Goal: Information Seeking & Learning: Learn about a topic

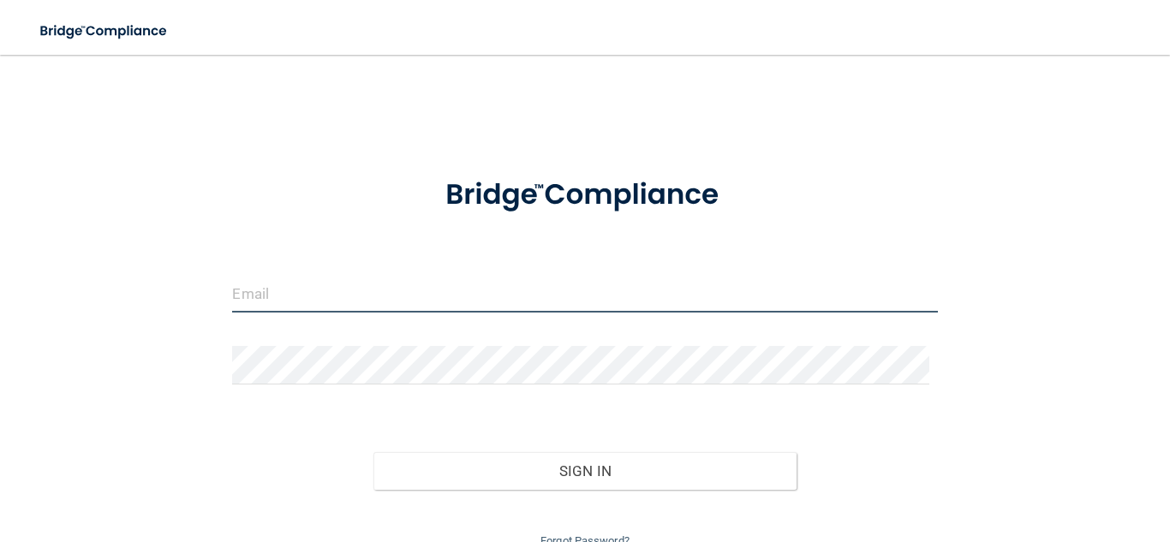
click at [333, 294] on input "email" at bounding box center [584, 293] width 705 height 39
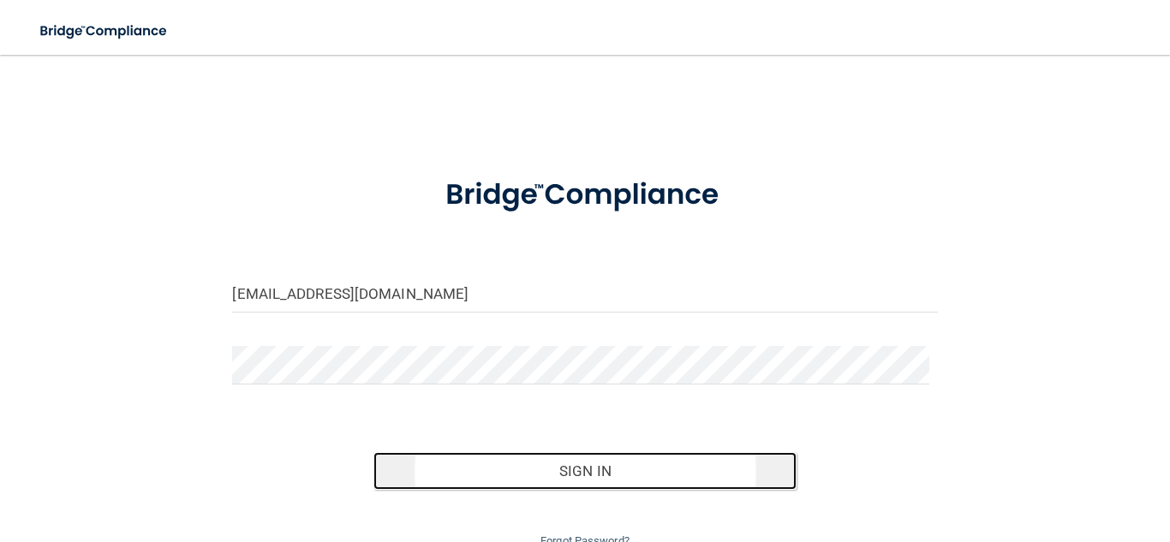
click at [712, 464] on button "Sign In" at bounding box center [584, 471] width 423 height 38
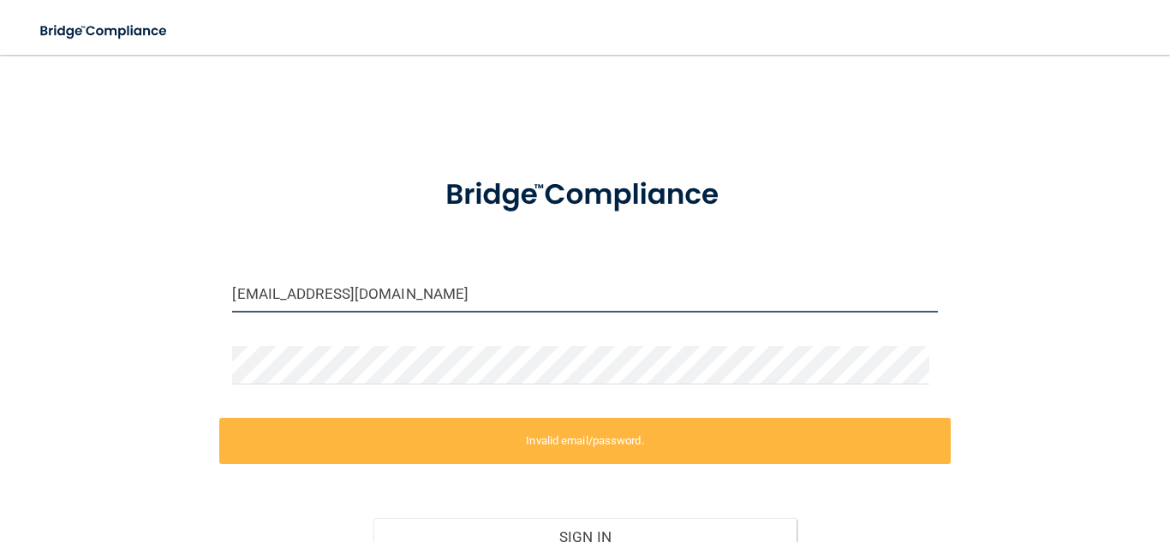
drag, startPoint x: 456, startPoint y: 288, endPoint x: 287, endPoint y: 295, distance: 169.7
click at [287, 295] on input "devannab@hotmail.com" at bounding box center [584, 293] width 705 height 39
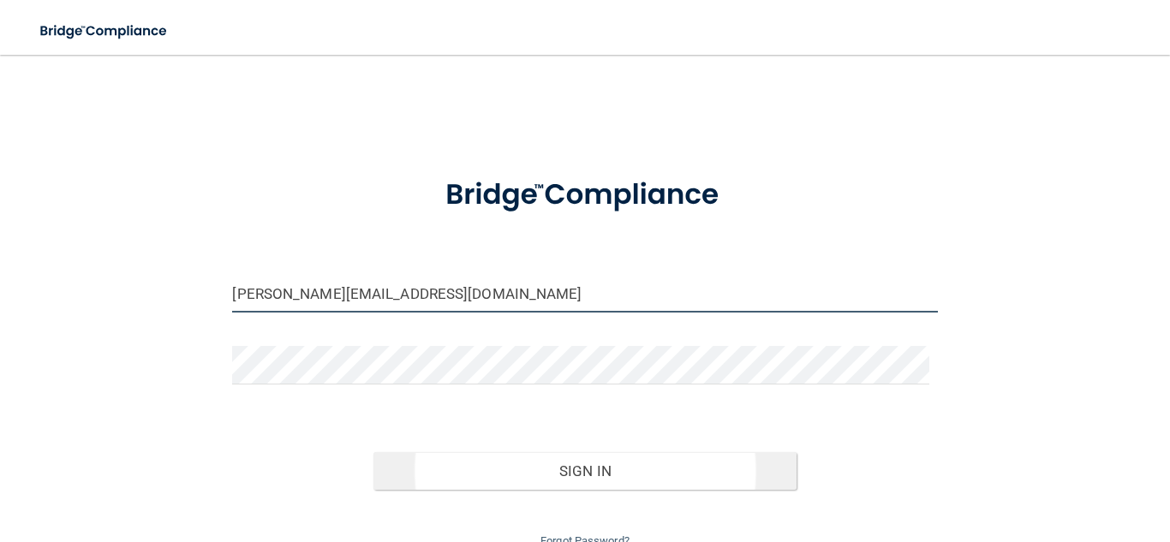
type input "[PERSON_NAME][EMAIL_ADDRESS][DOMAIN_NAME]"
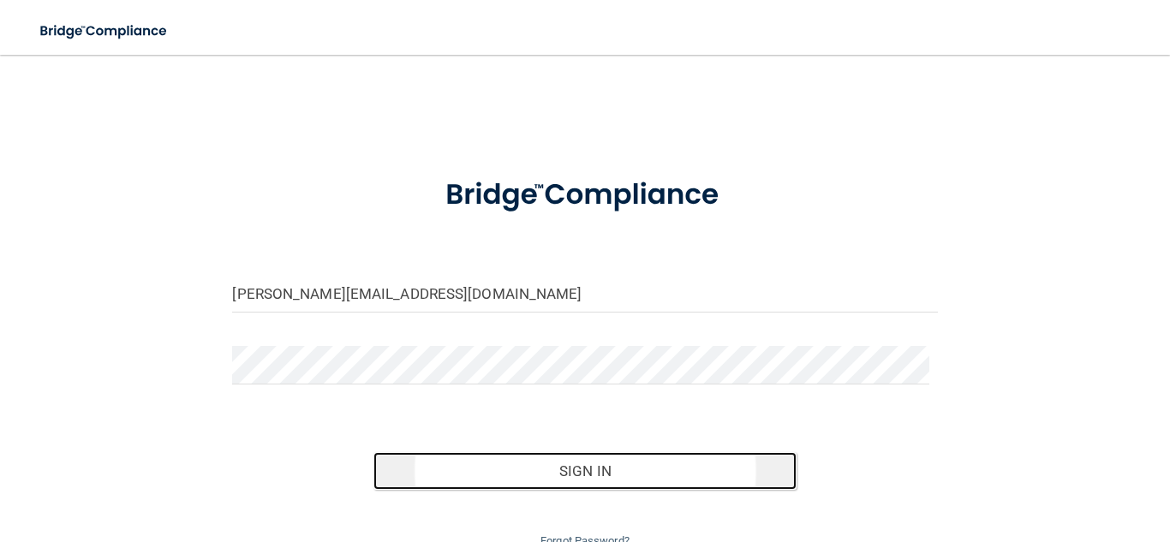
click at [667, 461] on button "Sign In" at bounding box center [584, 471] width 423 height 38
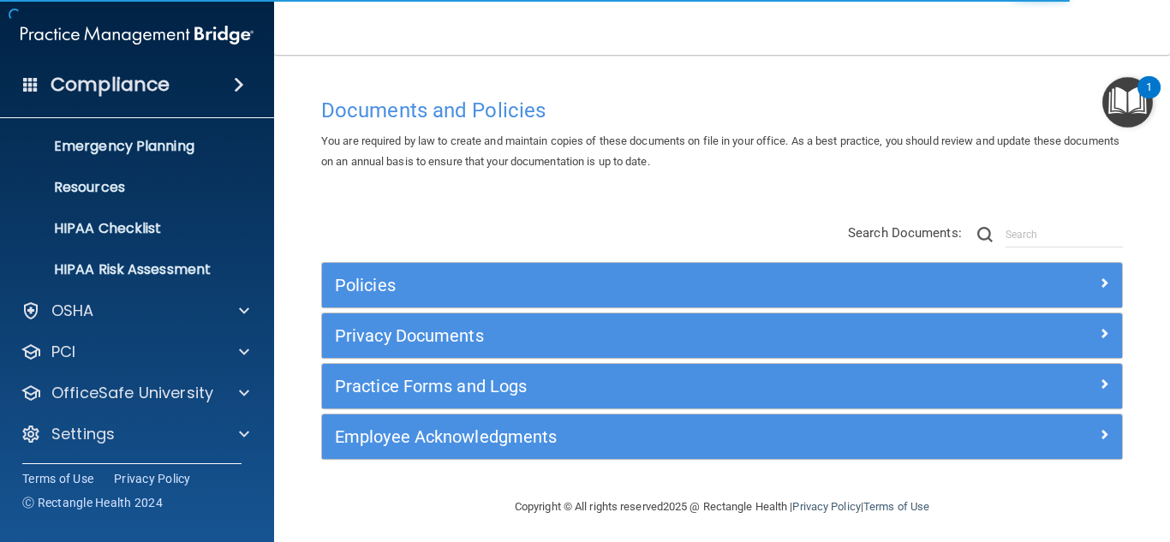
scroll to position [169, 0]
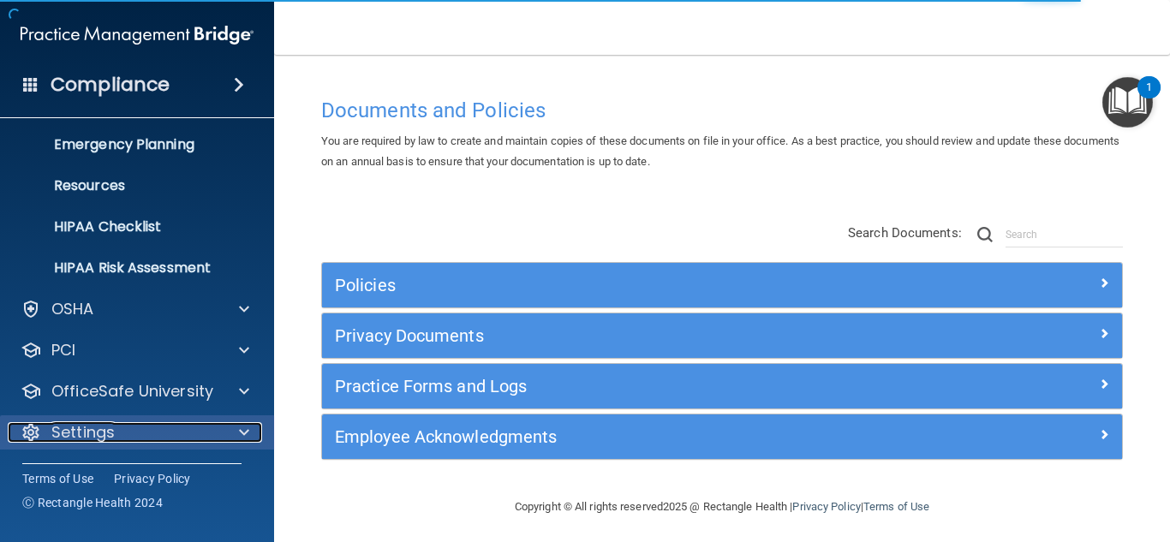
click at [104, 428] on p "Settings" at bounding box center [82, 432] width 63 height 21
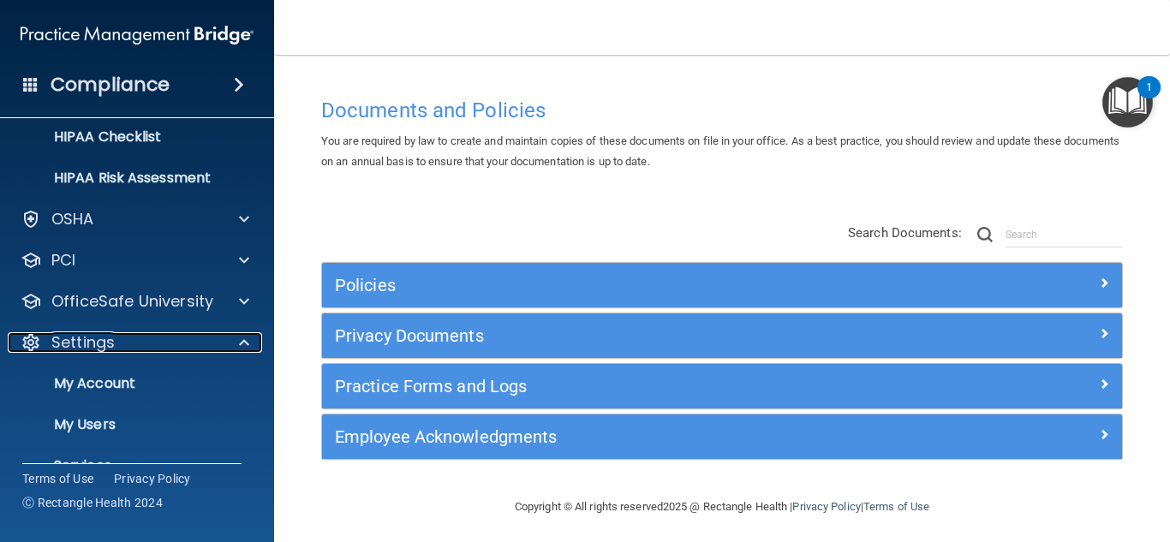
scroll to position [332, 0]
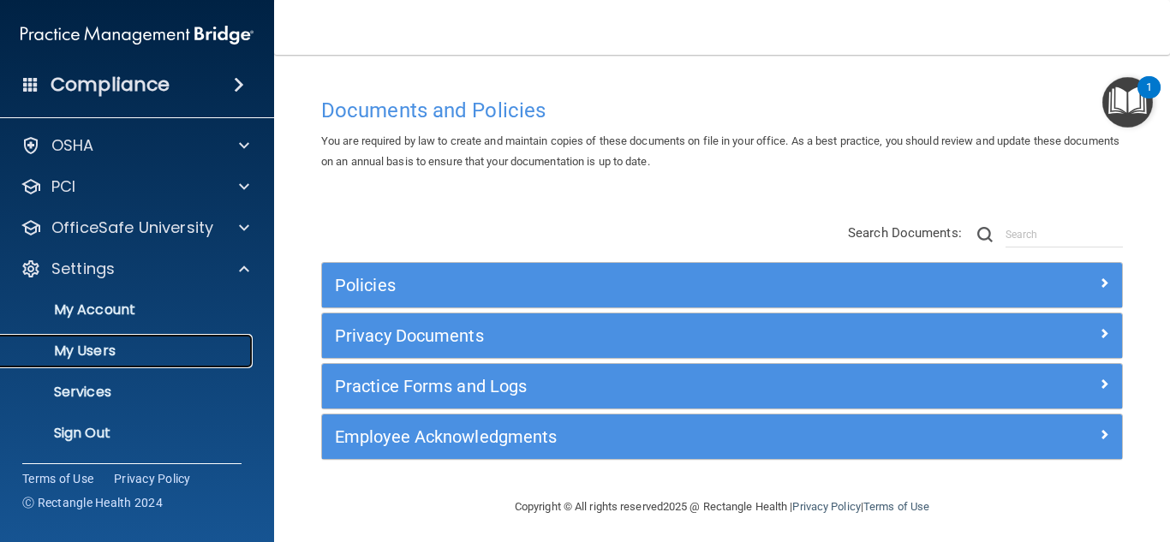
click at [92, 349] on p "My Users" at bounding box center [128, 350] width 234 height 17
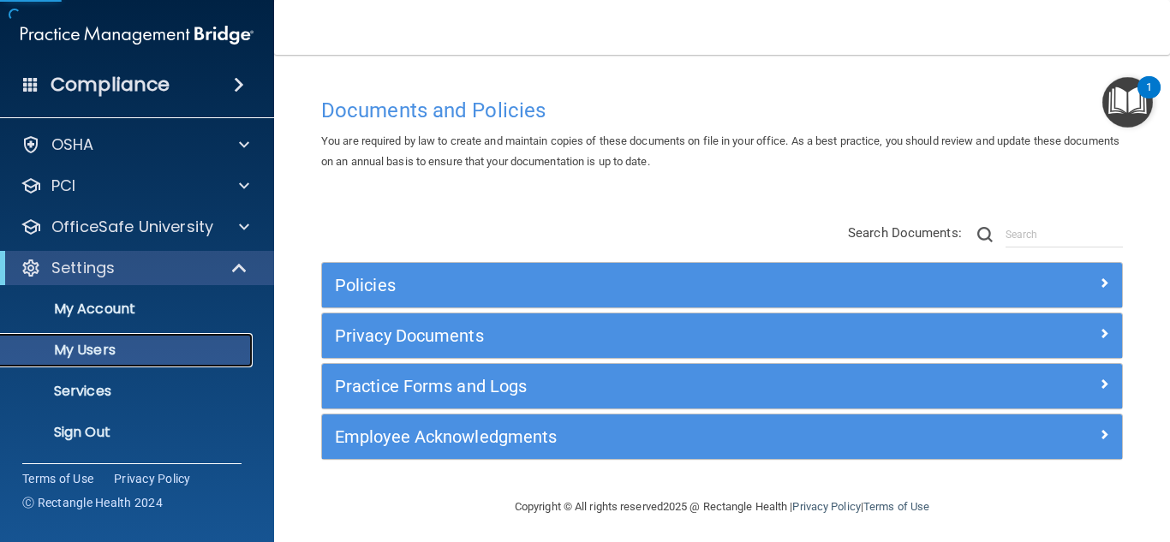
scroll to position [45, 0]
select select "20"
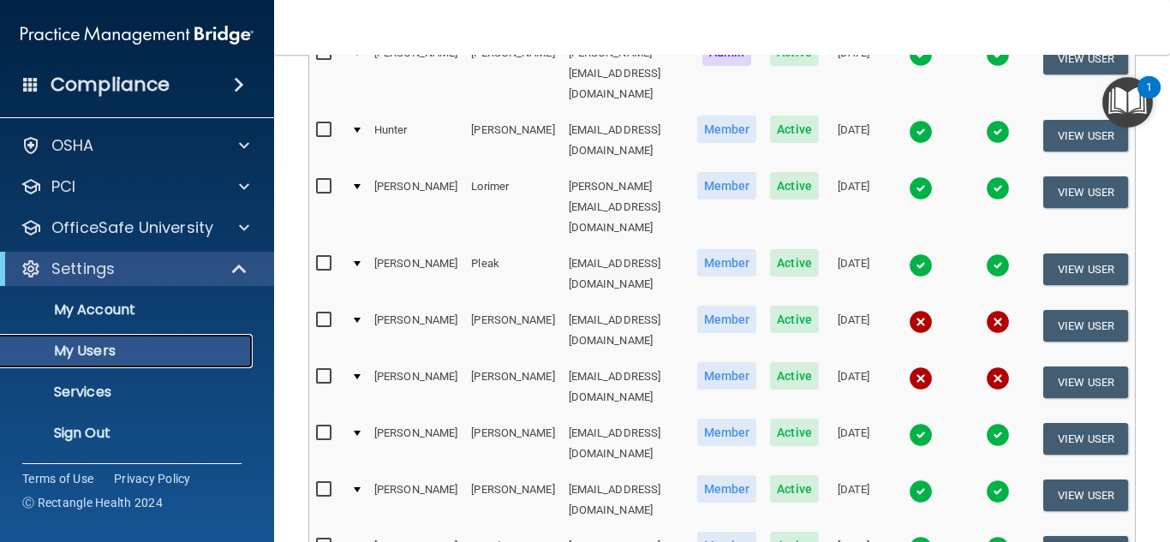
scroll to position [816, 0]
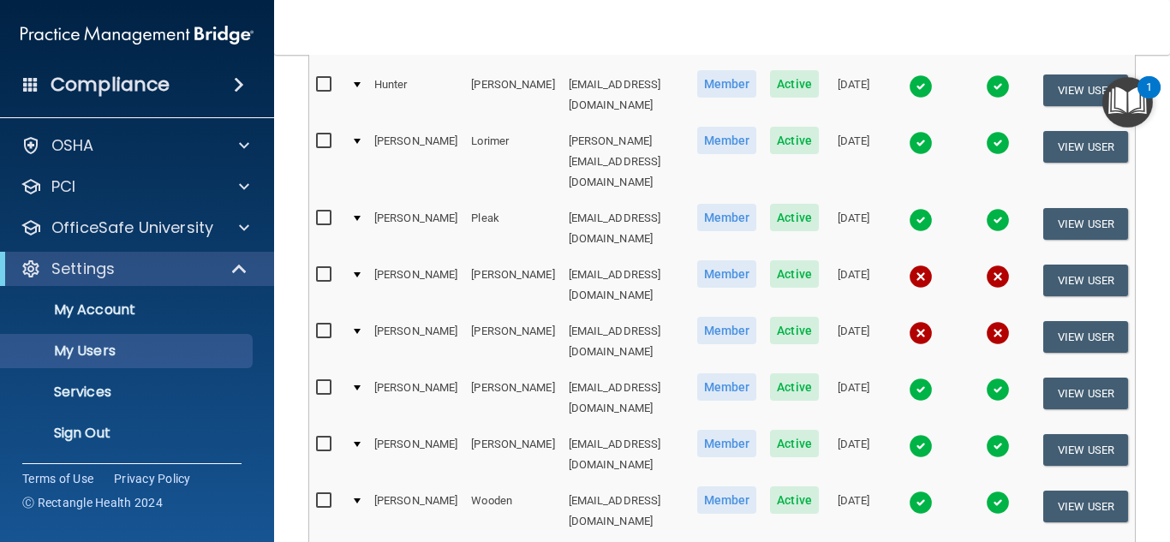
select select "20"
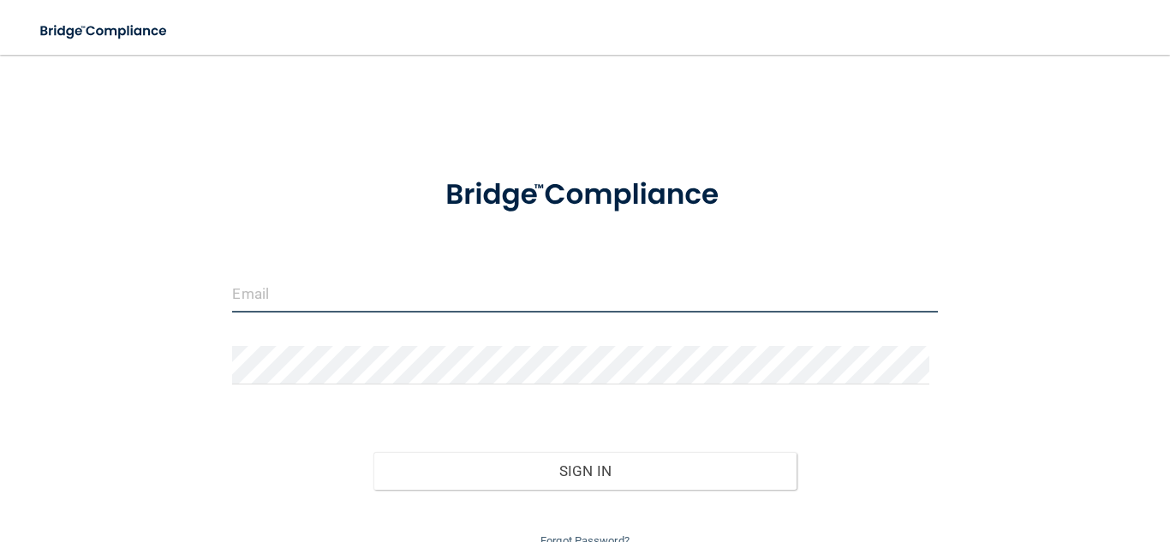
click at [649, 292] on input "email" at bounding box center [584, 293] width 705 height 39
type input "[PERSON_NAME][EMAIL_ADDRESS][DOMAIN_NAME]"
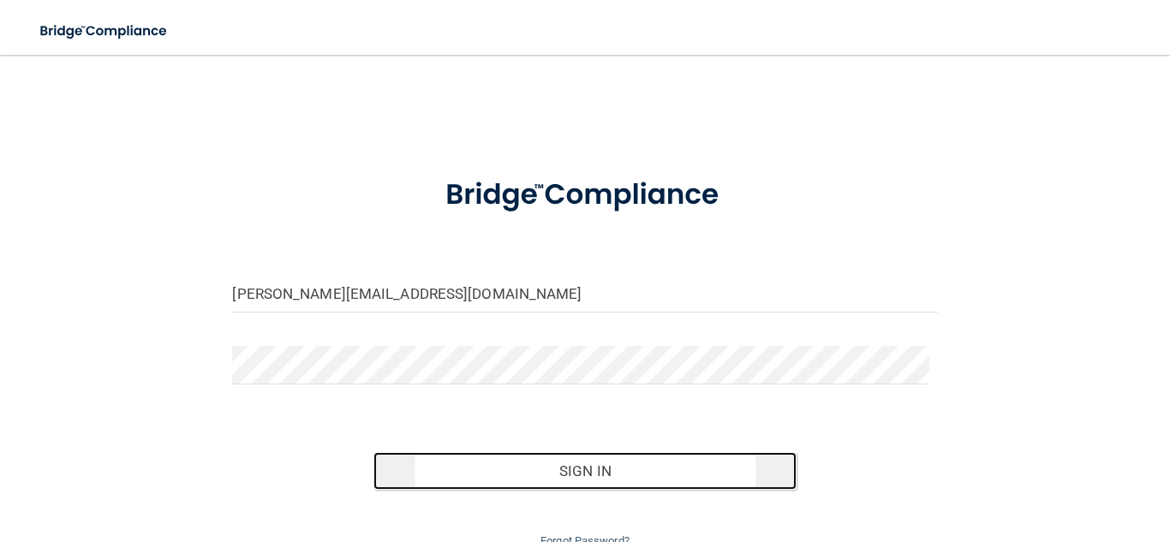
click at [605, 472] on button "Sign In" at bounding box center [584, 471] width 423 height 38
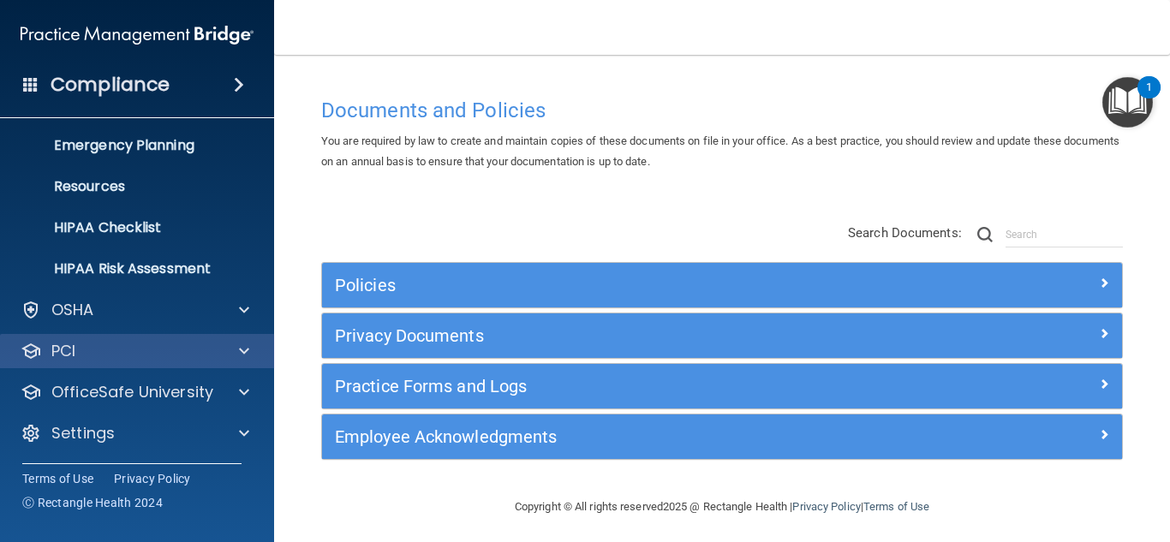
scroll to position [169, 0]
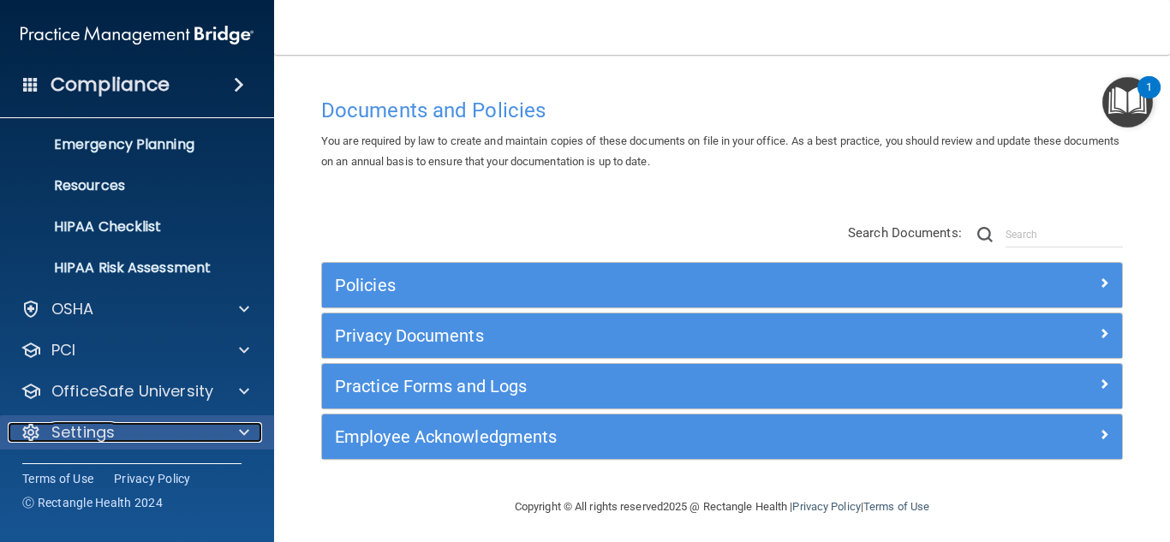
click at [102, 426] on p "Settings" at bounding box center [82, 432] width 63 height 21
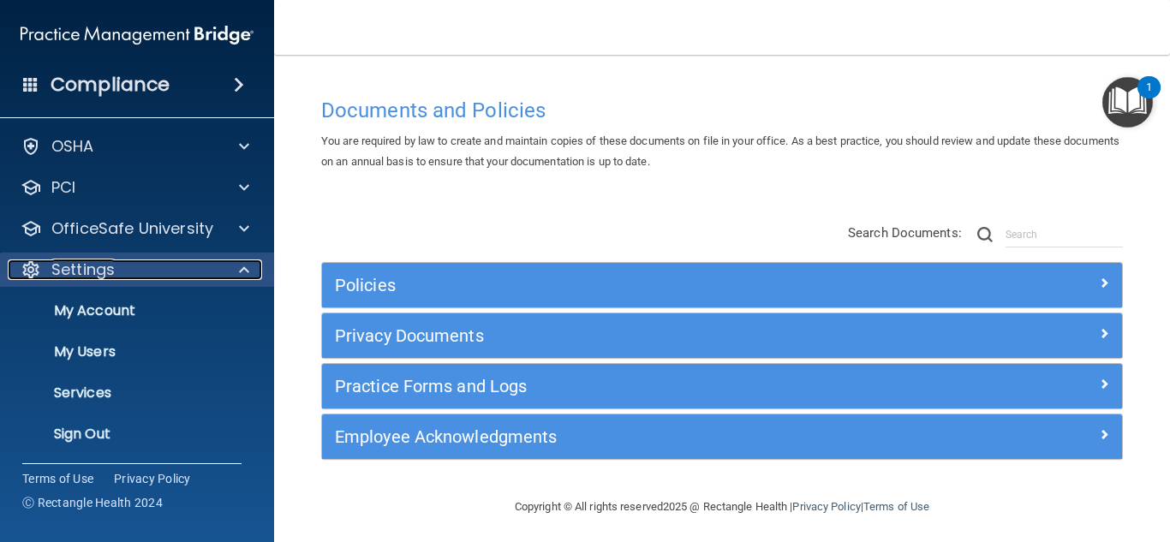
scroll to position [332, 0]
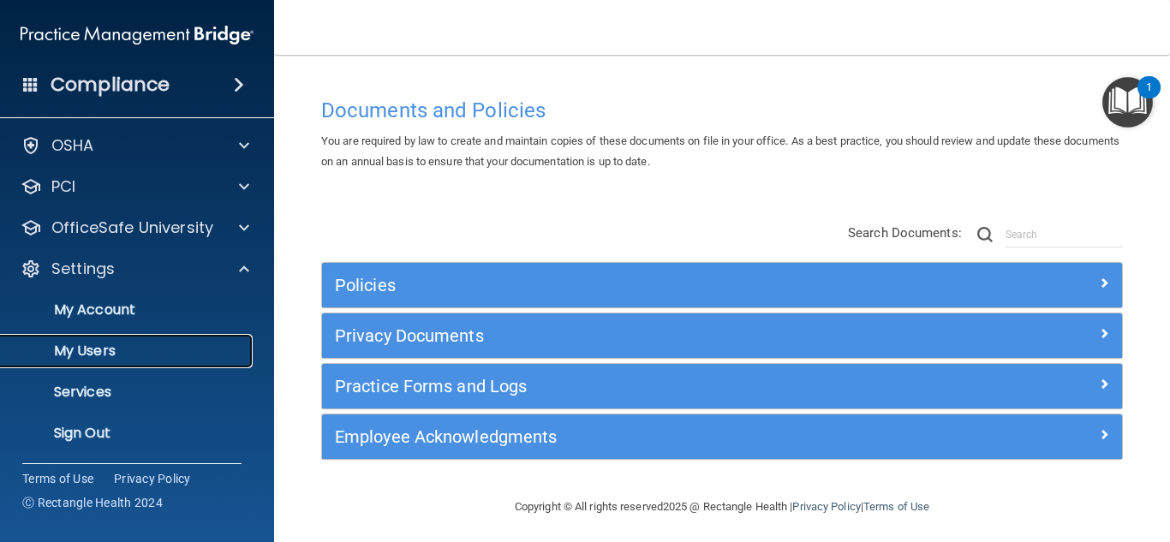
click at [99, 344] on p "My Users" at bounding box center [128, 350] width 234 height 17
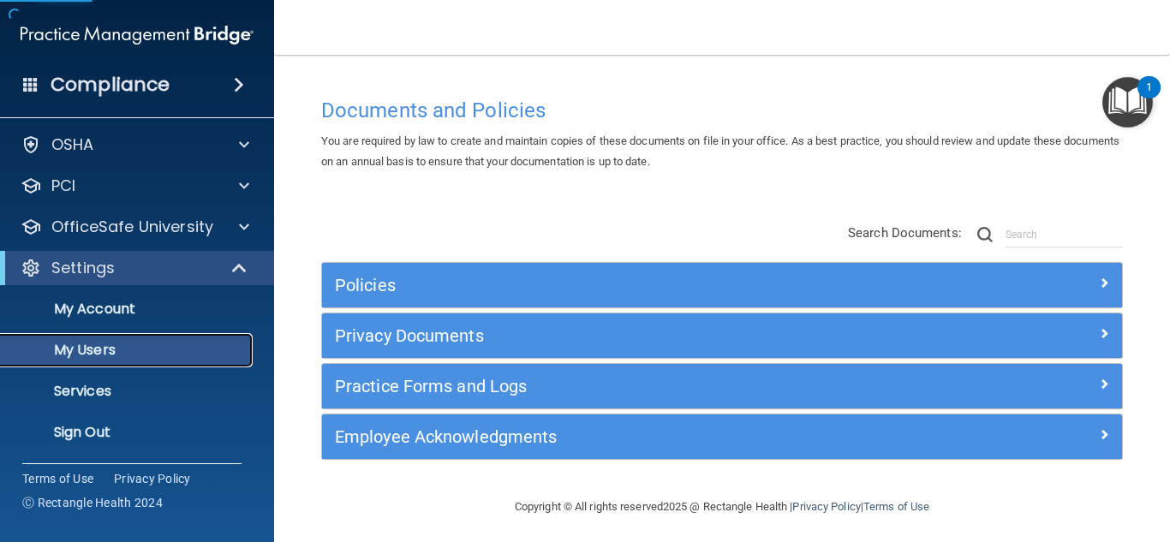
scroll to position [45, 0]
select select "20"
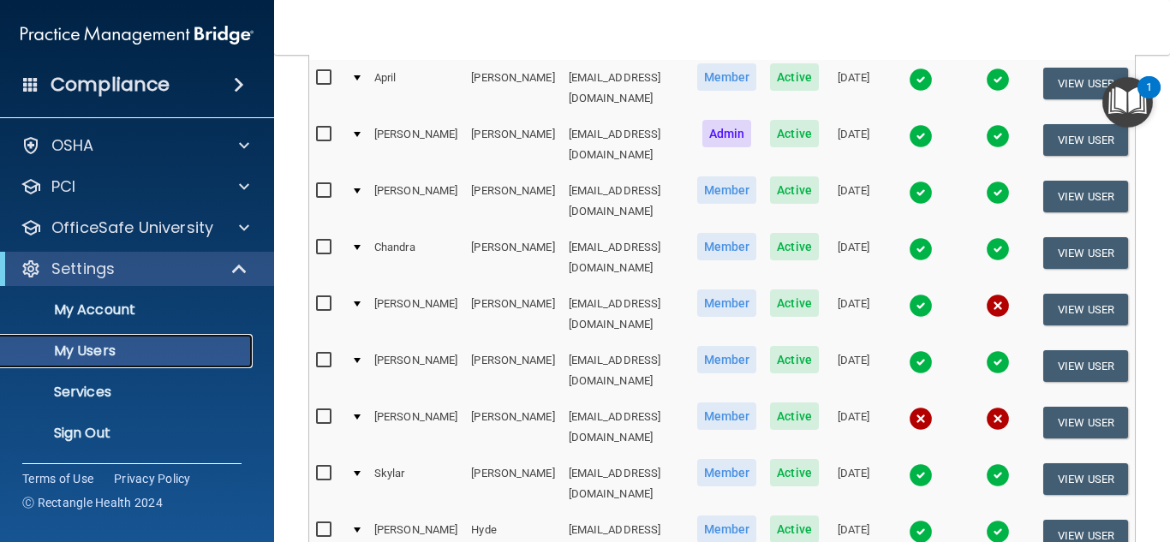
scroll to position [257, 0]
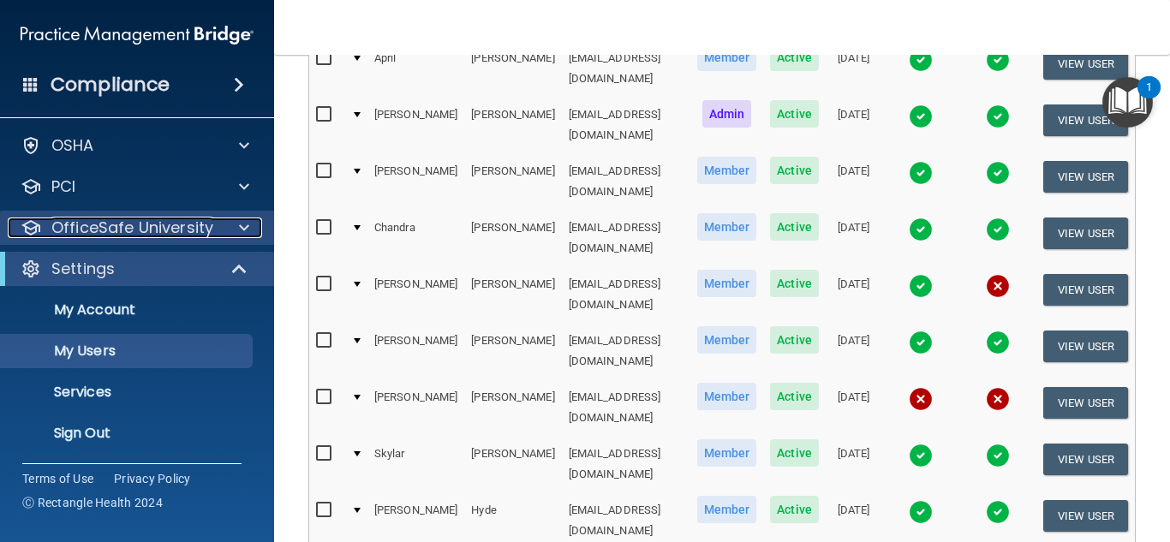
click at [154, 221] on p "OfficeSafe University" at bounding box center [132, 227] width 162 height 21
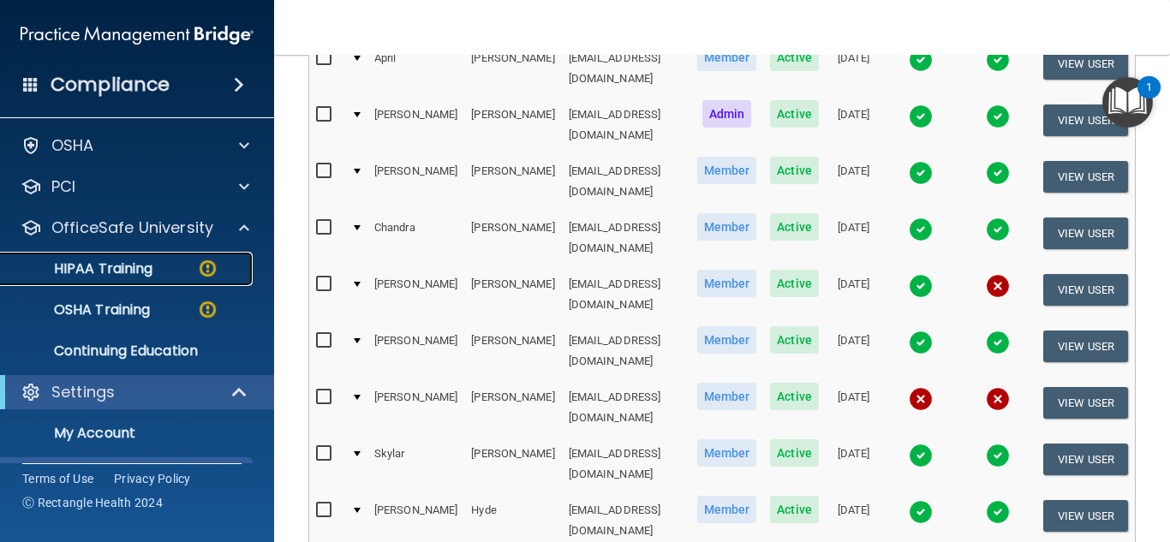
click at [130, 260] on p "HIPAA Training" at bounding box center [81, 268] width 141 height 17
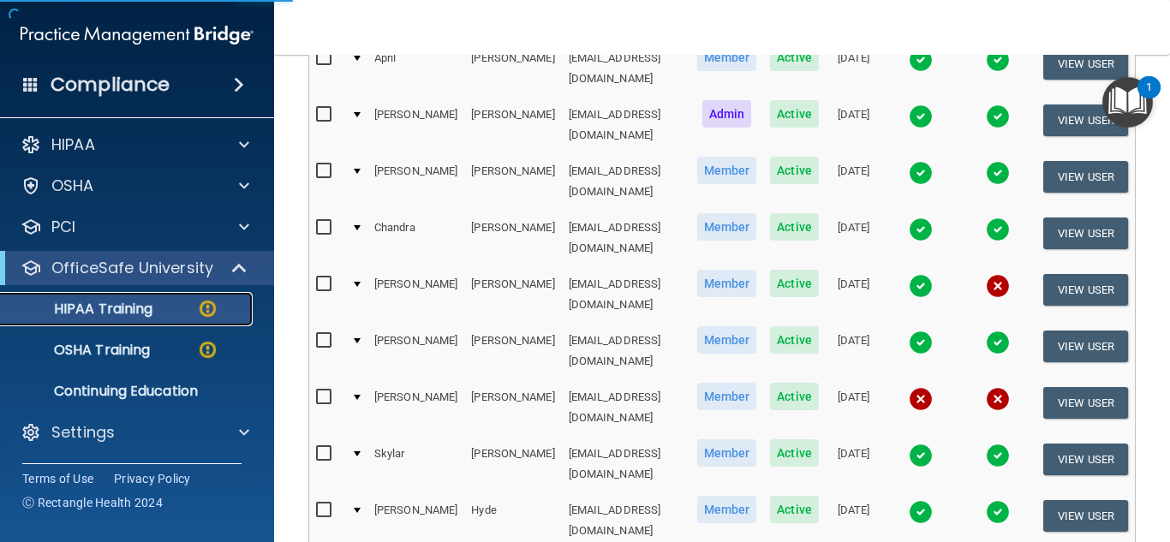
scroll to position [4, 0]
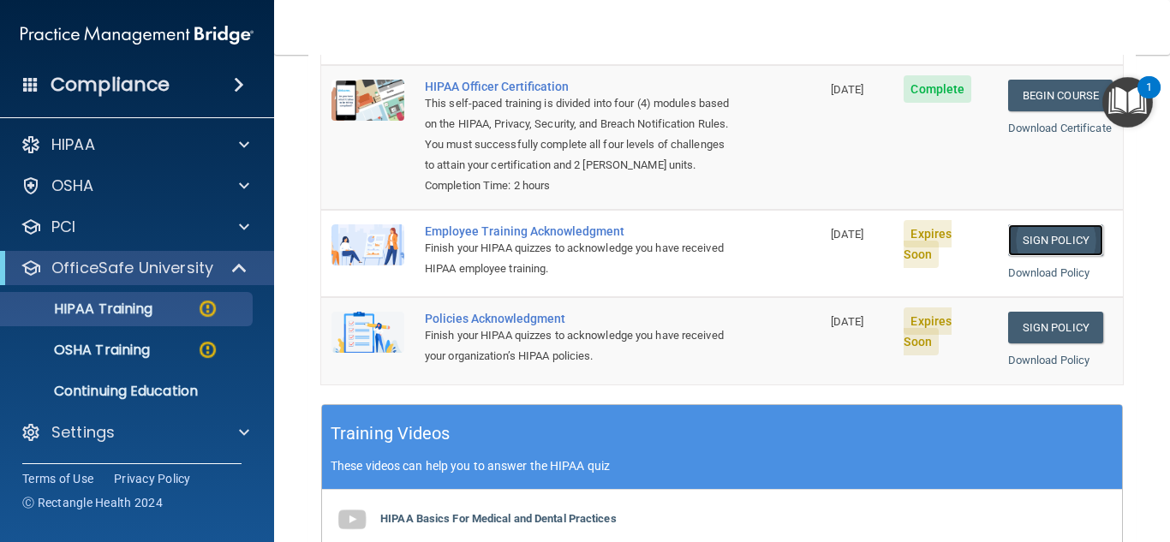
click at [1061, 250] on link "Sign Policy" at bounding box center [1055, 240] width 95 height 32
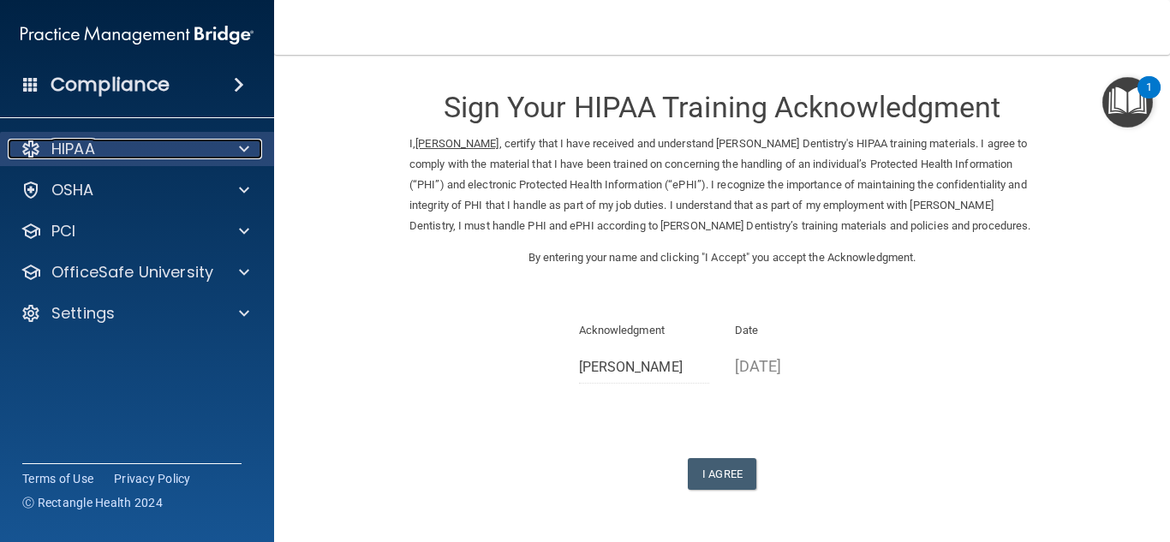
click at [61, 139] on p "HIPAA" at bounding box center [73, 149] width 44 height 21
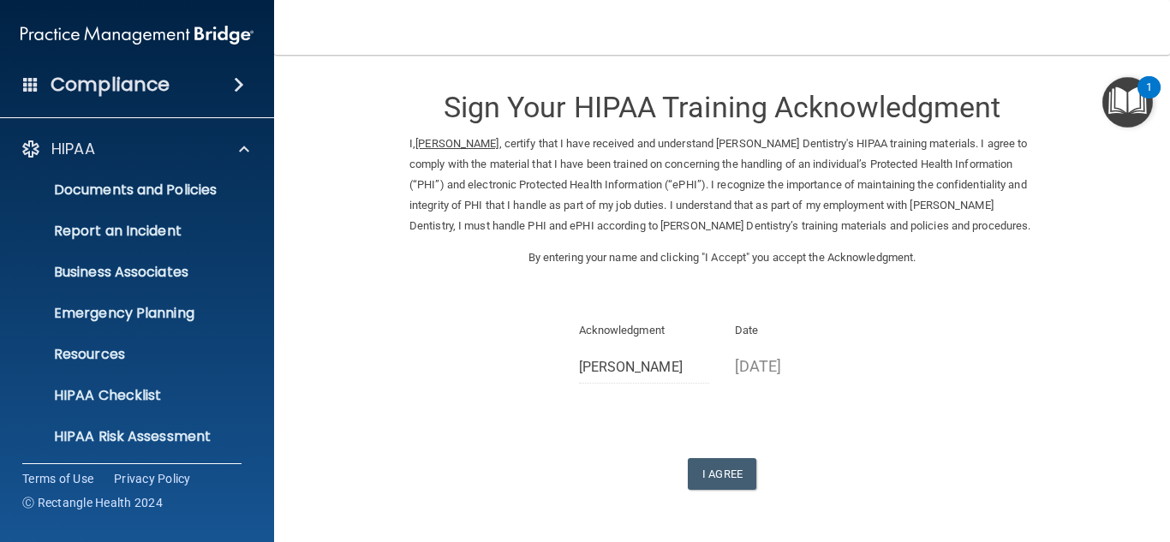
click at [235, 82] on span at bounding box center [239, 84] width 10 height 21
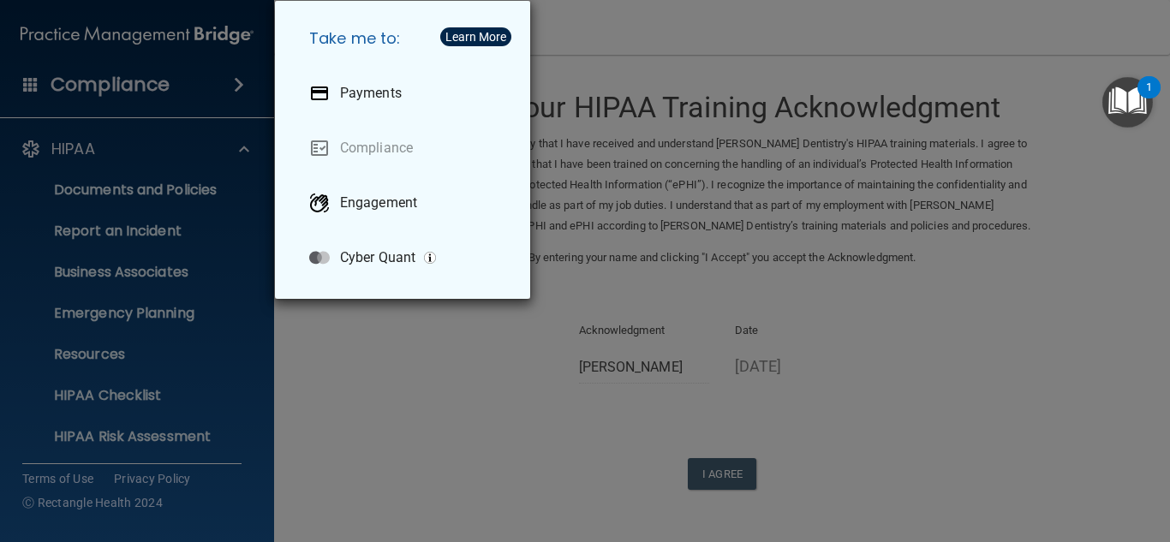
click at [444, 450] on div "Take me to: Payments Compliance Engagement Cyber Quant" at bounding box center [585, 271] width 1170 height 542
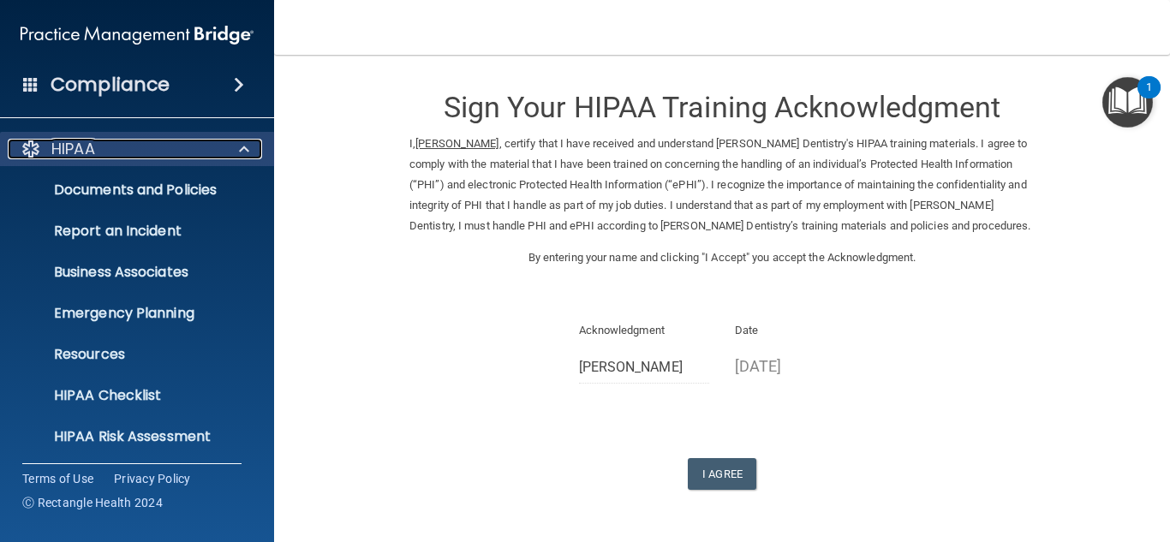
click at [92, 157] on p "HIPAA" at bounding box center [73, 149] width 44 height 21
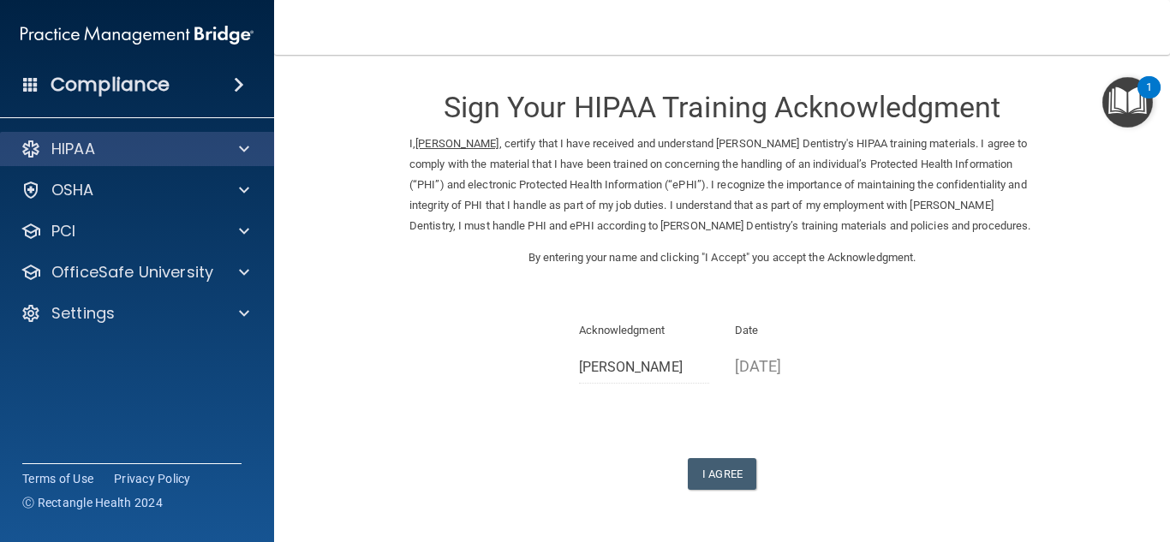
click at [147, 160] on div "HIPAA" at bounding box center [137, 149] width 275 height 34
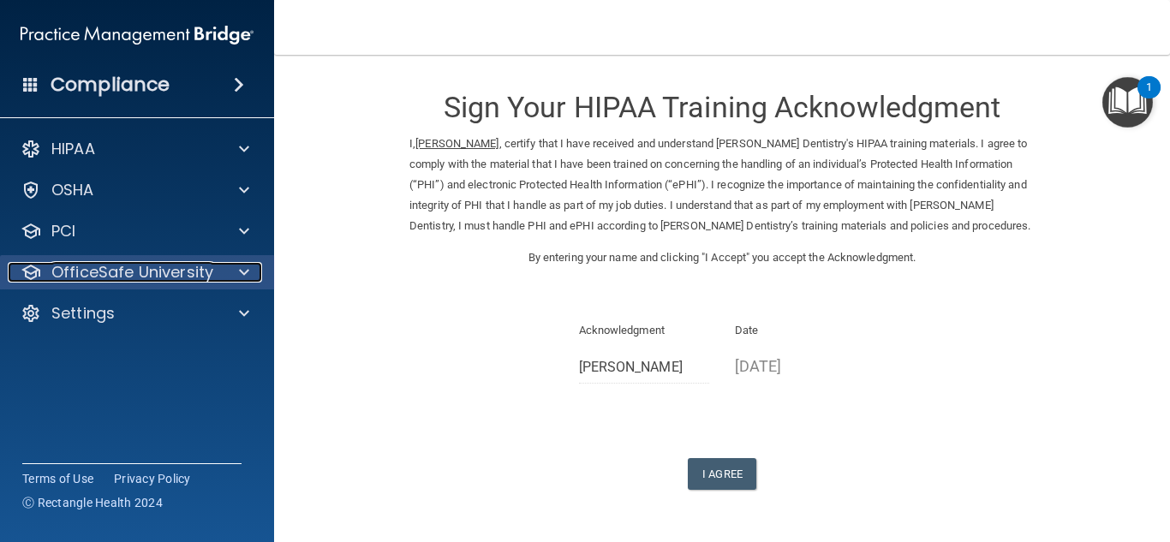
click at [159, 277] on p "OfficeSafe University" at bounding box center [132, 272] width 162 height 21
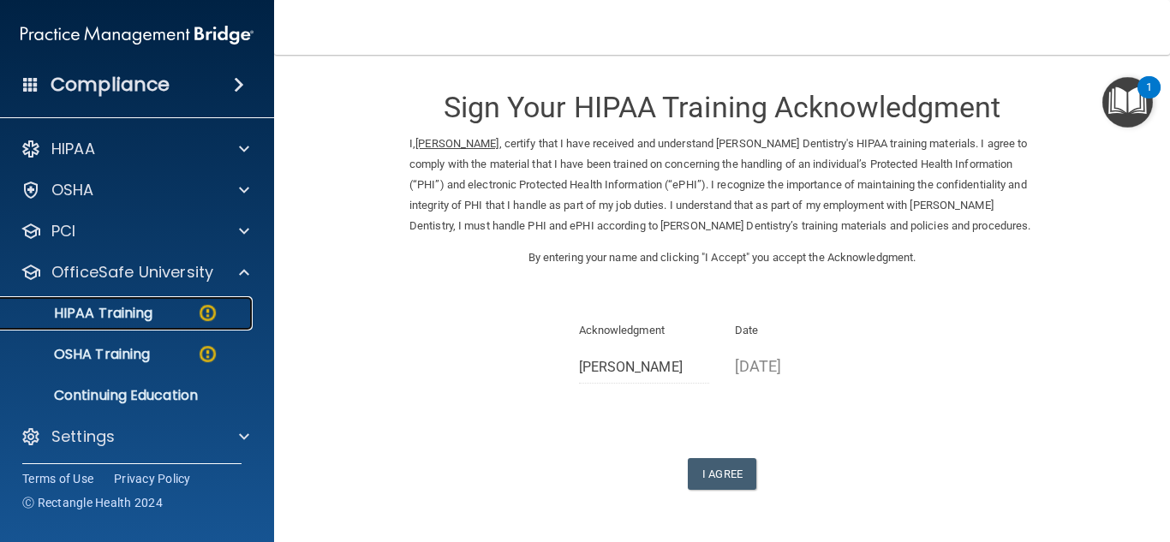
click at [148, 315] on p "HIPAA Training" at bounding box center [81, 313] width 141 height 17
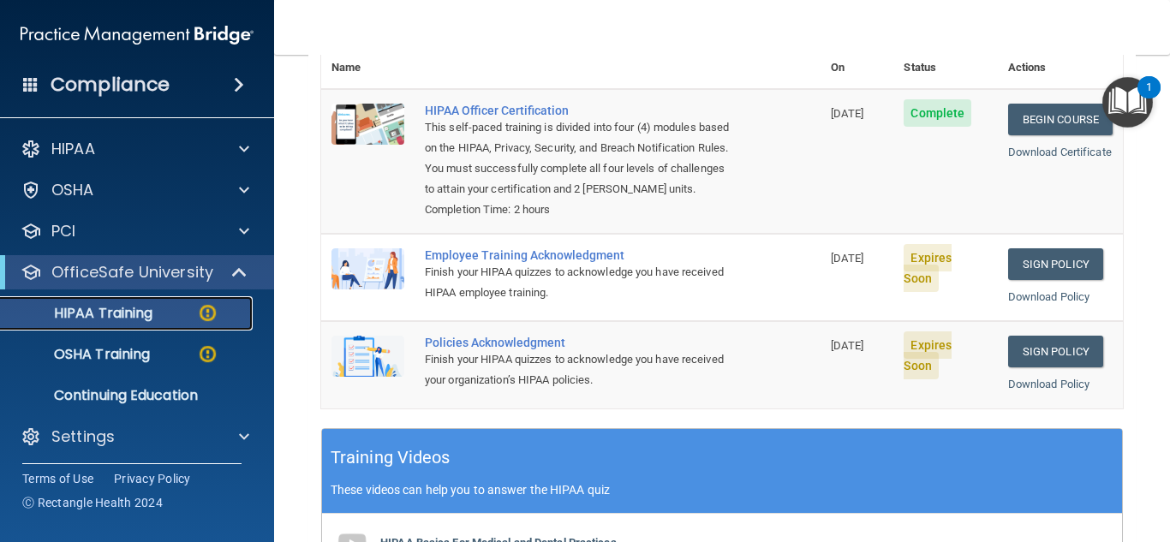
scroll to position [223, 0]
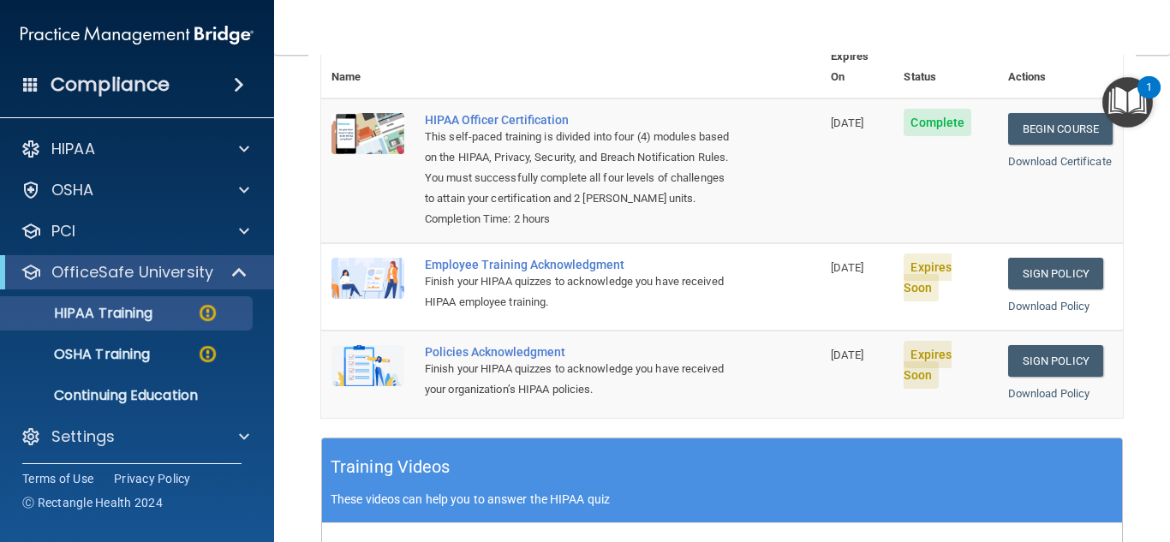
click at [528, 292] on div "Finish your HIPAA quizzes to acknowledge you have received HIPAA employee train…" at bounding box center [580, 291] width 310 height 41
click at [528, 282] on div "Finish your HIPAA quizzes to acknowledge you have received HIPAA employee train…" at bounding box center [580, 291] width 310 height 41
click at [104, 305] on p "HIPAA Training" at bounding box center [81, 313] width 141 height 17
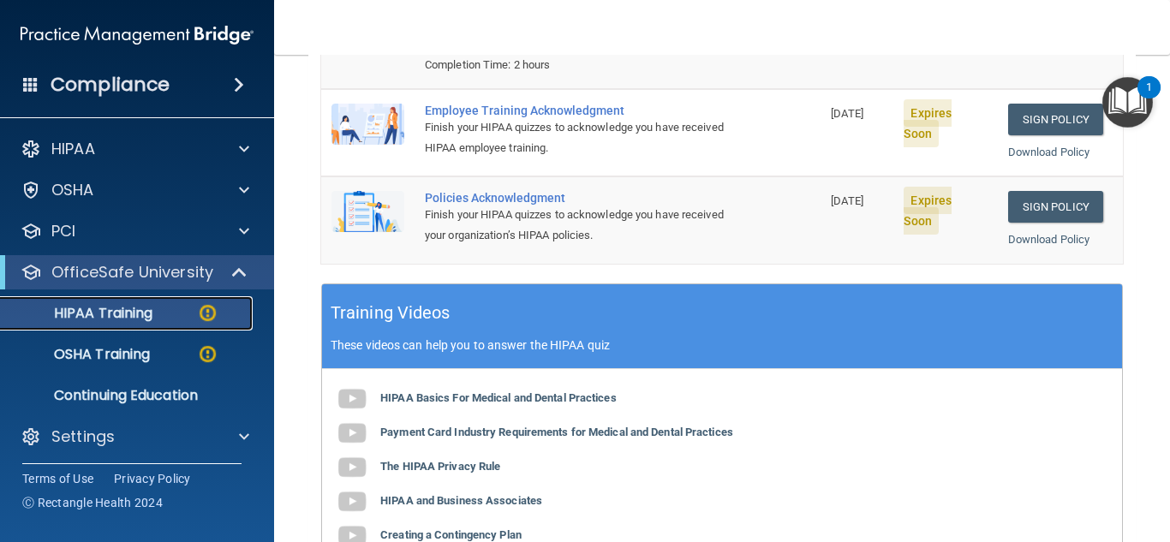
scroll to position [309, 0]
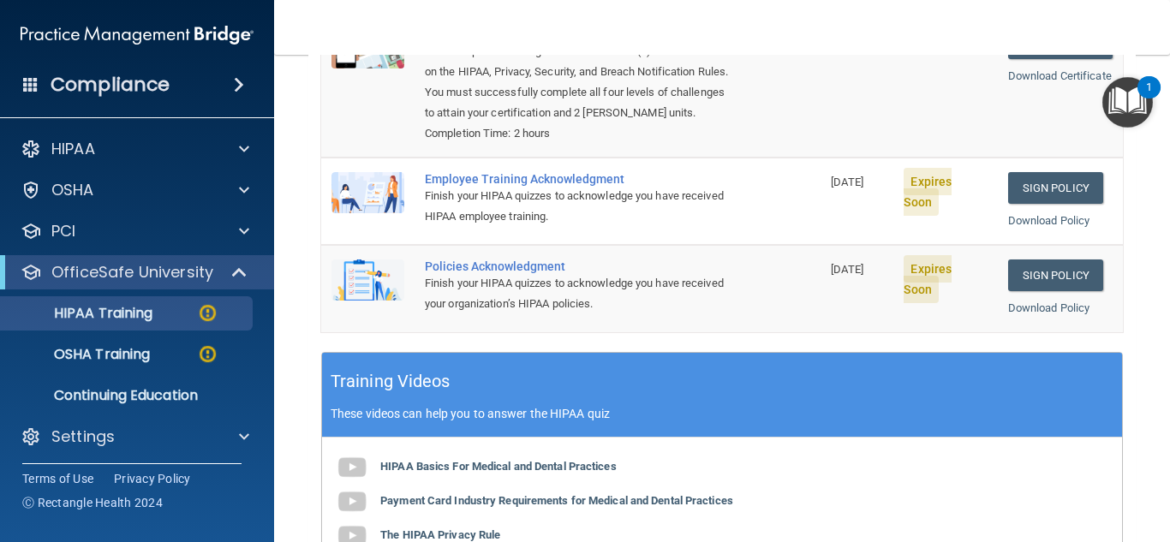
click at [482, 177] on div "Employee Training Acknowledgment" at bounding box center [580, 179] width 310 height 14
click at [336, 188] on img at bounding box center [367, 192] width 73 height 41
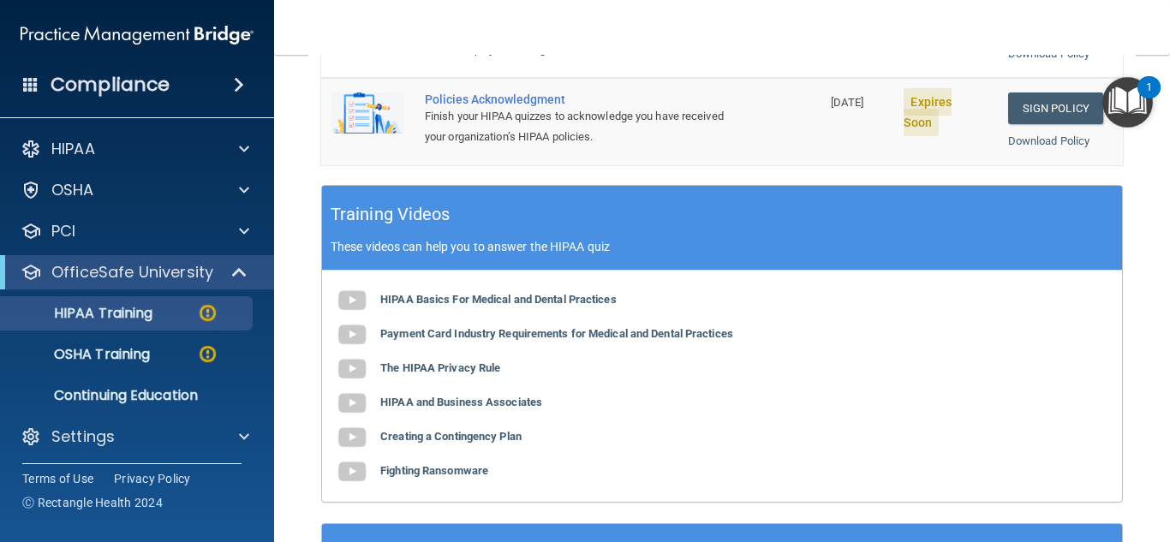
scroll to position [599, 0]
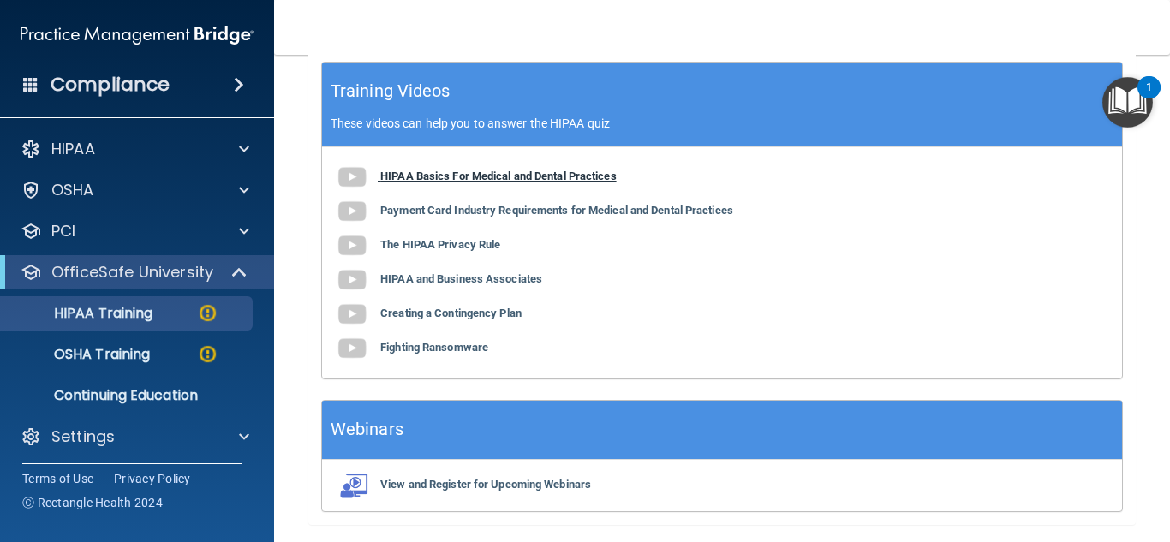
click at [409, 177] on b "HIPAA Basics For Medical and Dental Practices" at bounding box center [498, 176] width 236 height 13
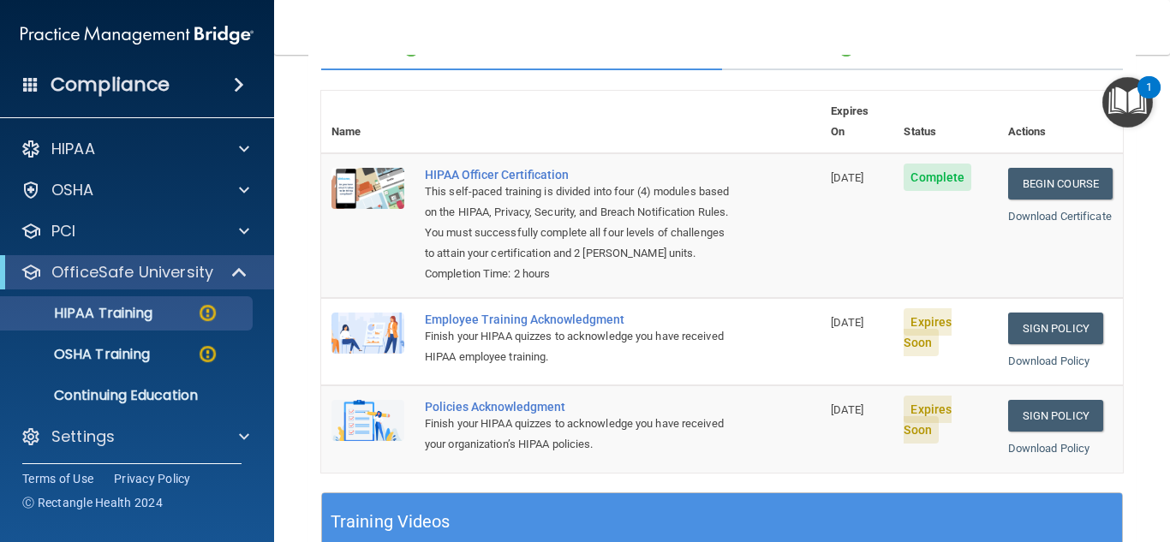
scroll to position [138, 0]
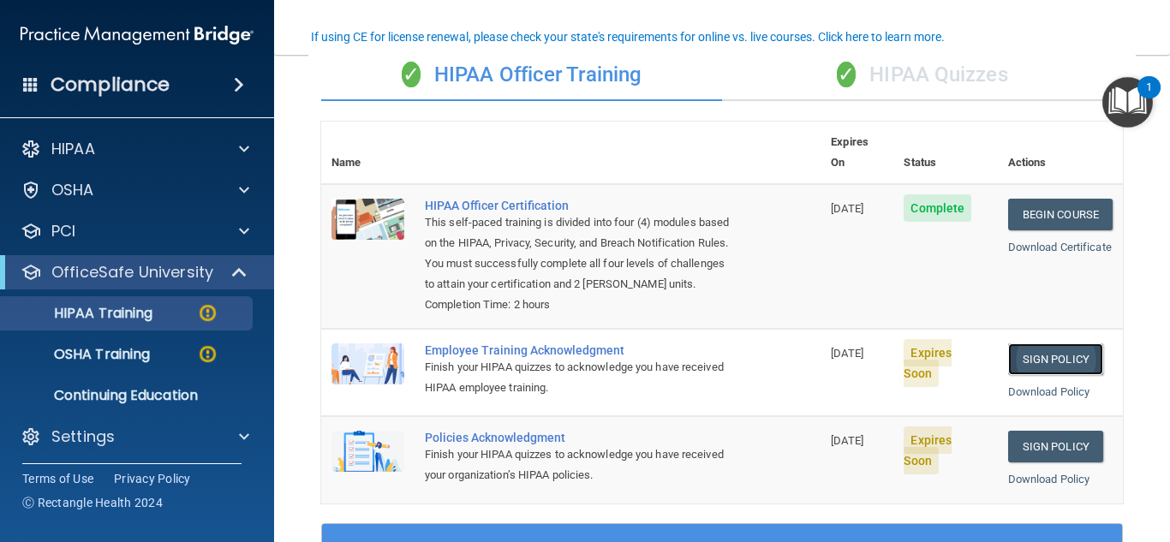
click at [1037, 355] on link "Sign Policy" at bounding box center [1055, 359] width 95 height 32
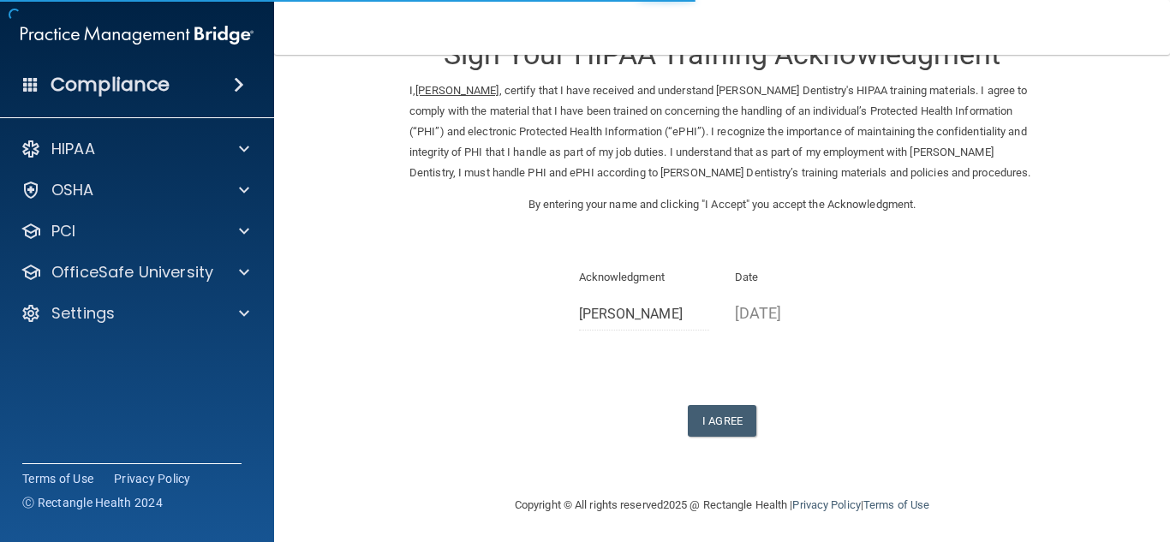
scroll to position [78, 0]
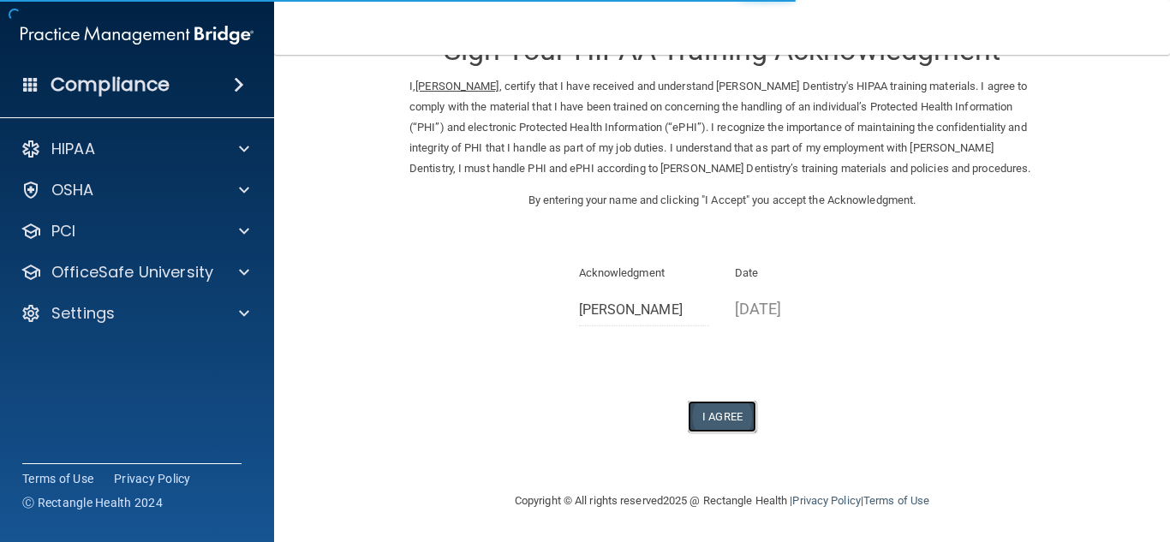
click at [726, 412] on button "I Agree" at bounding box center [722, 417] width 68 height 32
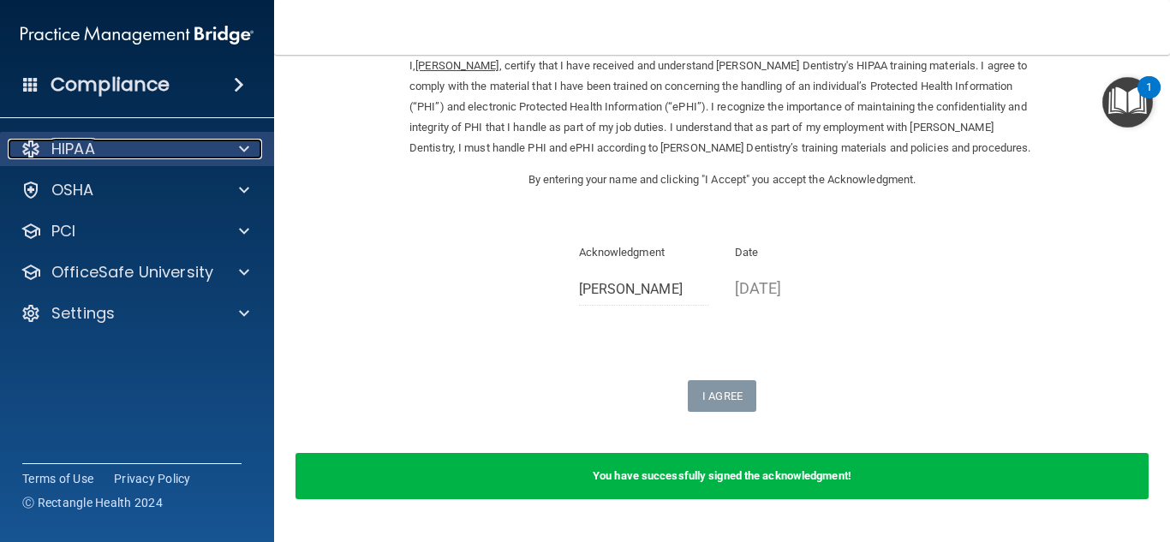
click at [118, 155] on div "HIPAA" at bounding box center [114, 149] width 212 height 21
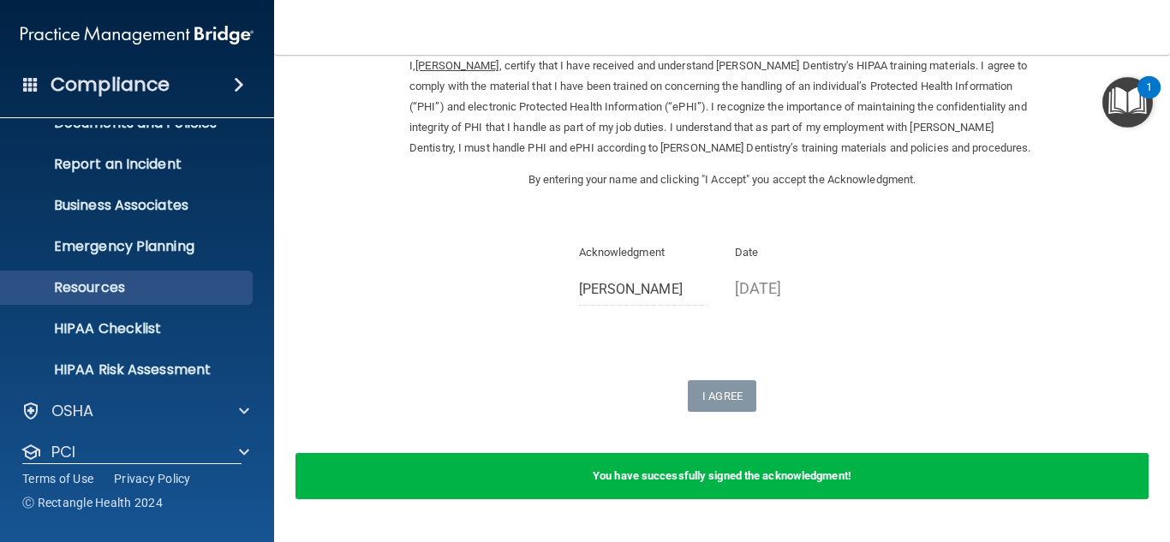
scroll to position [169, 0]
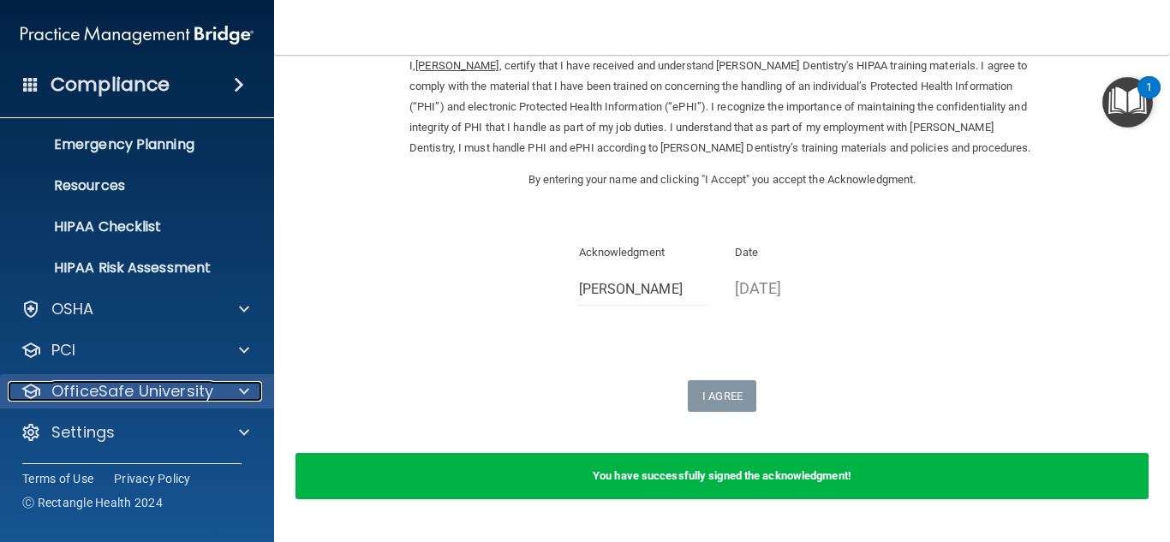
click at [146, 386] on p "OfficeSafe University" at bounding box center [132, 391] width 162 height 21
click at [145, 390] on p "OfficeSafe University" at bounding box center [132, 391] width 162 height 21
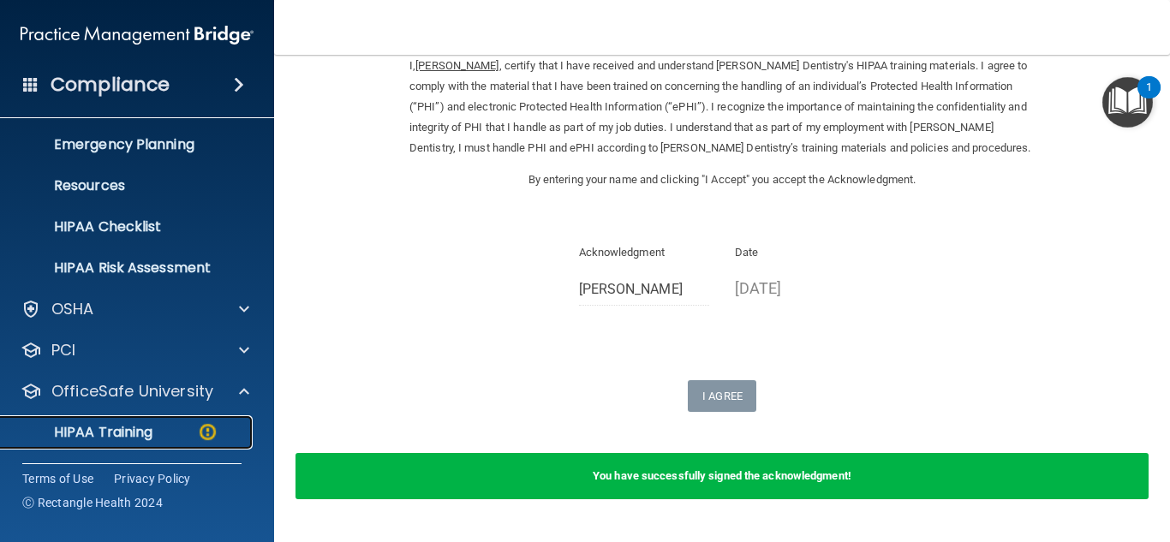
click at [134, 432] on p "HIPAA Training" at bounding box center [81, 432] width 141 height 17
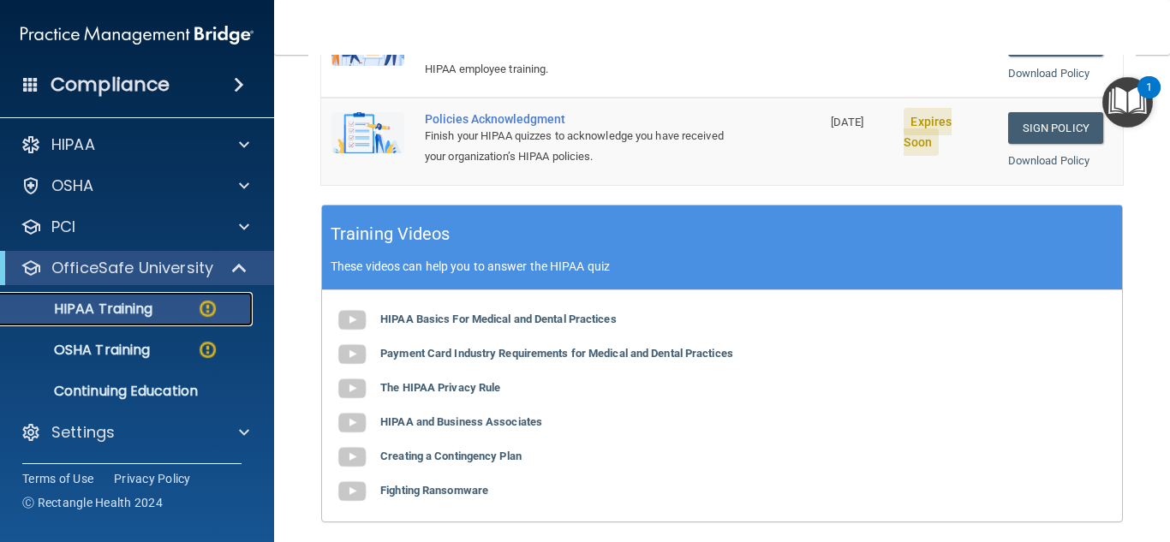
scroll to position [309, 0]
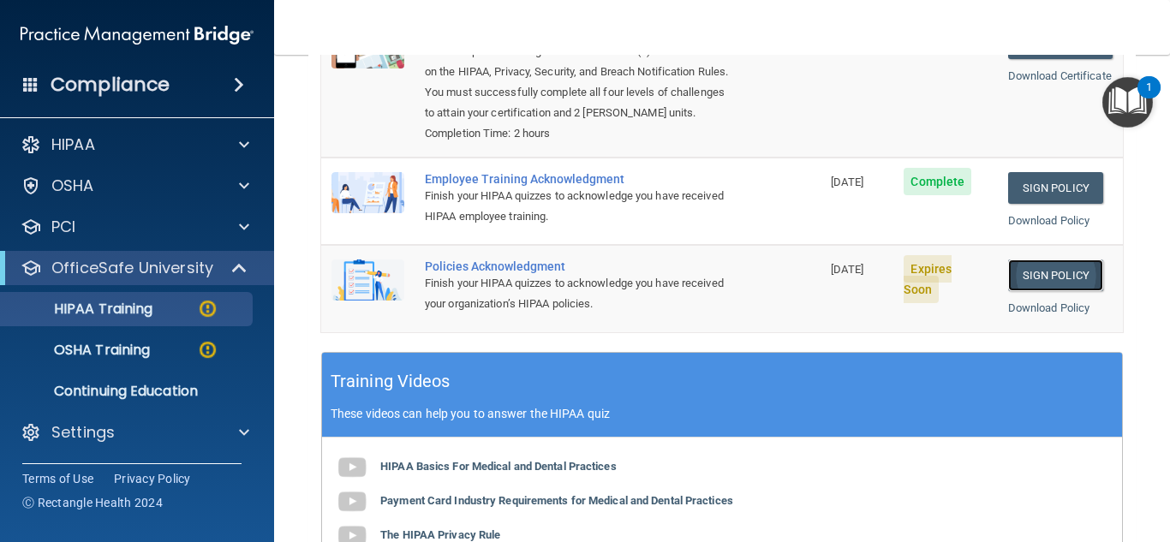
click at [1030, 283] on link "Sign Policy" at bounding box center [1055, 275] width 95 height 32
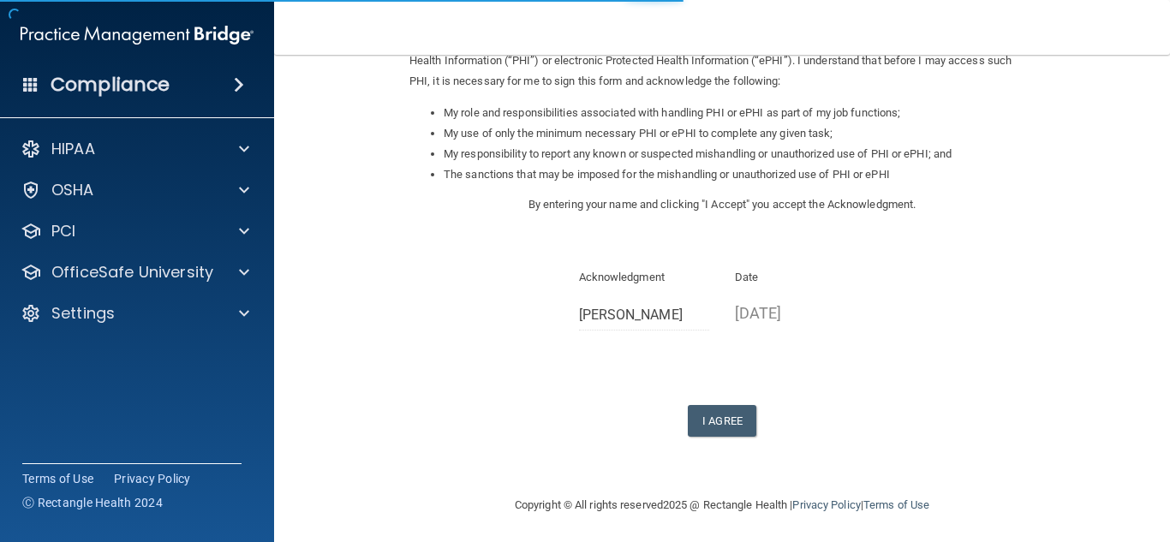
scroll to position [242, 0]
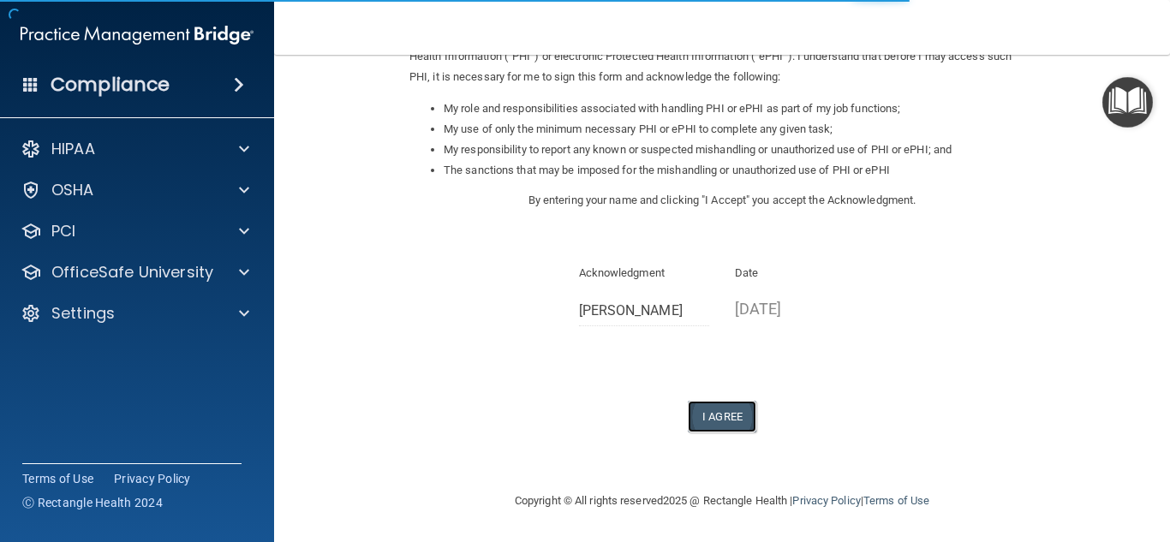
click at [725, 421] on button "I Agree" at bounding box center [722, 417] width 68 height 32
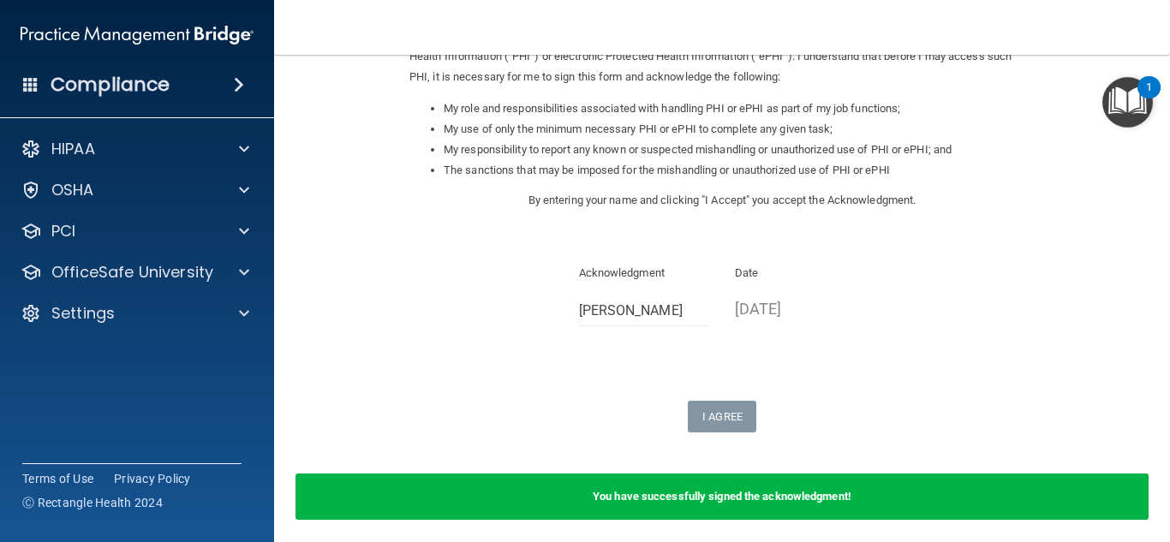
scroll to position [71, 0]
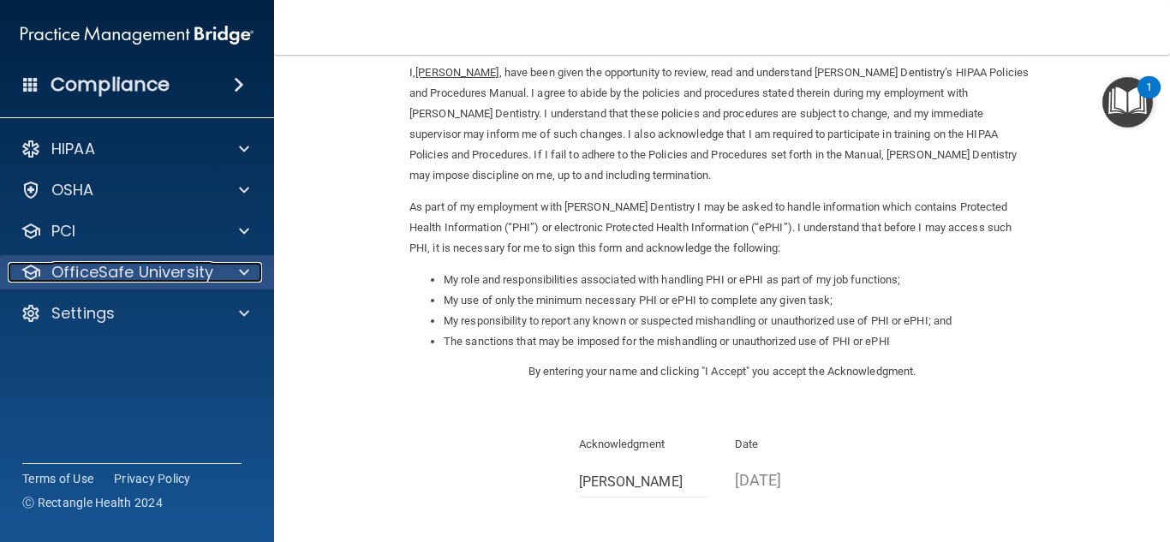
click at [123, 266] on p "OfficeSafe University" at bounding box center [132, 272] width 162 height 21
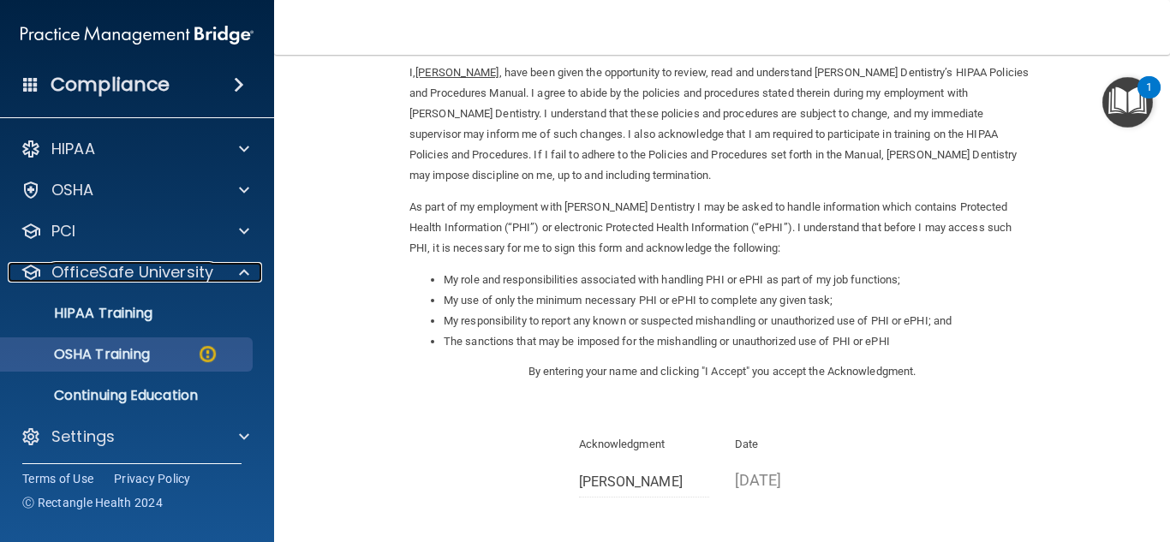
scroll to position [4, 0]
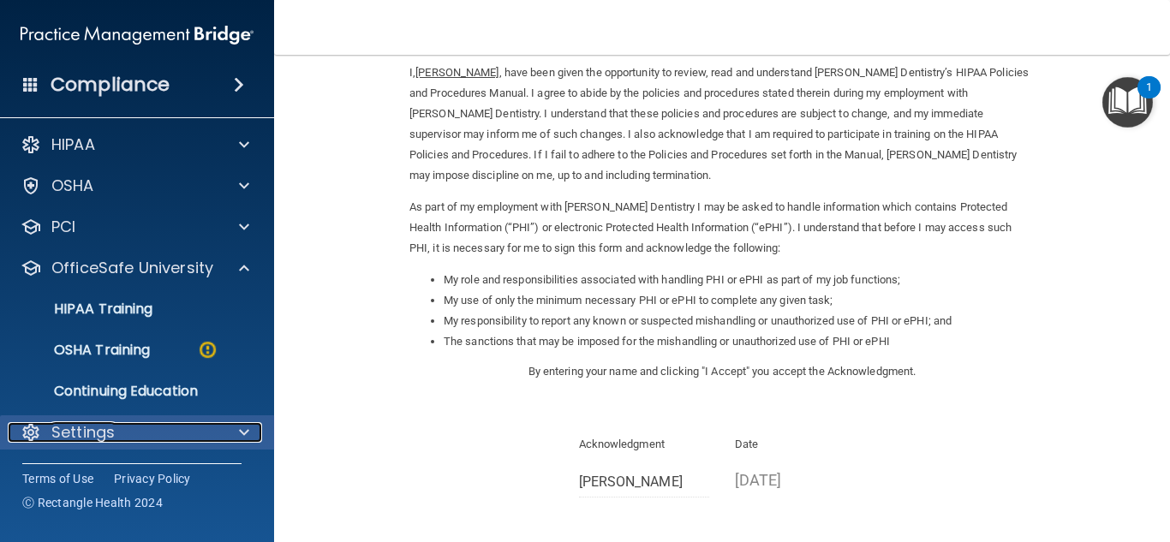
click at [97, 435] on p "Settings" at bounding box center [82, 432] width 63 height 21
click at [96, 433] on p "Settings" at bounding box center [82, 432] width 63 height 21
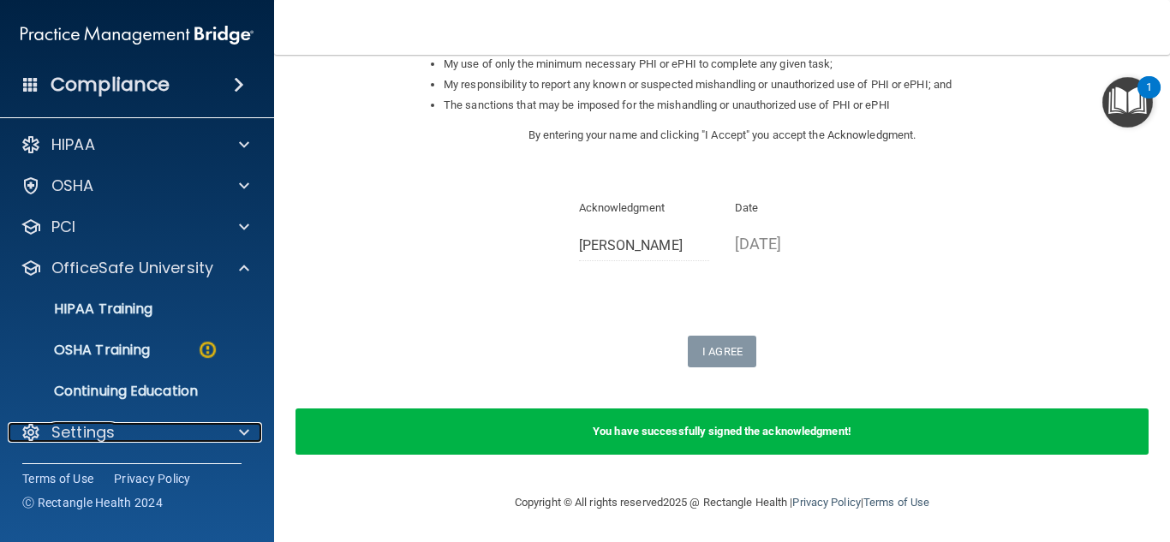
scroll to position [309, 0]
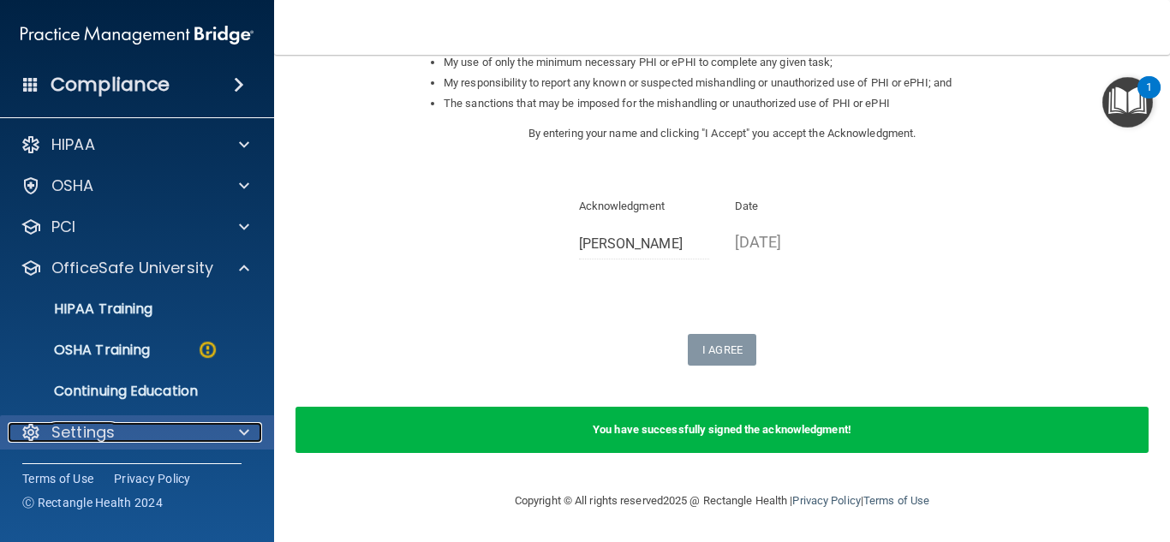
click at [244, 424] on span at bounding box center [244, 432] width 10 height 21
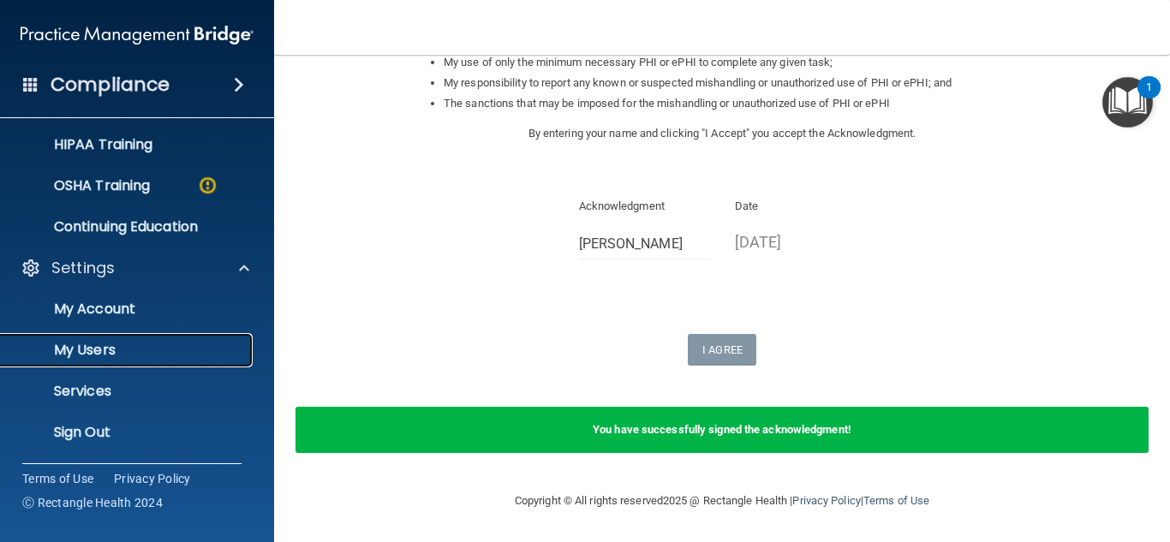
click at [124, 352] on p "My Users" at bounding box center [128, 350] width 234 height 17
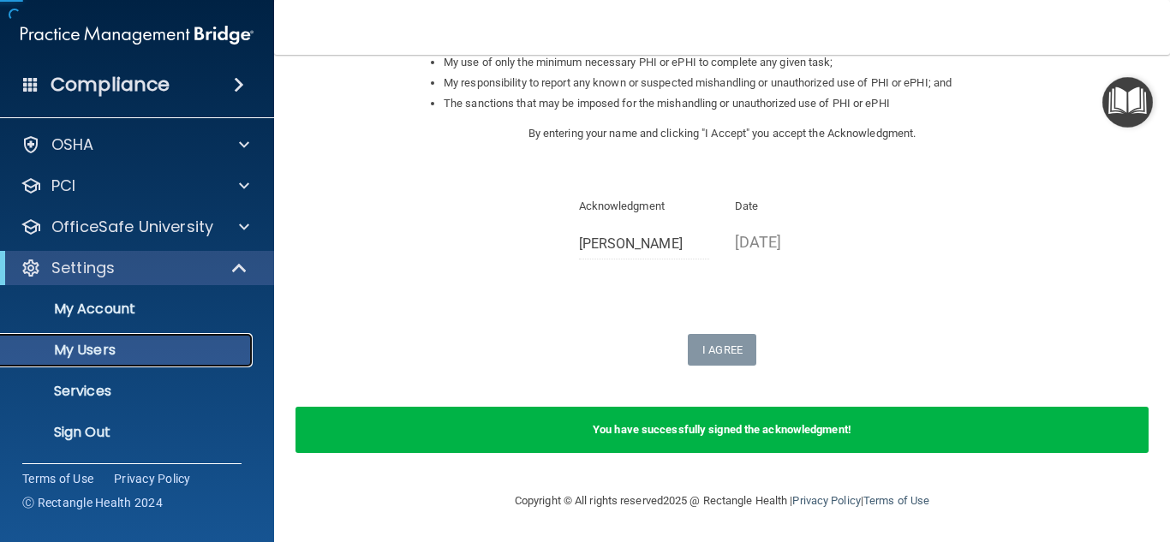
scroll to position [45, 0]
select select "20"
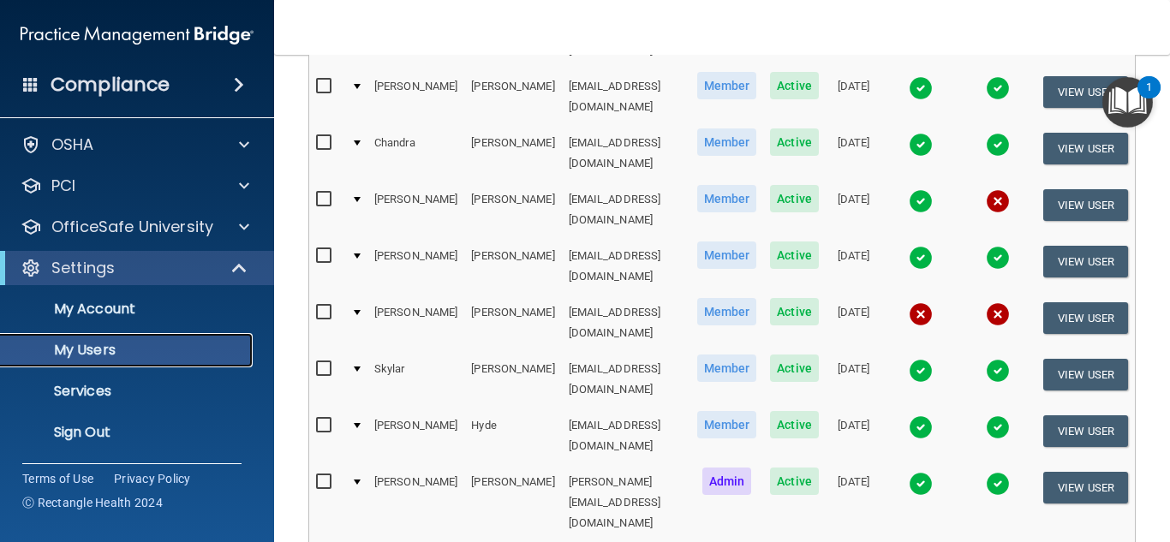
scroll to position [302, 0]
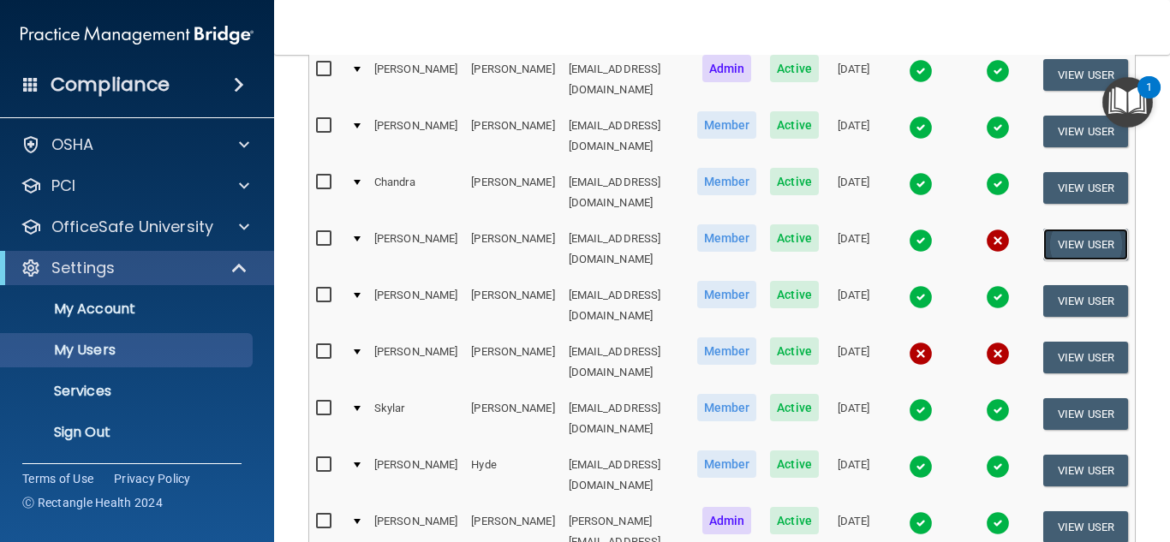
click at [1067, 229] on button "View User" at bounding box center [1085, 245] width 85 height 32
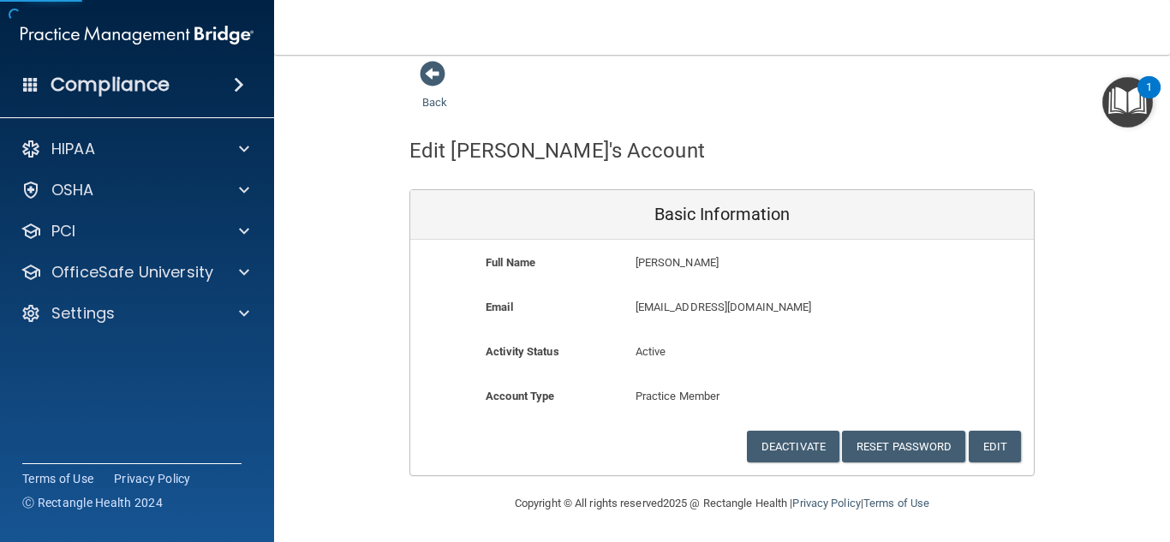
scroll to position [15, 0]
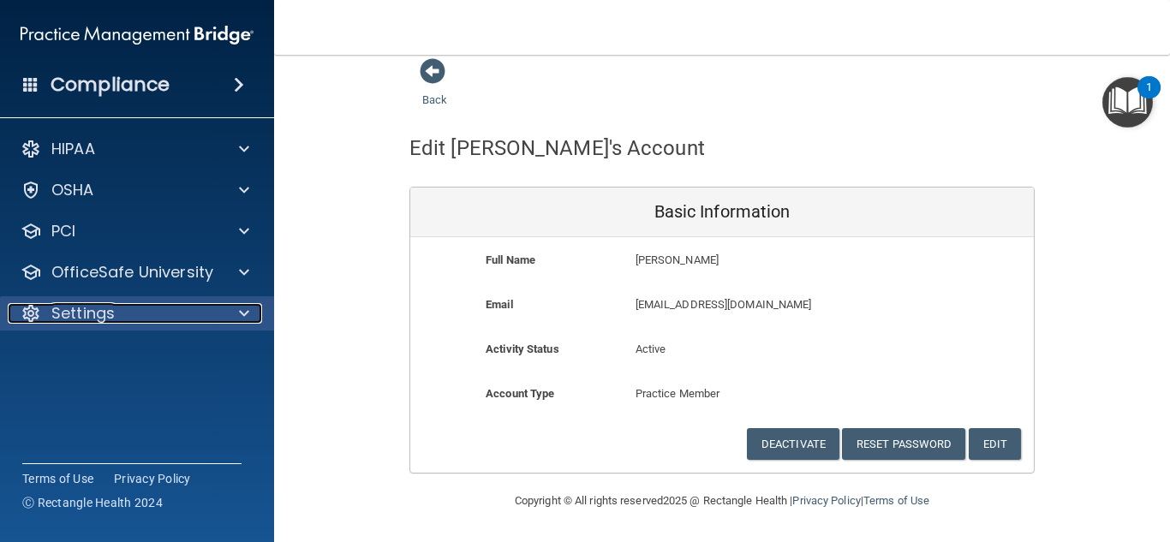
click at [68, 311] on p "Settings" at bounding box center [82, 313] width 63 height 21
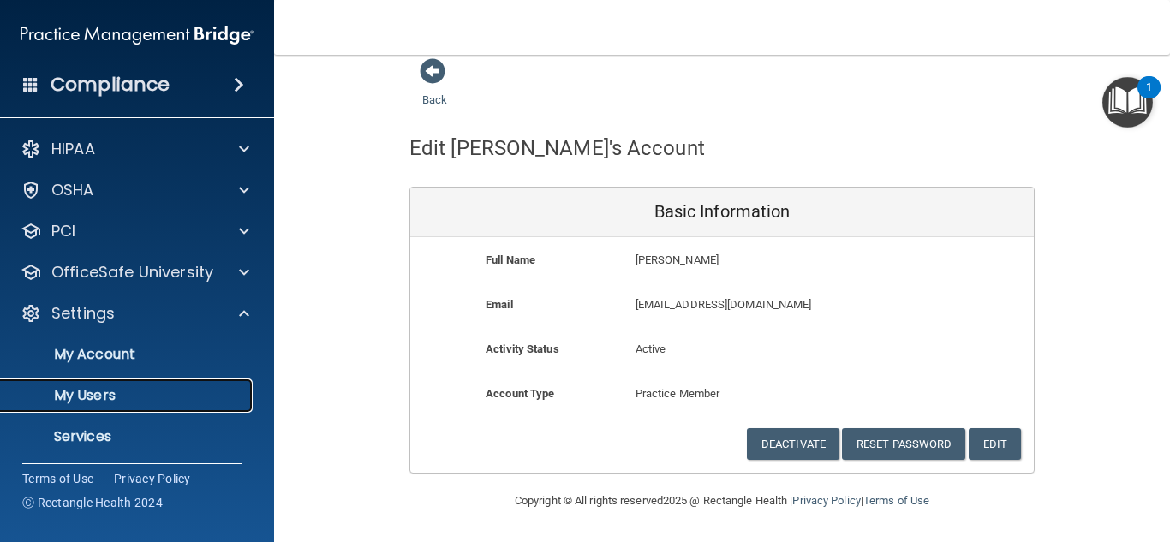
click at [109, 401] on p "My Users" at bounding box center [128, 395] width 234 height 17
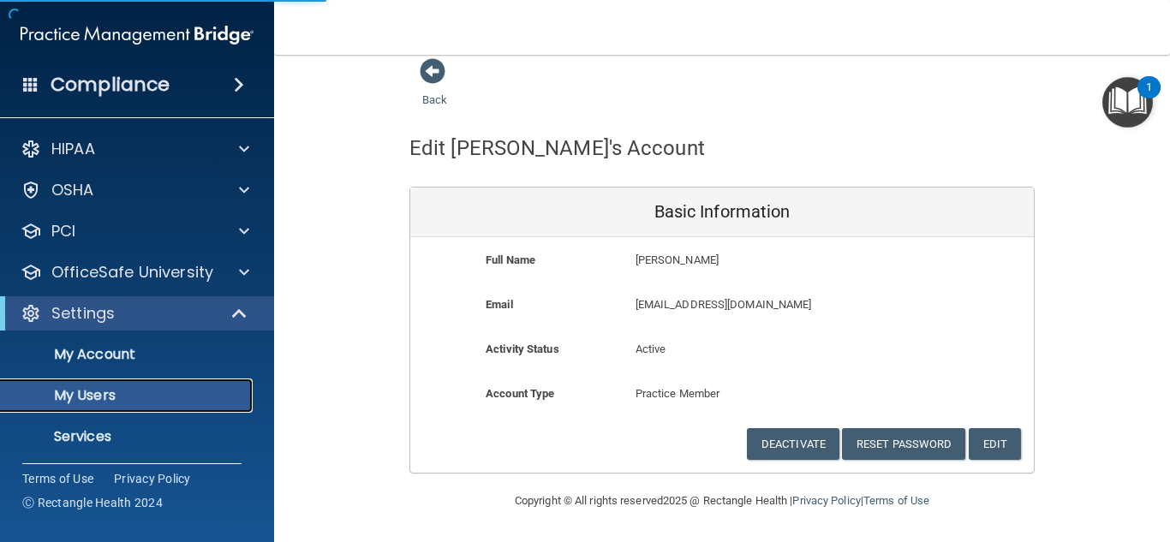
scroll to position [816, 0]
select select "20"
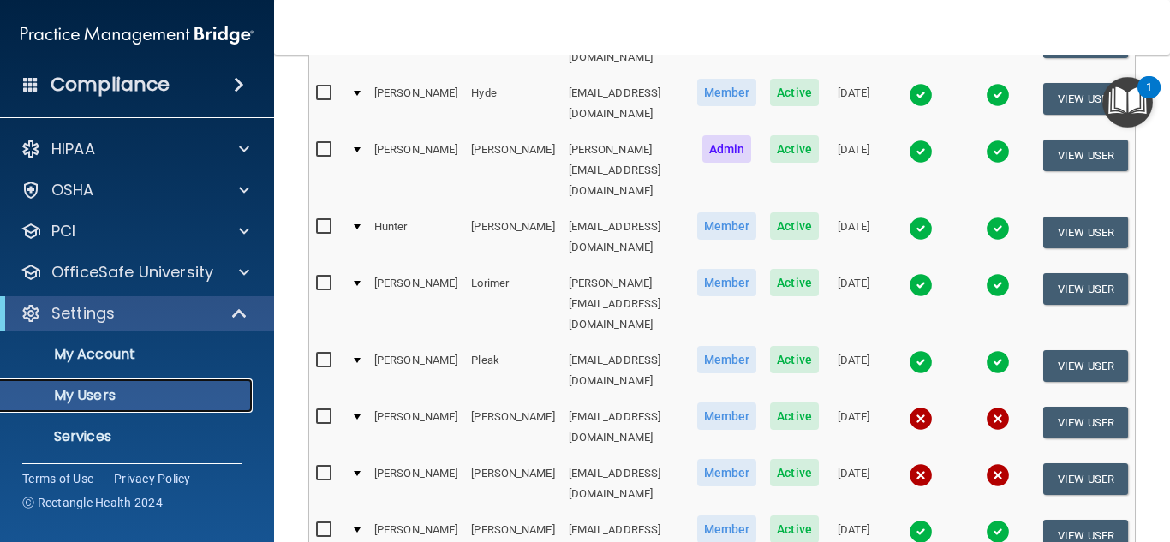
scroll to position [645, 0]
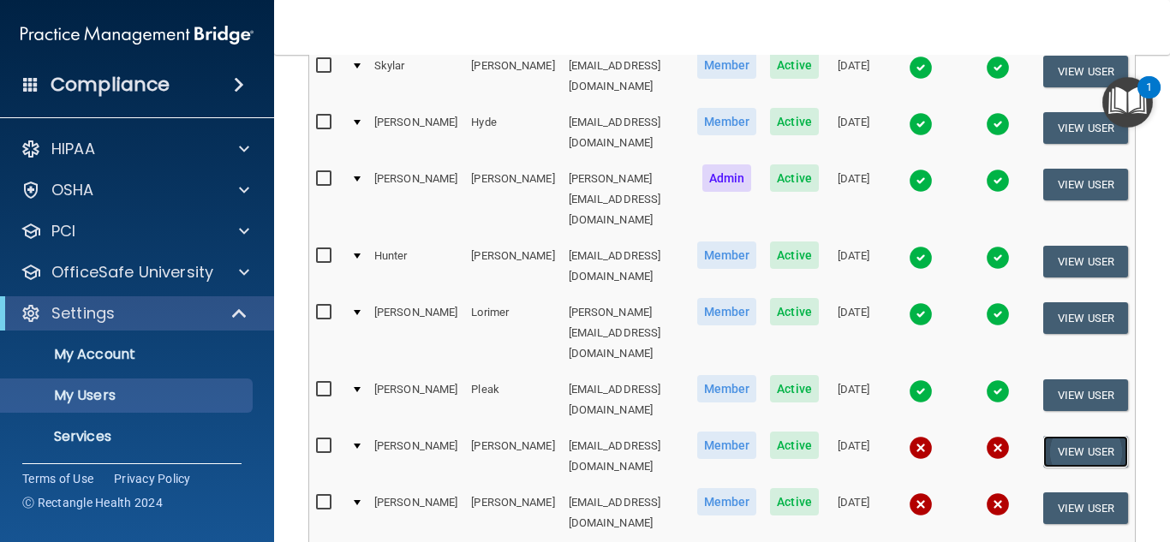
click at [1075, 436] on button "View User" at bounding box center [1085, 452] width 85 height 32
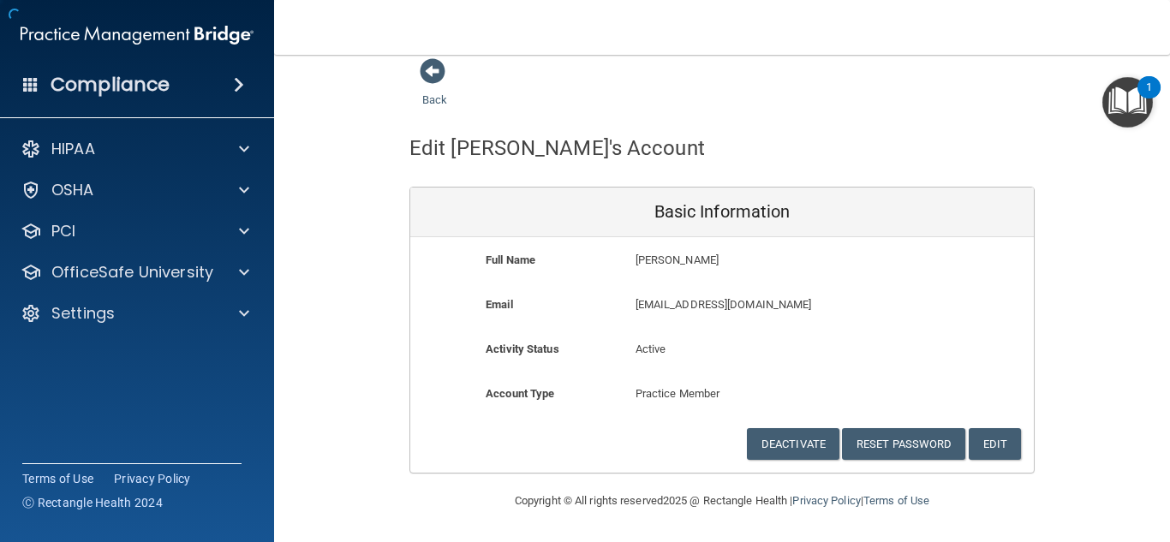
scroll to position [15, 0]
click at [992, 442] on button "Edit" at bounding box center [994, 444] width 52 height 32
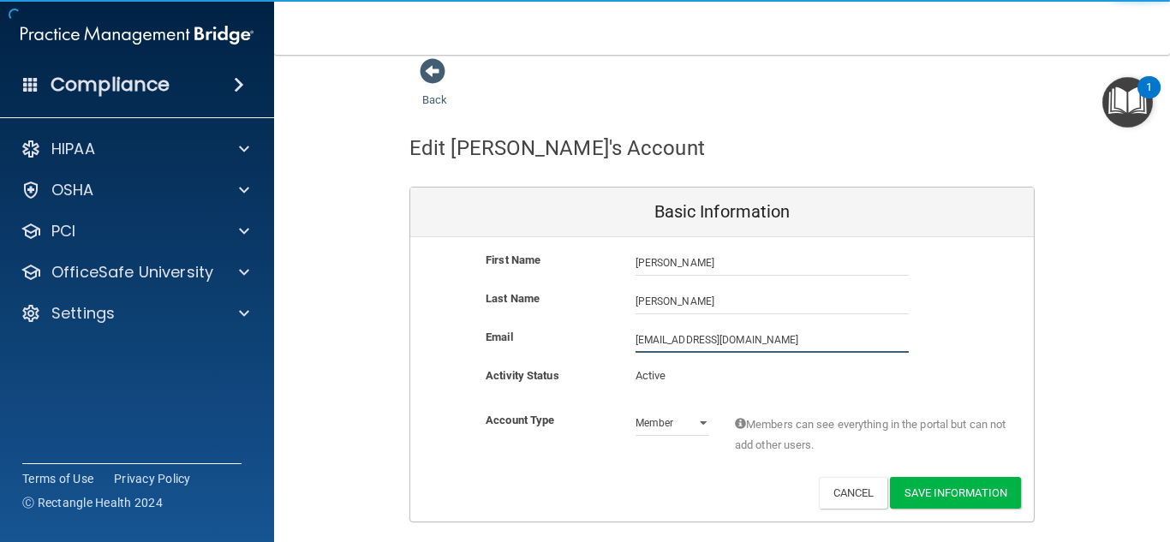
click at [779, 347] on input "nadiahpritchard@gamil.com" at bounding box center [771, 340] width 273 height 26
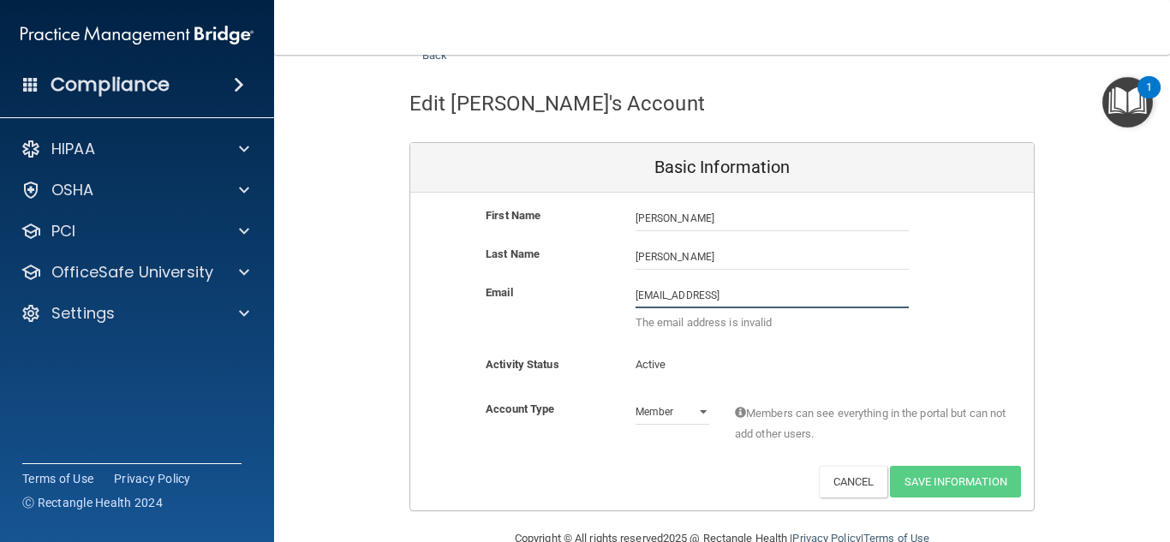
scroll to position [97, 0]
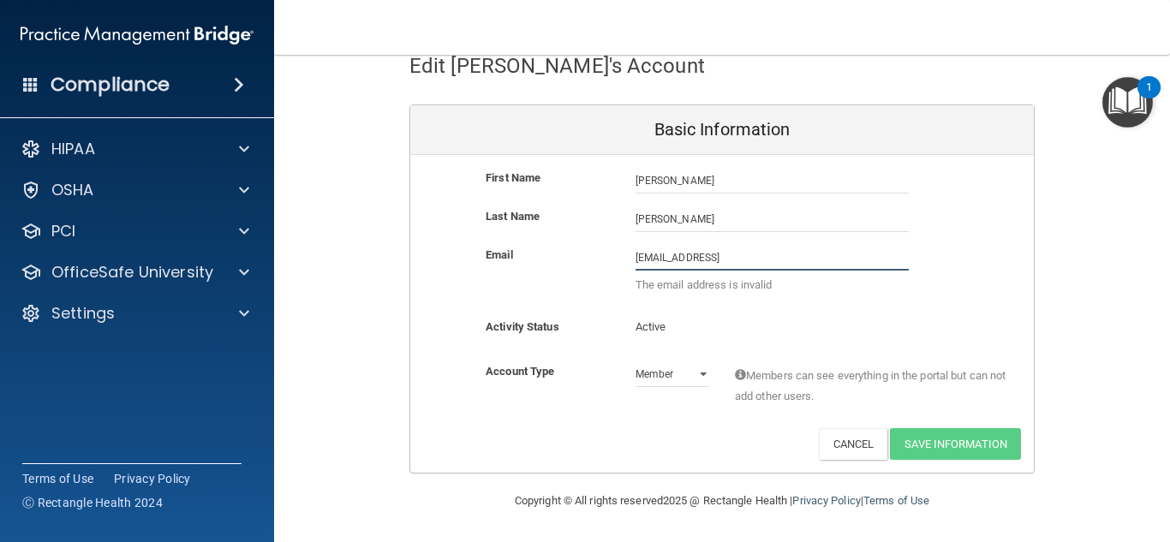
click at [747, 260] on input "nadiahpritchard@gmail" at bounding box center [771, 258] width 273 height 26
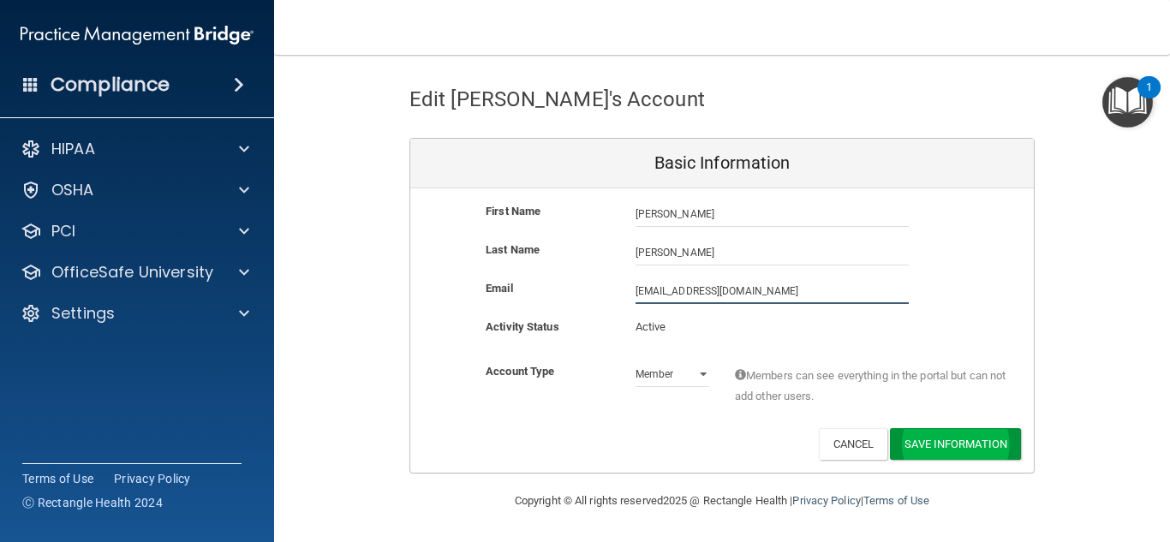
type input "nadiahpritchard@gmail.com"
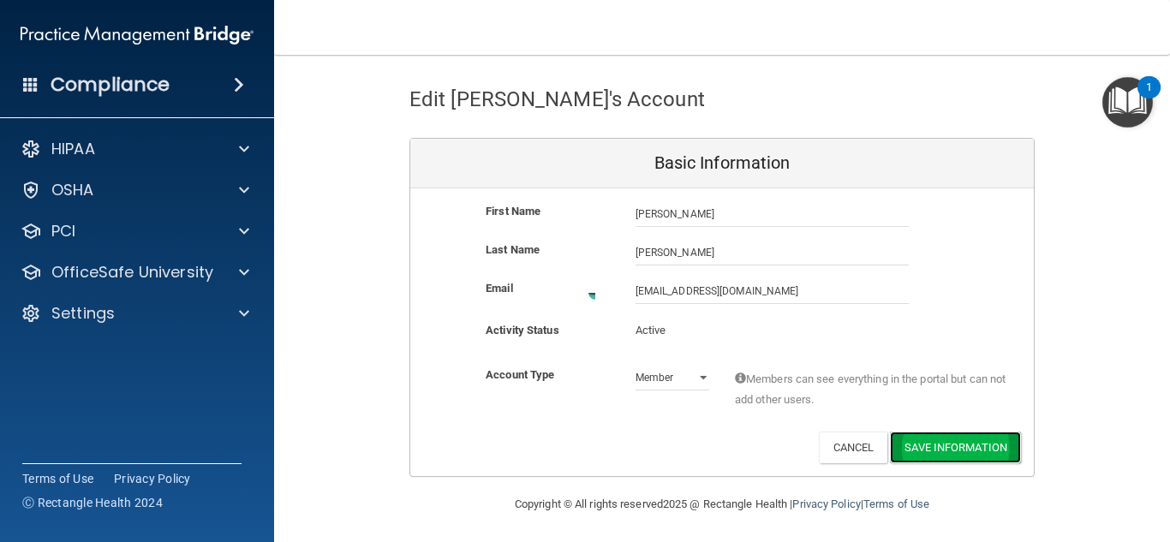
click at [965, 450] on button "Save Information" at bounding box center [955, 448] width 131 height 32
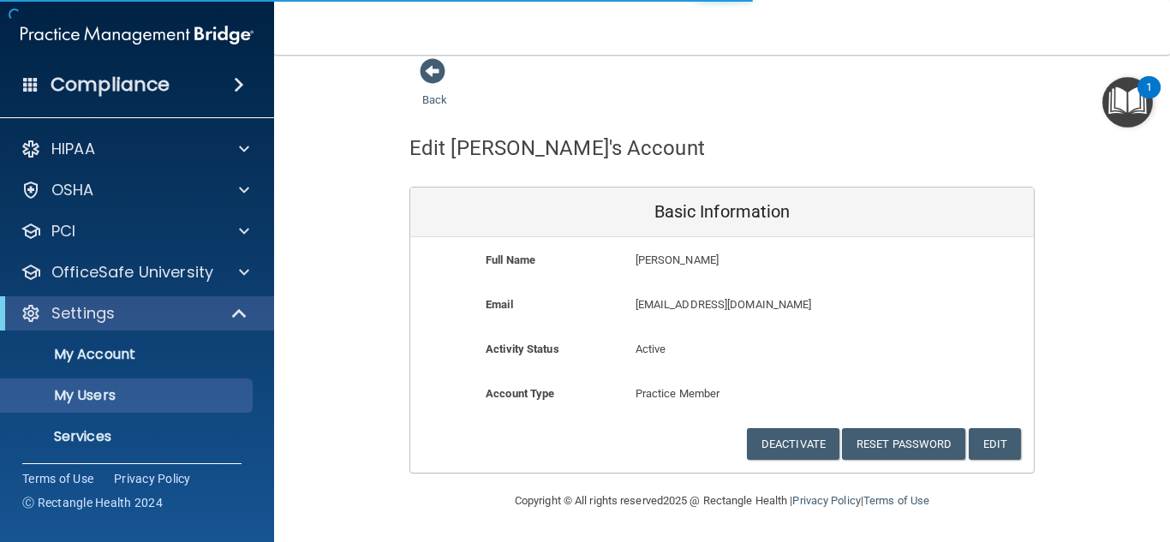
select select "20"
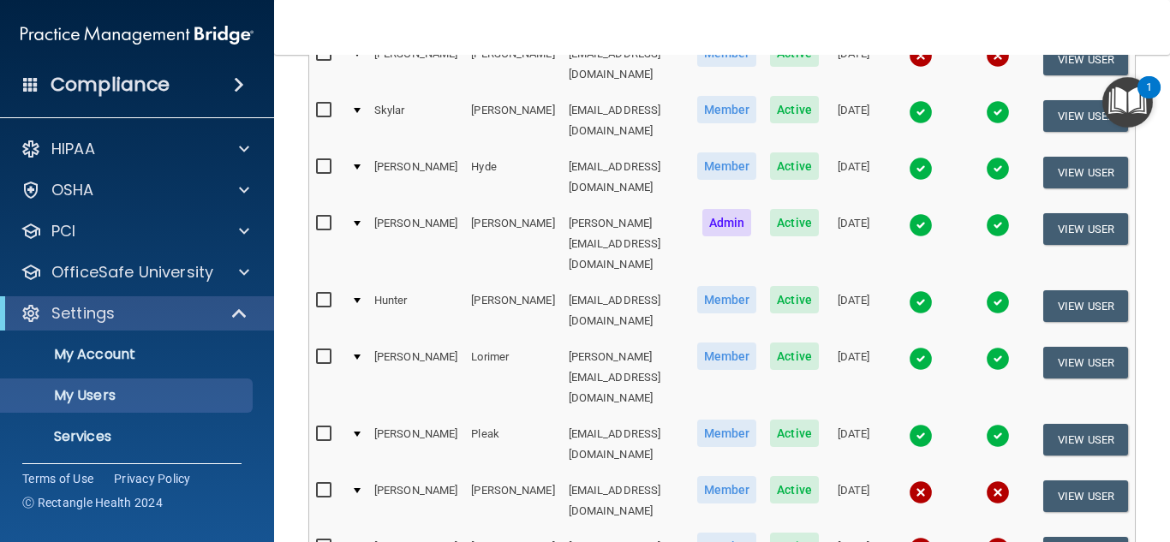
scroll to position [539, 0]
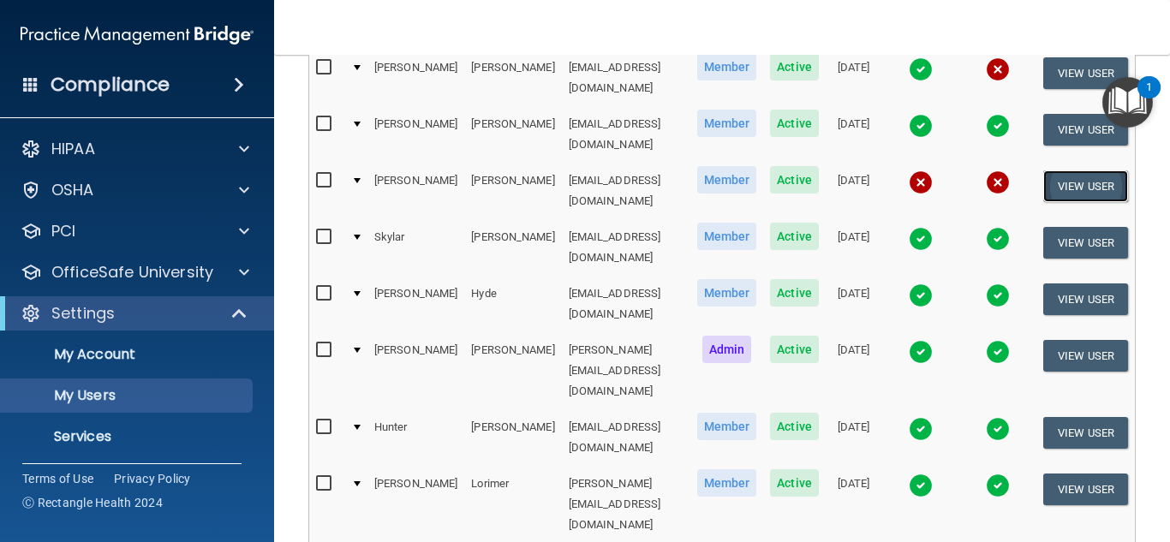
click at [1081, 170] on button "View User" at bounding box center [1085, 186] width 85 height 32
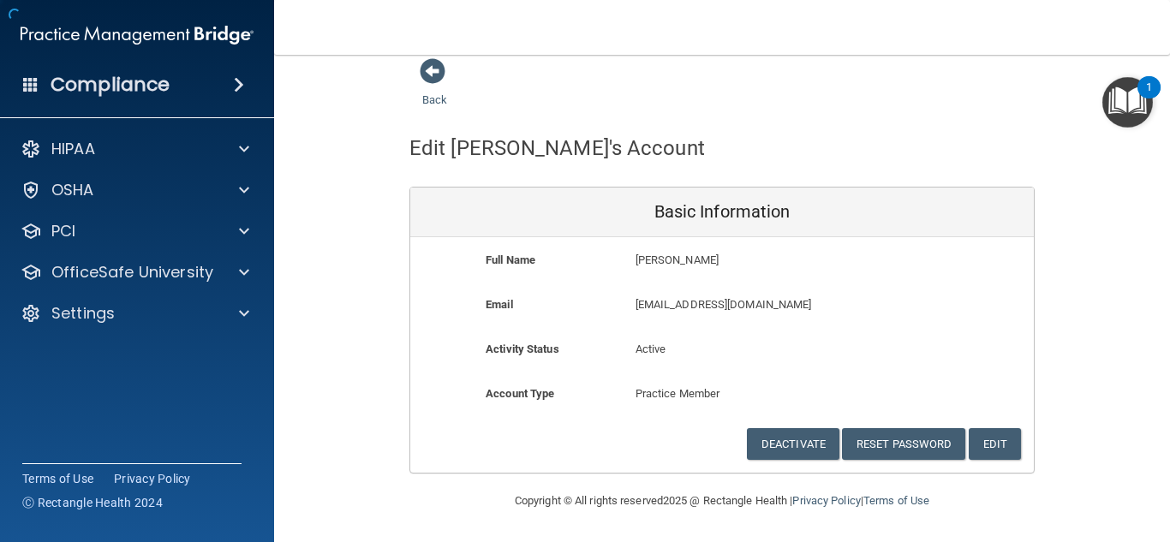
scroll to position [15, 0]
click at [1006, 435] on button "Edit" at bounding box center [994, 444] width 52 height 32
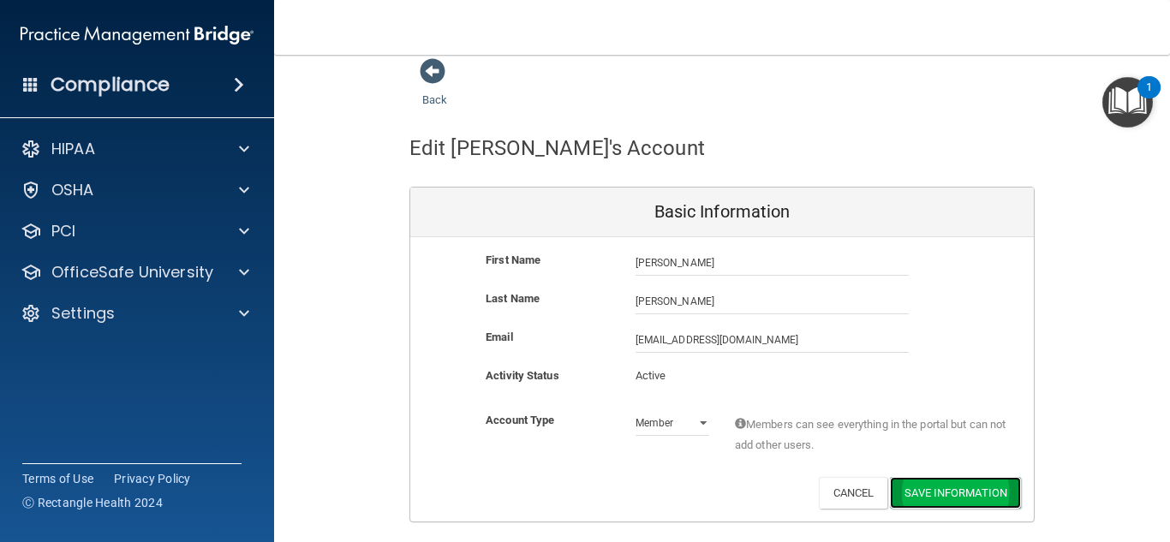
click at [986, 491] on button "Save Information" at bounding box center [955, 493] width 131 height 32
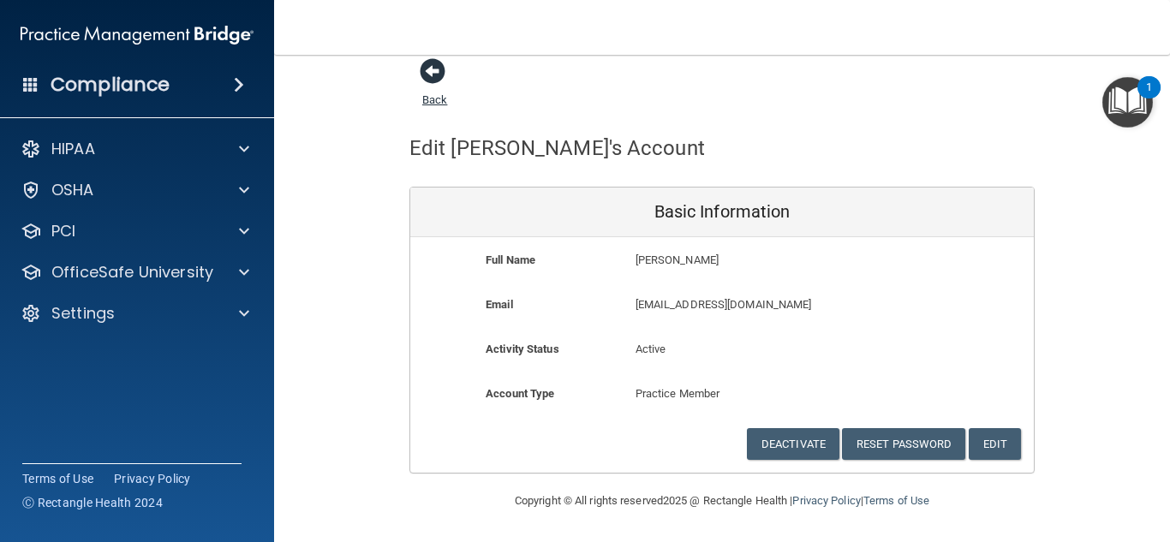
click at [422, 71] on span at bounding box center [433, 71] width 26 height 26
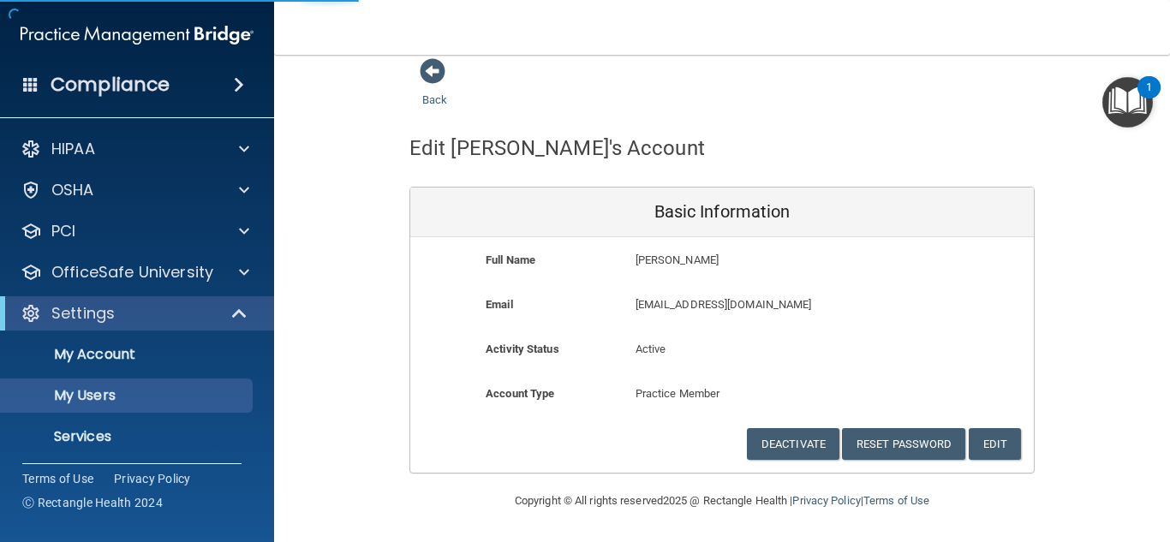
select select "20"
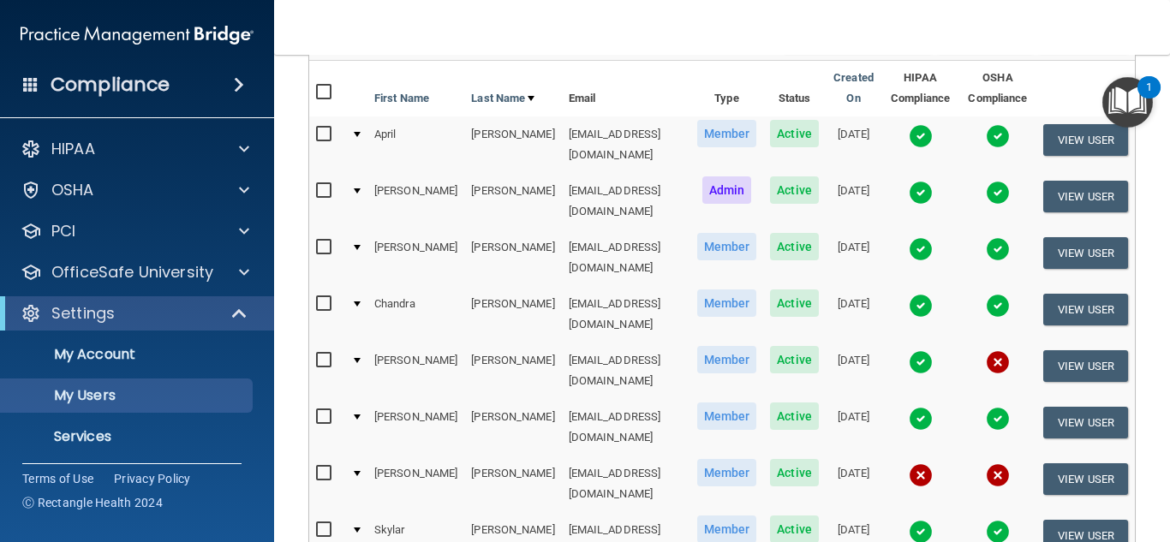
scroll to position [283, 0]
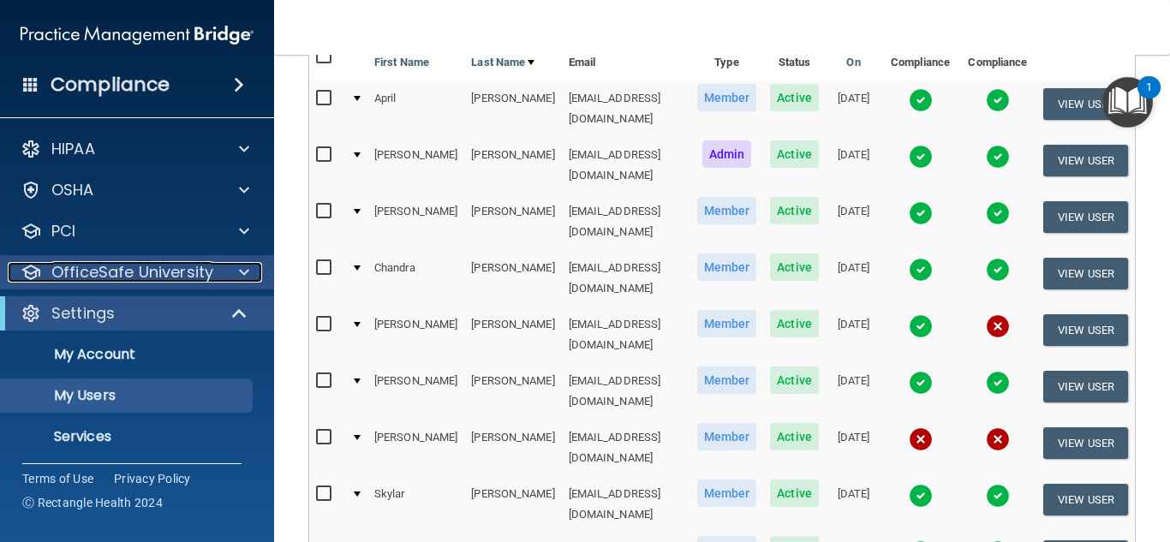
click at [140, 279] on p "OfficeSafe University" at bounding box center [132, 272] width 162 height 21
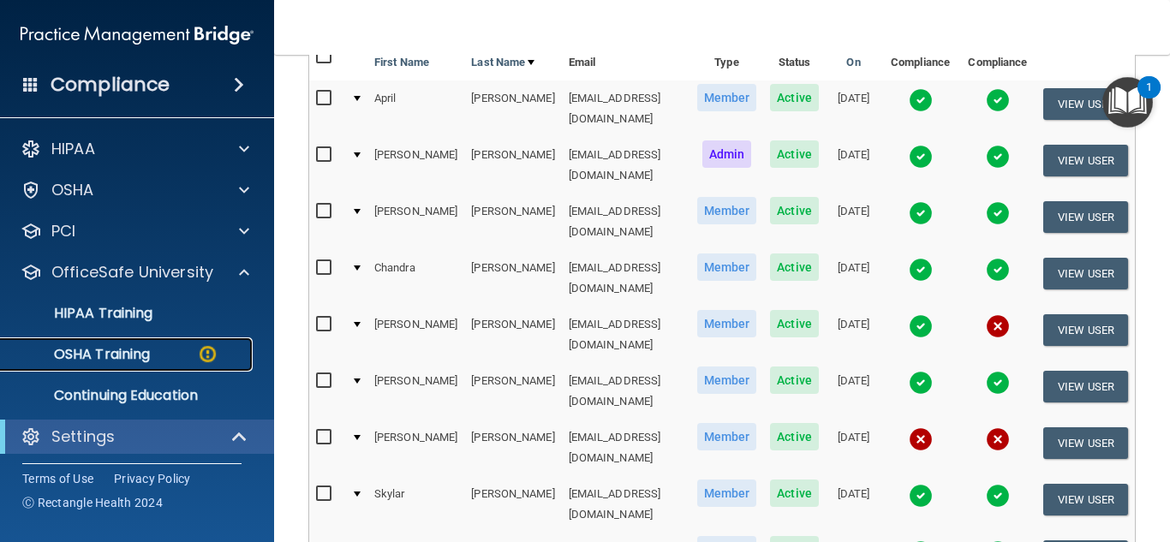
click at [114, 348] on p "OSHA Training" at bounding box center [80, 354] width 139 height 17
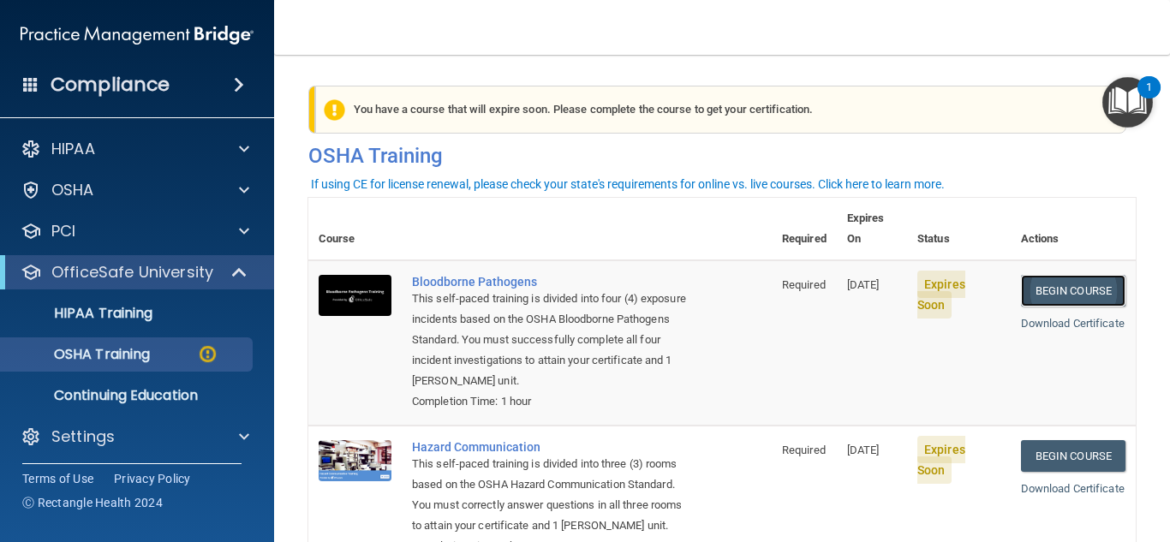
click at [1073, 275] on link "Begin Course" at bounding box center [1073, 291] width 104 height 32
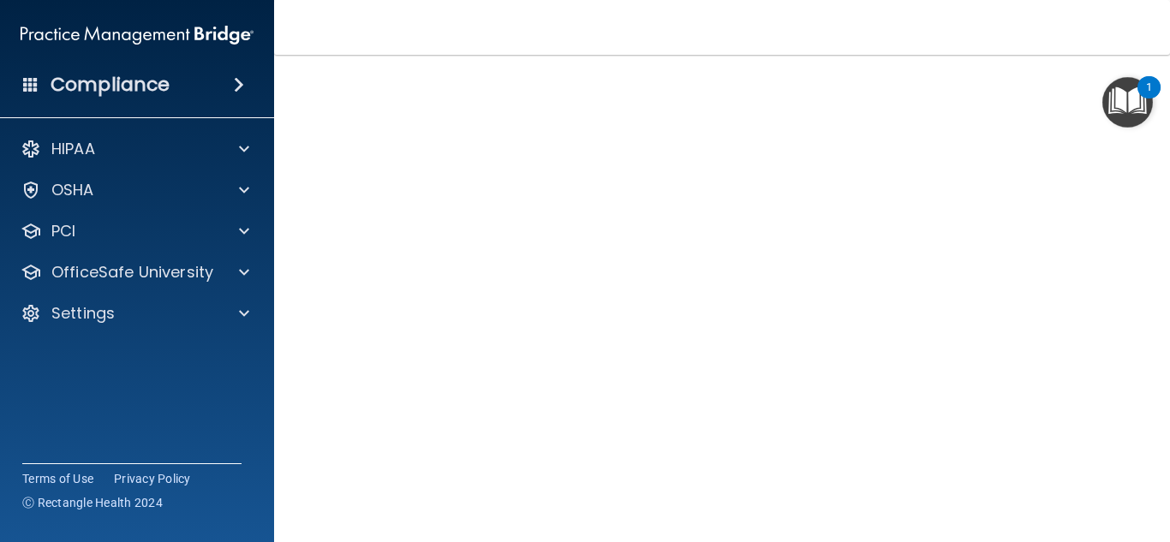
scroll to position [63, 0]
click at [825, 64] on div "Bloodborne Pathogens Training" at bounding box center [721, 47] width 827 height 42
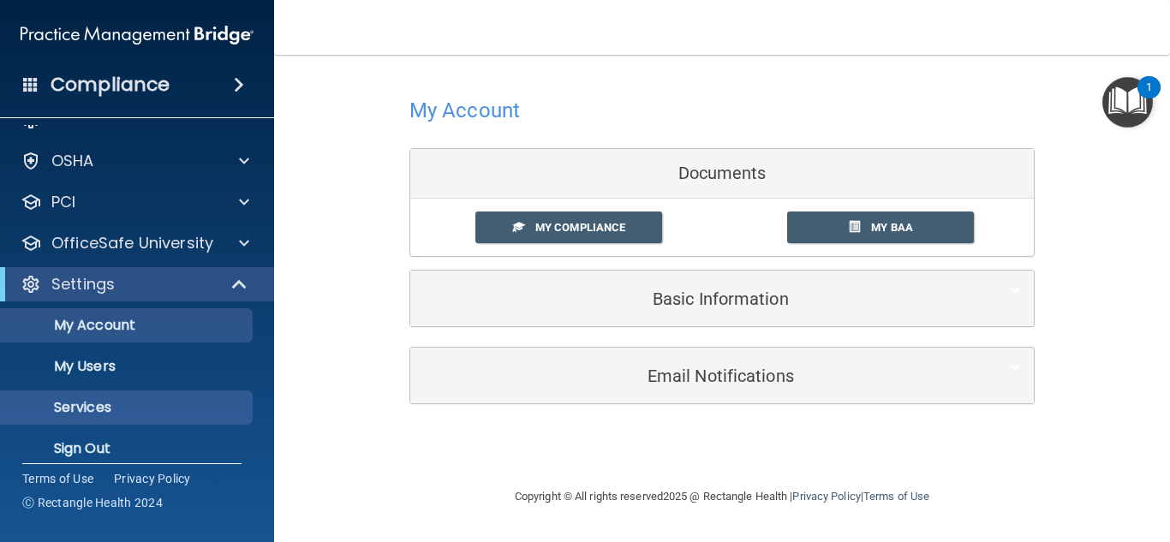
scroll to position [45, 0]
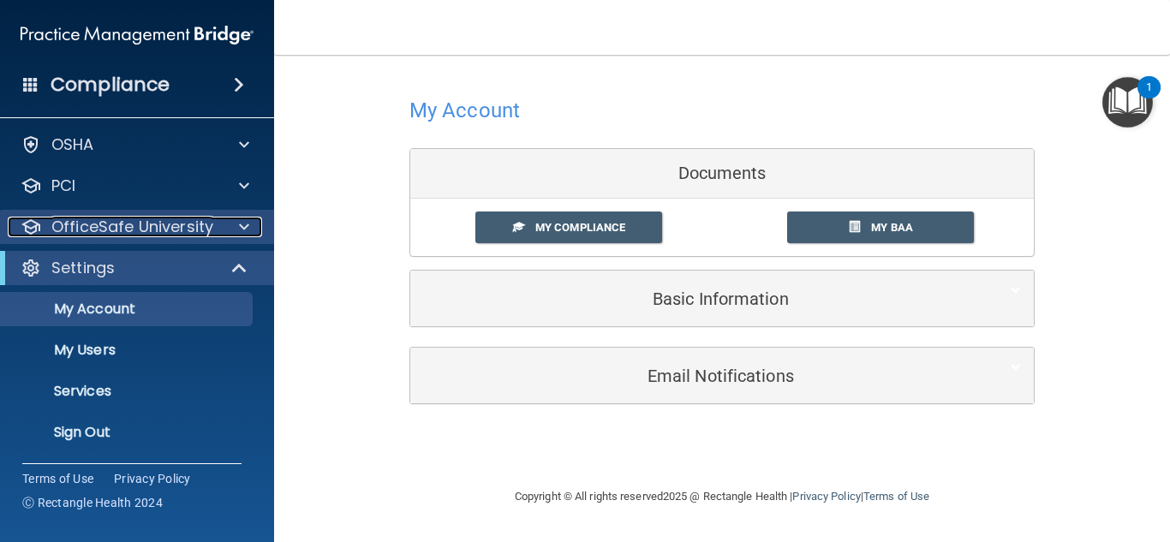
click at [169, 223] on p "OfficeSafe University" at bounding box center [132, 227] width 162 height 21
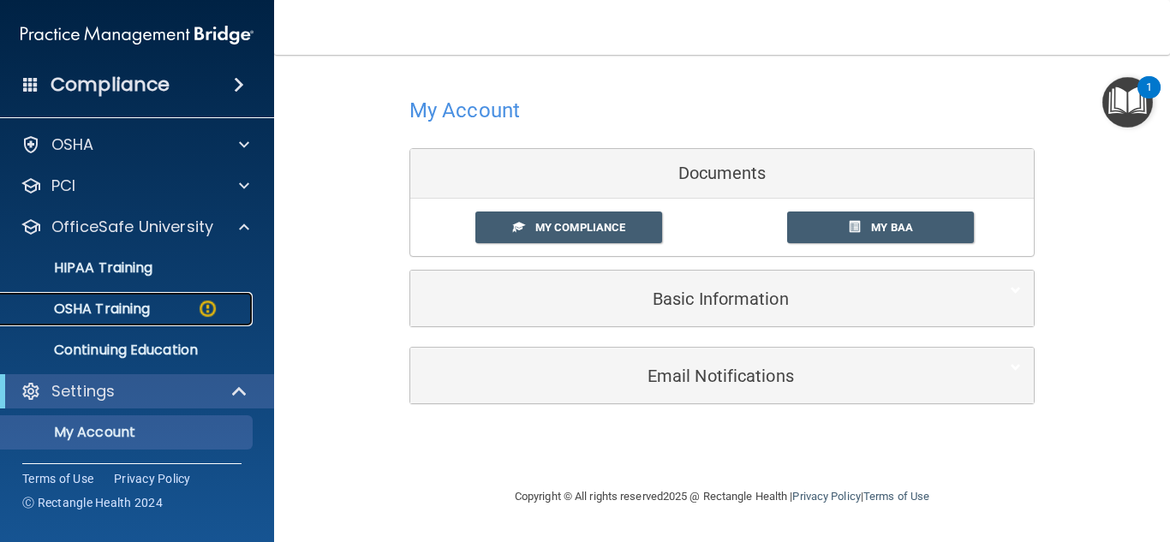
click at [132, 301] on p "OSHA Training" at bounding box center [80, 309] width 139 height 17
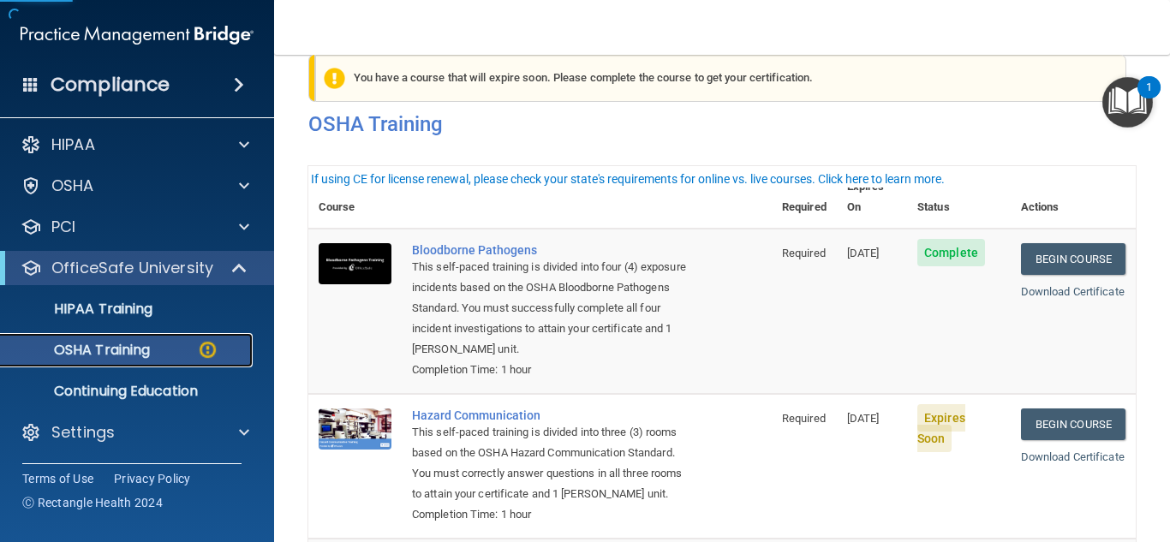
scroll to position [86, 0]
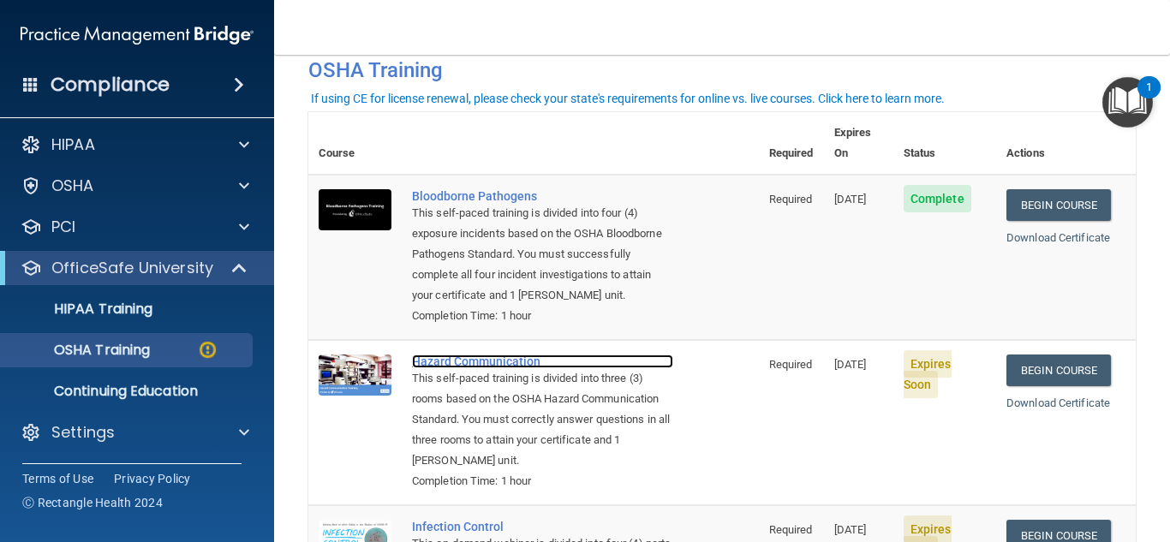
click at [507, 367] on div "Hazard Communication" at bounding box center [542, 361] width 261 height 14
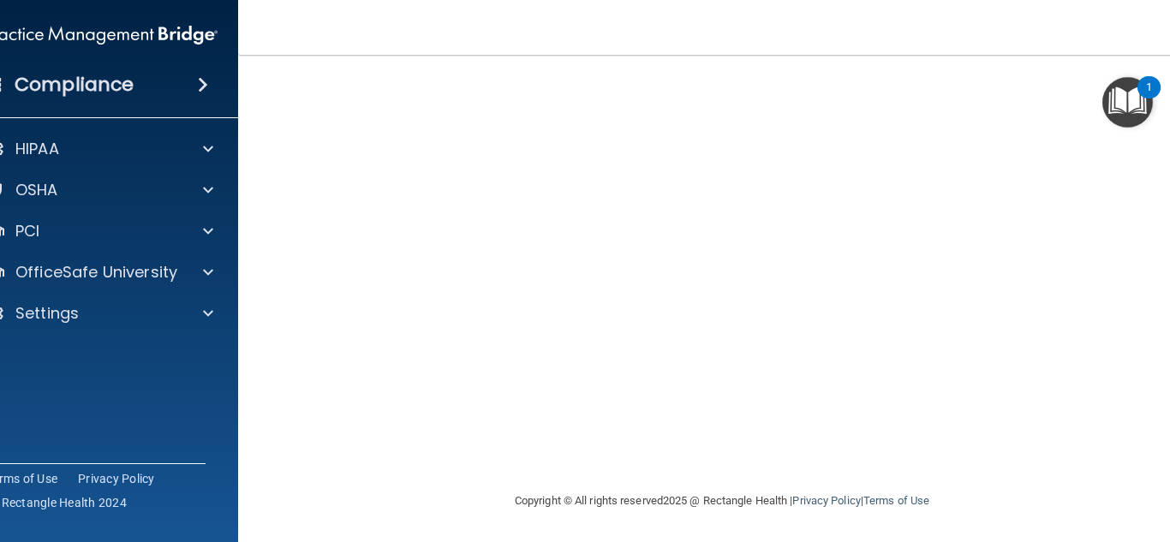
scroll to position [102, 0]
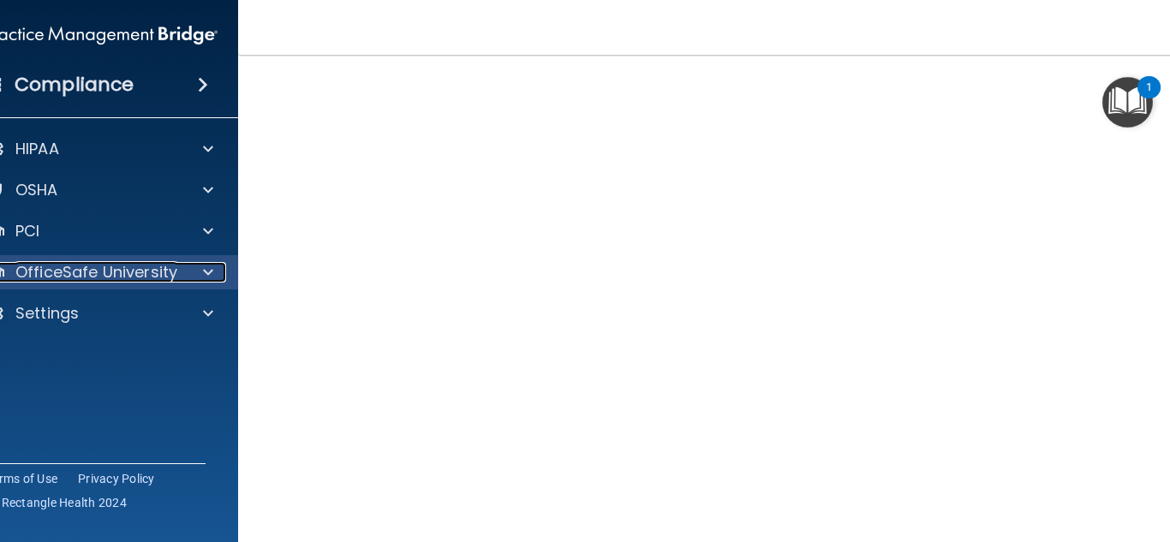
click at [104, 275] on p "OfficeSafe University" at bounding box center [96, 272] width 162 height 21
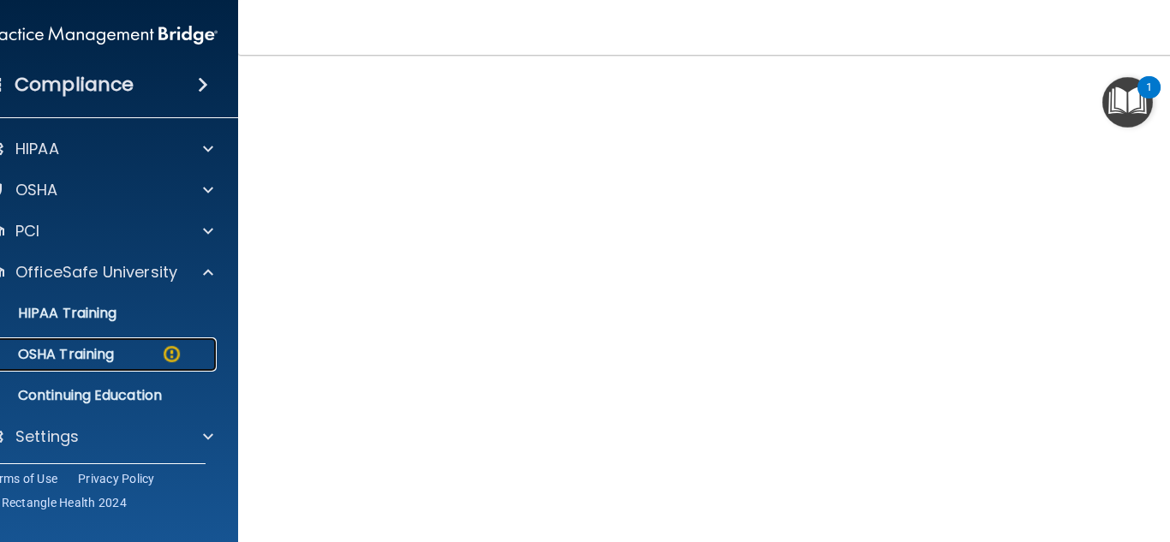
click at [101, 348] on p "OSHA Training" at bounding box center [44, 354] width 139 height 17
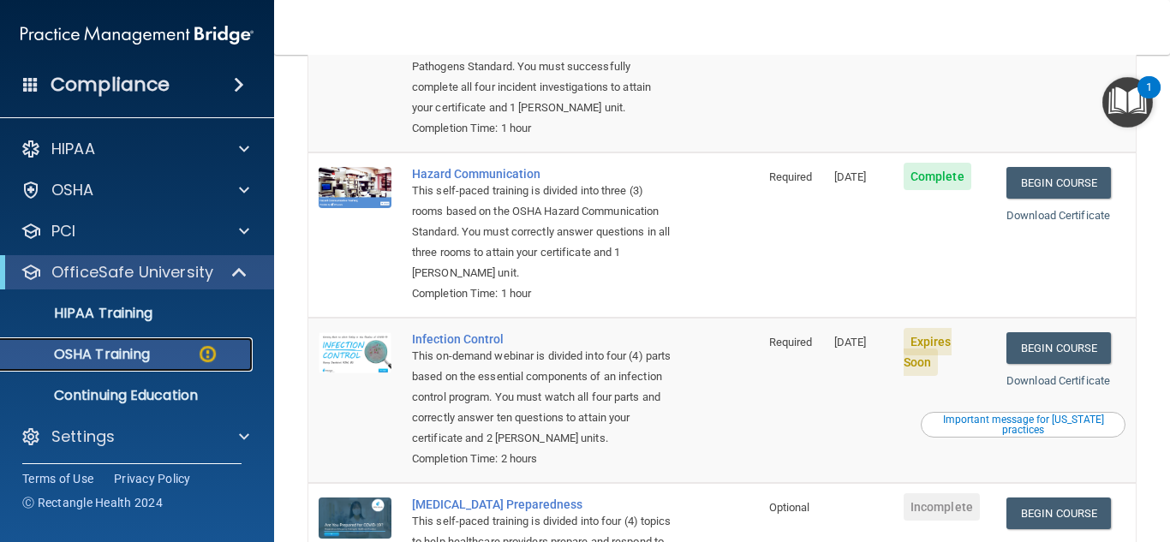
scroll to position [359, 0]
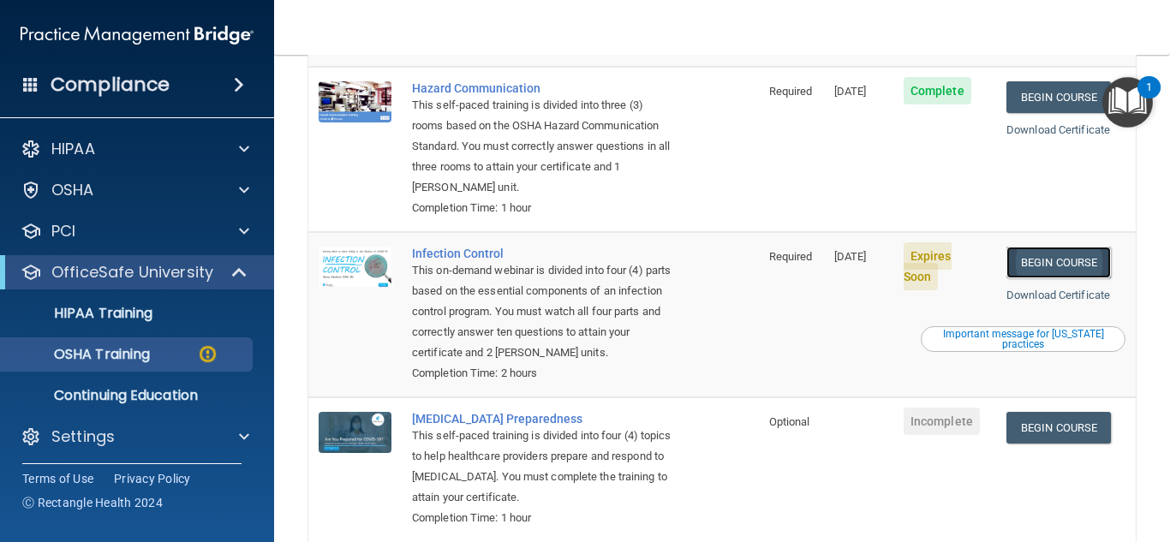
click at [1042, 268] on link "Begin Course" at bounding box center [1058, 263] width 104 height 32
click at [128, 352] on p "OSHA Training" at bounding box center [80, 354] width 139 height 17
click at [1069, 264] on link "Begin Course" at bounding box center [1058, 263] width 104 height 32
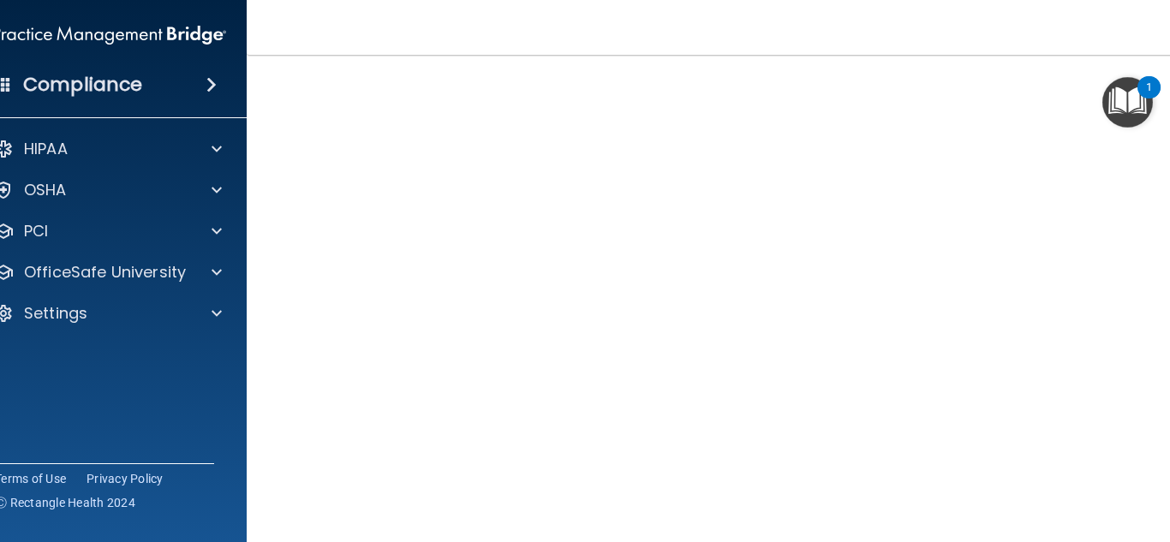
scroll to position [105, 0]
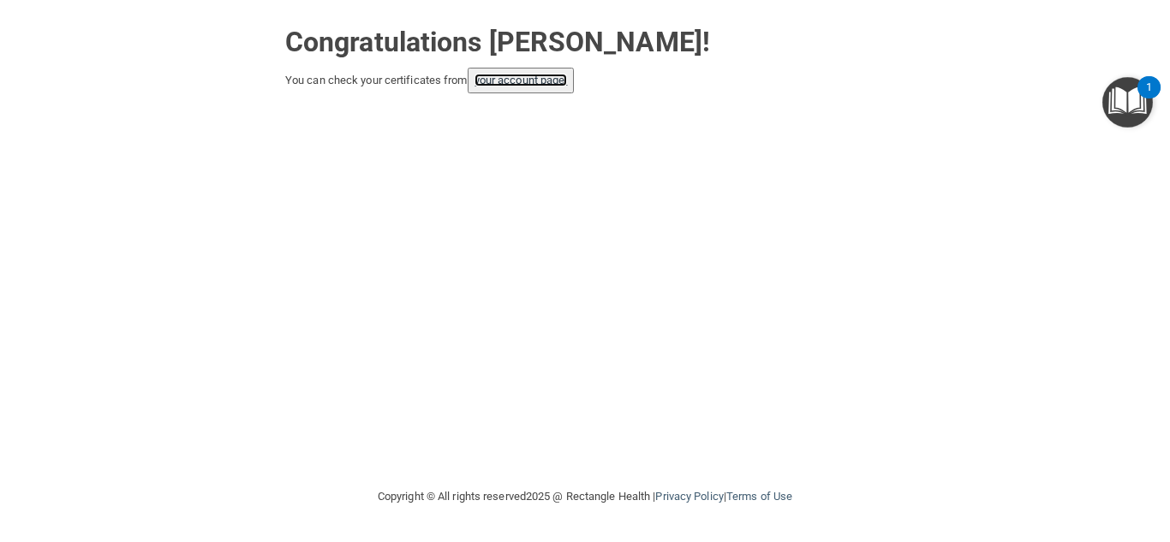
click at [522, 85] on link "your account page!" at bounding box center [520, 80] width 93 height 13
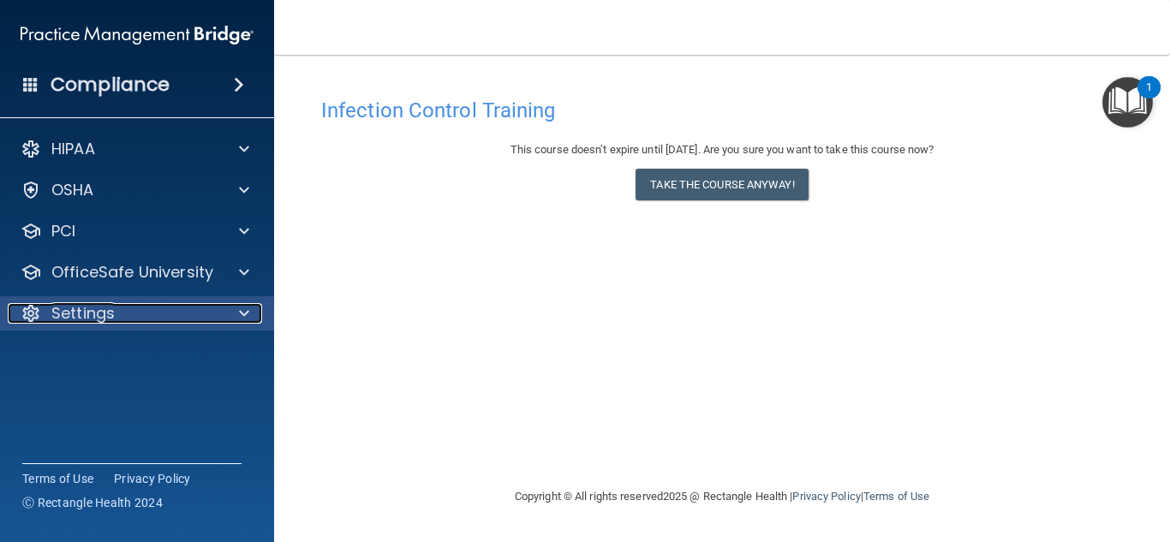
click at [123, 307] on div "Settings" at bounding box center [114, 313] width 212 height 21
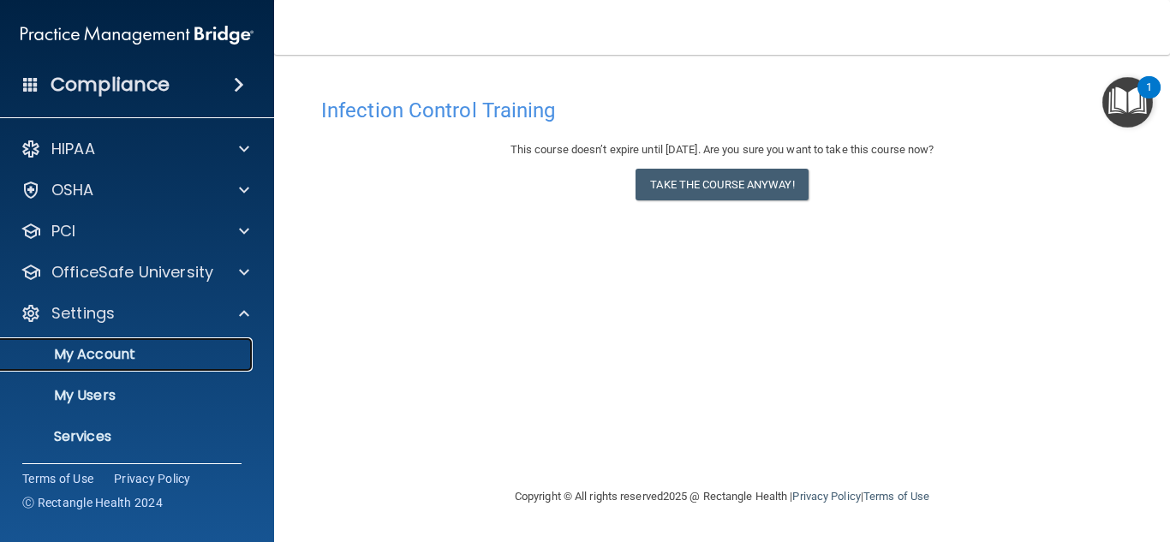
click at [120, 354] on p "My Account" at bounding box center [128, 354] width 234 height 17
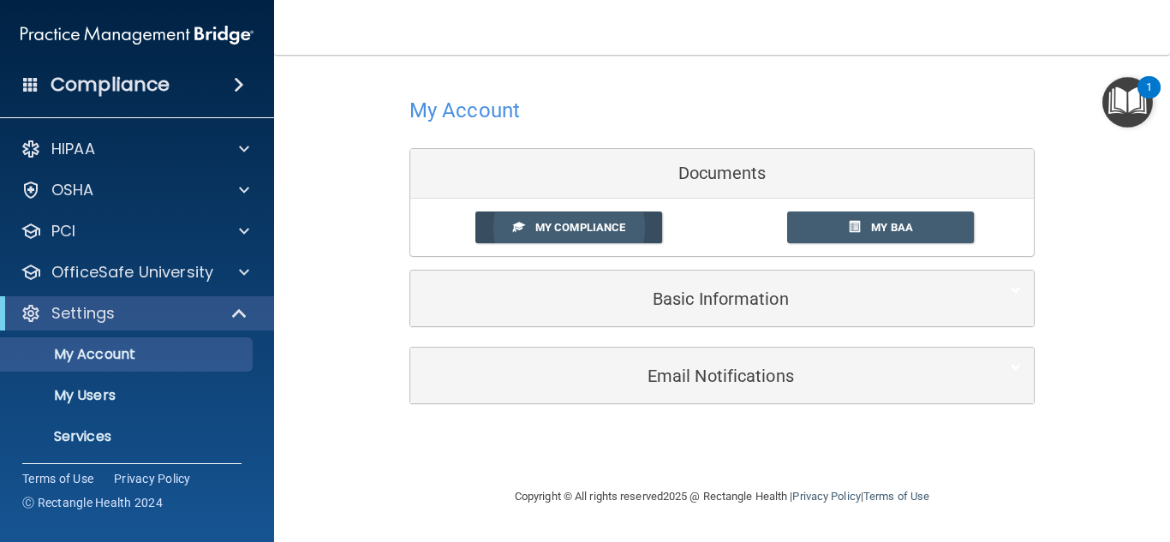
click at [596, 231] on span "My Compliance" at bounding box center [580, 227] width 90 height 13
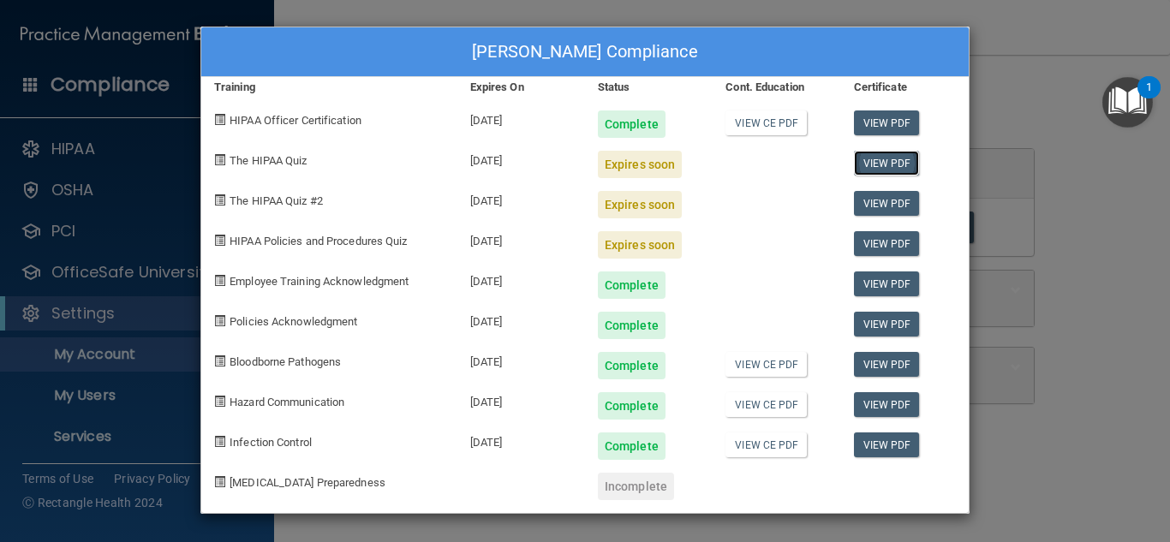
click at [890, 168] on link "View PDF" at bounding box center [887, 163] width 66 height 25
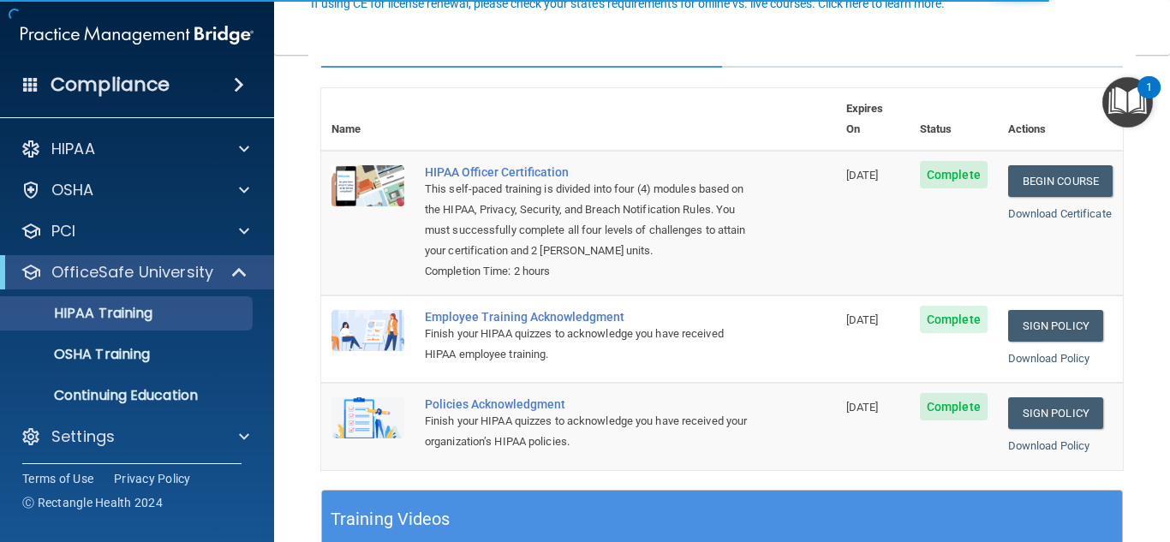
scroll to position [257, 0]
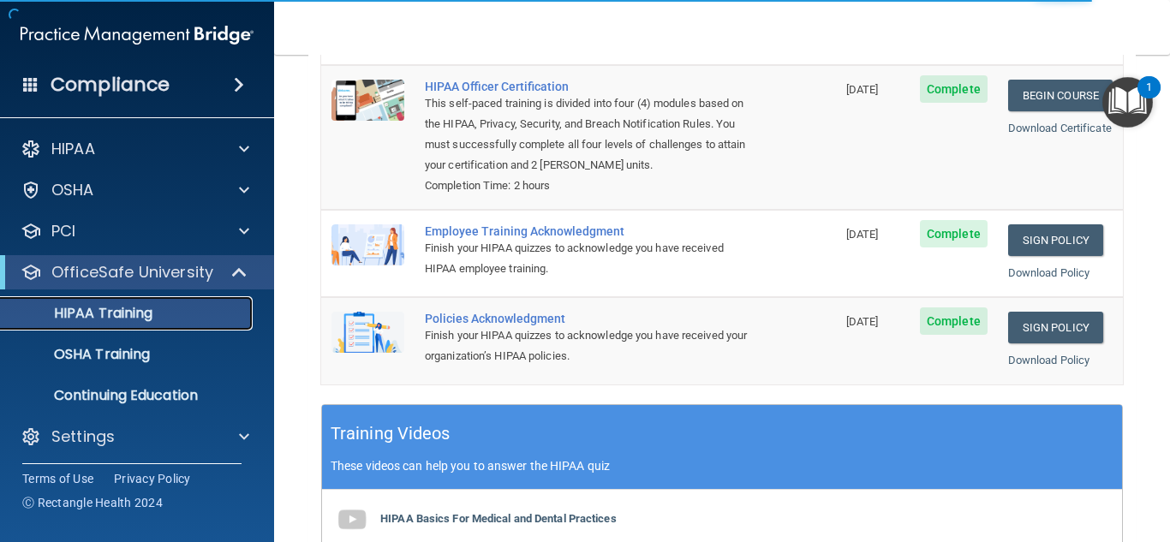
click at [161, 308] on div "HIPAA Training" at bounding box center [128, 313] width 234 height 17
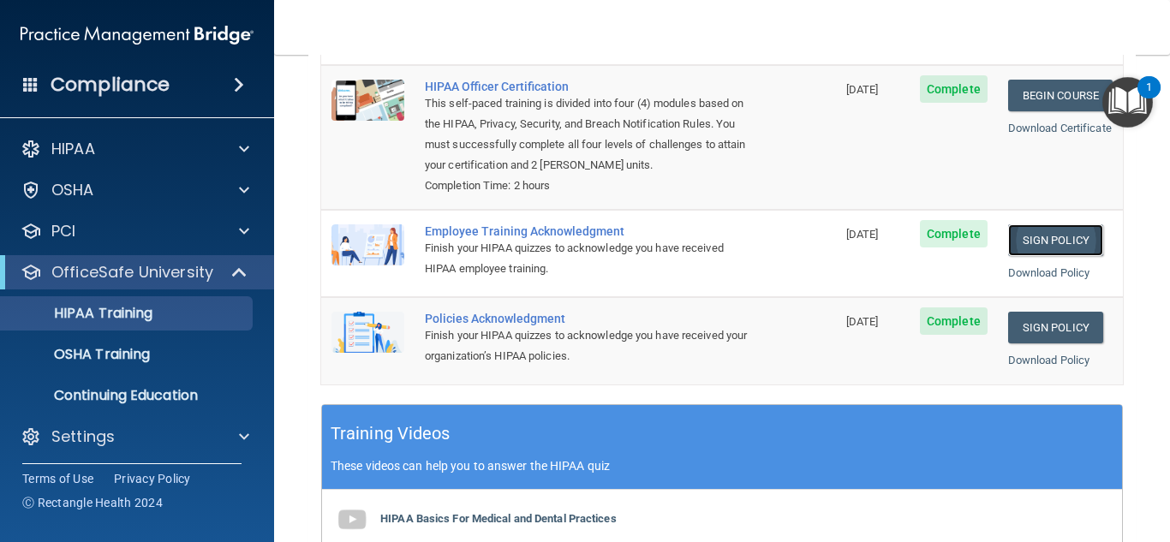
click at [1025, 249] on link "Sign Policy" at bounding box center [1055, 240] width 95 height 32
click at [150, 360] on p "OSHA Training" at bounding box center [80, 354] width 139 height 17
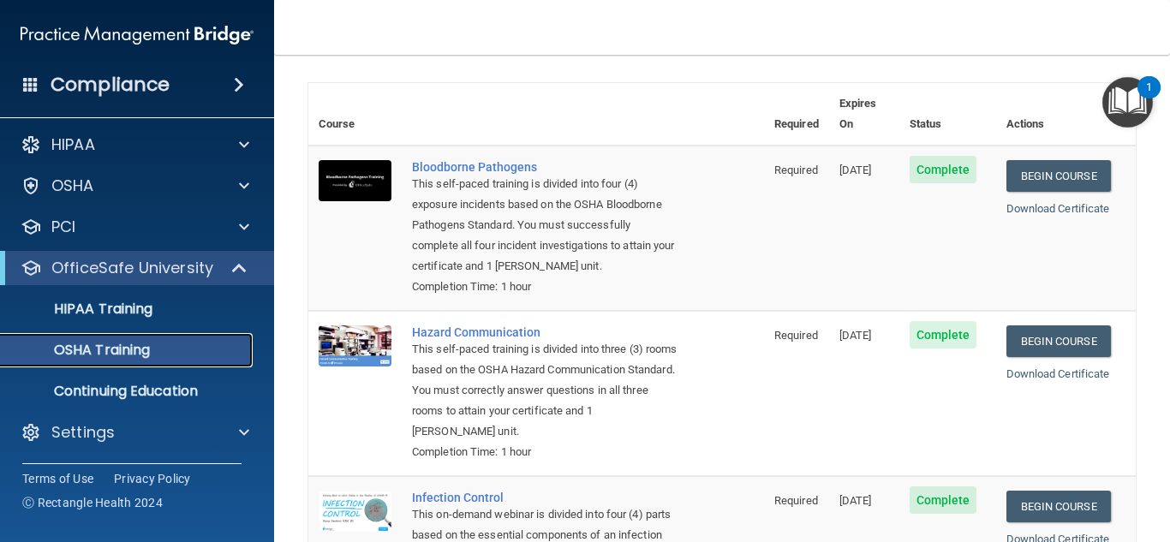
scroll to position [61, 0]
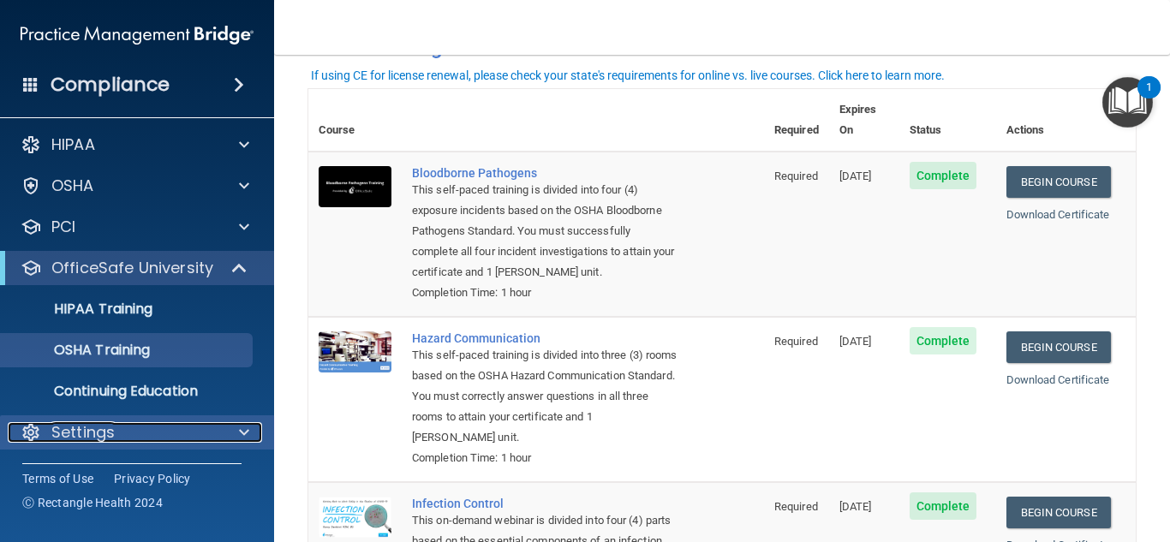
click at [81, 429] on p "Settings" at bounding box center [82, 432] width 63 height 21
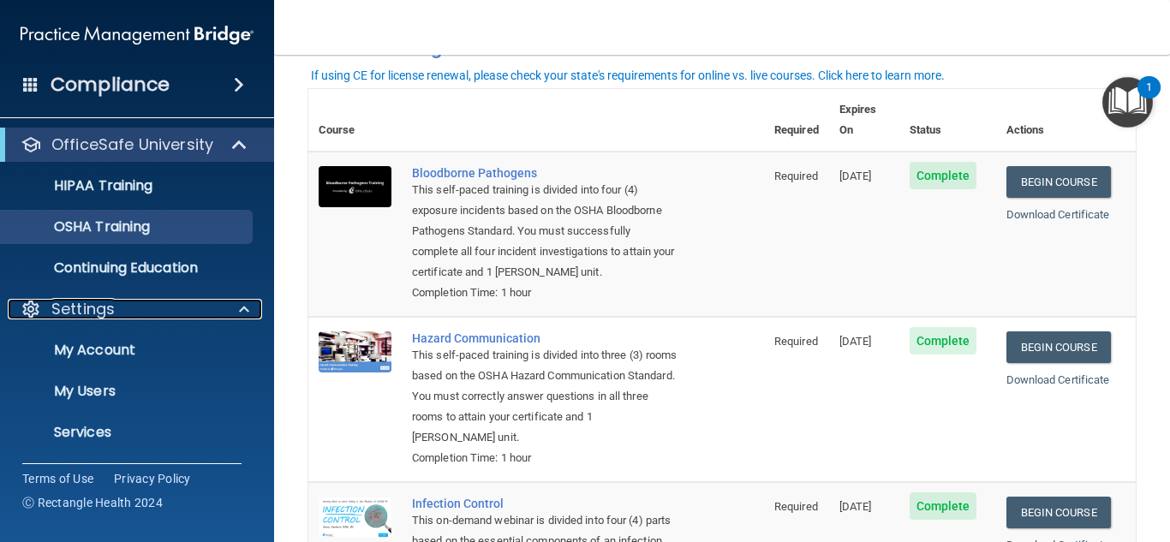
scroll to position [169, 0]
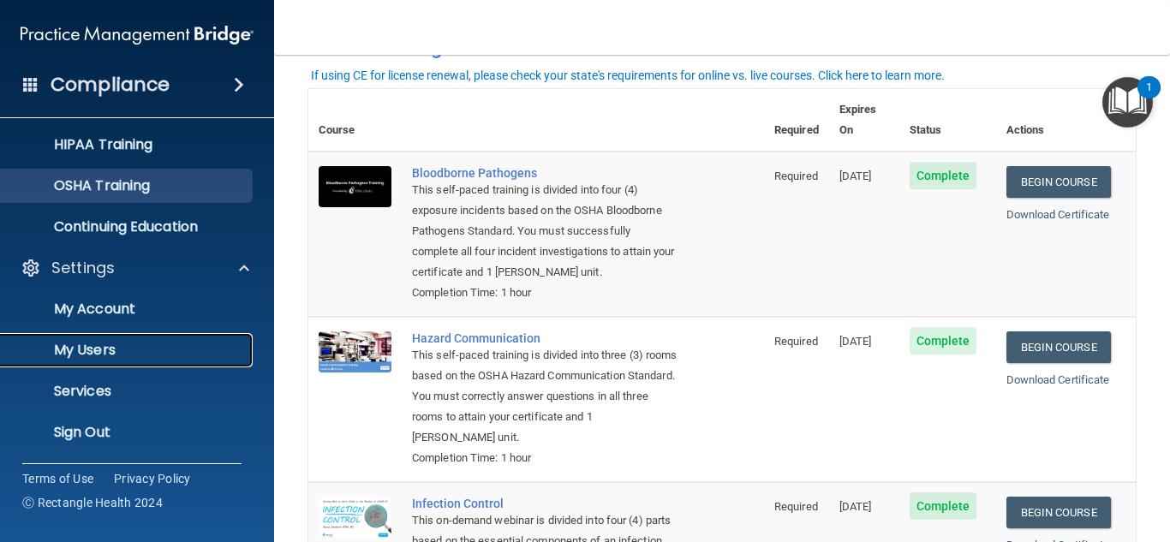
click at [131, 345] on p "My Users" at bounding box center [128, 350] width 234 height 17
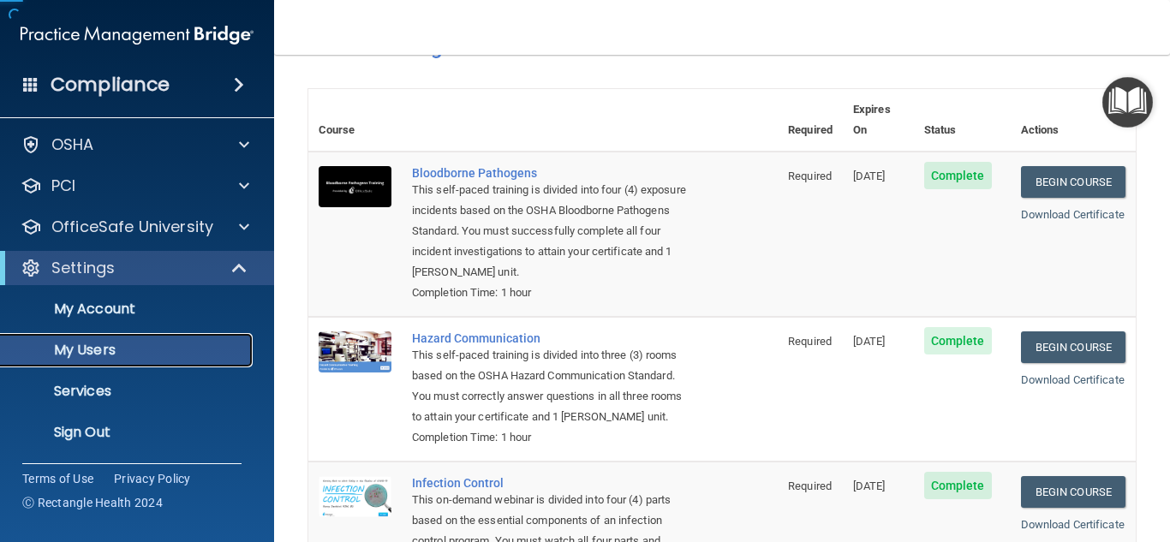
scroll to position [45, 0]
select select "20"
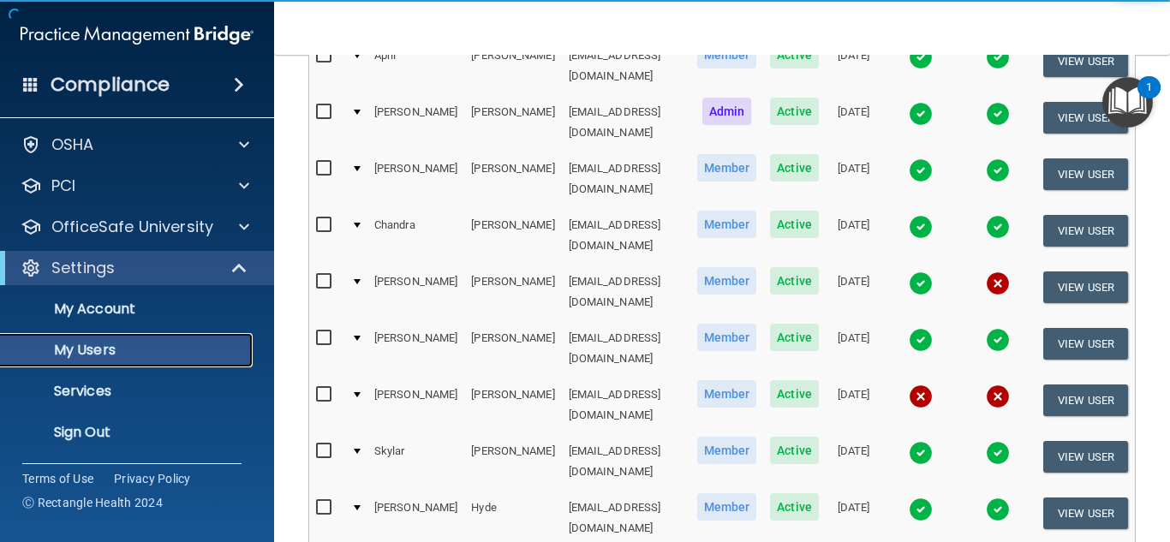
scroll to position [318, 0]
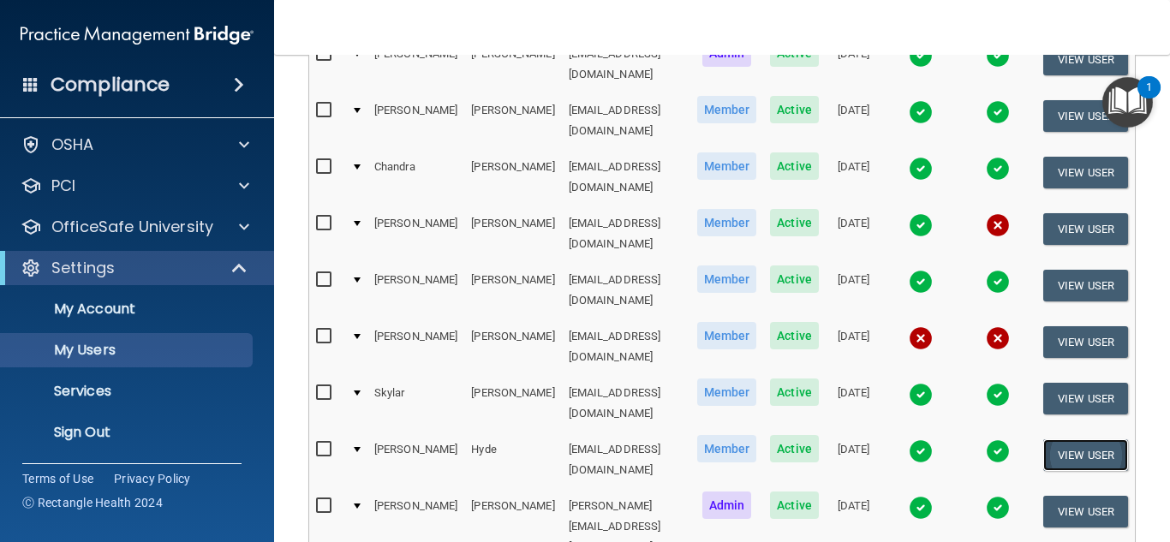
click at [1058, 439] on button "View User" at bounding box center [1085, 455] width 85 height 32
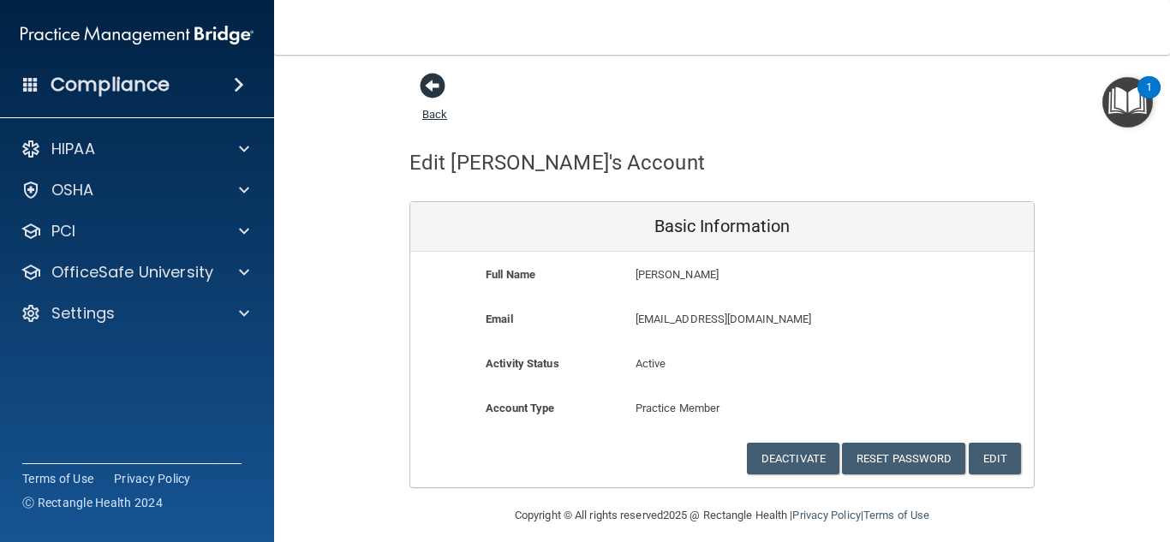
click at [423, 81] on span at bounding box center [433, 86] width 26 height 26
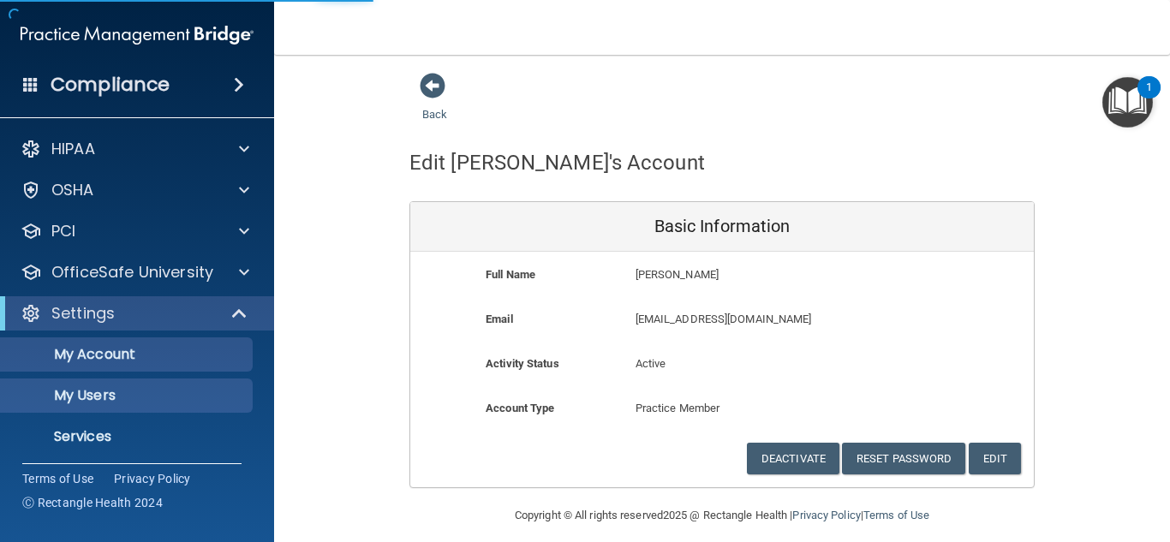
select select "20"
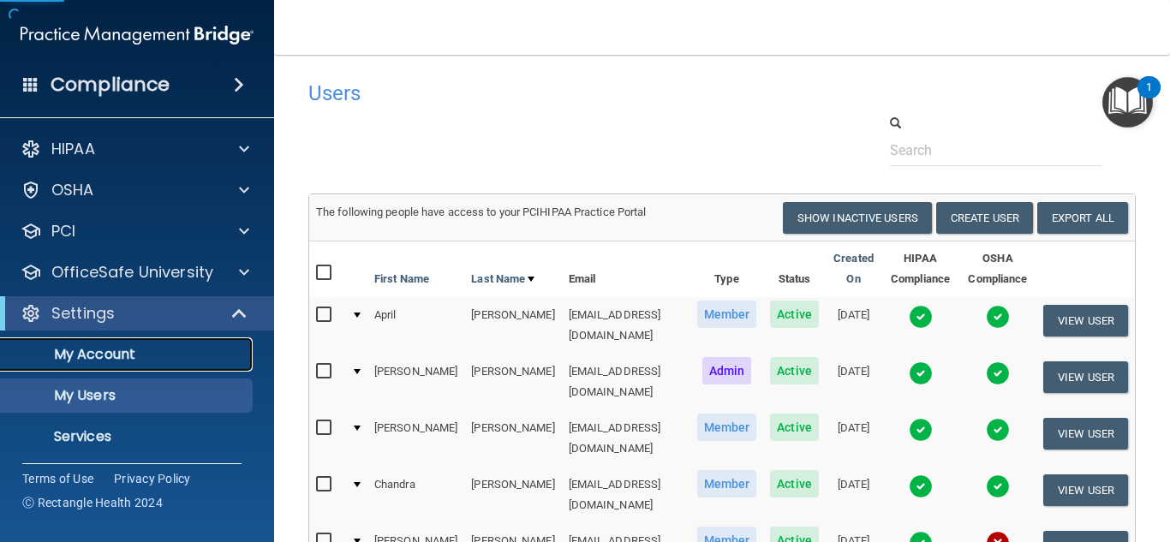
click at [122, 354] on p "My Account" at bounding box center [128, 354] width 234 height 17
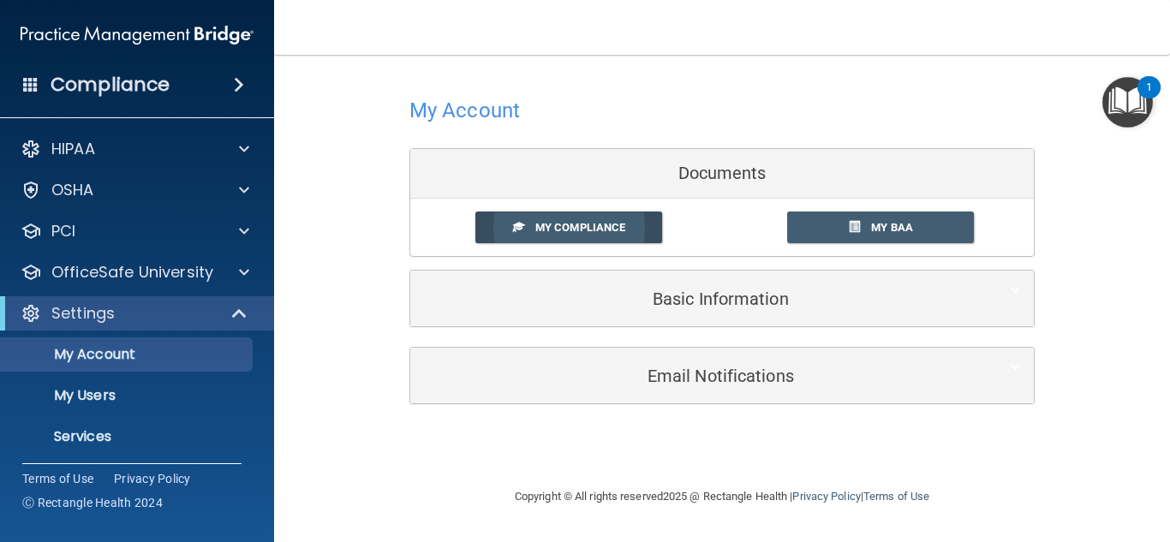
click at [595, 224] on span "My Compliance" at bounding box center [580, 227] width 90 height 13
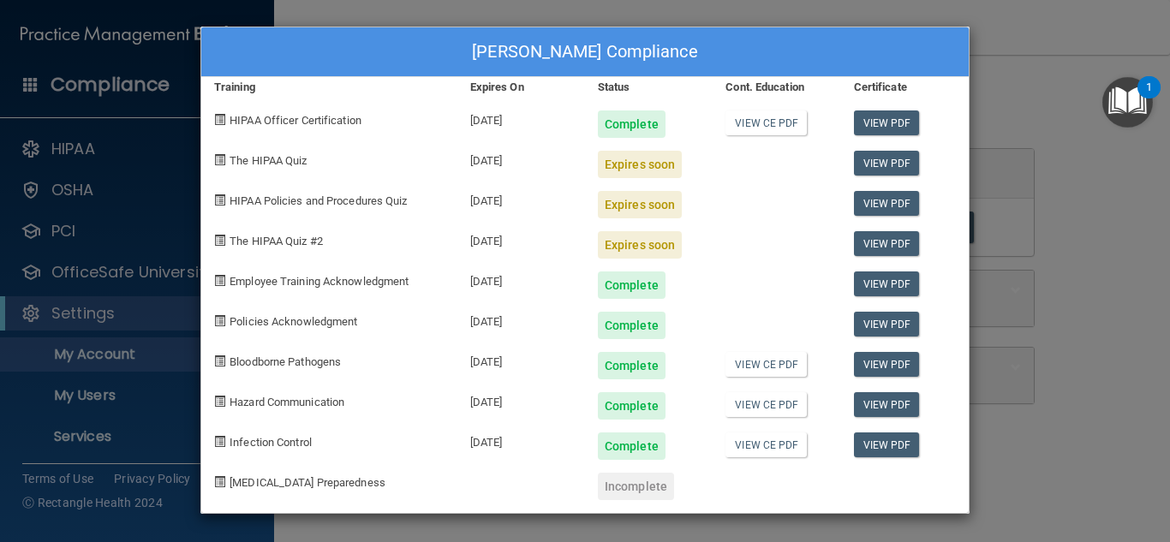
click at [1113, 387] on div "DeVanna Lawrence's Compliance Training Expires On Status Cont. Education Certif…" at bounding box center [585, 271] width 1170 height 542
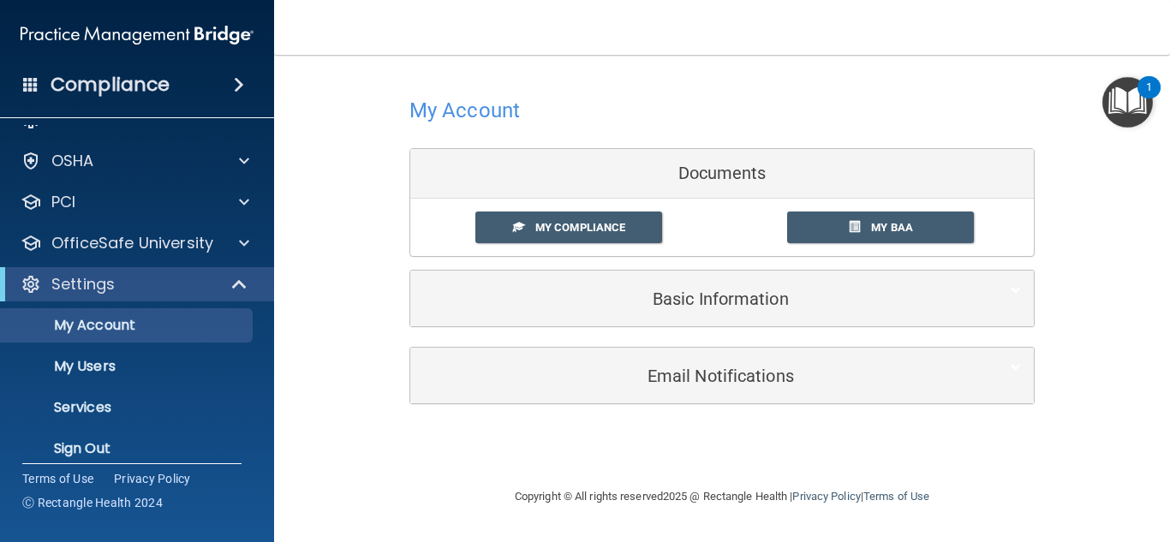
scroll to position [45, 0]
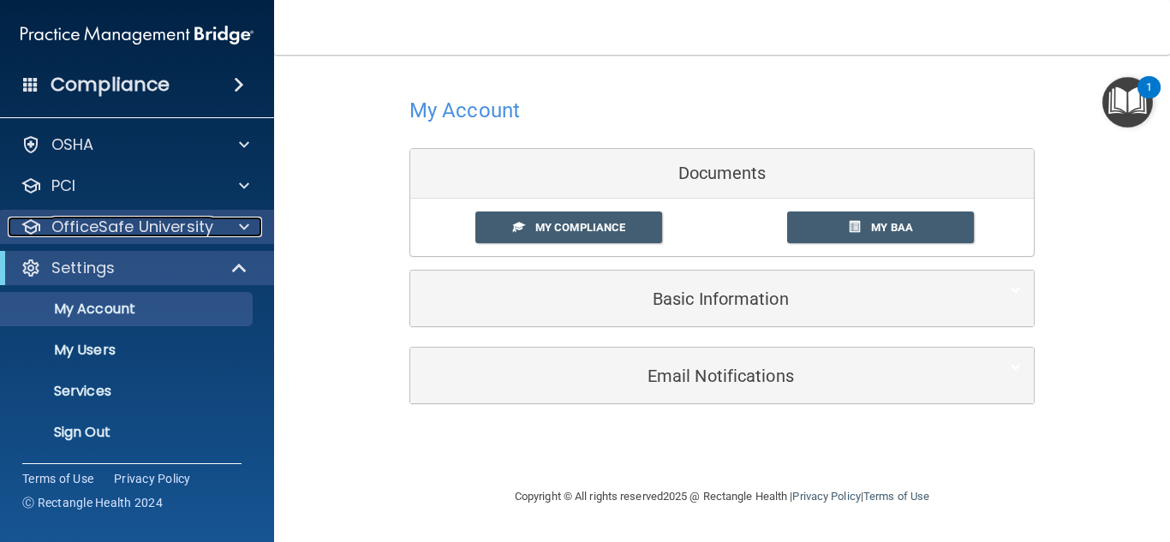
click at [122, 228] on p "OfficeSafe University" at bounding box center [132, 227] width 162 height 21
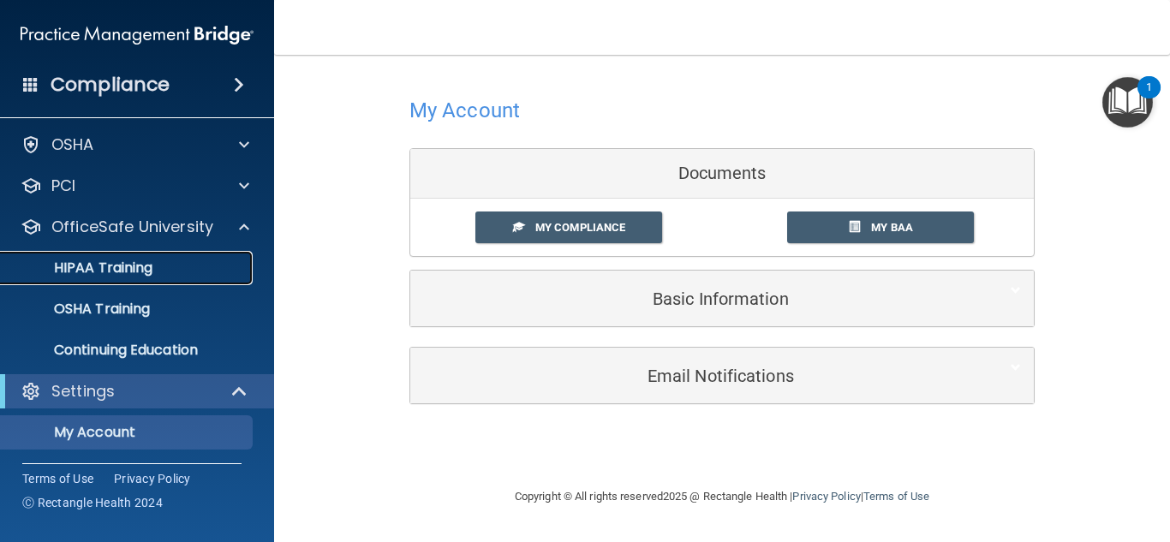
click at [117, 265] on p "HIPAA Training" at bounding box center [81, 267] width 141 height 17
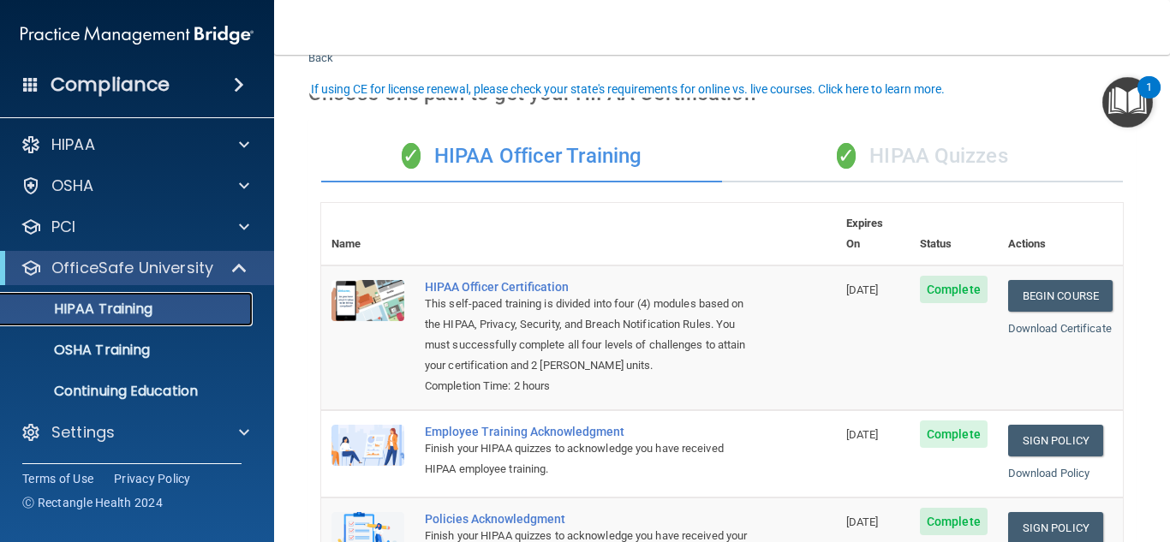
scroll to position [86, 0]
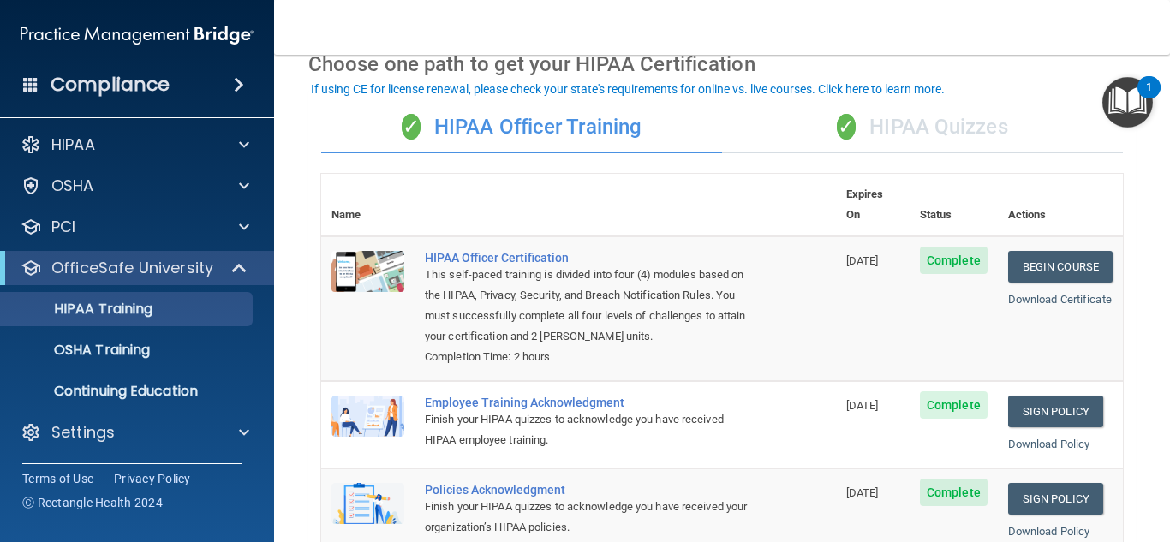
click at [963, 128] on div "✓ HIPAA Quizzes" at bounding box center [922, 127] width 401 height 51
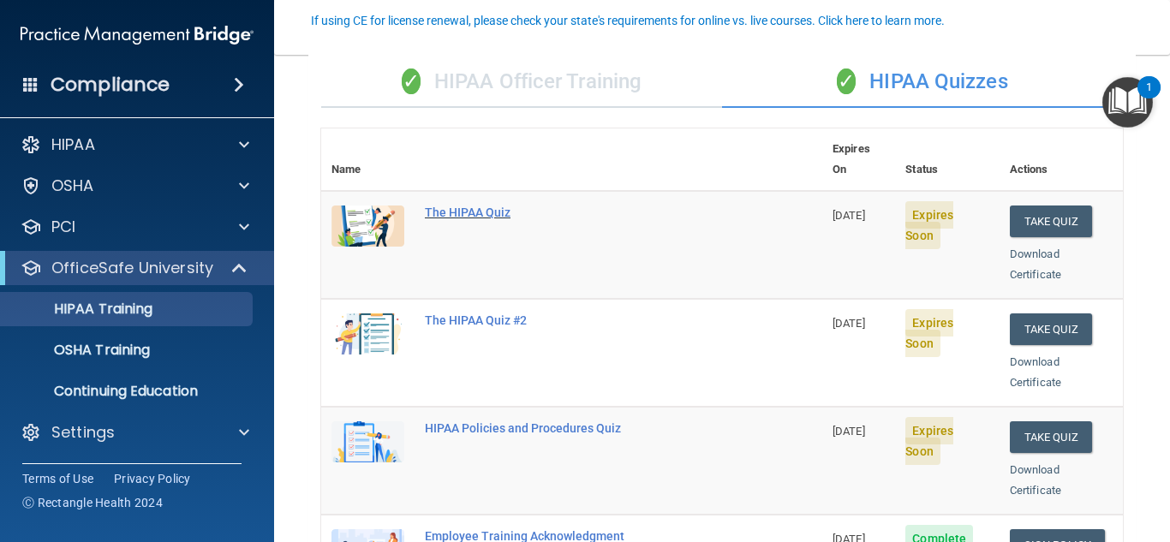
scroll to position [171, 0]
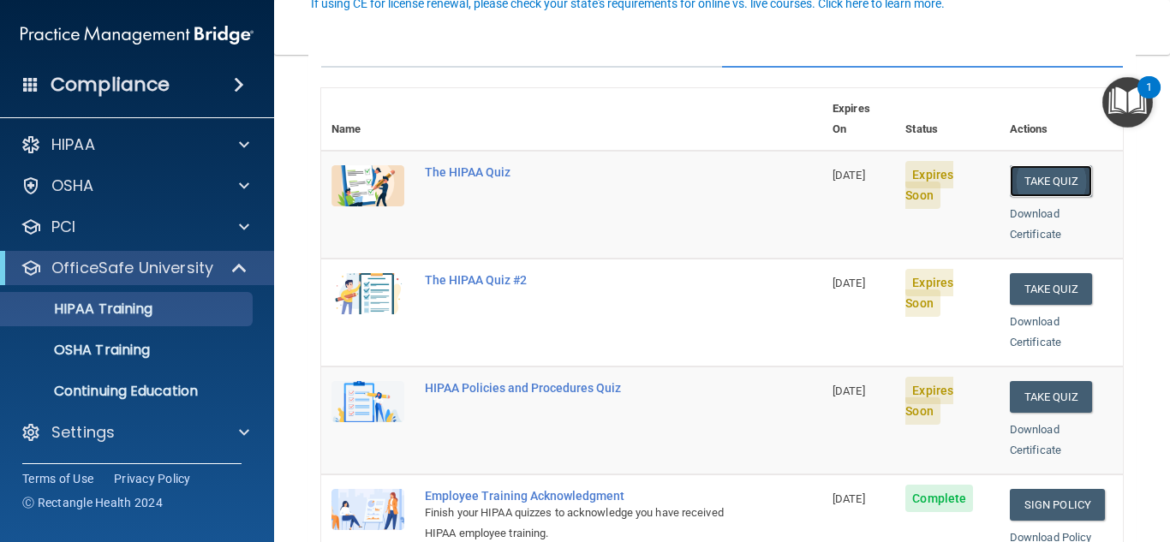
click at [1033, 165] on button "Take Quiz" at bounding box center [1050, 181] width 82 height 32
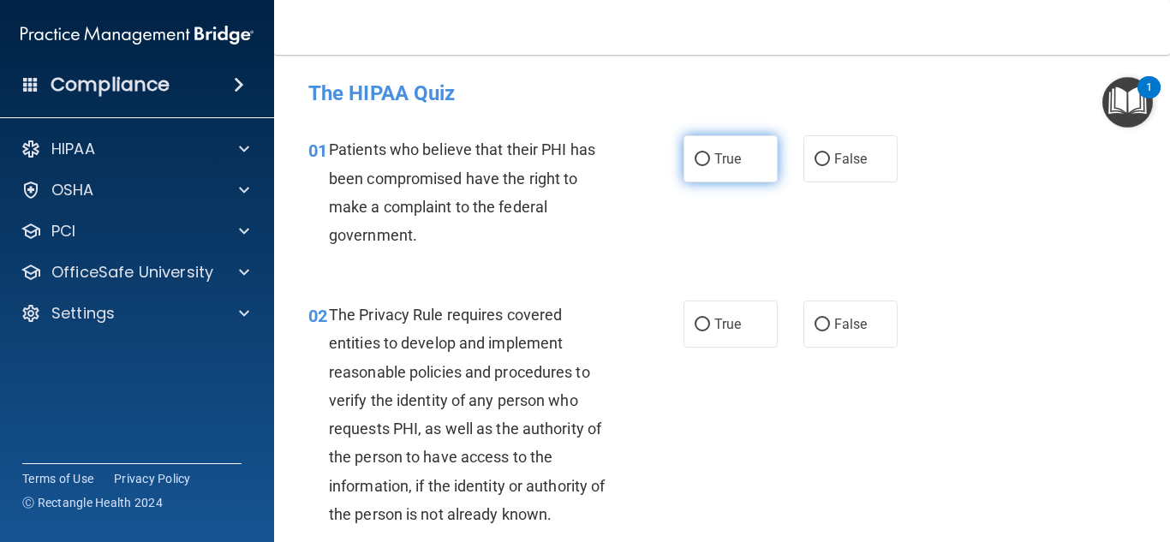
click at [696, 158] on input "True" at bounding box center [701, 159] width 15 height 13
radio input "true"
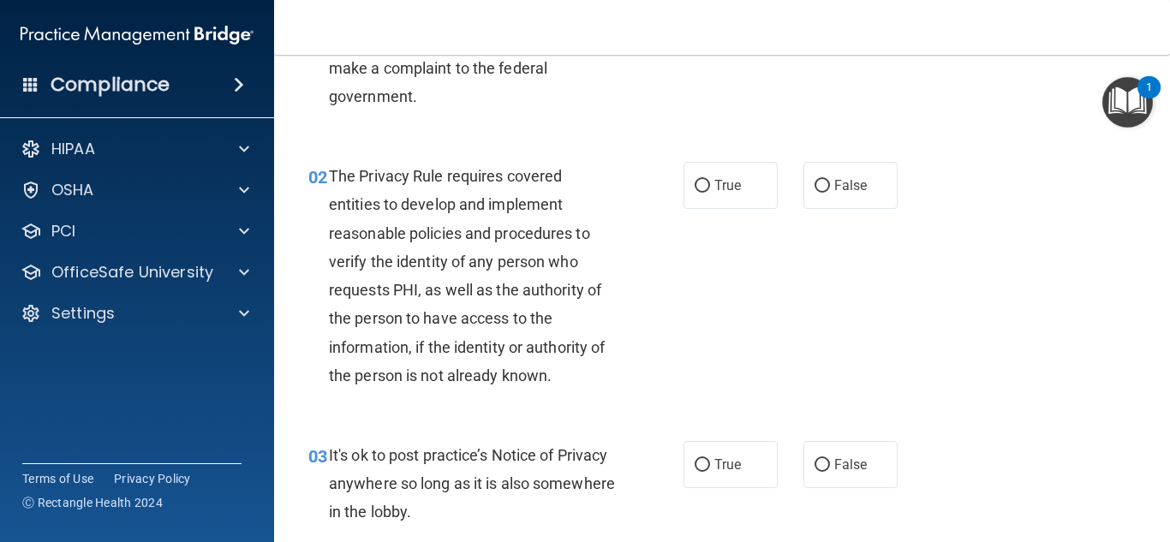
scroll to position [171, 0]
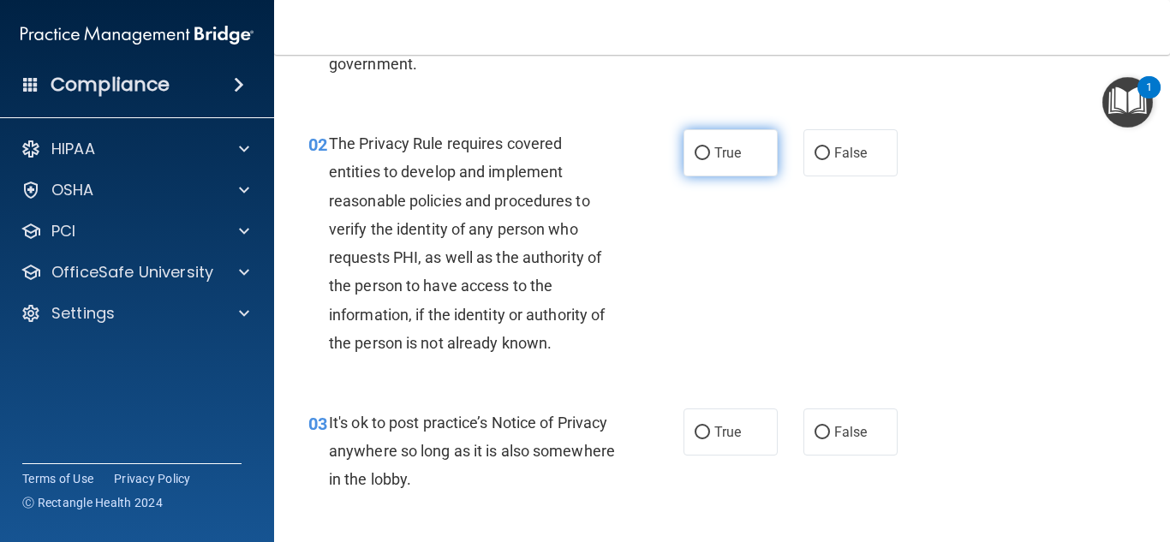
click at [694, 149] on input "True" at bounding box center [701, 153] width 15 height 13
radio input "true"
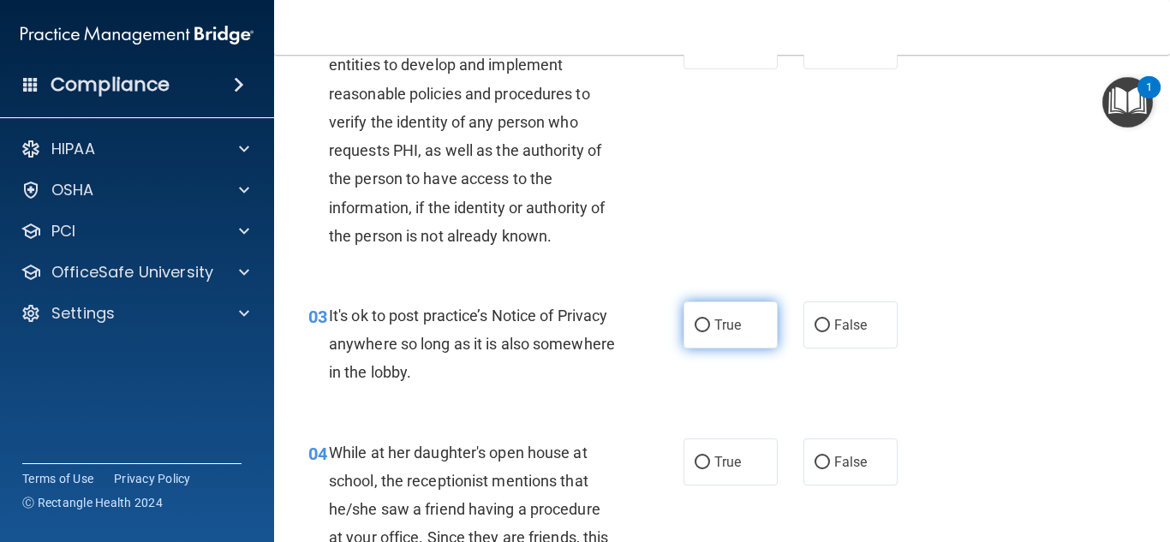
scroll to position [342, 0]
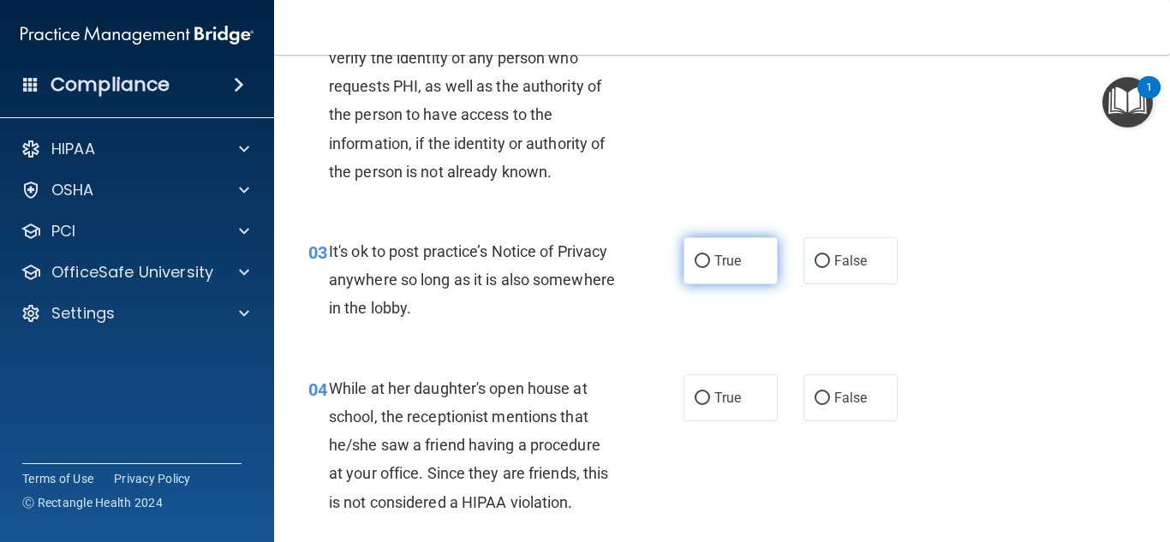
click at [694, 257] on input "True" at bounding box center [701, 261] width 15 height 13
radio input "true"
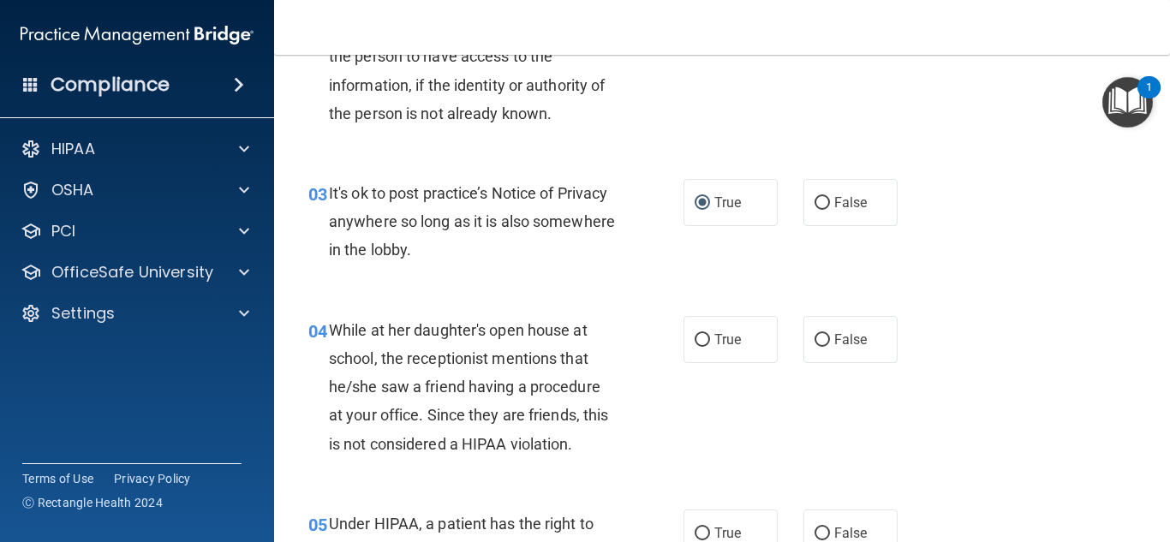
scroll to position [428, 0]
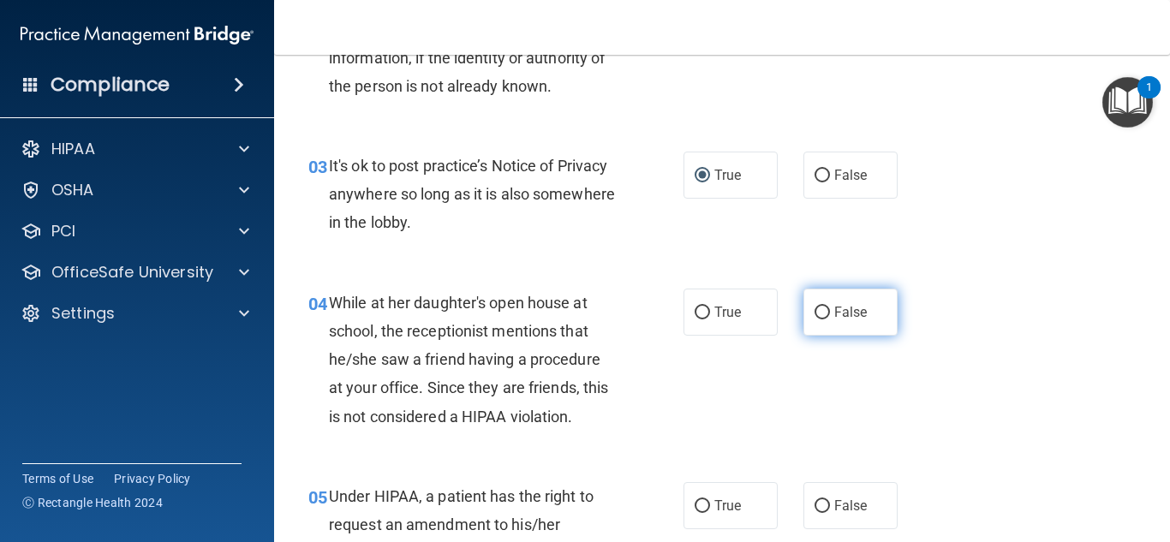
click at [814, 313] on input "False" at bounding box center [821, 313] width 15 height 13
radio input "true"
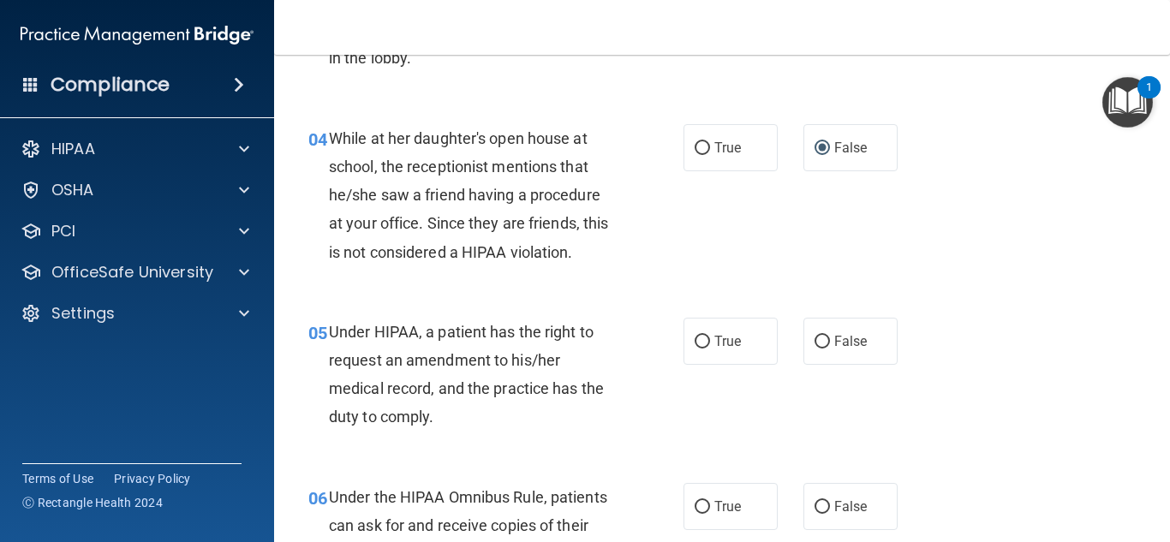
scroll to position [599, 0]
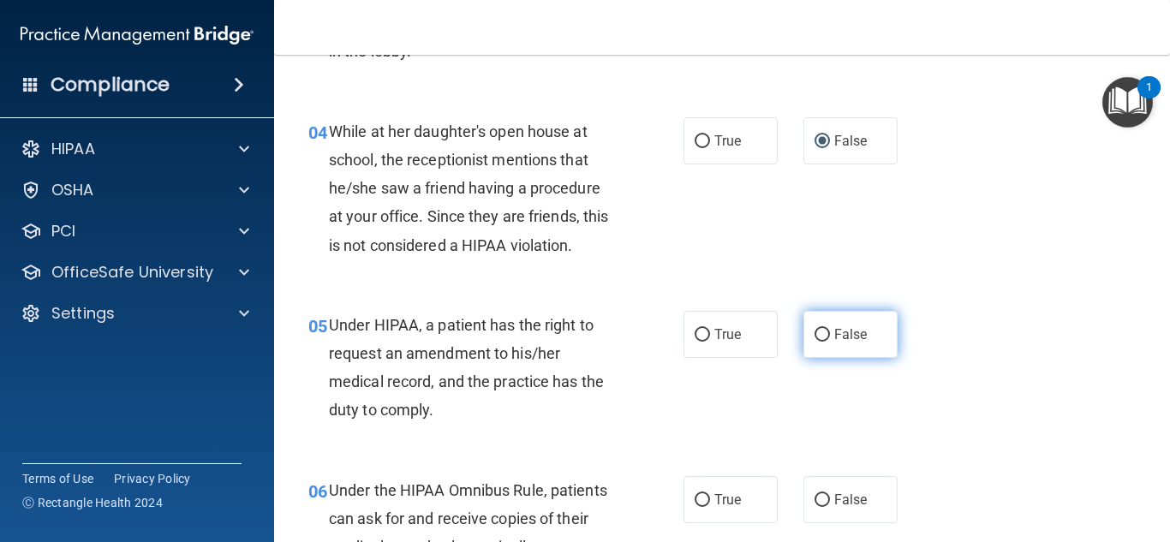
click at [816, 335] on input "False" at bounding box center [821, 335] width 15 height 13
radio input "true"
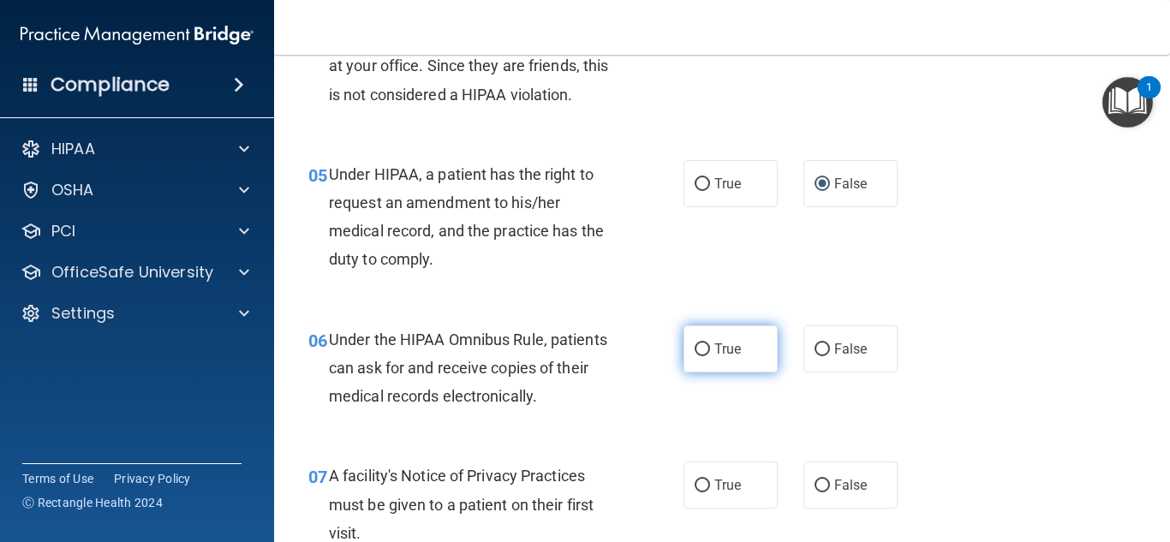
scroll to position [771, 0]
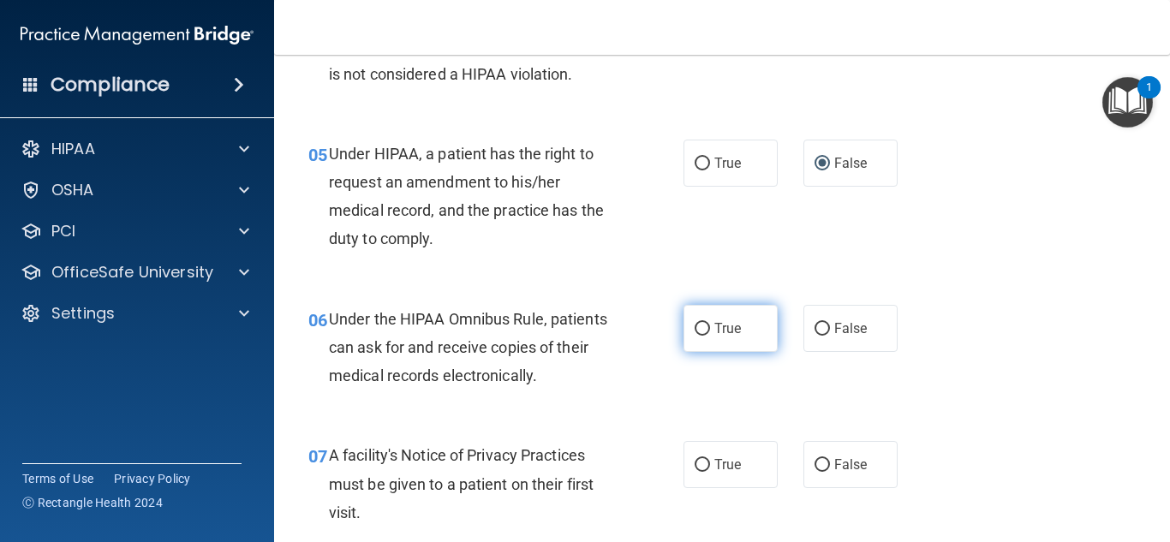
click at [694, 328] on input "True" at bounding box center [701, 329] width 15 height 13
radio input "true"
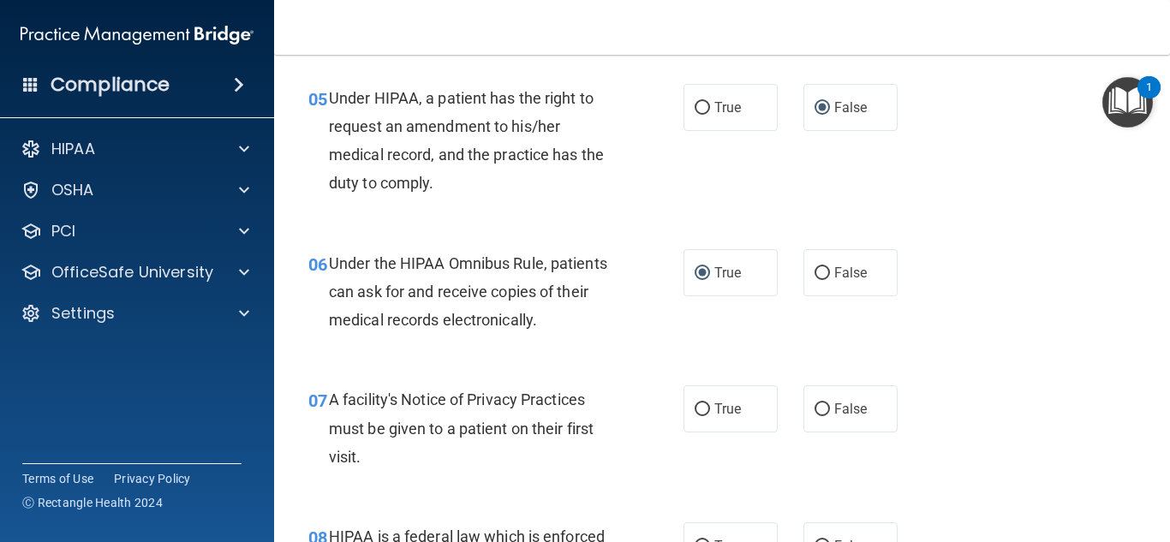
scroll to position [856, 0]
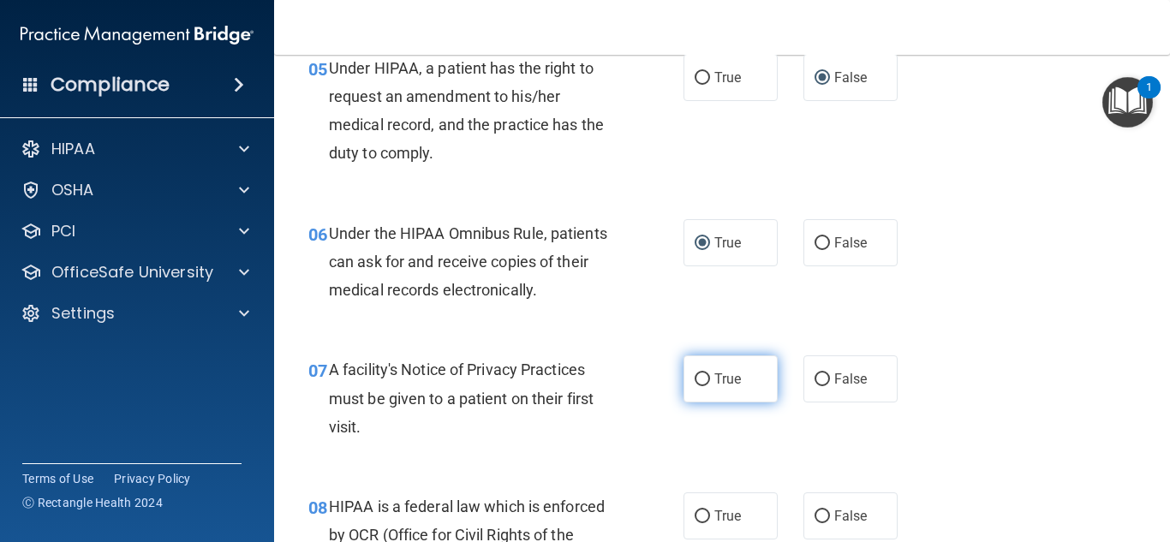
click at [694, 373] on input "True" at bounding box center [701, 379] width 15 height 13
radio input "true"
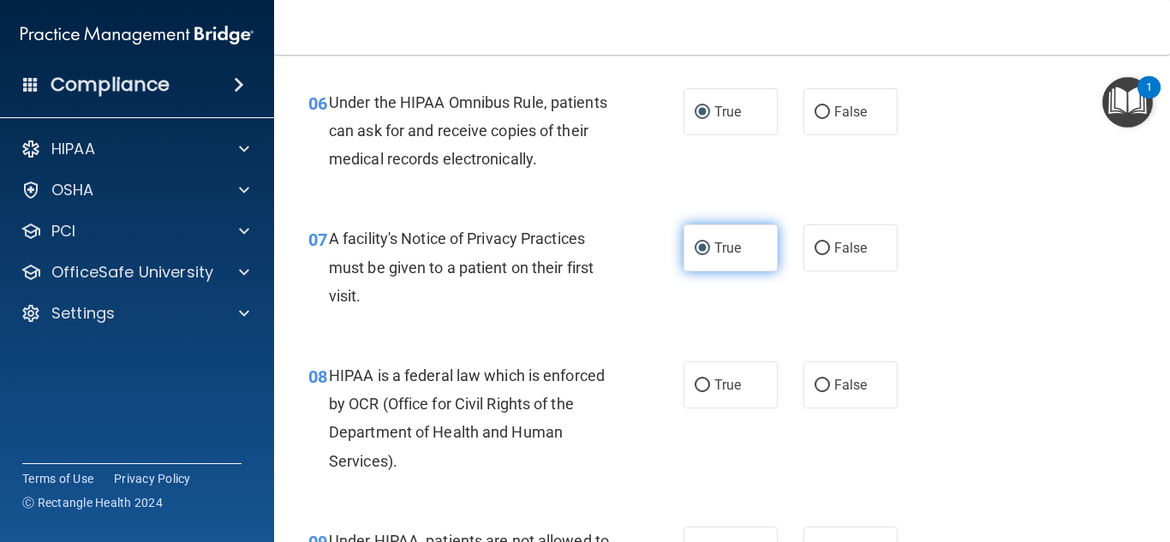
scroll to position [1027, 0]
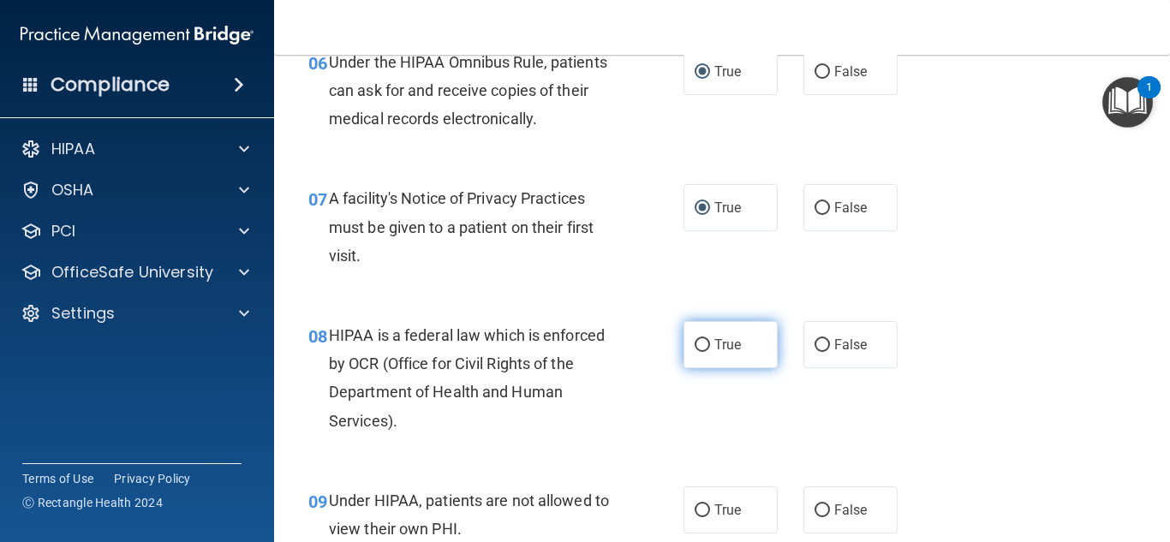
click at [697, 344] on input "True" at bounding box center [701, 345] width 15 height 13
radio input "true"
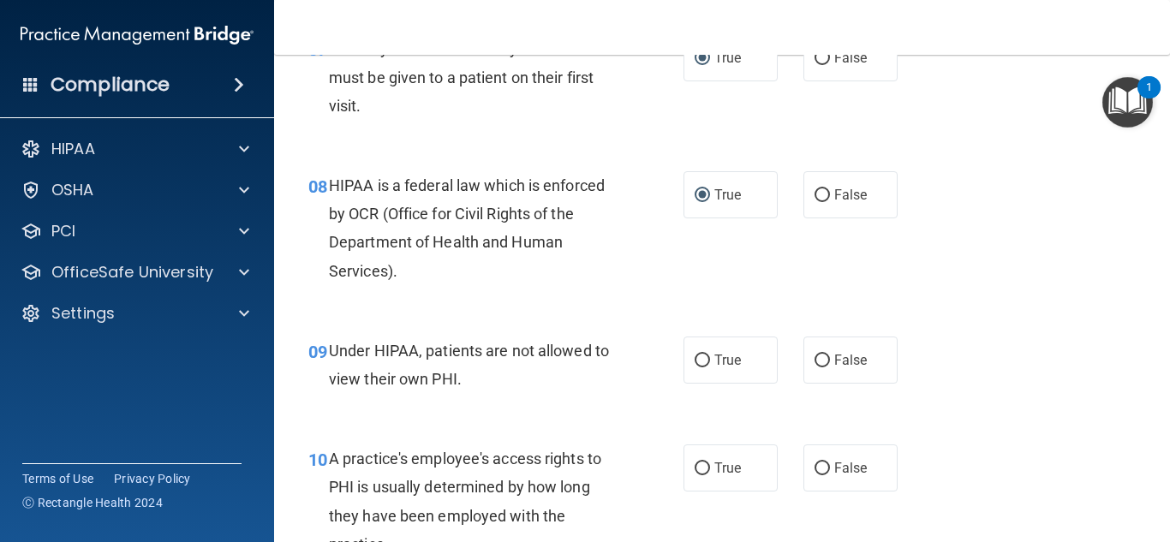
scroll to position [1199, 0]
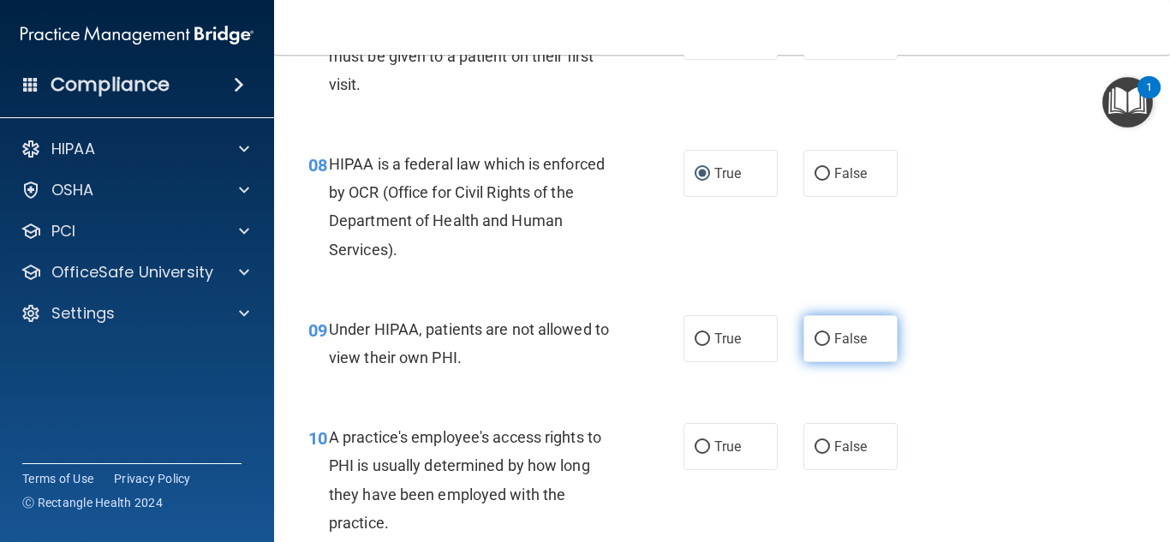
click at [817, 337] on input "False" at bounding box center [821, 339] width 15 height 13
radio input "true"
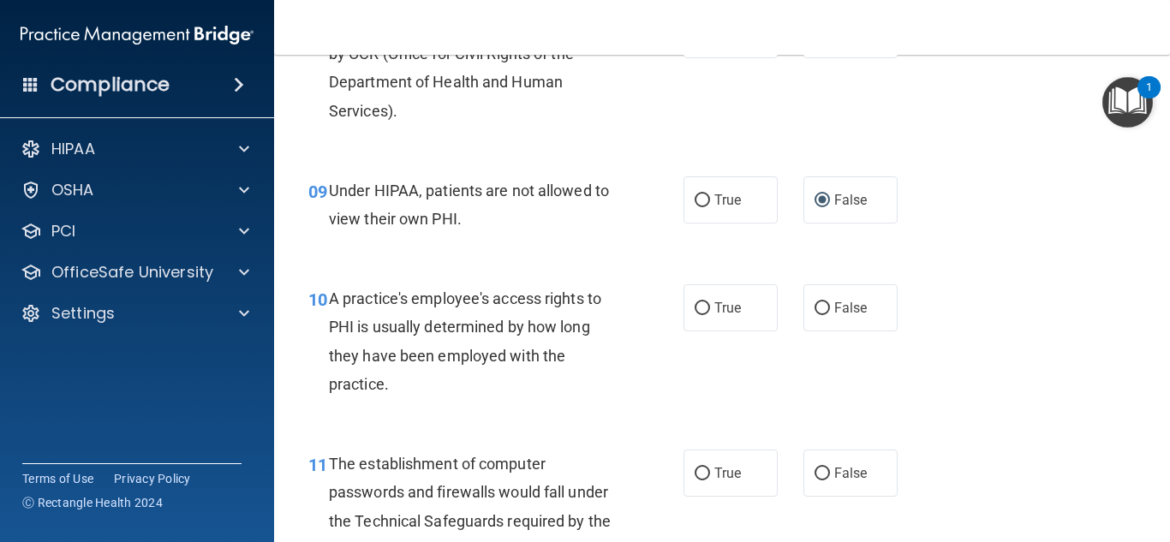
scroll to position [1370, 0]
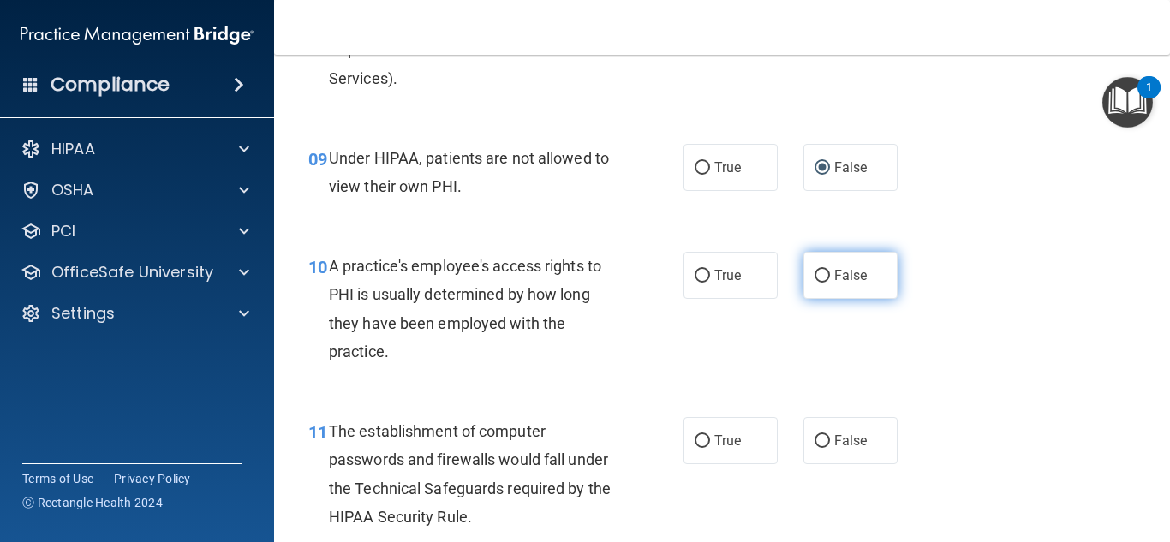
click at [814, 279] on input "False" at bounding box center [821, 276] width 15 height 13
radio input "true"
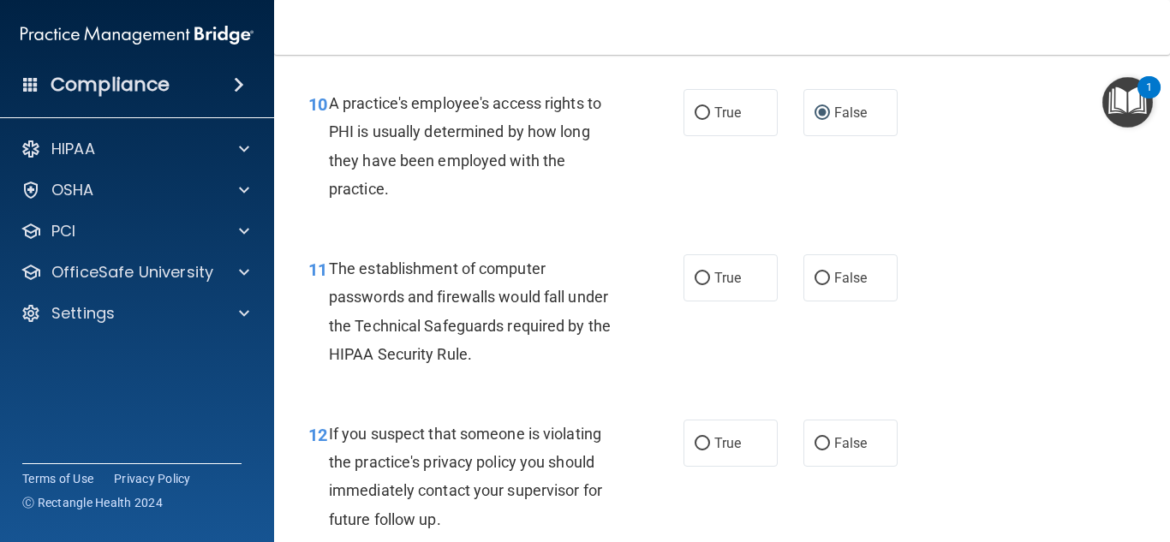
scroll to position [1541, 0]
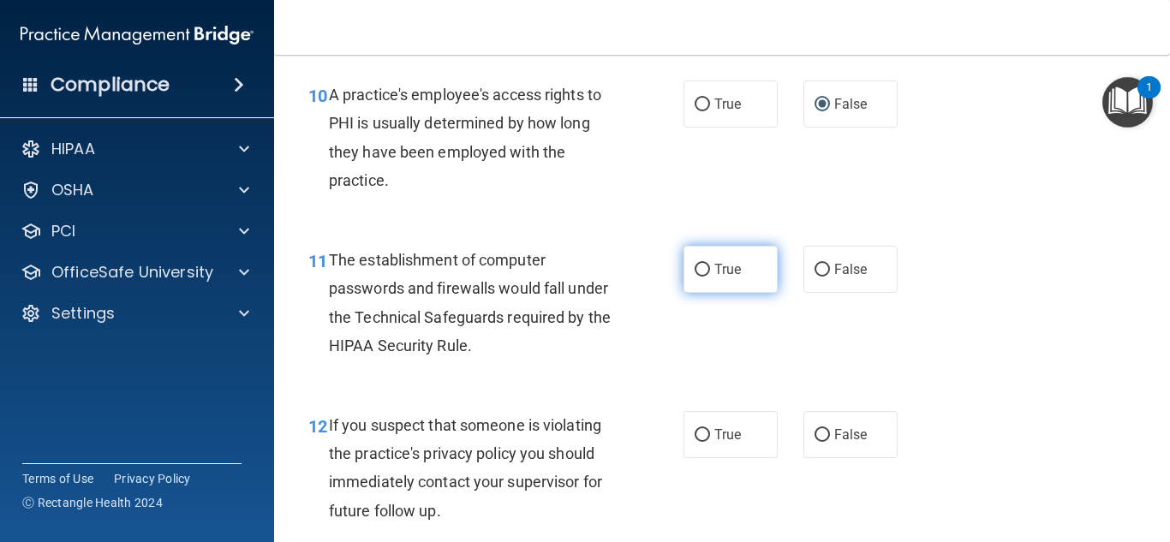
click at [698, 269] on input "True" at bounding box center [701, 270] width 15 height 13
radio input "true"
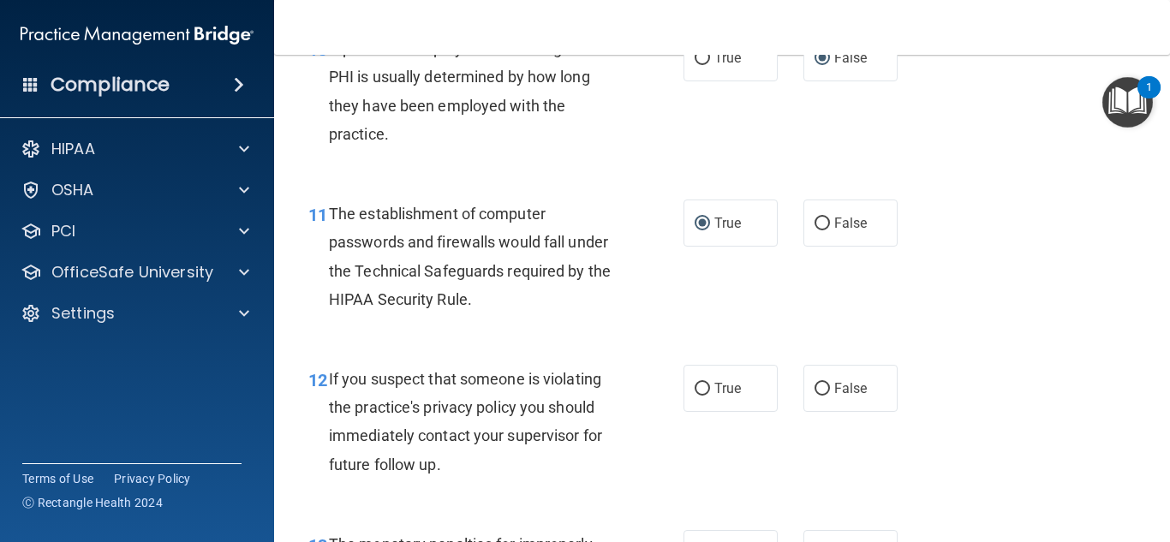
scroll to position [1712, 0]
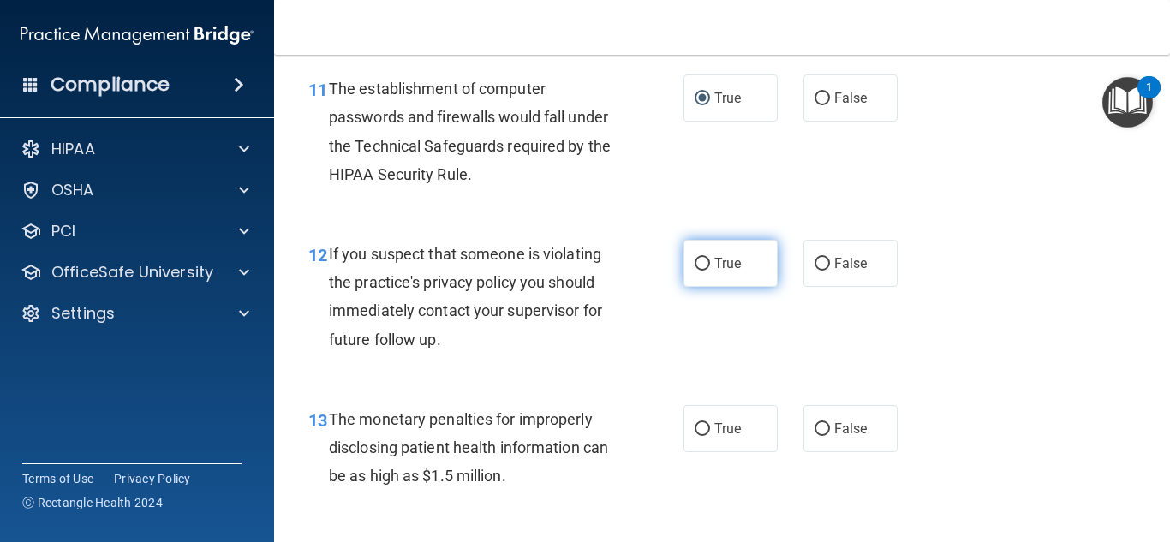
click at [694, 258] on input "True" at bounding box center [701, 264] width 15 height 13
radio input "true"
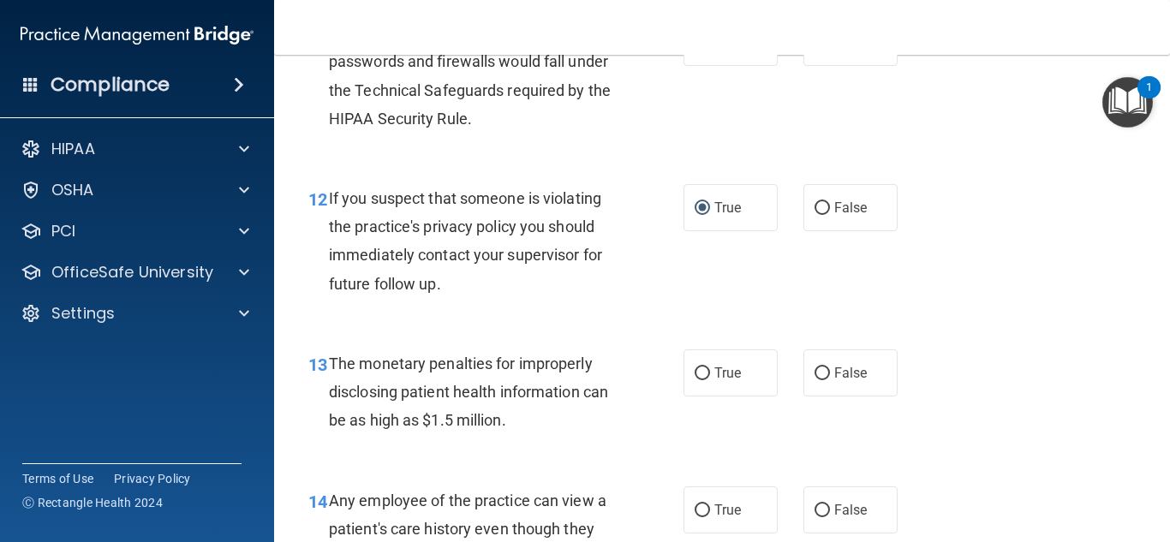
scroll to position [1798, 0]
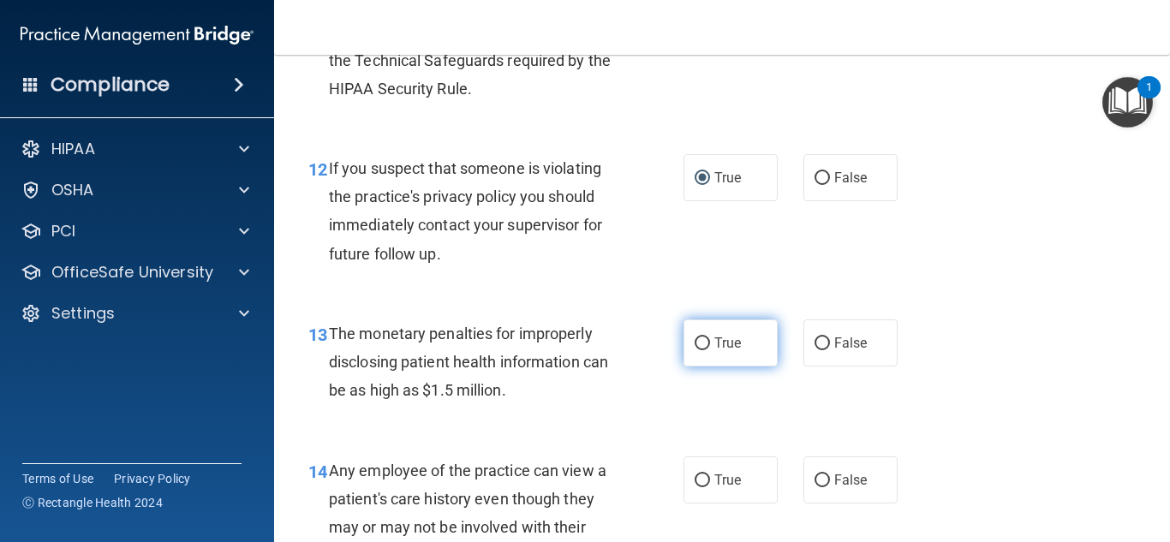
click at [694, 337] on input "True" at bounding box center [701, 343] width 15 height 13
radio input "true"
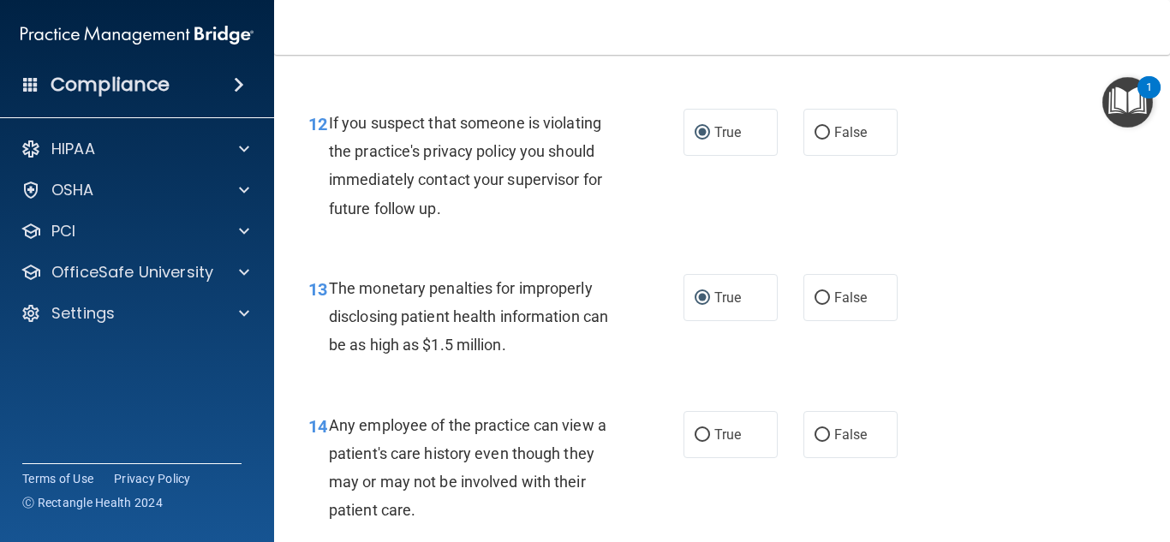
scroll to position [1969, 0]
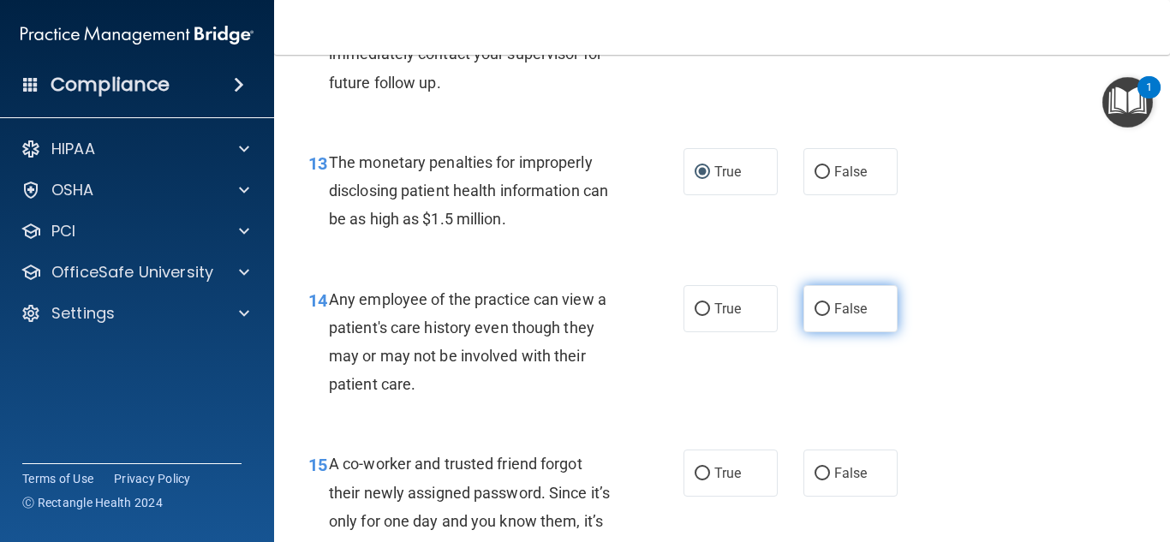
click at [814, 310] on input "False" at bounding box center [821, 309] width 15 height 13
radio input "true"
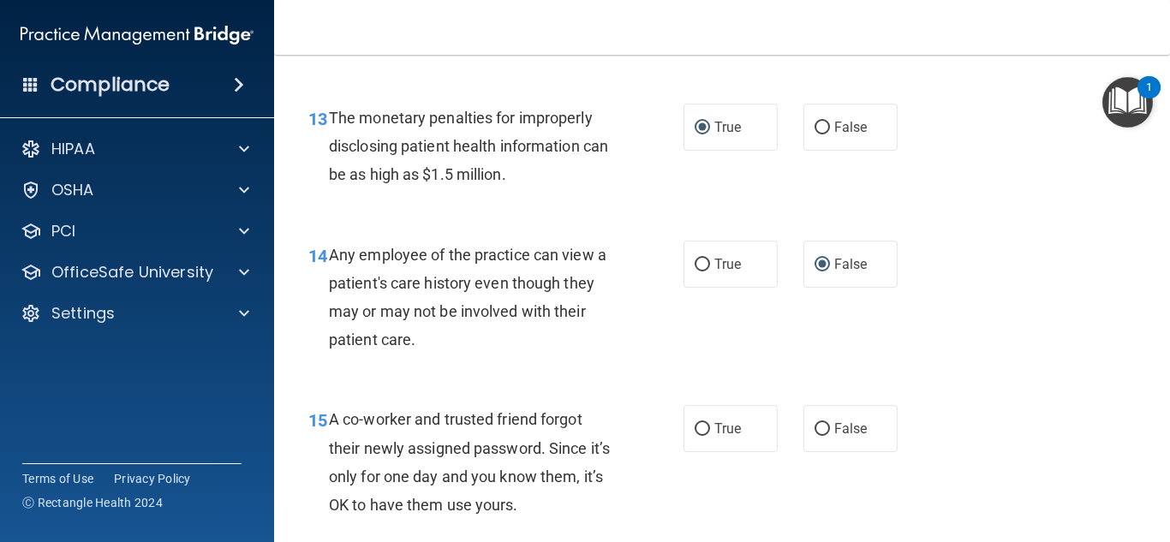
scroll to position [2141, 0]
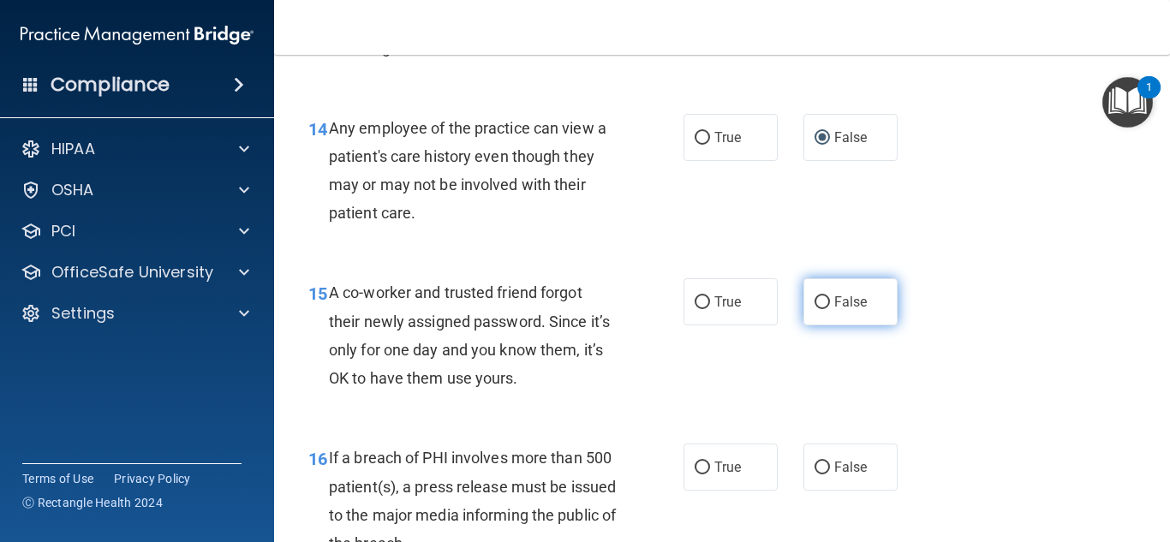
click at [816, 301] on input "False" at bounding box center [821, 302] width 15 height 13
radio input "true"
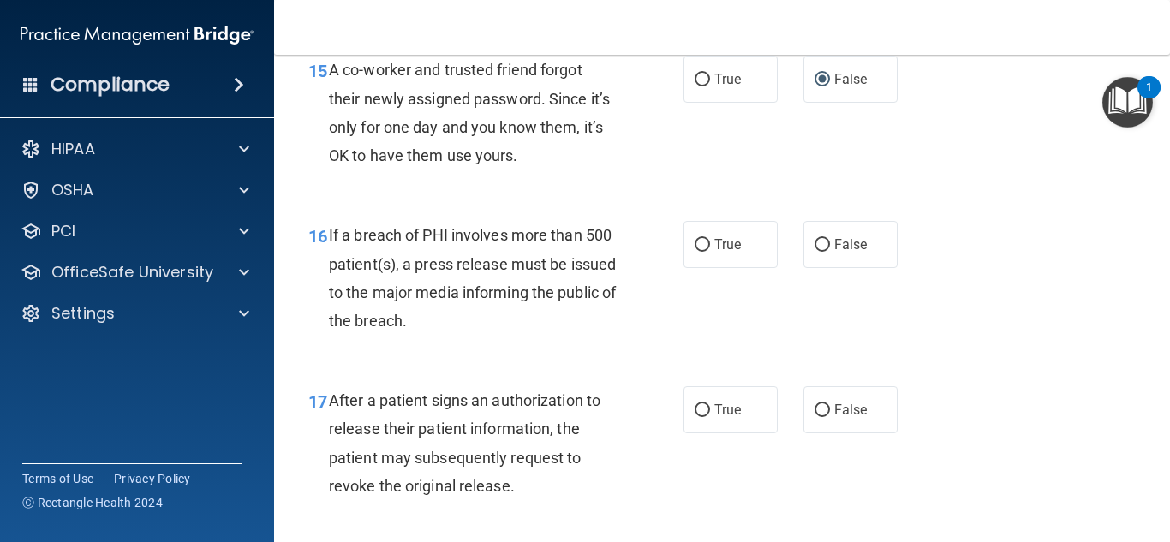
scroll to position [2397, 0]
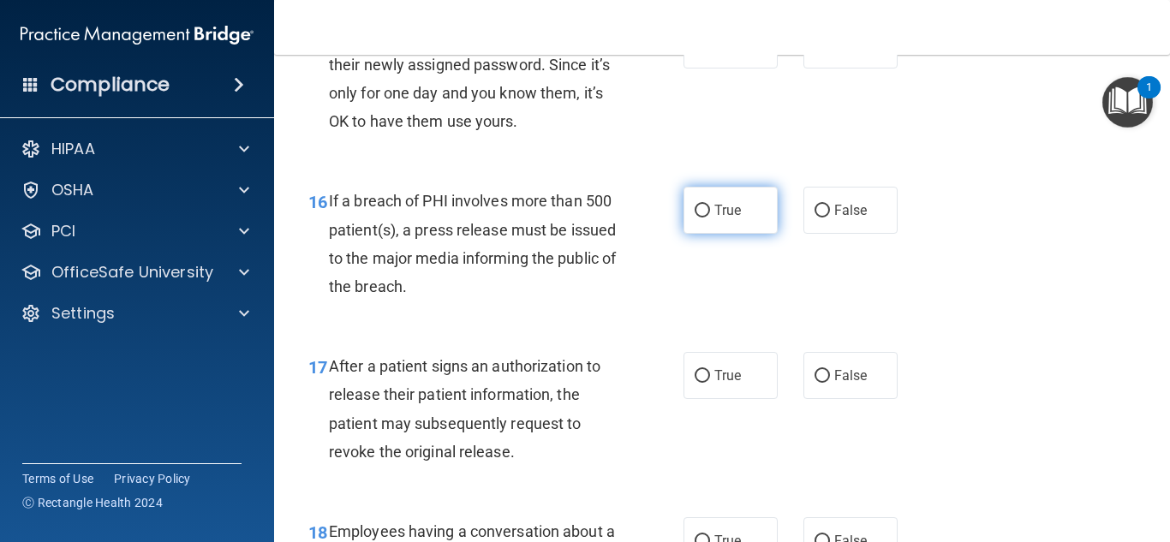
click at [694, 211] on input "True" at bounding box center [701, 211] width 15 height 13
radio input "true"
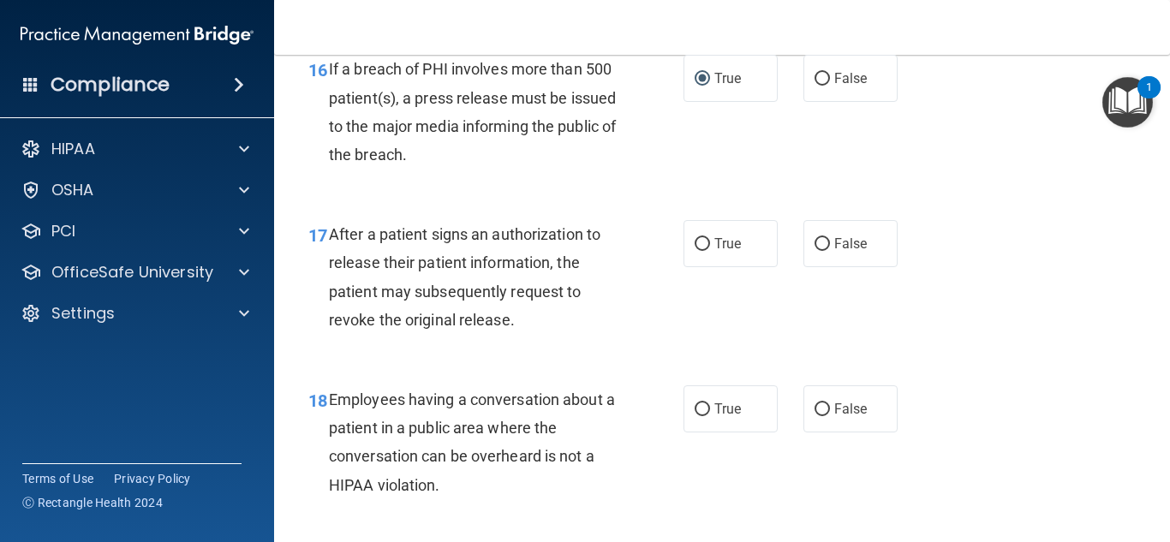
scroll to position [2569, 0]
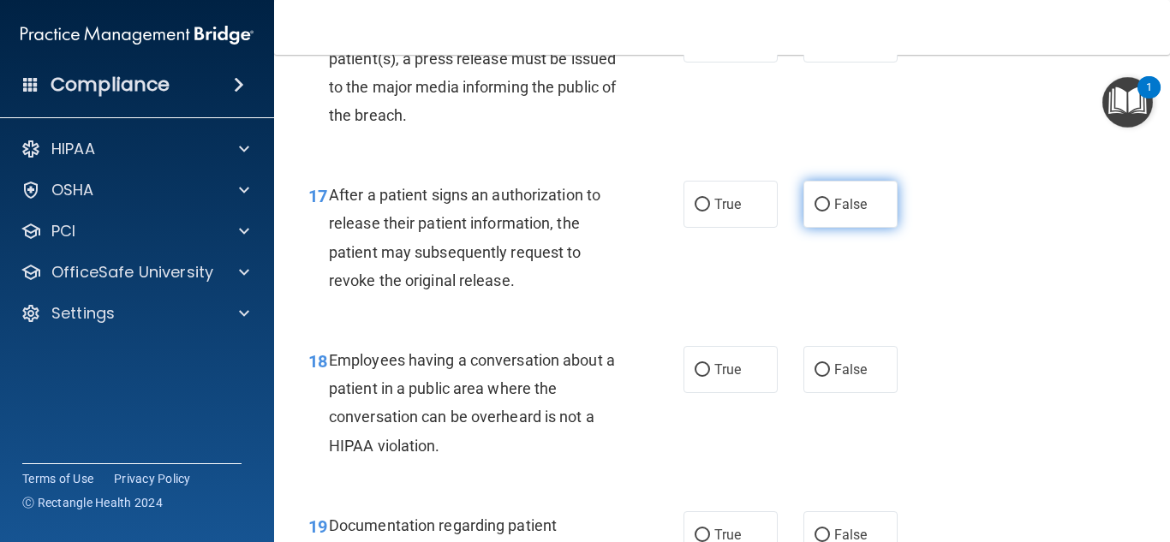
click at [814, 203] on input "False" at bounding box center [821, 205] width 15 height 13
radio input "true"
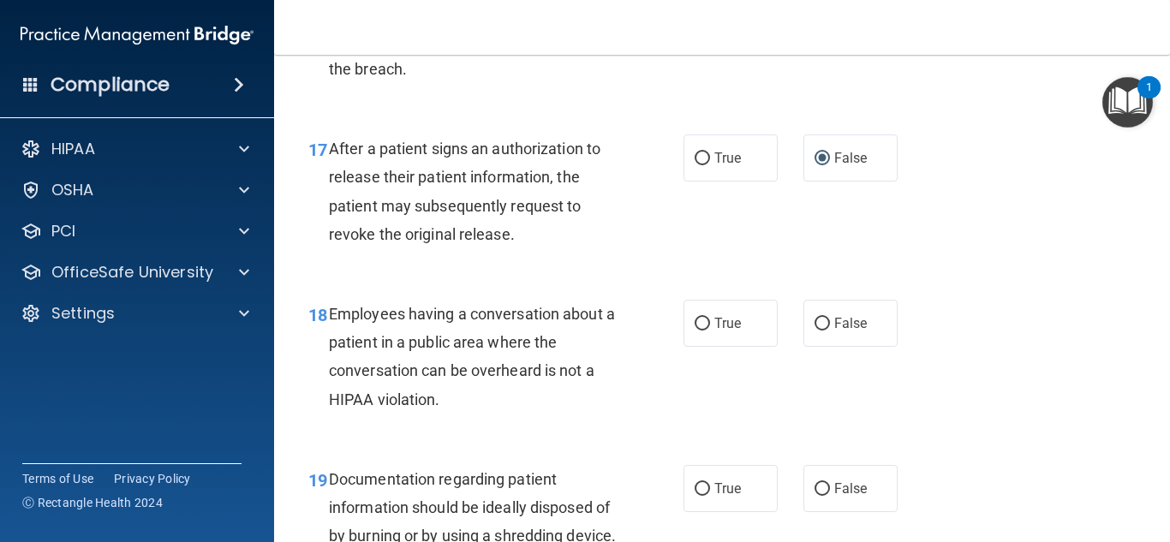
scroll to position [2740, 0]
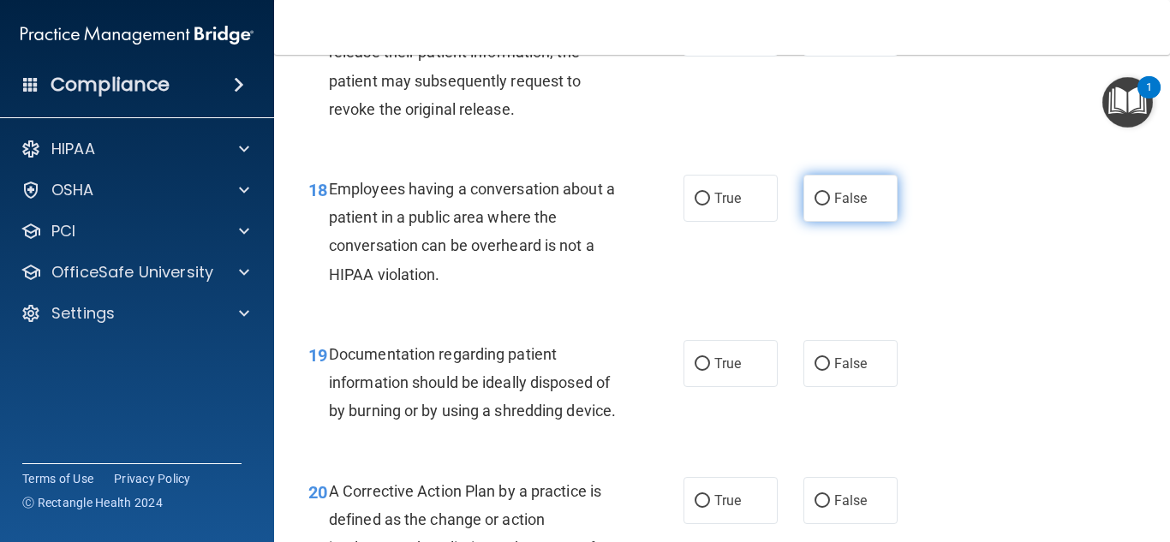
click at [817, 196] on input "False" at bounding box center [821, 199] width 15 height 13
radio input "true"
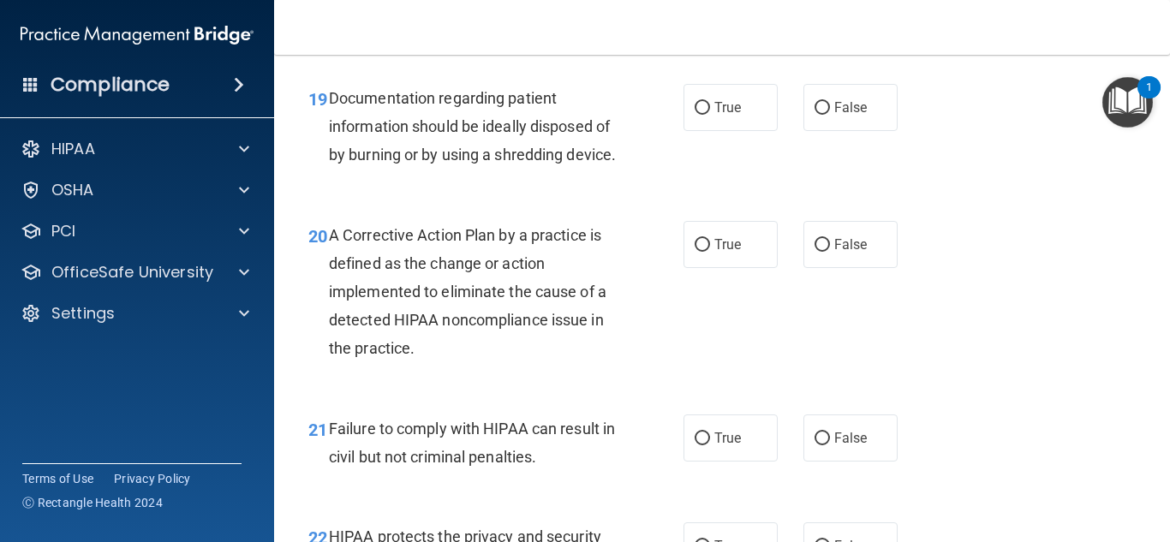
scroll to position [2997, 0]
click at [704, 97] on label "True" at bounding box center [730, 106] width 94 height 47
click at [704, 101] on input "True" at bounding box center [701, 107] width 15 height 13
radio input "true"
click at [695, 251] on input "True" at bounding box center [701, 244] width 15 height 13
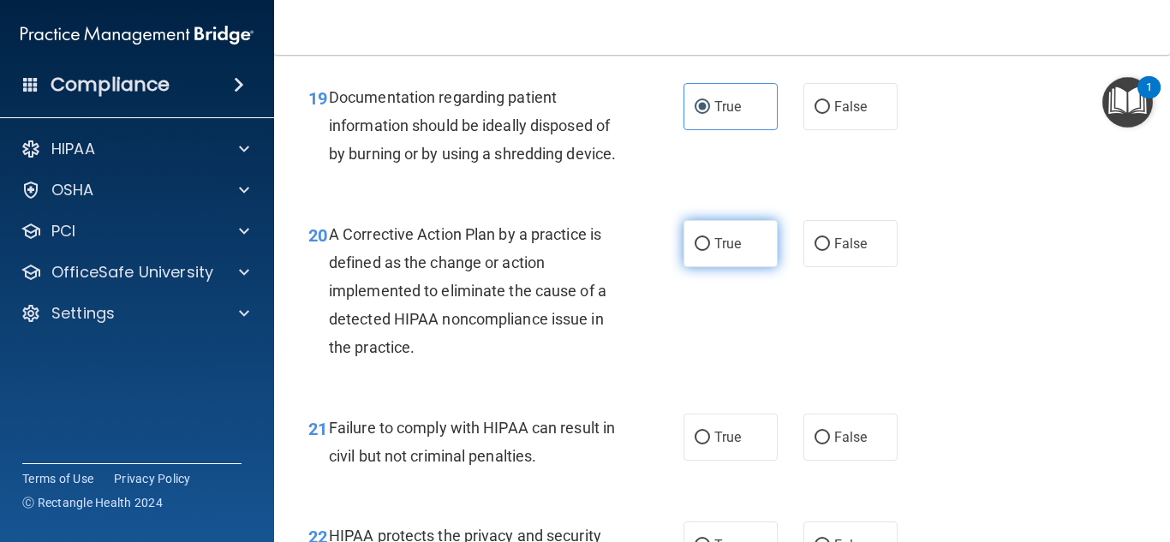
radio input "true"
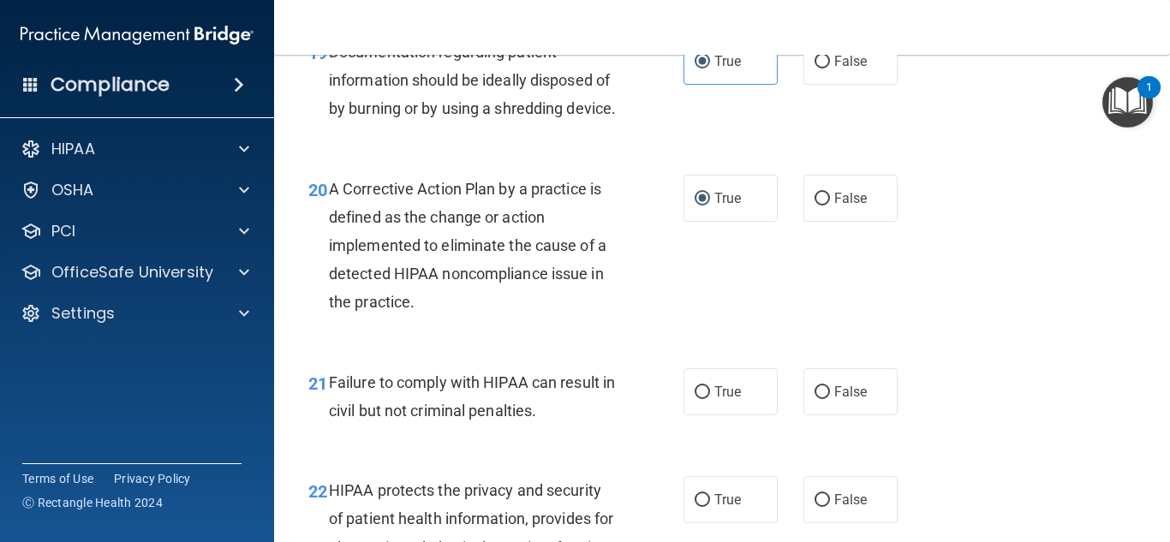
scroll to position [3082, 0]
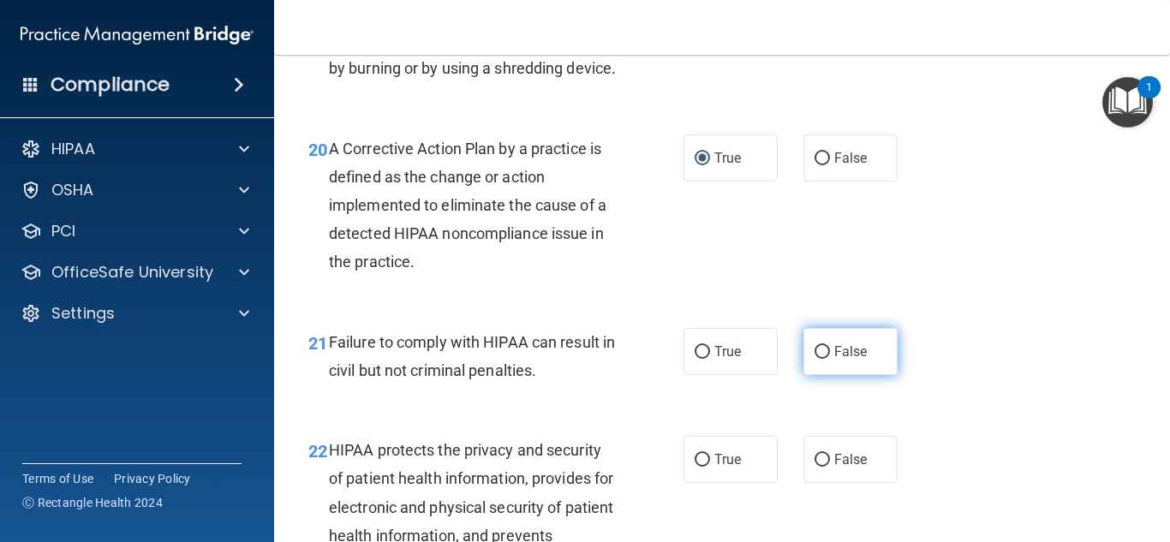
click at [814, 359] on input "False" at bounding box center [821, 352] width 15 height 13
radio input "true"
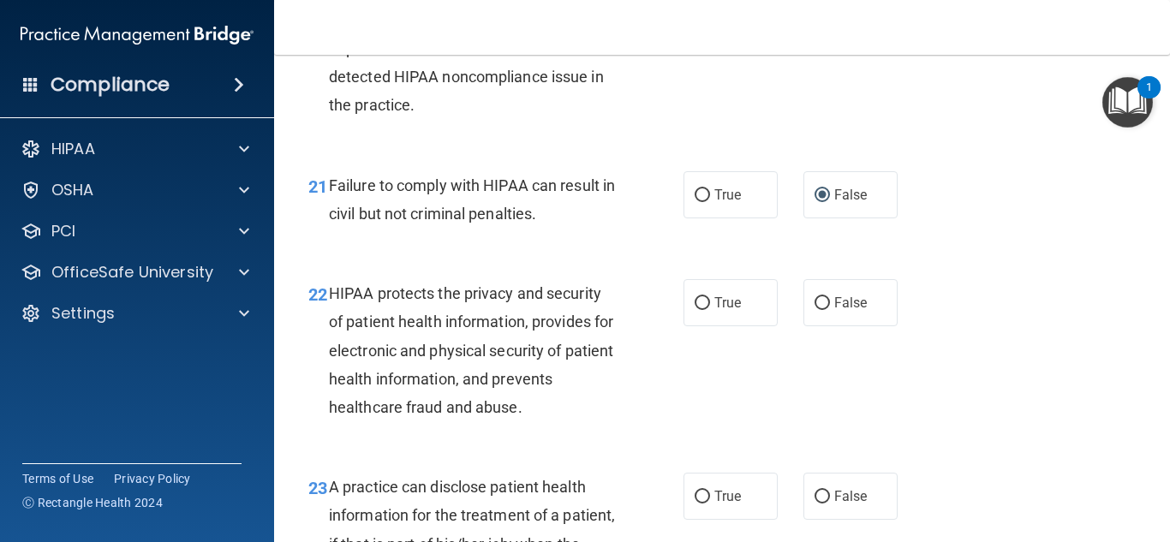
scroll to position [3254, 0]
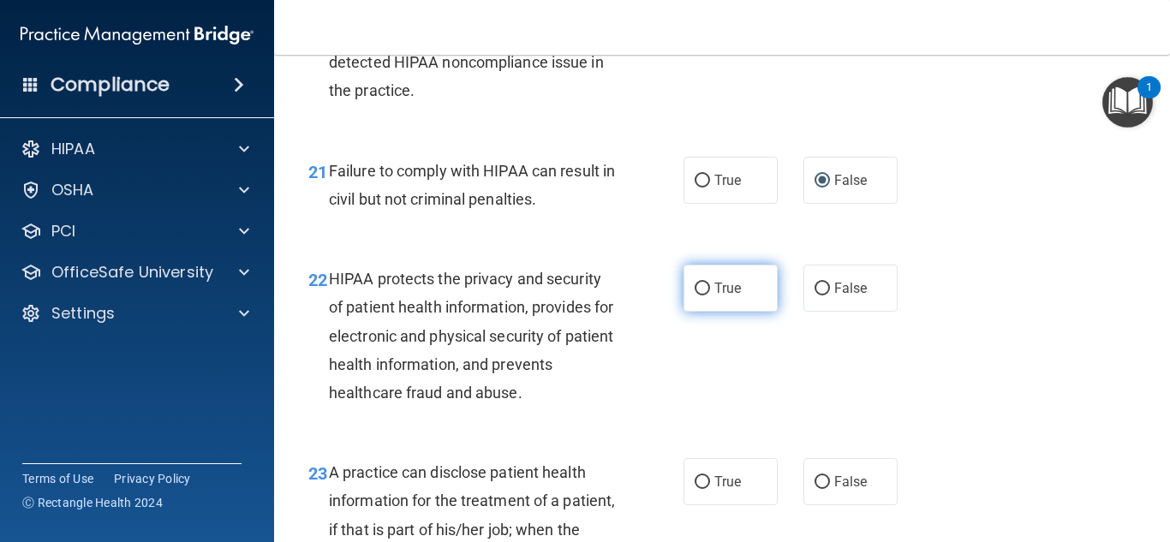
click at [700, 295] on input "True" at bounding box center [701, 289] width 15 height 13
radio input "true"
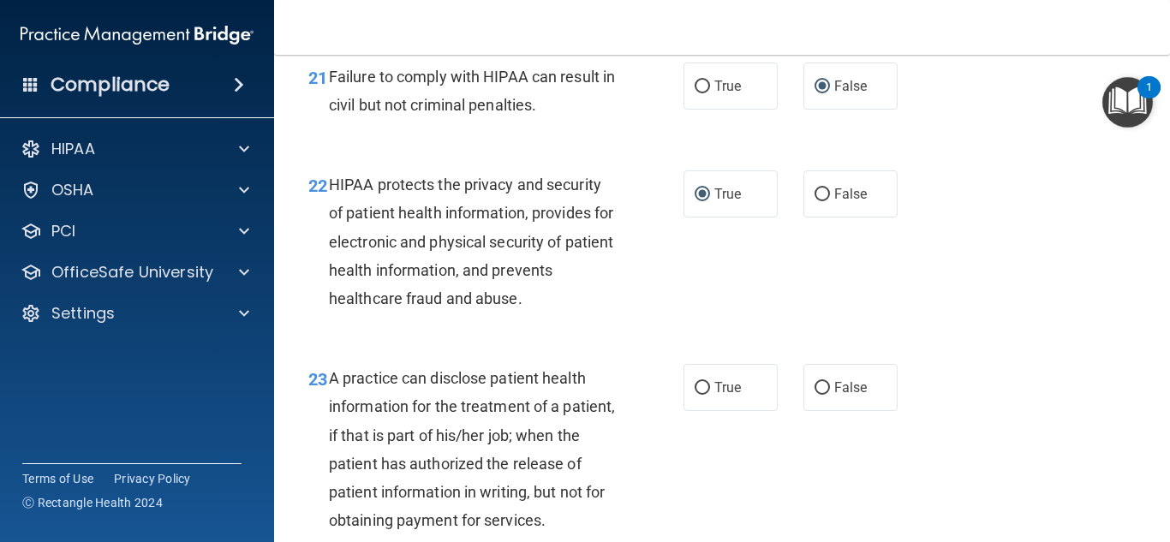
scroll to position [3339, 0]
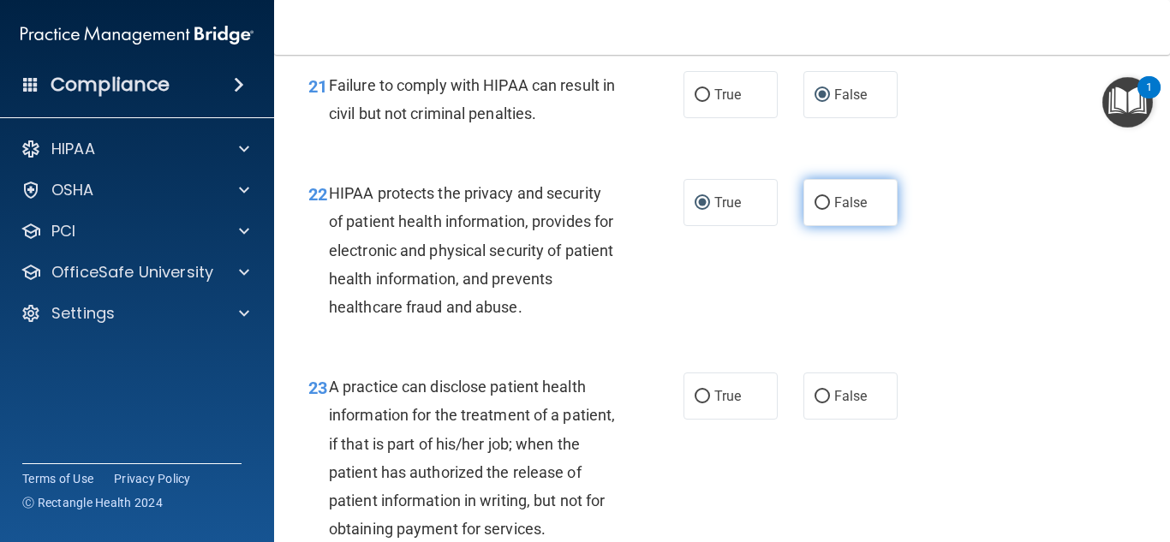
click at [815, 210] on input "False" at bounding box center [821, 203] width 15 height 13
radio input "true"
radio input "false"
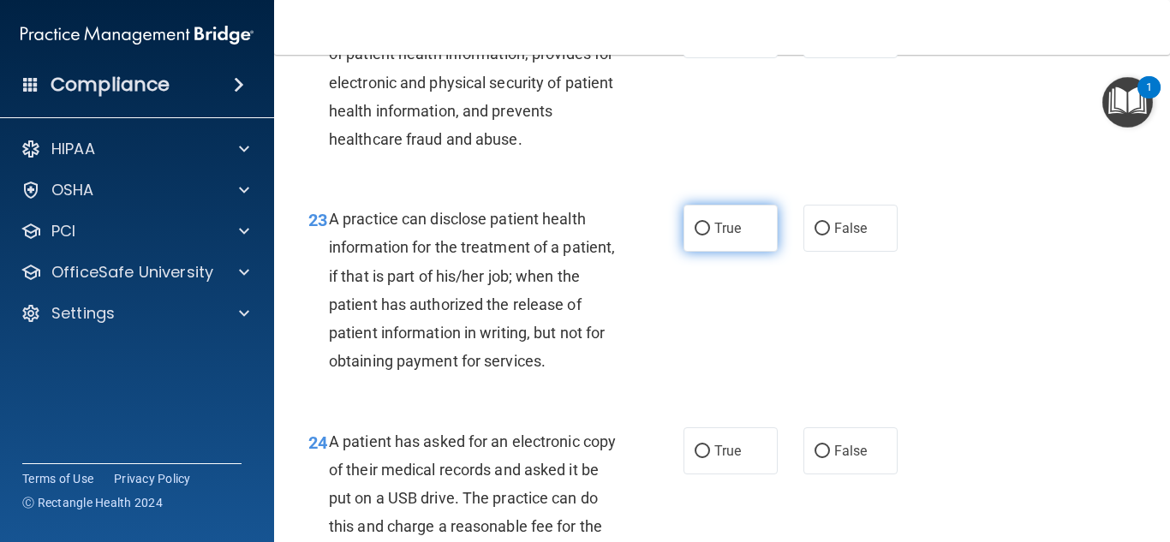
scroll to position [3511, 0]
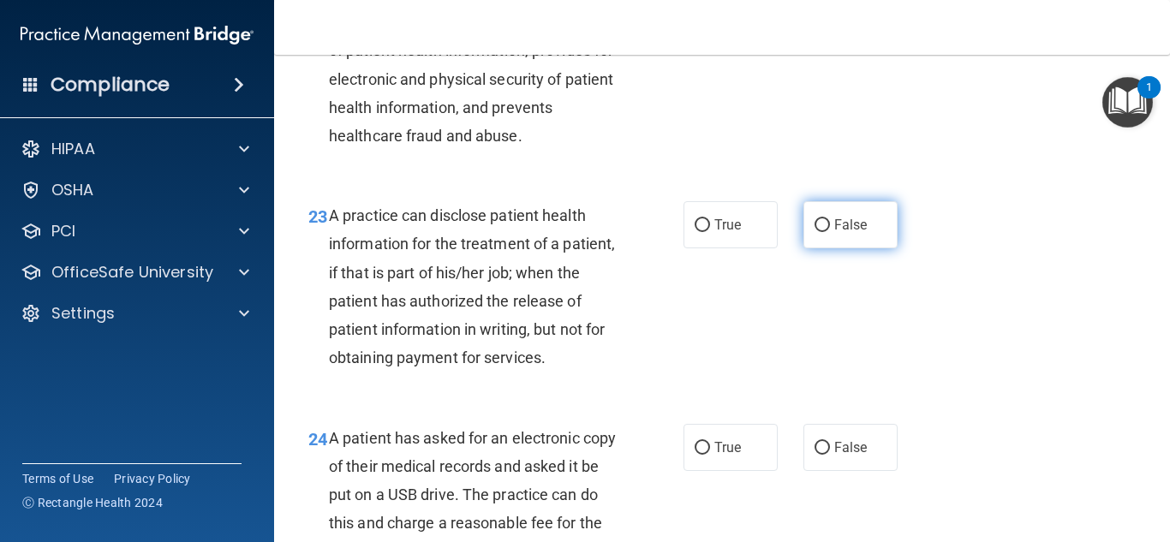
click at [819, 232] on input "False" at bounding box center [821, 225] width 15 height 13
radio input "true"
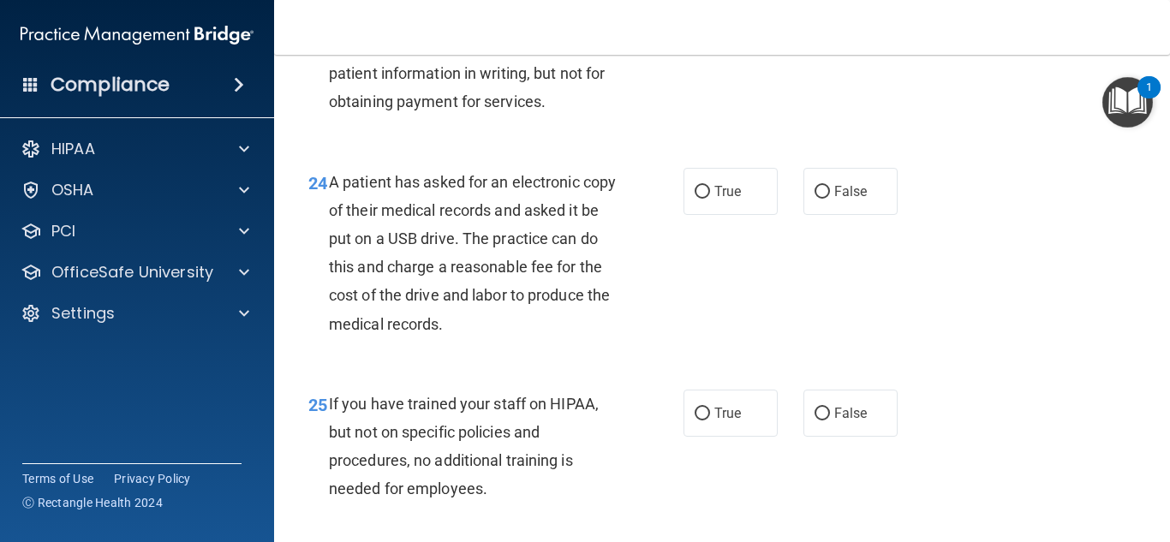
scroll to position [3767, 0]
click at [696, 198] on input "True" at bounding box center [701, 191] width 15 height 13
radio input "true"
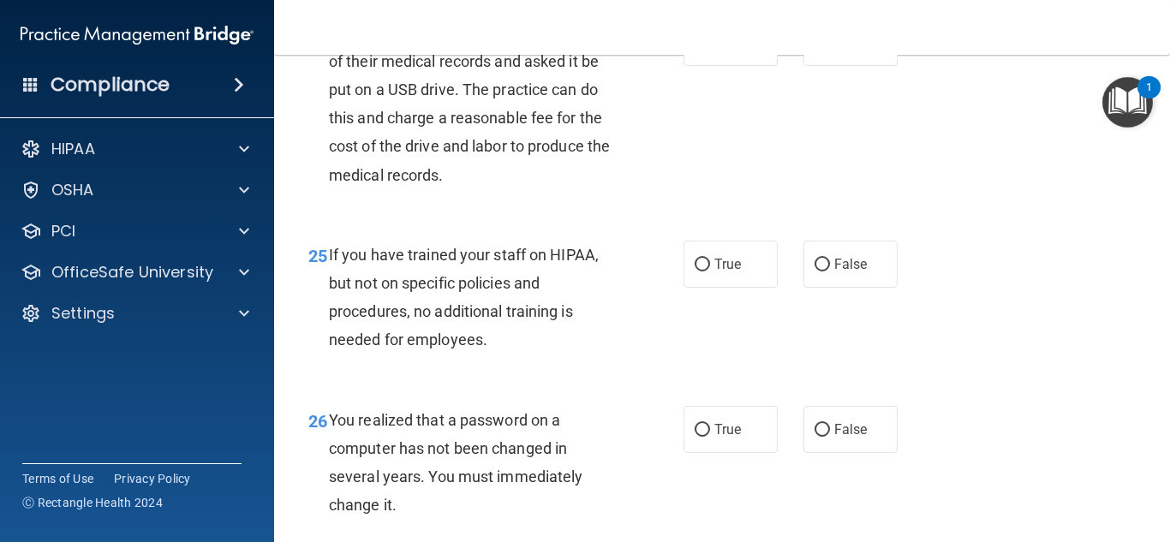
scroll to position [3939, 0]
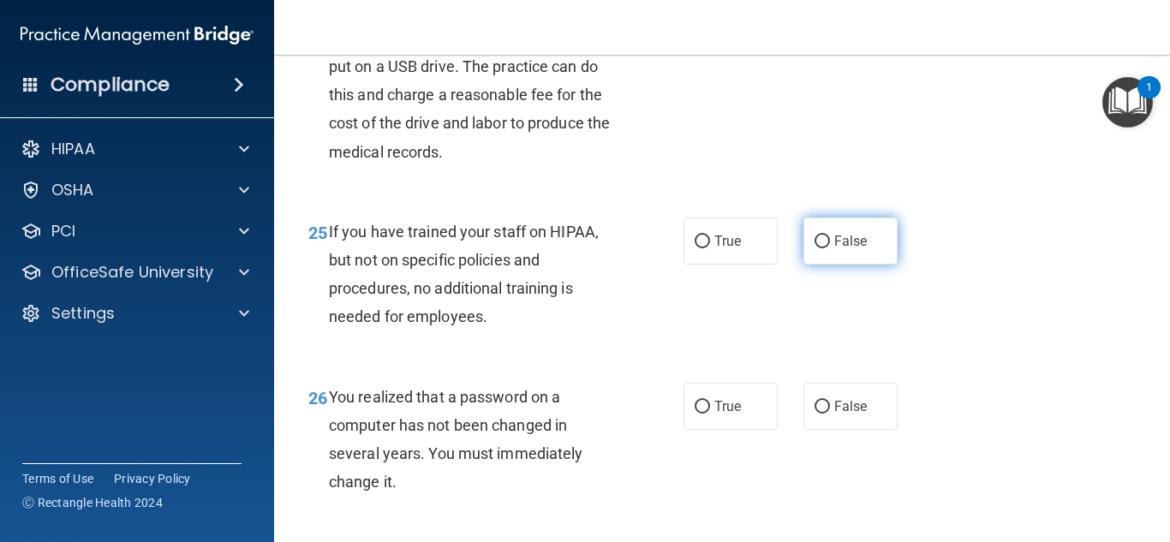
click at [834, 249] on span "False" at bounding box center [850, 241] width 33 height 16
click at [830, 248] on input "False" at bounding box center [821, 241] width 15 height 13
radio input "true"
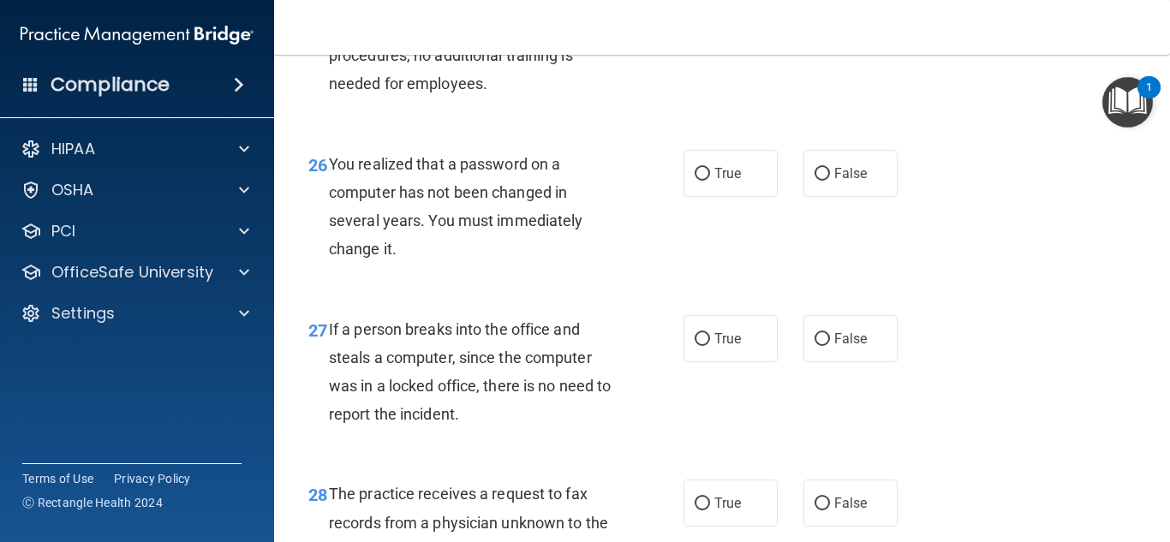
scroll to position [4196, 0]
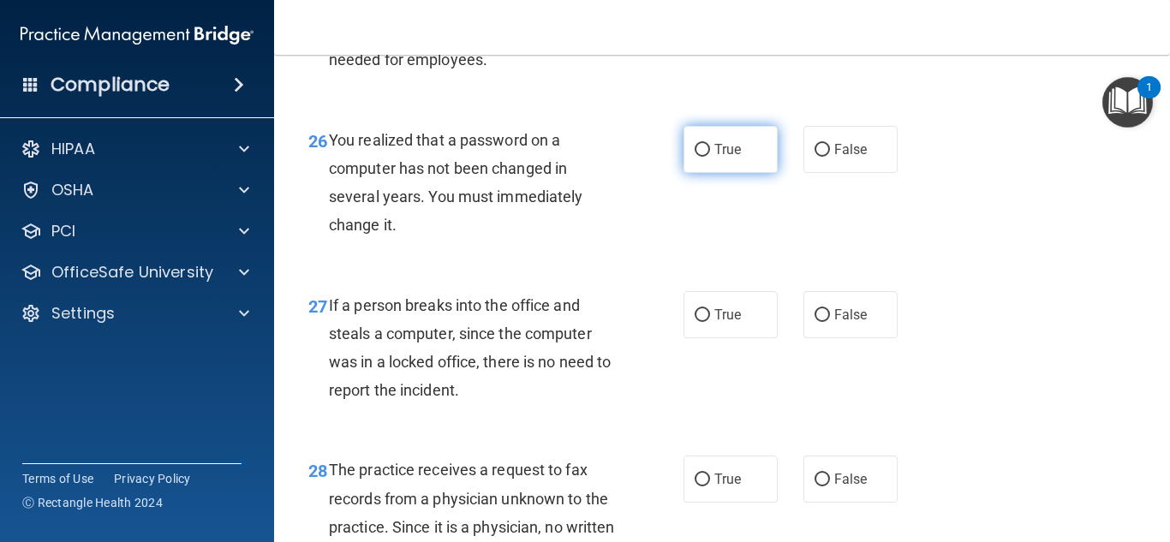
click at [697, 157] on input "True" at bounding box center [701, 150] width 15 height 13
radio input "true"
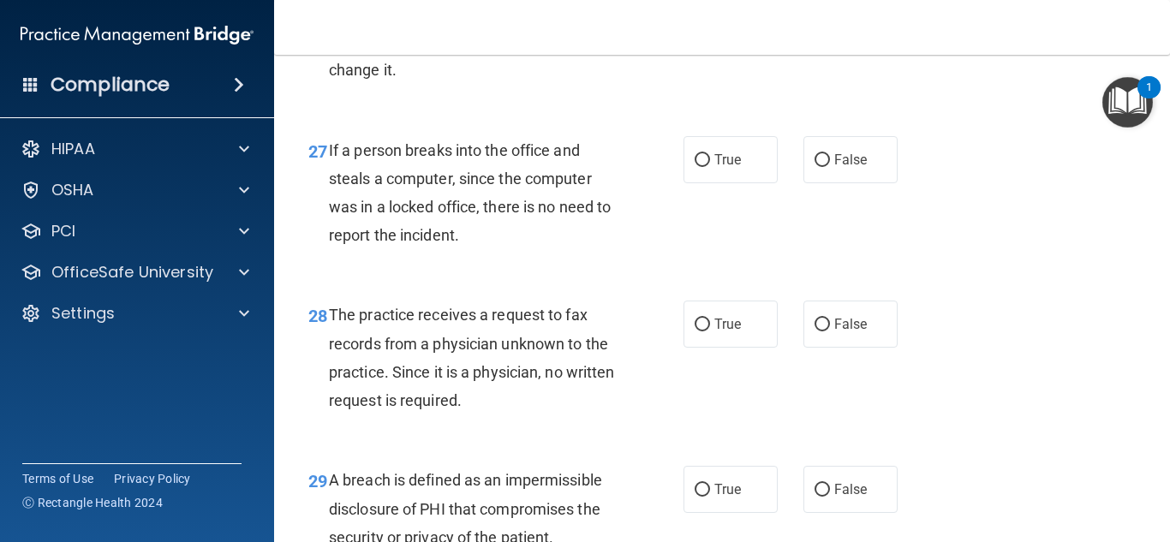
scroll to position [4367, 0]
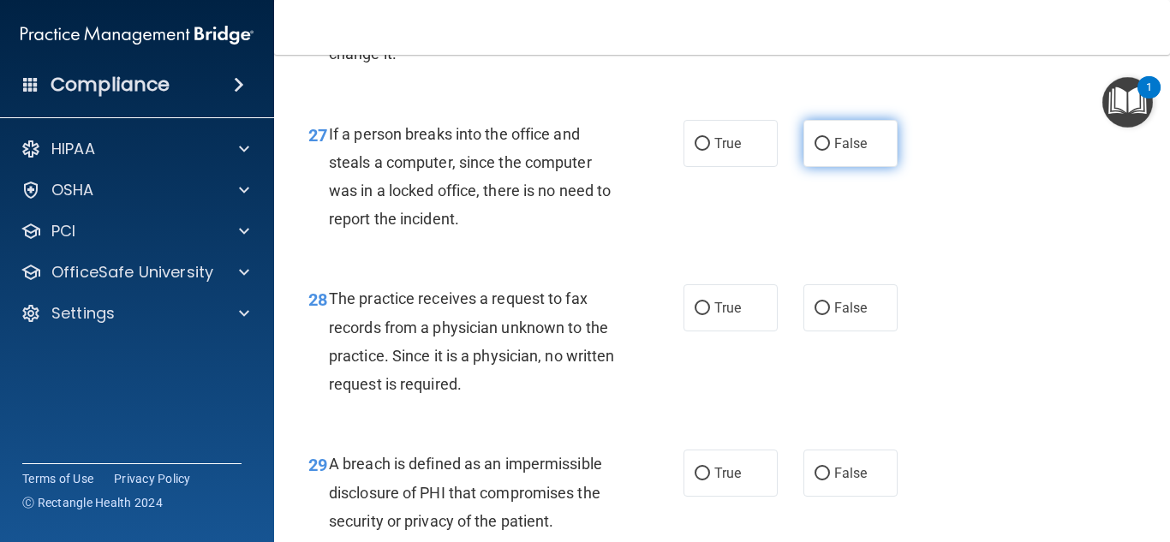
click at [834, 152] on span "False" at bounding box center [850, 143] width 33 height 16
click at [830, 151] on input "False" at bounding box center [821, 144] width 15 height 13
radio input "true"
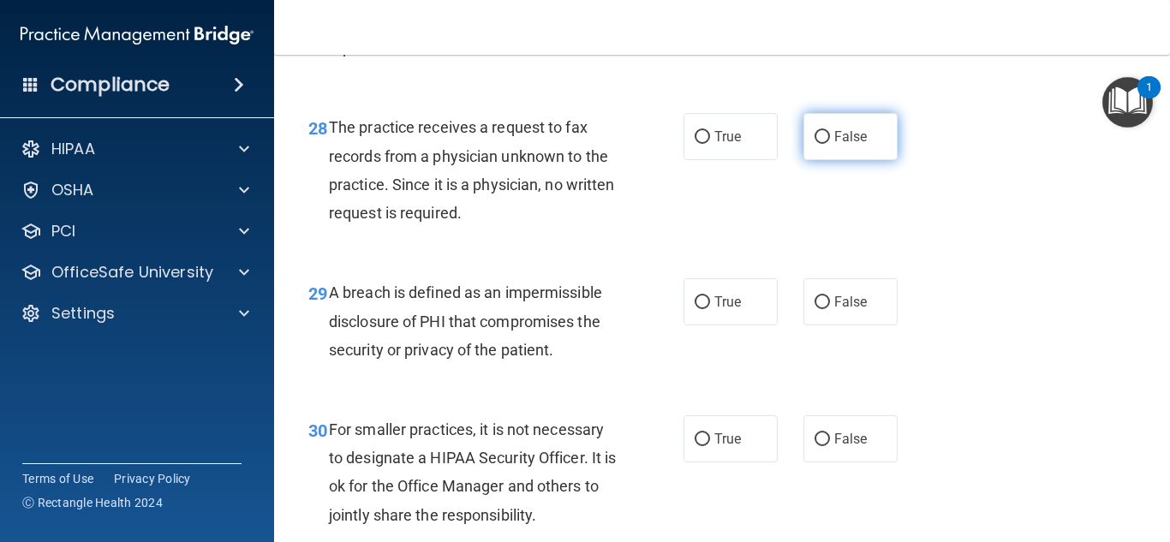
click at [819, 144] on input "False" at bounding box center [821, 137] width 15 height 13
radio input "true"
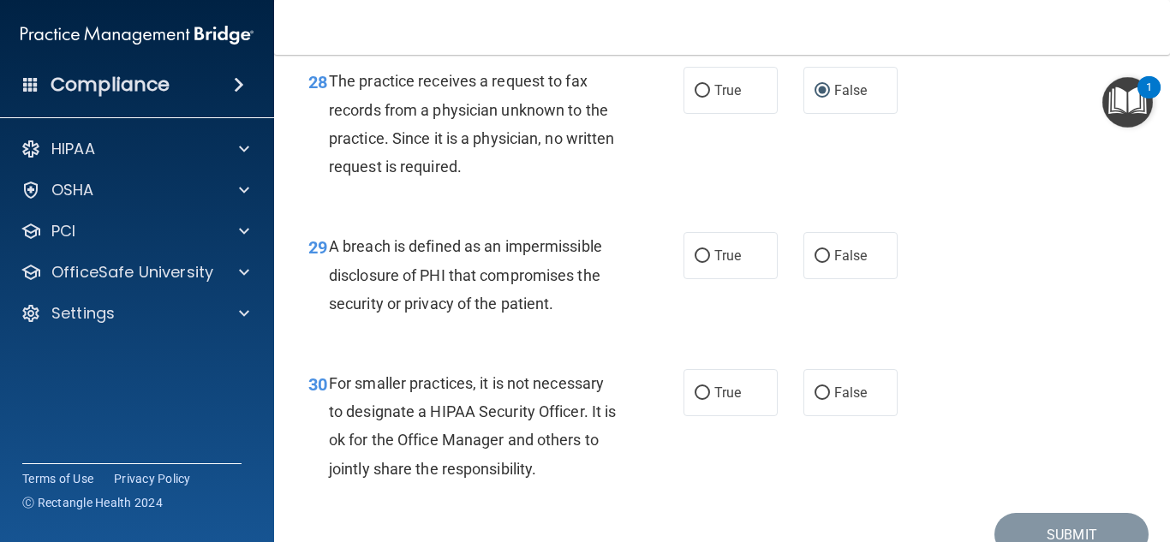
scroll to position [4709, 0]
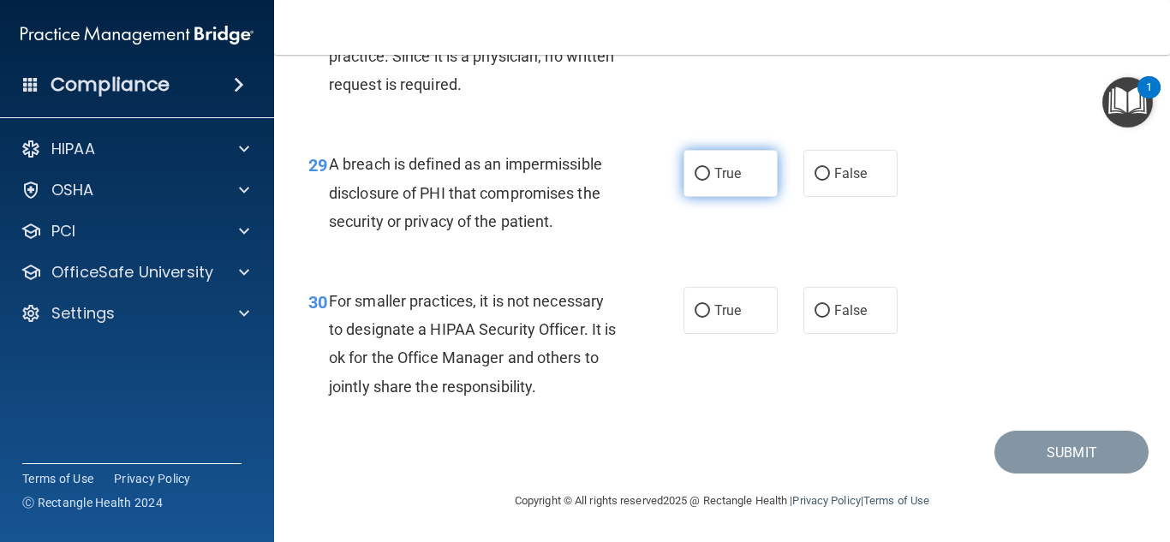
click at [698, 181] on input "True" at bounding box center [701, 174] width 15 height 13
radio input "true"
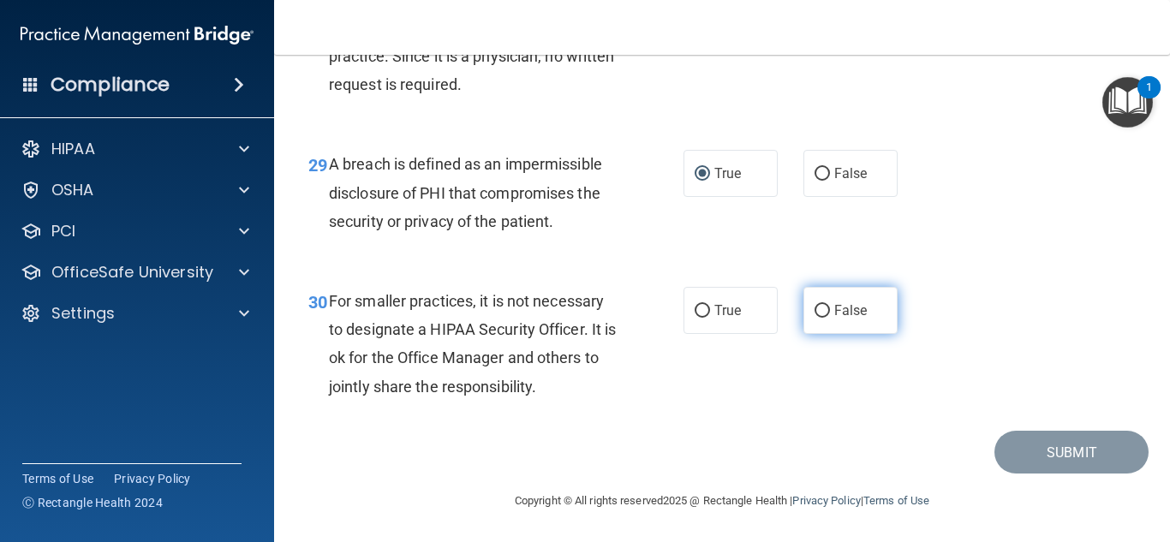
click at [817, 308] on input "False" at bounding box center [821, 311] width 15 height 13
radio input "true"
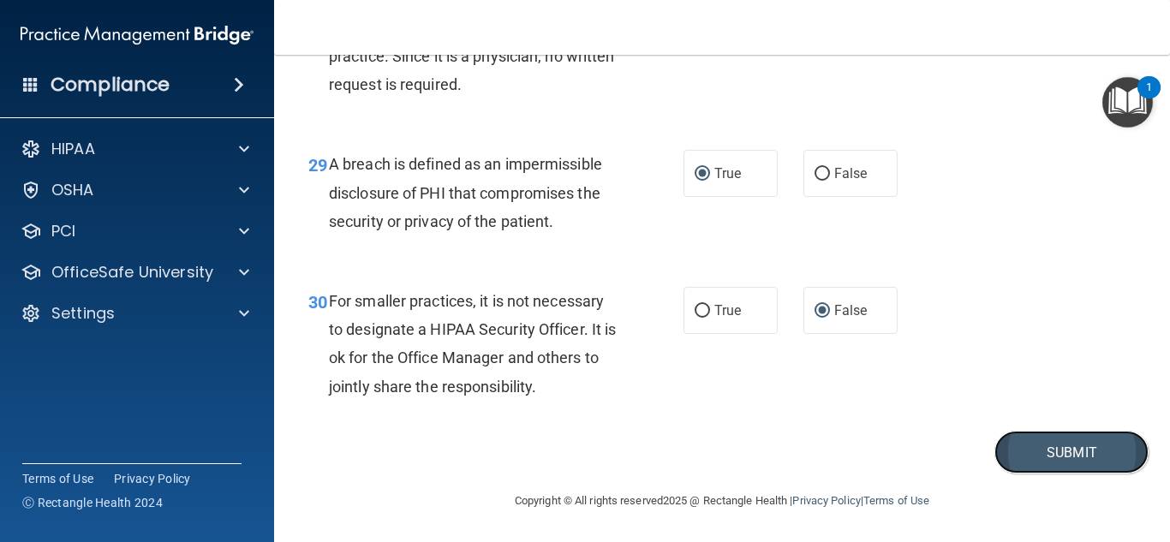
click at [1087, 462] on button "Submit" at bounding box center [1071, 453] width 154 height 44
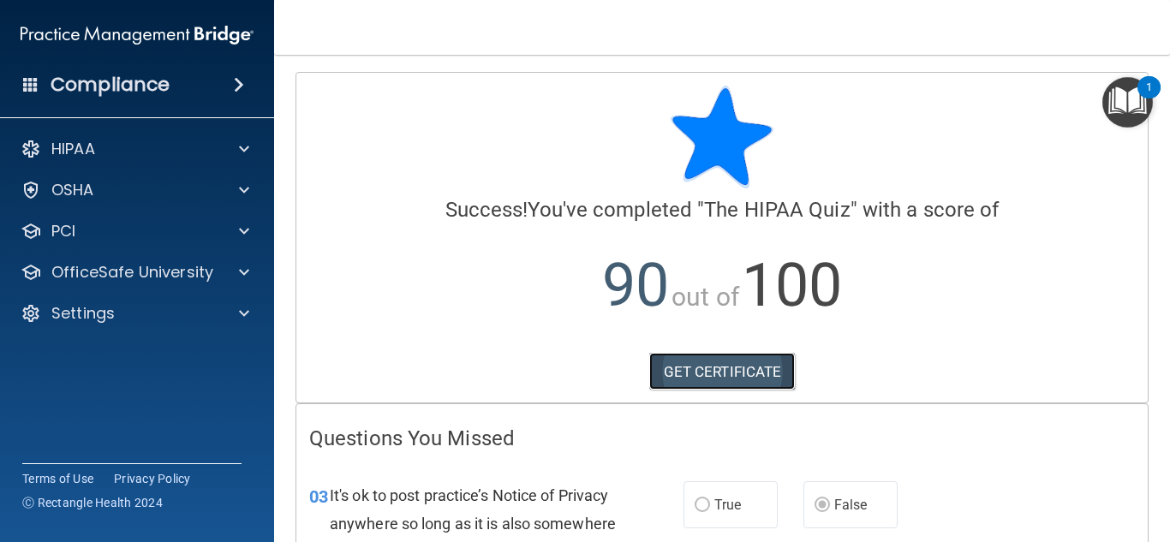
click at [712, 375] on link "GET CERTIFICATE" at bounding box center [722, 372] width 146 height 38
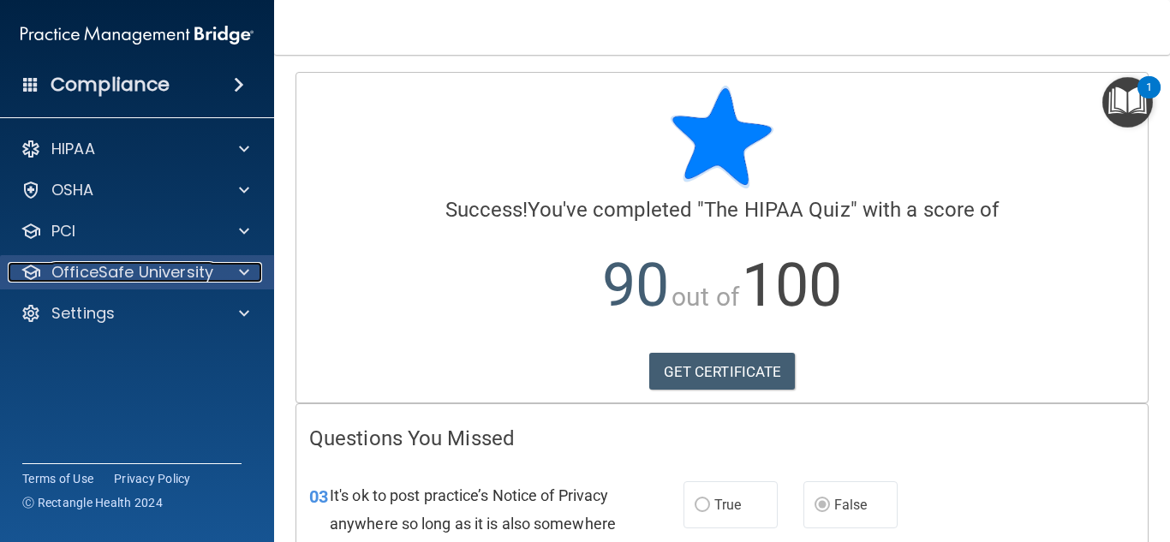
click at [114, 281] on p "OfficeSafe University" at bounding box center [132, 272] width 162 height 21
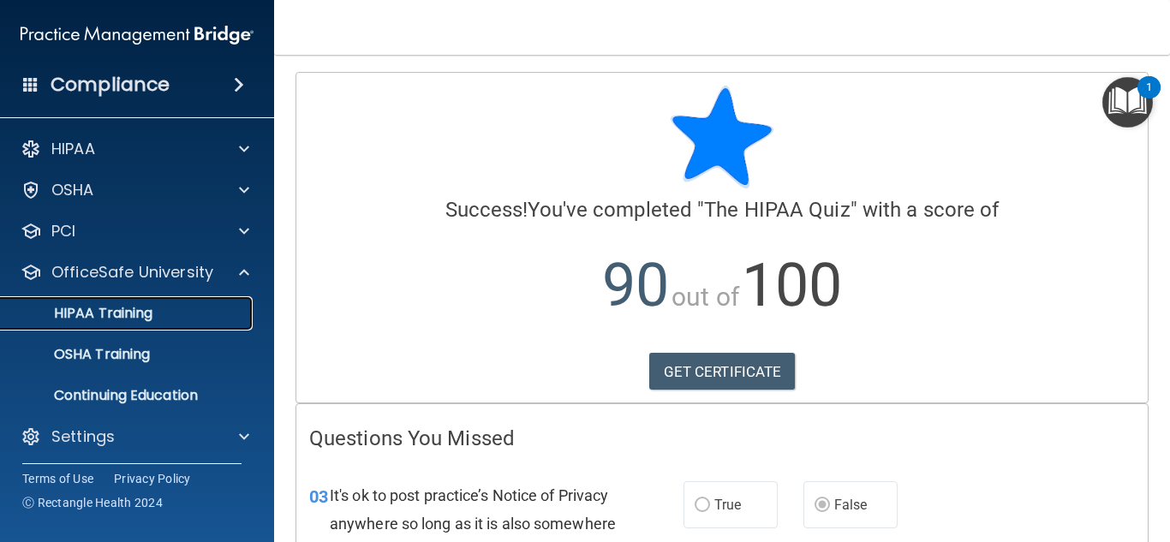
click at [152, 311] on p "HIPAA Training" at bounding box center [81, 313] width 141 height 17
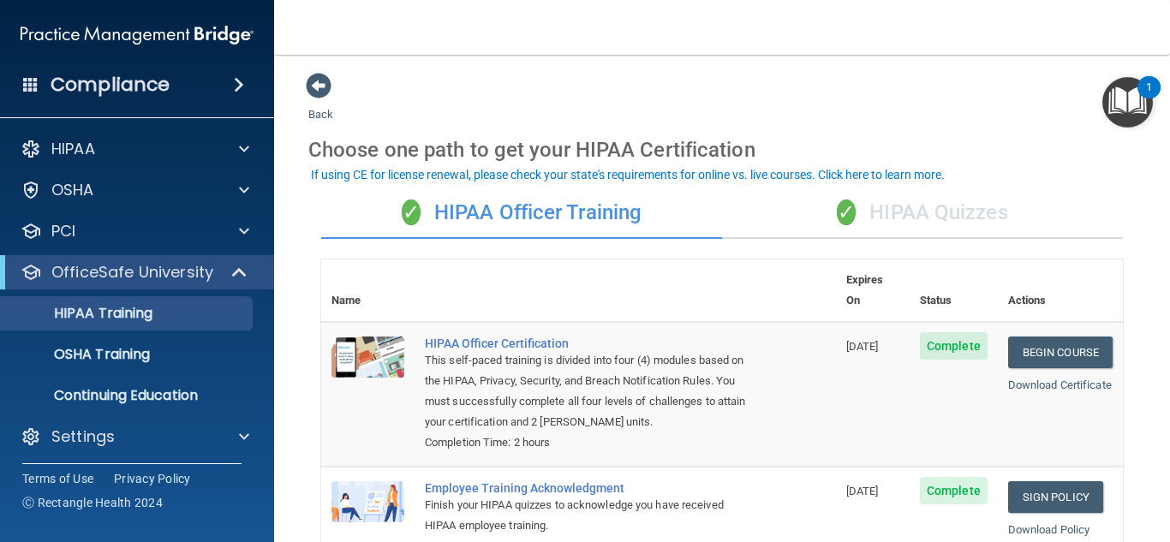
click at [851, 215] on div "✓ HIPAA Quizzes" at bounding box center [922, 213] width 401 height 51
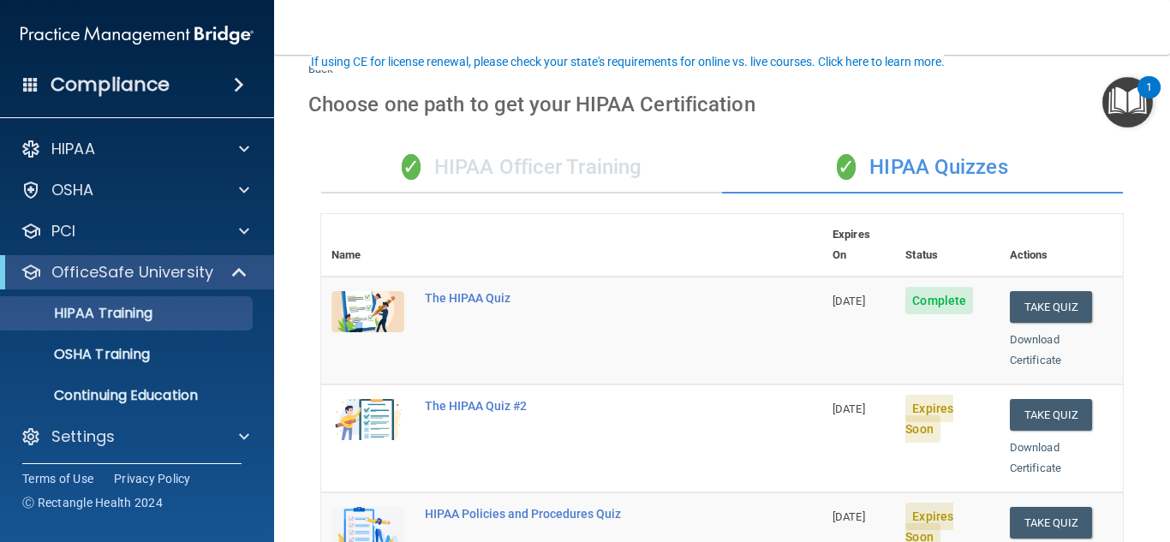
scroll to position [171, 0]
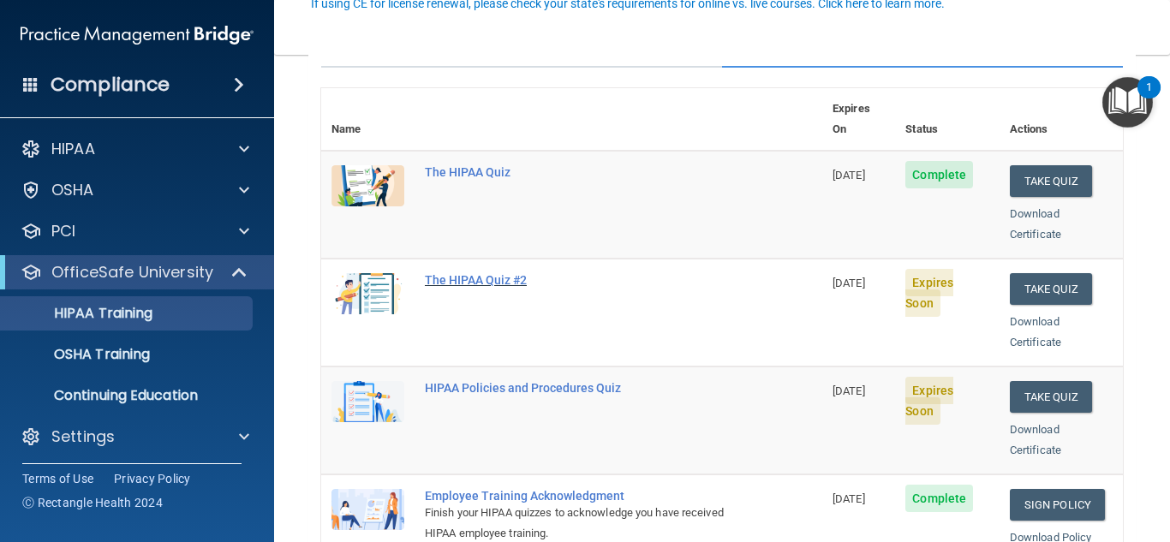
click at [488, 273] on div "The HIPAA Quiz #2" at bounding box center [581, 280] width 312 height 14
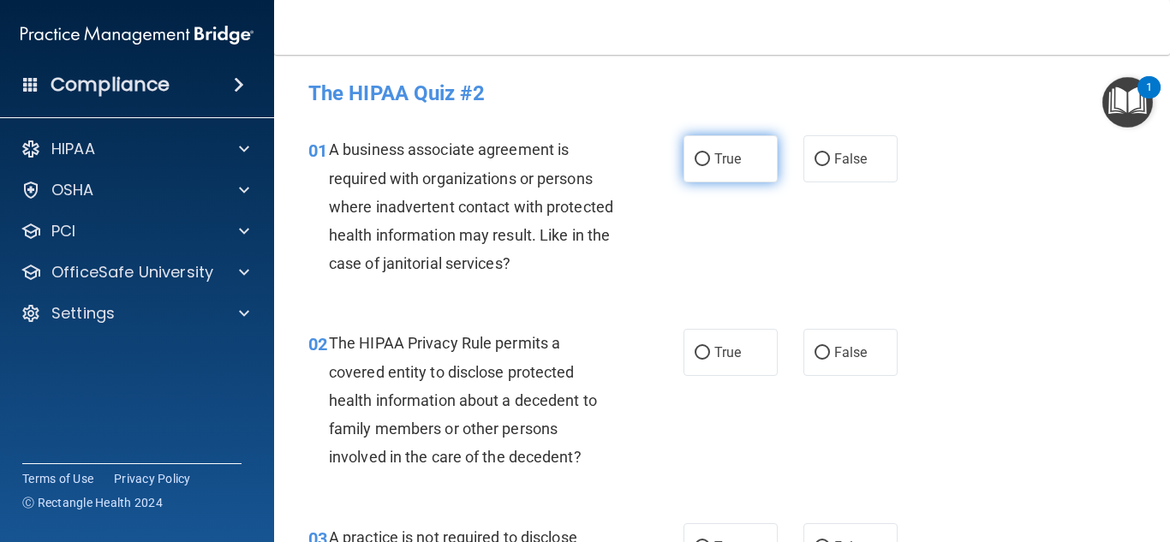
click at [696, 156] on input "True" at bounding box center [701, 159] width 15 height 13
radio input "true"
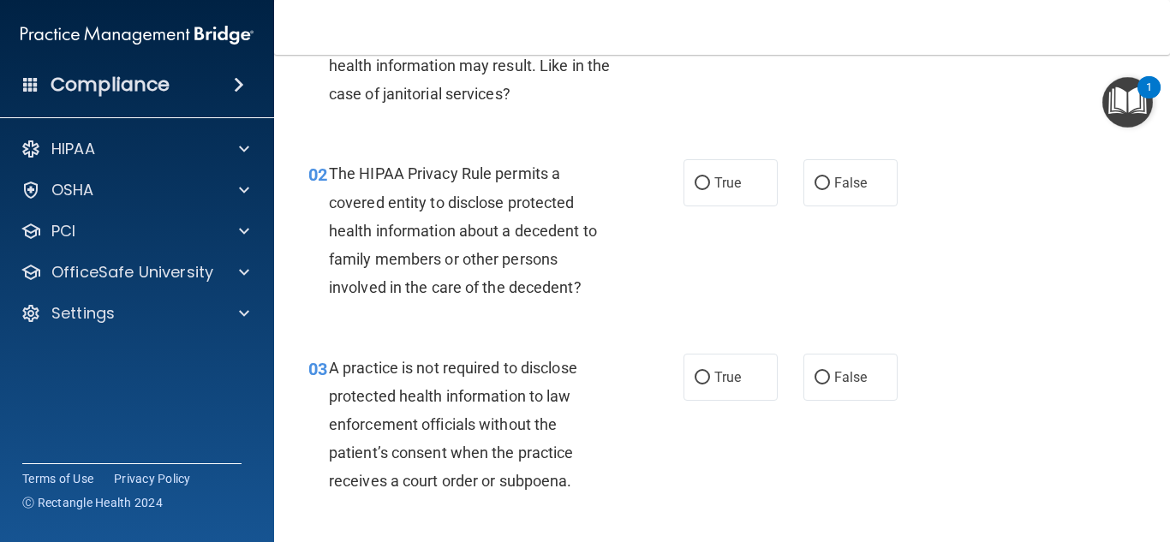
scroll to position [171, 0]
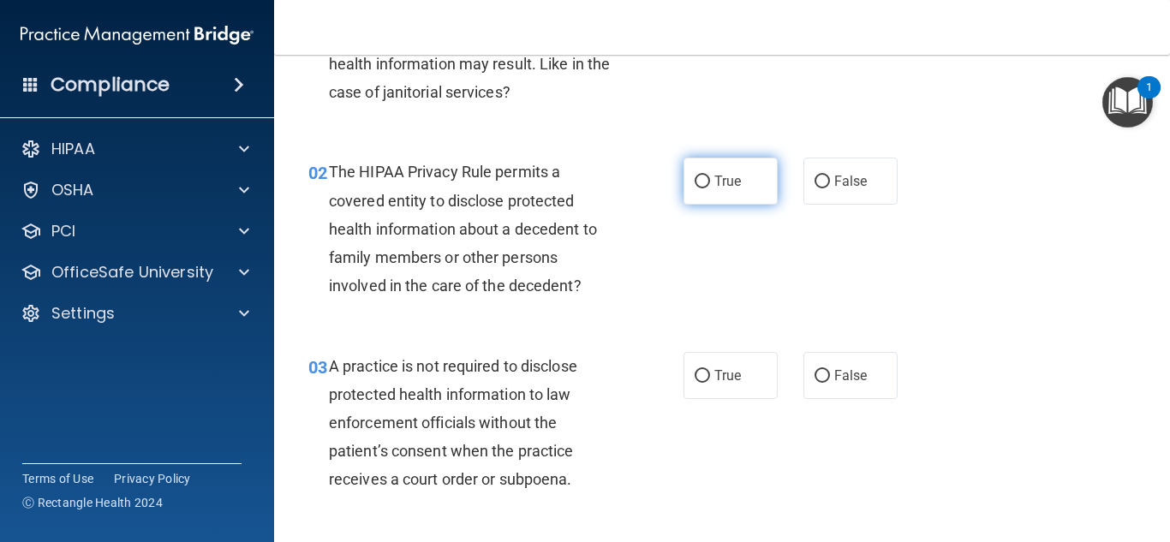
click at [697, 180] on input "True" at bounding box center [701, 182] width 15 height 13
radio input "true"
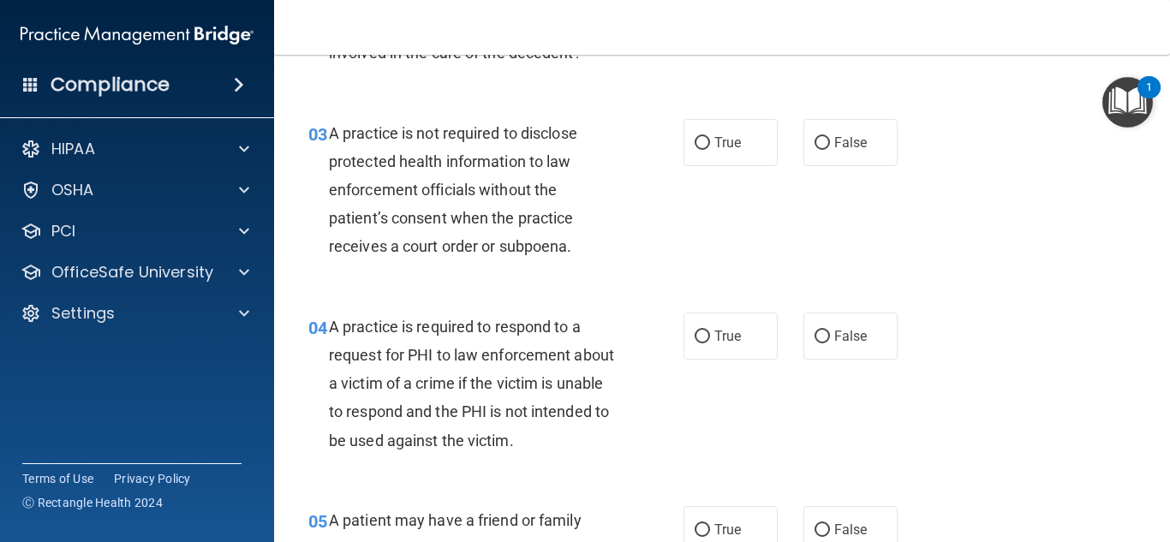
scroll to position [428, 0]
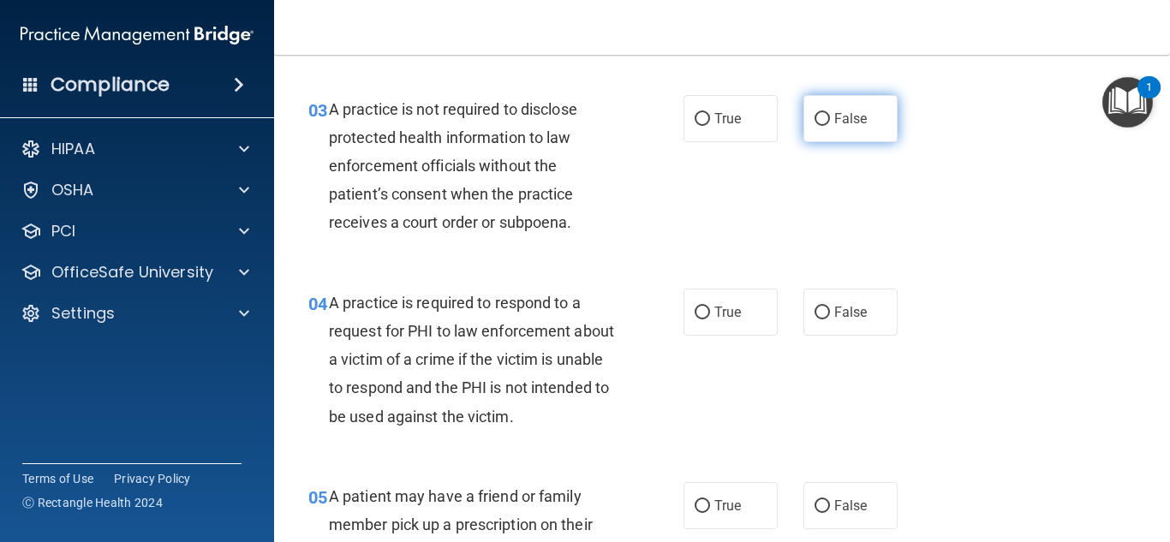
click at [817, 121] on input "False" at bounding box center [821, 119] width 15 height 13
radio input "true"
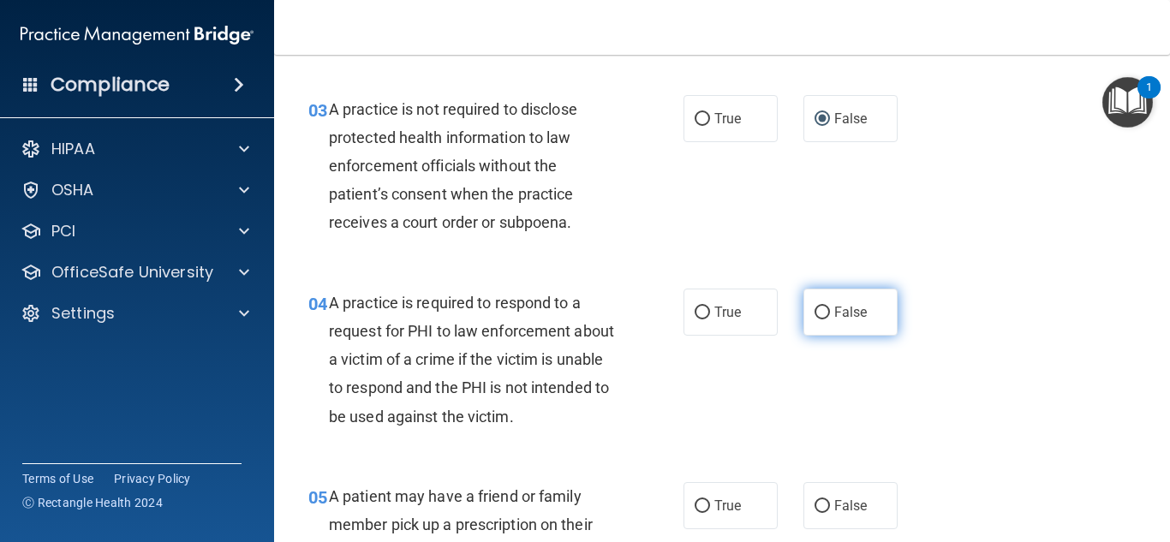
click at [815, 312] on input "False" at bounding box center [821, 313] width 15 height 13
radio input "true"
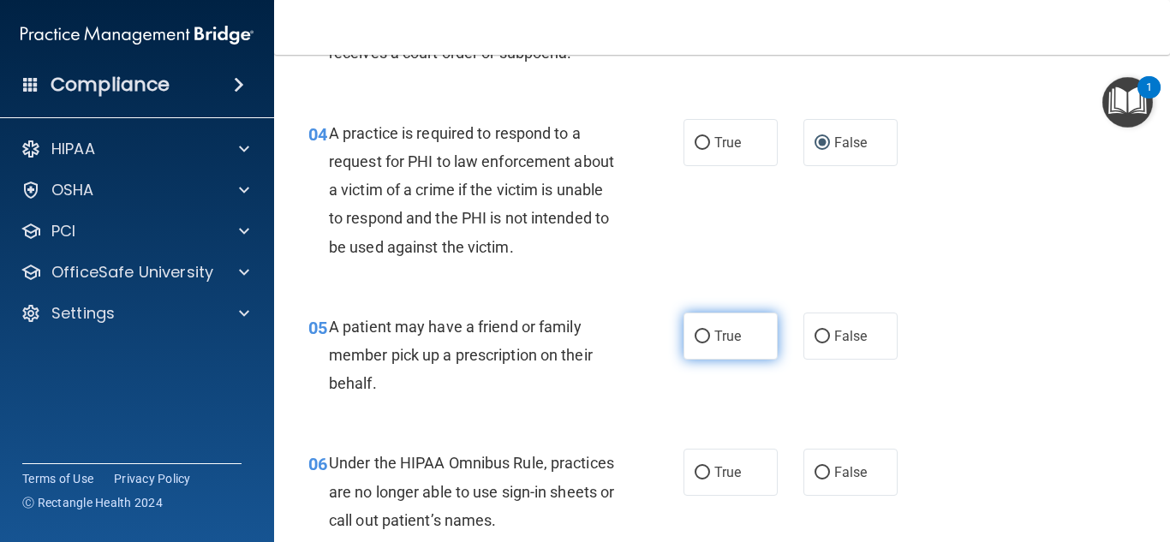
scroll to position [599, 0]
click at [695, 331] on input "True" at bounding box center [701, 335] width 15 height 13
radio input "true"
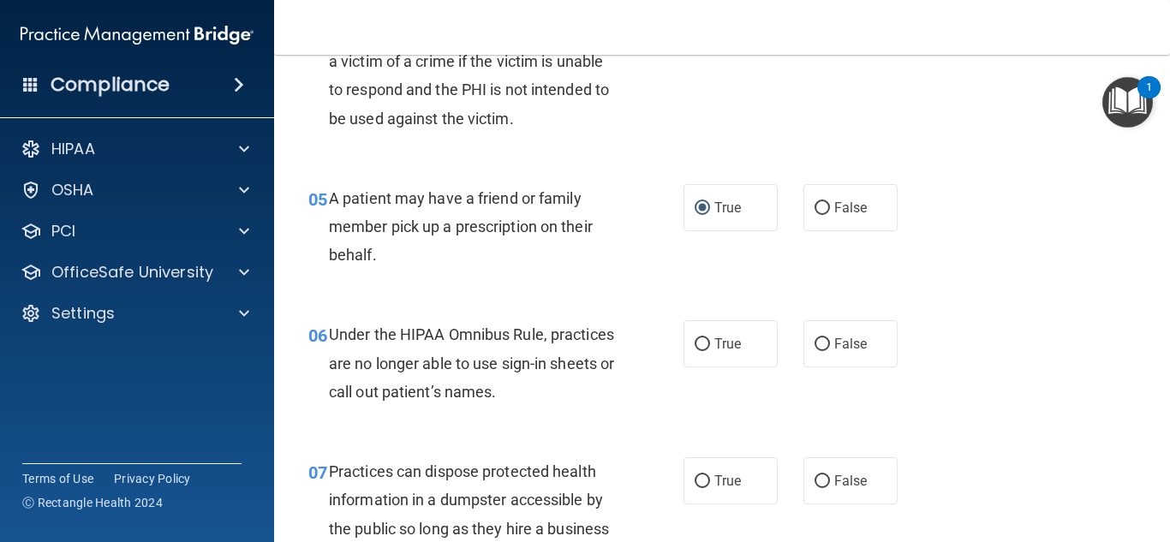
scroll to position [771, 0]
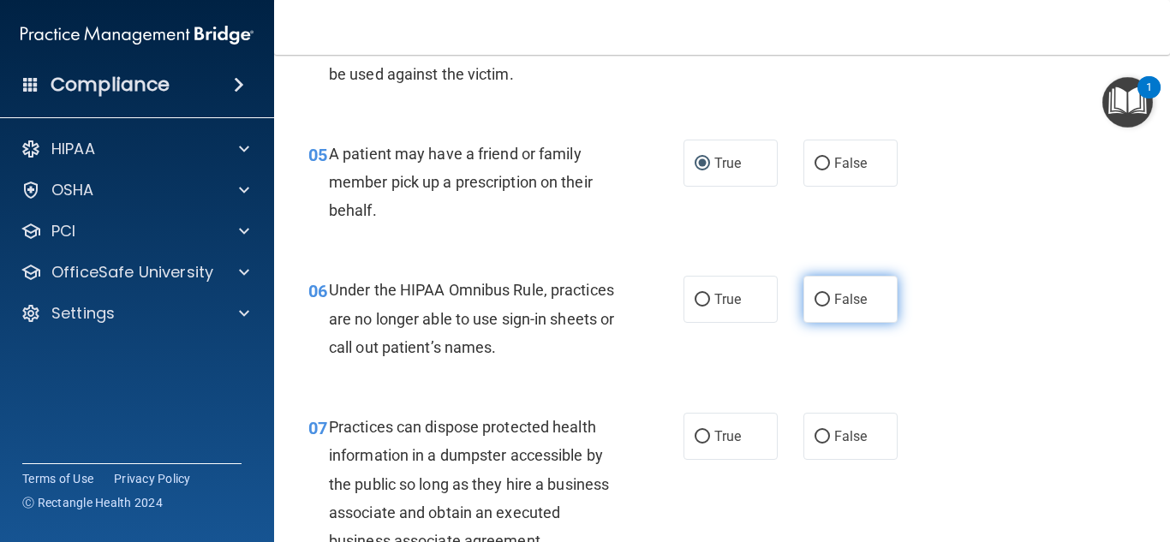
click at [815, 295] on input "False" at bounding box center [821, 300] width 15 height 13
radio input "true"
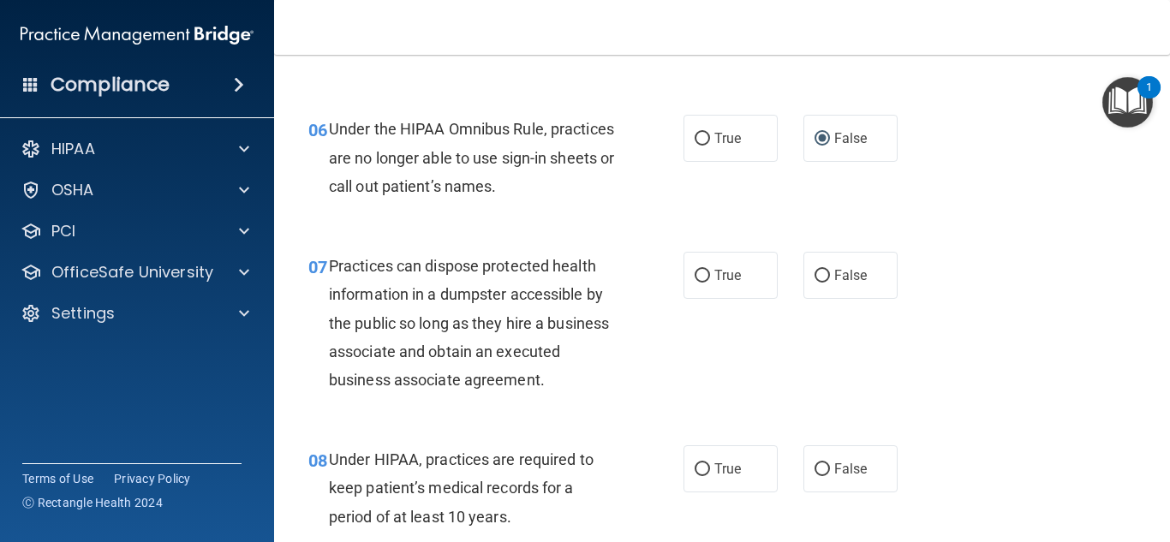
scroll to position [942, 0]
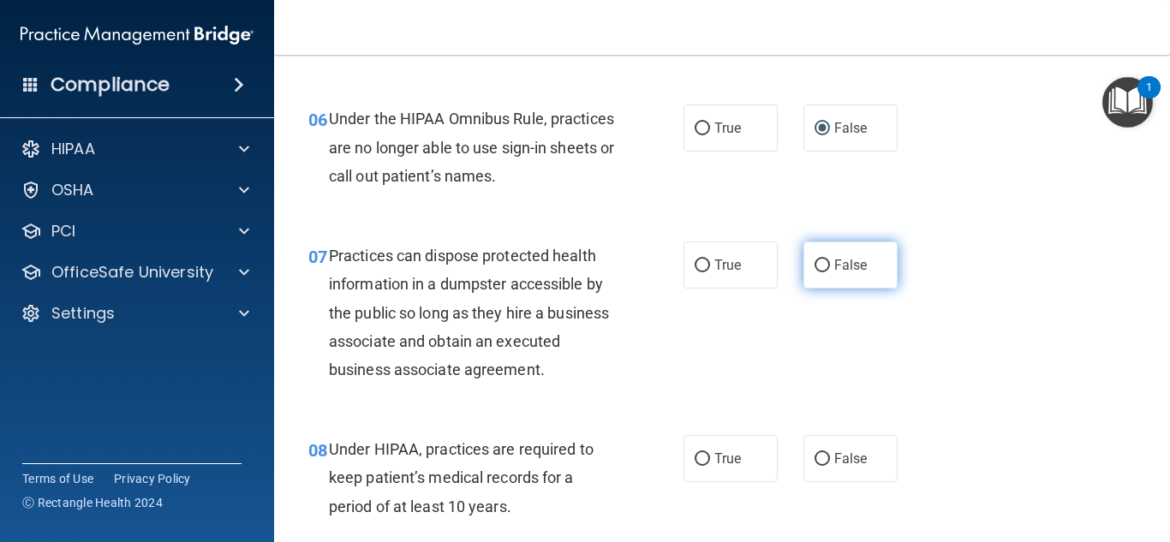
click at [814, 266] on input "False" at bounding box center [821, 265] width 15 height 13
radio input "true"
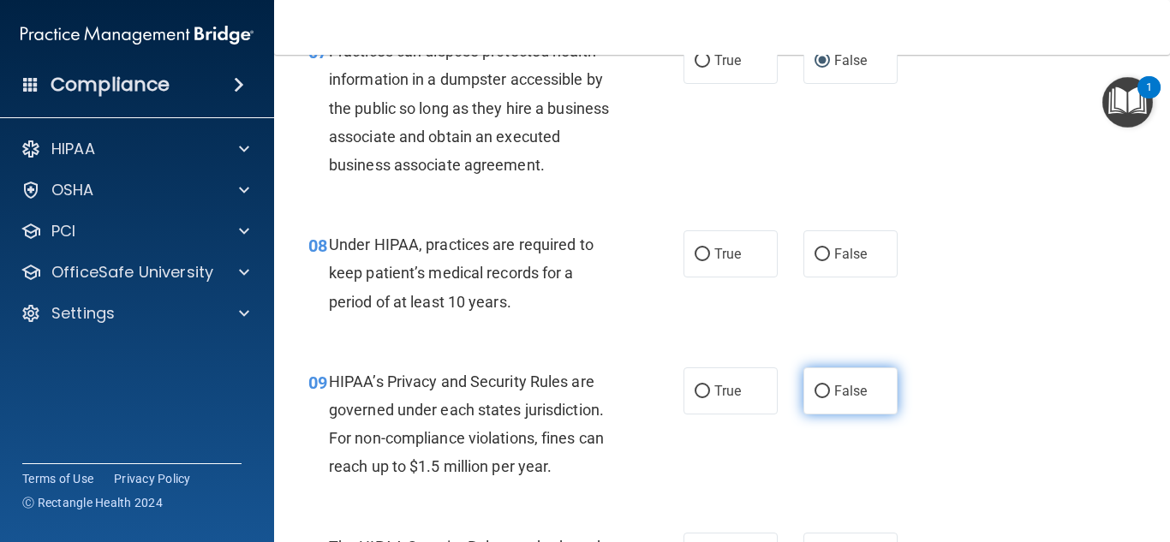
scroll to position [1199, 0]
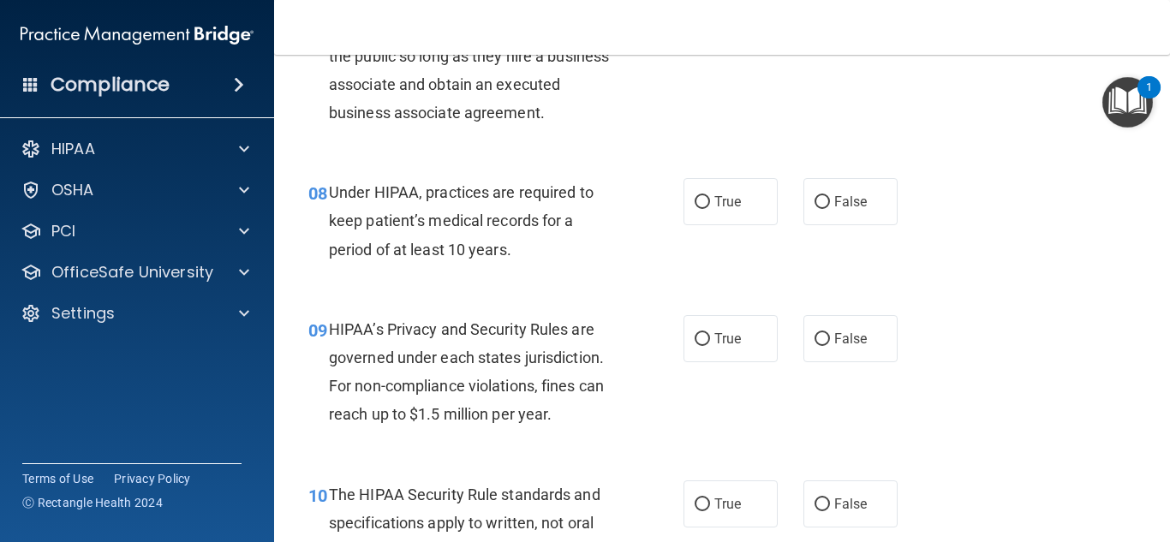
drag, startPoint x: 811, startPoint y: 196, endPoint x: 771, endPoint y: 237, distance: 57.5
click at [814, 200] on input "False" at bounding box center [821, 202] width 15 height 13
radio input "true"
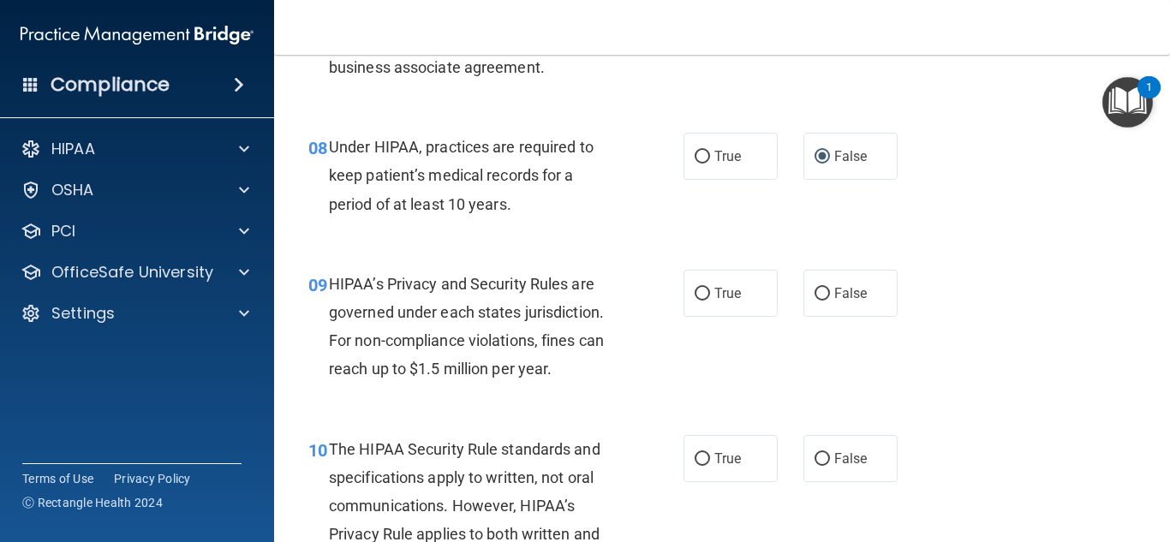
scroll to position [1284, 0]
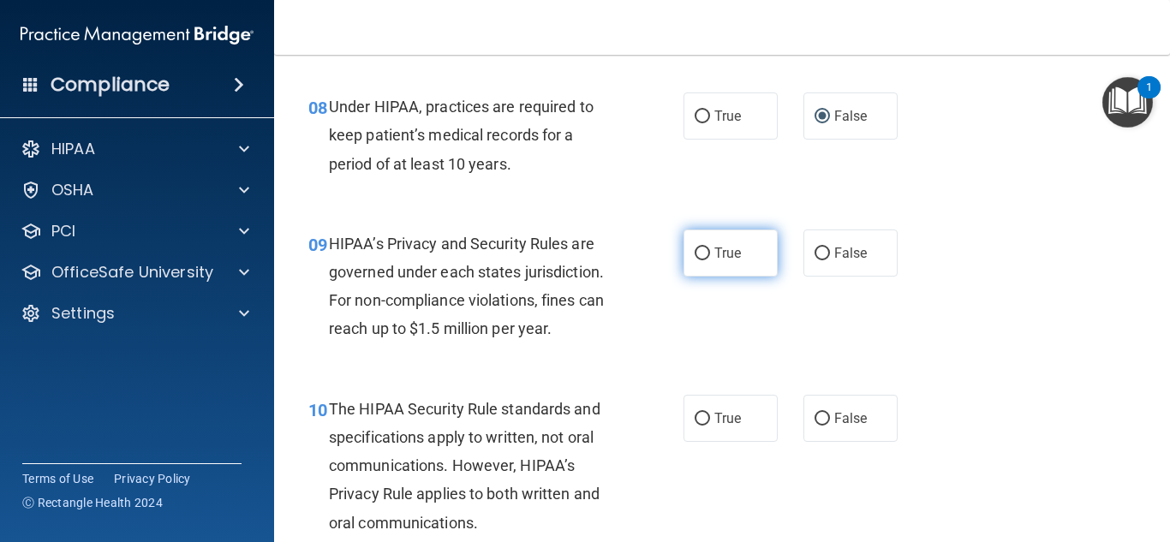
click at [694, 254] on input "True" at bounding box center [701, 253] width 15 height 13
radio input "true"
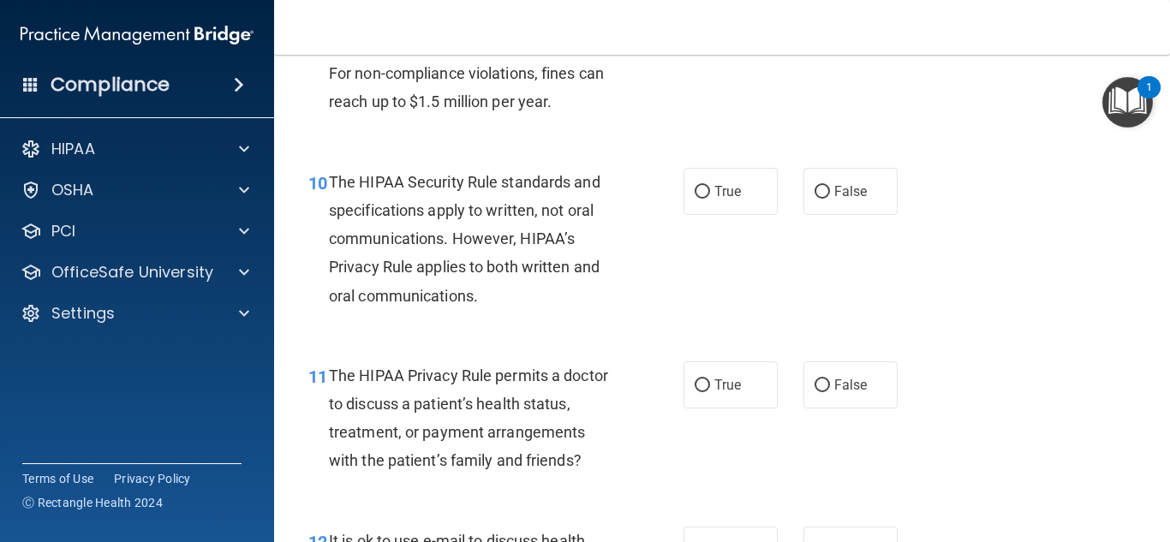
scroll to position [1541, 0]
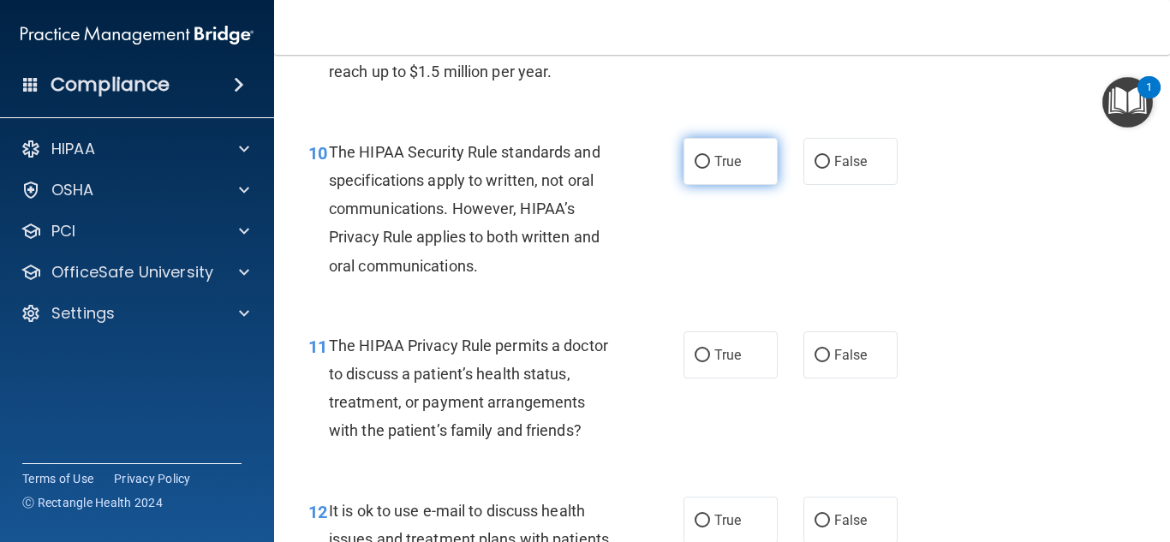
click at [700, 161] on input "True" at bounding box center [701, 162] width 15 height 13
radio input "true"
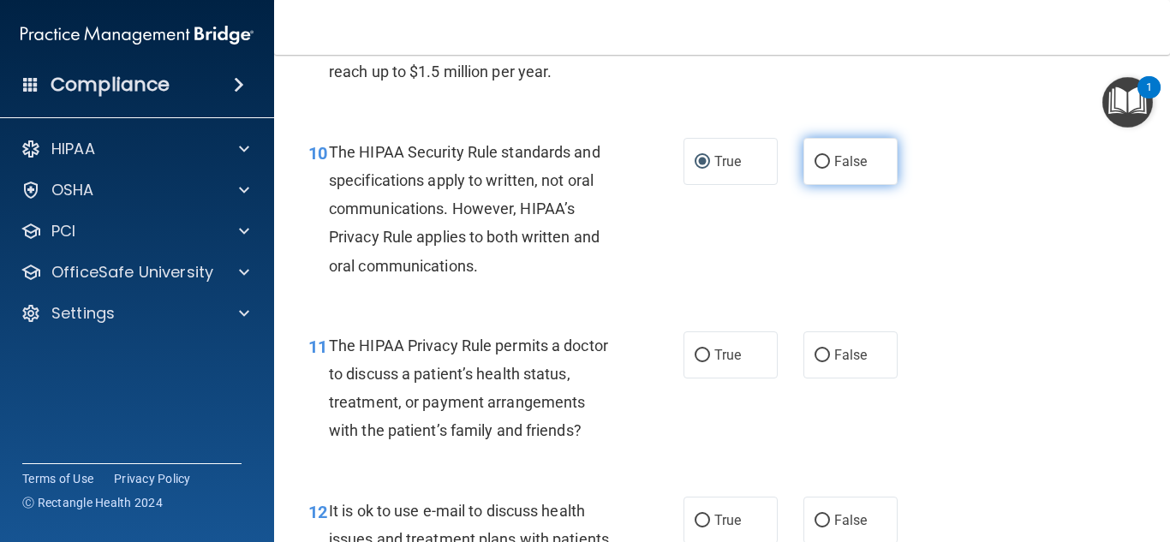
click at [816, 160] on input "False" at bounding box center [821, 162] width 15 height 13
radio input "true"
radio input "false"
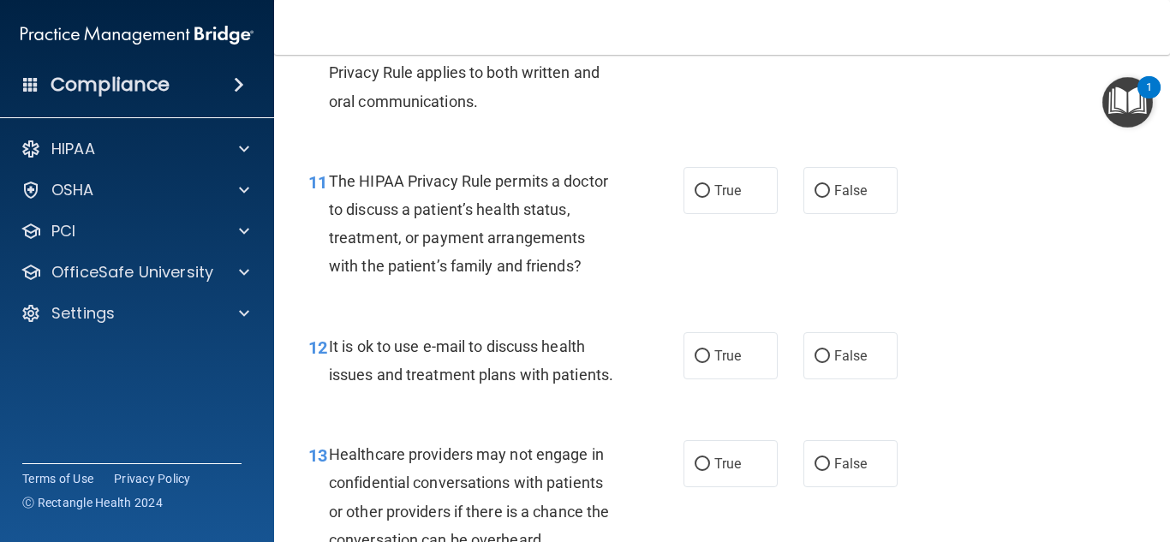
scroll to position [1712, 0]
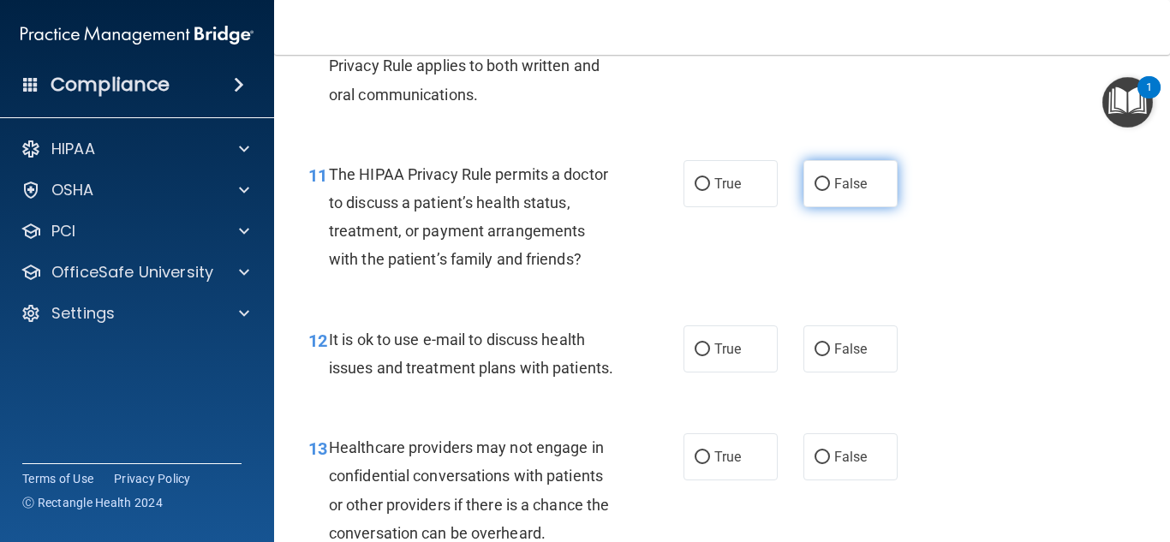
click at [820, 182] on input "False" at bounding box center [821, 184] width 15 height 13
radio input "true"
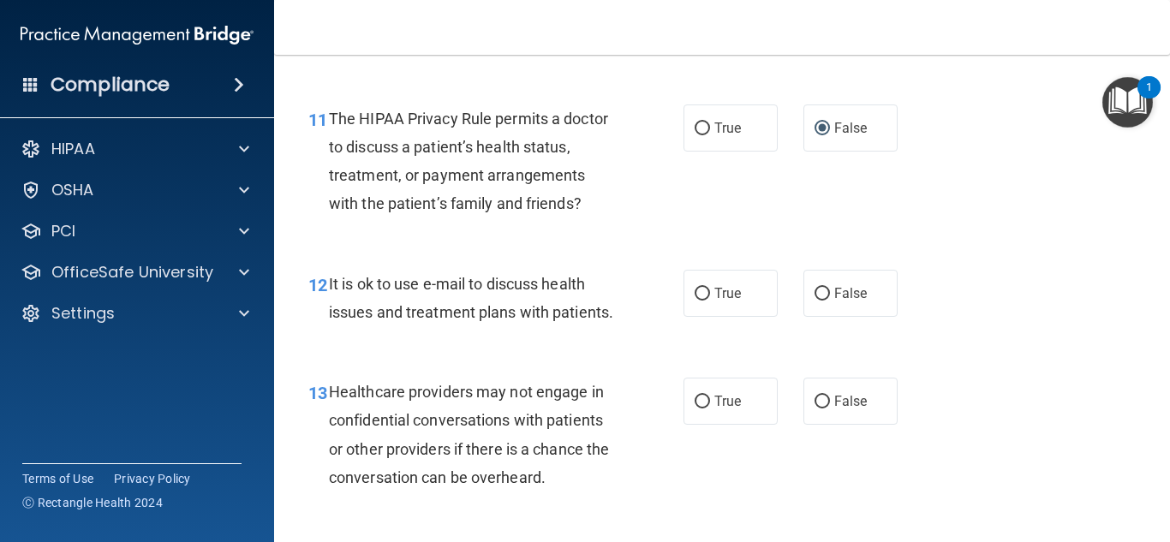
scroll to position [1798, 0]
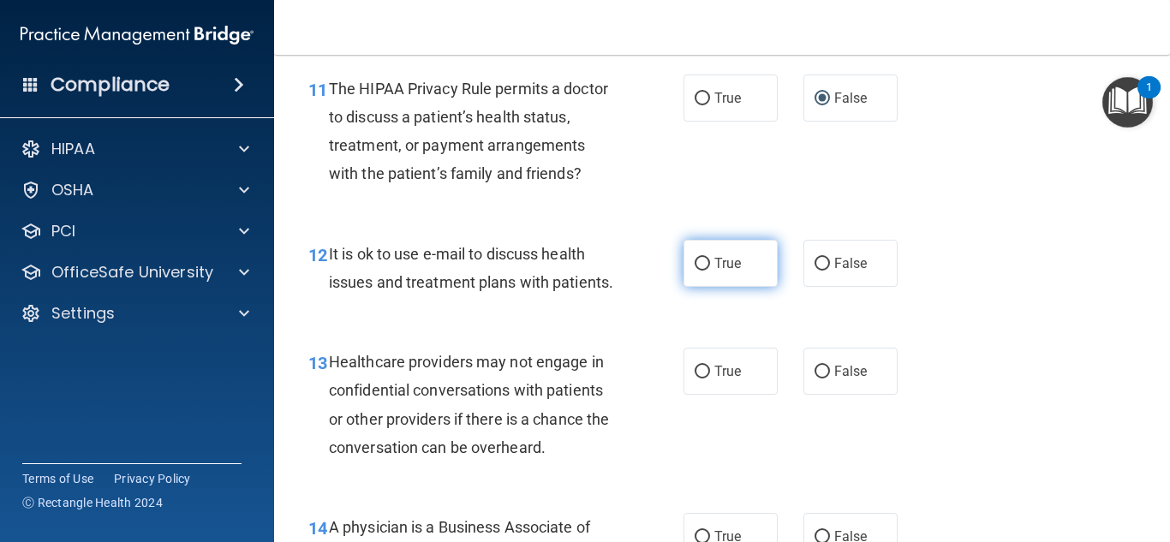
click at [694, 258] on input "True" at bounding box center [701, 264] width 15 height 13
radio input "true"
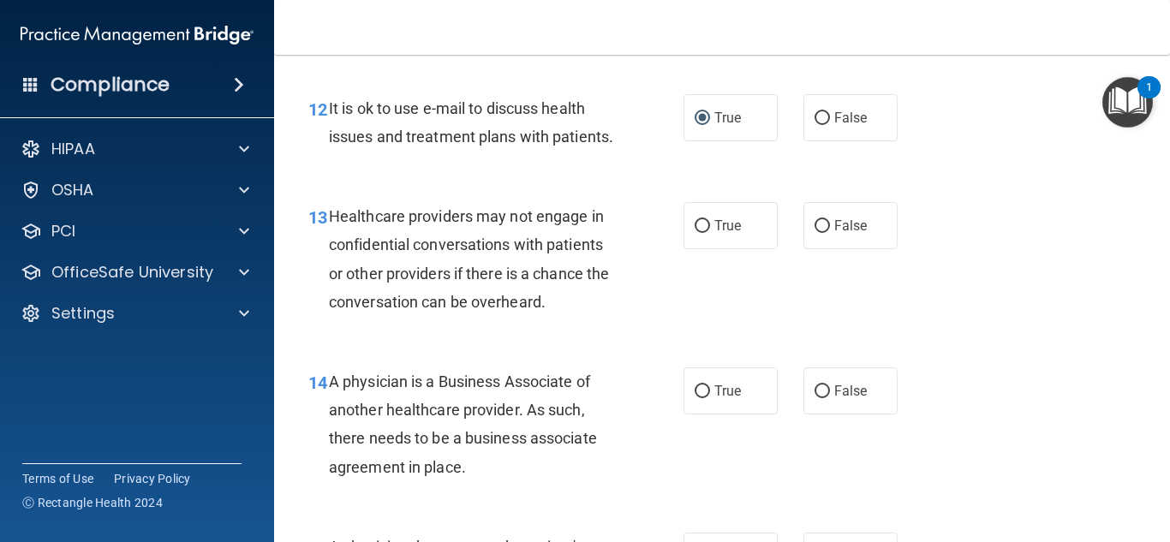
scroll to position [1969, 0]
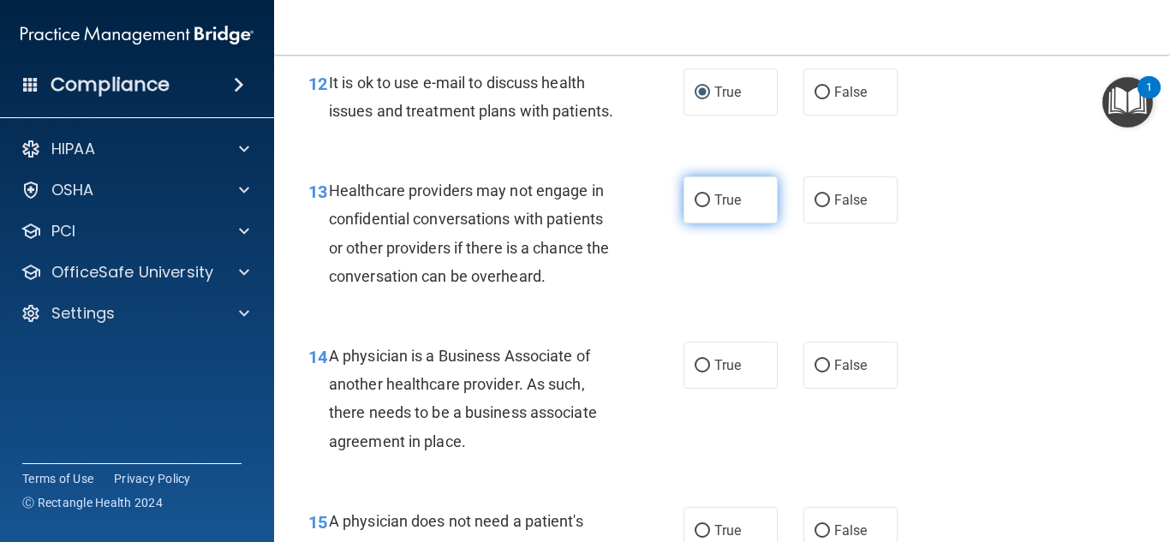
click at [695, 207] on input "True" at bounding box center [701, 200] width 15 height 13
radio input "true"
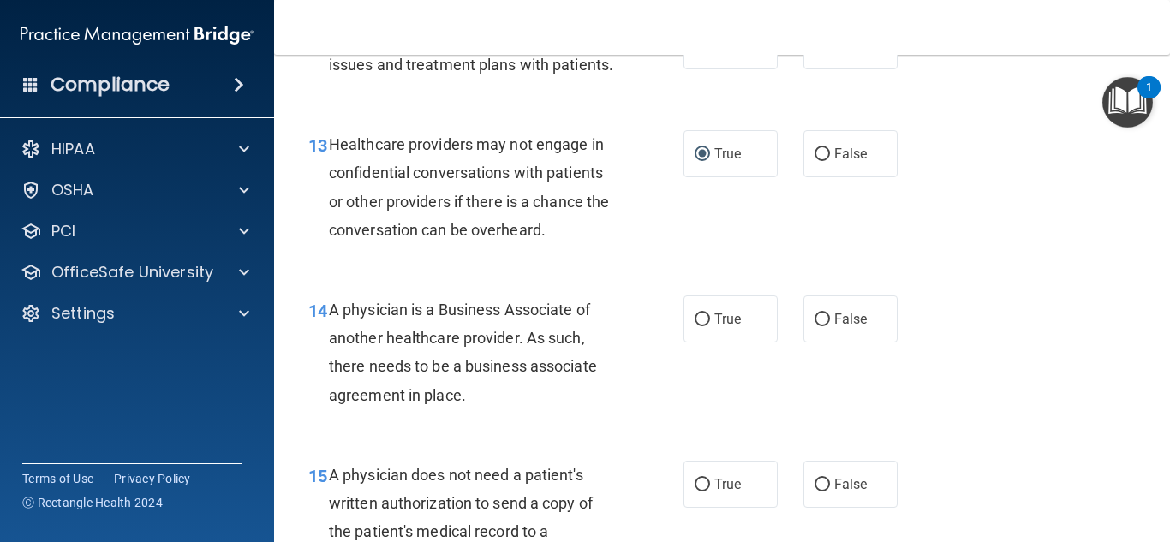
scroll to position [2141, 0]
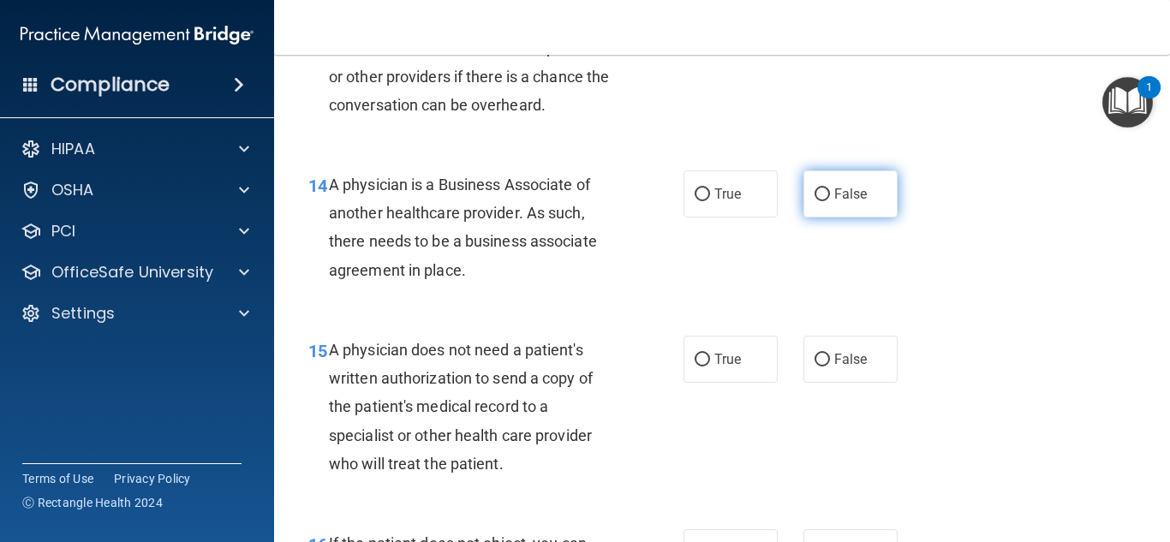
click at [819, 201] on input "False" at bounding box center [821, 194] width 15 height 13
radio input "true"
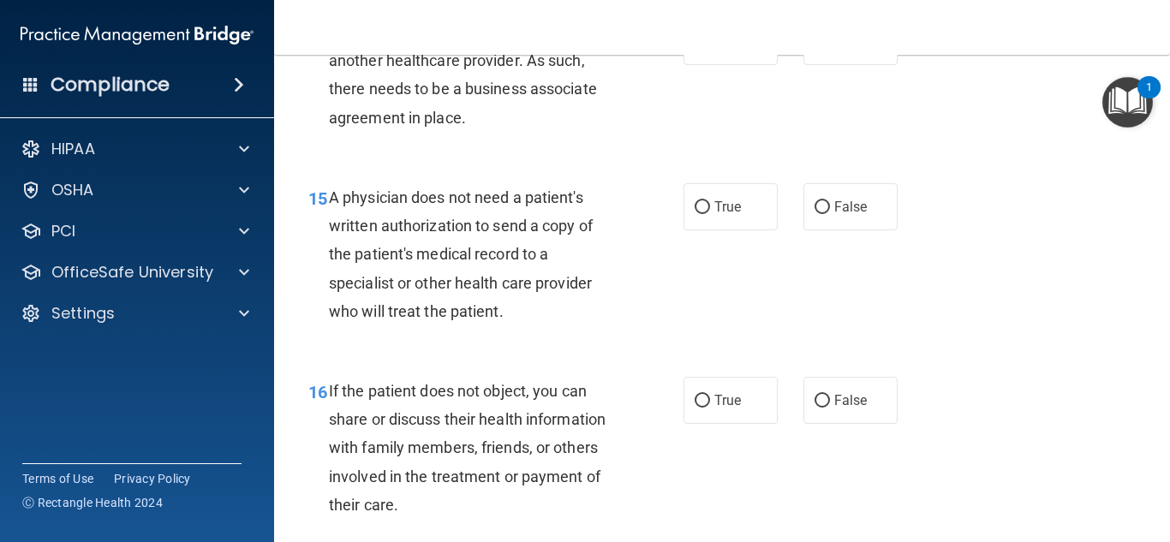
scroll to position [2312, 0]
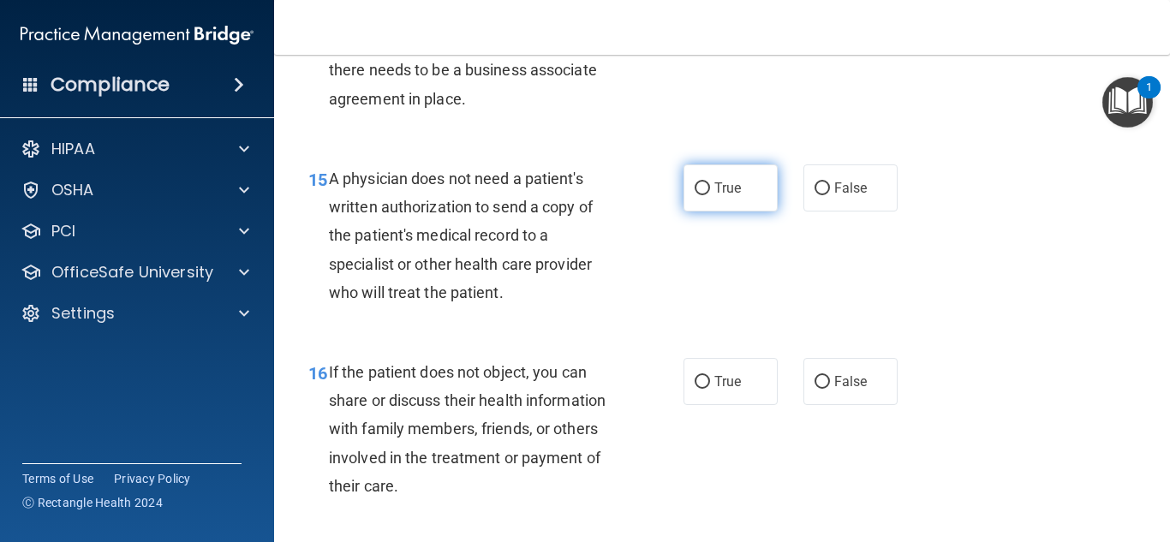
click at [694, 195] on input "True" at bounding box center [701, 188] width 15 height 13
radio input "true"
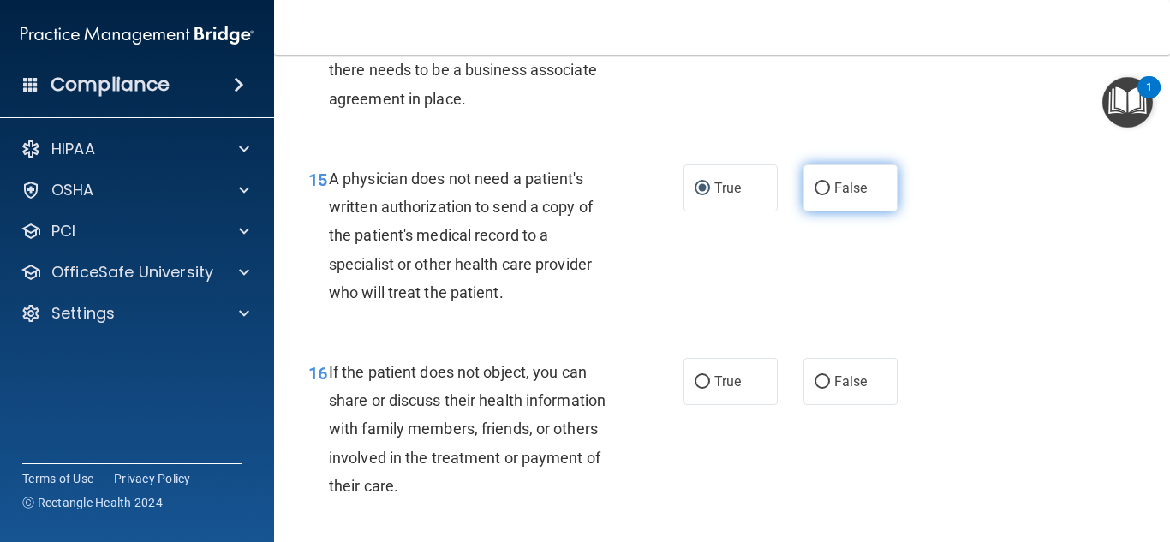
click at [814, 195] on input "False" at bounding box center [821, 188] width 15 height 13
radio input "true"
radio input "false"
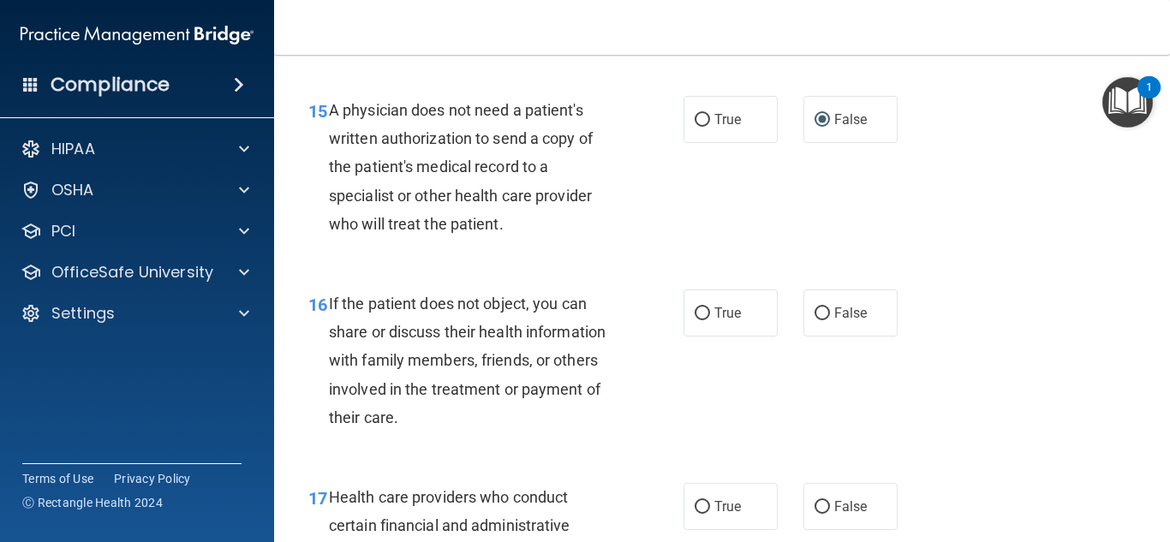
scroll to position [2483, 0]
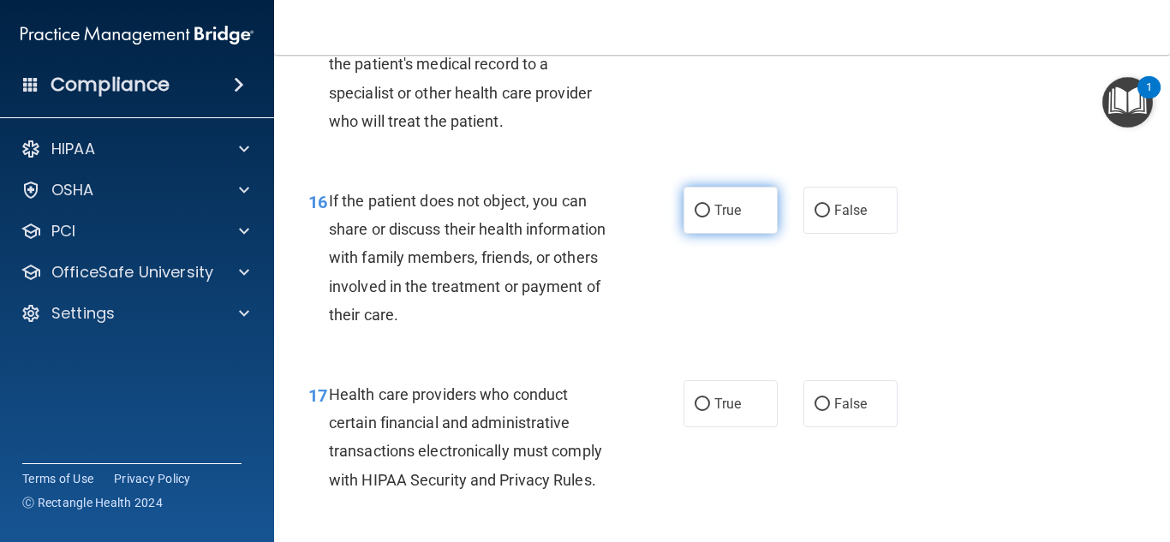
click at [694, 217] on input "True" at bounding box center [701, 211] width 15 height 13
radio input "true"
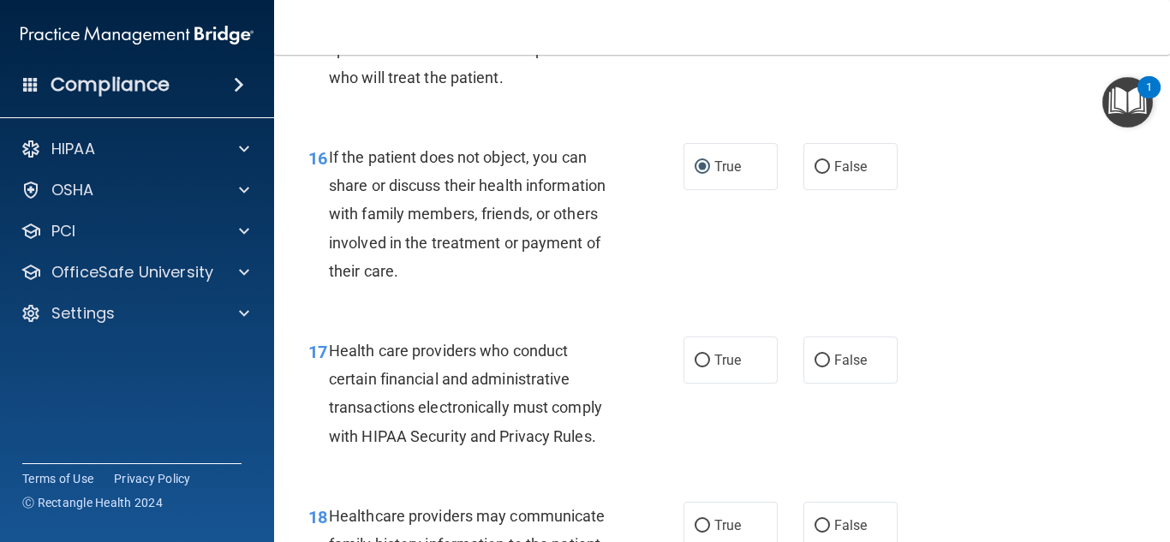
scroll to position [2654, 0]
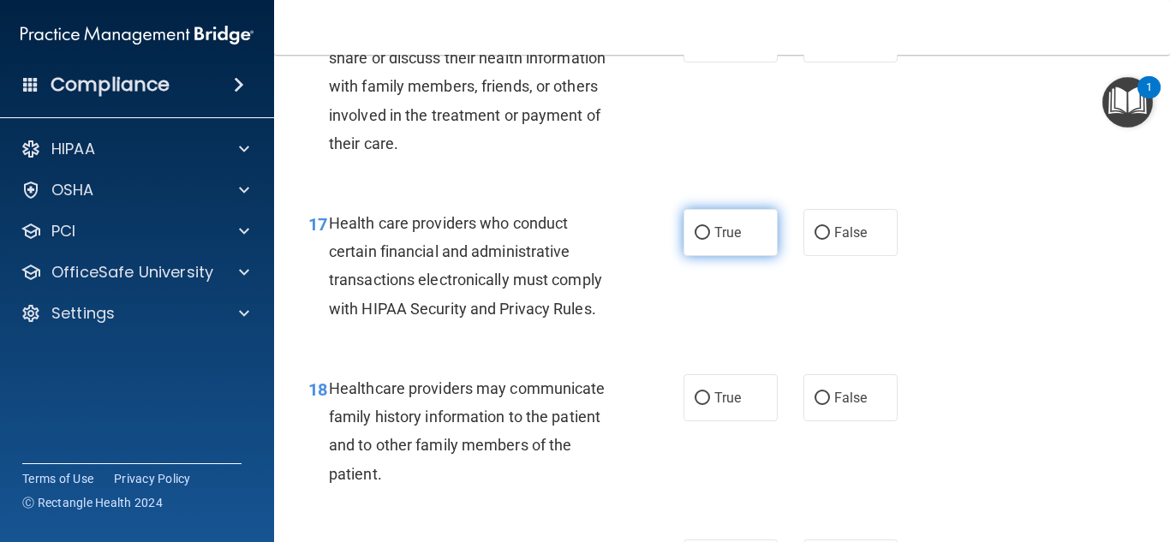
click at [699, 240] on input "True" at bounding box center [701, 233] width 15 height 13
radio input "true"
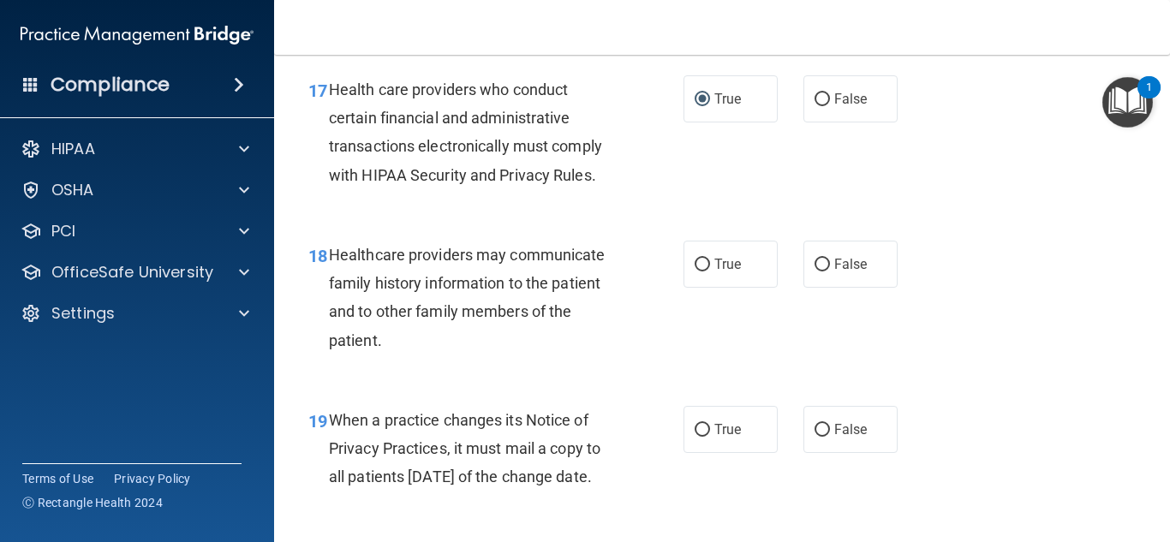
scroll to position [2826, 0]
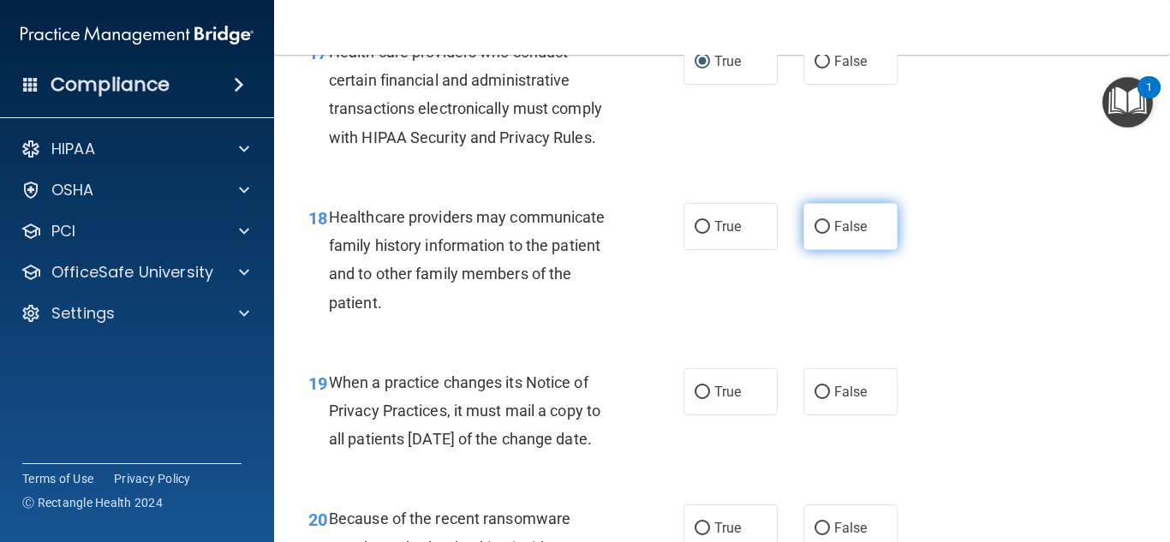
click at [815, 234] on input "False" at bounding box center [821, 227] width 15 height 13
radio input "true"
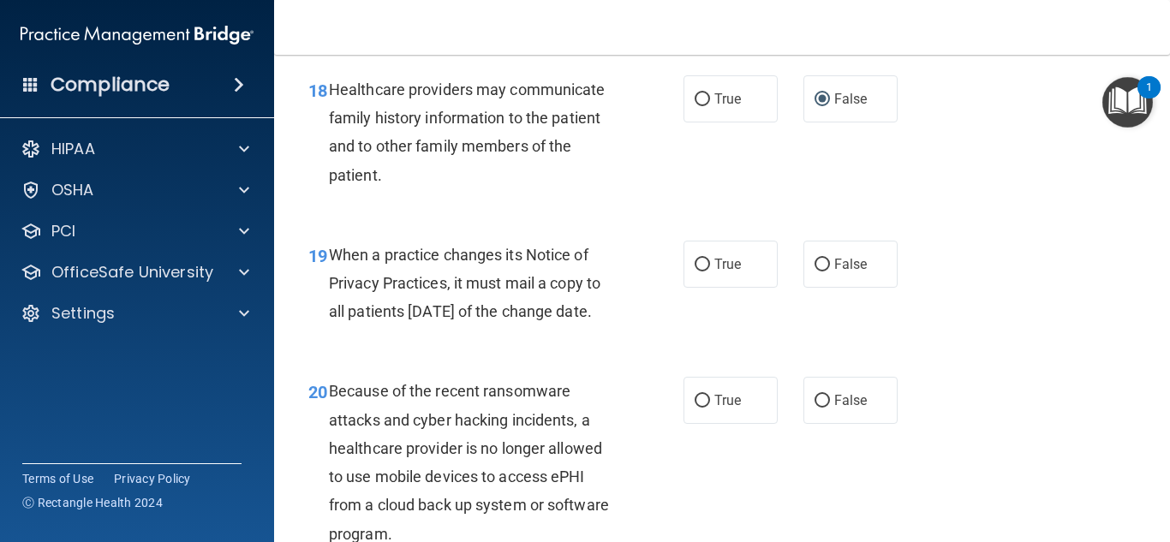
scroll to position [2997, 0]
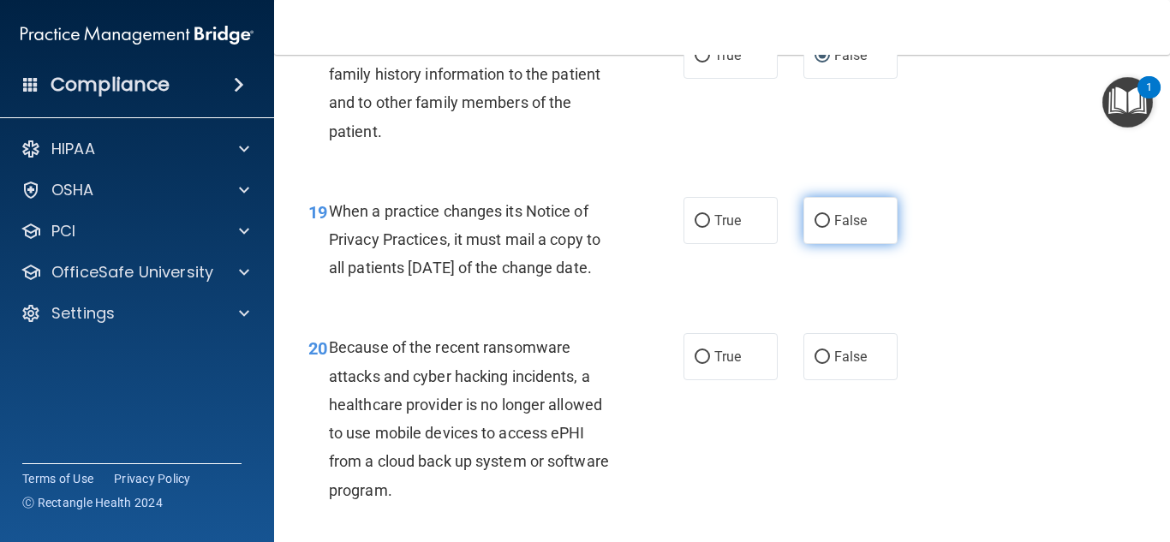
click at [815, 228] on input "False" at bounding box center [821, 221] width 15 height 13
radio input "true"
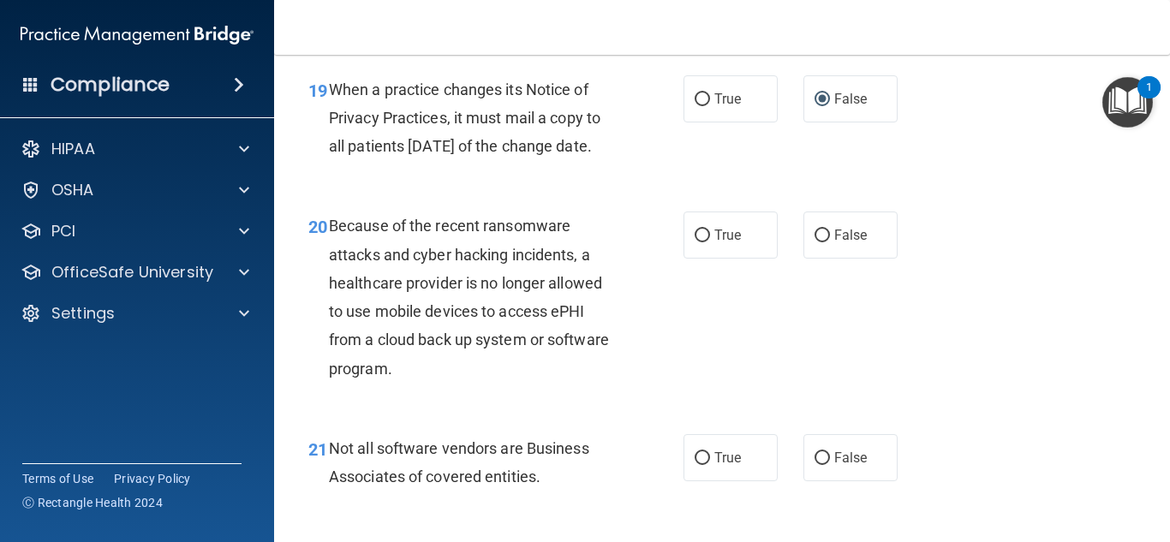
scroll to position [3168, 0]
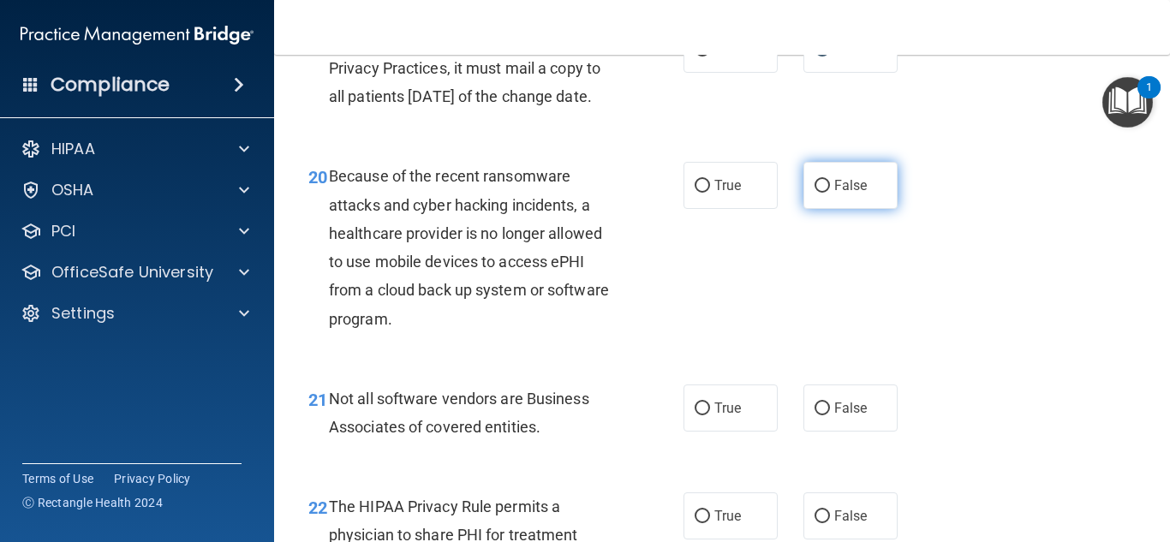
click at [834, 194] on span "False" at bounding box center [850, 185] width 33 height 16
click at [826, 193] on input "False" at bounding box center [821, 186] width 15 height 13
radio input "true"
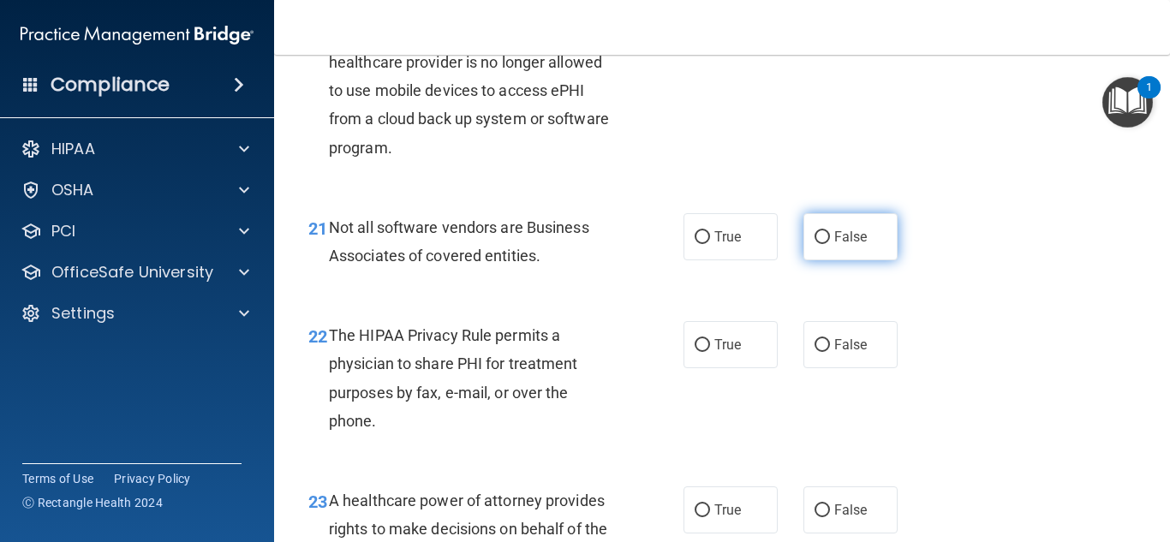
click at [814, 244] on input "False" at bounding box center [821, 237] width 15 height 13
radio input "true"
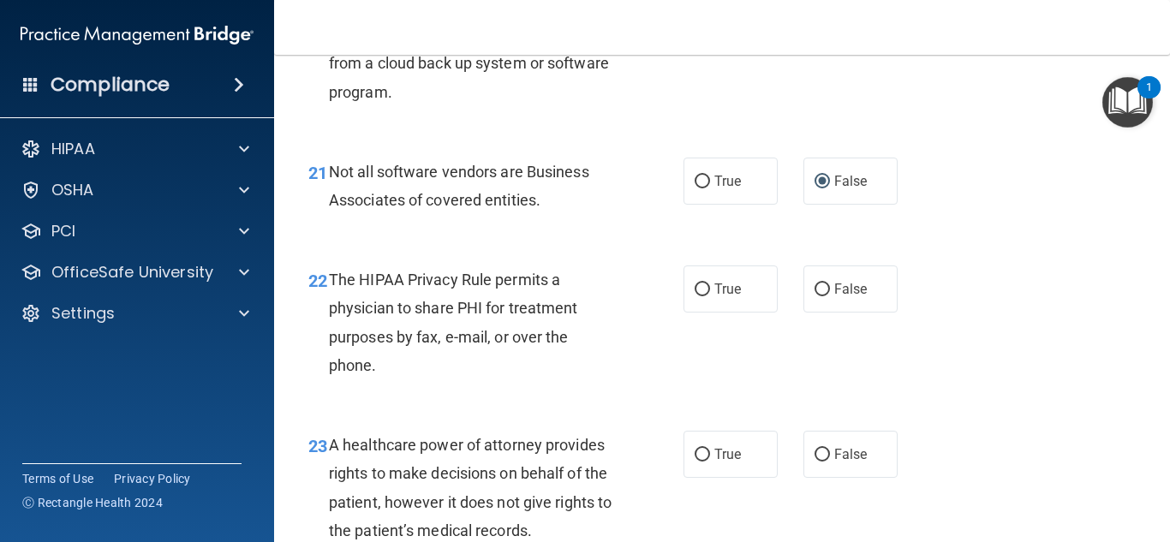
scroll to position [3511, 0]
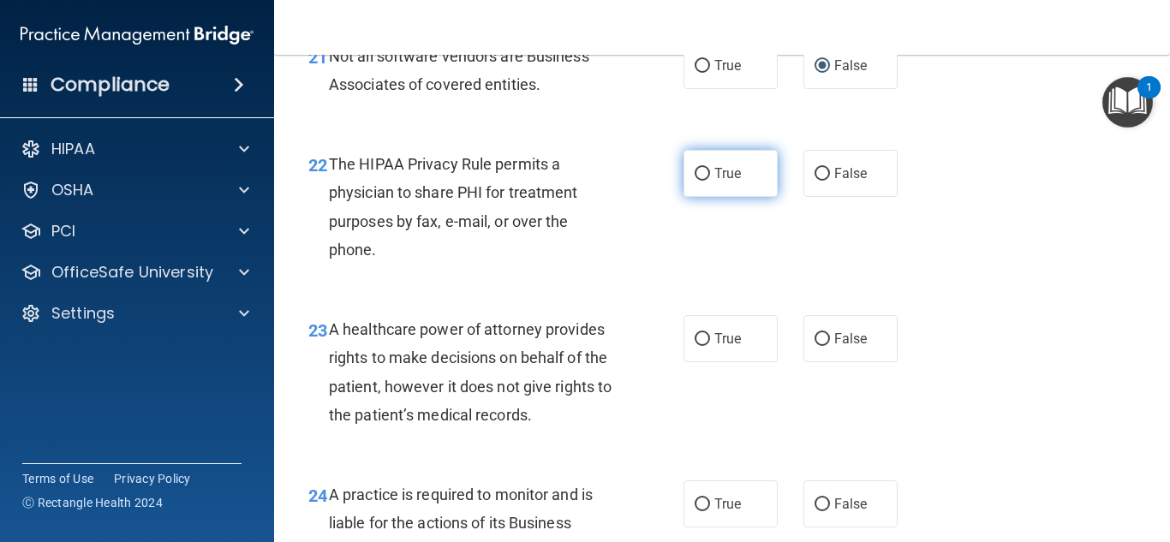
click at [698, 181] on input "True" at bounding box center [701, 174] width 15 height 13
radio input "true"
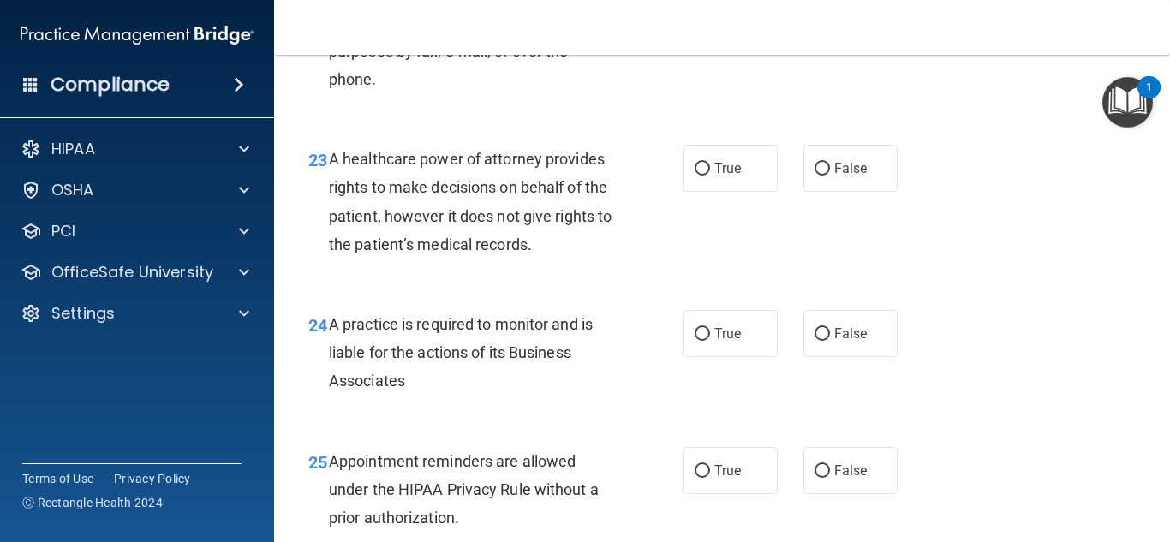
scroll to position [3682, 0]
click at [823, 191] on label "False" at bounding box center [850, 167] width 94 height 47
click at [823, 175] on input "False" at bounding box center [821, 168] width 15 height 13
radio input "true"
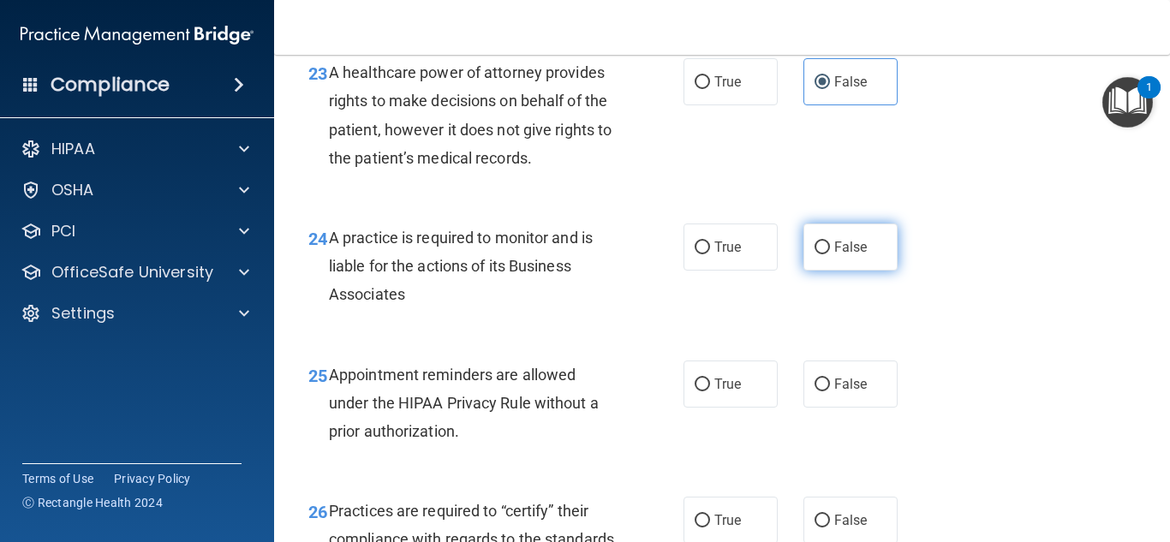
click at [815, 254] on input "False" at bounding box center [821, 247] width 15 height 13
radio input "true"
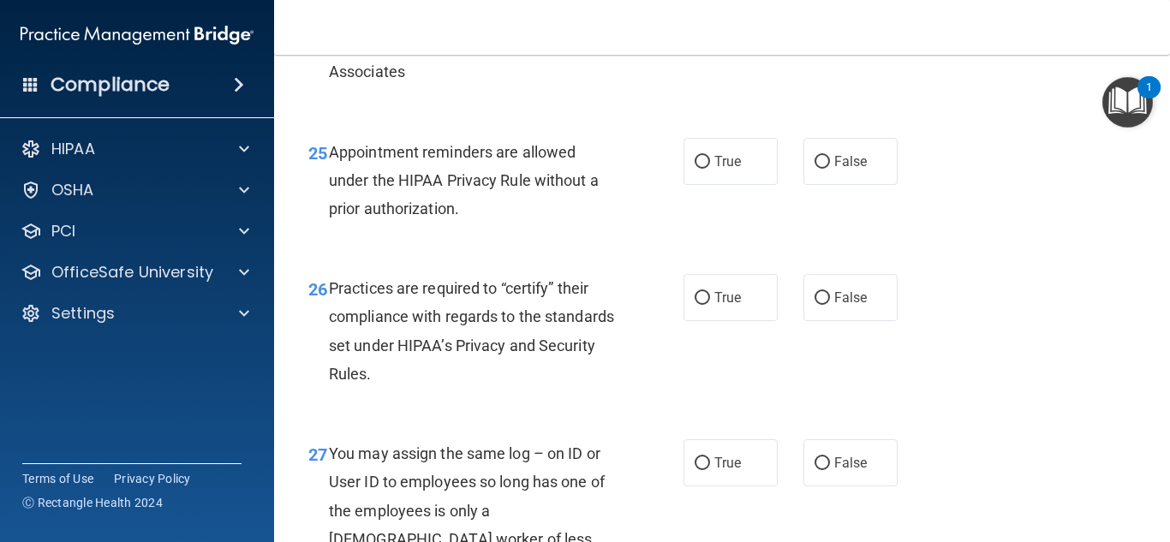
scroll to position [3939, 0]
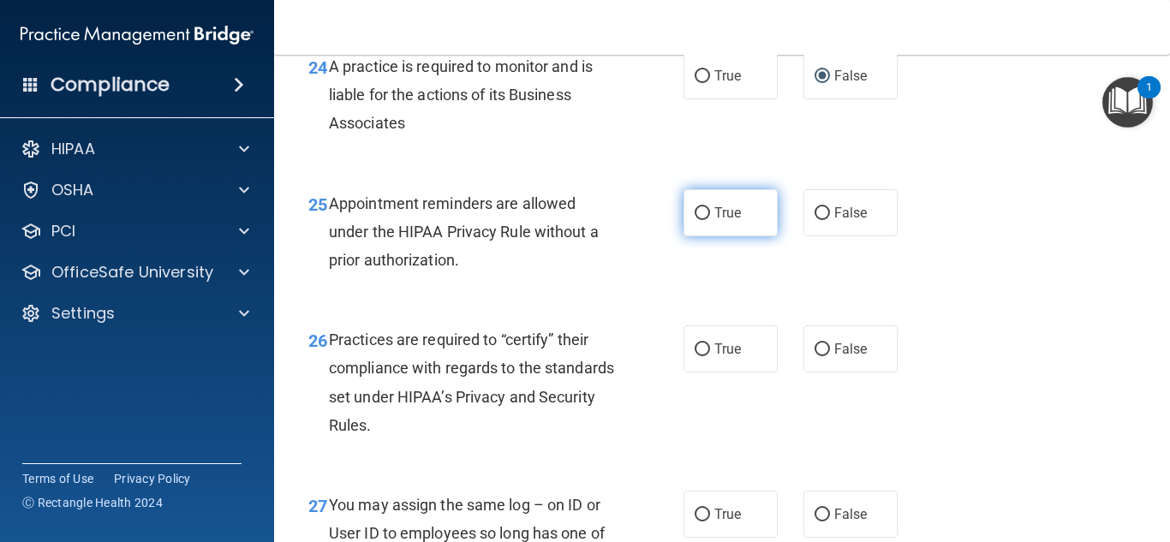
click at [694, 220] on input "True" at bounding box center [701, 213] width 15 height 13
radio input "true"
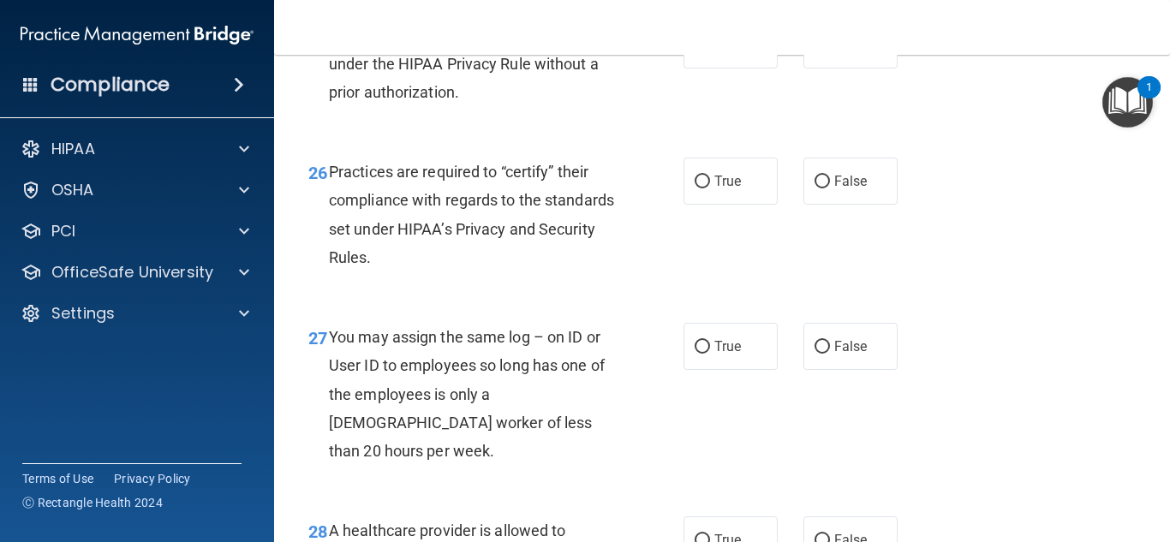
scroll to position [4110, 0]
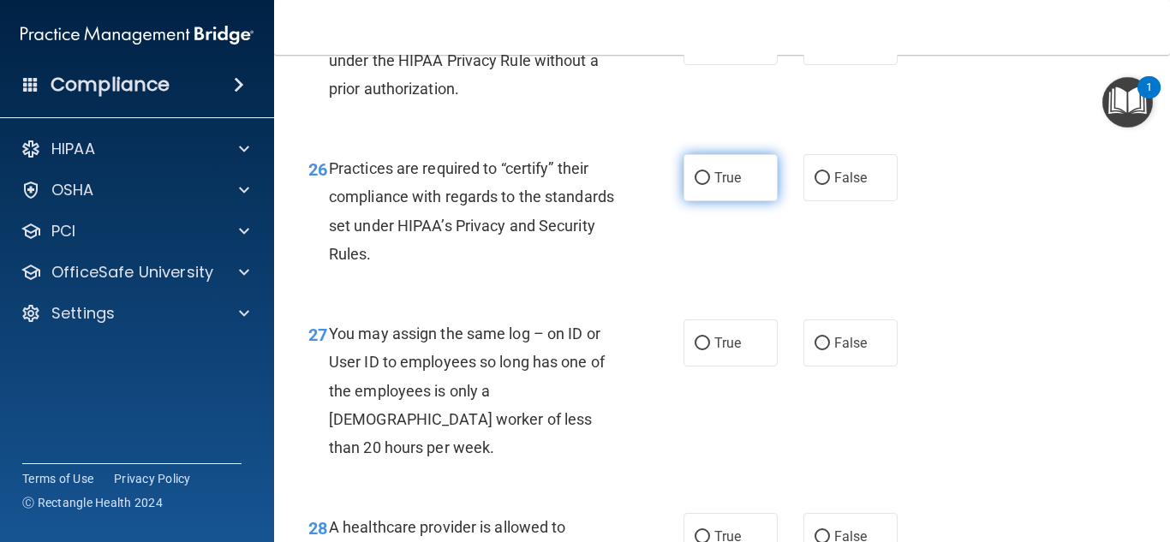
click at [694, 185] on input "True" at bounding box center [701, 178] width 15 height 13
radio input "true"
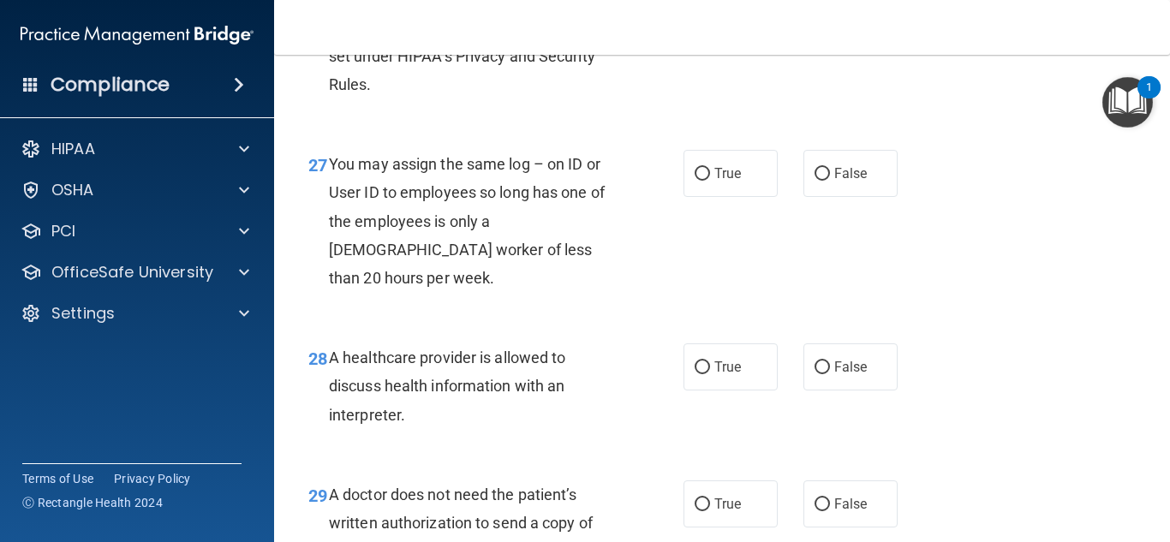
scroll to position [4281, 0]
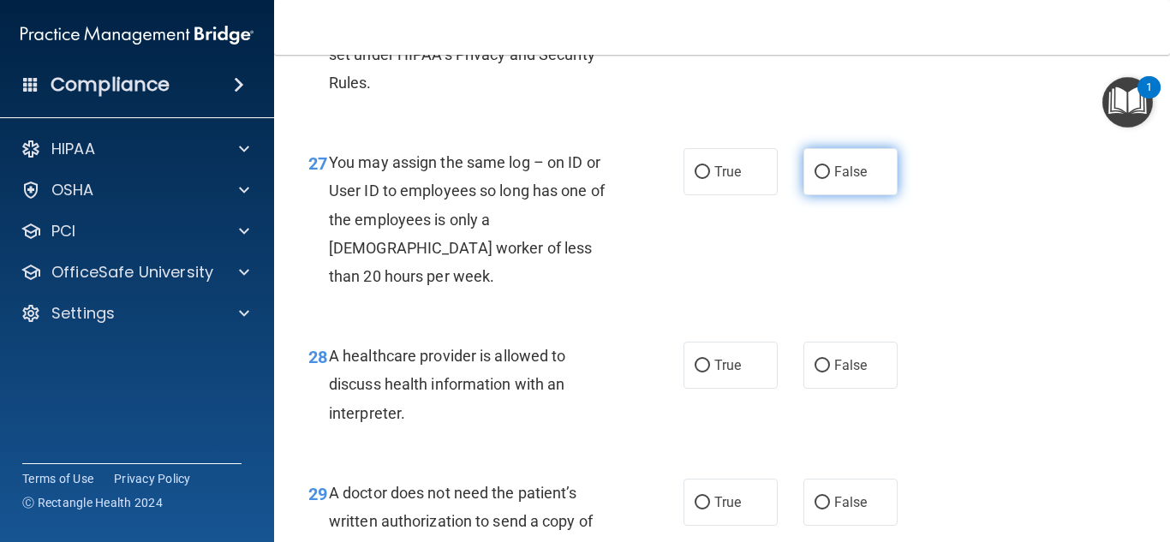
click at [813, 195] on label "False" at bounding box center [850, 171] width 94 height 47
click at [814, 179] on input "False" at bounding box center [821, 172] width 15 height 13
radio input "true"
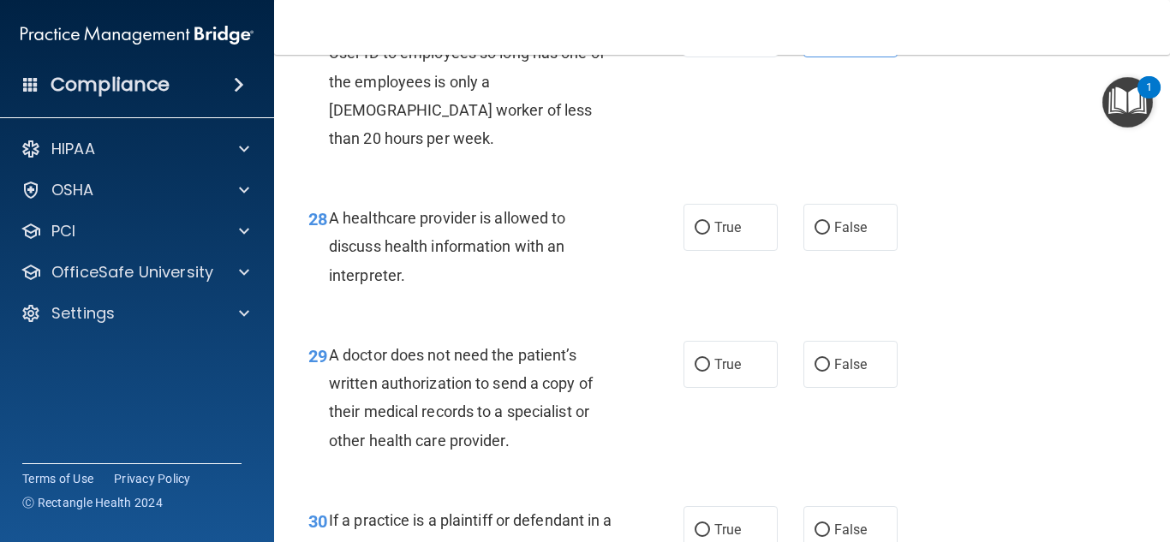
scroll to position [4452, 0]
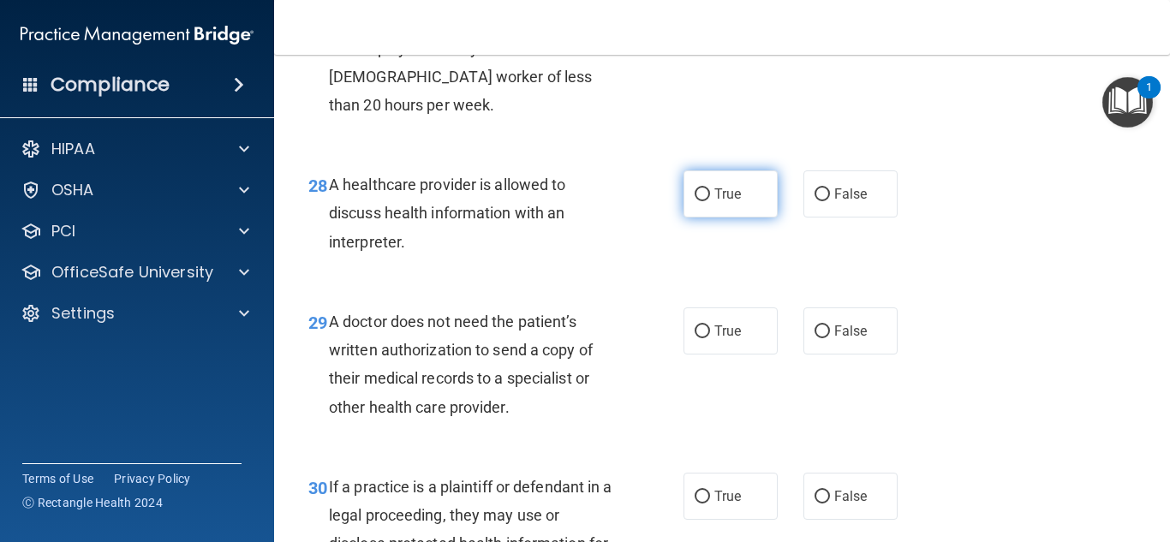
click at [696, 201] on input "True" at bounding box center [701, 194] width 15 height 13
radio input "true"
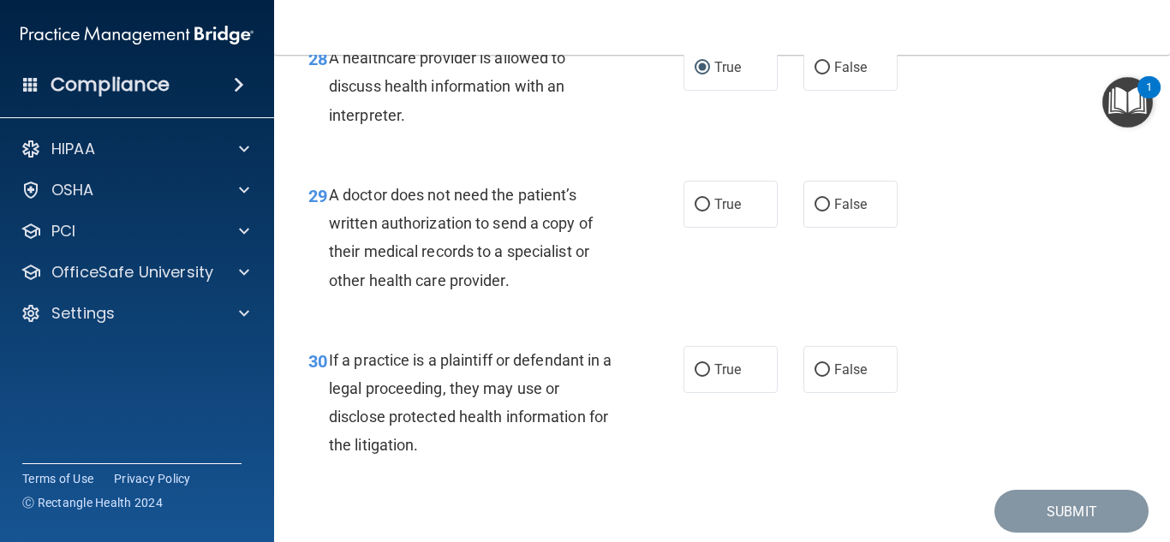
scroll to position [4624, 0]
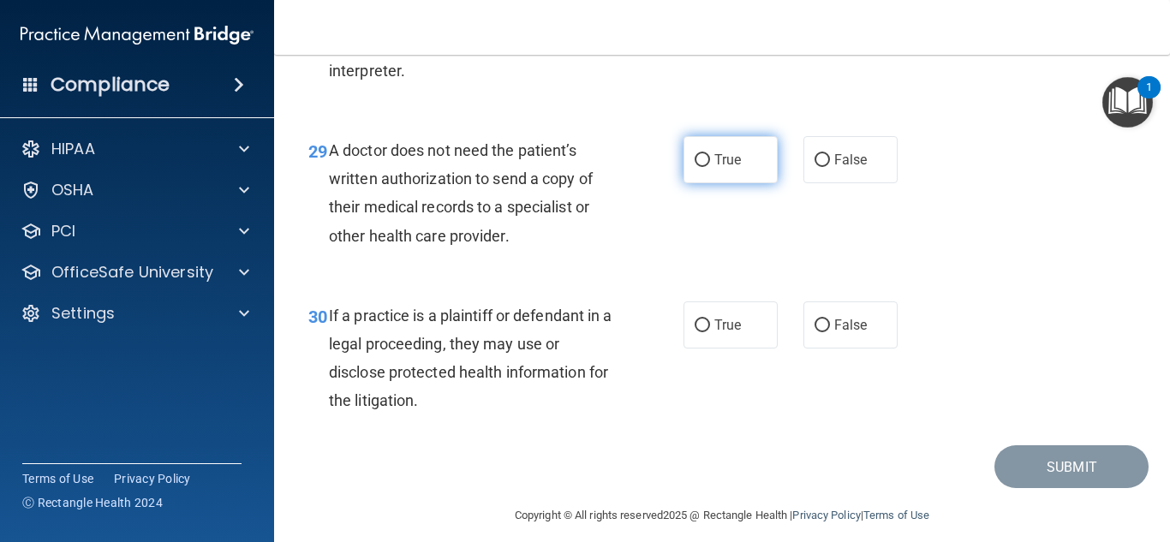
click at [699, 167] on input "True" at bounding box center [701, 160] width 15 height 13
radio input "true"
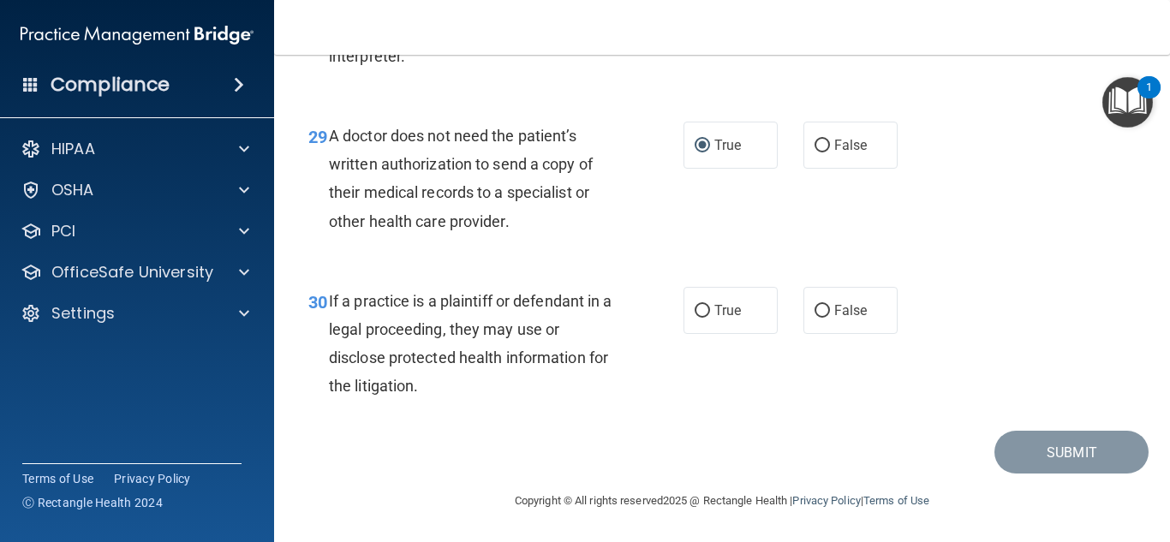
scroll to position [4666, 0]
click at [694, 311] on input "True" at bounding box center [701, 311] width 15 height 13
radio input "true"
click at [1052, 444] on button "Submit" at bounding box center [1071, 453] width 154 height 44
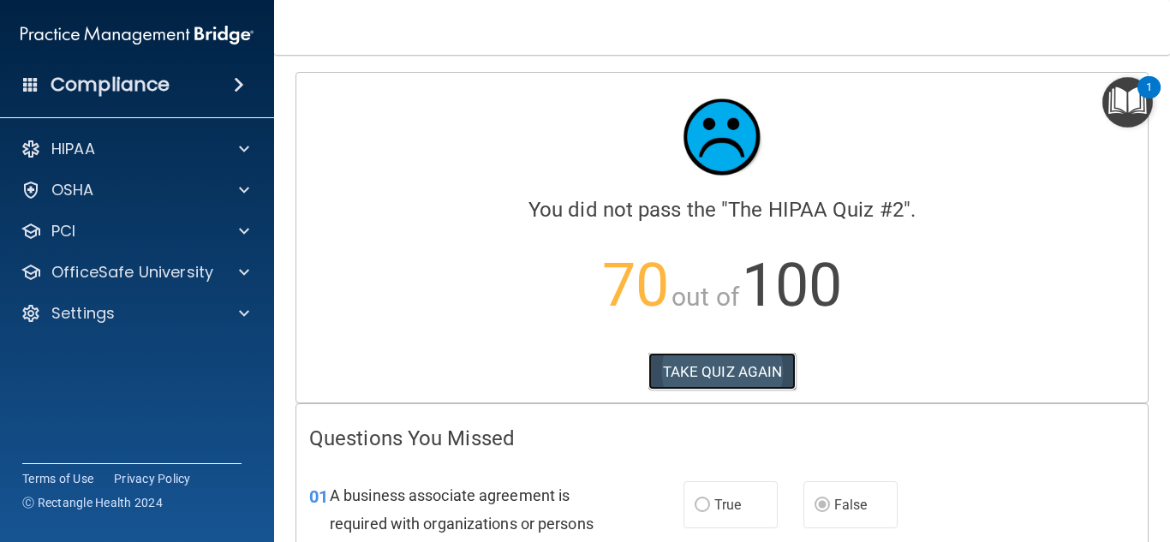
click at [736, 366] on button "TAKE QUIZ AGAIN" at bounding box center [722, 372] width 148 height 38
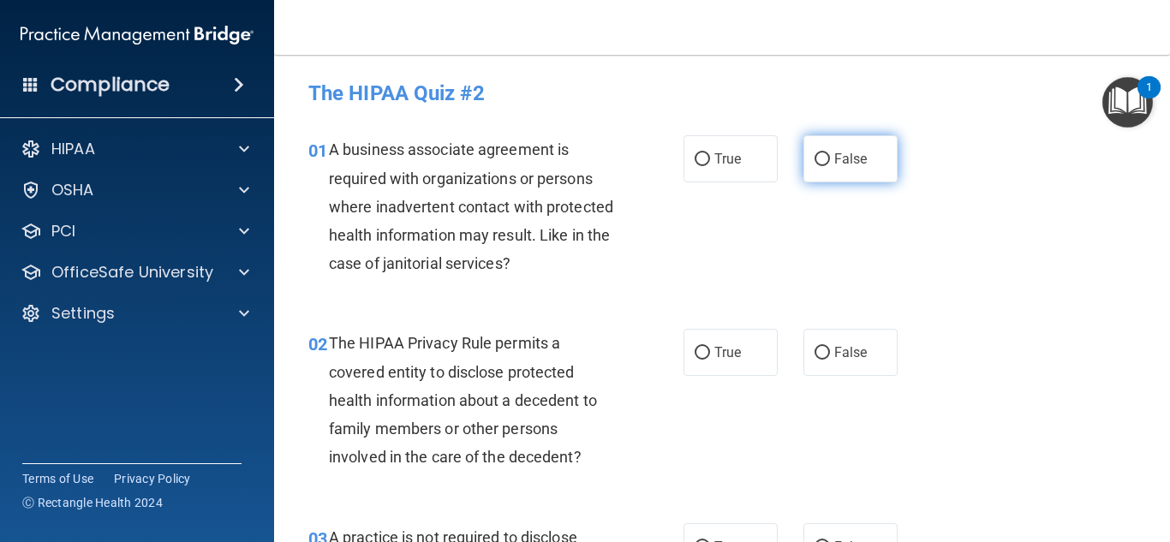
click at [814, 158] on input "False" at bounding box center [821, 159] width 15 height 13
radio input "true"
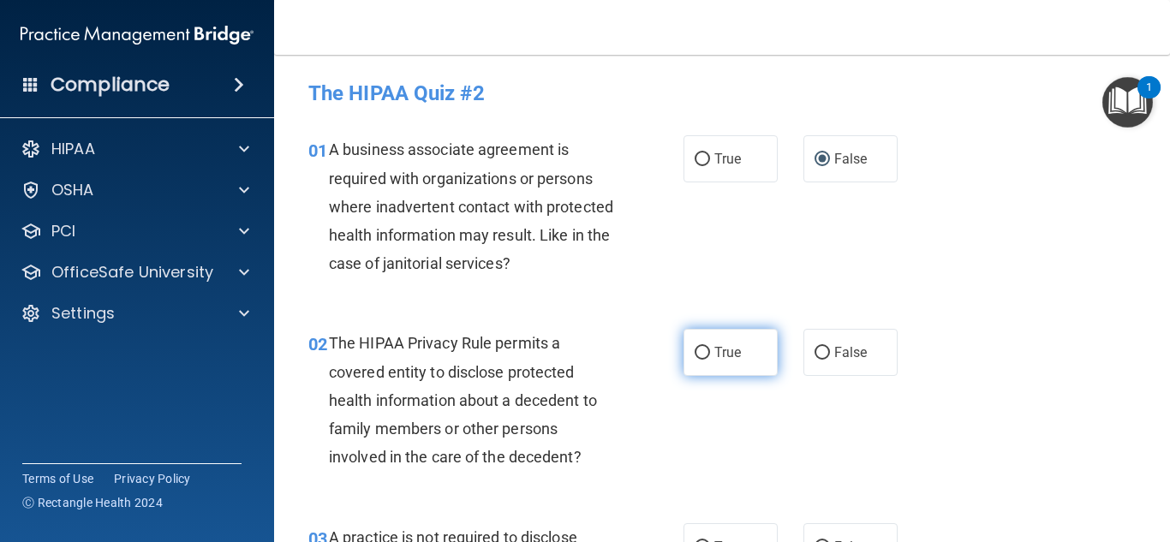
click at [698, 350] on input "True" at bounding box center [701, 353] width 15 height 13
radio input "true"
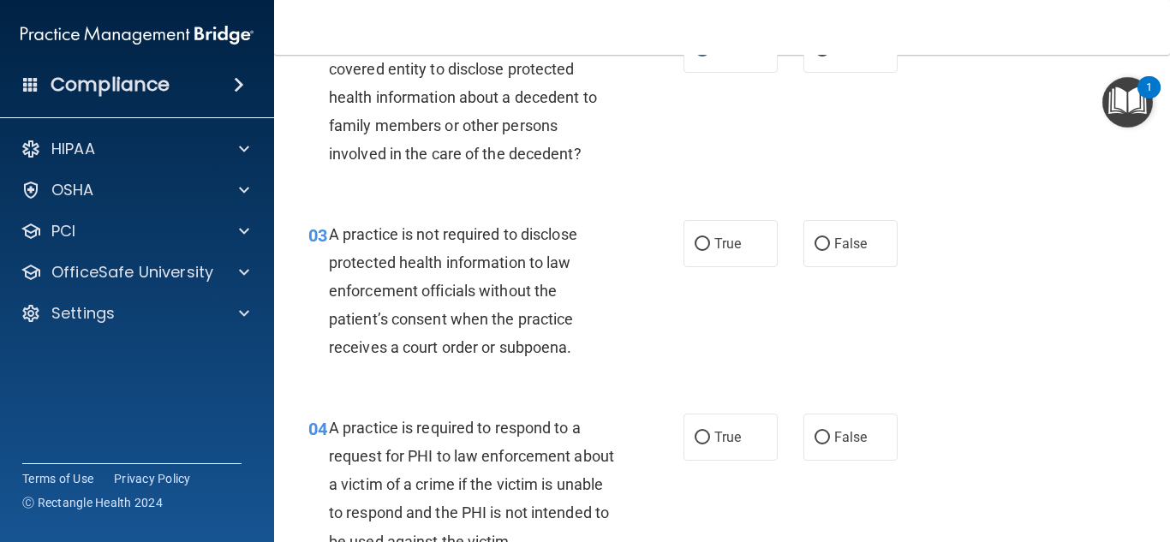
scroll to position [342, 0]
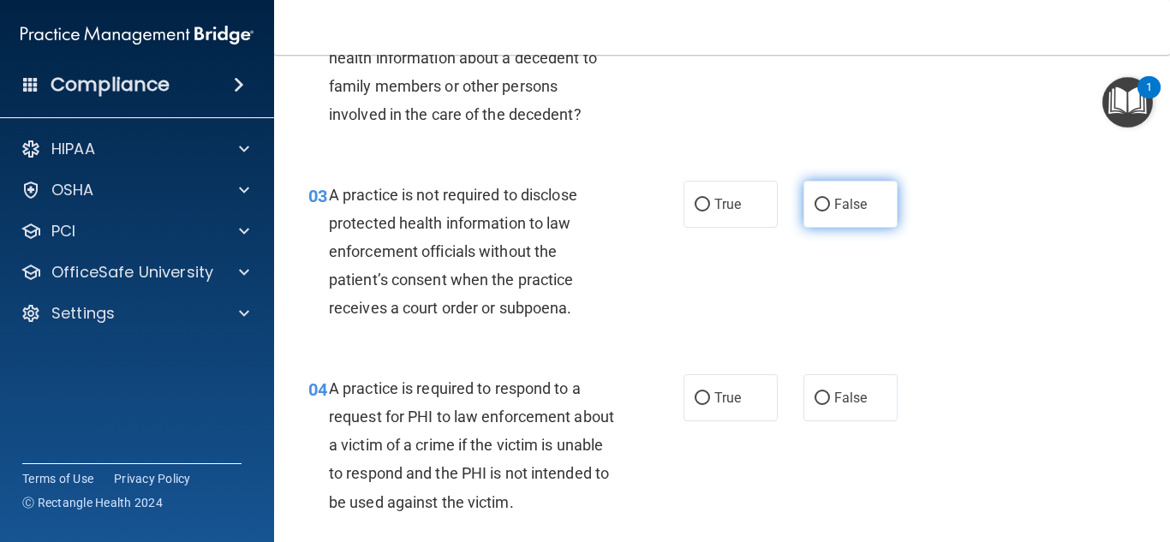
click at [814, 203] on input "False" at bounding box center [821, 205] width 15 height 13
radio input "true"
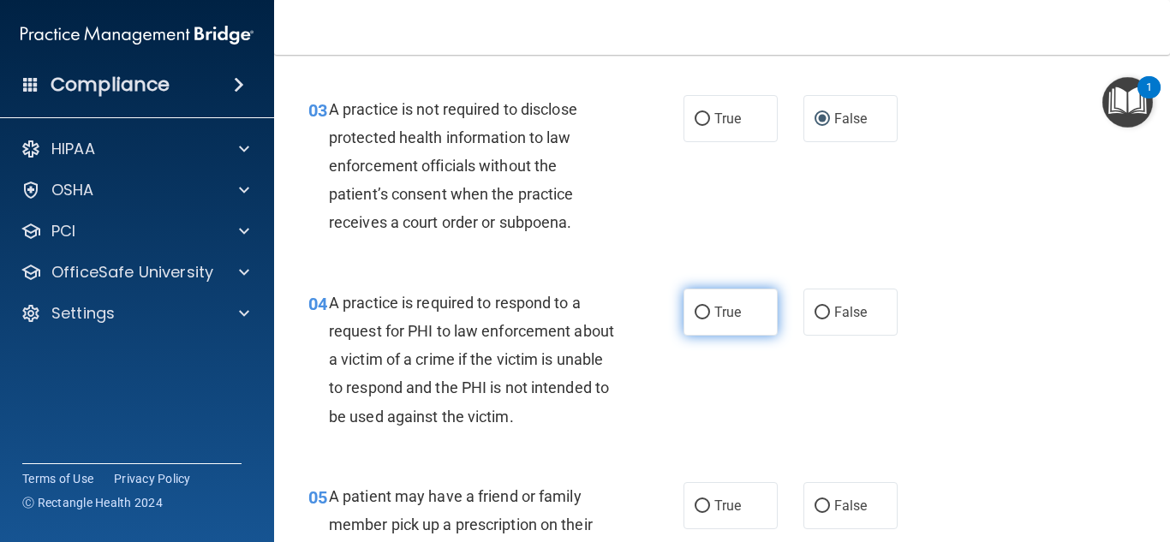
click at [698, 307] on input "True" at bounding box center [701, 313] width 15 height 13
radio input "true"
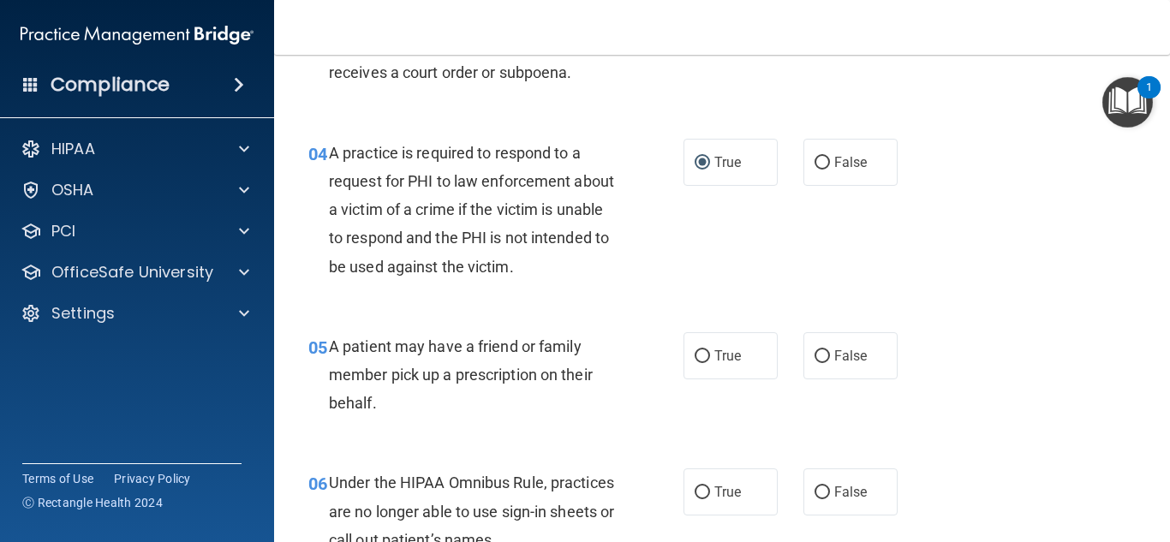
scroll to position [599, 0]
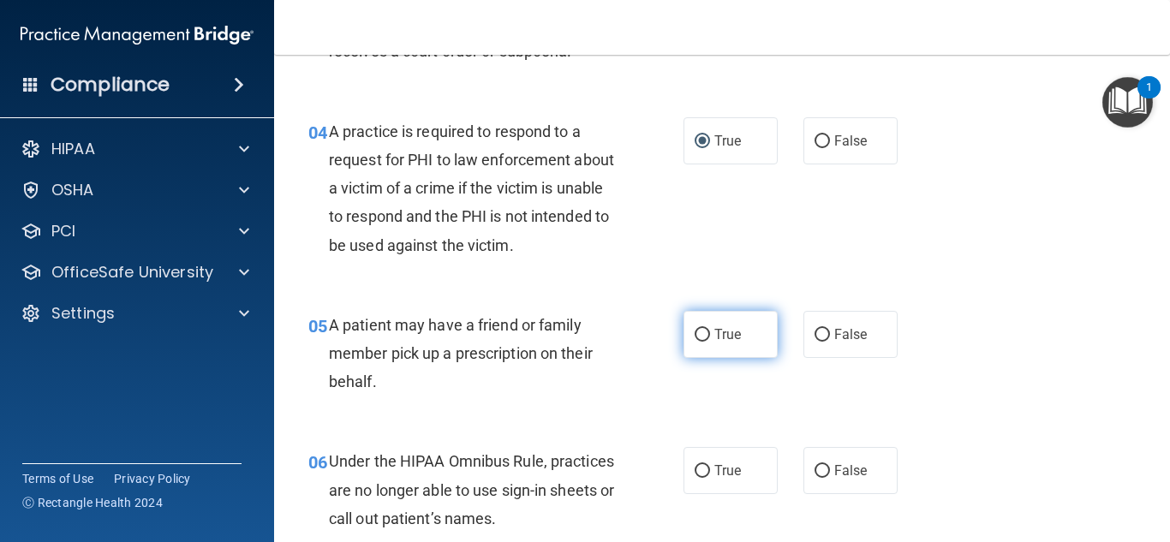
click at [697, 334] on input "True" at bounding box center [701, 335] width 15 height 13
radio input "true"
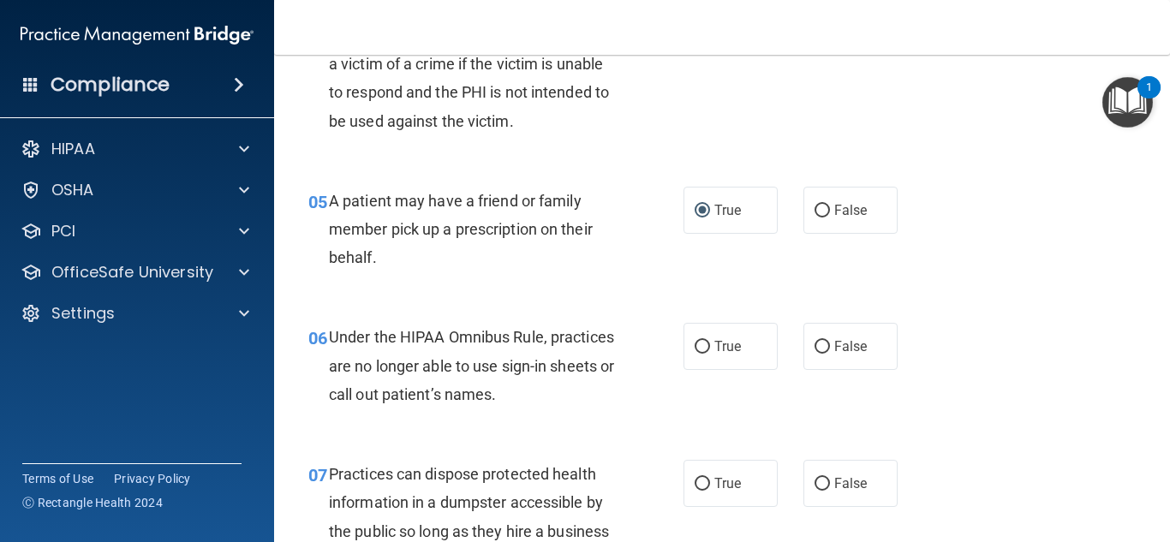
scroll to position [771, 0]
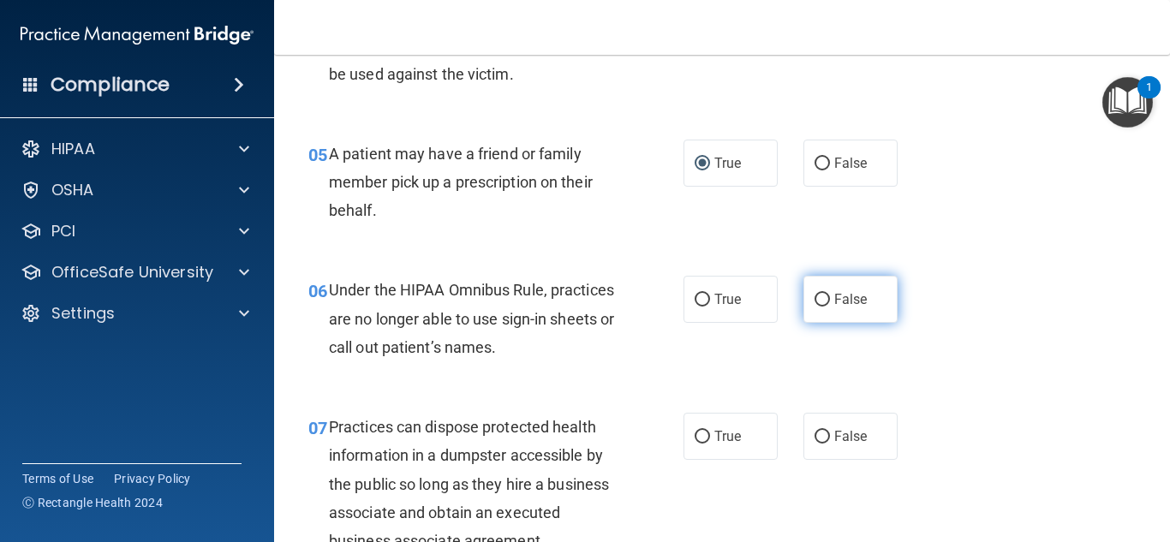
click at [814, 297] on input "False" at bounding box center [821, 300] width 15 height 13
radio input "true"
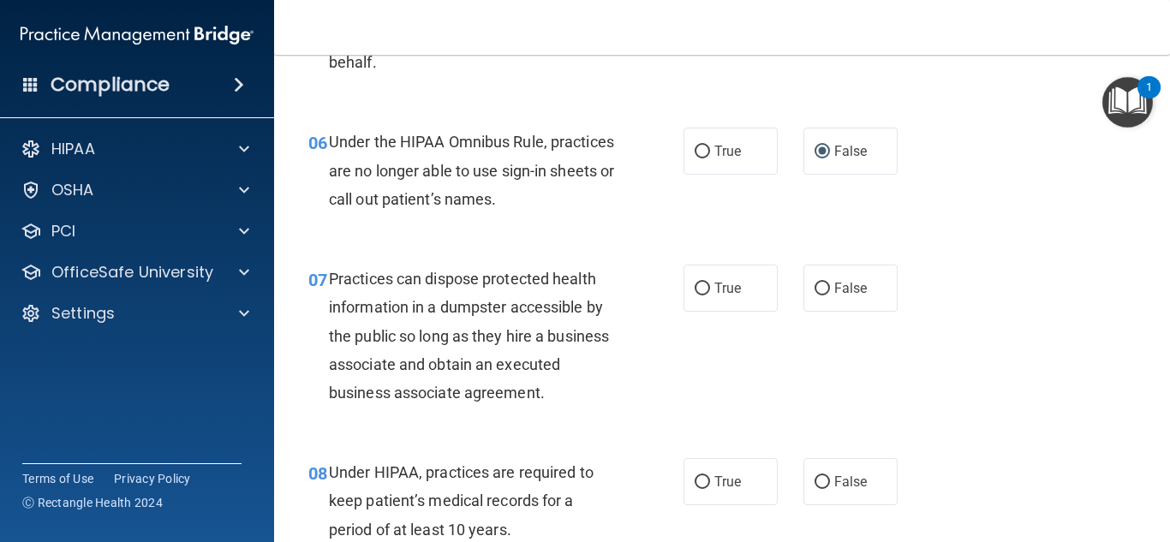
scroll to position [942, 0]
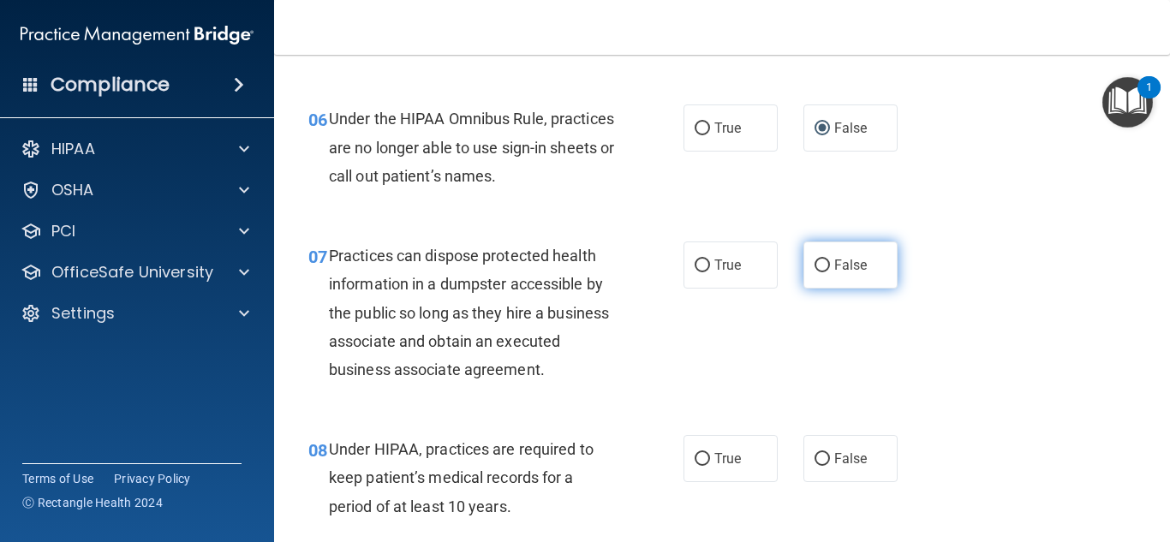
click at [814, 263] on input "False" at bounding box center [821, 265] width 15 height 13
radio input "true"
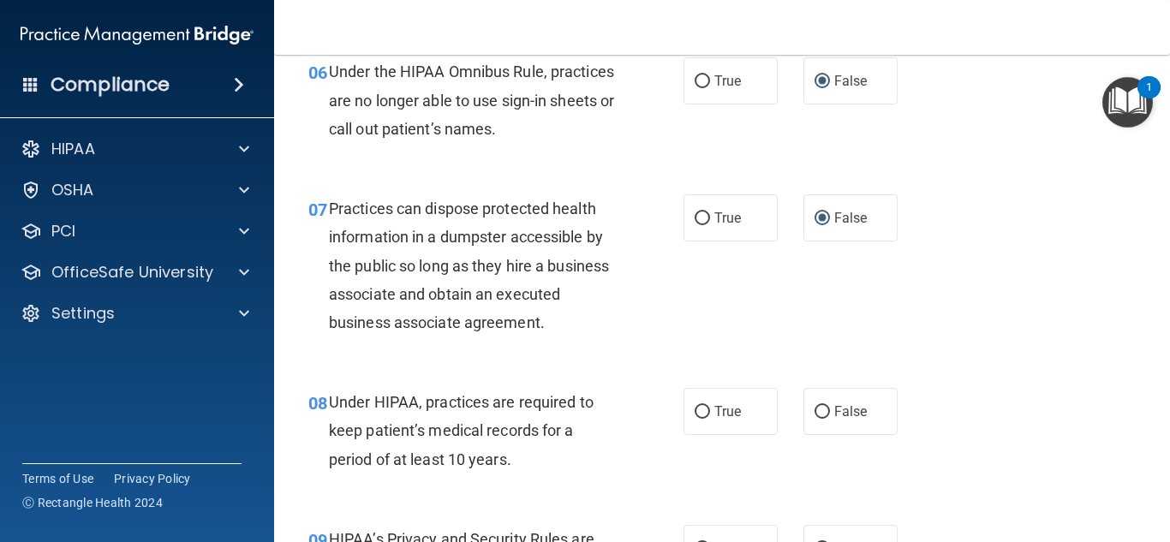
scroll to position [1027, 0]
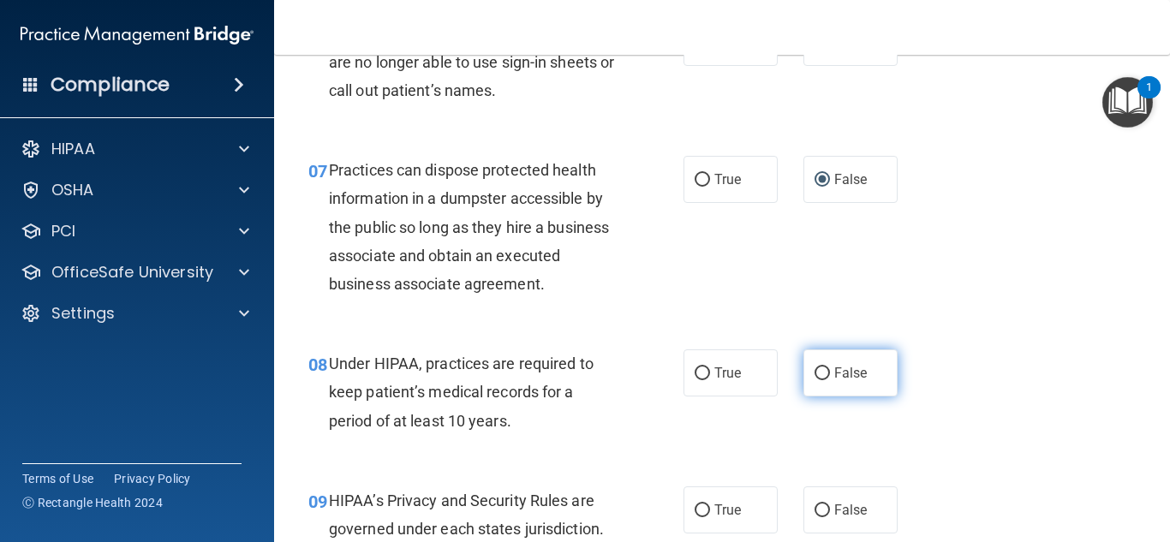
click at [814, 367] on input "False" at bounding box center [821, 373] width 15 height 13
radio input "true"
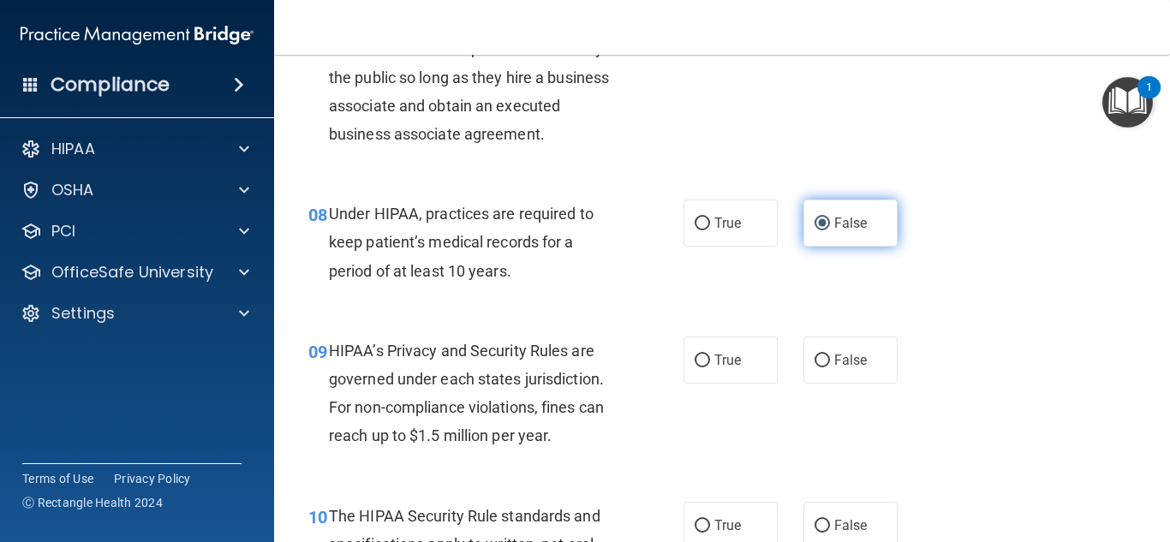
scroll to position [1199, 0]
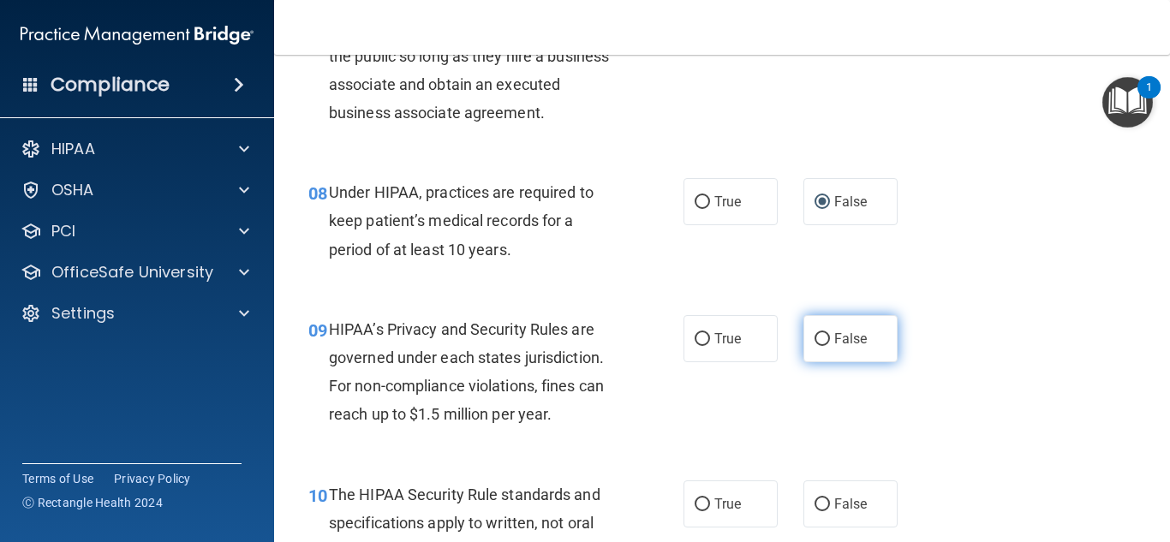
click at [814, 342] on input "False" at bounding box center [821, 339] width 15 height 13
radio input "true"
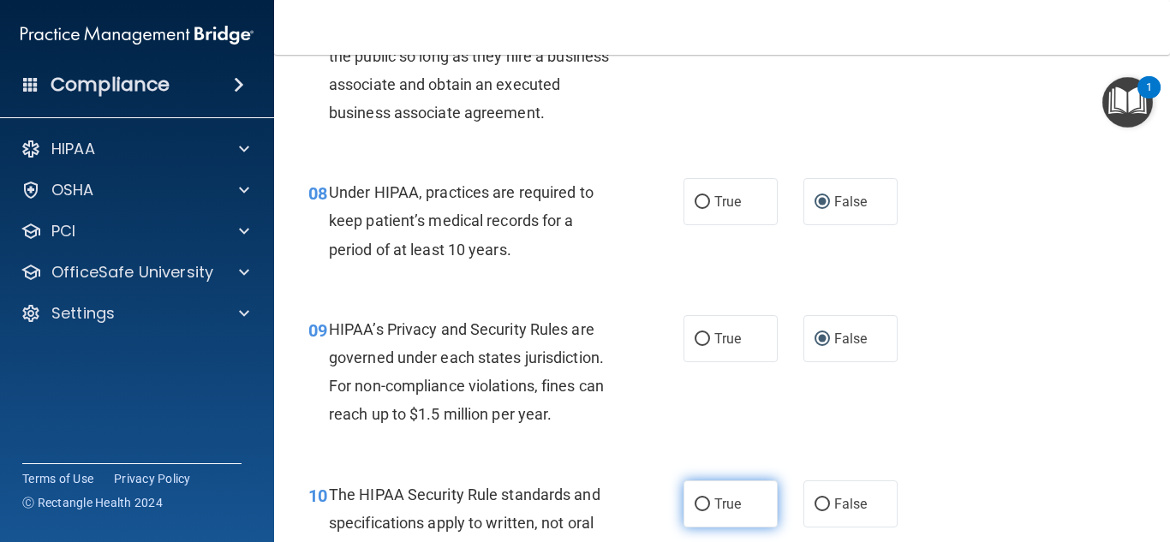
click at [696, 506] on input "True" at bounding box center [701, 504] width 15 height 13
radio input "true"
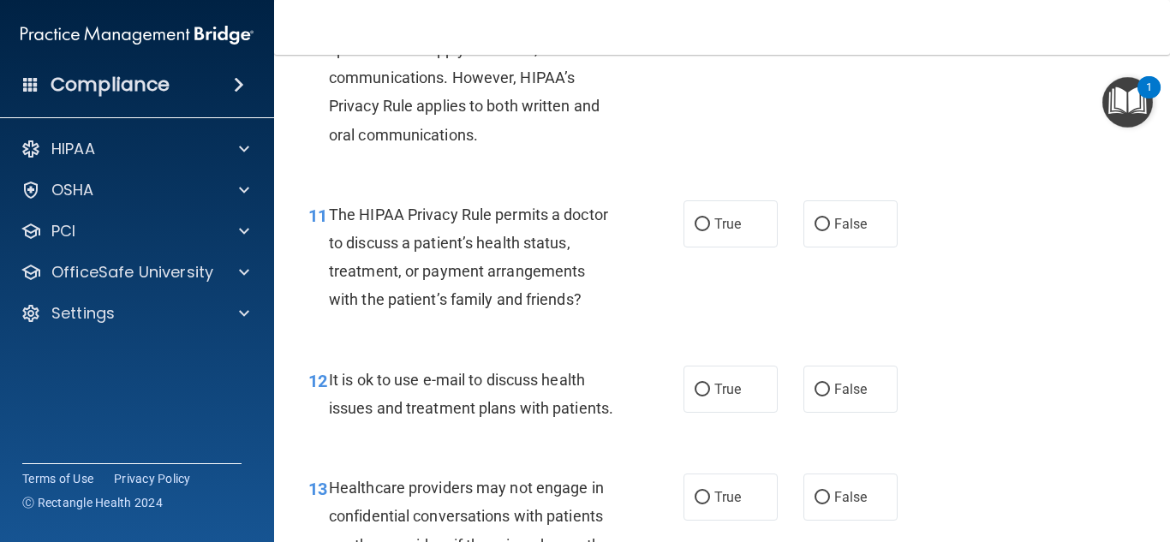
scroll to position [1712, 0]
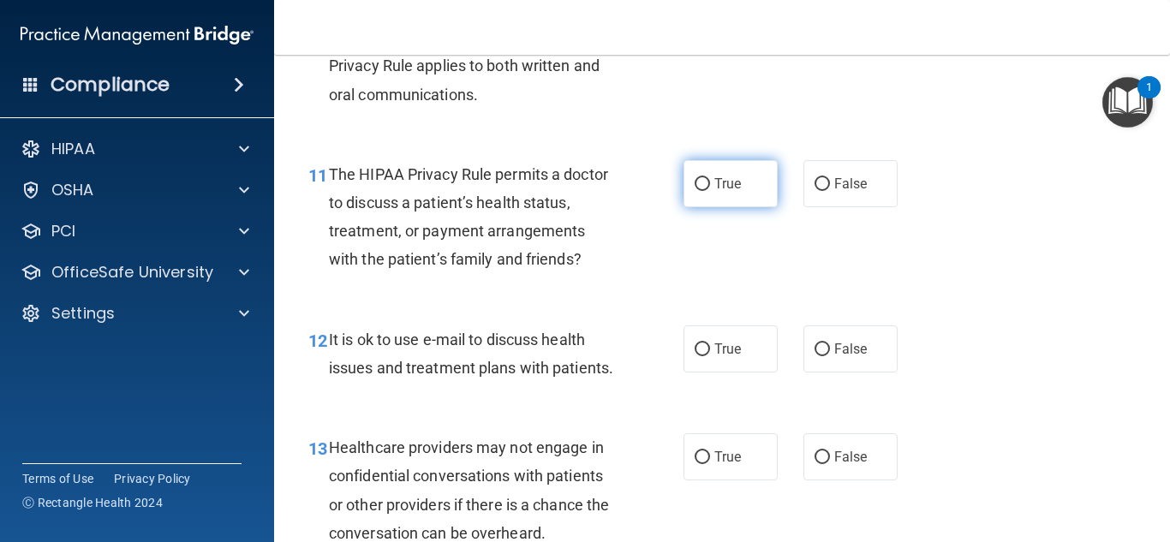
click at [694, 181] on input "True" at bounding box center [701, 184] width 15 height 13
radio input "true"
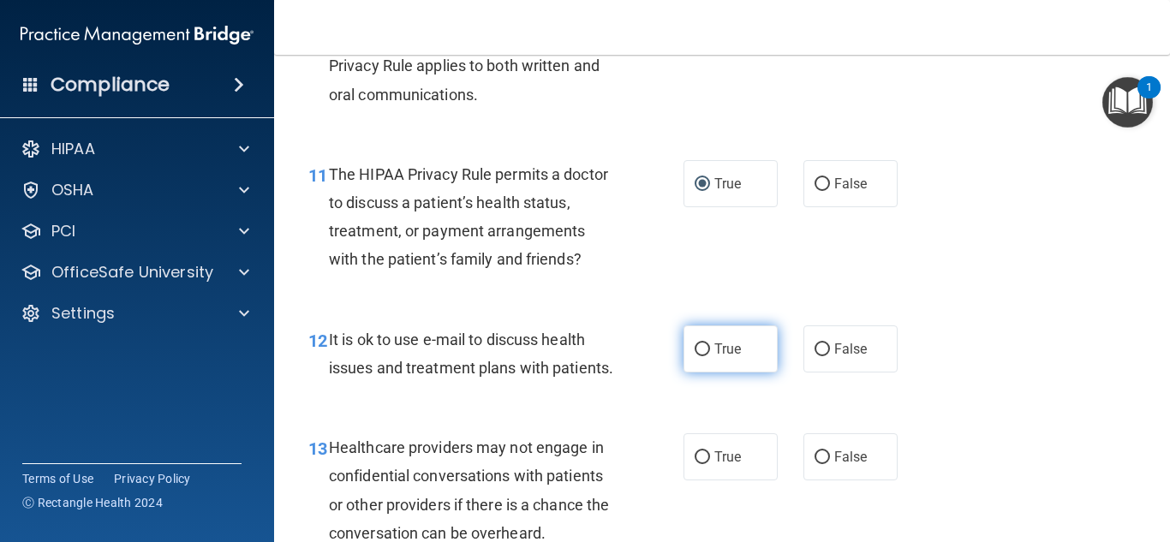
click at [694, 349] on input "True" at bounding box center [701, 349] width 15 height 13
radio input "true"
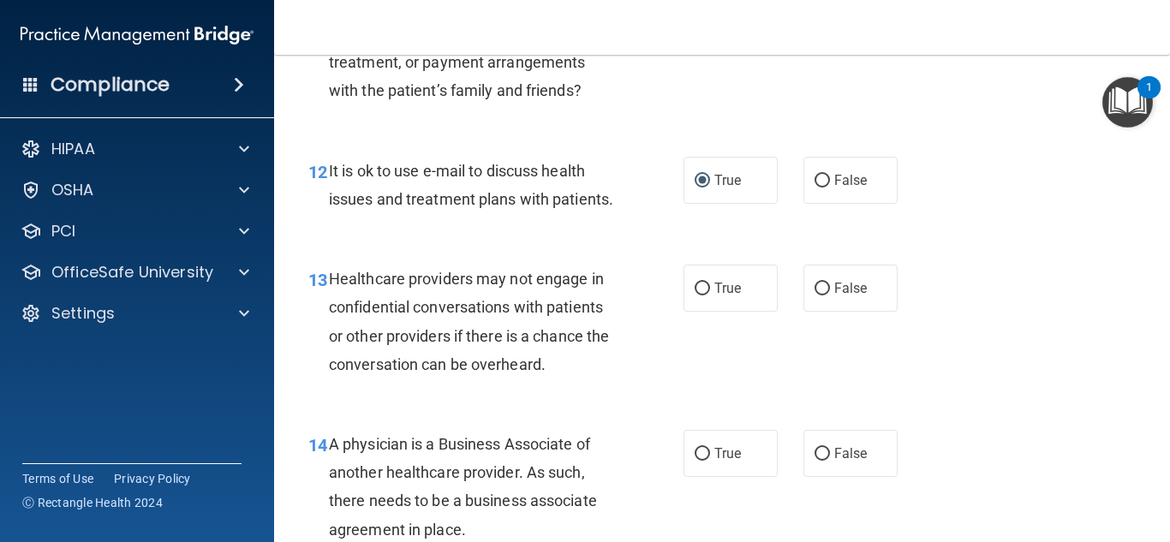
scroll to position [1884, 0]
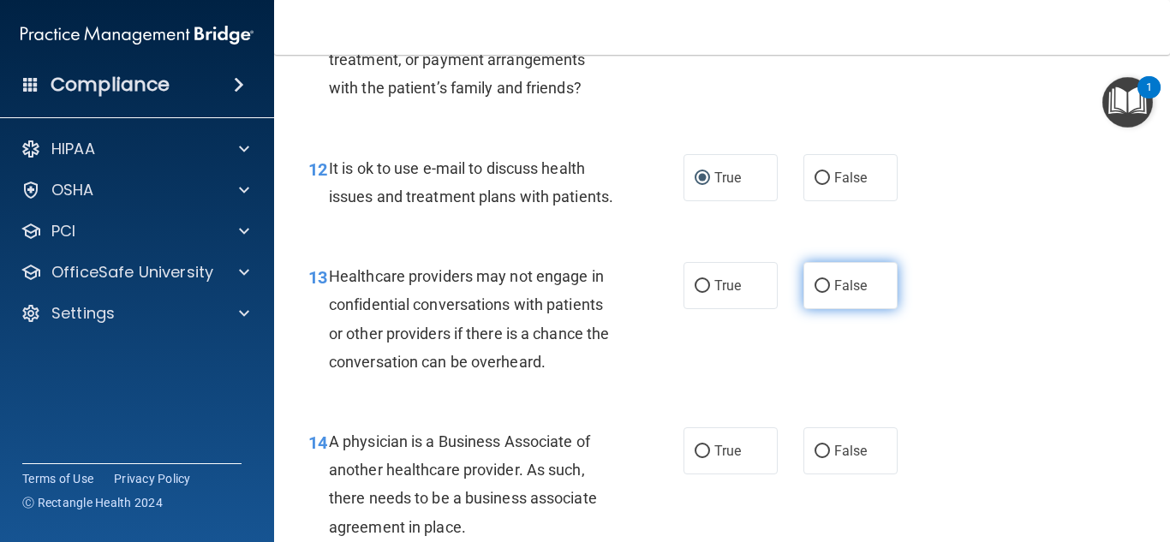
click at [815, 293] on input "False" at bounding box center [821, 286] width 15 height 13
radio input "true"
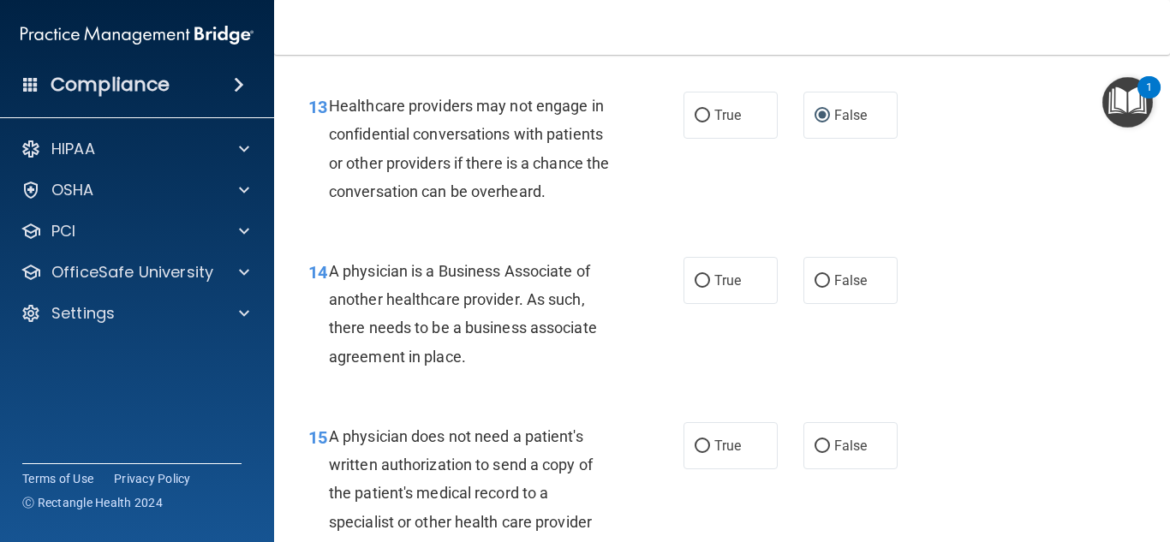
scroll to position [2055, 0]
click at [814, 287] on input "False" at bounding box center [821, 280] width 15 height 13
radio input "true"
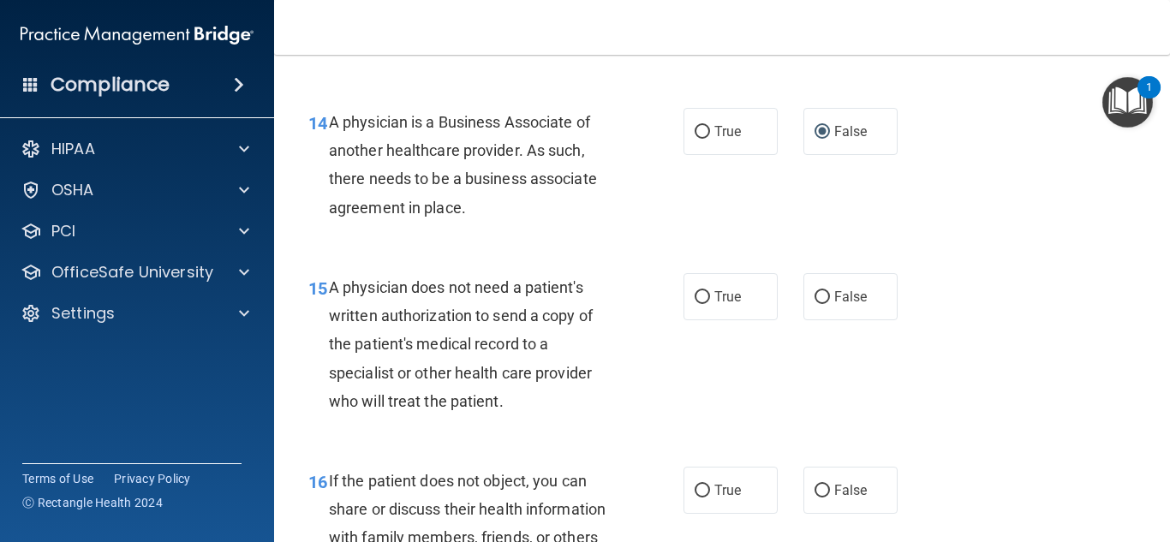
scroll to position [2226, 0]
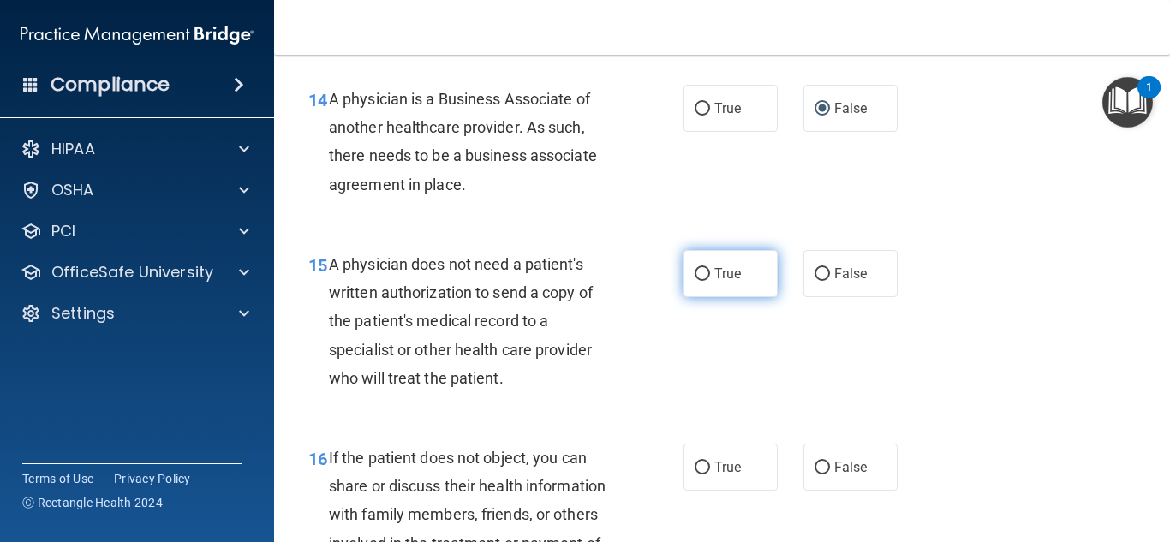
click at [694, 281] on input "True" at bounding box center [701, 274] width 15 height 13
radio input "true"
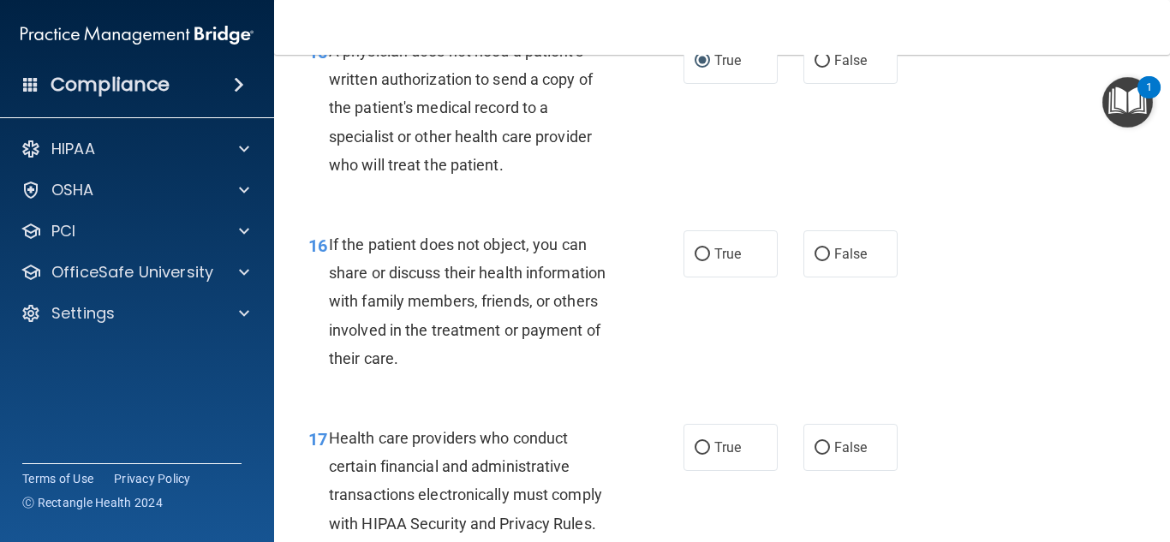
scroll to position [2483, 0]
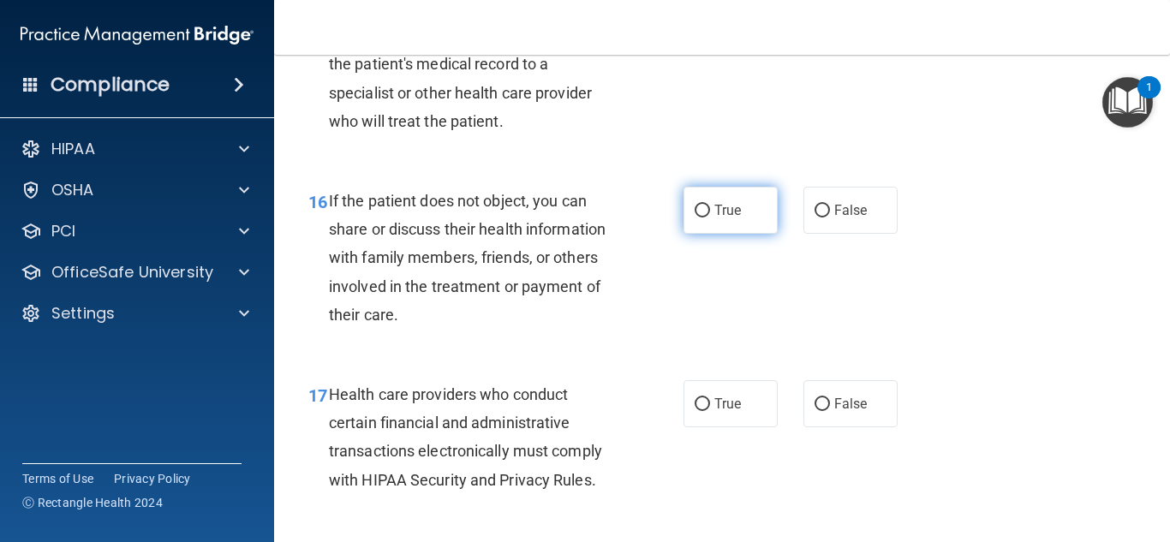
click at [697, 217] on input "True" at bounding box center [701, 211] width 15 height 13
radio input "true"
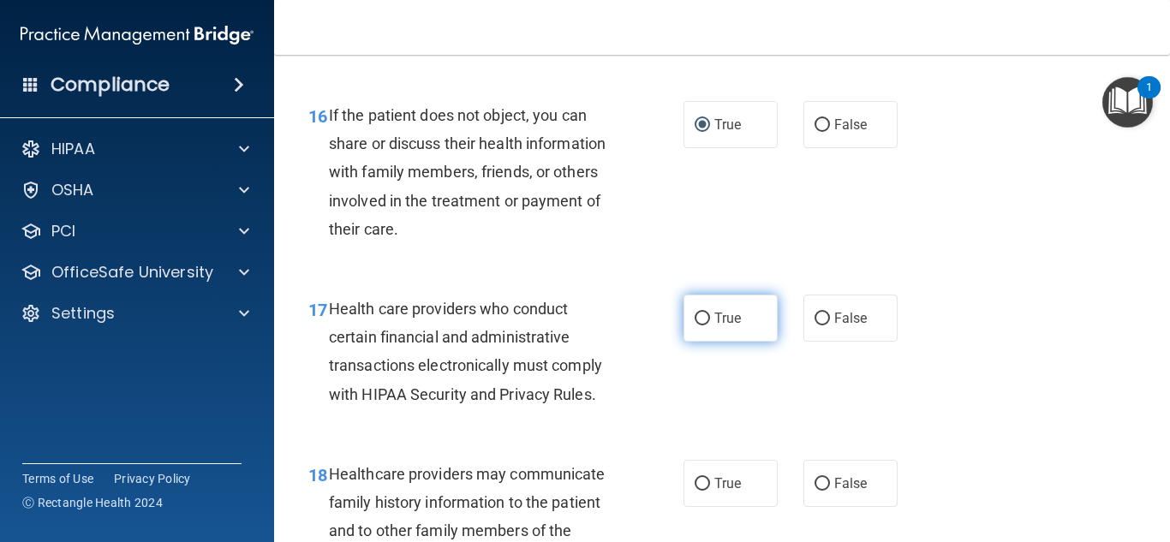
click at [700, 325] on input "True" at bounding box center [701, 319] width 15 height 13
radio input "true"
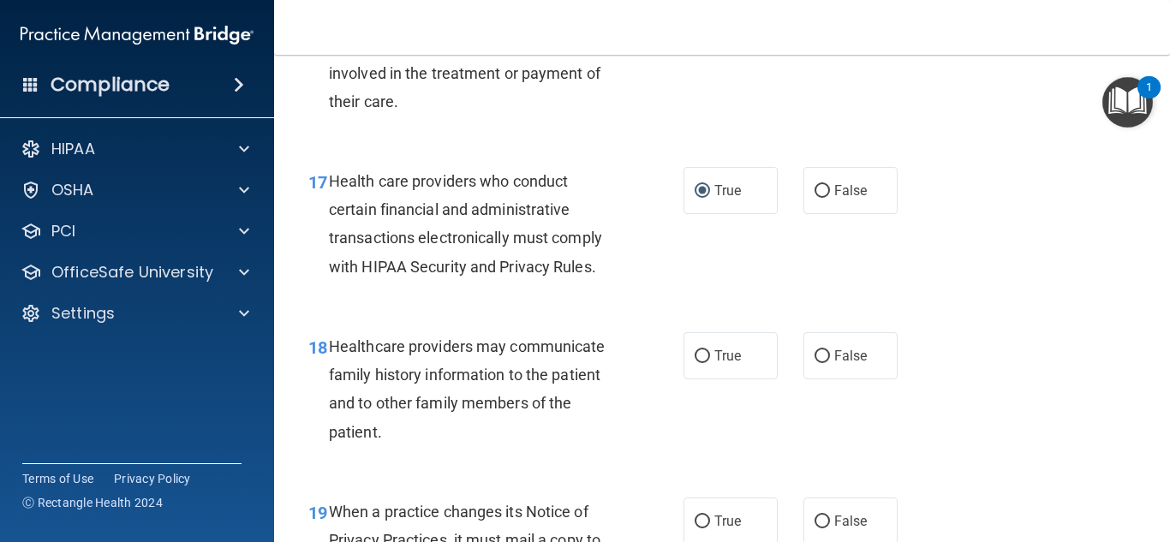
scroll to position [2740, 0]
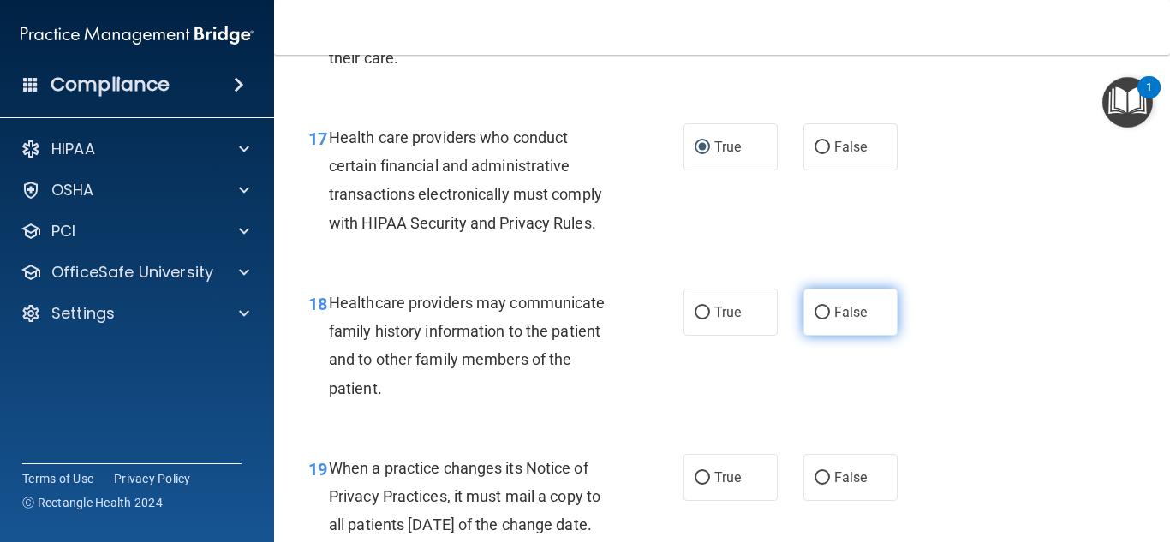
click at [814, 319] on input "False" at bounding box center [821, 313] width 15 height 13
radio input "true"
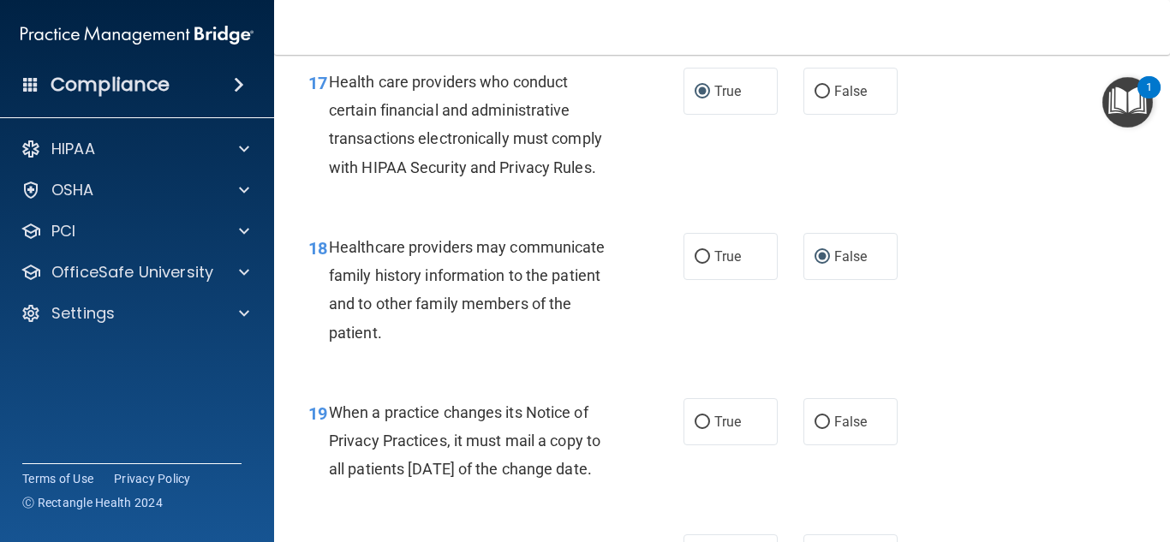
scroll to position [2911, 0]
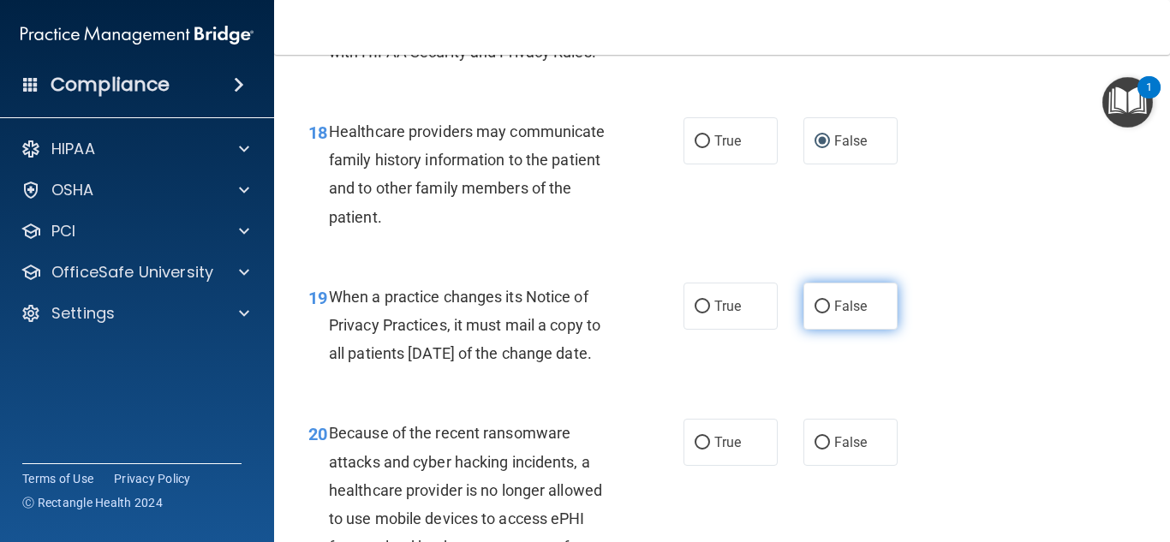
click at [815, 313] on input "False" at bounding box center [821, 307] width 15 height 13
radio input "true"
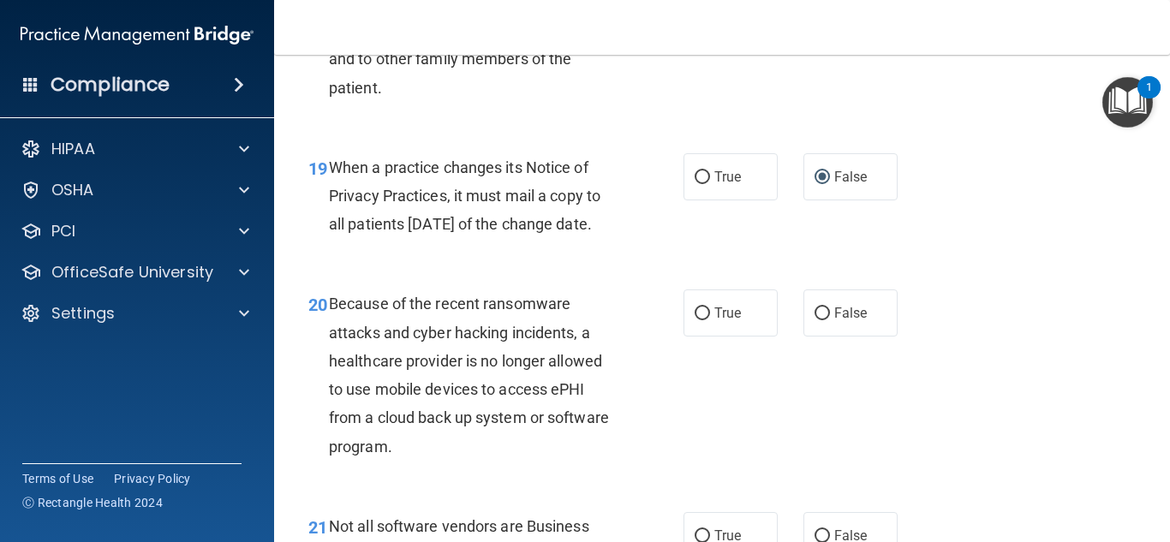
scroll to position [3082, 0]
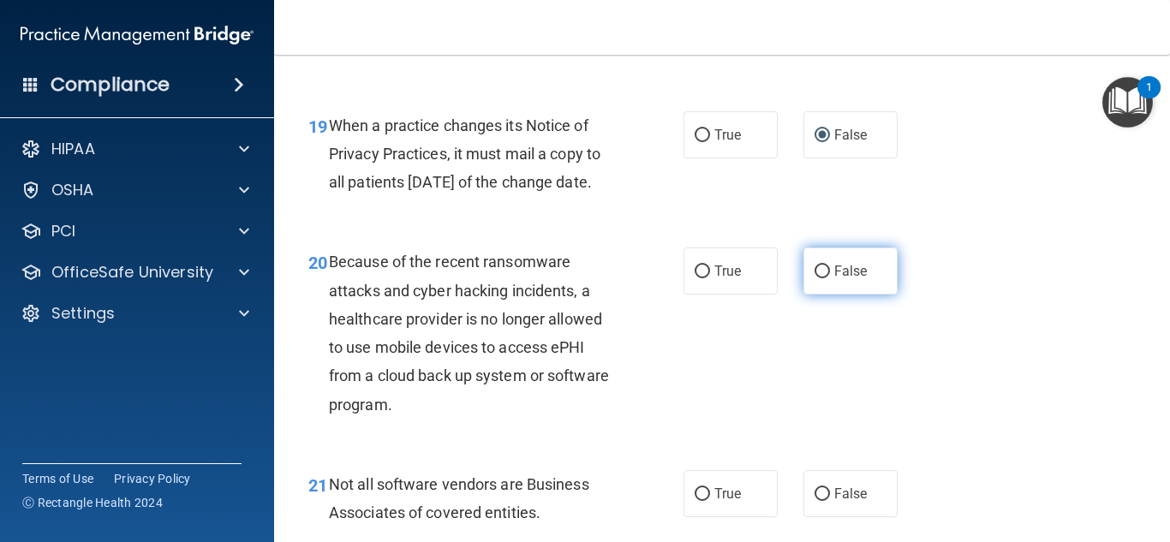
click at [814, 278] on input "False" at bounding box center [821, 271] width 15 height 13
radio input "true"
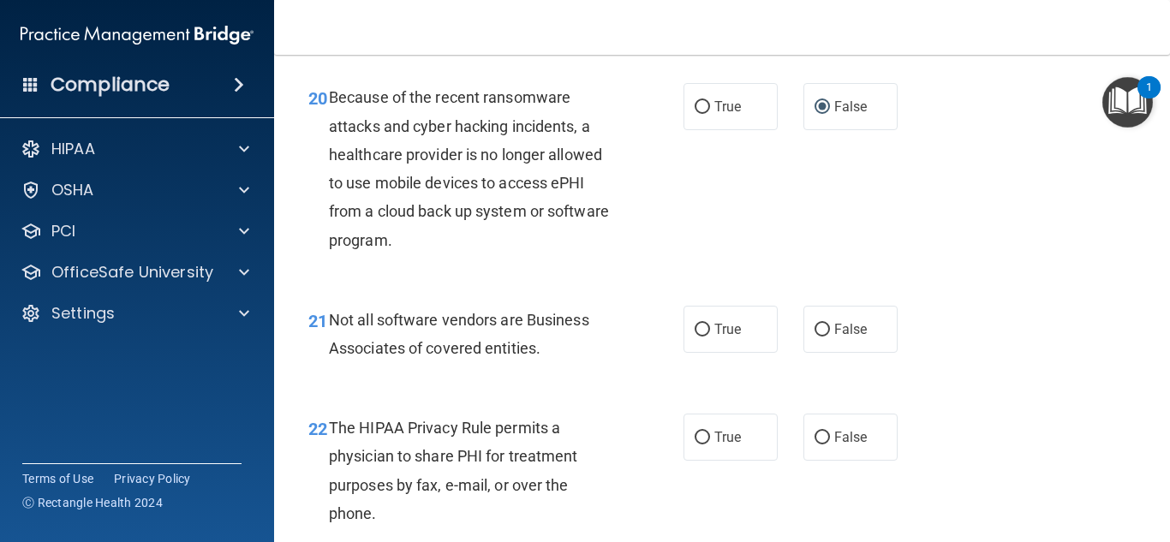
scroll to position [3254, 0]
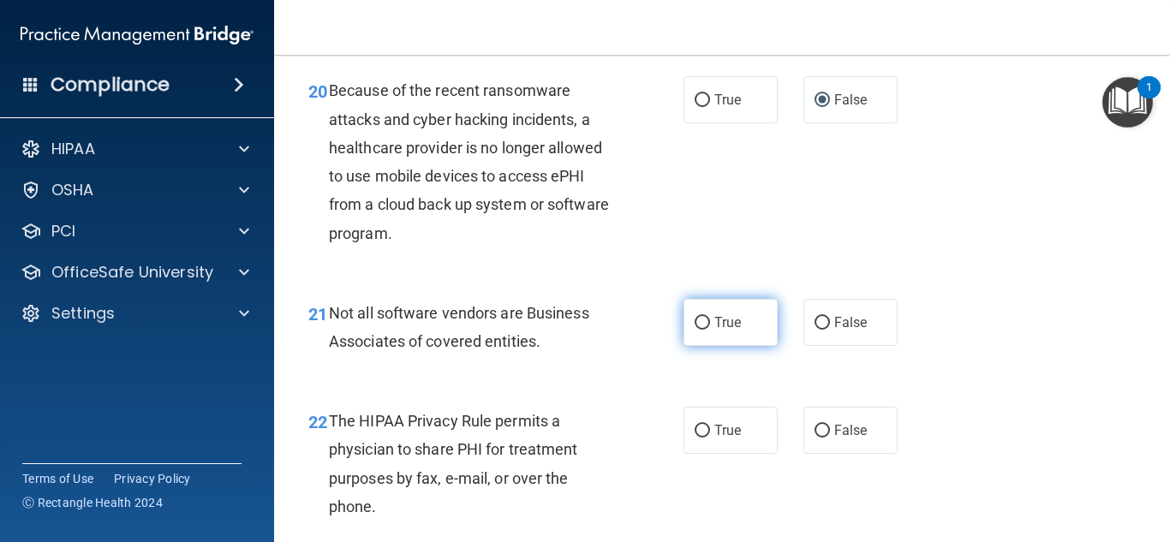
click at [696, 330] on input "True" at bounding box center [701, 323] width 15 height 13
radio input "true"
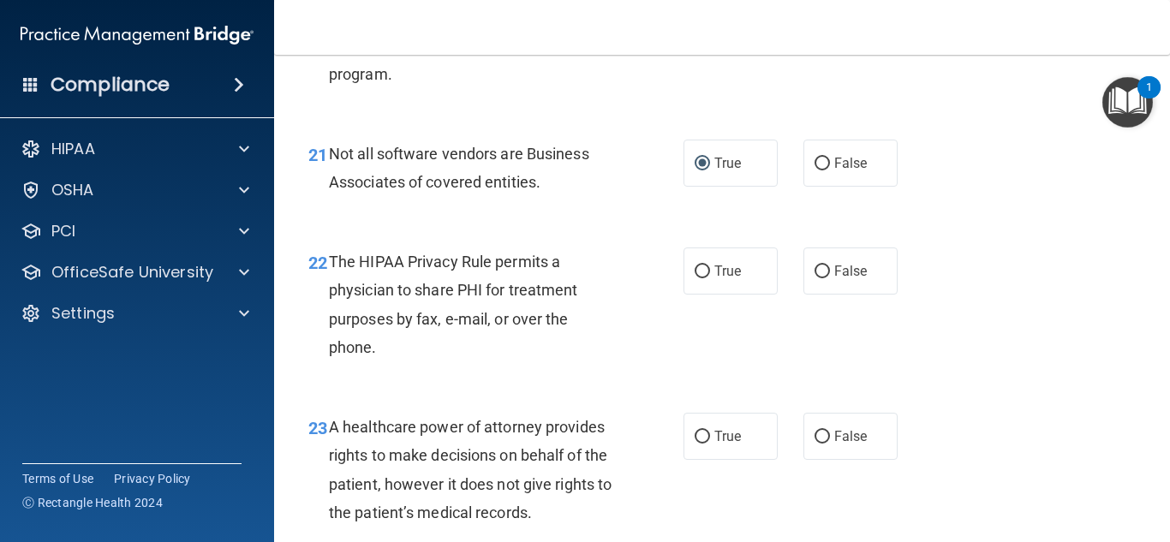
scroll to position [3511, 0]
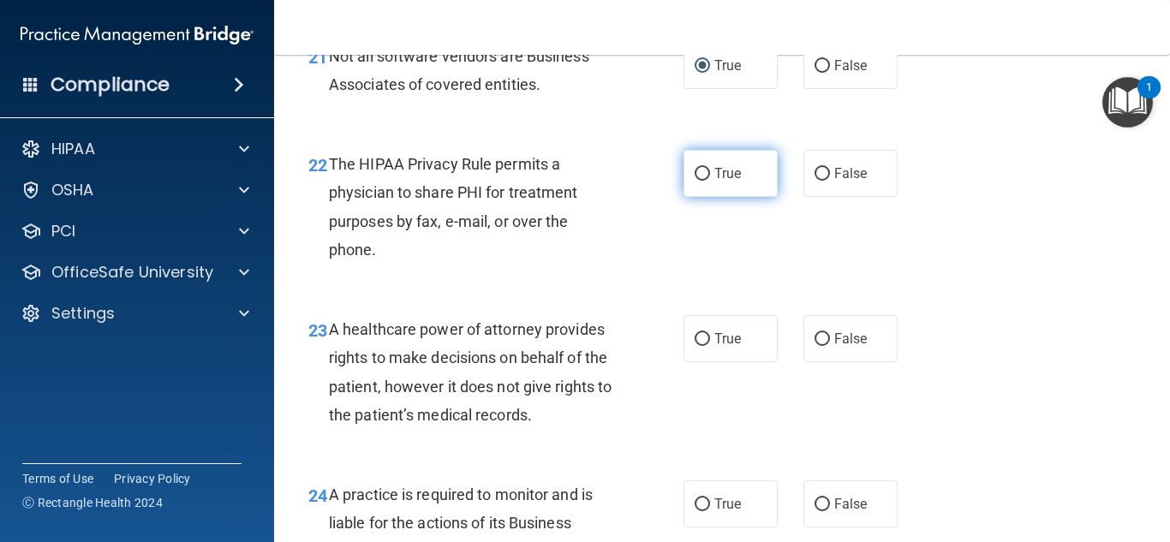
click at [694, 181] on input "True" at bounding box center [701, 174] width 15 height 13
radio input "true"
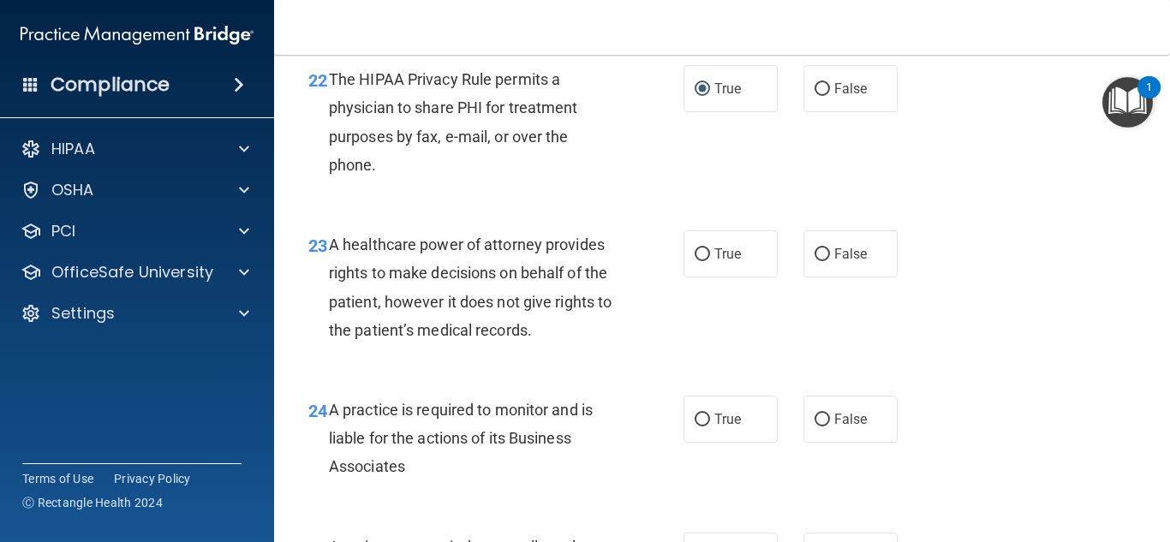
scroll to position [3596, 0]
click at [814, 260] on input "False" at bounding box center [821, 253] width 15 height 13
radio input "true"
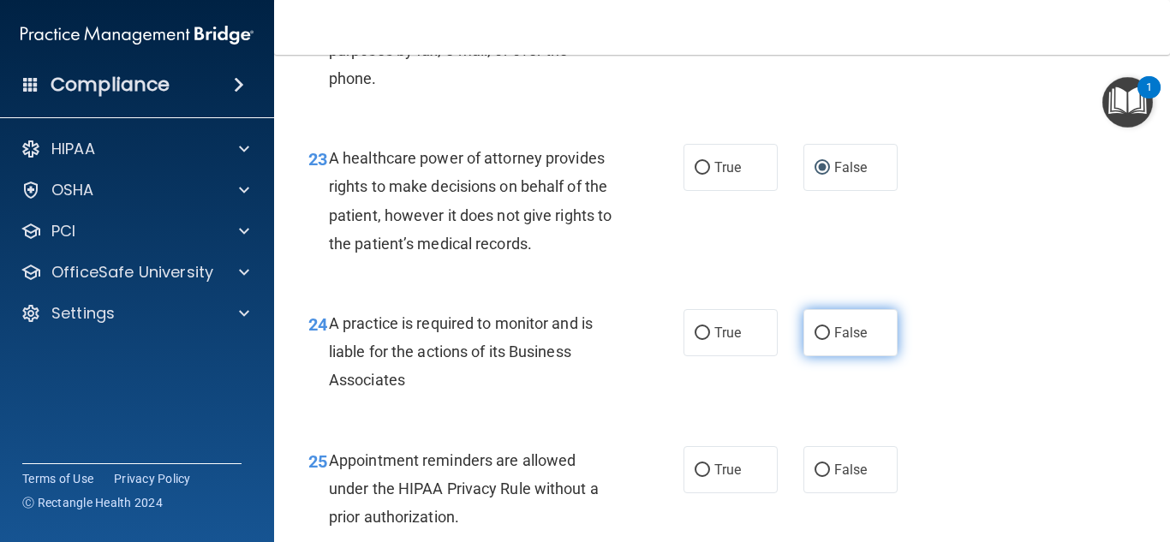
click at [820, 340] on input "False" at bounding box center [821, 333] width 15 height 13
radio input "true"
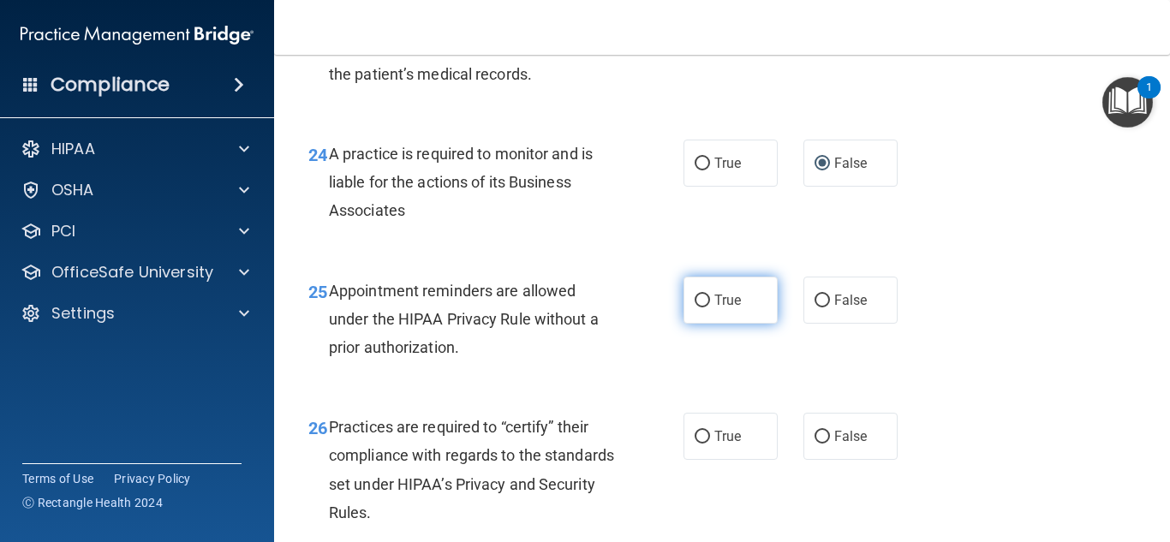
scroll to position [3853, 0]
click at [696, 306] on input "True" at bounding box center [701, 299] width 15 height 13
radio input "true"
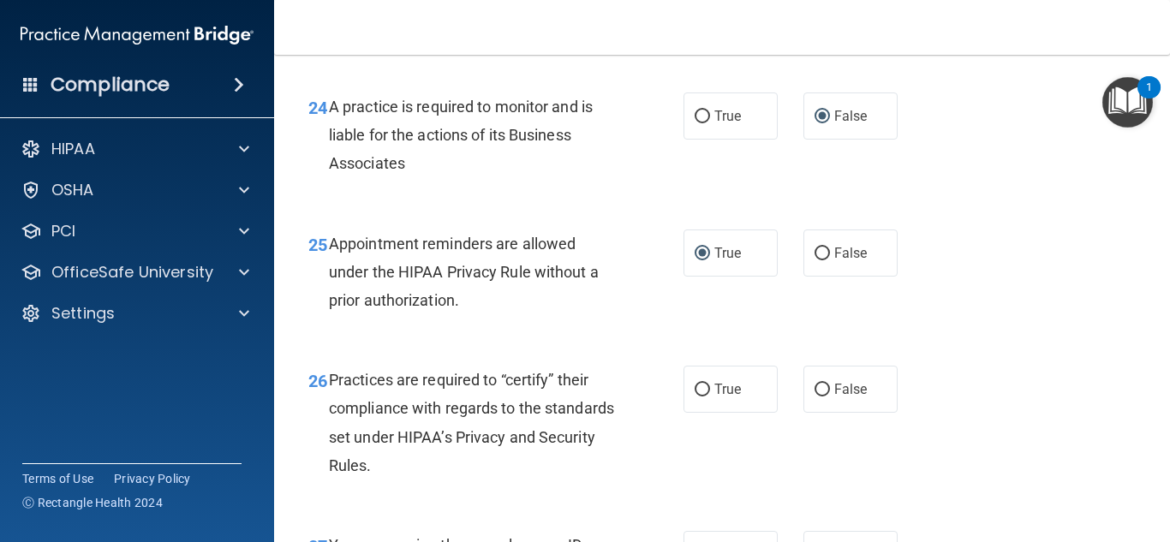
scroll to position [3939, 0]
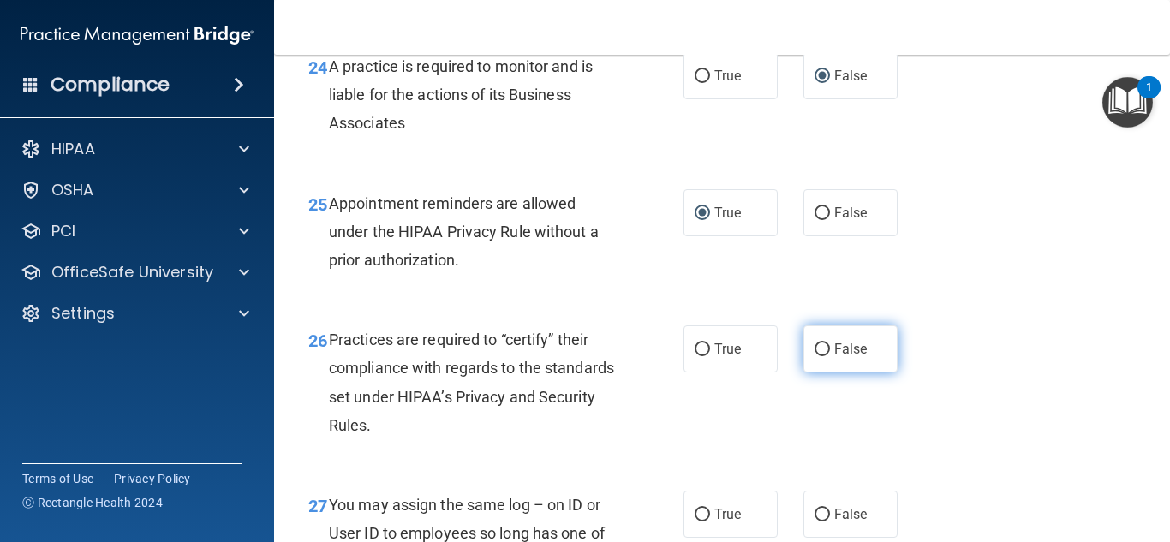
click at [815, 356] on input "False" at bounding box center [821, 349] width 15 height 13
radio input "true"
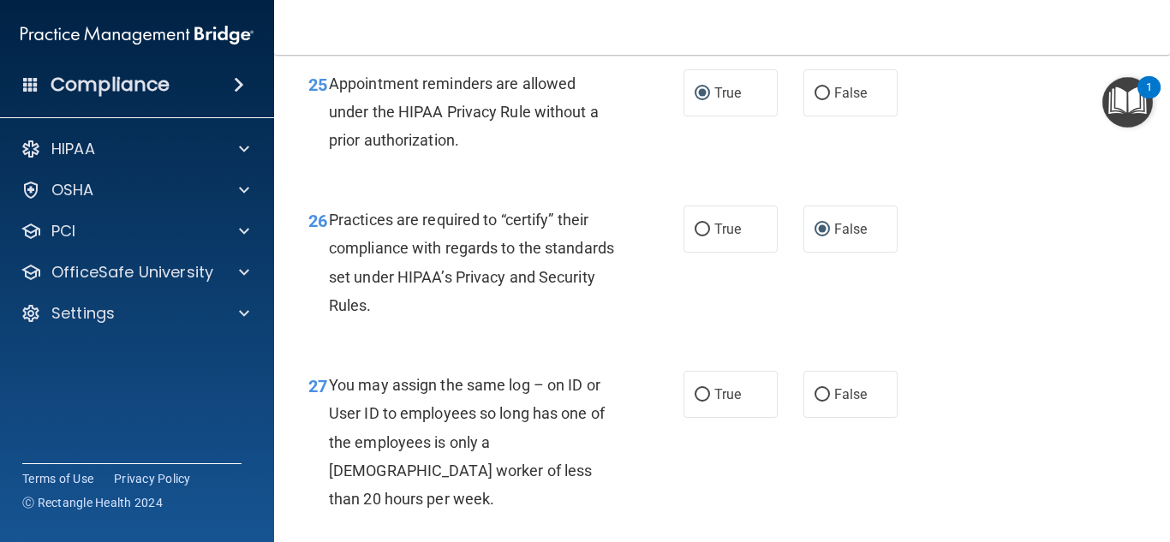
scroll to position [4110, 0]
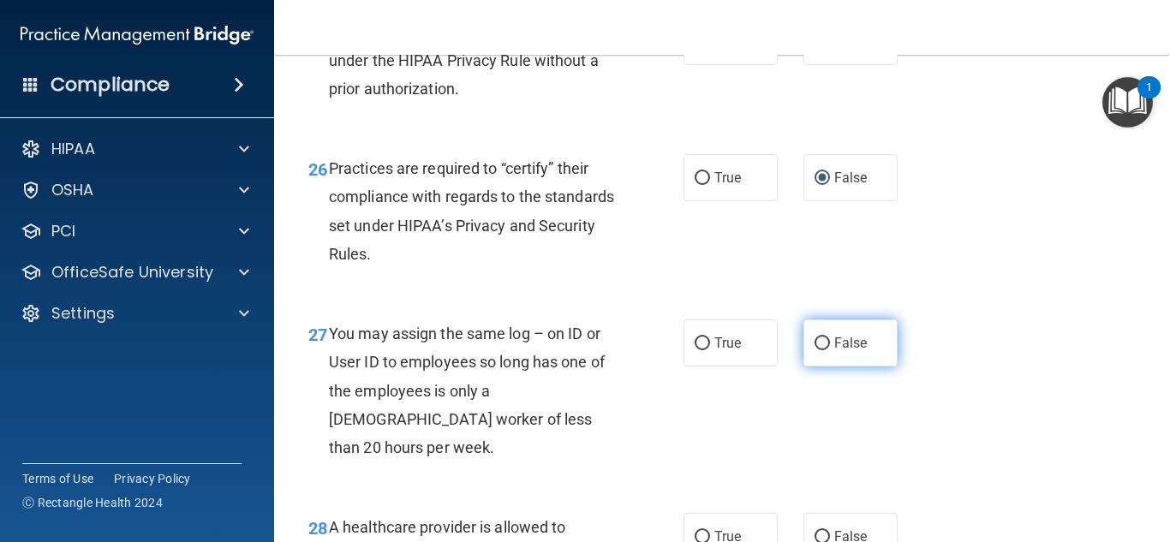
click at [814, 350] on input "False" at bounding box center [821, 343] width 15 height 13
radio input "true"
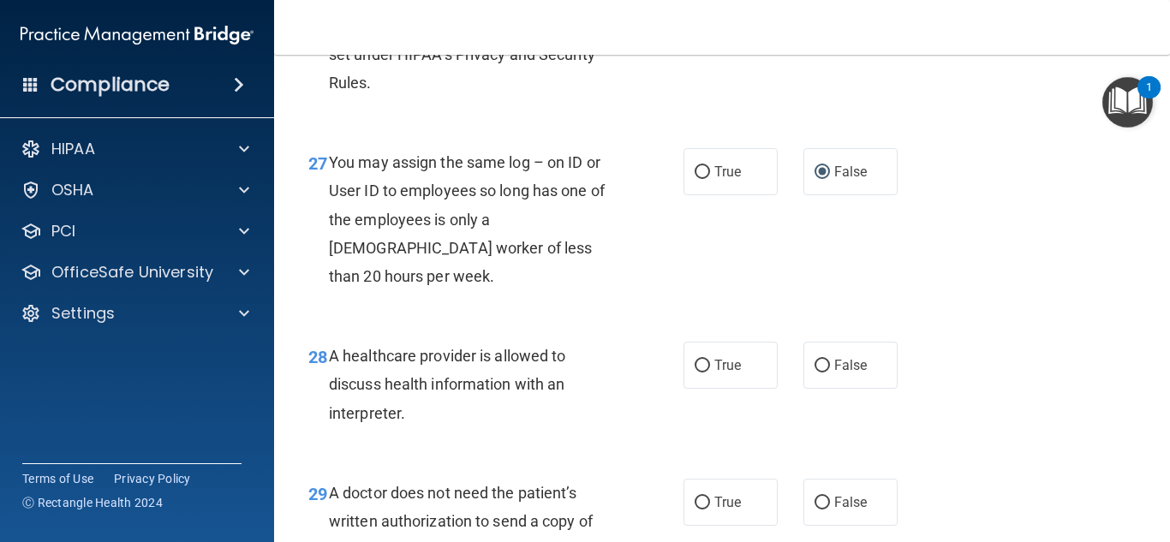
scroll to position [4367, 0]
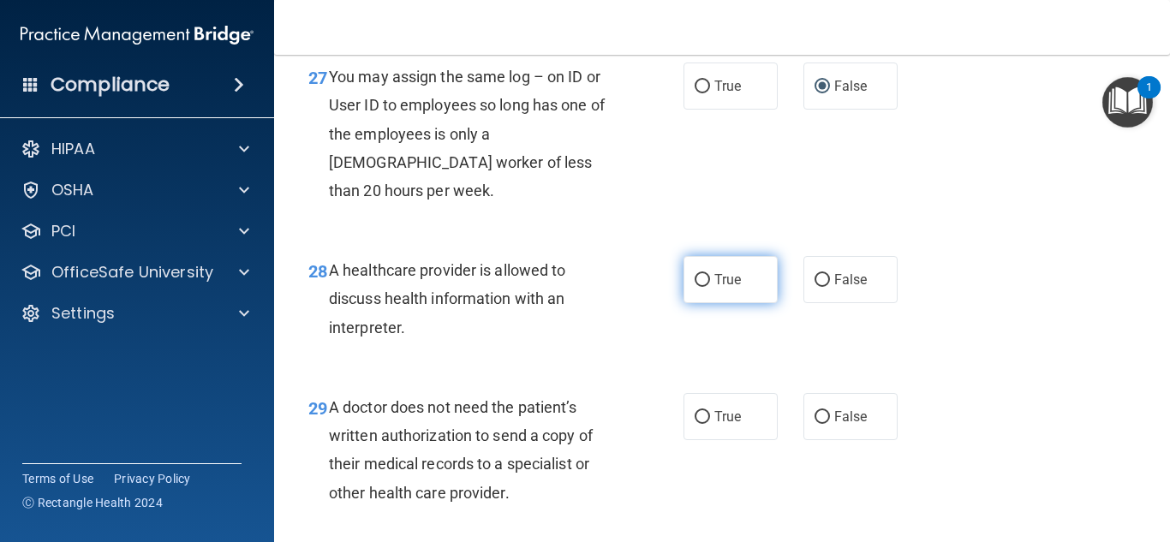
click at [696, 287] on input "True" at bounding box center [701, 280] width 15 height 13
radio input "true"
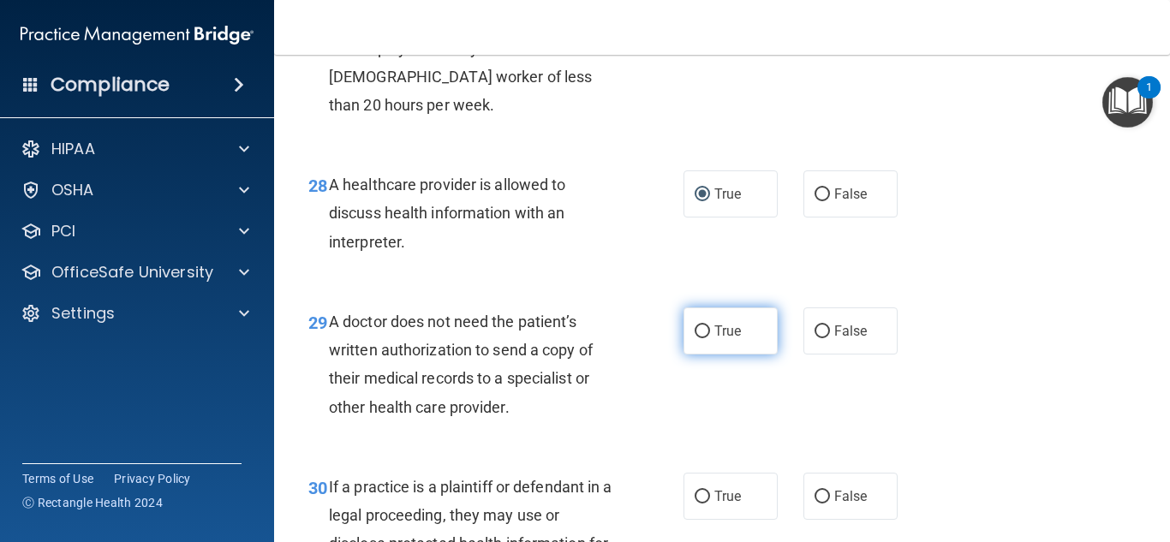
click at [698, 338] on input "True" at bounding box center [701, 331] width 15 height 13
radio input "true"
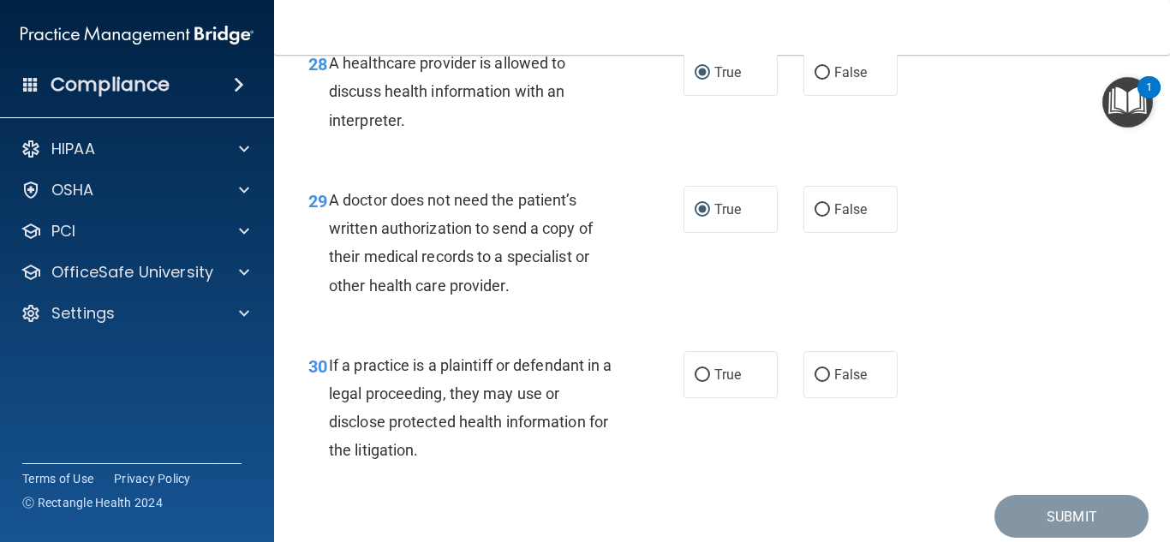
scroll to position [4624, 0]
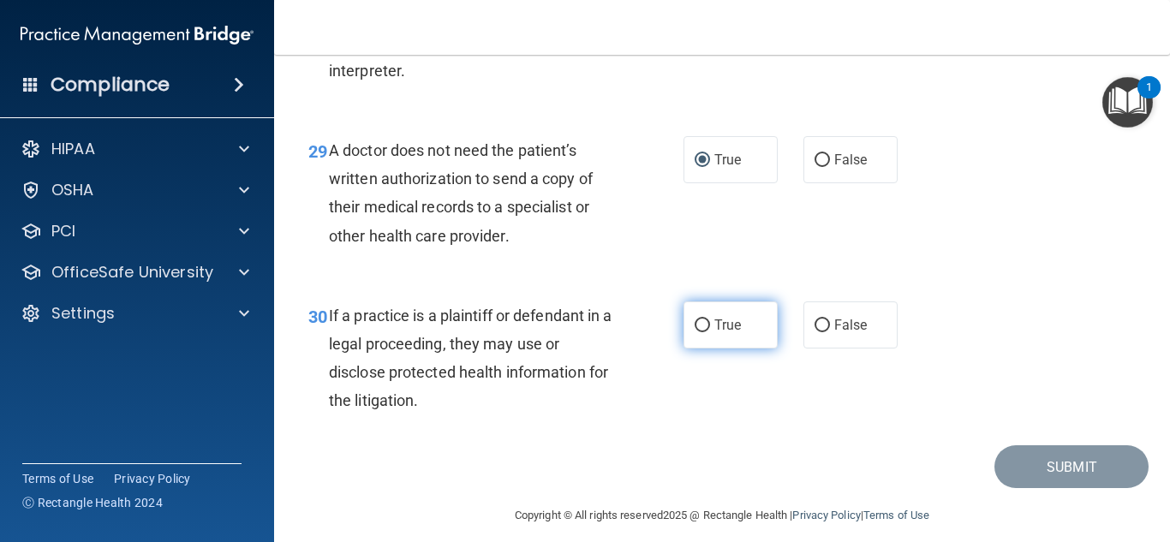
click at [694, 332] on input "True" at bounding box center [701, 325] width 15 height 13
radio input "true"
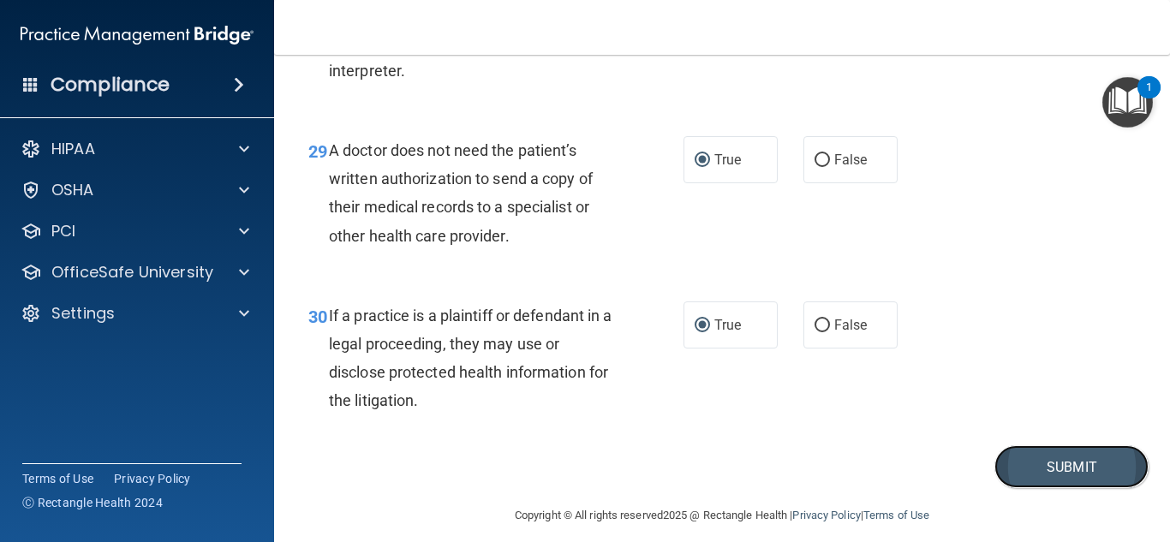
click at [1070, 489] on button "Submit" at bounding box center [1071, 467] width 154 height 44
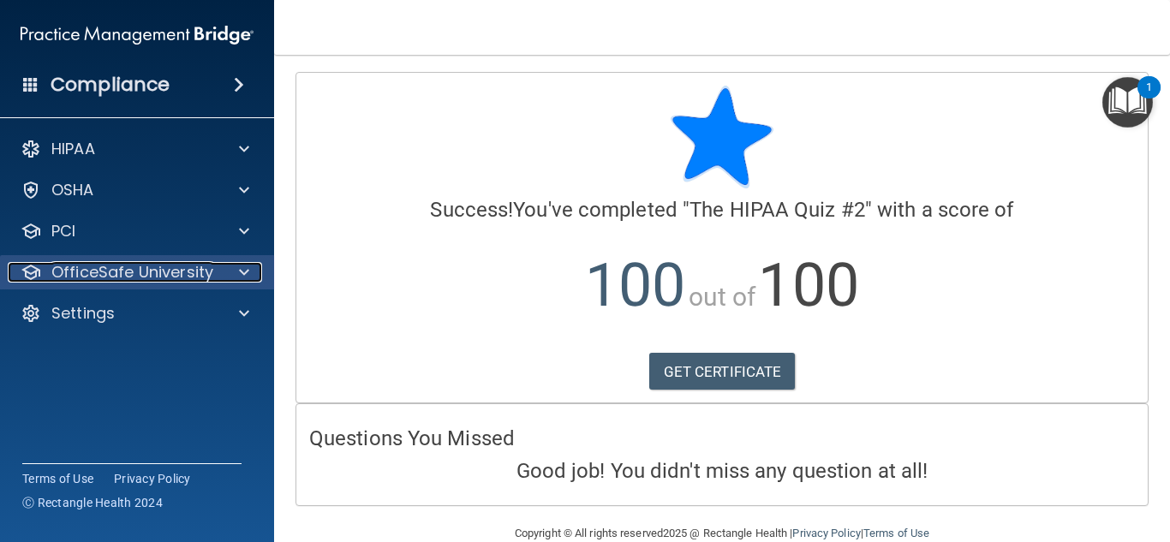
click at [134, 276] on p "OfficeSafe University" at bounding box center [132, 272] width 162 height 21
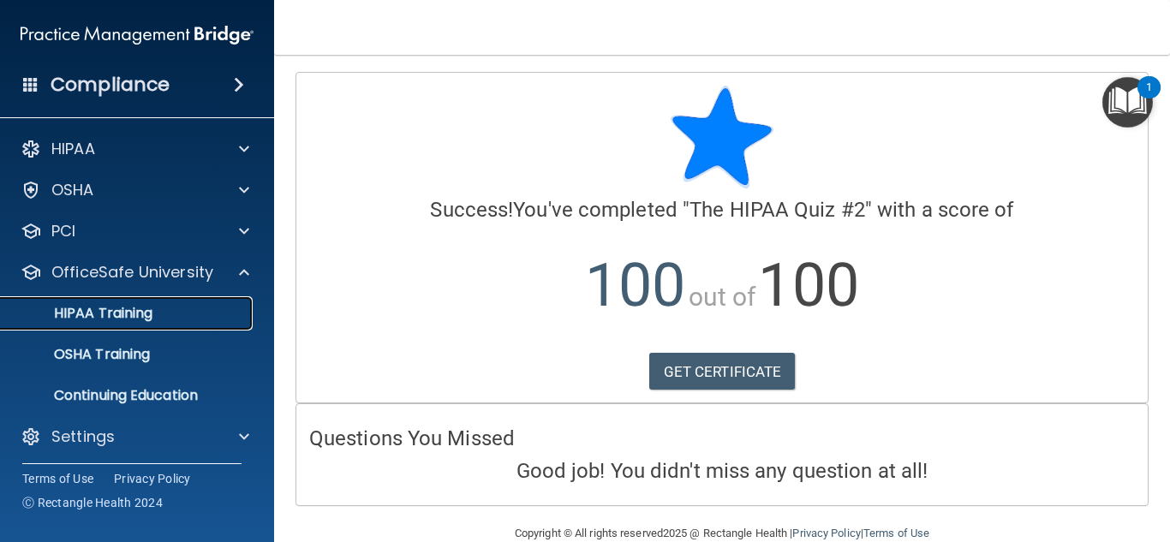
click at [104, 308] on p "HIPAA Training" at bounding box center [81, 313] width 141 height 17
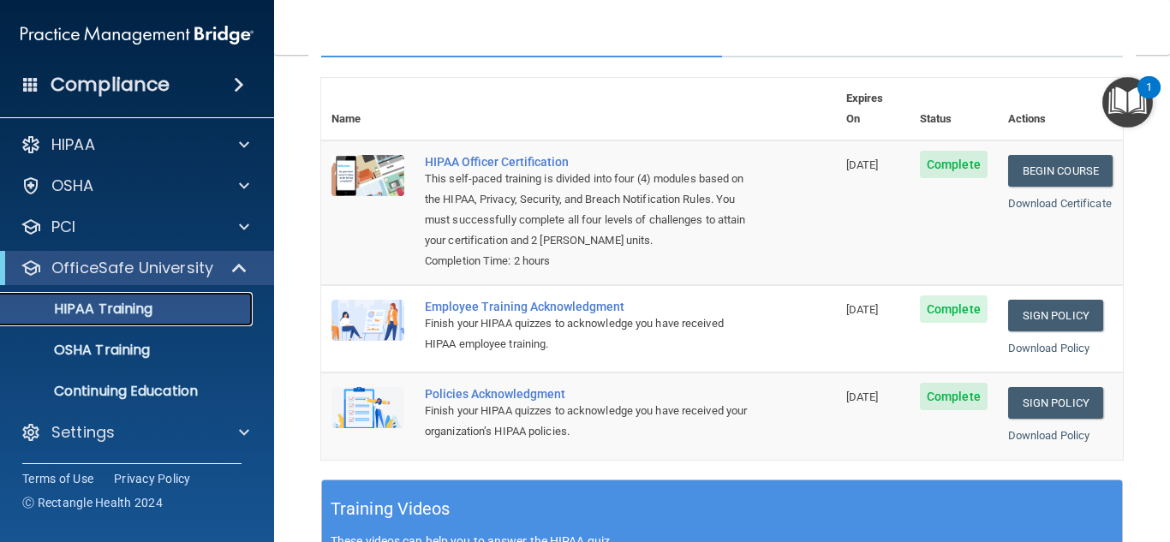
scroll to position [257, 0]
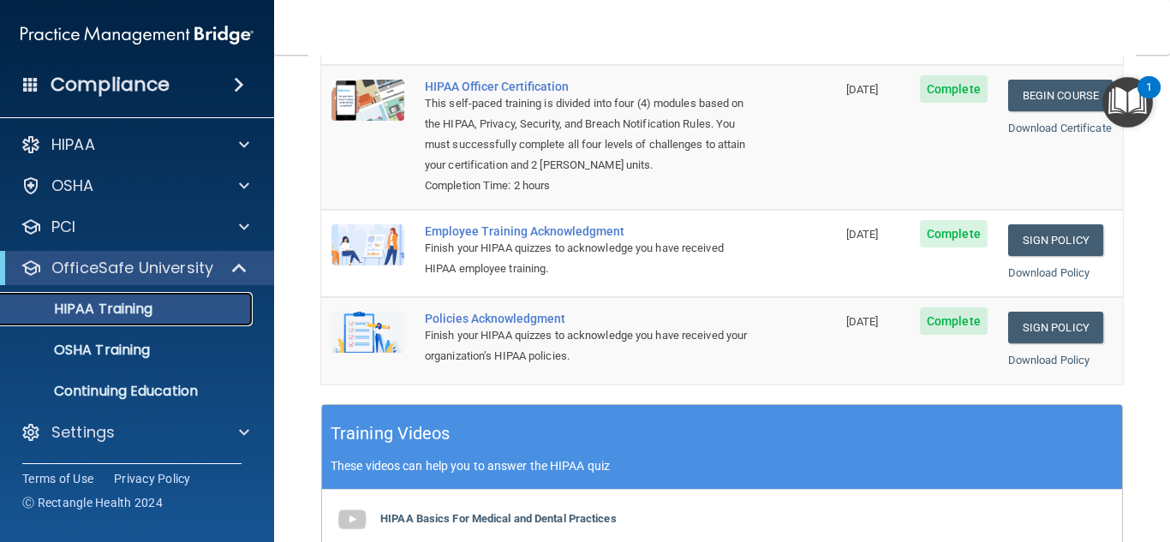
click at [141, 307] on p "HIPAA Training" at bounding box center [81, 309] width 141 height 17
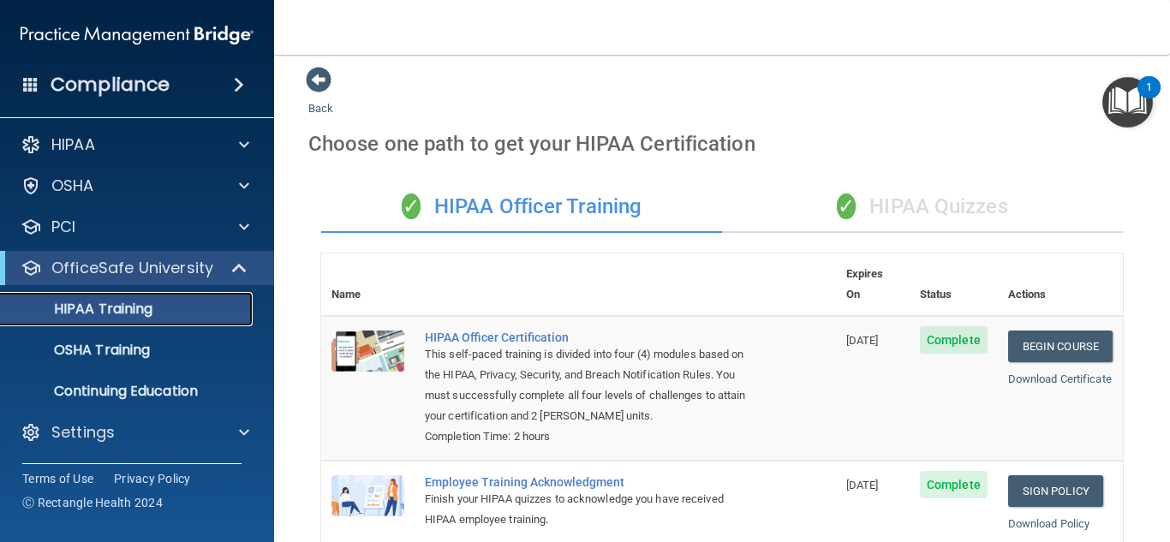
scroll to position [0, 0]
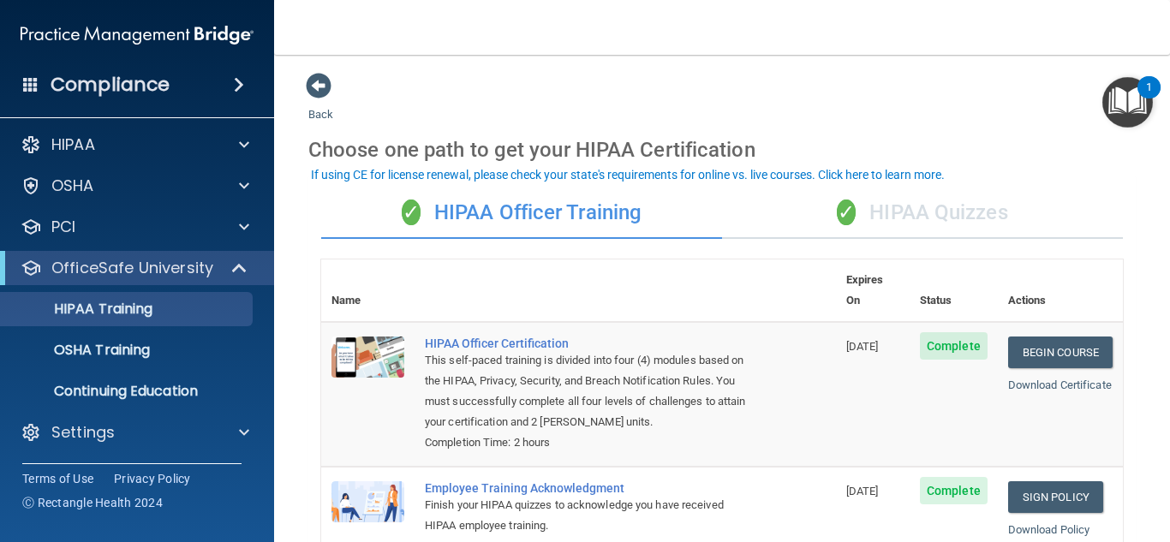
click at [929, 209] on div "✓ HIPAA Quizzes" at bounding box center [922, 213] width 401 height 51
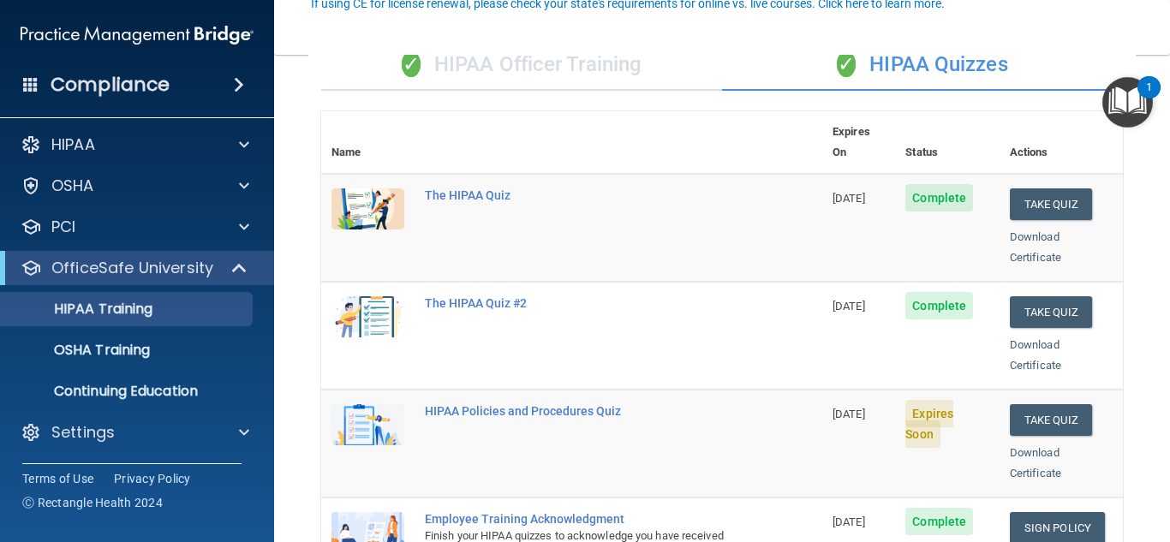
scroll to position [171, 0]
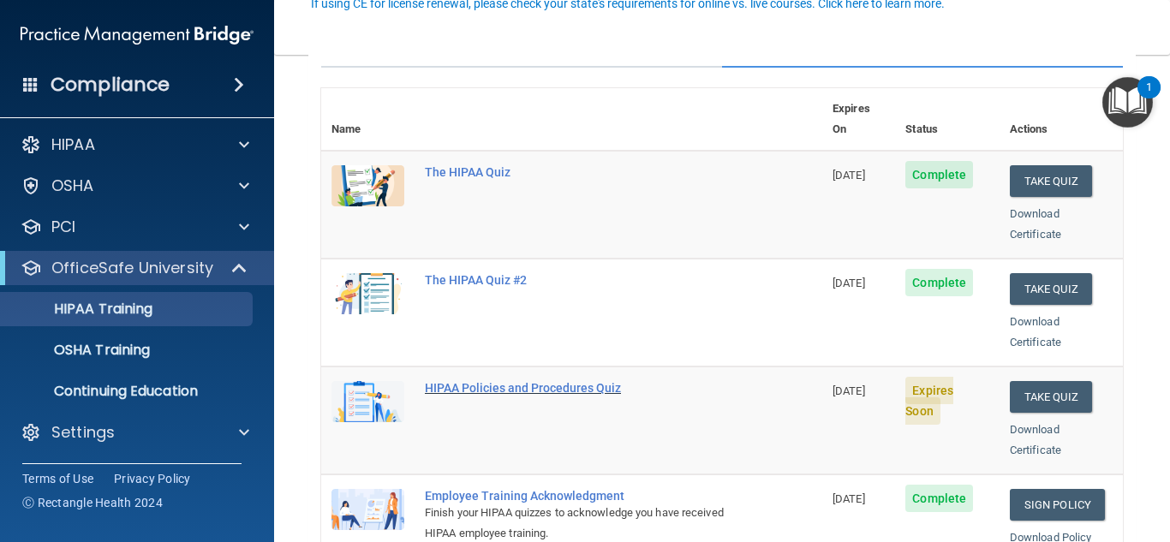
click at [519, 381] on div "HIPAA Policies and Procedures Quiz" at bounding box center [581, 388] width 312 height 14
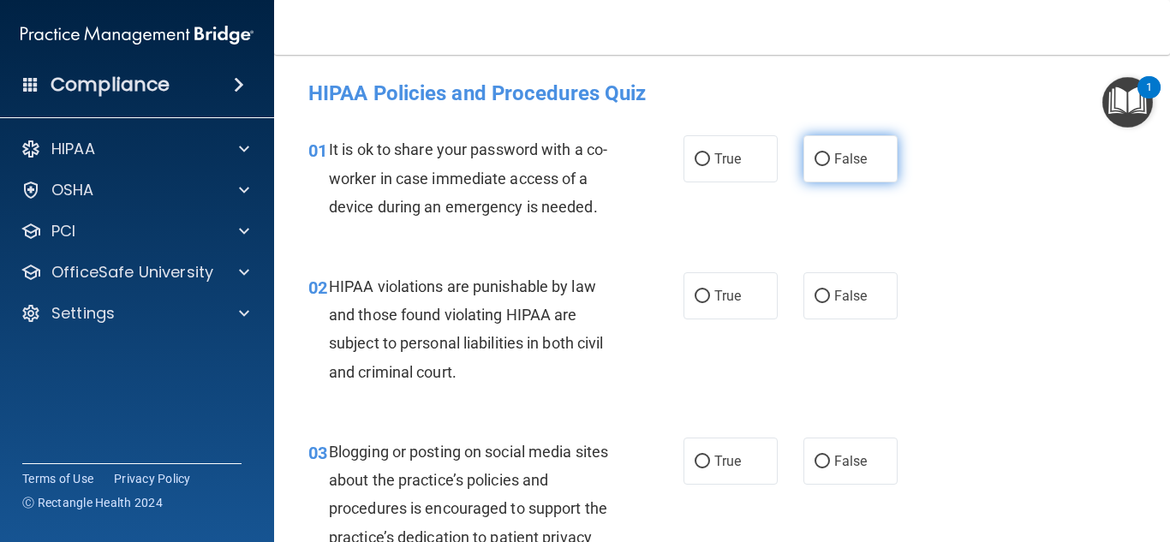
click at [814, 157] on input "False" at bounding box center [821, 159] width 15 height 13
radio input "true"
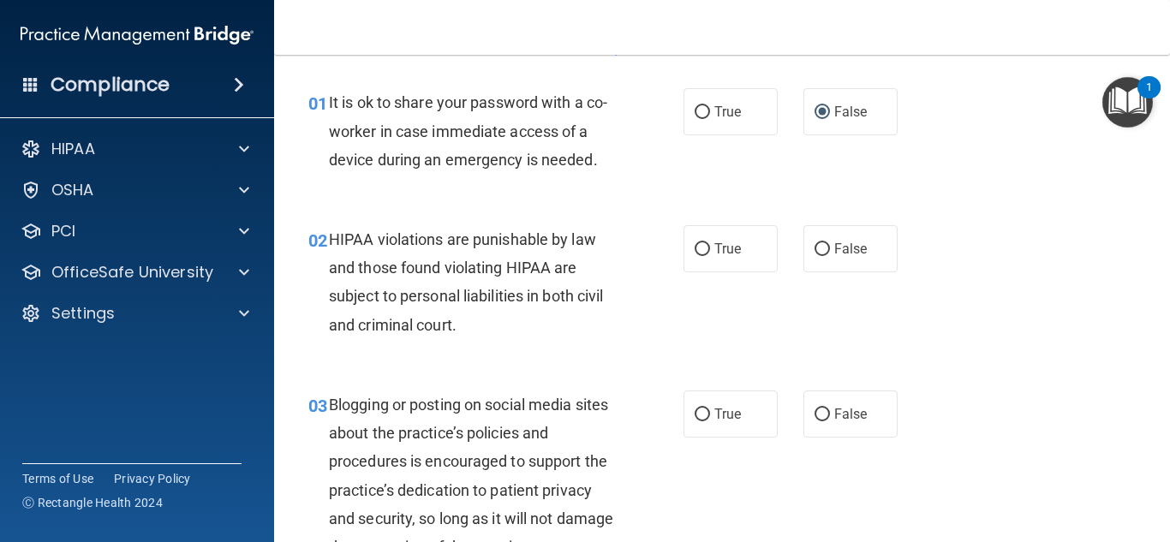
scroll to position [86, 0]
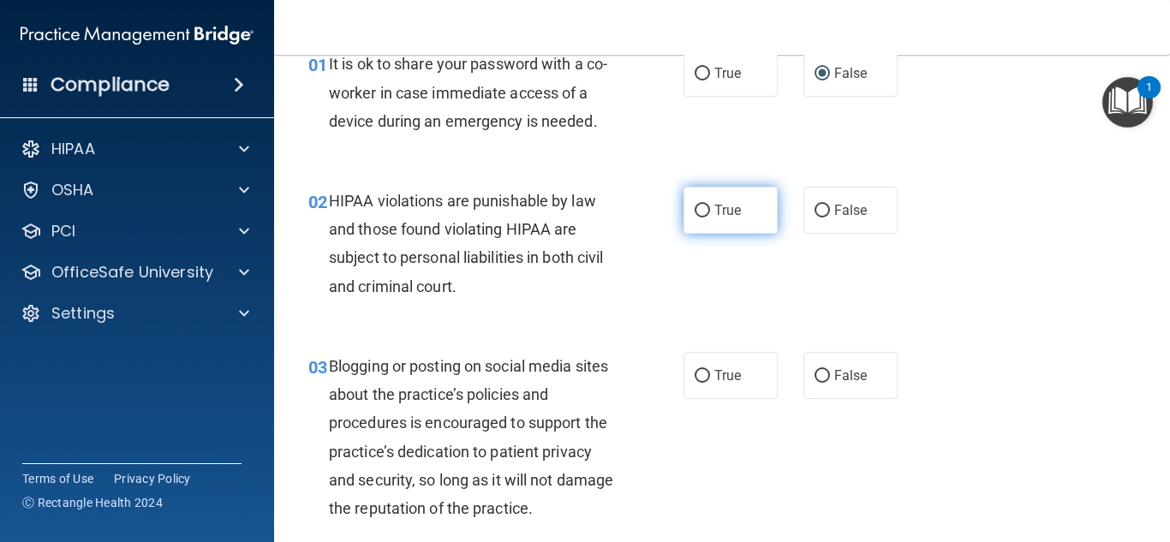
click at [694, 210] on input "True" at bounding box center [701, 211] width 15 height 13
radio input "true"
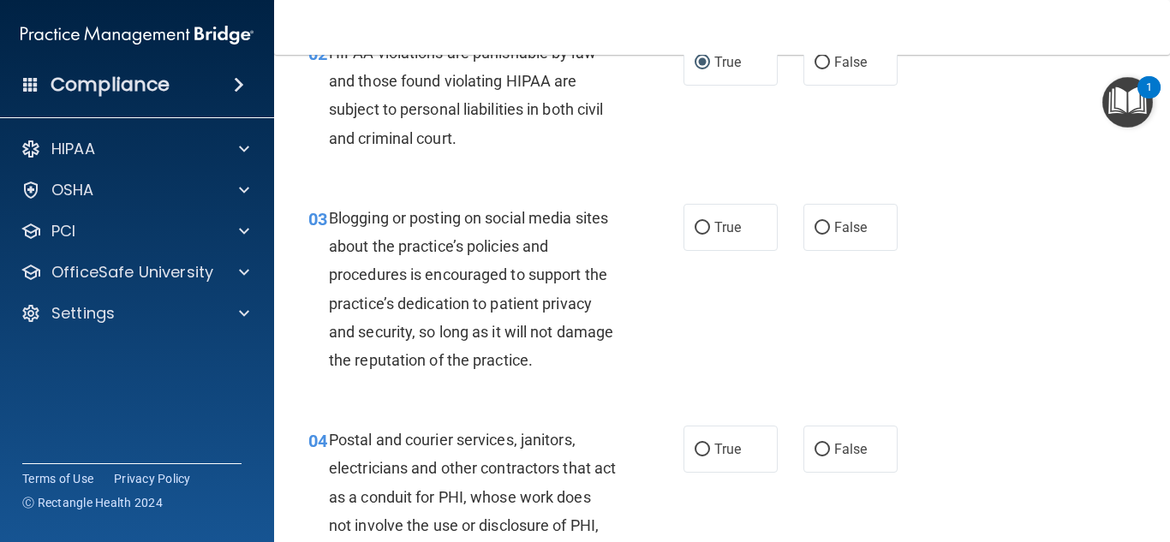
scroll to position [257, 0]
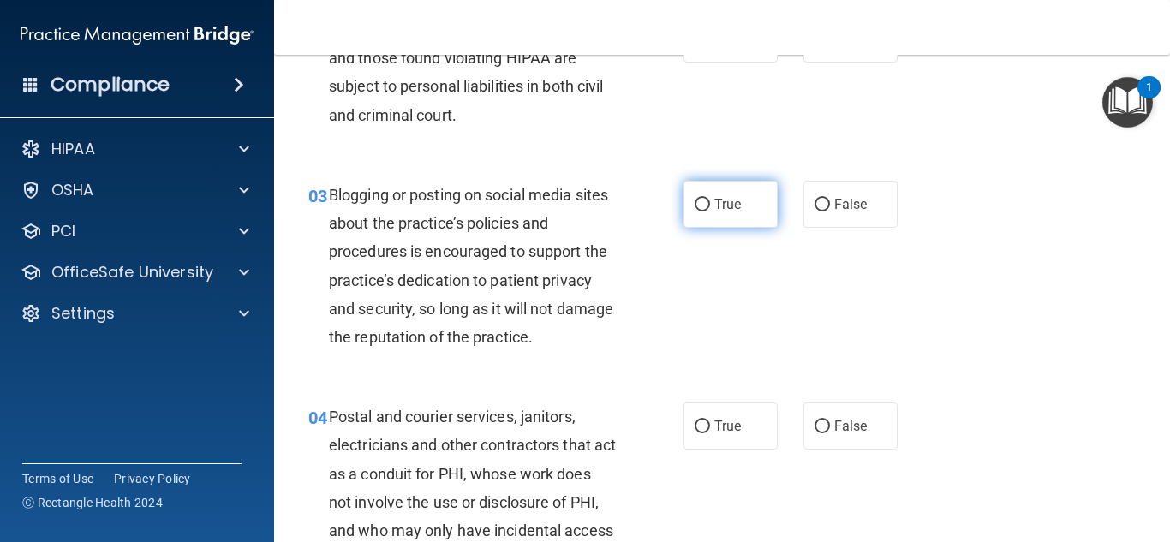
click at [695, 207] on input "True" at bounding box center [701, 205] width 15 height 13
radio input "true"
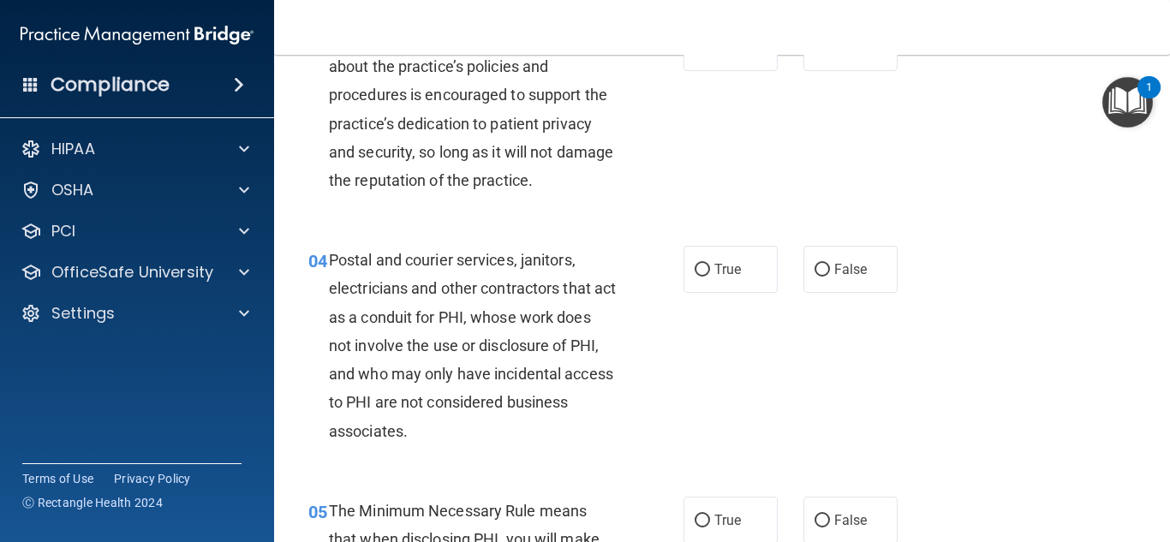
scroll to position [514, 0]
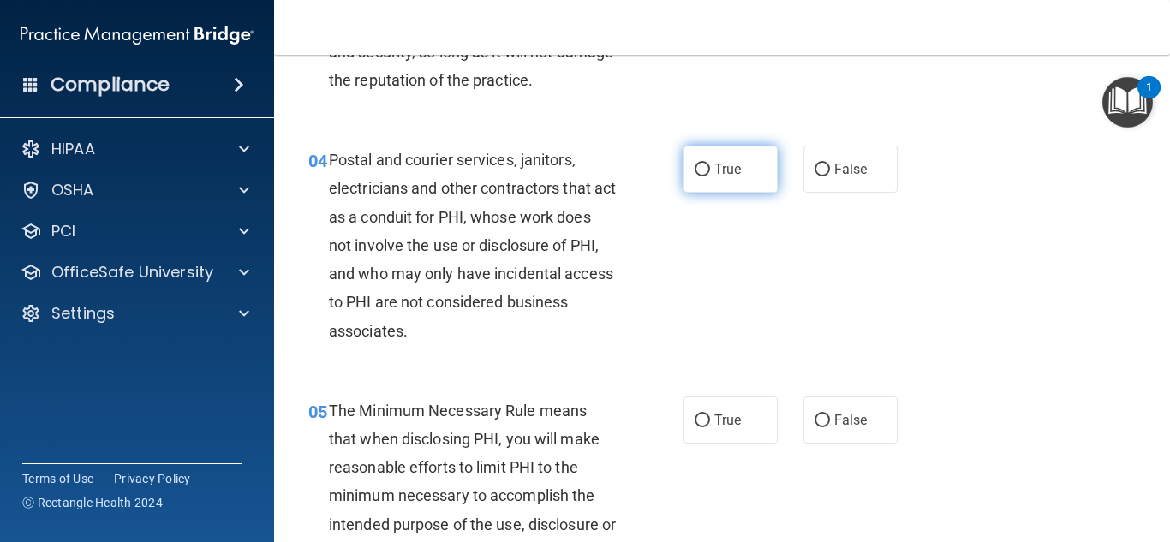
click at [694, 166] on input "True" at bounding box center [701, 170] width 15 height 13
radio input "true"
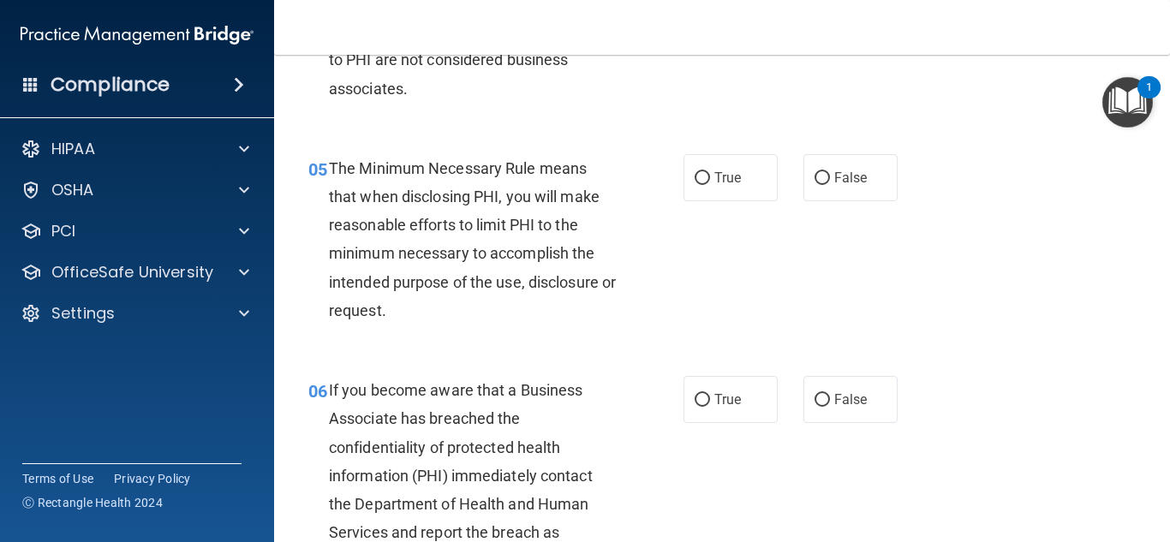
scroll to position [771, 0]
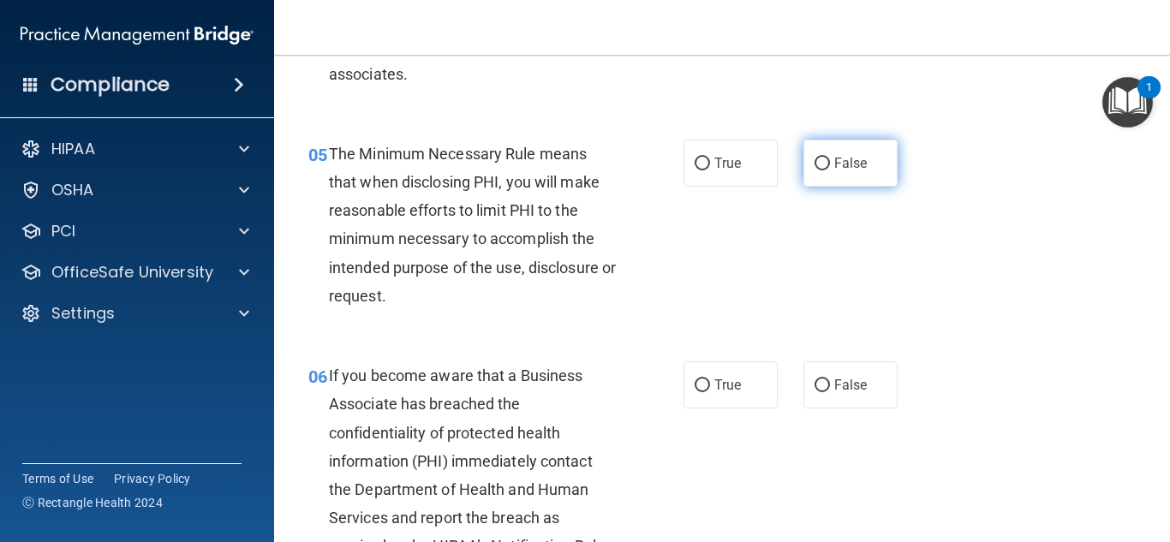
click at [814, 163] on input "False" at bounding box center [821, 164] width 15 height 13
radio input "true"
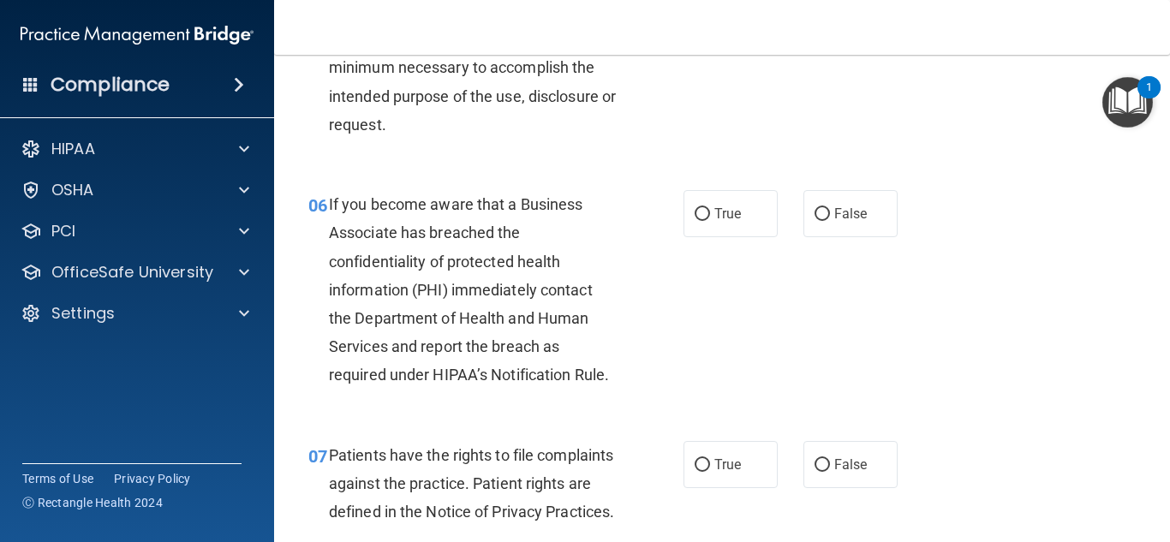
scroll to position [1027, 0]
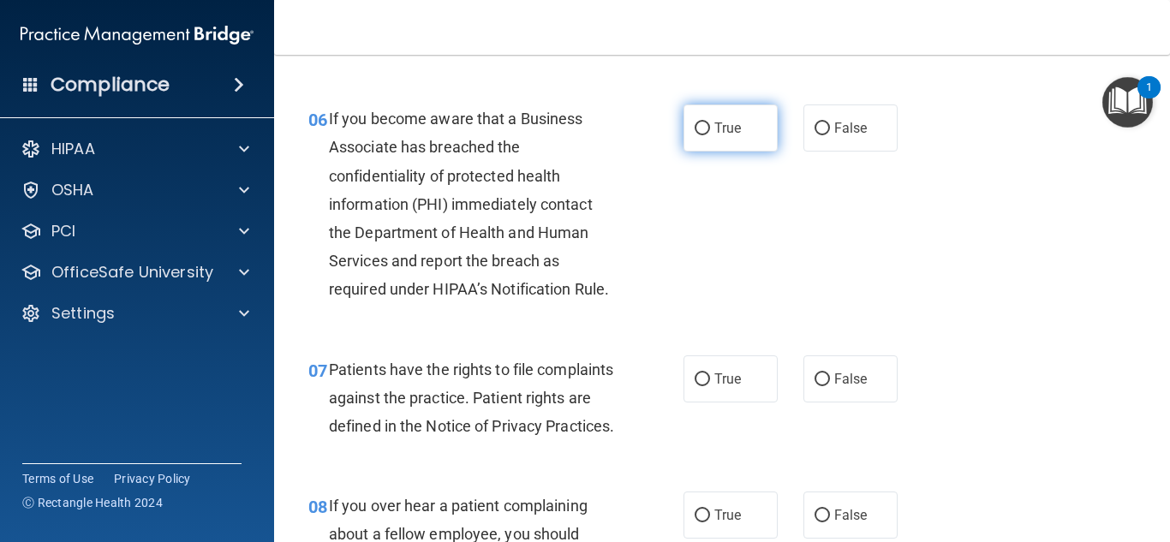
click at [694, 124] on input "True" at bounding box center [701, 128] width 15 height 13
radio input "true"
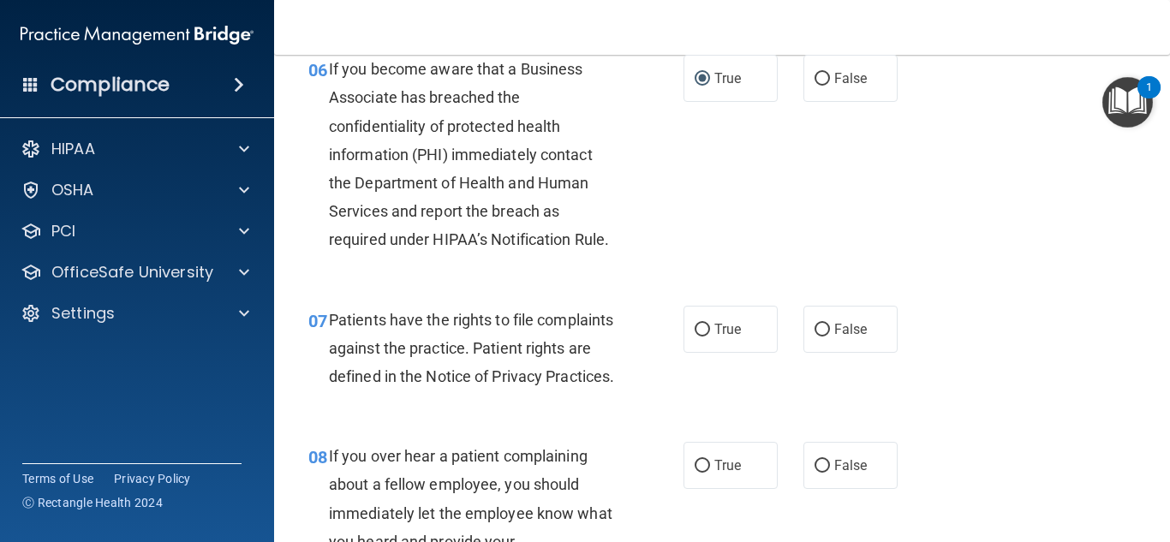
scroll to position [1199, 0]
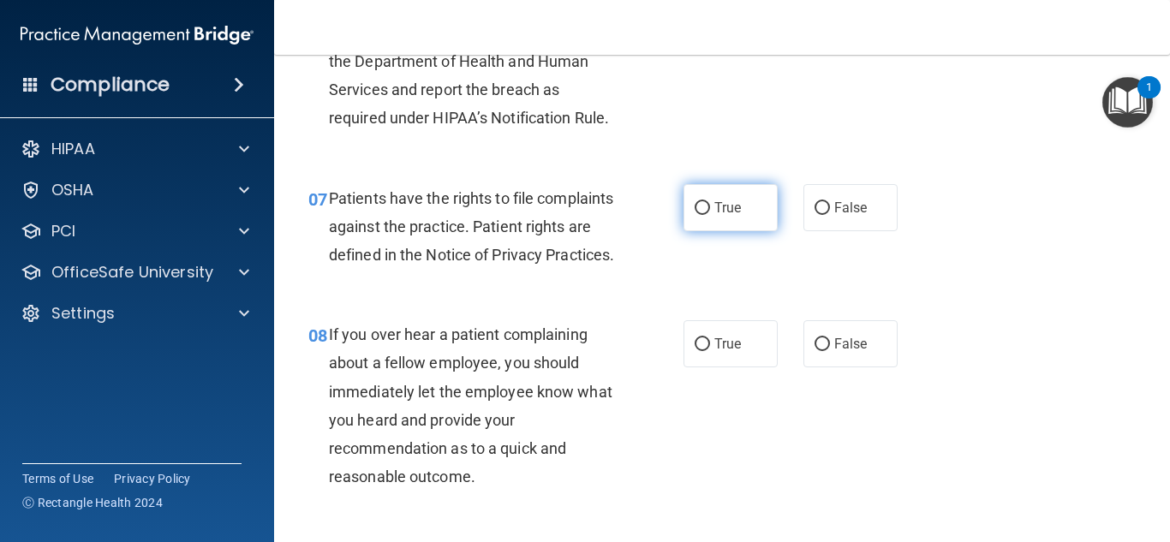
click at [694, 202] on input "True" at bounding box center [701, 208] width 15 height 13
radio input "true"
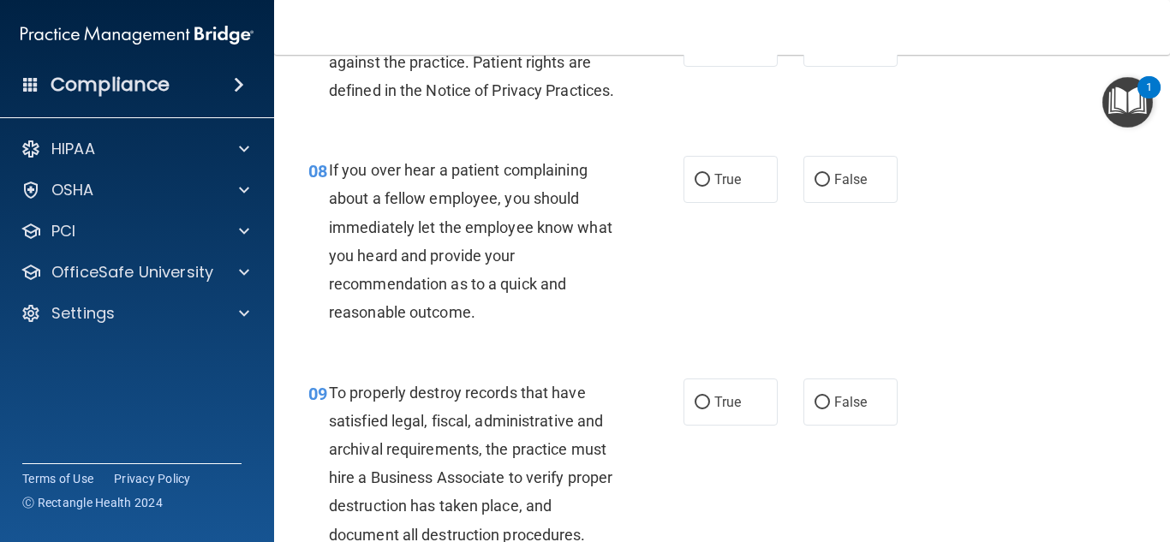
scroll to position [1370, 0]
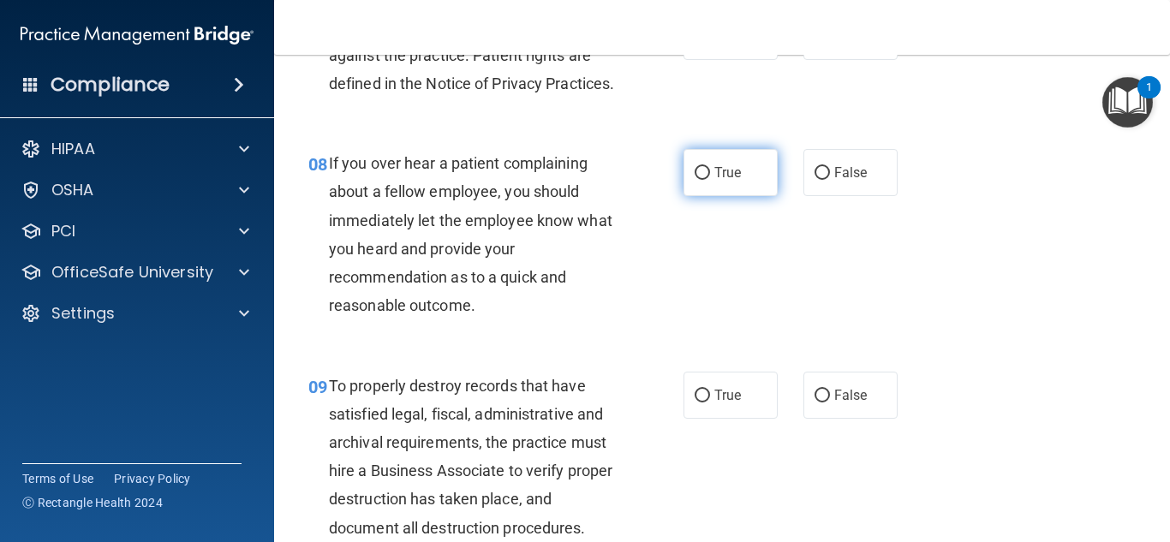
click at [695, 180] on input "True" at bounding box center [701, 173] width 15 height 13
radio input "true"
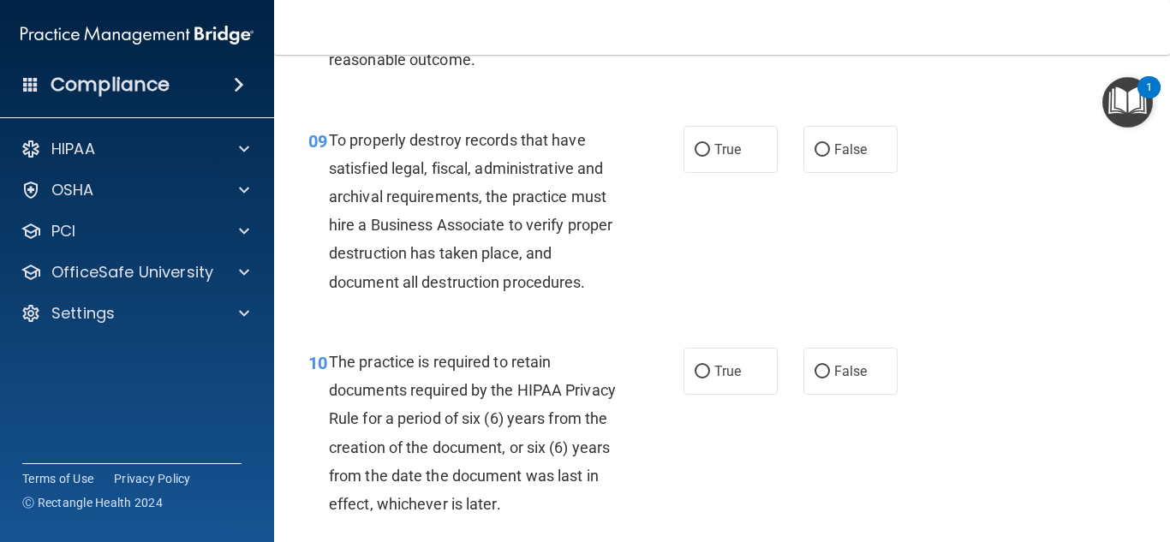
scroll to position [1627, 0]
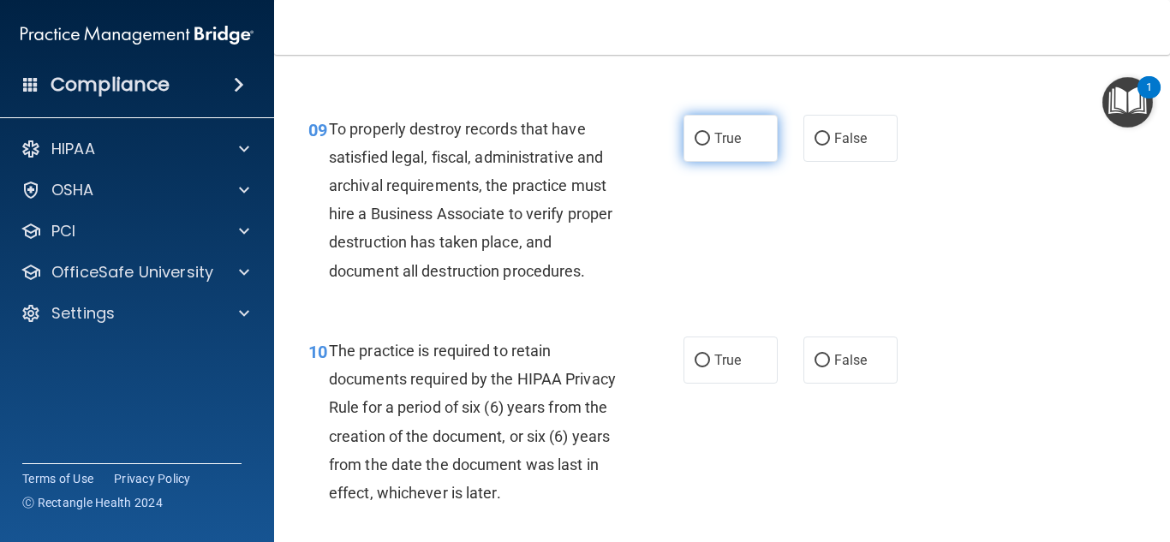
click at [694, 146] on input "True" at bounding box center [701, 139] width 15 height 13
radio input "true"
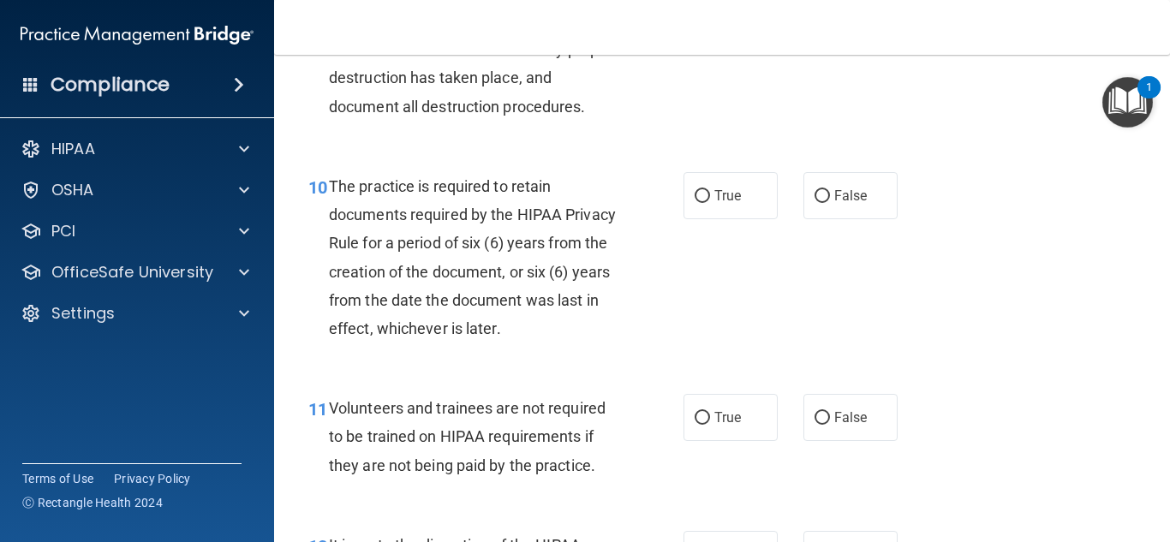
scroll to position [1798, 0]
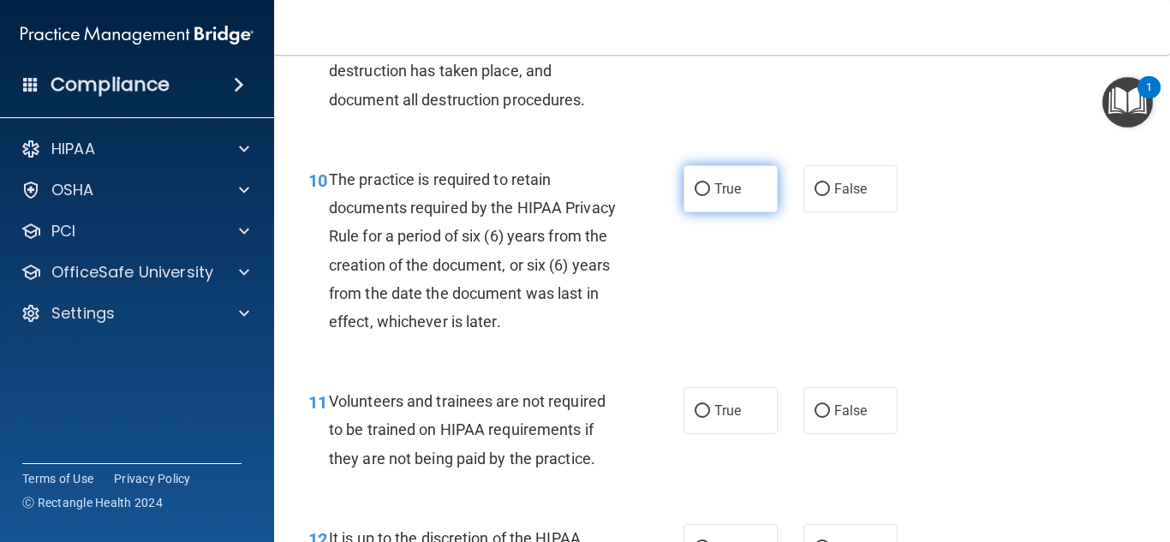
click at [695, 196] on input "True" at bounding box center [701, 189] width 15 height 13
radio input "true"
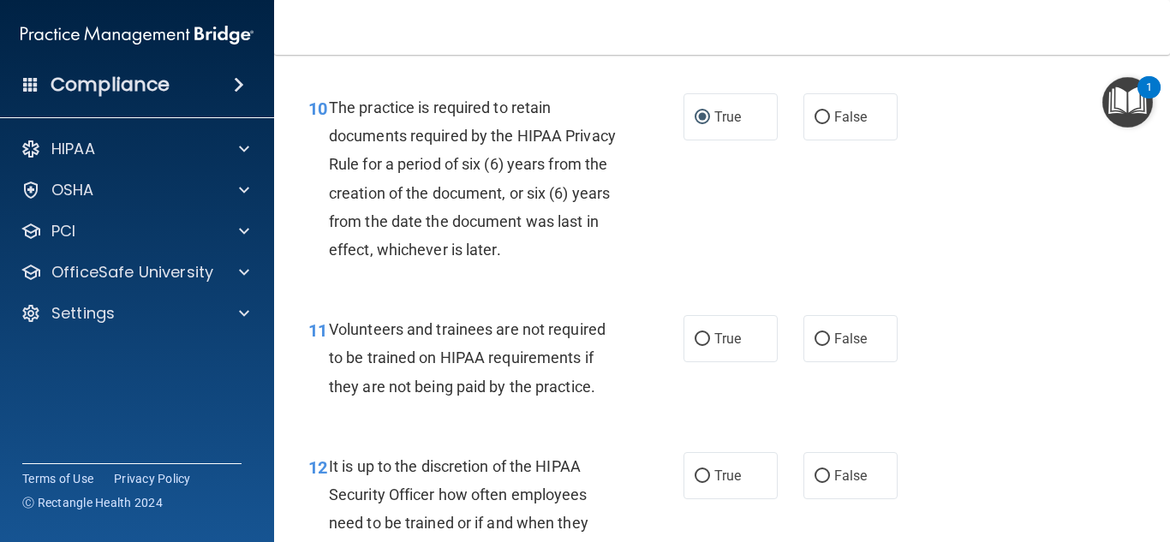
scroll to position [1969, 0]
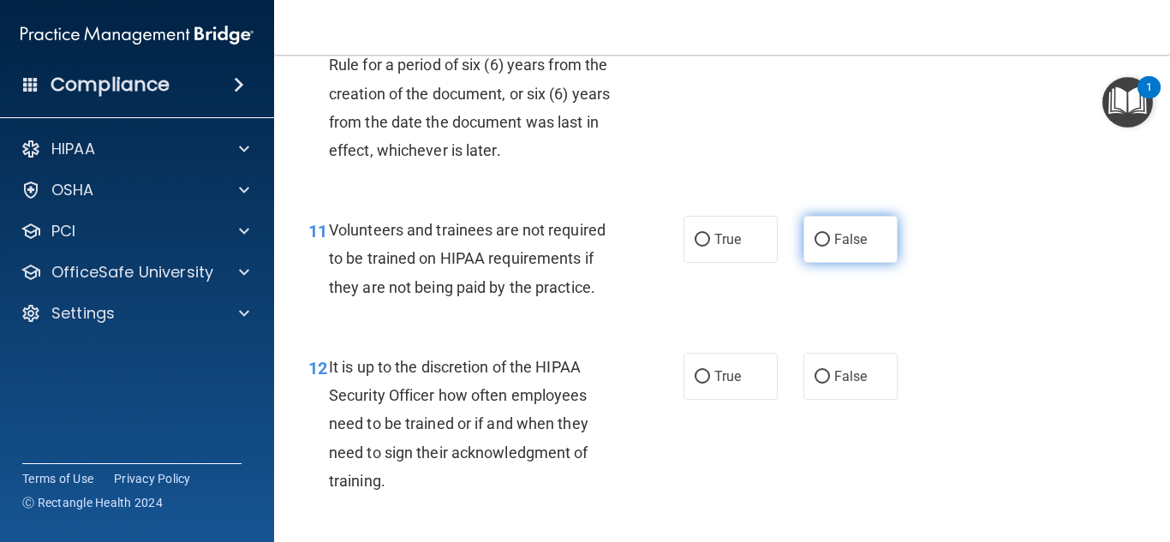
click at [814, 247] on input "False" at bounding box center [821, 240] width 15 height 13
radio input "true"
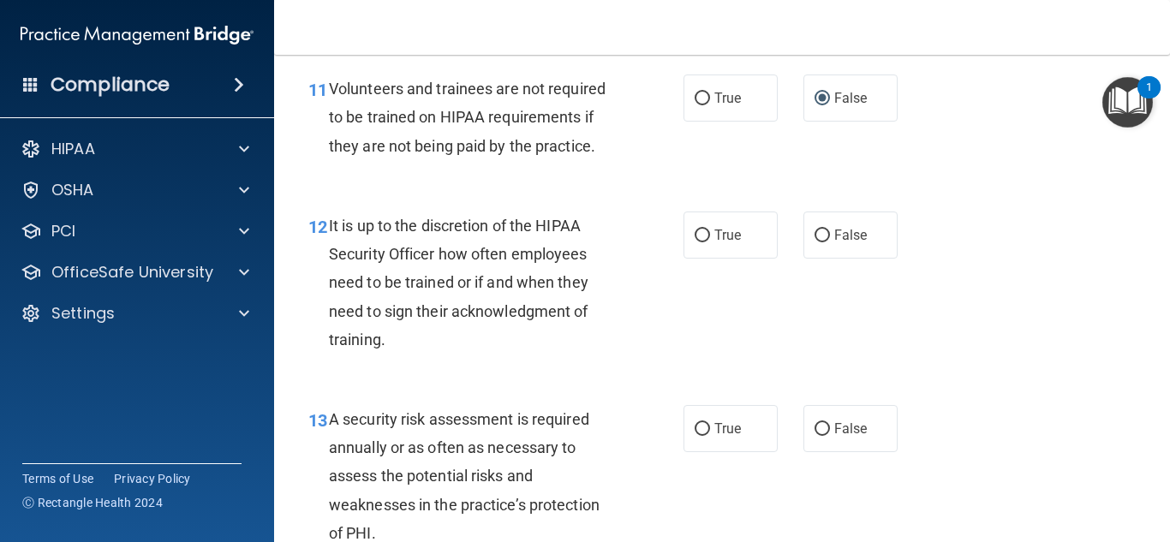
scroll to position [2141, 0]
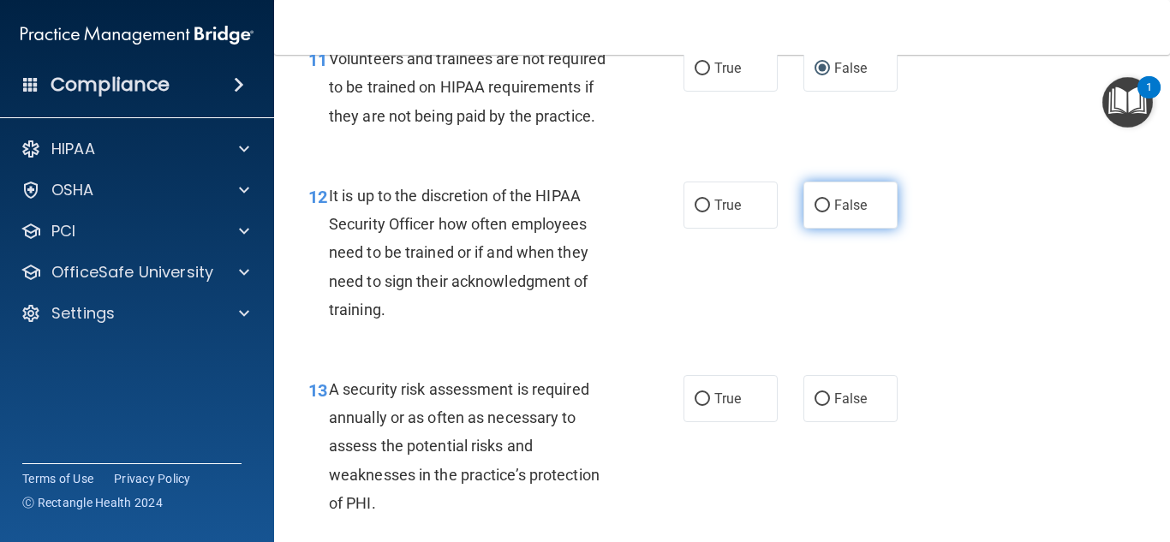
click at [817, 212] on input "False" at bounding box center [821, 206] width 15 height 13
radio input "true"
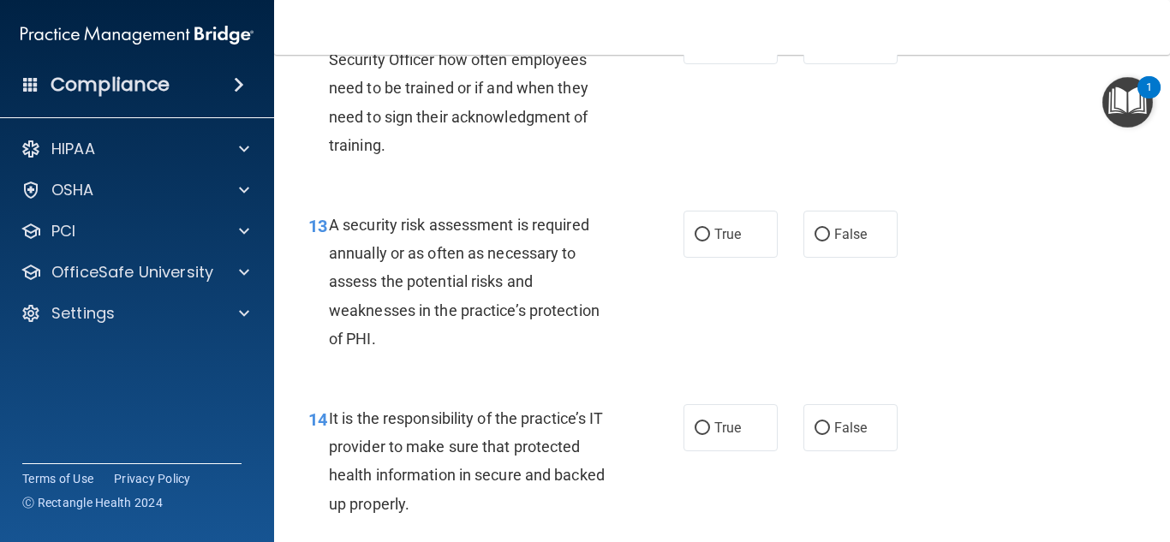
scroll to position [2312, 0]
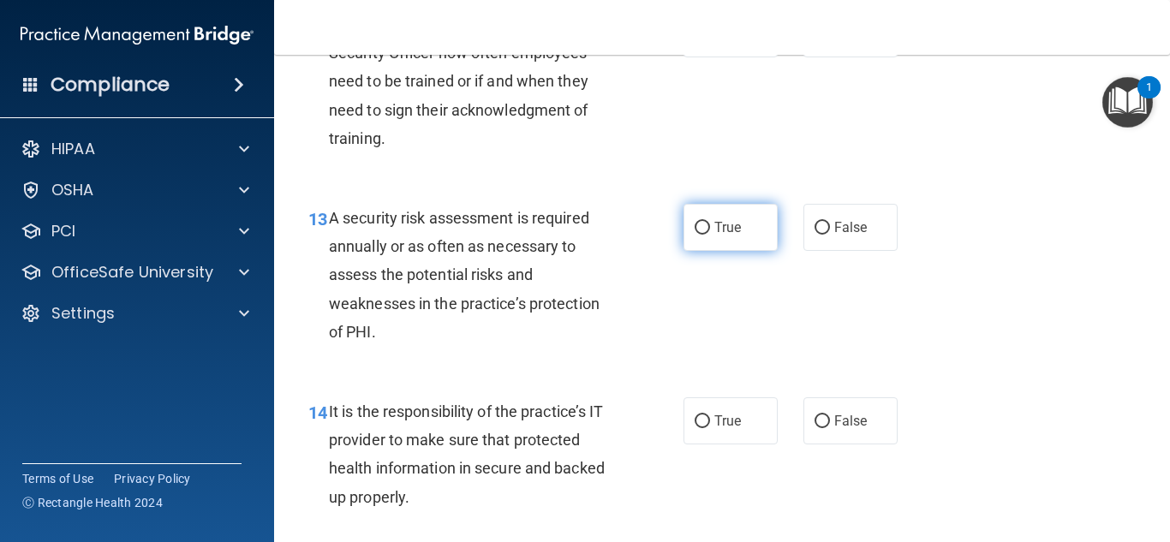
click at [695, 235] on input "True" at bounding box center [701, 228] width 15 height 13
radio input "true"
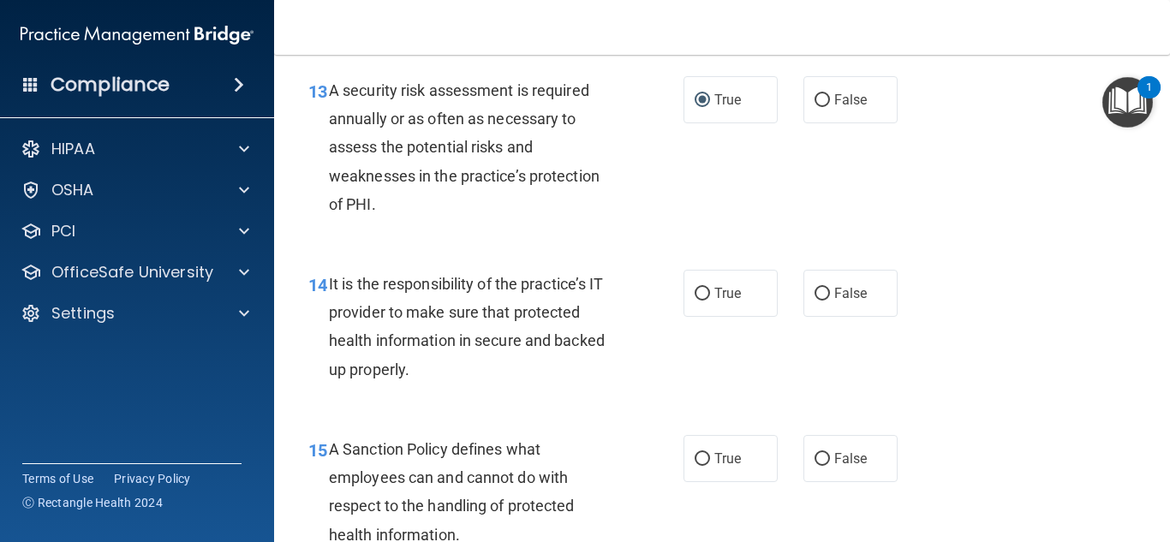
scroll to position [2483, 0]
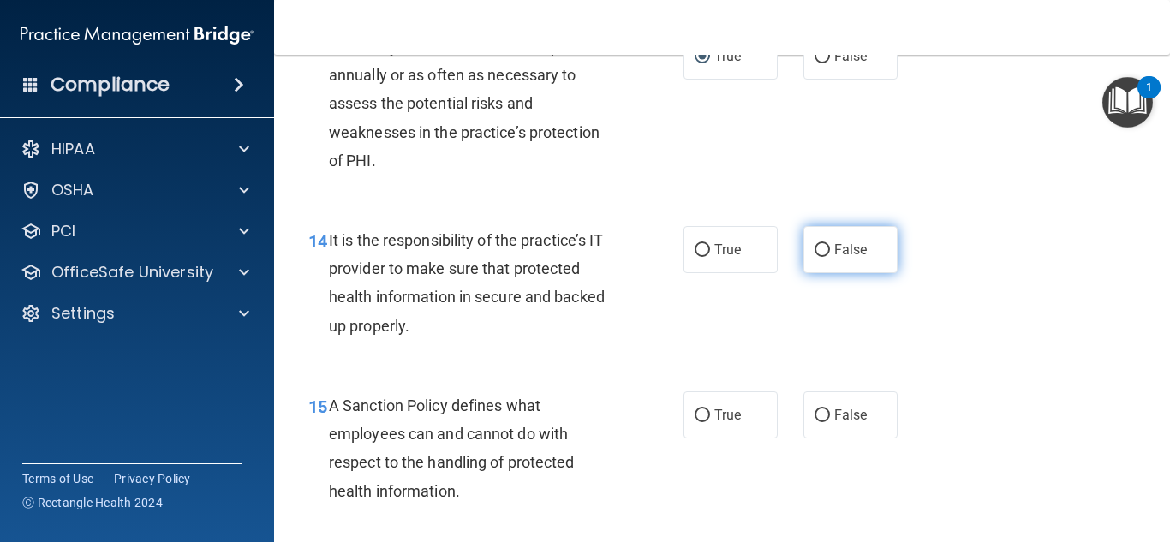
click at [814, 257] on input "False" at bounding box center [821, 250] width 15 height 13
radio input "true"
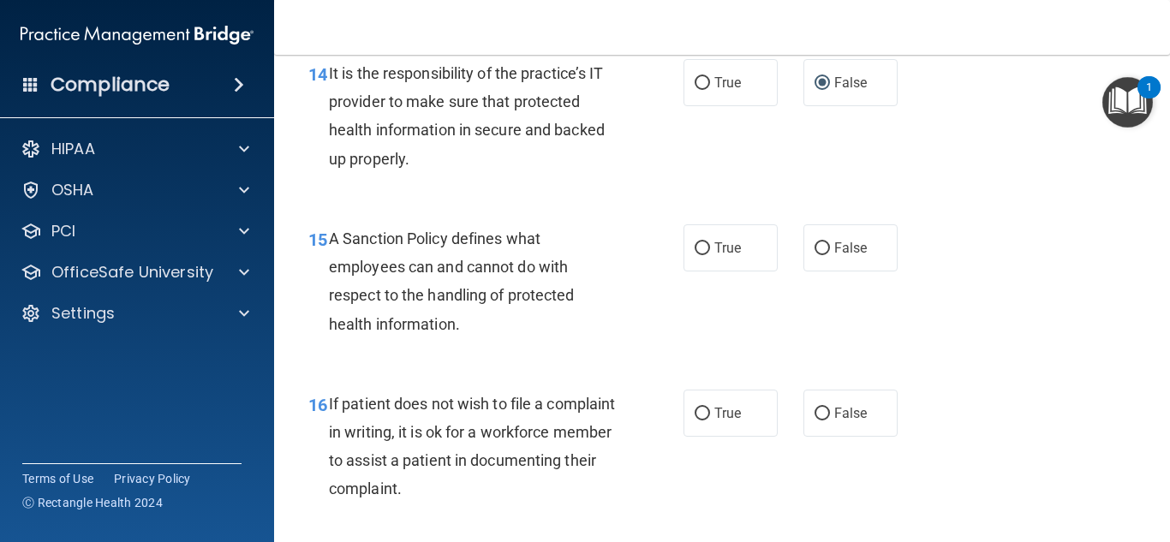
scroll to position [2740, 0]
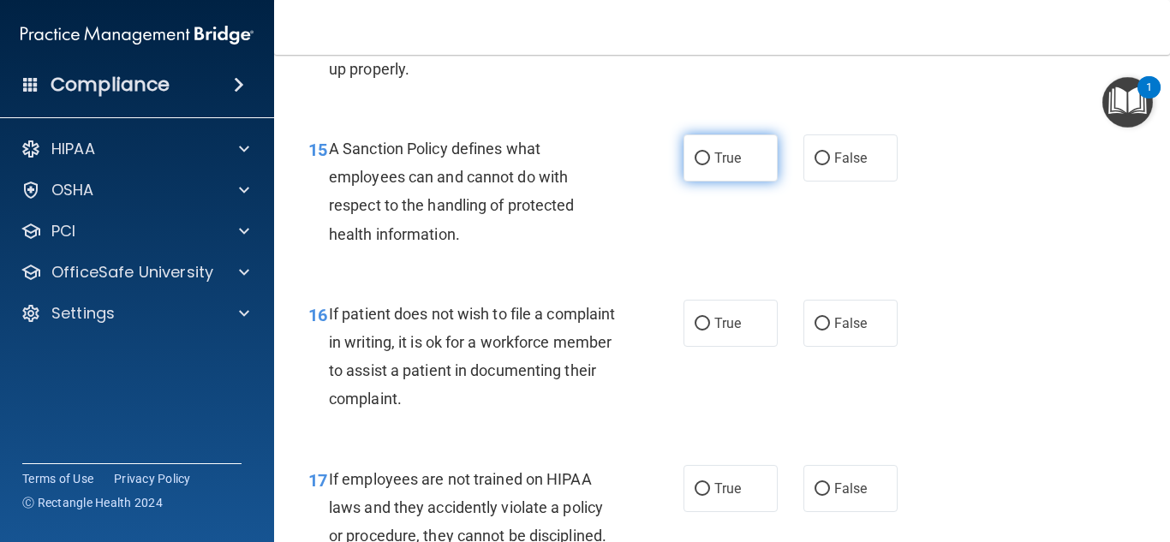
click at [699, 165] on input "True" at bounding box center [701, 158] width 15 height 13
radio input "true"
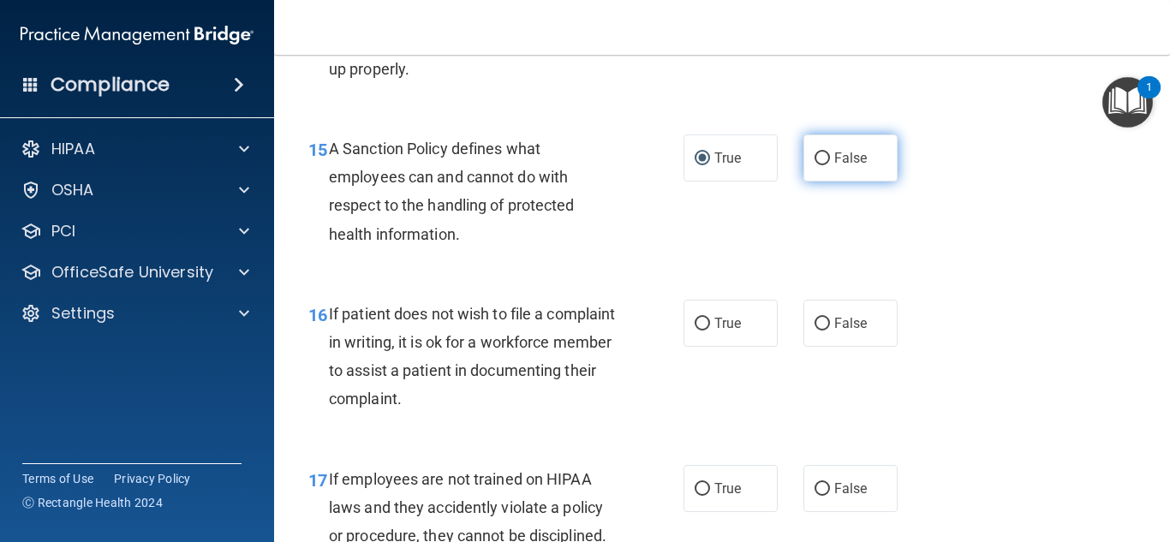
click at [814, 165] on input "False" at bounding box center [821, 158] width 15 height 13
radio input "true"
radio input "false"
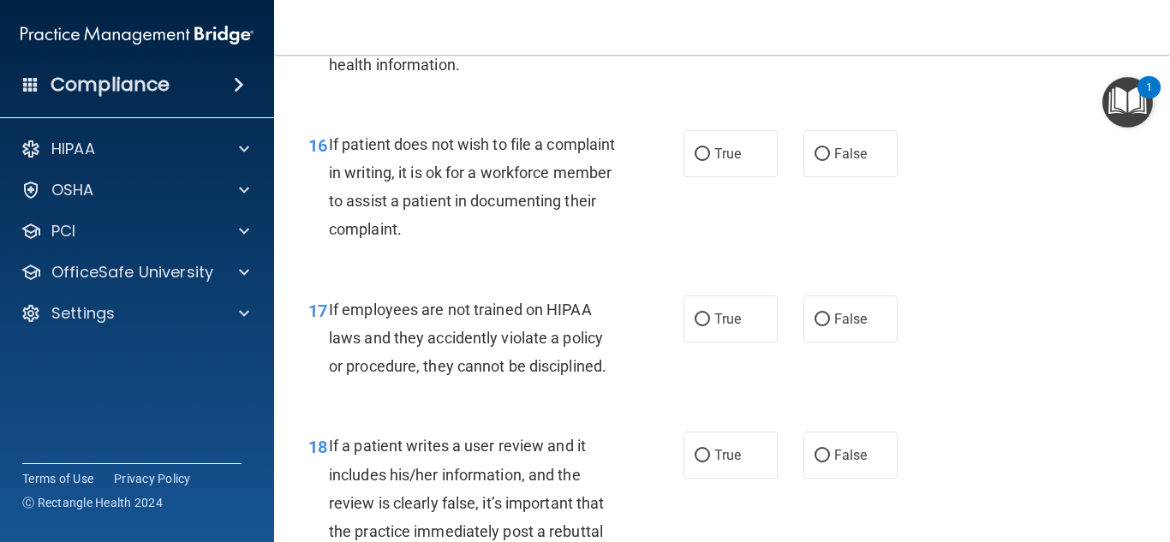
scroll to position [2911, 0]
click at [695, 159] on input "True" at bounding box center [701, 152] width 15 height 13
radio input "true"
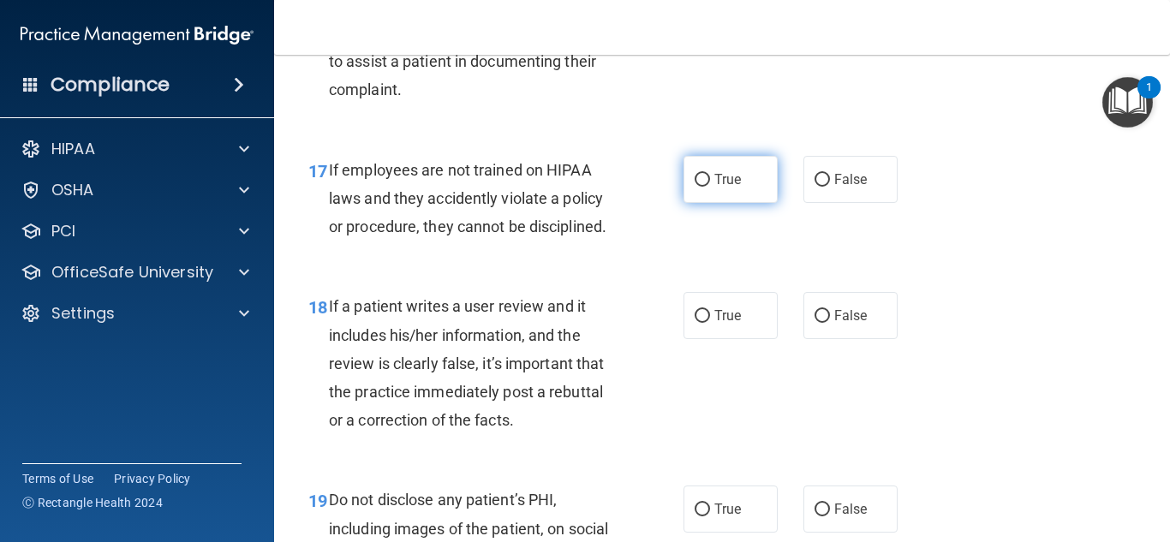
scroll to position [3168, 0]
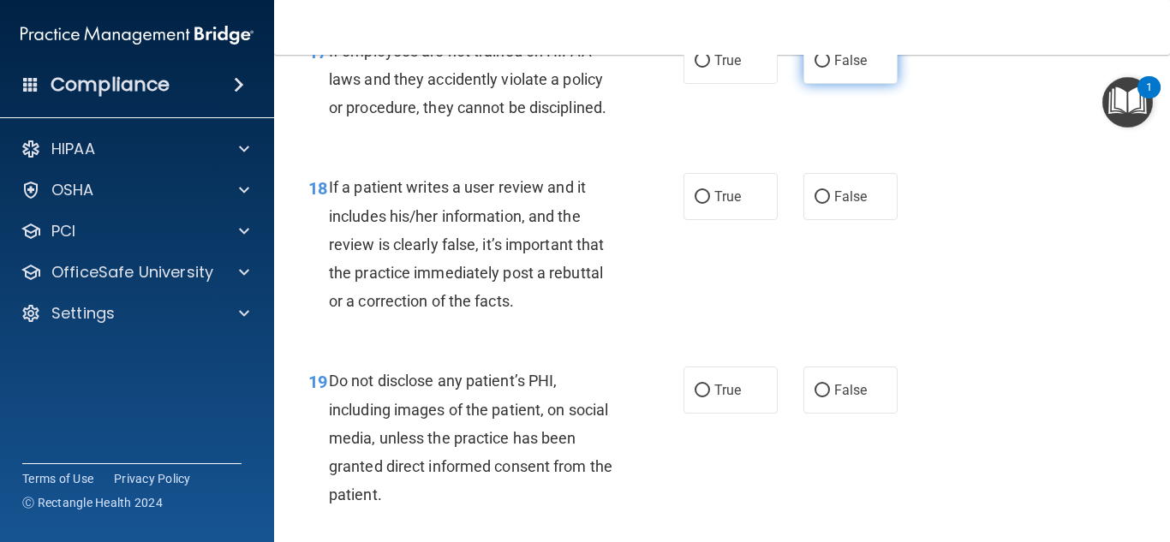
click at [815, 68] on input "False" at bounding box center [821, 61] width 15 height 13
radio input "true"
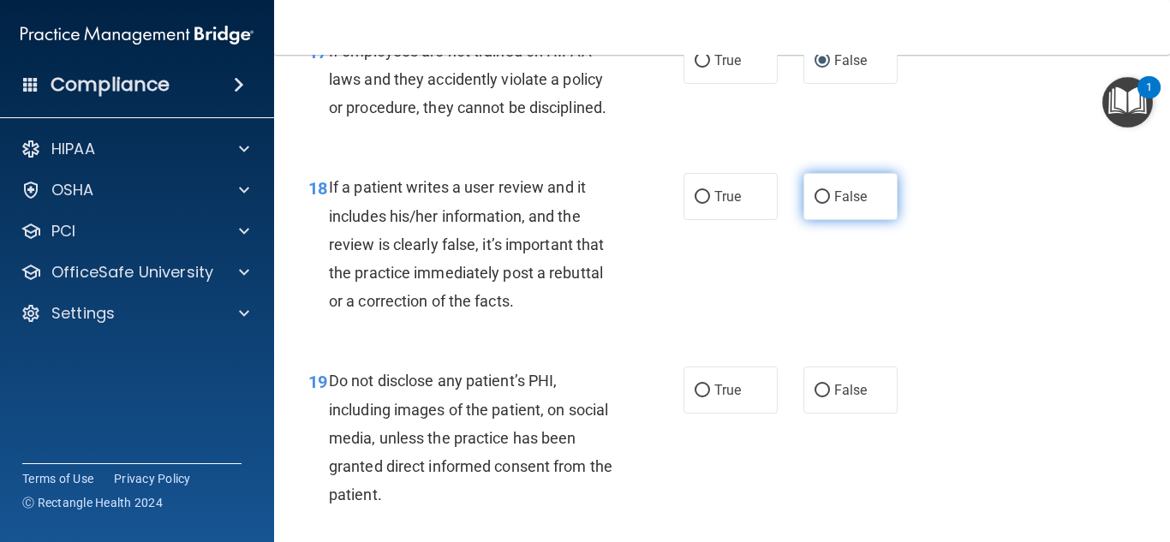
click at [814, 204] on input "False" at bounding box center [821, 197] width 15 height 13
radio input "true"
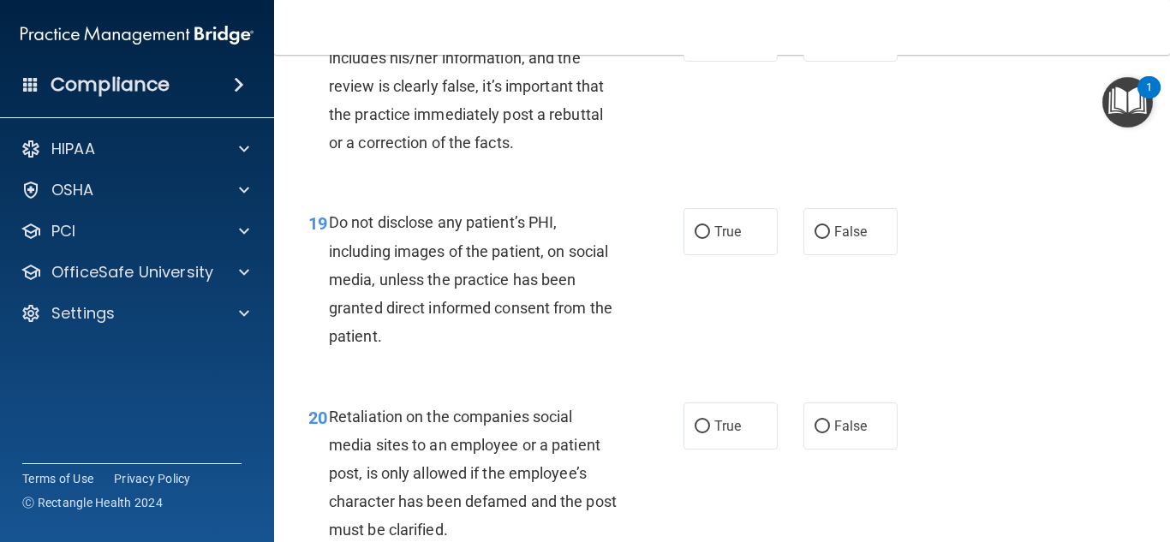
scroll to position [3339, 0]
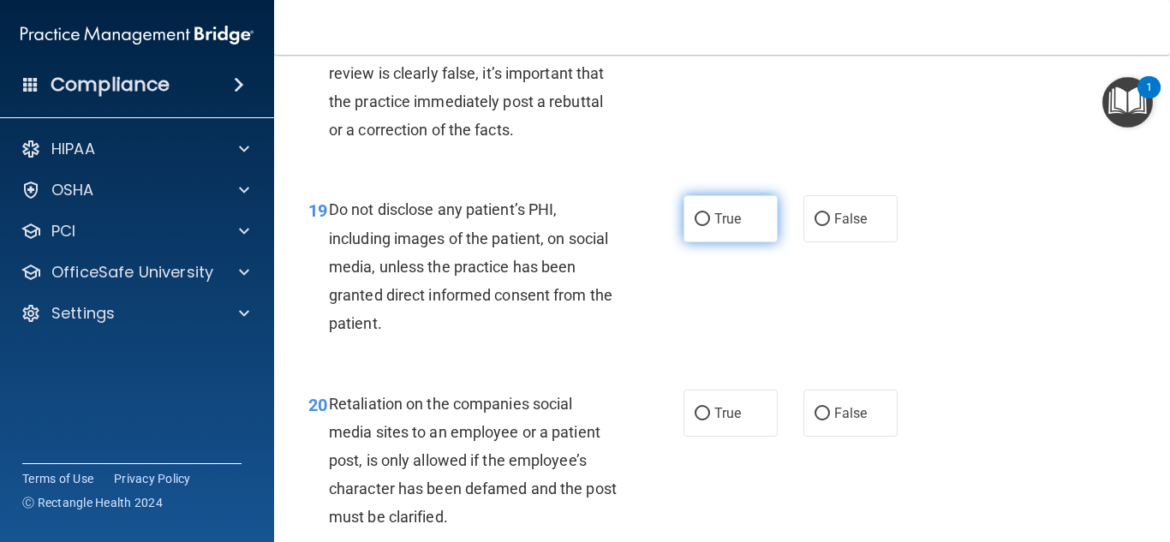
click at [696, 226] on input "True" at bounding box center [701, 219] width 15 height 13
radio input "true"
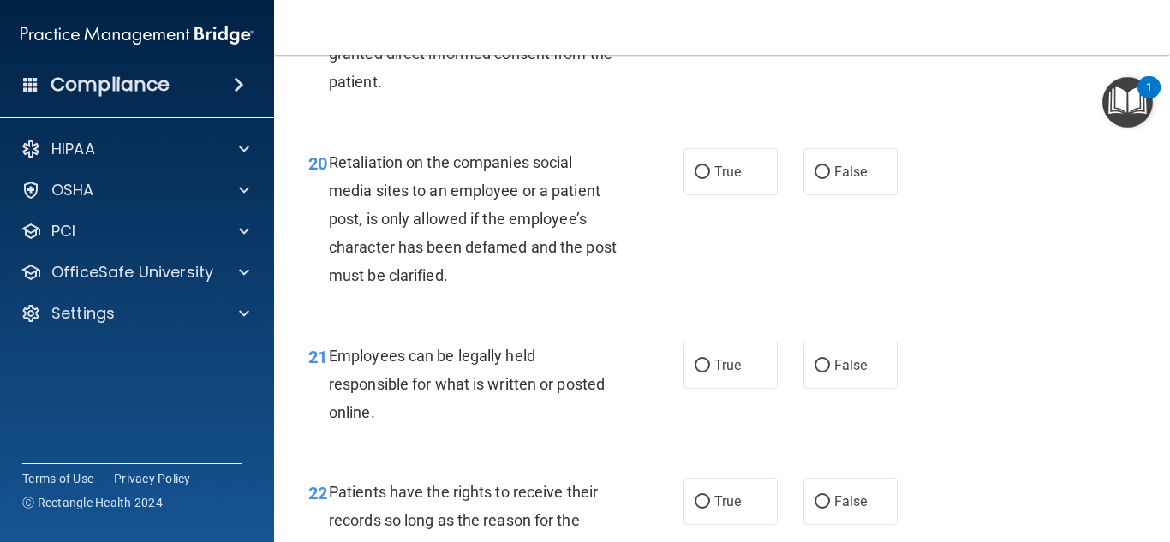
scroll to position [3596, 0]
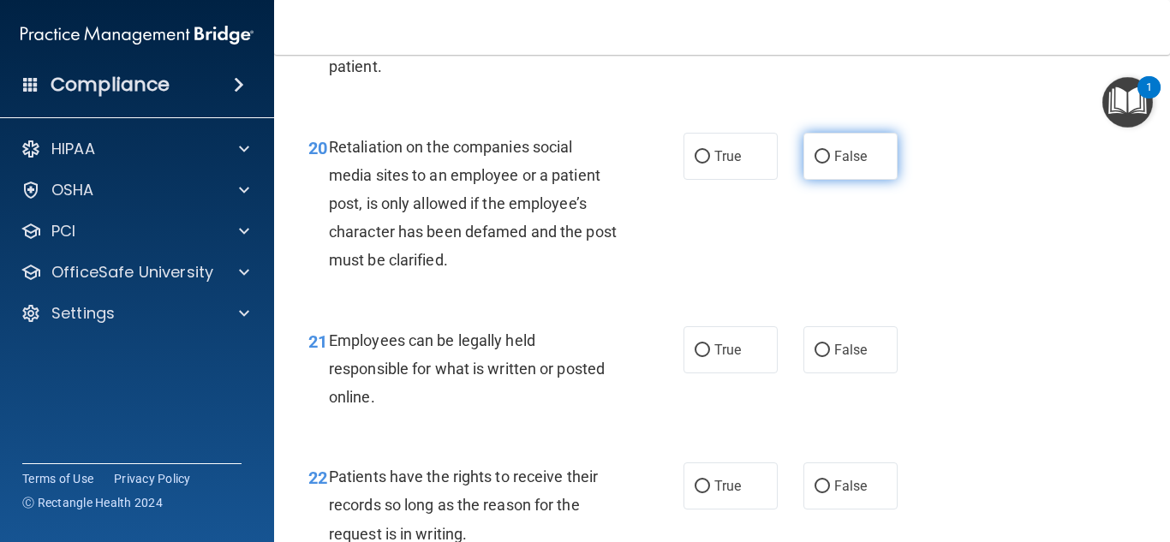
click at [815, 164] on input "False" at bounding box center [821, 157] width 15 height 13
radio input "true"
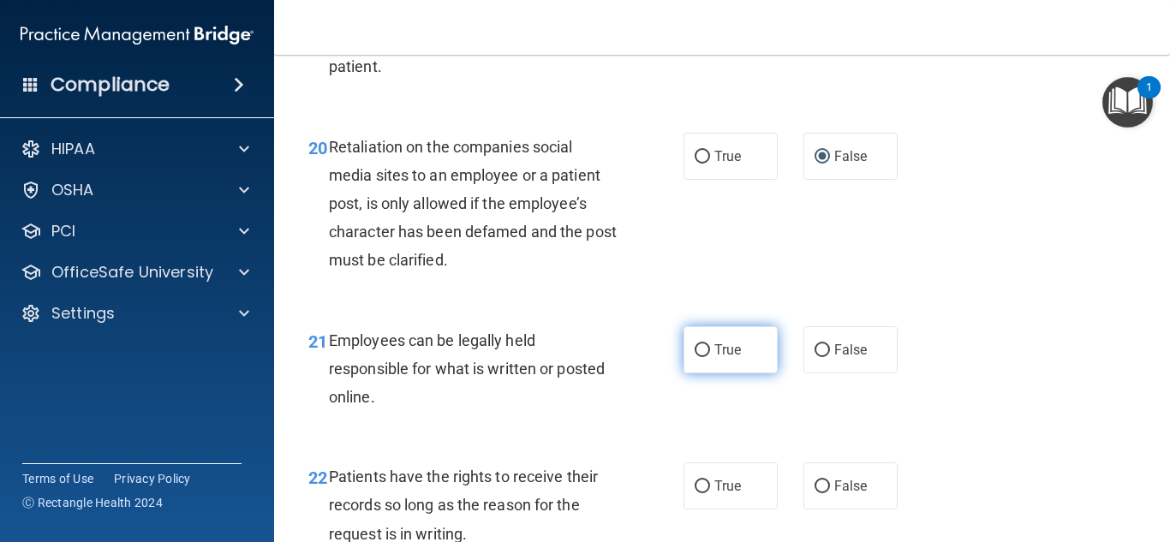
click at [700, 357] on input "True" at bounding box center [701, 350] width 15 height 13
radio input "true"
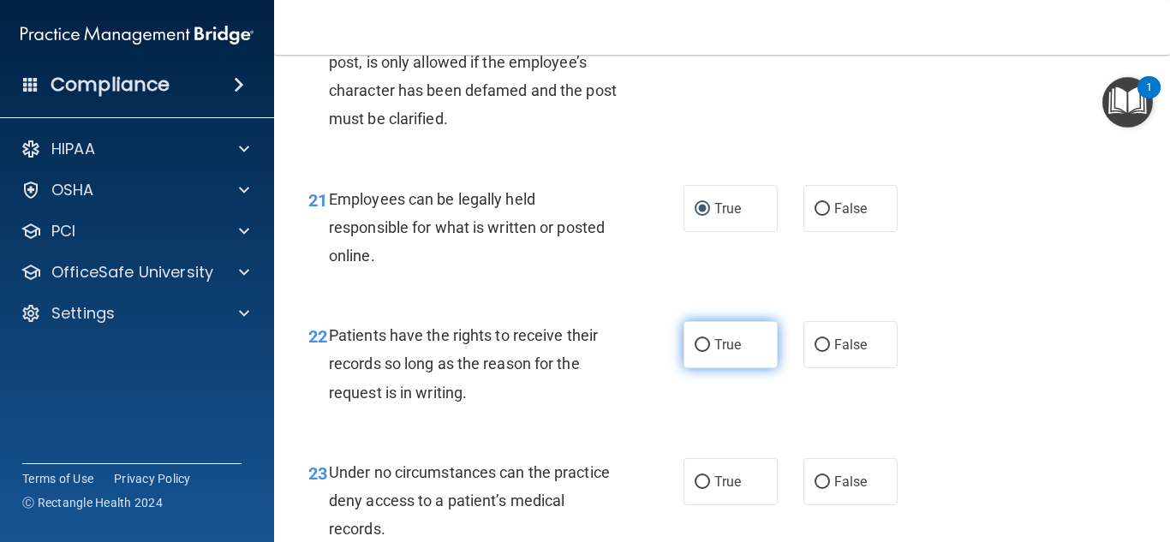
scroll to position [3767, 0]
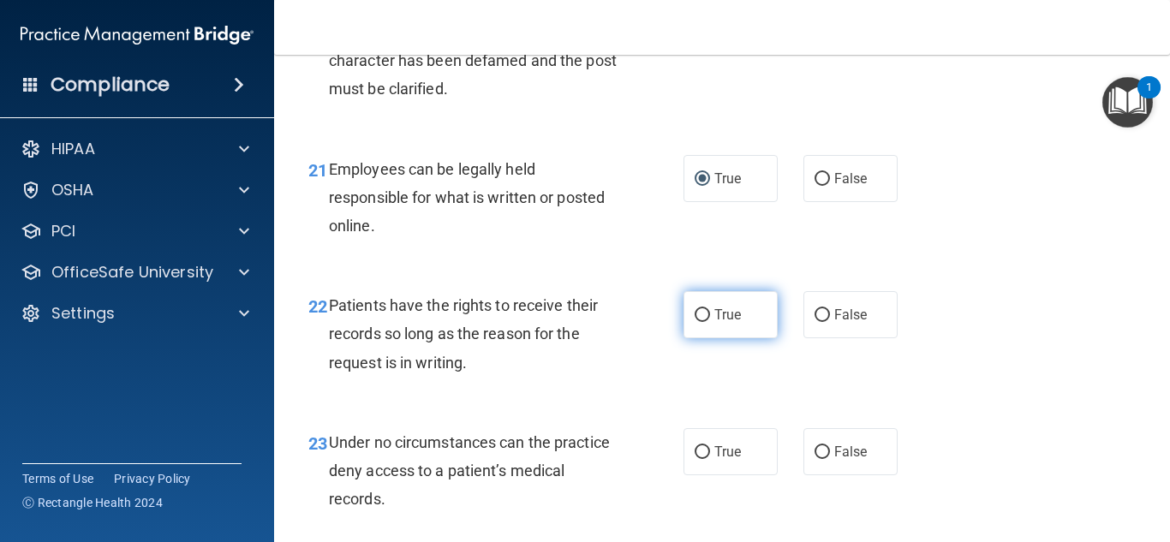
click at [696, 322] on input "True" at bounding box center [701, 315] width 15 height 13
radio input "true"
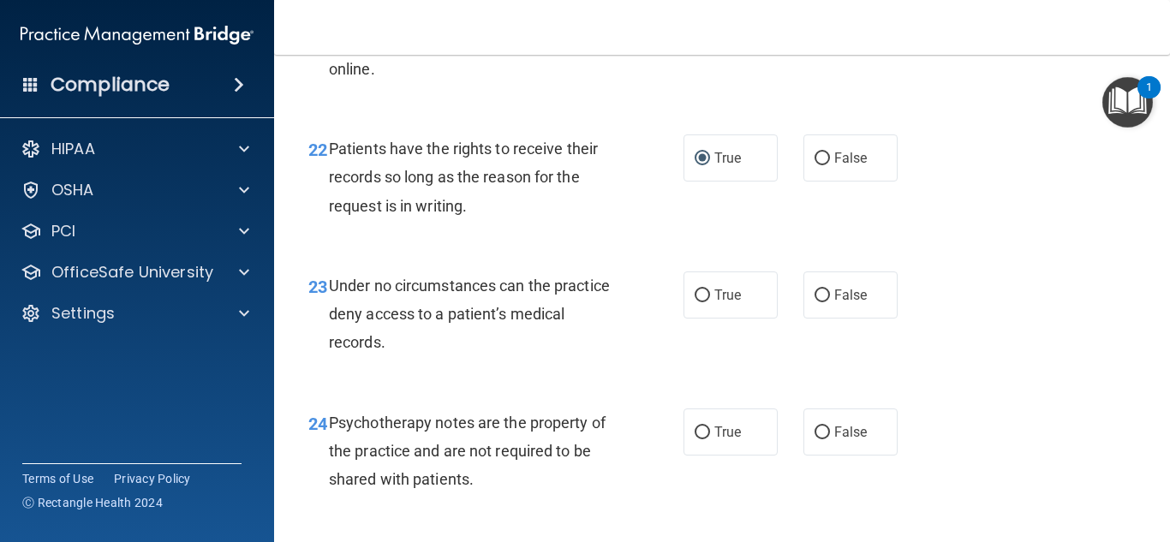
scroll to position [3939, 0]
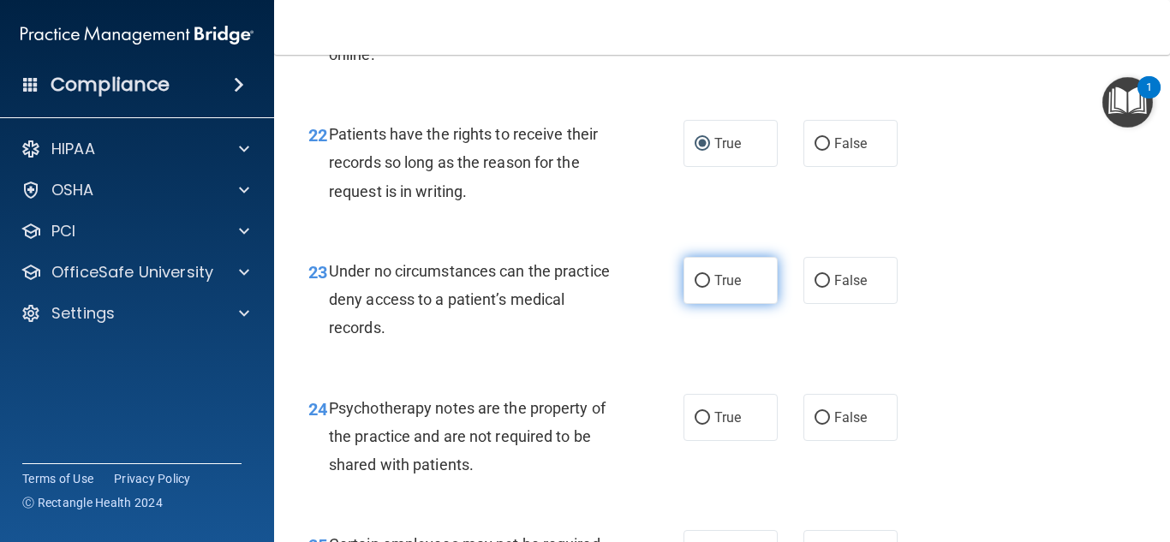
click at [696, 288] on input "True" at bounding box center [701, 281] width 15 height 13
radio input "true"
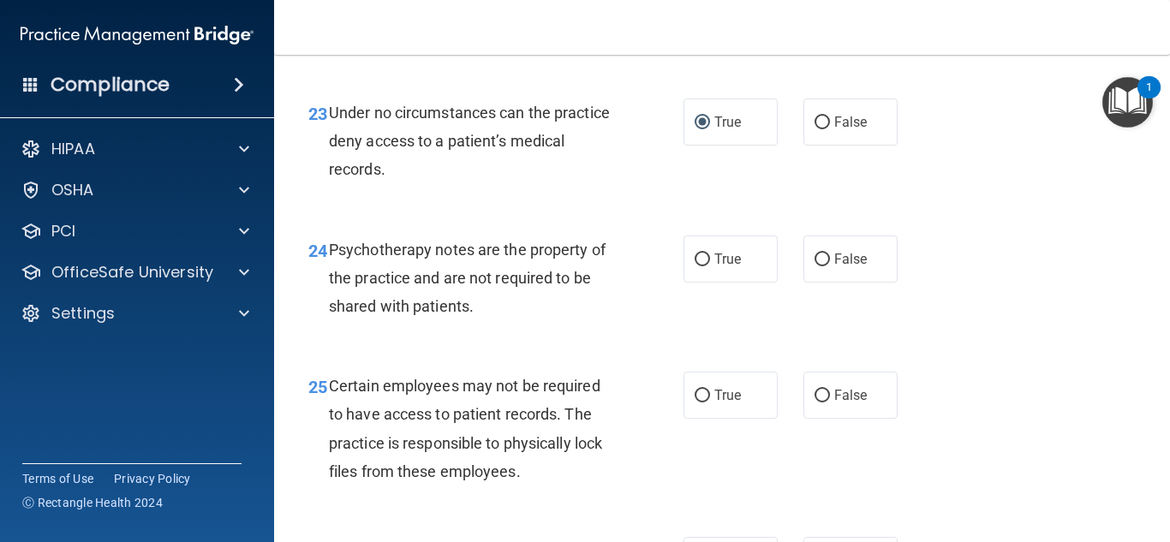
scroll to position [4110, 0]
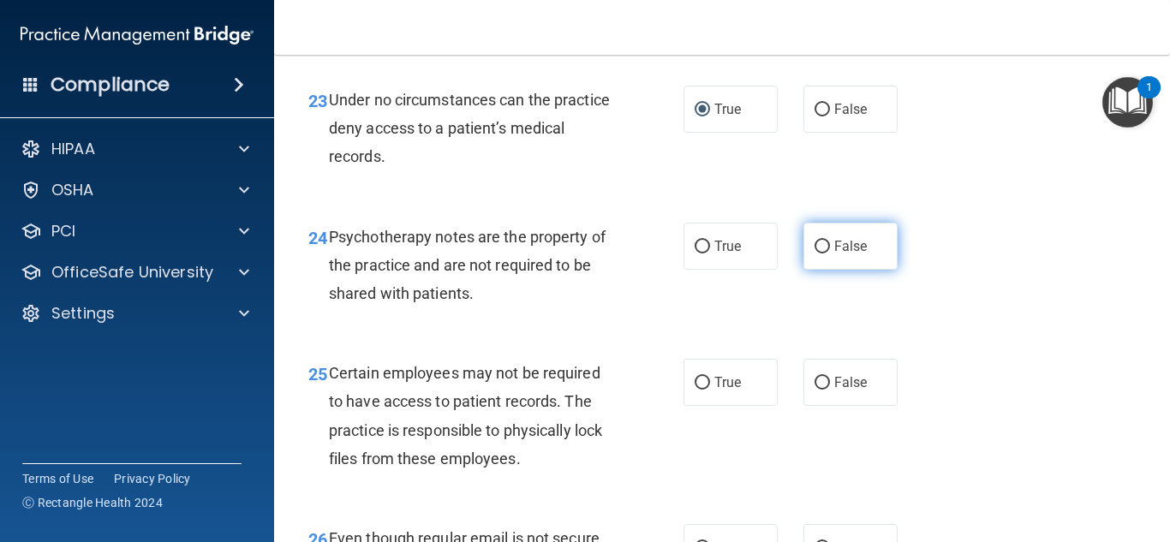
click at [817, 253] on input "False" at bounding box center [821, 247] width 15 height 13
radio input "true"
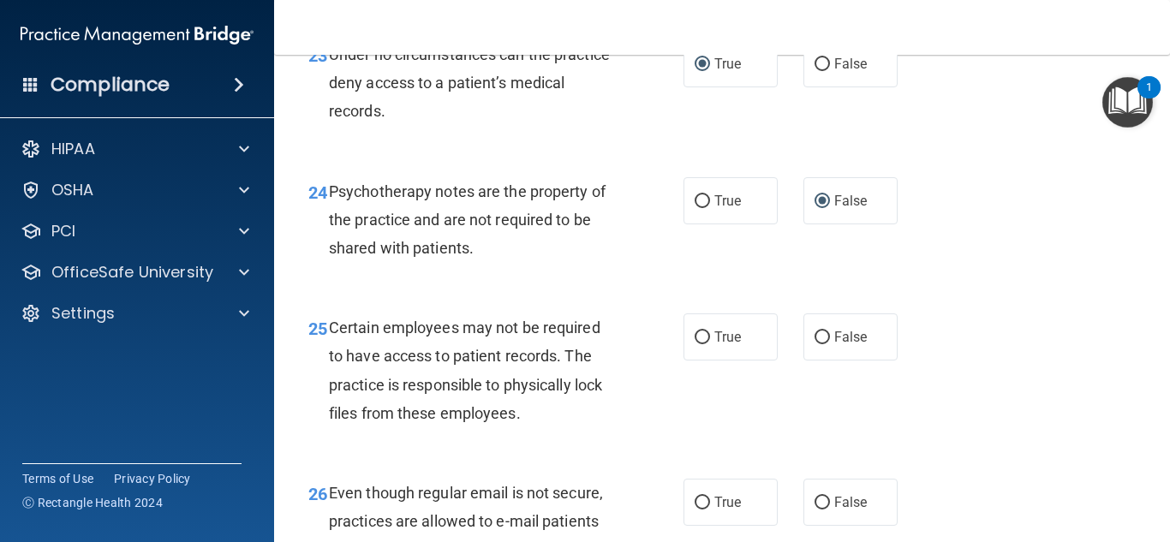
scroll to position [4281, 0]
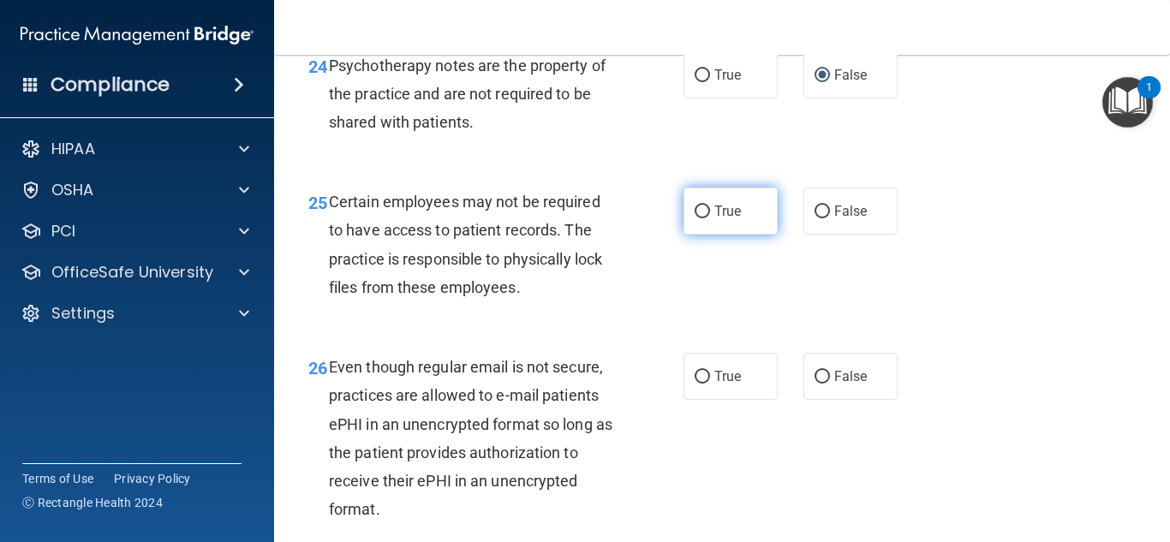
click at [697, 218] on input "True" at bounding box center [701, 211] width 15 height 13
radio input "true"
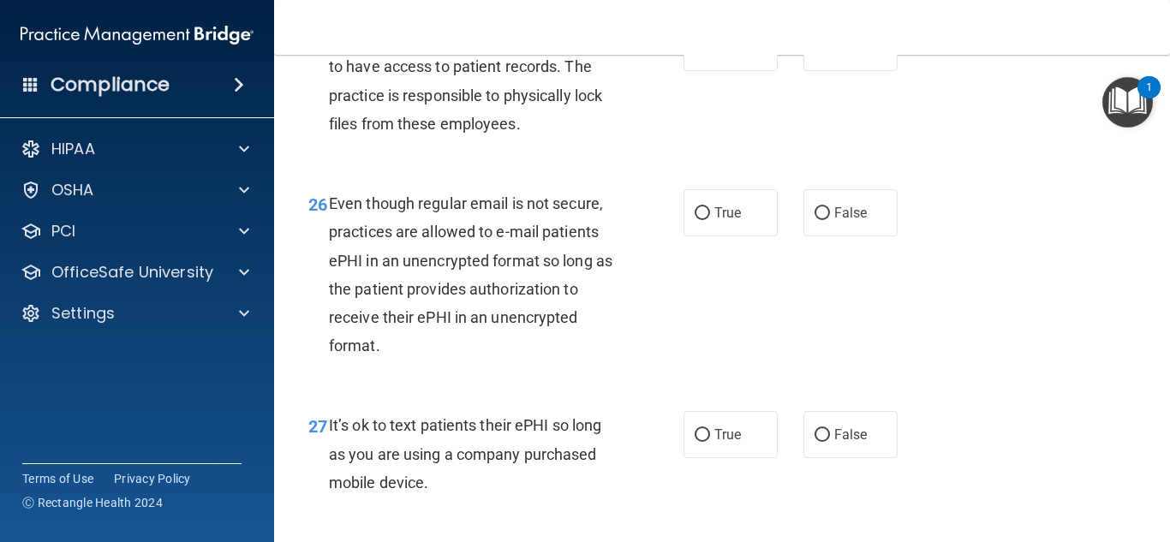
scroll to position [4452, 0]
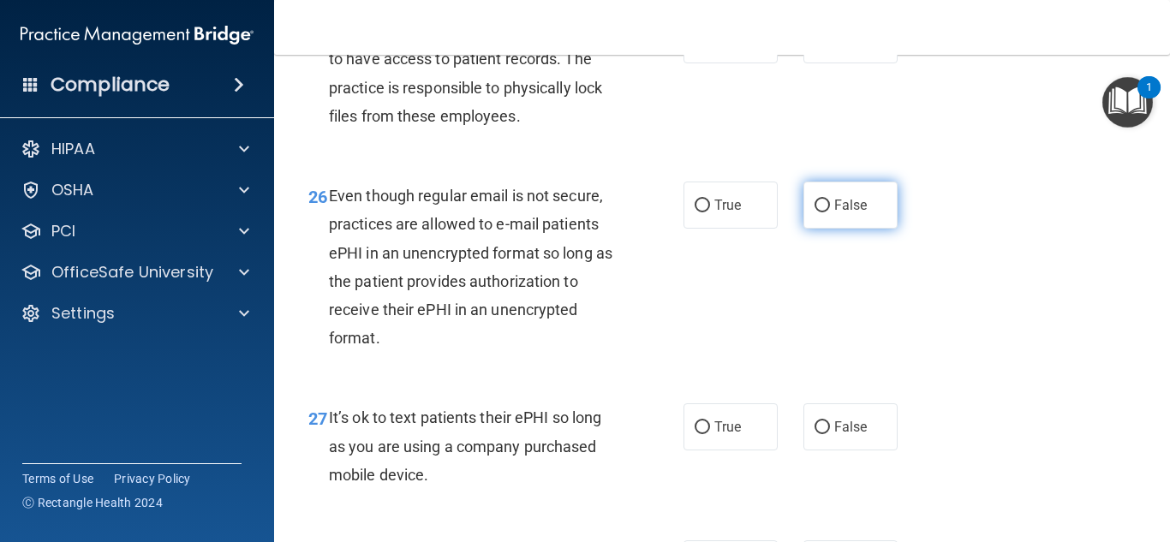
click at [814, 212] on input "False" at bounding box center [821, 206] width 15 height 13
radio input "true"
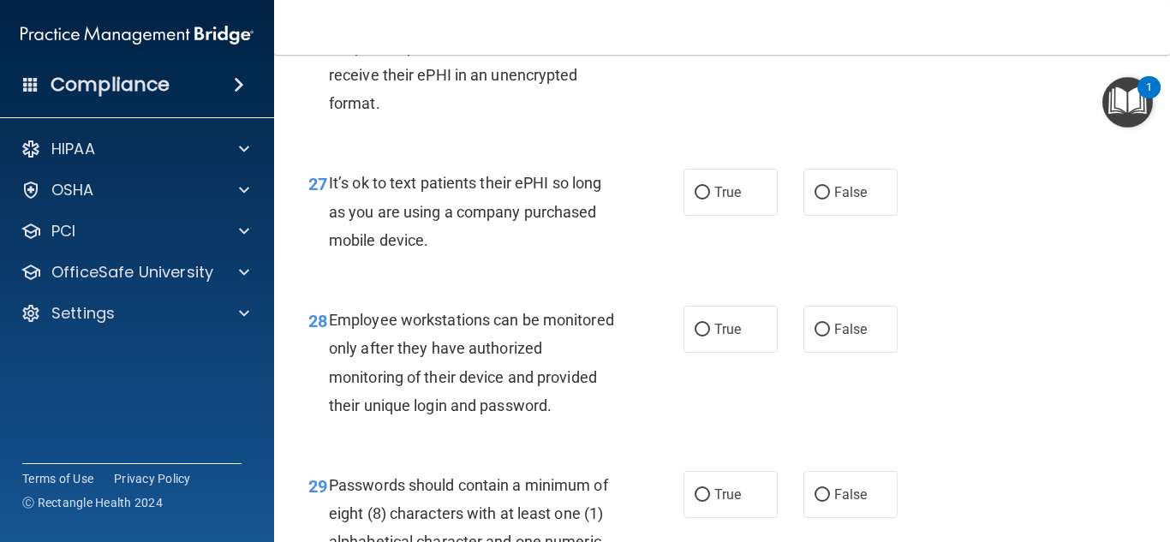
scroll to position [4709, 0]
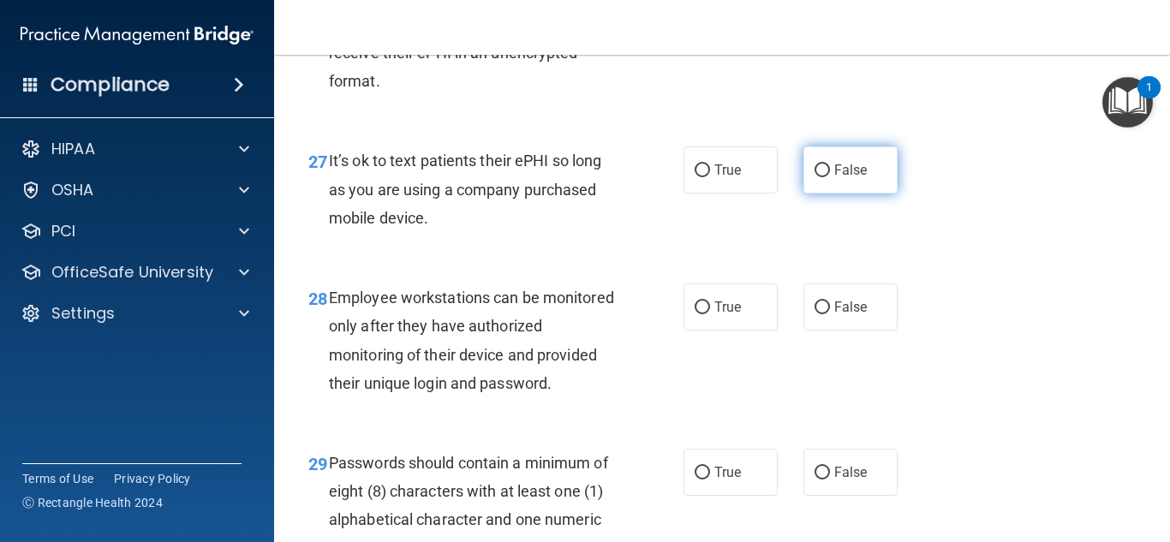
click at [814, 177] on input "False" at bounding box center [821, 170] width 15 height 13
radio input "true"
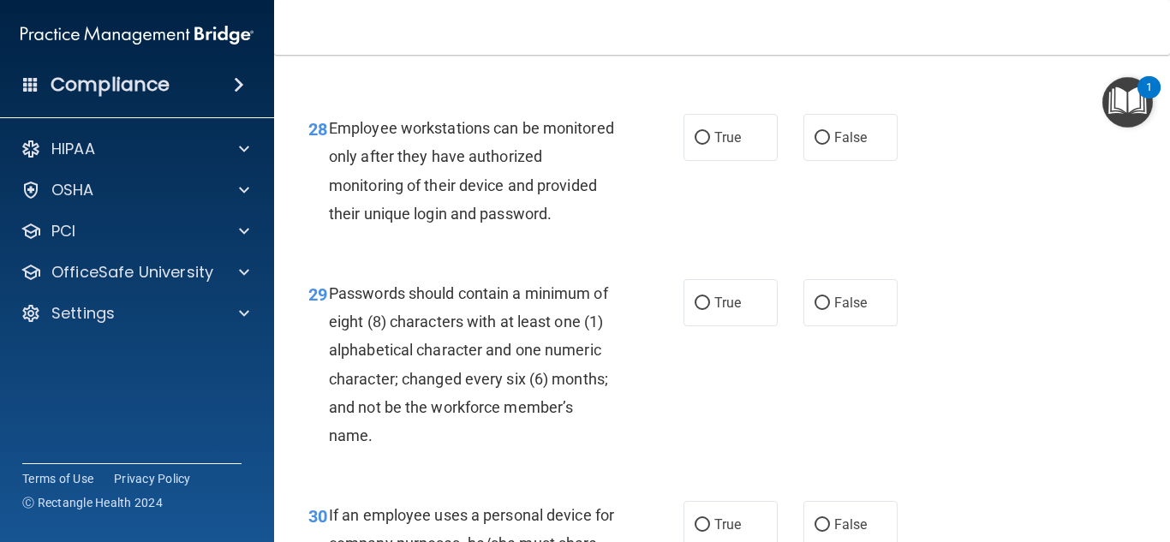
scroll to position [4880, 0]
click at [819, 143] on input "False" at bounding box center [821, 136] width 15 height 13
radio input "true"
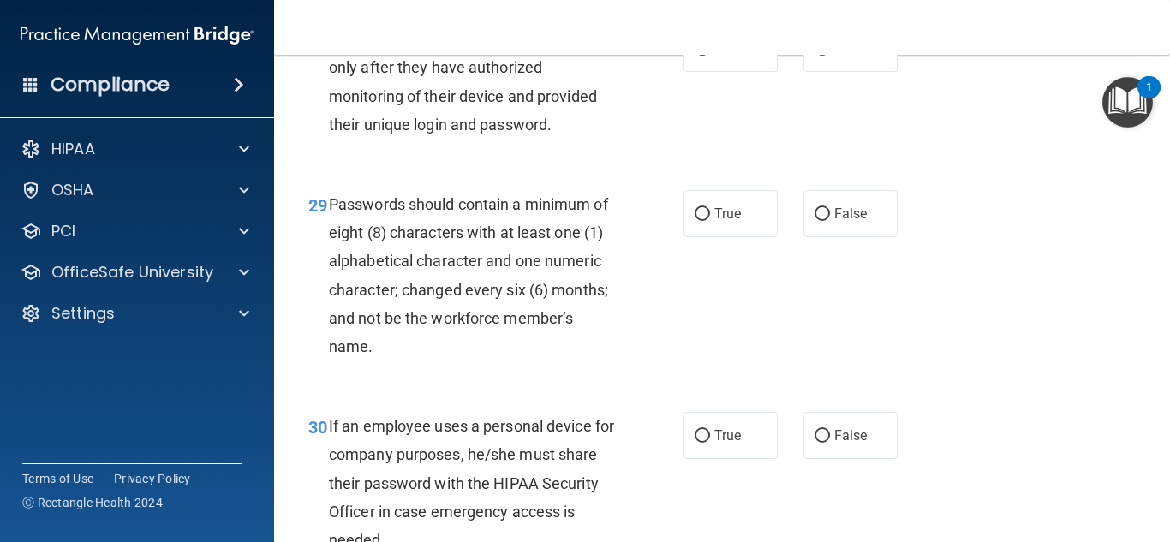
scroll to position [5052, 0]
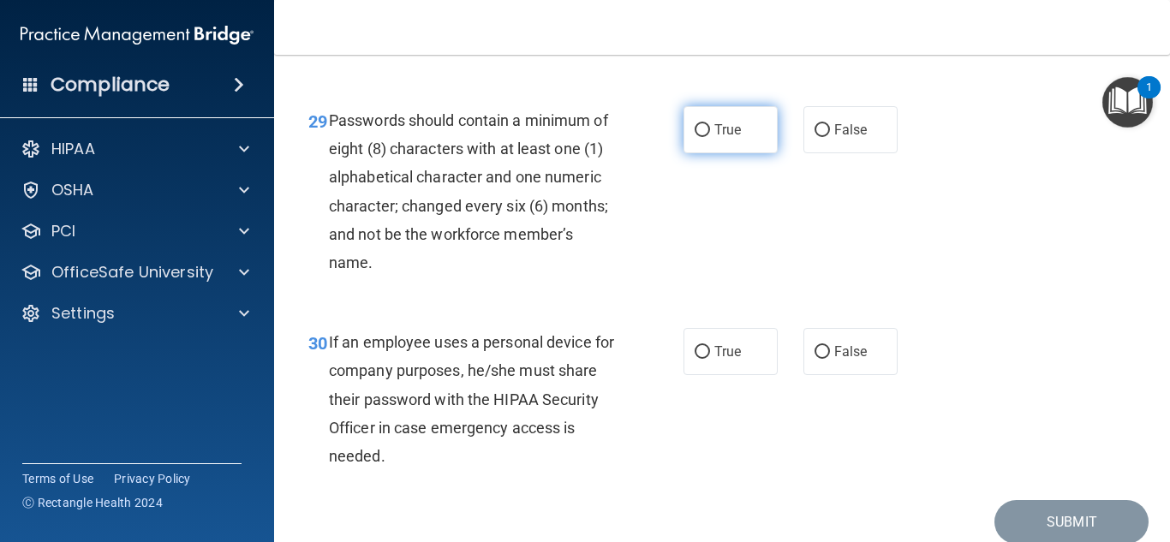
click at [700, 137] on input "True" at bounding box center [701, 130] width 15 height 13
radio input "true"
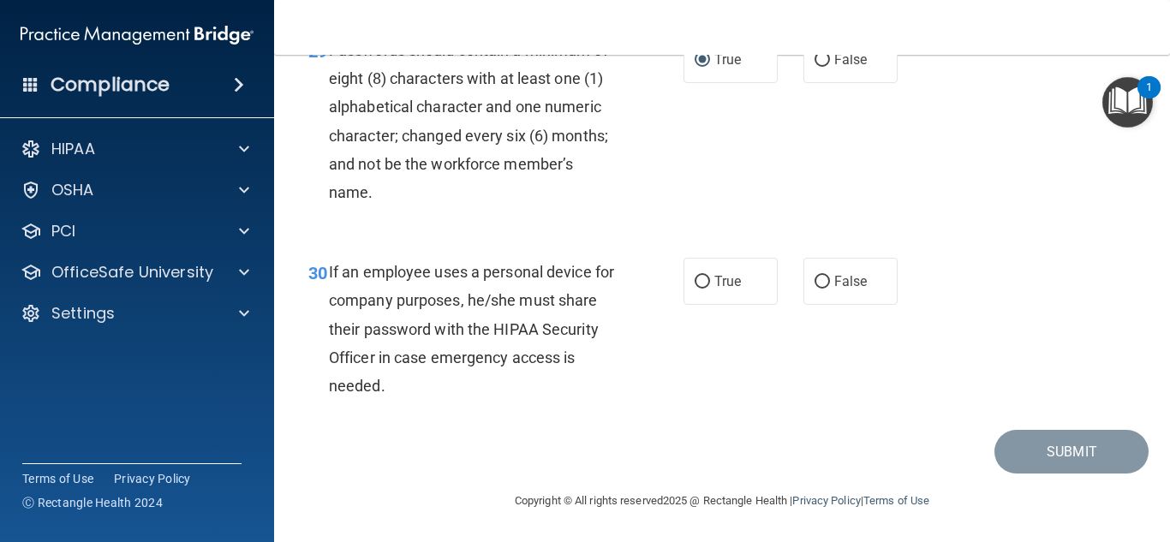
scroll to position [5178, 0]
click at [696, 277] on input "True" at bounding box center [701, 282] width 15 height 13
radio input "true"
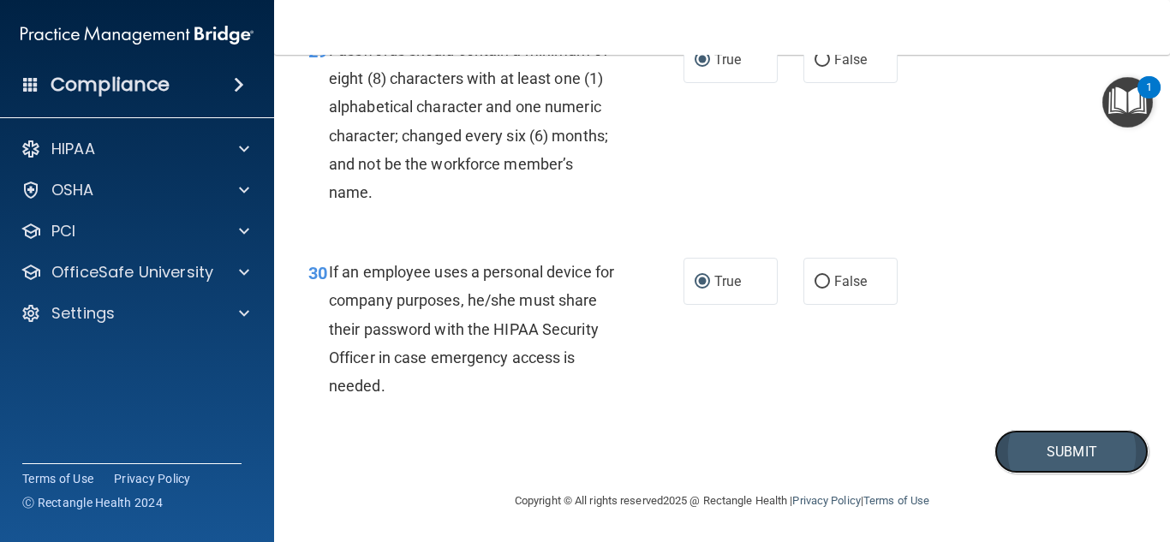
click at [1101, 441] on button "Submit" at bounding box center [1071, 452] width 154 height 44
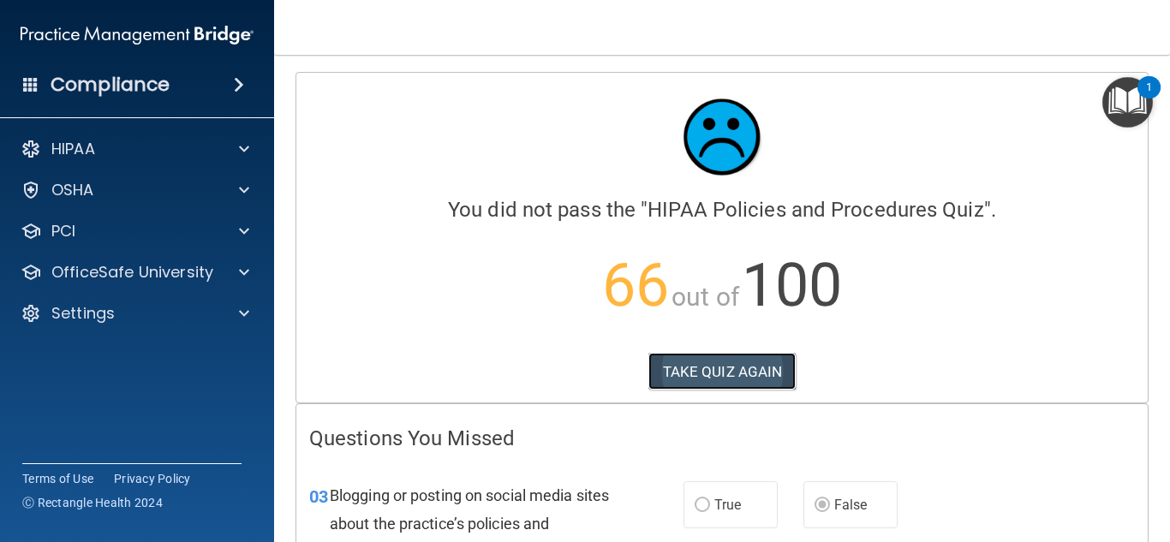
click at [705, 373] on button "TAKE QUIZ AGAIN" at bounding box center [722, 372] width 148 height 38
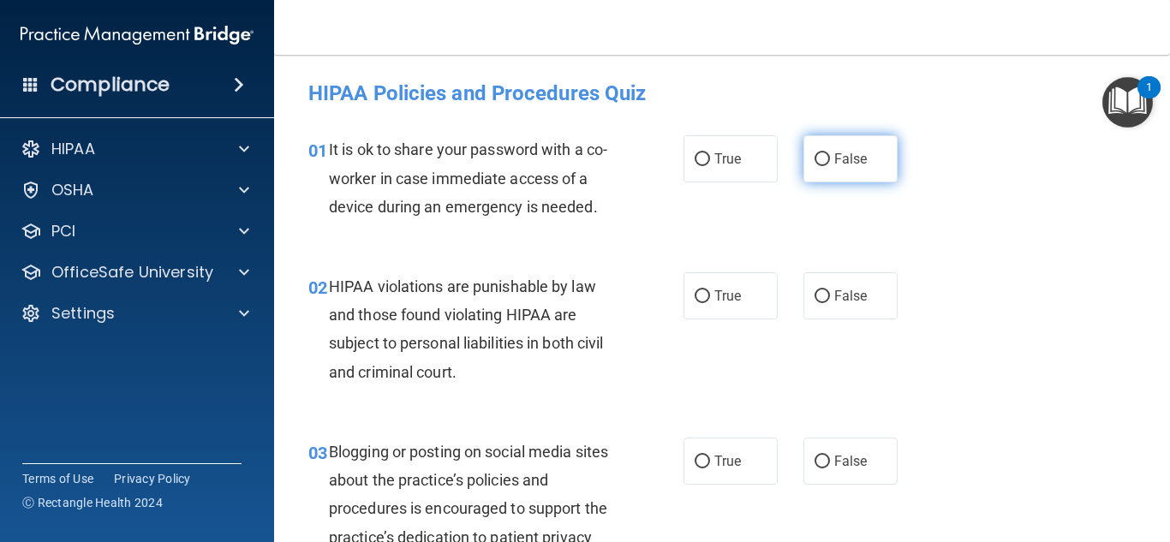
click at [814, 154] on input "False" at bounding box center [821, 159] width 15 height 13
radio input "true"
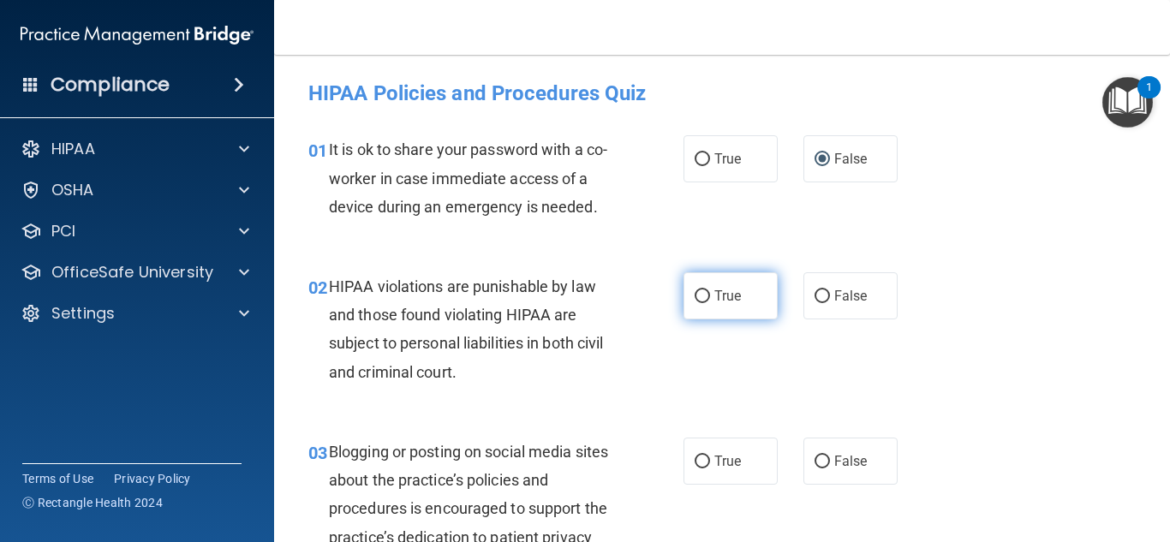
click at [694, 294] on input "True" at bounding box center [701, 296] width 15 height 13
radio input "true"
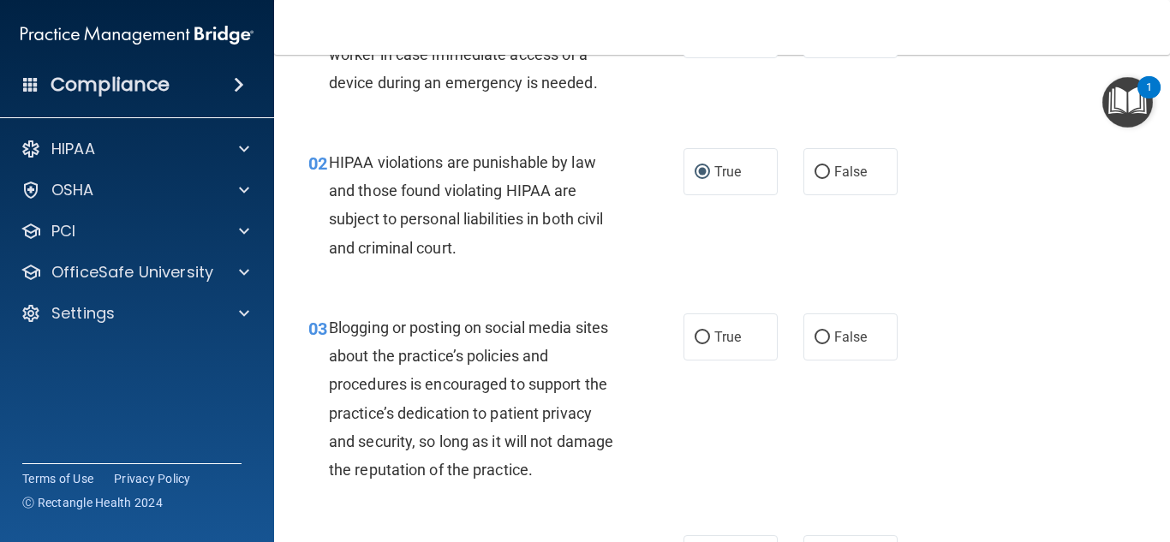
scroll to position [86, 0]
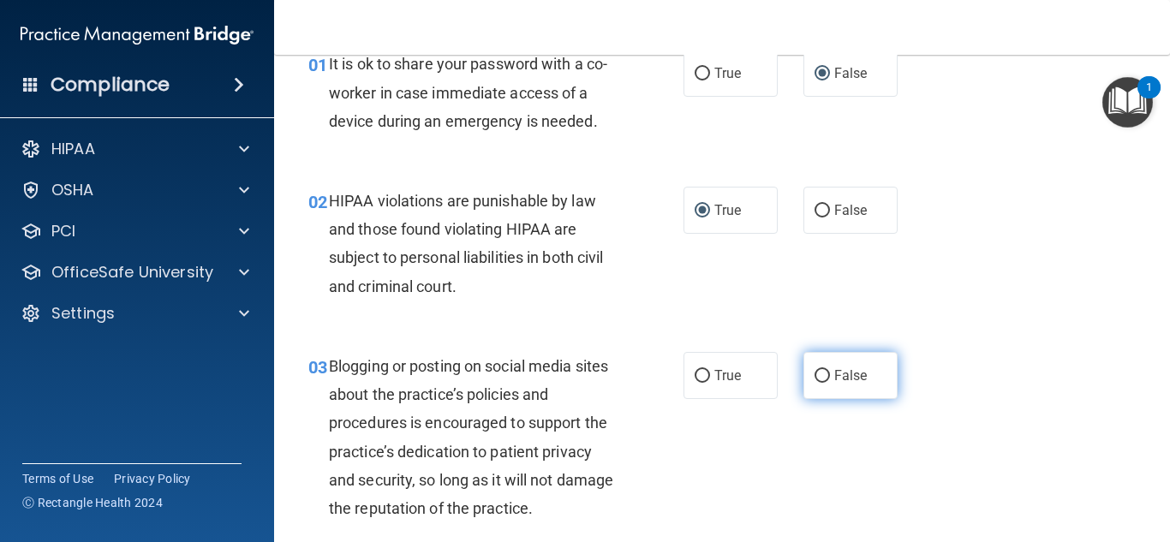
click at [814, 372] on input "False" at bounding box center [821, 376] width 15 height 13
radio input "true"
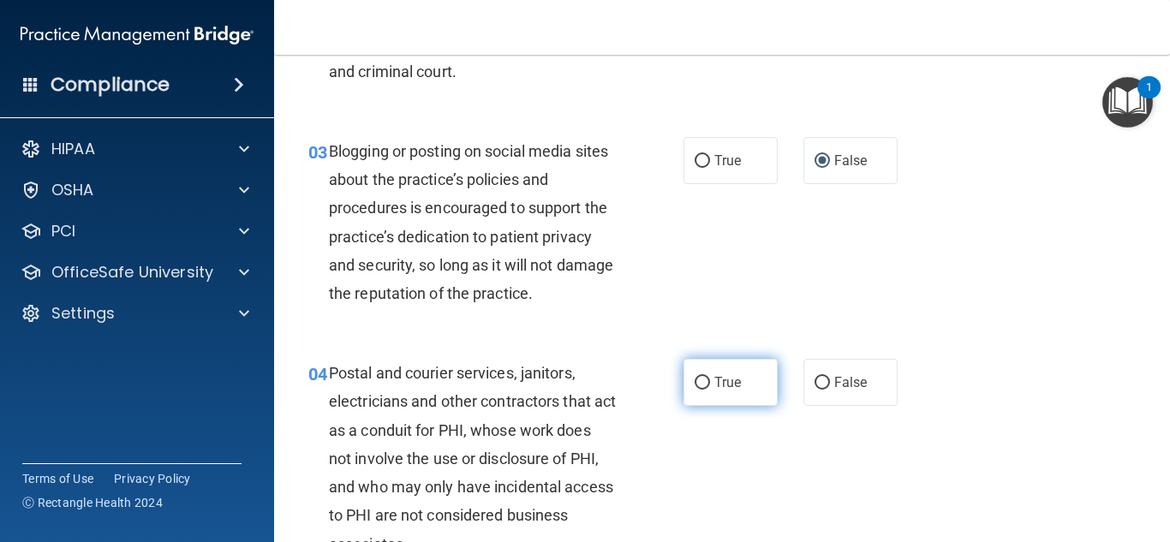
scroll to position [342, 0]
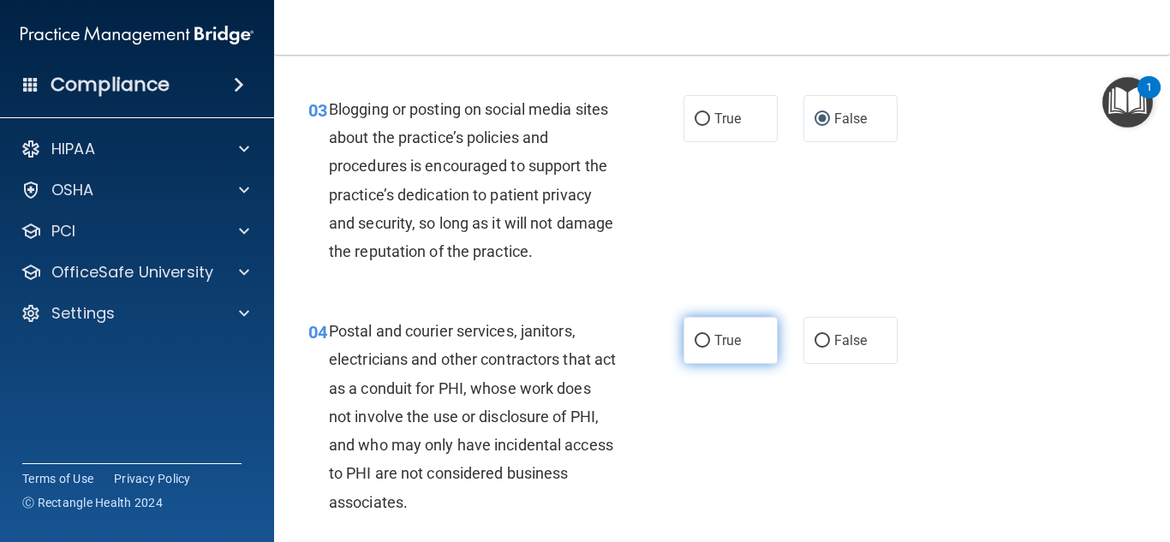
click at [694, 340] on input "True" at bounding box center [701, 341] width 15 height 13
radio input "true"
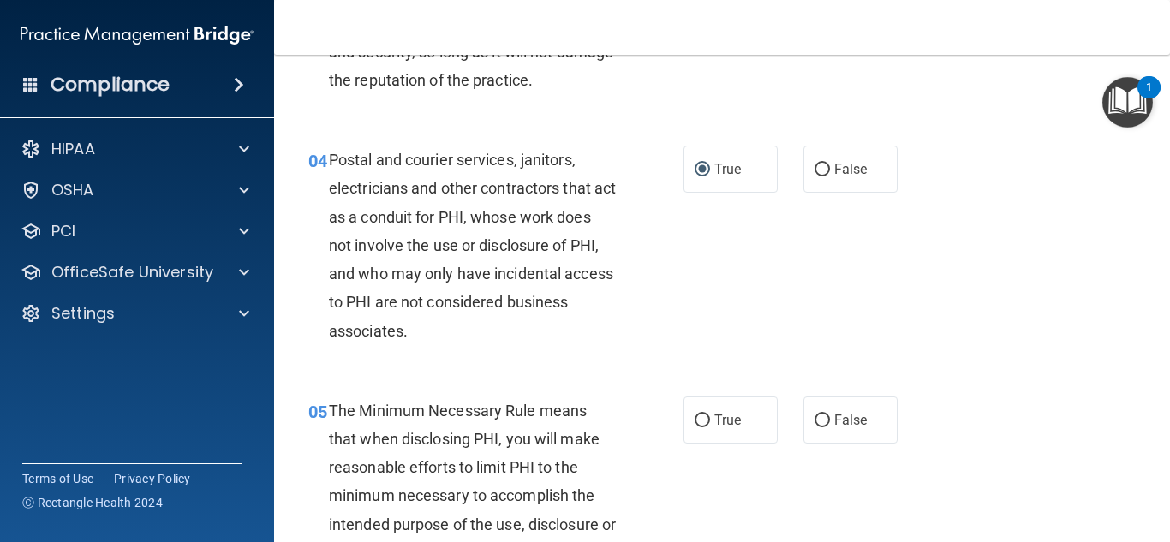
scroll to position [599, 0]
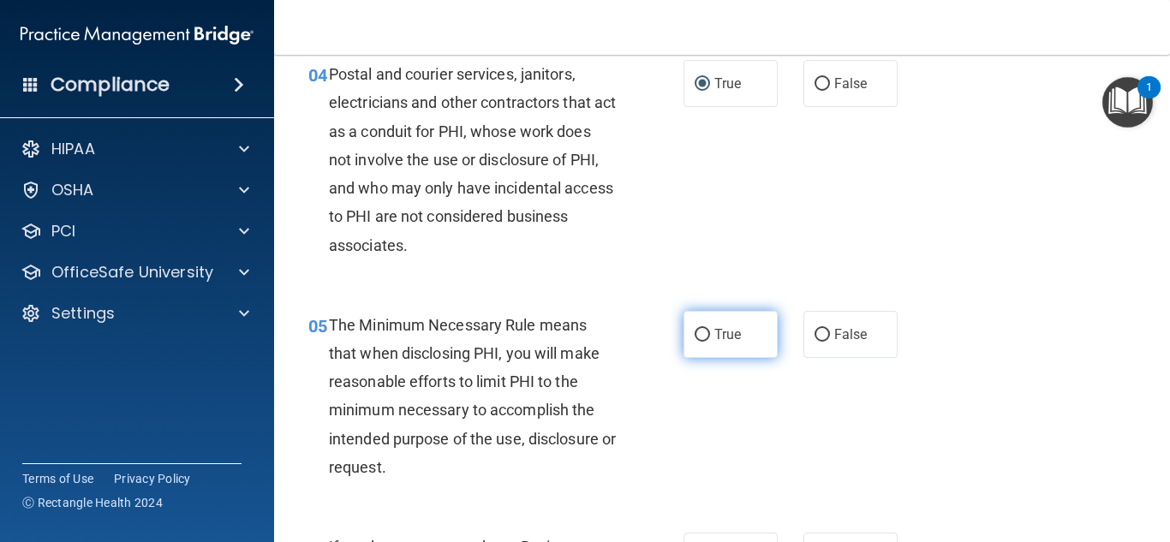
click at [697, 330] on input "True" at bounding box center [701, 335] width 15 height 13
radio input "true"
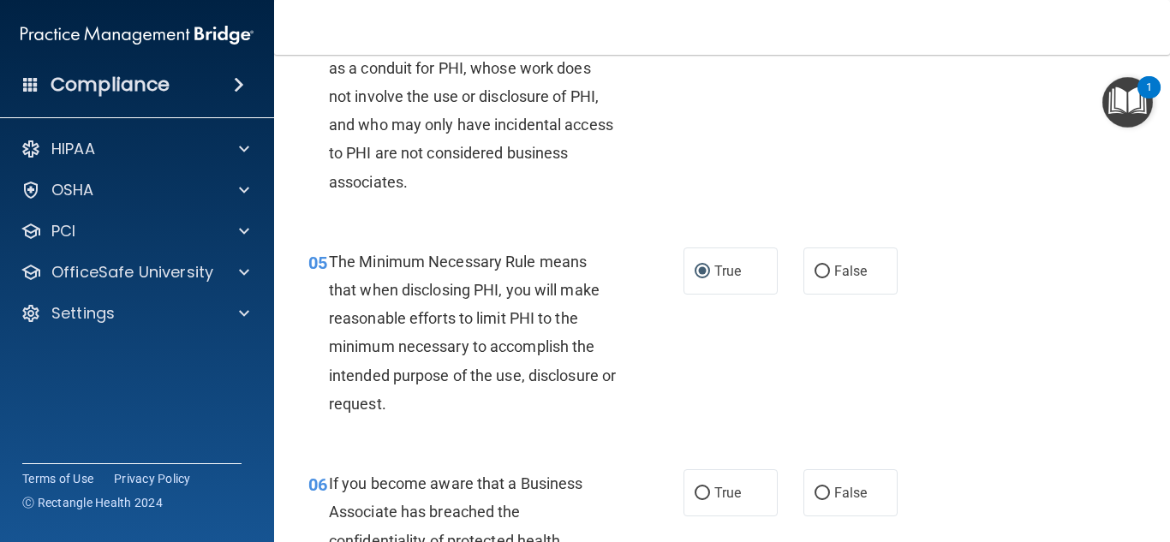
scroll to position [771, 0]
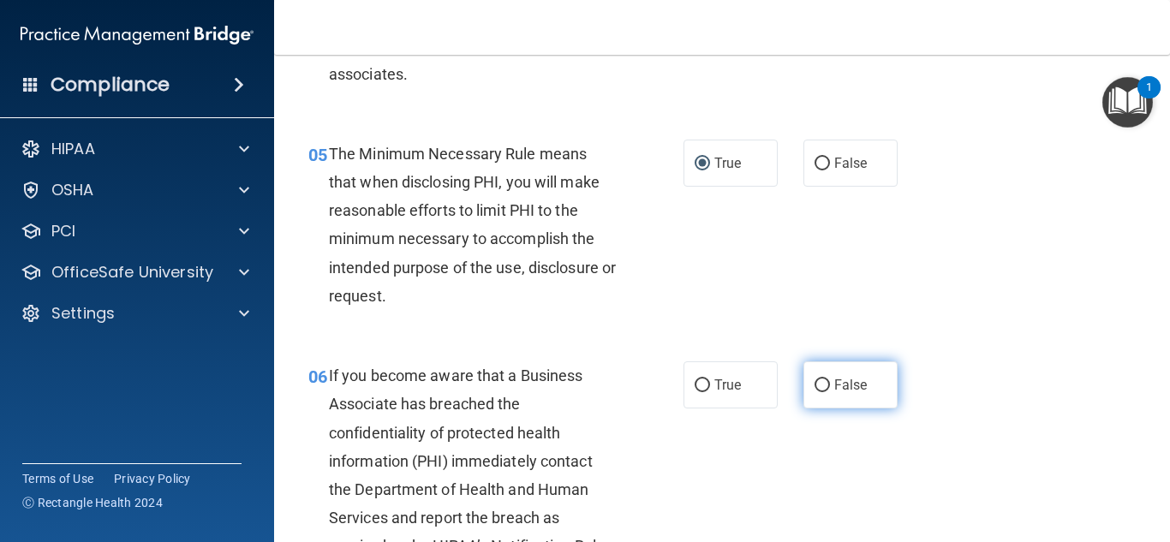
click at [814, 380] on input "False" at bounding box center [821, 385] width 15 height 13
radio input "true"
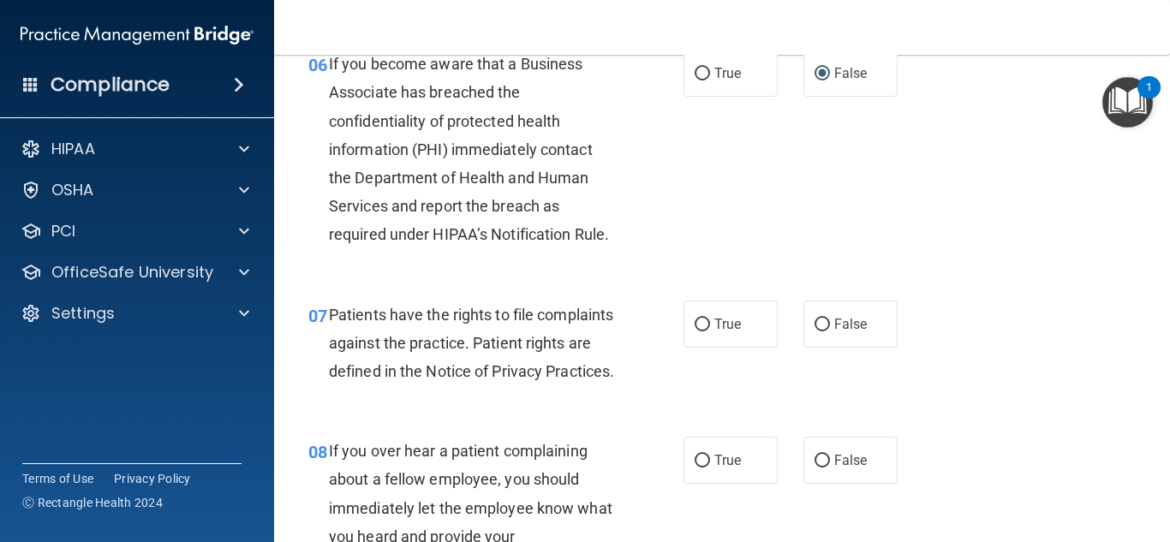
scroll to position [1113, 0]
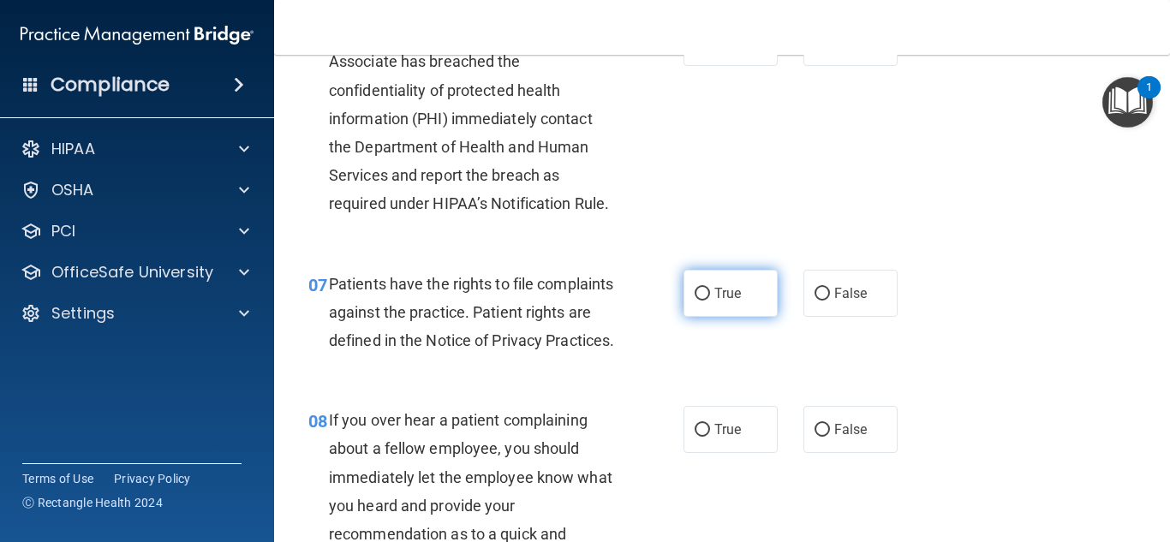
click at [699, 289] on input "True" at bounding box center [701, 294] width 15 height 13
radio input "true"
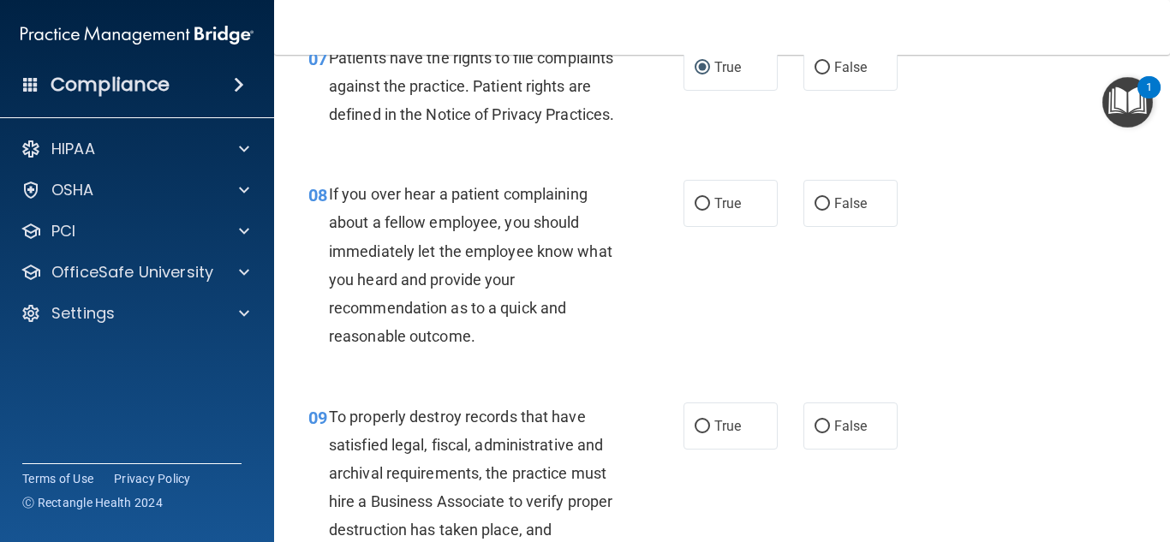
scroll to position [1370, 0]
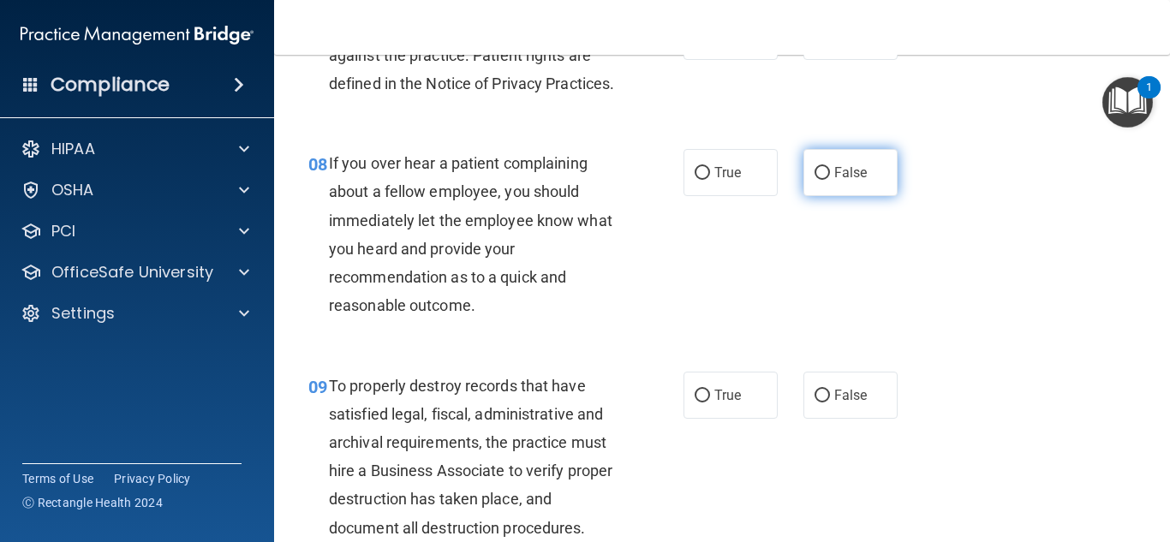
click at [816, 180] on input "False" at bounding box center [821, 173] width 15 height 13
radio input "true"
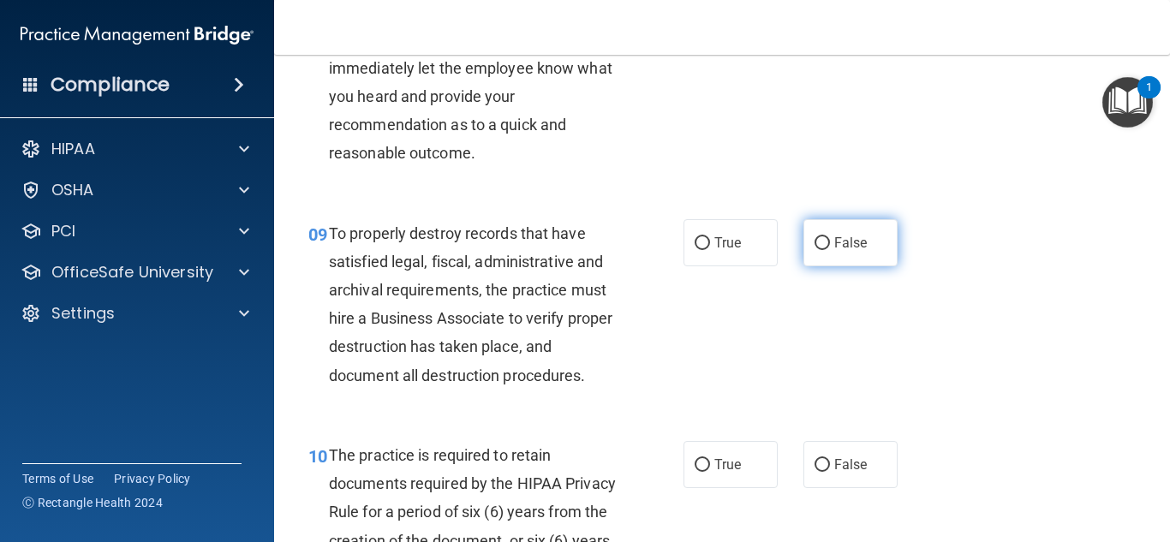
scroll to position [1541, 0]
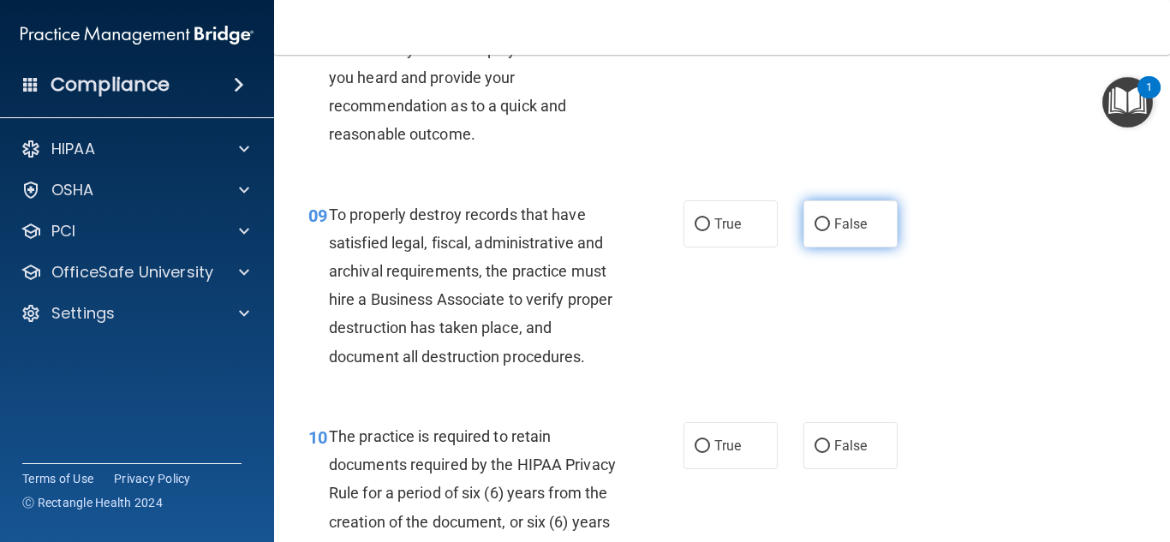
click at [814, 231] on input "False" at bounding box center [821, 224] width 15 height 13
radio input "true"
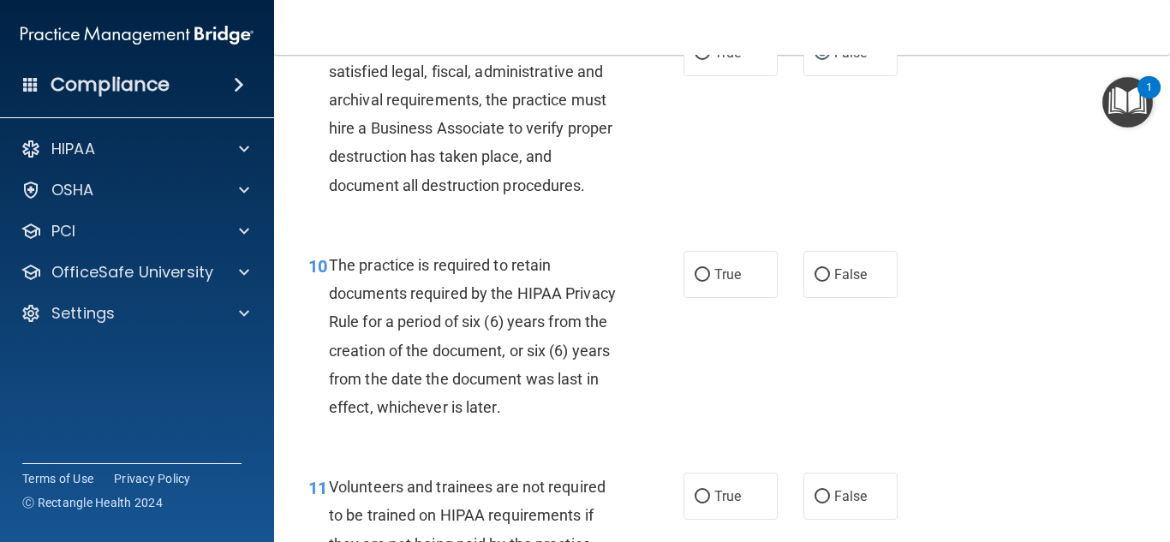
scroll to position [1798, 0]
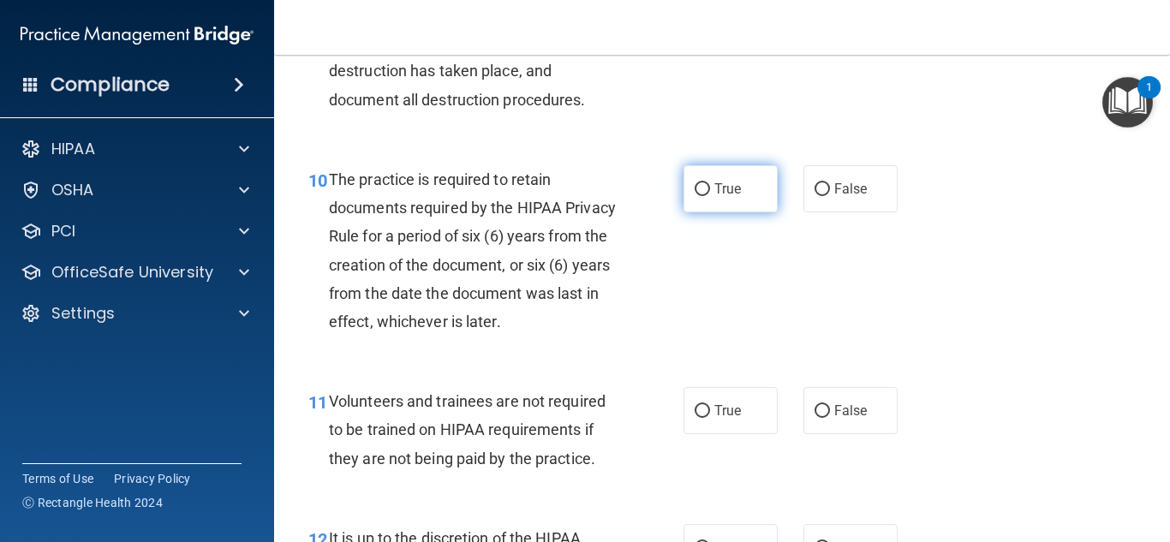
click at [694, 196] on input "True" at bounding box center [701, 189] width 15 height 13
radio input "true"
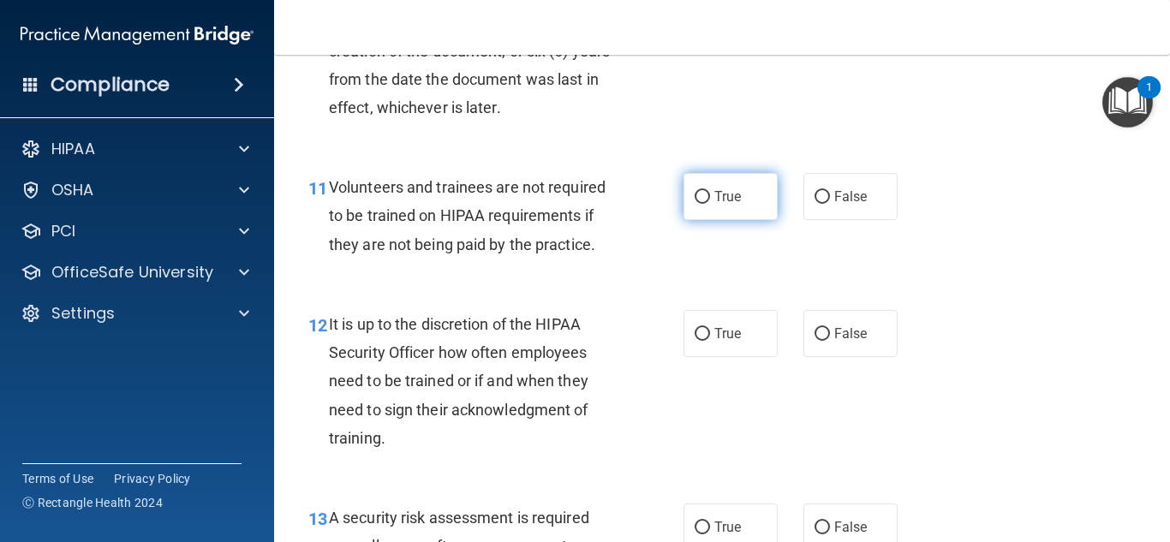
scroll to position [2055, 0]
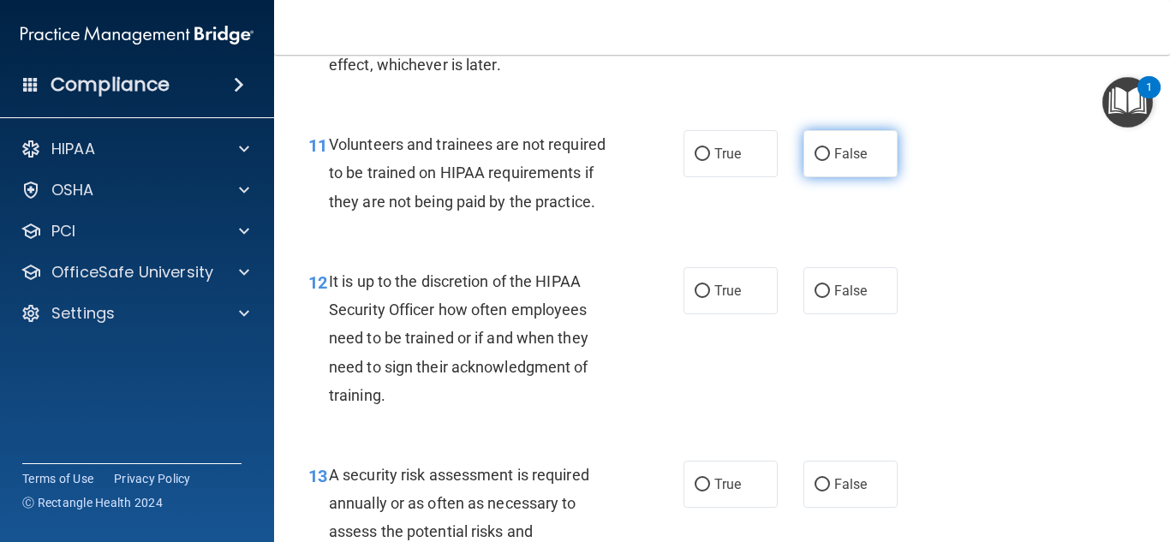
click at [814, 161] on input "False" at bounding box center [821, 154] width 15 height 13
radio input "true"
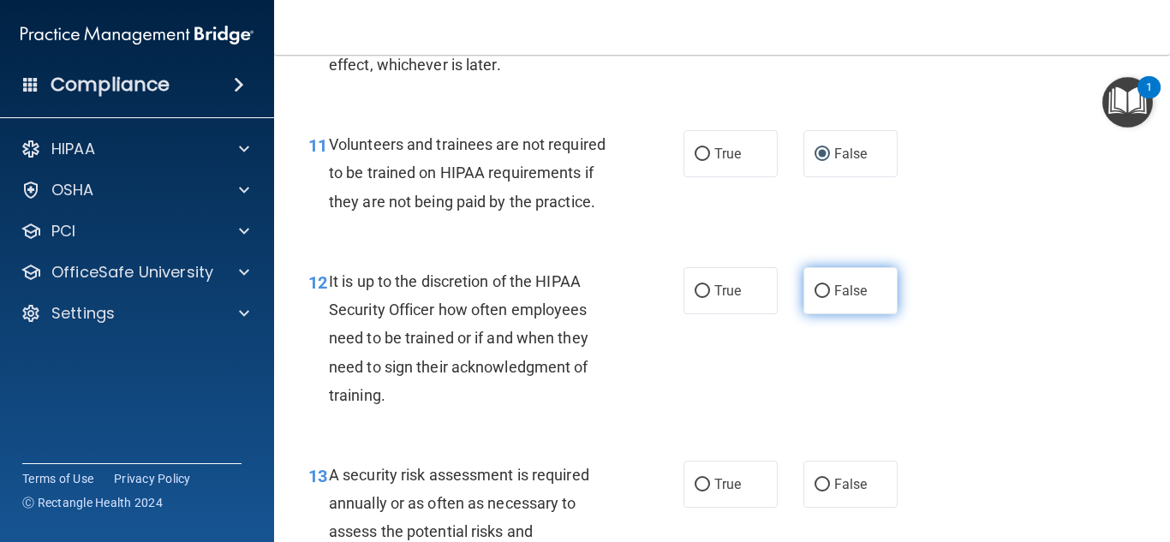
click at [818, 298] on input "False" at bounding box center [821, 291] width 15 height 13
radio input "true"
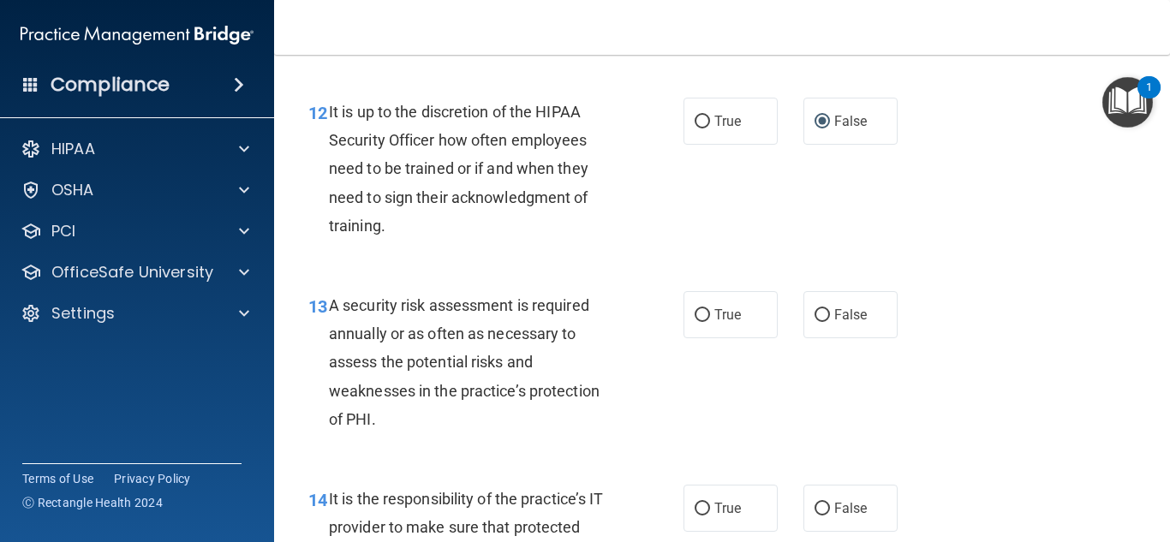
scroll to position [2226, 0]
click at [697, 320] on input "True" at bounding box center [701, 313] width 15 height 13
radio input "true"
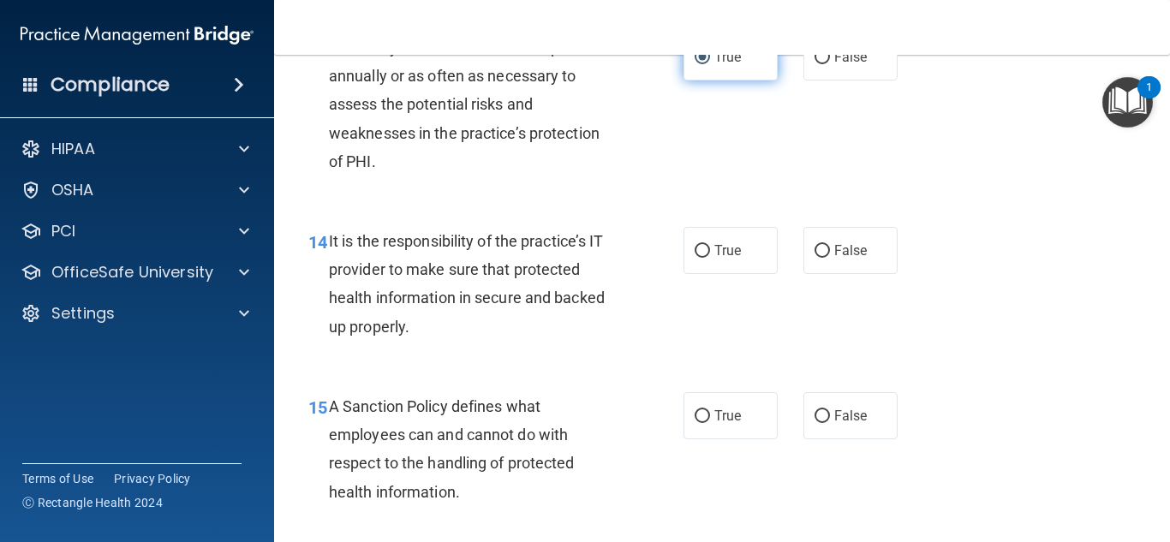
scroll to position [2483, 0]
click at [814, 257] on input "False" at bounding box center [821, 250] width 15 height 13
radio input "true"
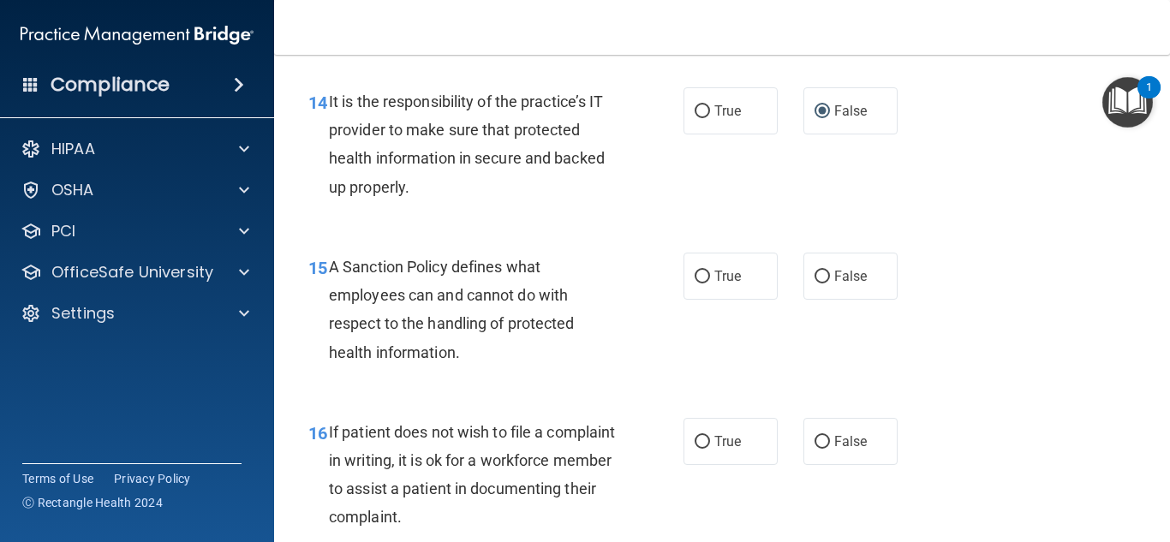
scroll to position [2654, 0]
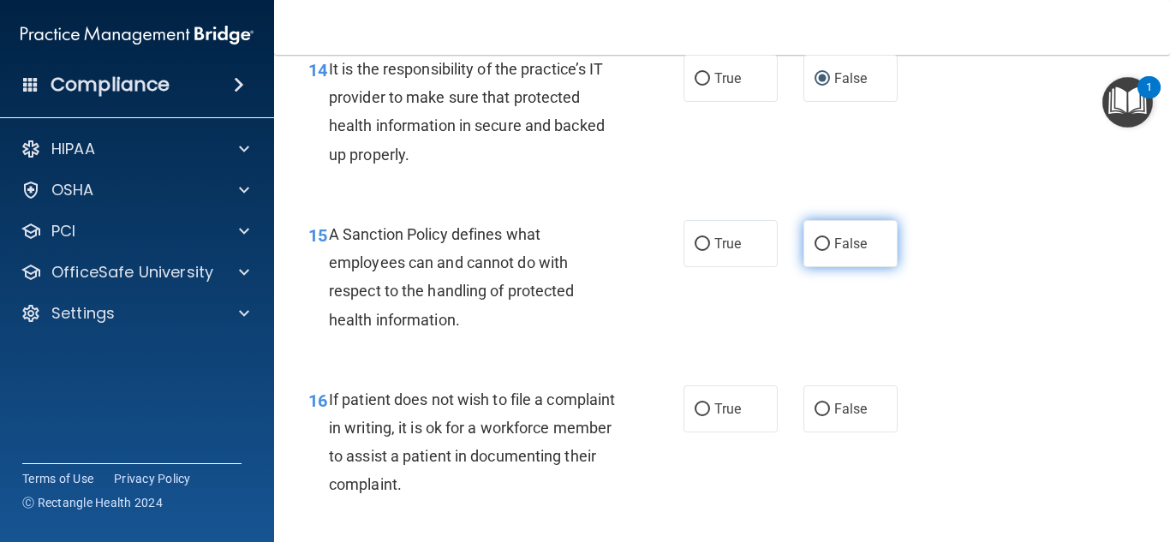
click at [815, 251] on input "False" at bounding box center [821, 244] width 15 height 13
radio input "true"
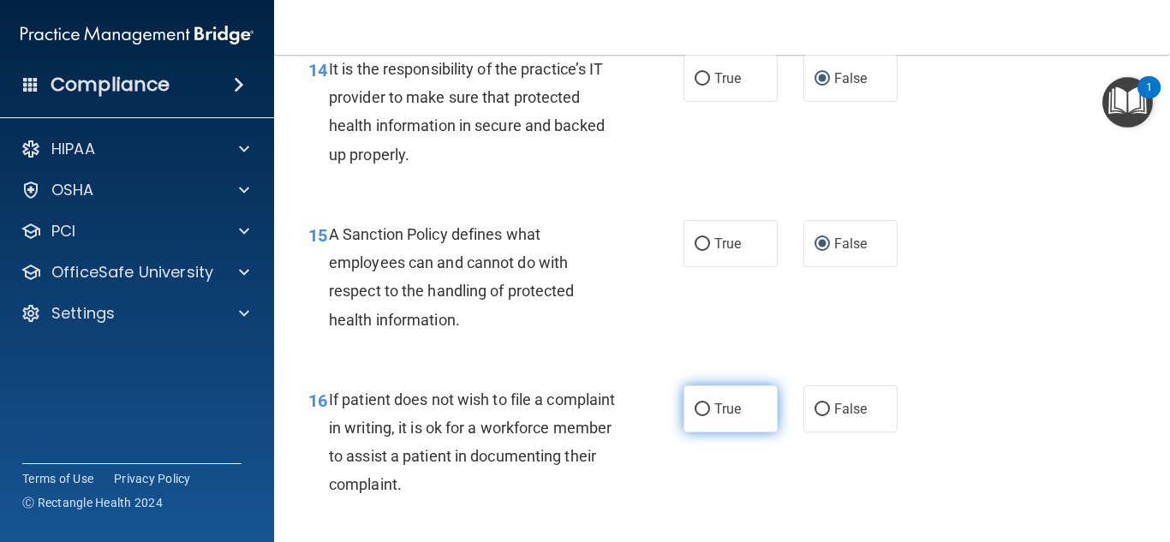
click at [699, 416] on input "True" at bounding box center [701, 409] width 15 height 13
radio input "true"
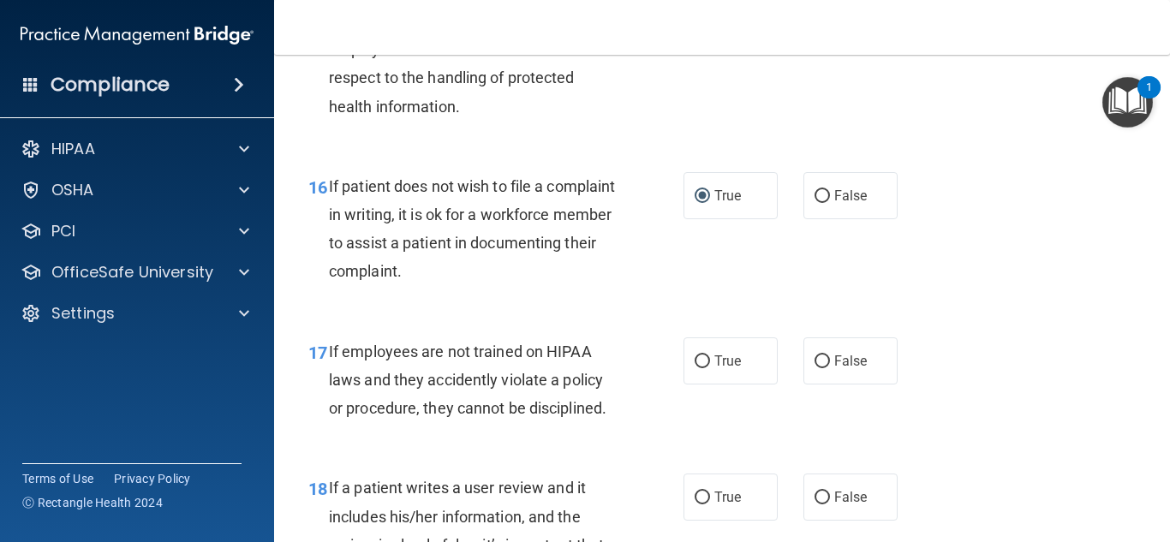
scroll to position [2911, 0]
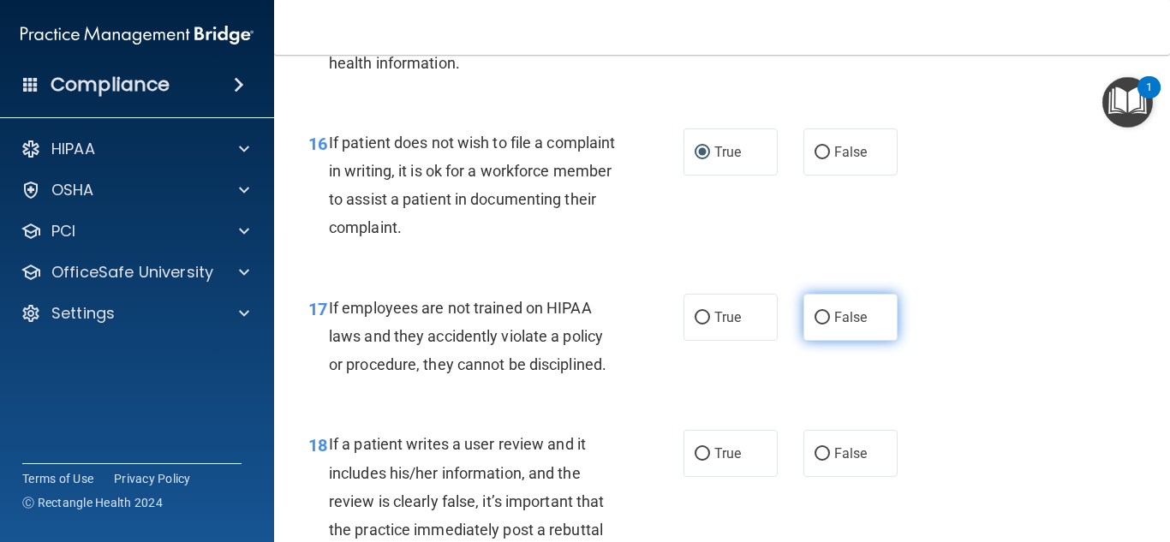
click at [817, 325] on input "False" at bounding box center [821, 318] width 15 height 13
radio input "true"
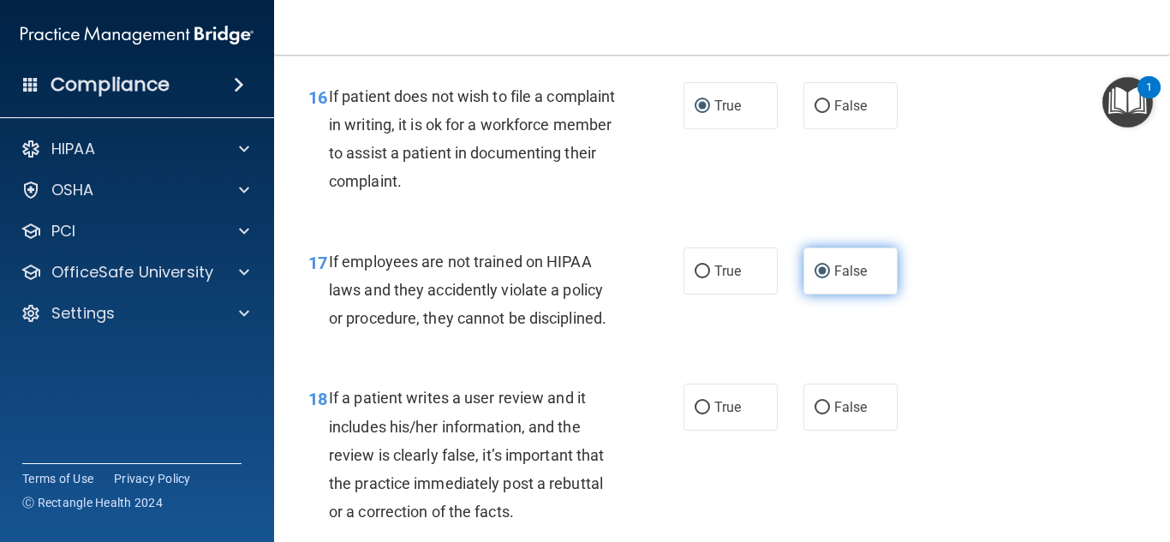
scroll to position [3082, 0]
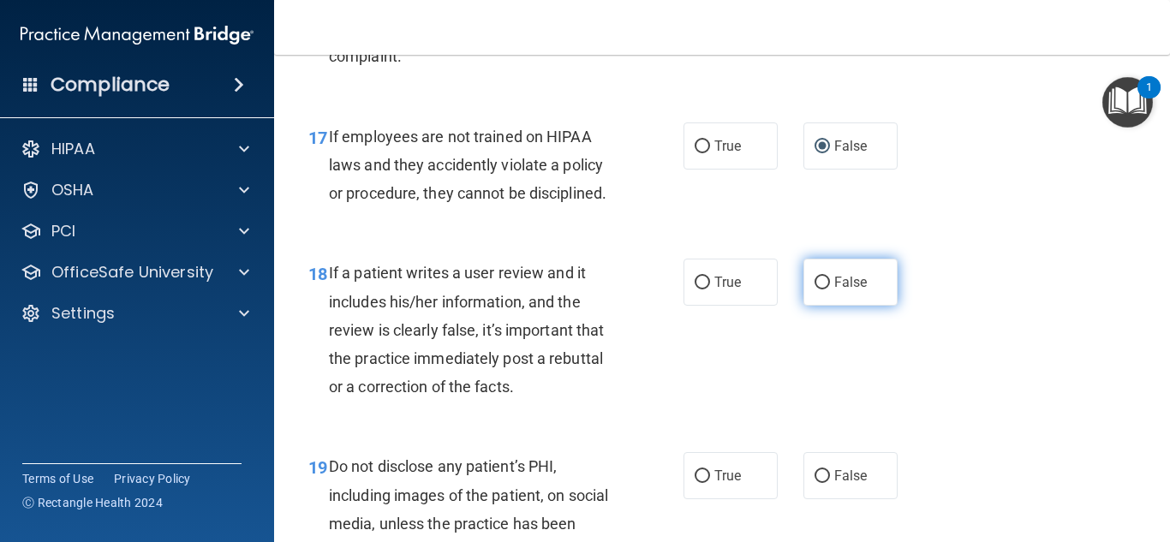
click at [822, 306] on label "False" at bounding box center [850, 282] width 94 height 47
click at [822, 289] on input "False" at bounding box center [821, 283] width 15 height 13
radio input "true"
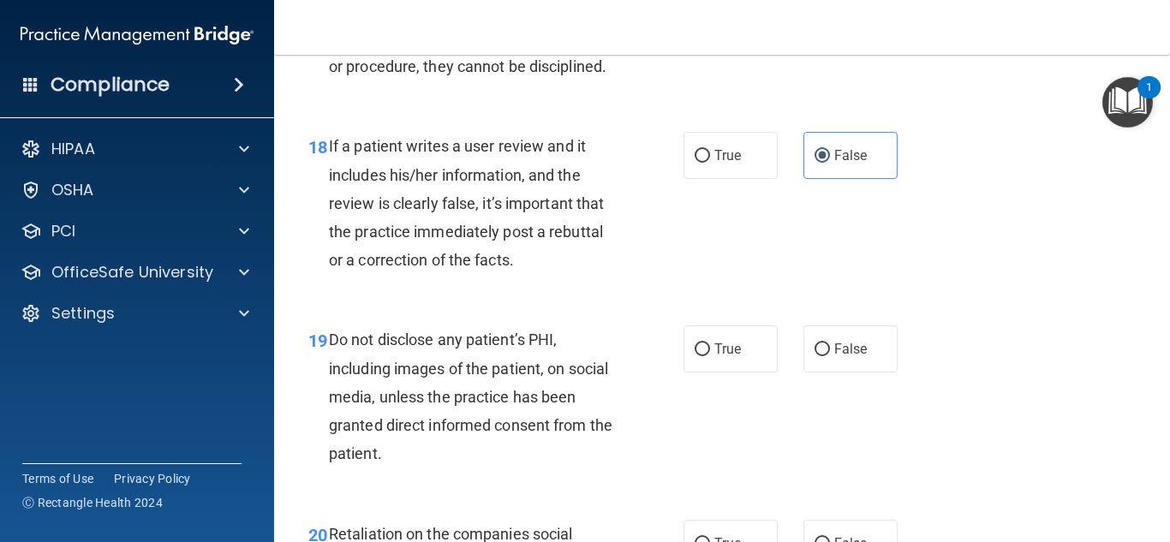
scroll to position [3254, 0]
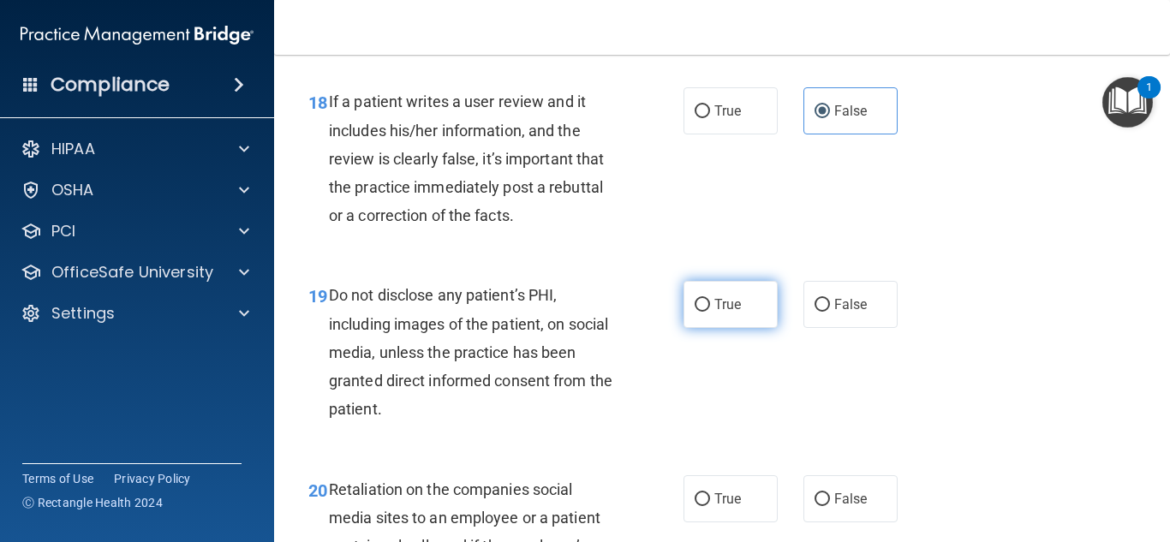
click at [694, 312] on input "True" at bounding box center [701, 305] width 15 height 13
radio input "true"
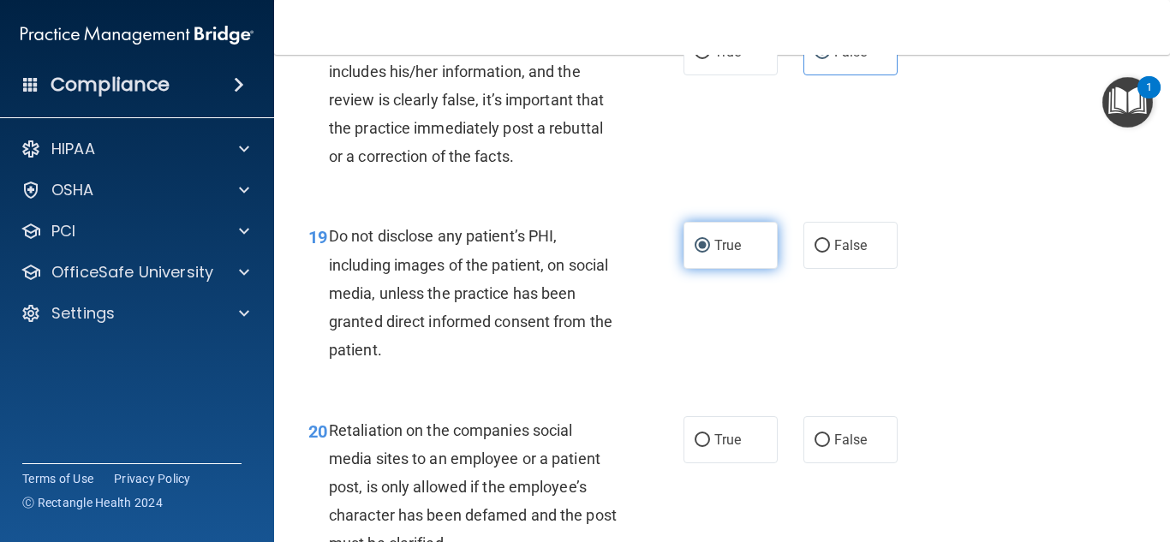
scroll to position [3425, 0]
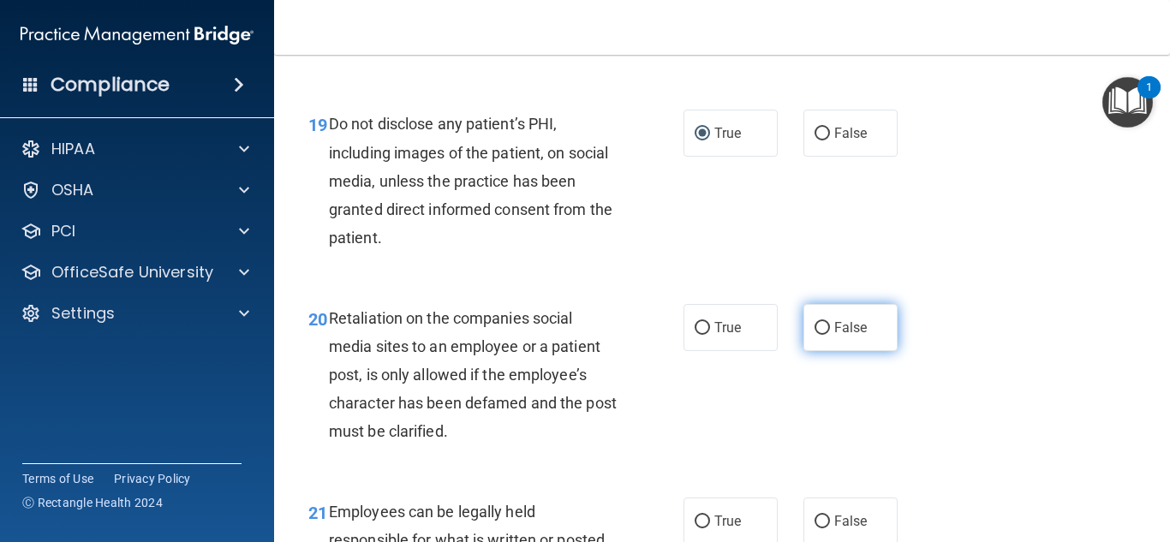
click at [820, 335] on input "False" at bounding box center [821, 328] width 15 height 13
radio input "true"
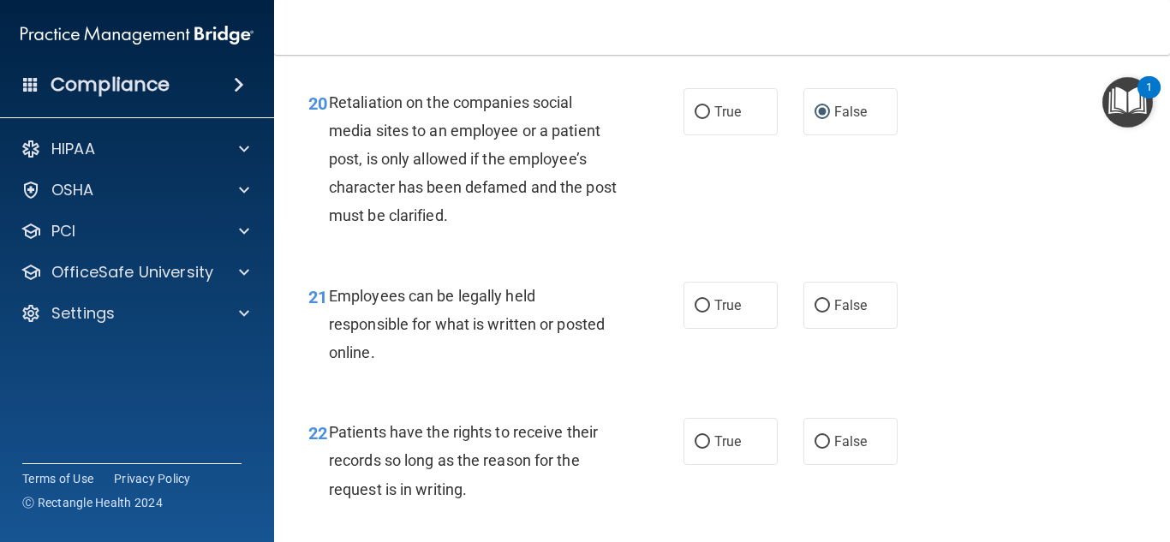
scroll to position [3682, 0]
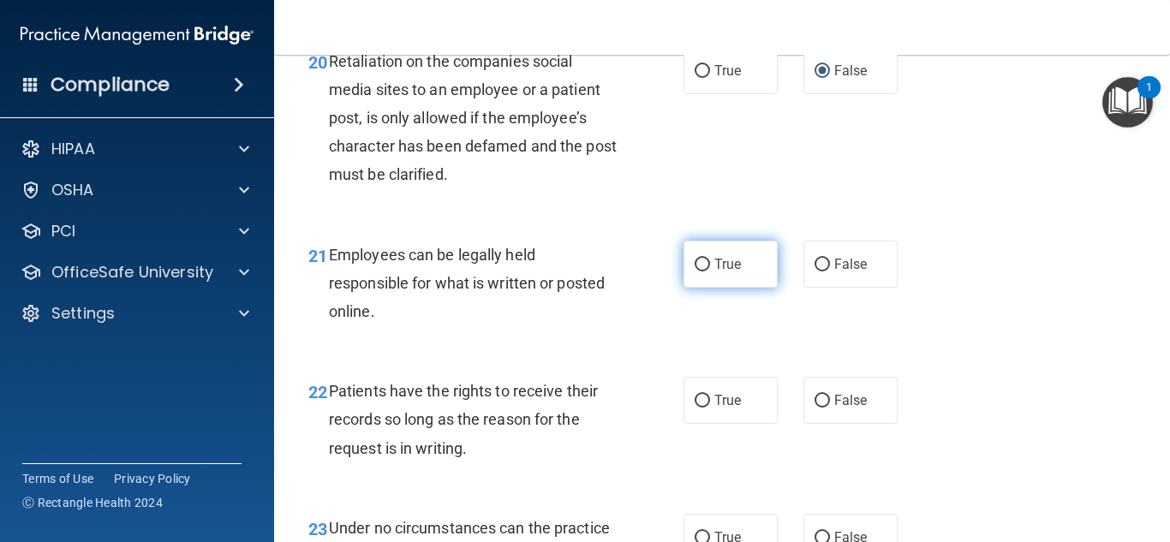
click at [696, 271] on input "True" at bounding box center [701, 265] width 15 height 13
radio input "true"
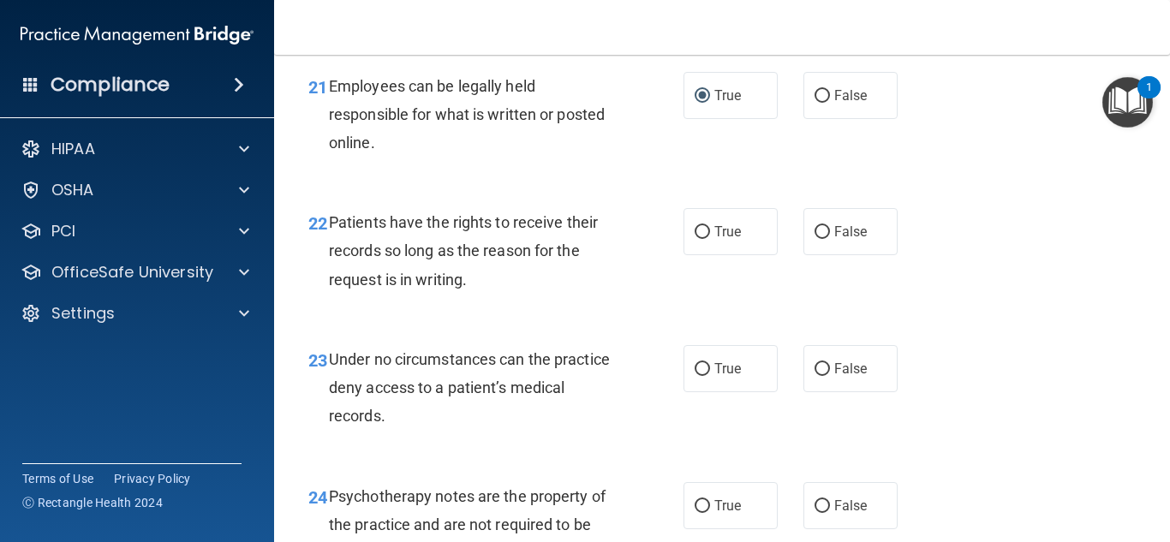
scroll to position [3853, 0]
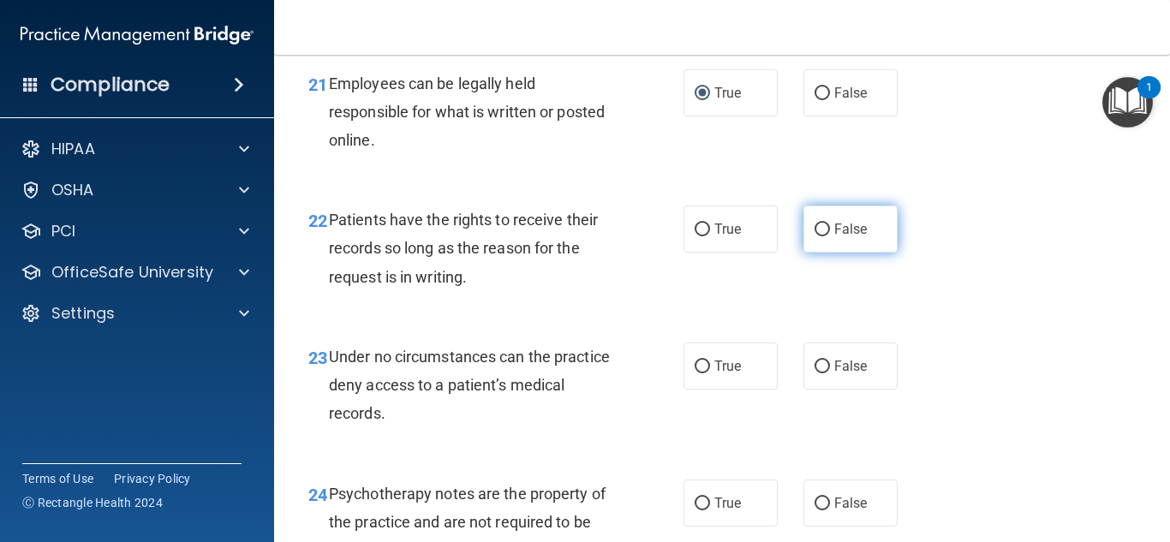
click at [819, 236] on input "False" at bounding box center [821, 229] width 15 height 13
radio input "true"
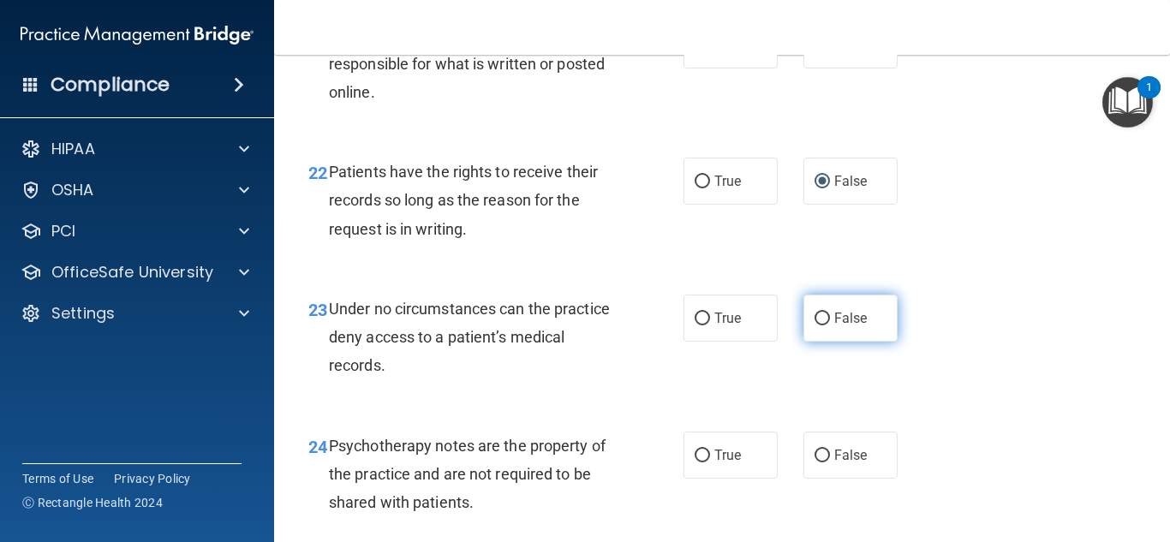
scroll to position [3939, 0]
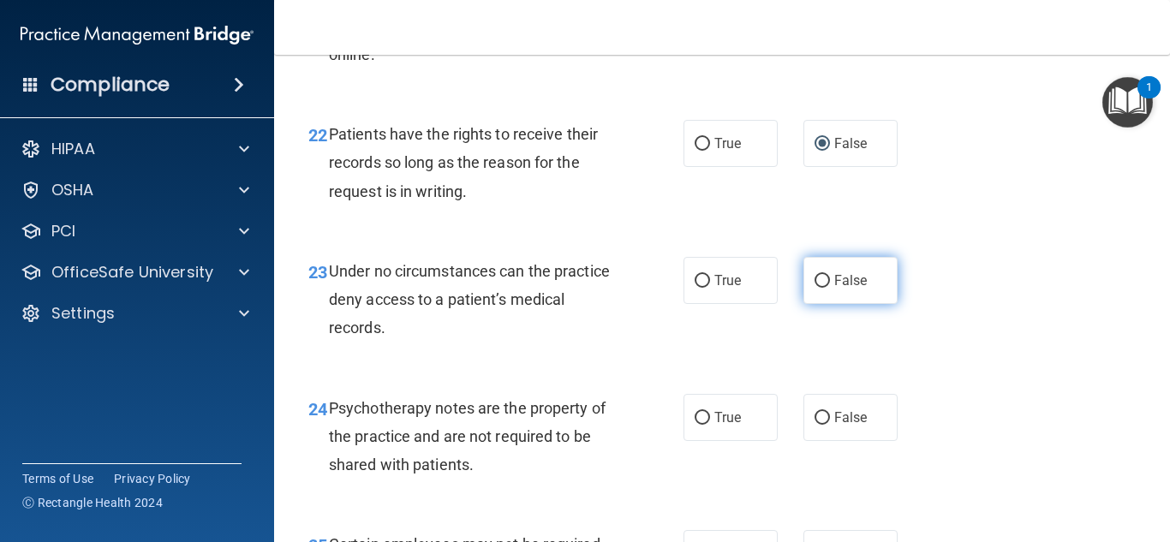
click at [814, 288] on input "False" at bounding box center [821, 281] width 15 height 13
radio input "true"
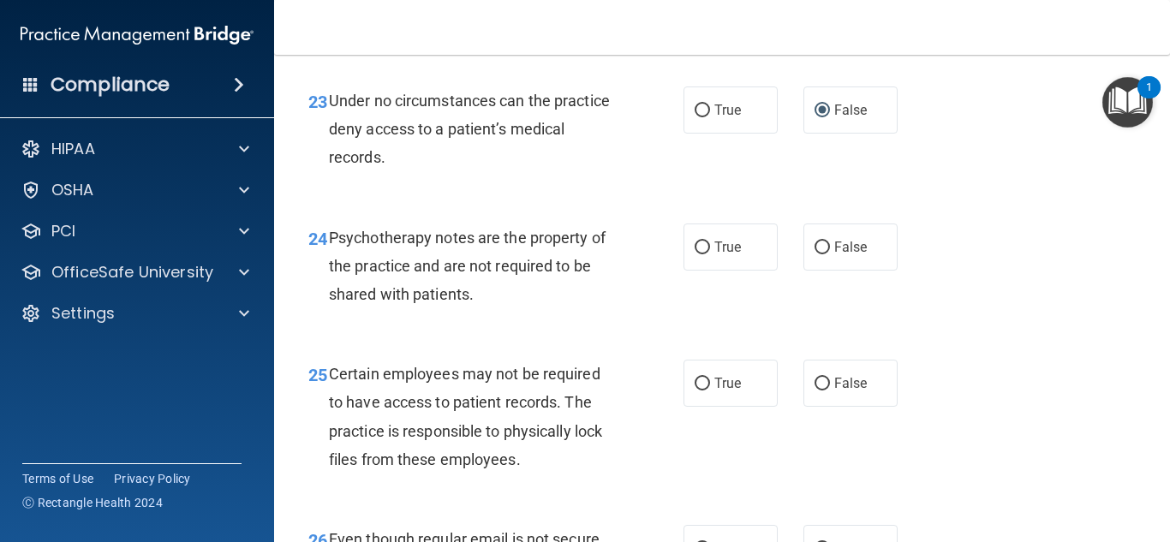
scroll to position [4110, 0]
click at [694, 253] on input "True" at bounding box center [701, 247] width 15 height 13
radio input "true"
click at [699, 390] on input "True" at bounding box center [701, 383] width 15 height 13
radio input "true"
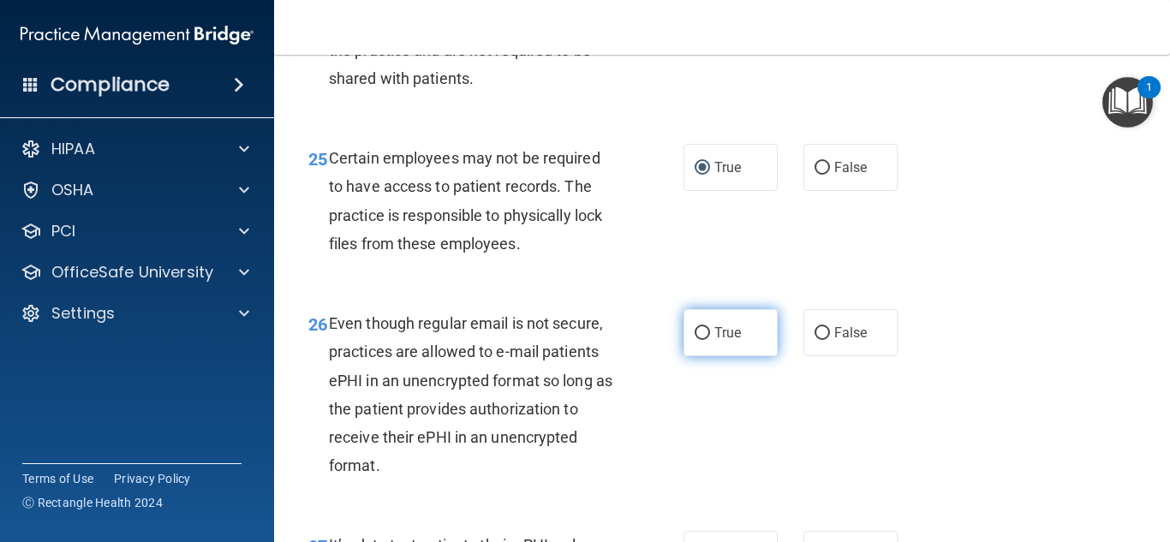
scroll to position [4367, 0]
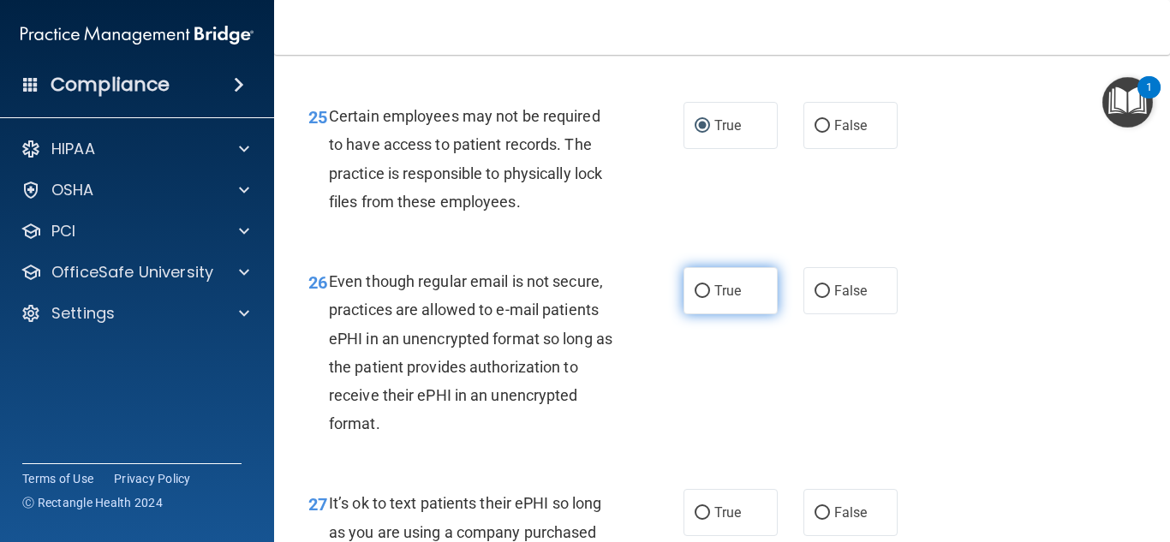
click at [695, 298] on input "True" at bounding box center [701, 291] width 15 height 13
radio input "true"
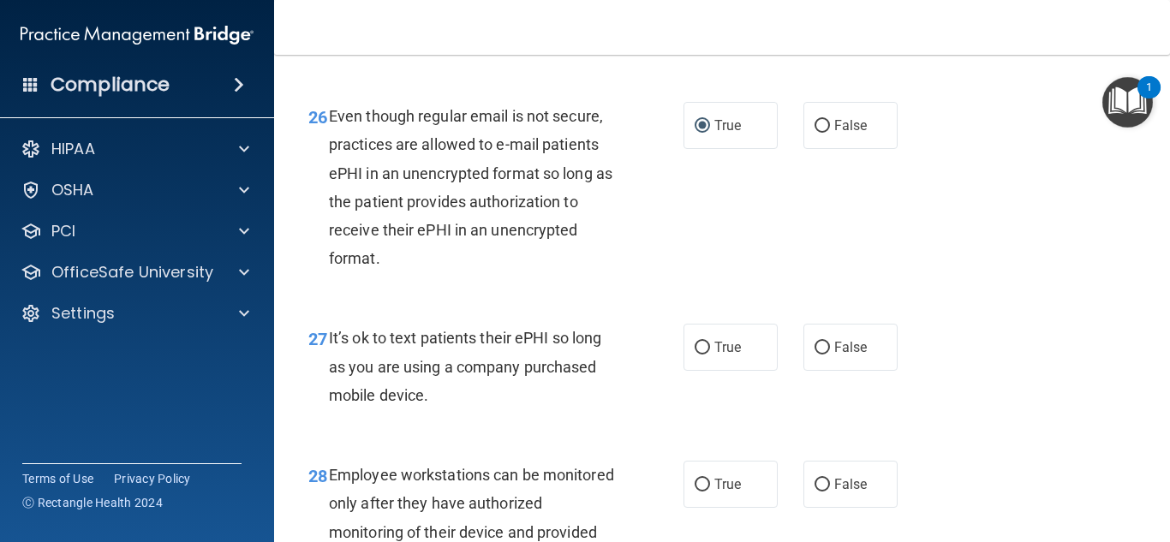
scroll to position [4538, 0]
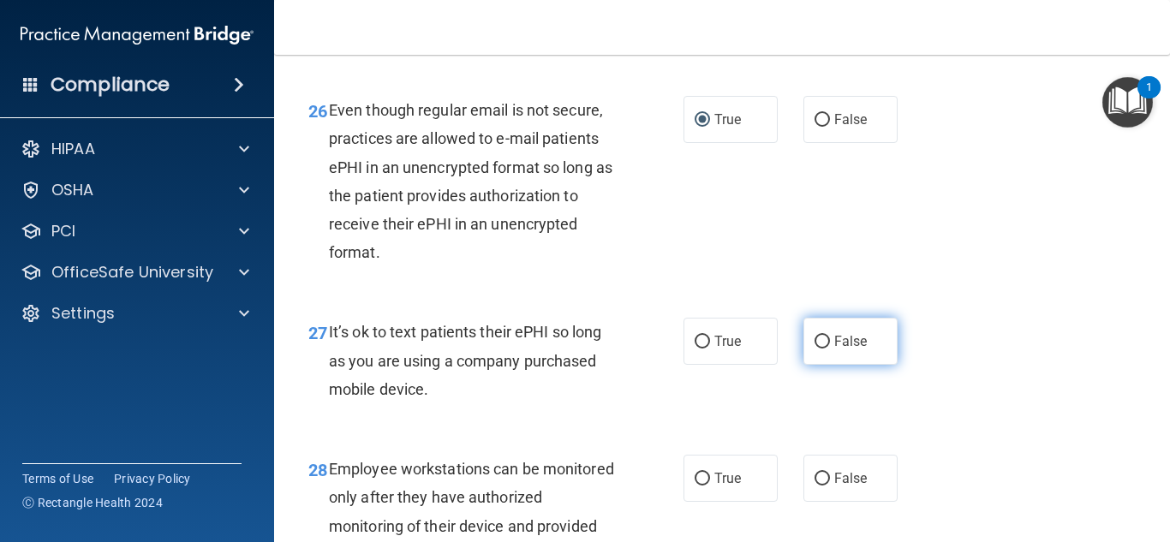
click at [814, 348] on input "False" at bounding box center [821, 342] width 15 height 13
radio input "true"
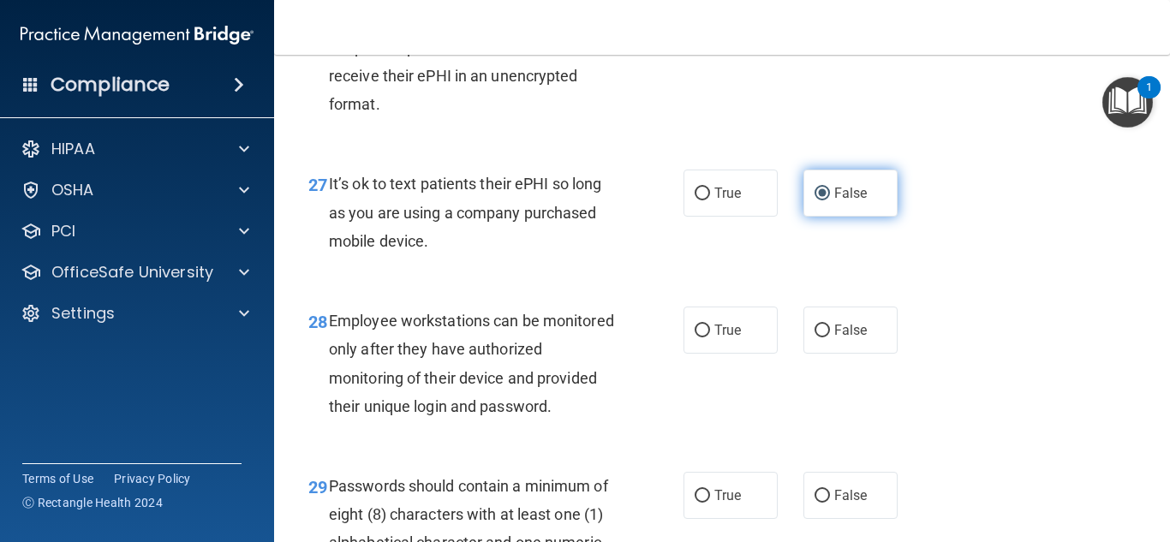
scroll to position [4709, 0]
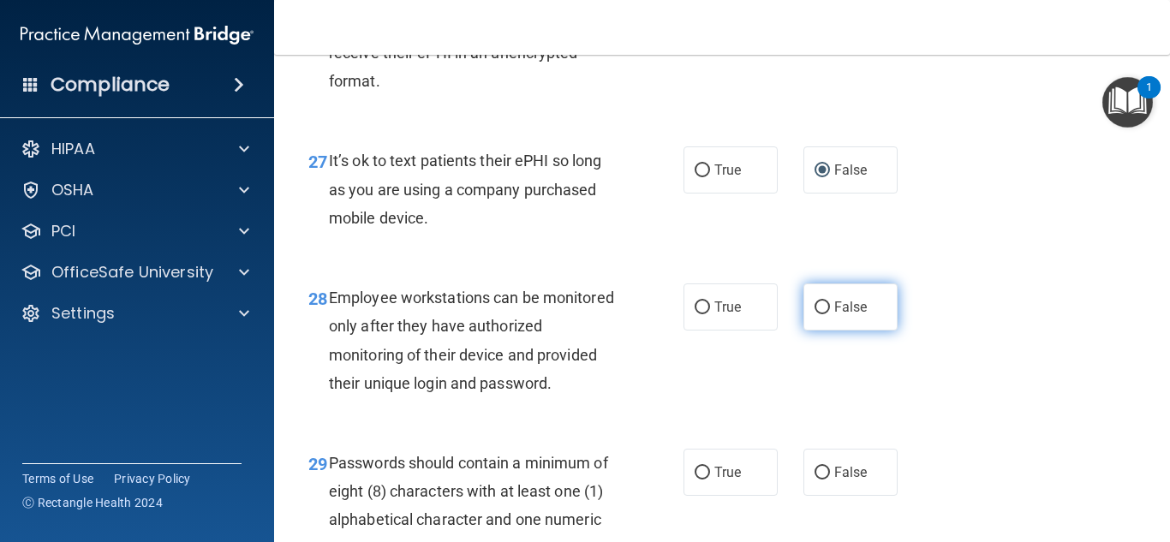
click at [814, 314] on input "False" at bounding box center [821, 307] width 15 height 13
radio input "true"
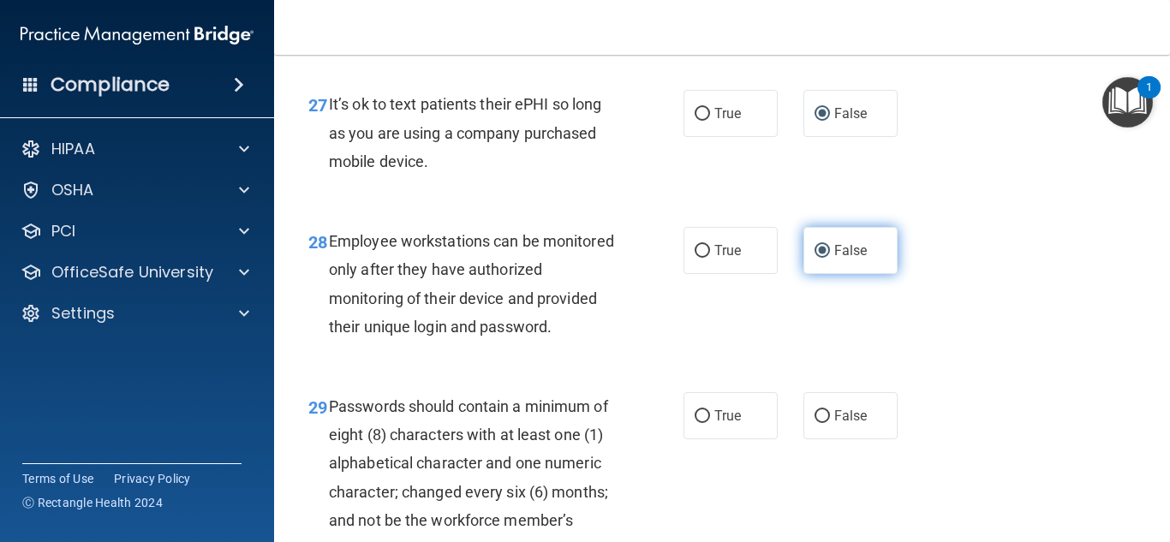
scroll to position [4880, 0]
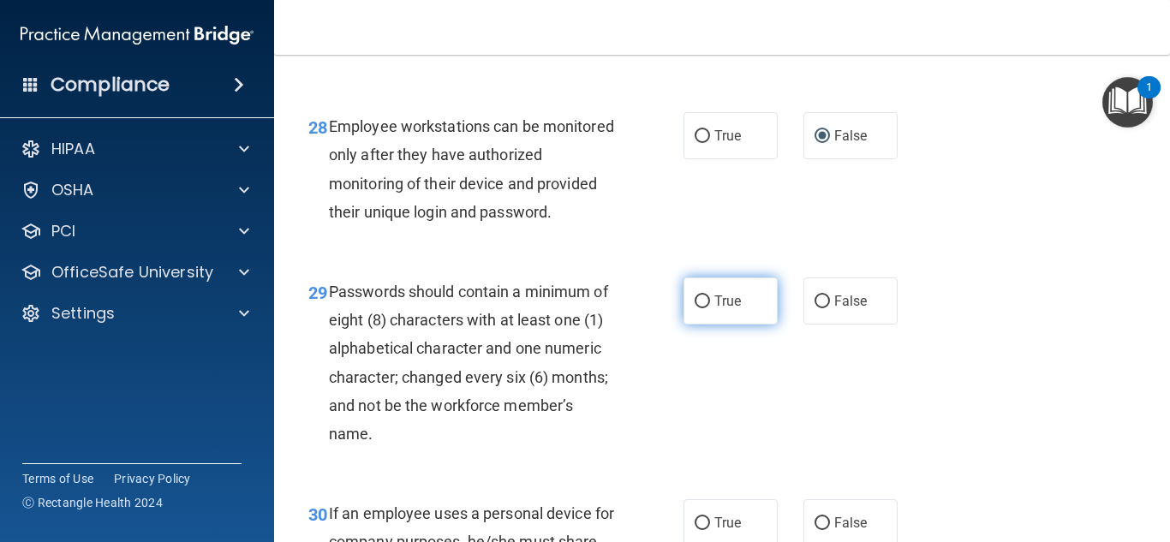
click at [697, 308] on input "True" at bounding box center [701, 301] width 15 height 13
radio input "true"
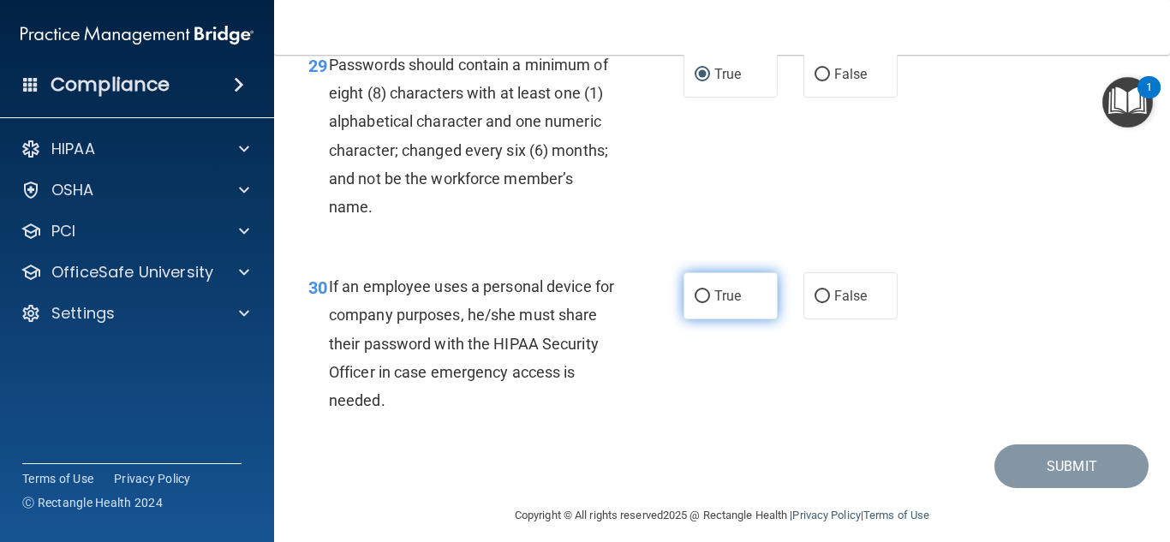
scroll to position [5137, 0]
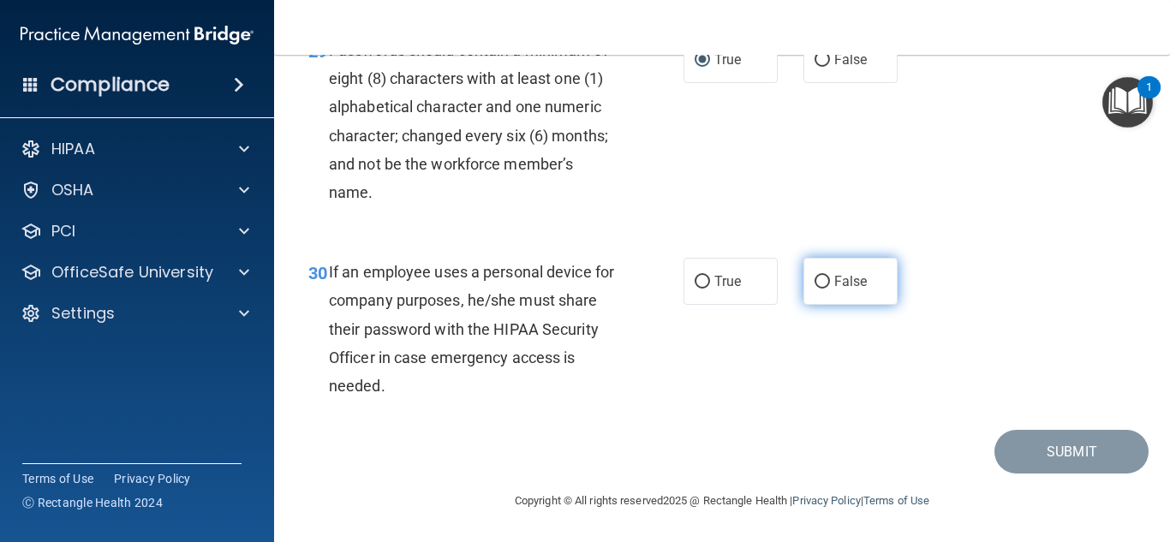
click at [814, 289] on input "False" at bounding box center [821, 282] width 15 height 13
radio input "true"
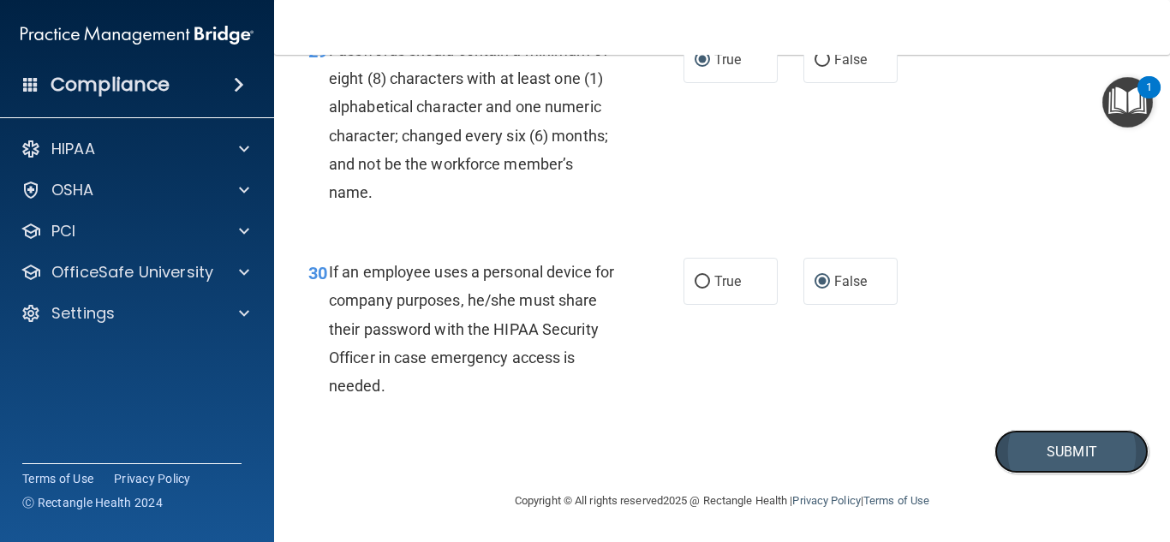
click at [1028, 473] on button "Submit" at bounding box center [1071, 452] width 154 height 44
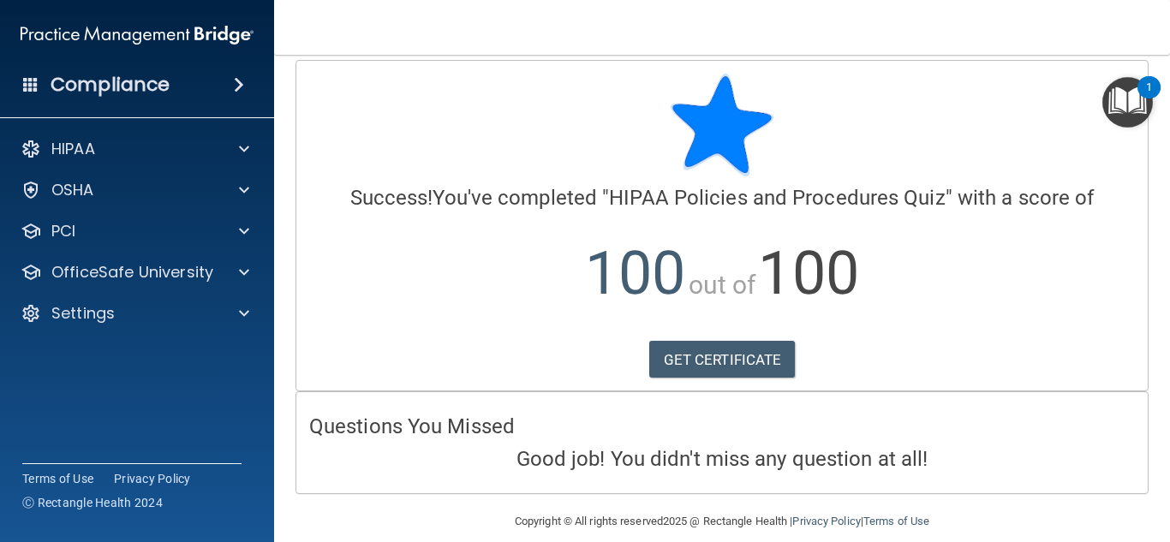
scroll to position [33, 0]
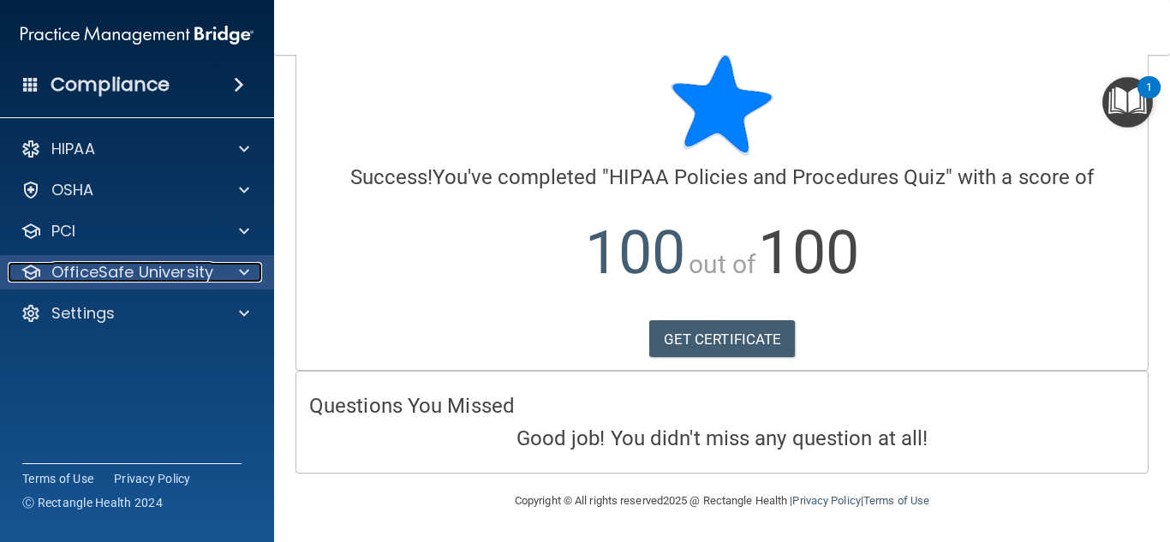
click at [140, 277] on p "OfficeSafe University" at bounding box center [132, 272] width 162 height 21
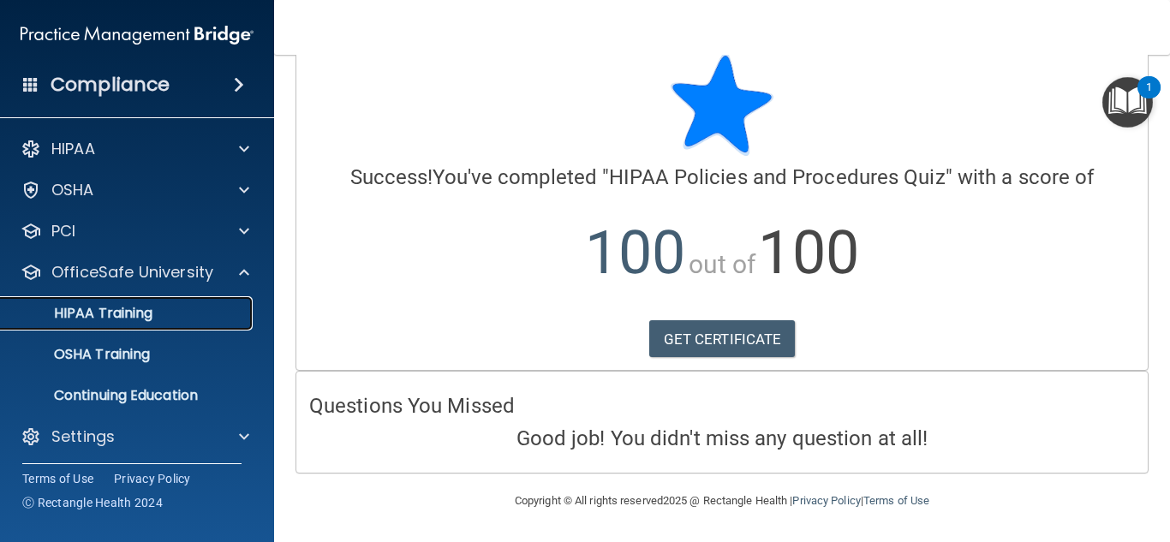
click at [138, 319] on p "HIPAA Training" at bounding box center [81, 313] width 141 height 17
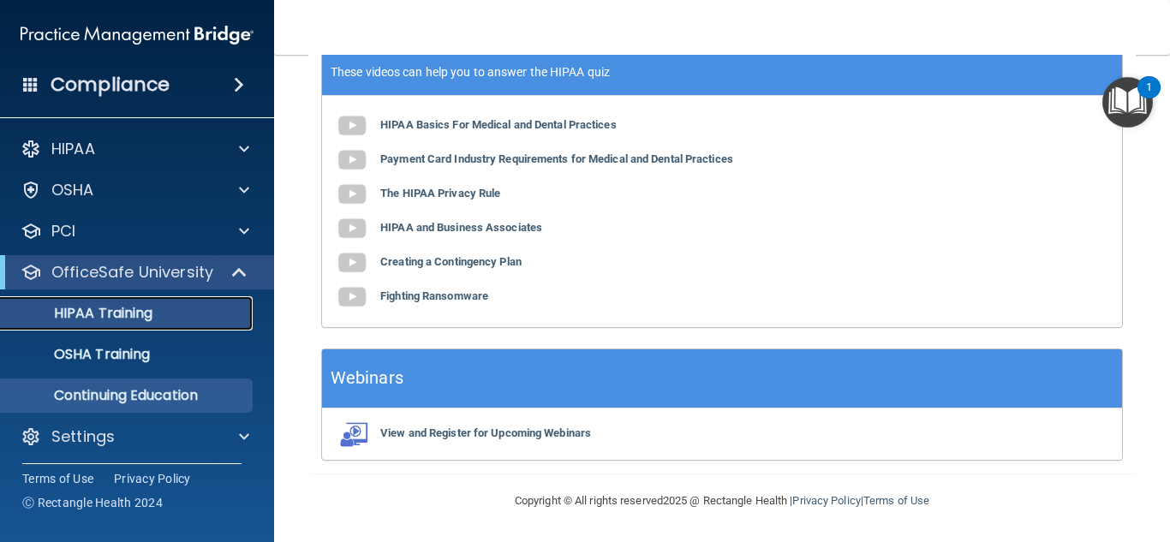
scroll to position [4, 0]
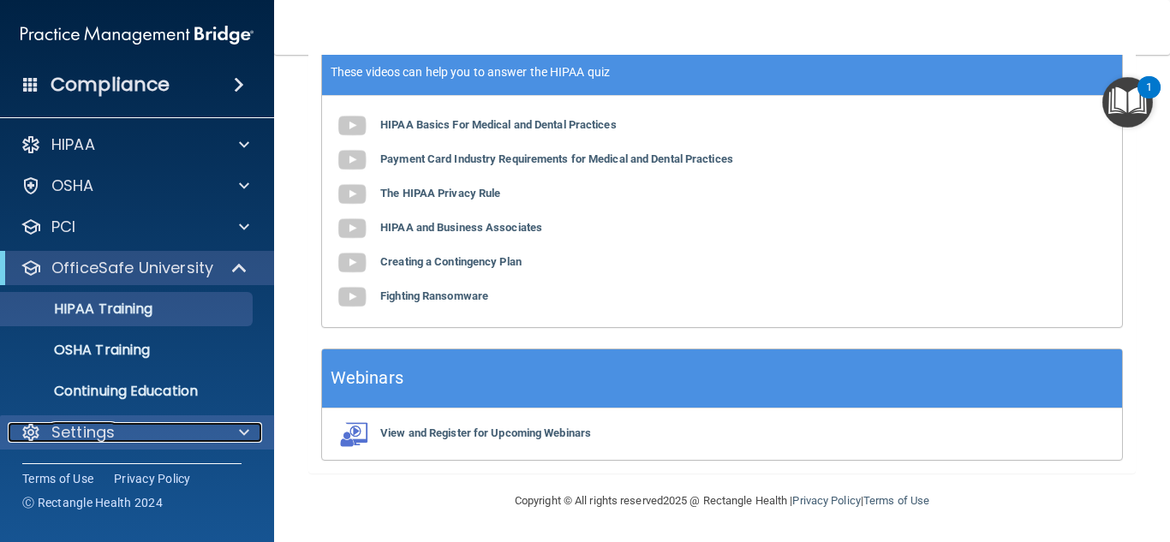
click at [90, 428] on p "Settings" at bounding box center [82, 432] width 63 height 21
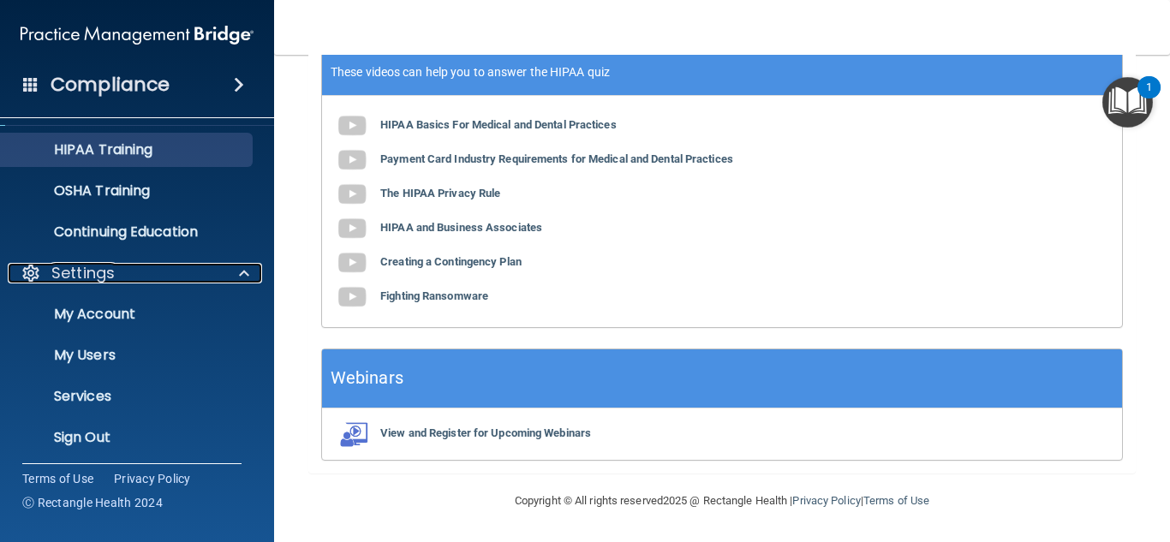
scroll to position [169, 0]
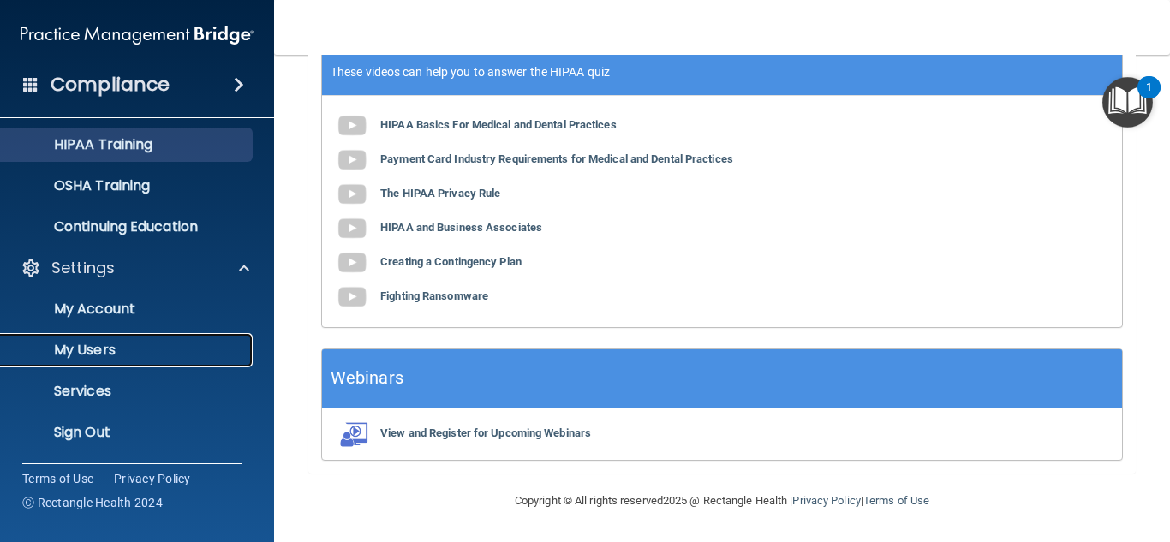
click at [110, 348] on p "My Users" at bounding box center [128, 350] width 234 height 17
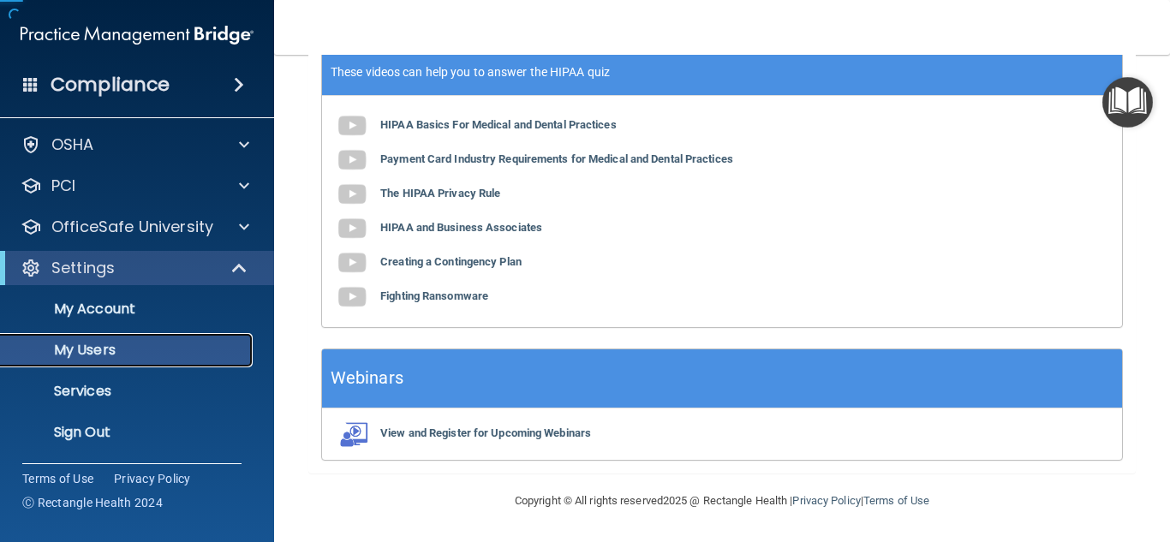
scroll to position [45, 0]
select select "20"
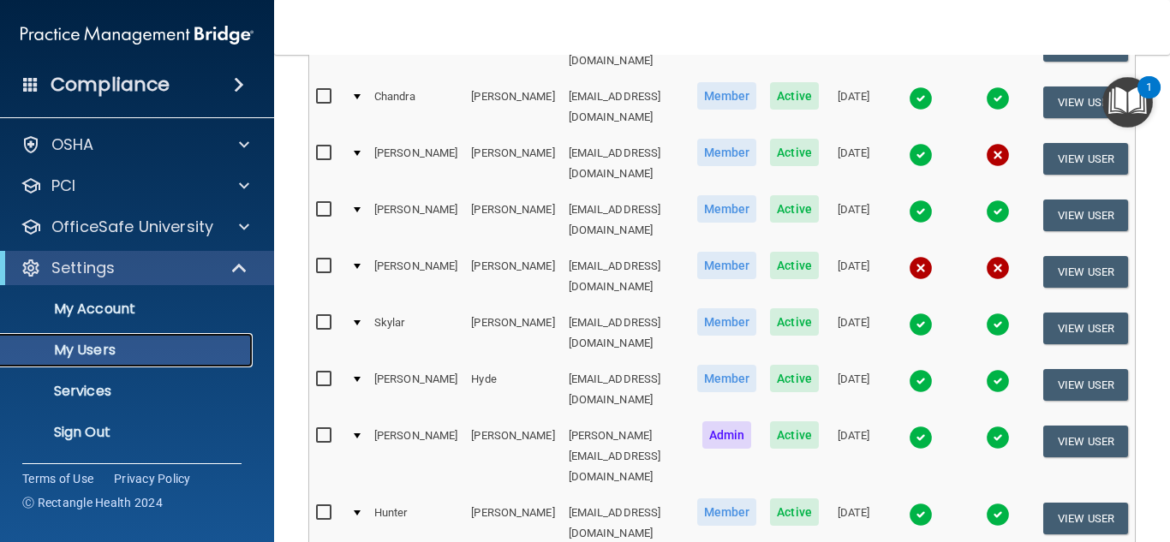
scroll to position [473, 0]
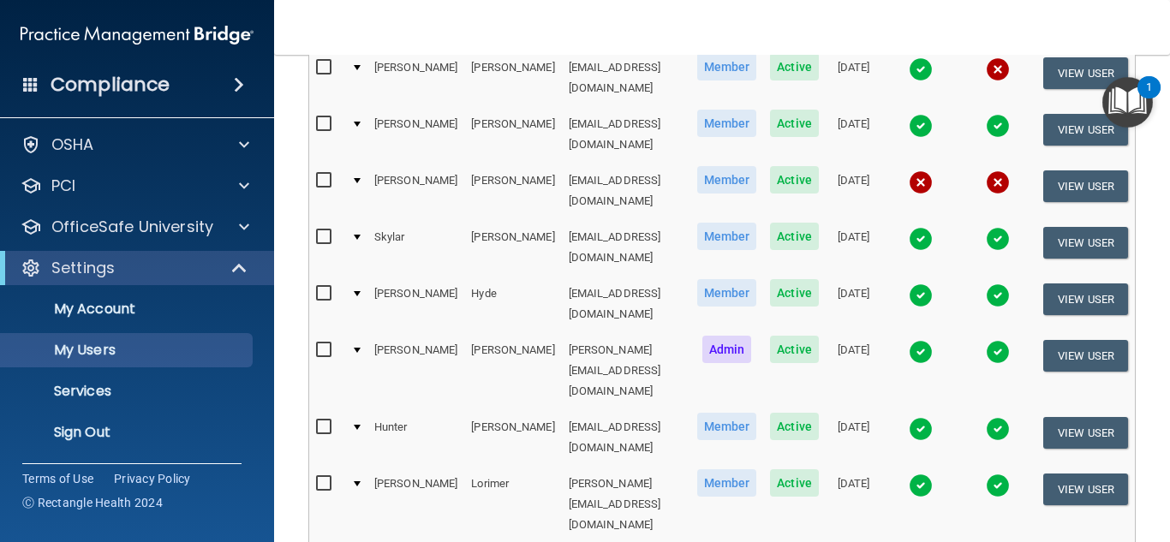
click at [404, 332] on td "DeVanna" at bounding box center [415, 370] width 97 height 77
click at [354, 348] on div at bounding box center [357, 350] width 7 height 5
click at [357, 348] on div at bounding box center [357, 350] width 7 height 5
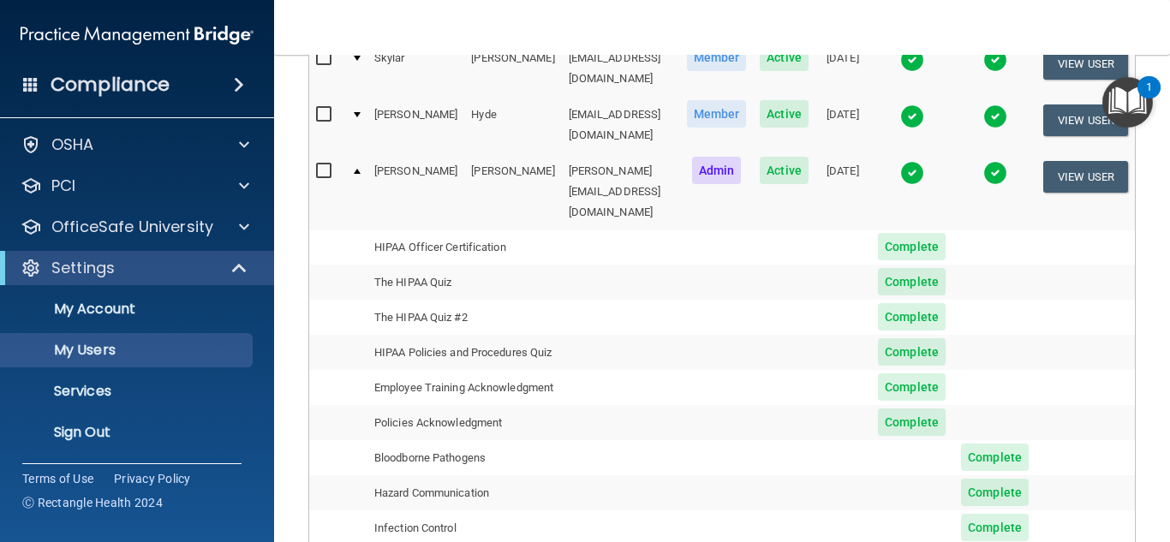
scroll to position [559, 0]
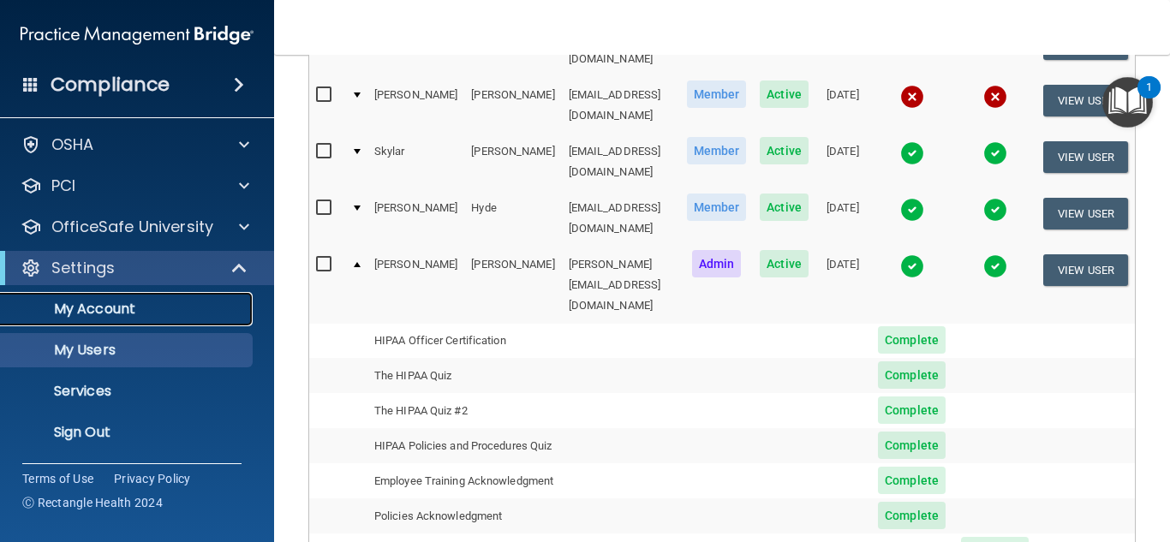
click at [110, 305] on p "My Account" at bounding box center [128, 309] width 234 height 17
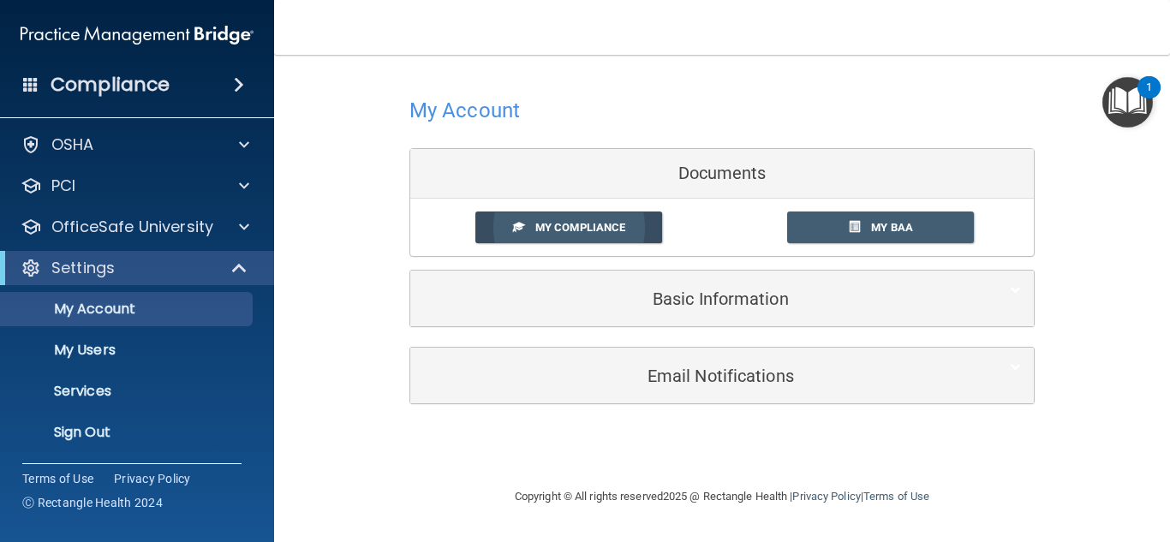
click at [603, 230] on span "My Compliance" at bounding box center [580, 227] width 90 height 13
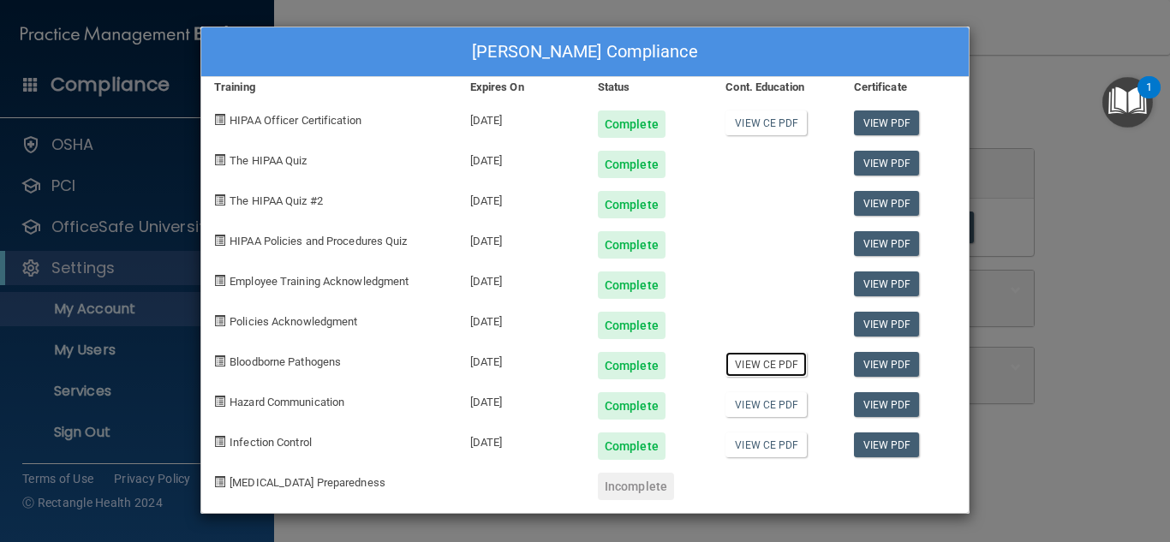
click at [772, 369] on link "View CE PDF" at bounding box center [765, 364] width 81 height 25
drag, startPoint x: 1021, startPoint y: 111, endPoint x: 1063, endPoint y: 90, distance: 46.3
click at [1027, 111] on div "DeVanna Lawrence's Compliance Training Expires On Status Cont. Education Certif…" at bounding box center [585, 271] width 1170 height 542
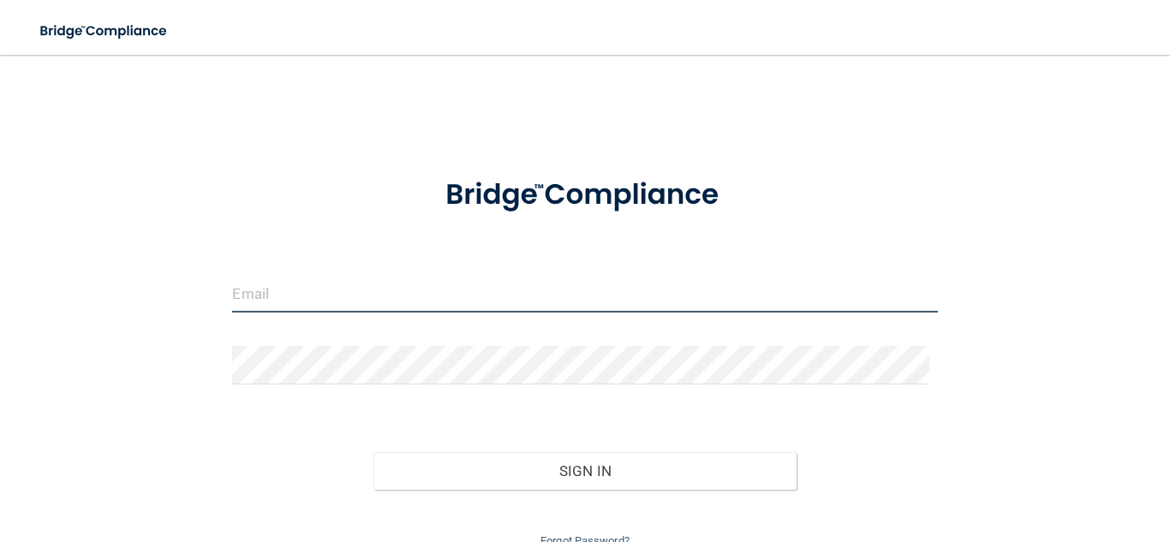
click at [561, 301] on input "email" at bounding box center [584, 293] width 705 height 39
type input "[PERSON_NAME][EMAIL_ADDRESS][DOMAIN_NAME]"
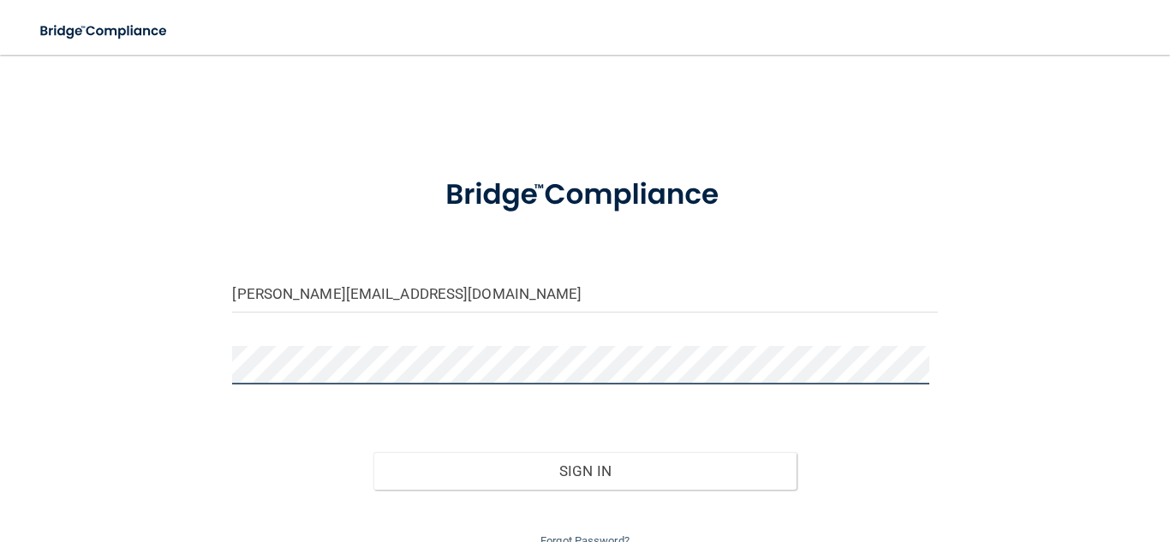
scroll to position [77, 0]
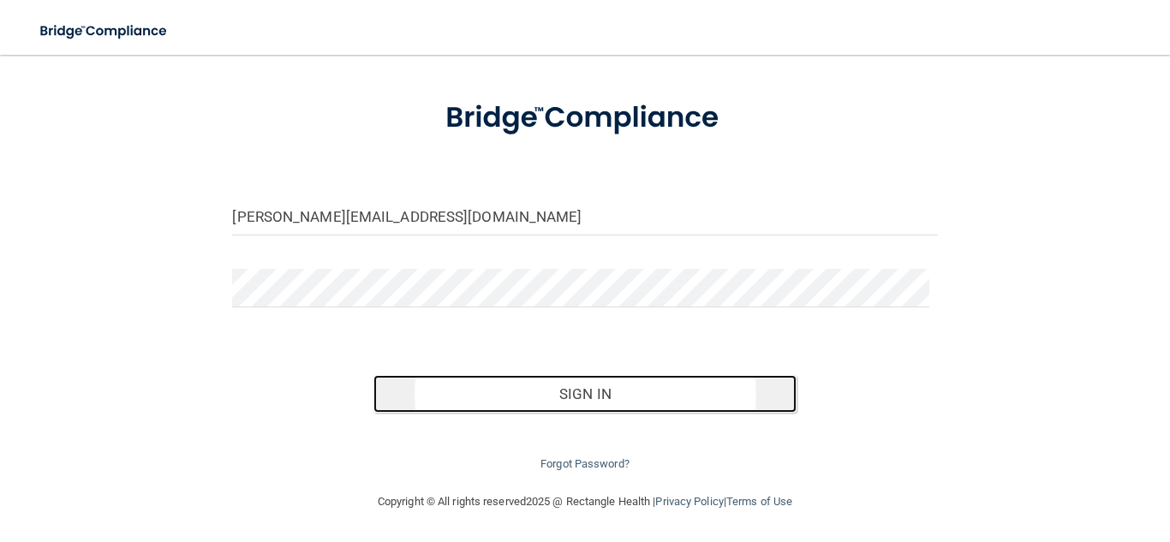
click at [482, 385] on button "Sign In" at bounding box center [584, 394] width 423 height 38
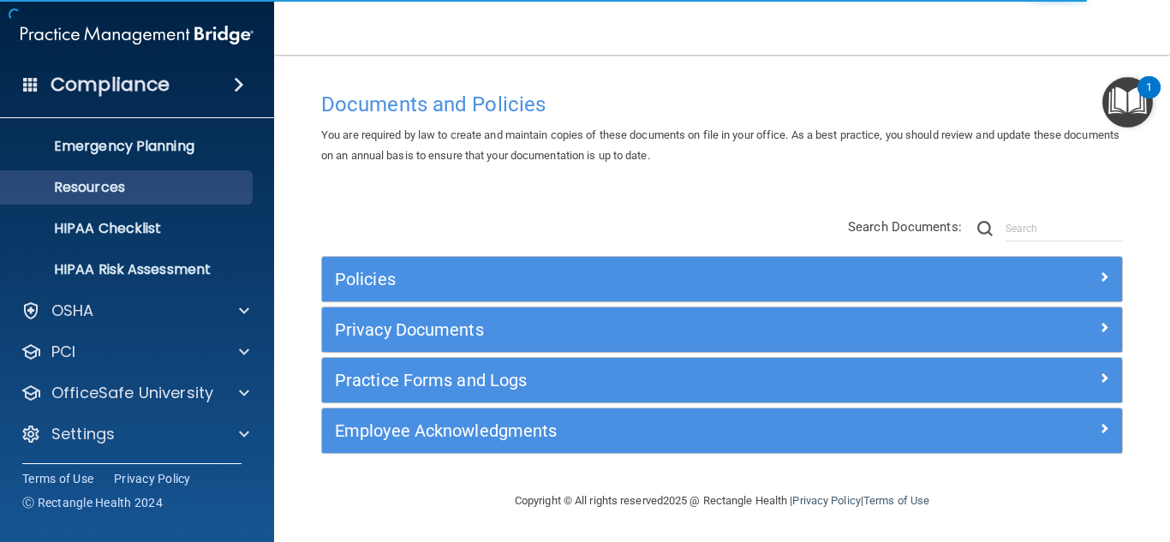
scroll to position [169, 0]
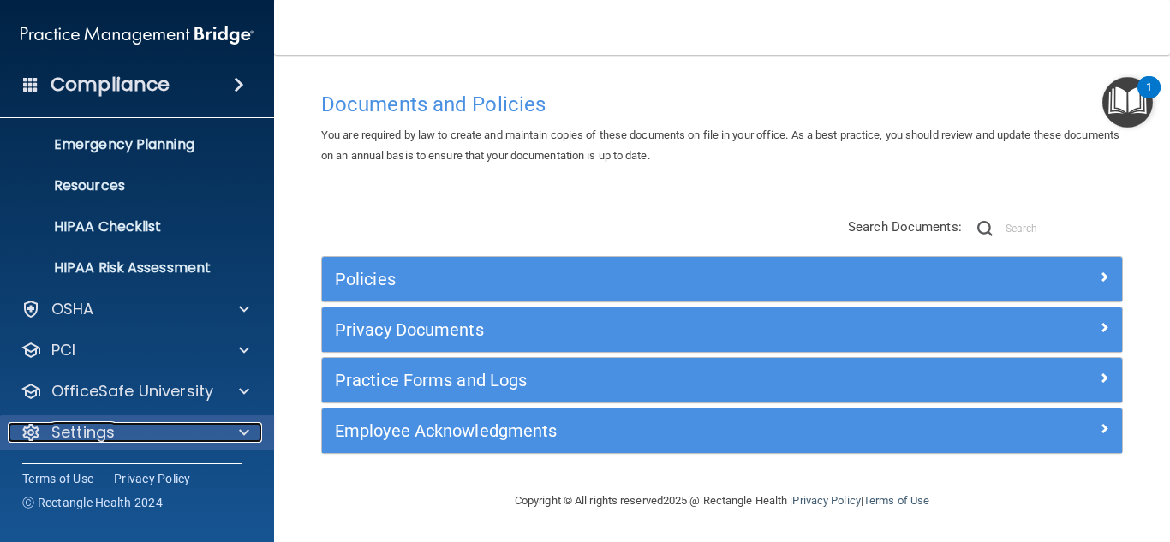
click at [194, 434] on div "Settings" at bounding box center [114, 432] width 212 height 21
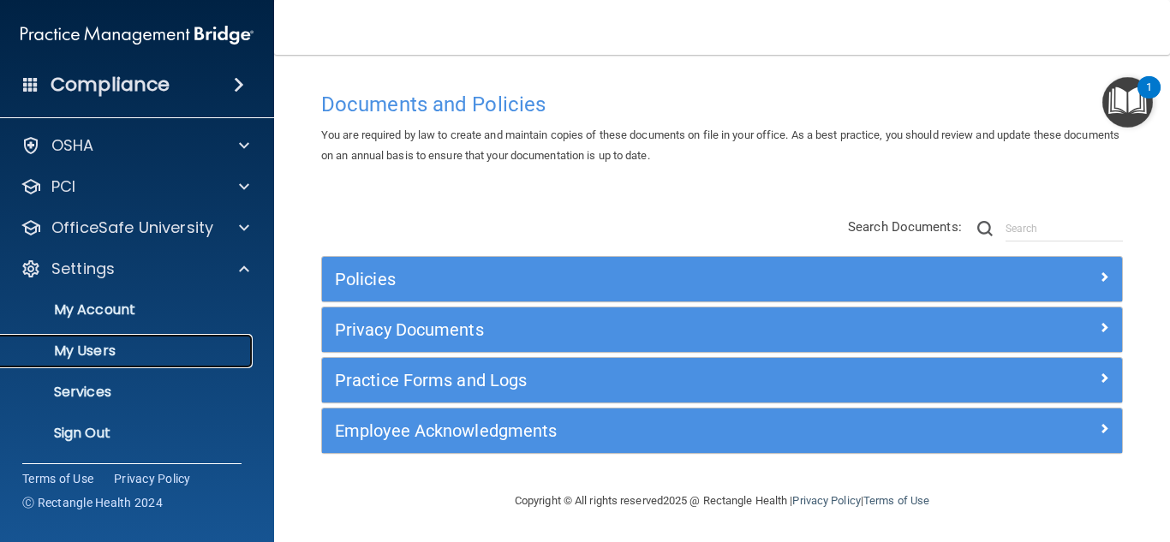
click at [120, 356] on p "My Users" at bounding box center [128, 350] width 234 height 17
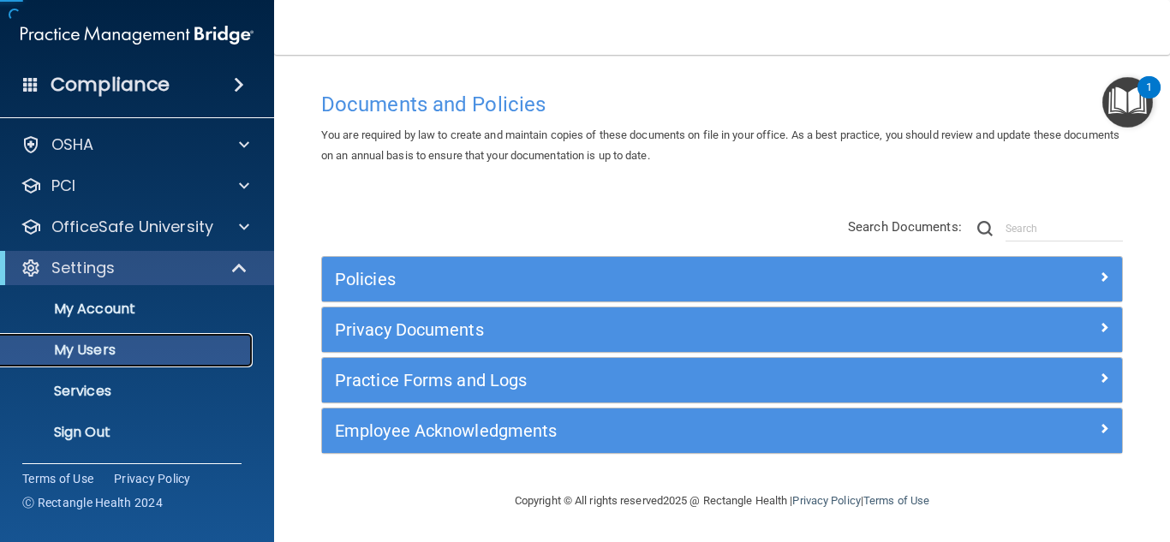
scroll to position [45, 0]
select select "20"
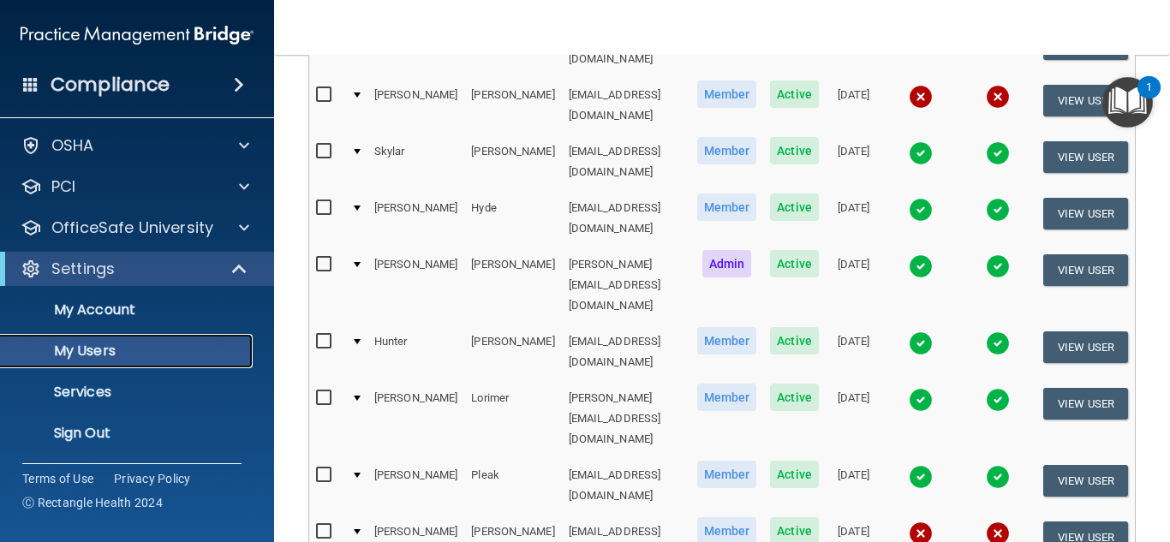
scroll to position [473, 0]
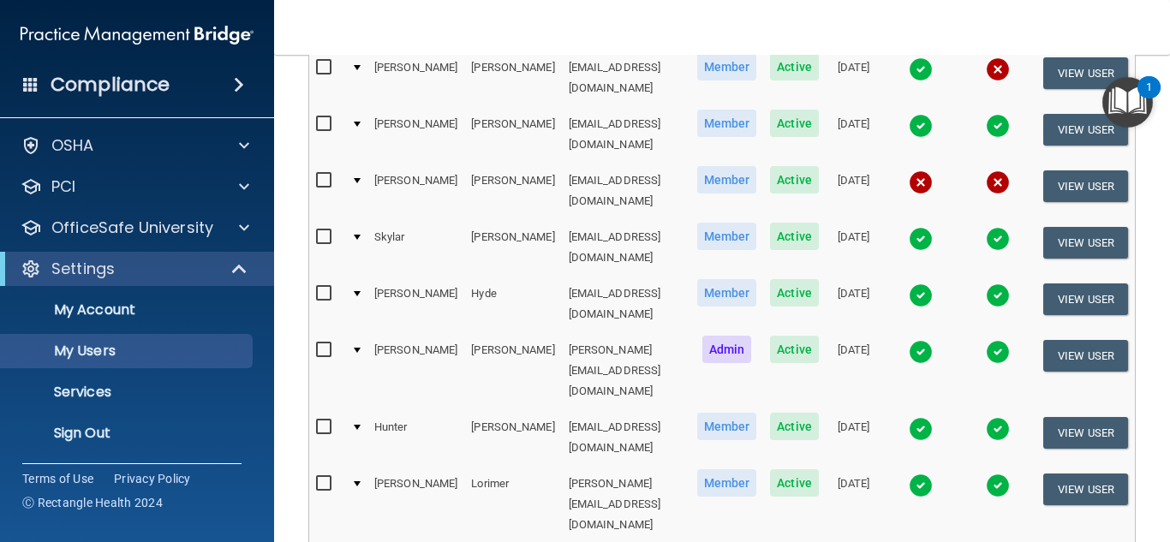
click at [358, 348] on div at bounding box center [357, 350] width 7 height 5
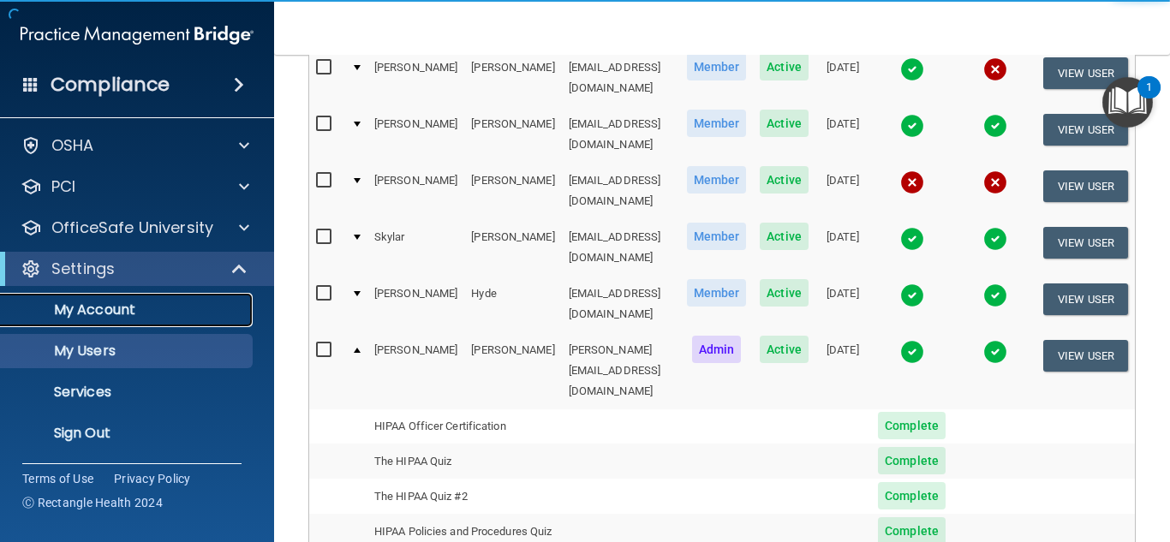
click at [111, 301] on p "My Account" at bounding box center [128, 309] width 234 height 17
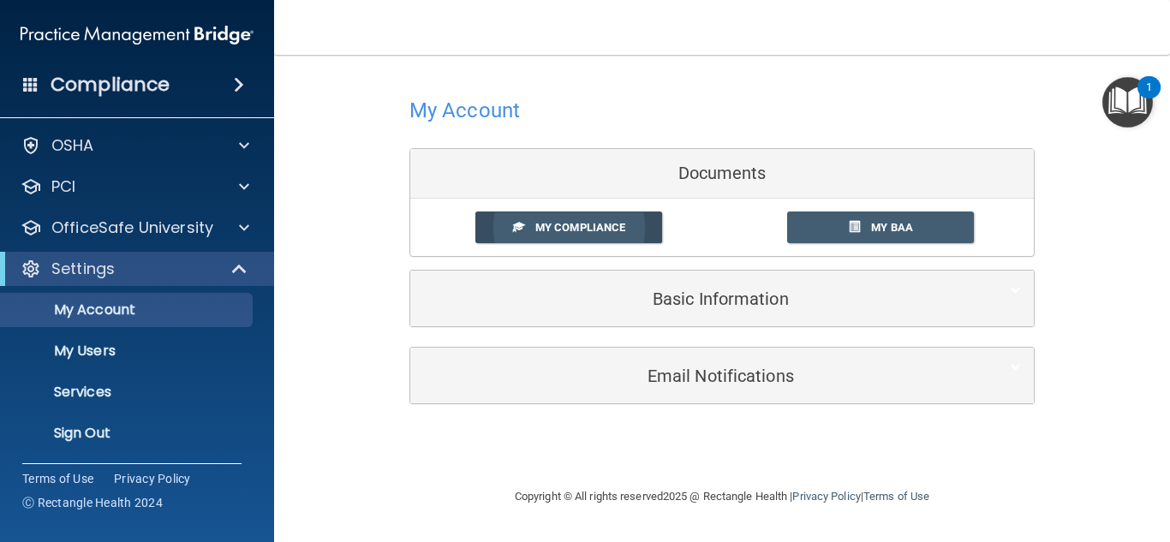
click at [576, 231] on span "My Compliance" at bounding box center [580, 227] width 90 height 13
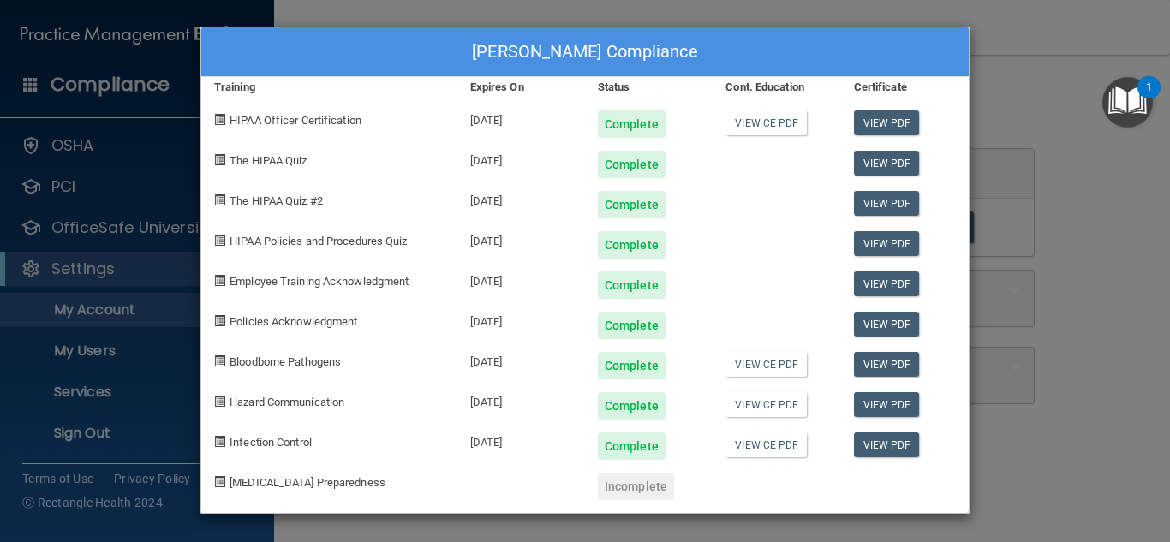
click at [1152, 262] on div "DeVanna Lawrence's Compliance Training Expires On Status Cont. Education Certif…" at bounding box center [585, 271] width 1170 height 542
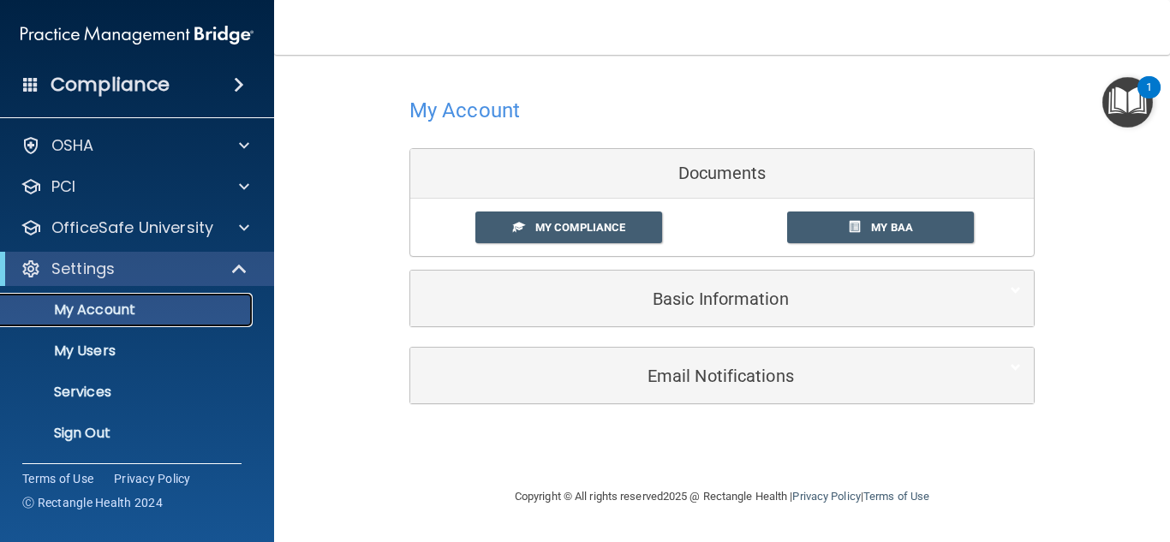
click at [124, 311] on p "My Account" at bounding box center [128, 309] width 234 height 17
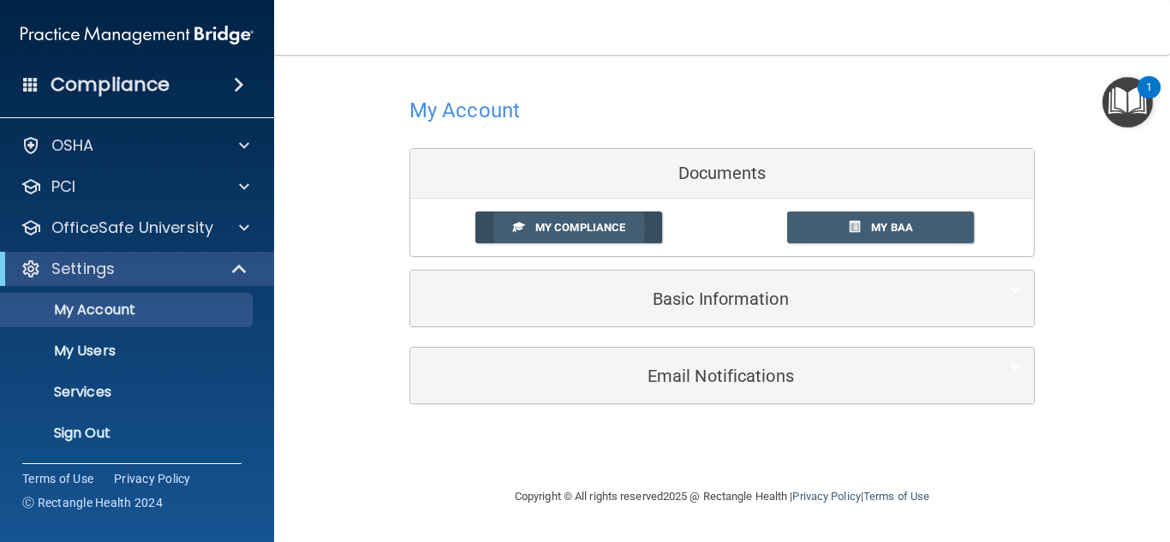
click at [611, 235] on link "My Compliance" at bounding box center [569, 227] width 188 height 32
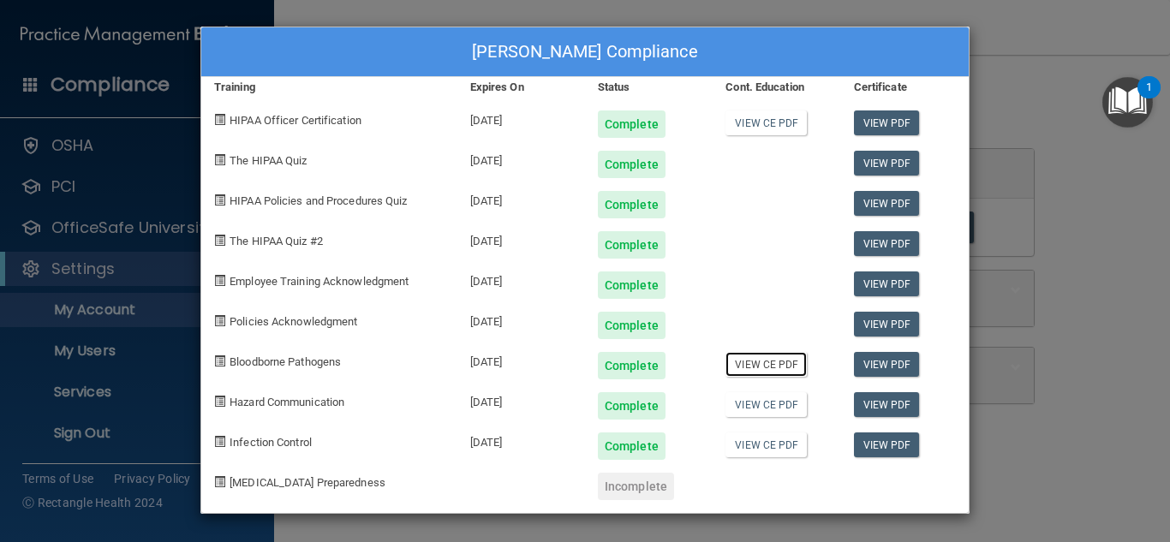
click at [766, 368] on link "View CE PDF" at bounding box center [765, 364] width 81 height 25
click at [764, 406] on link "View CE PDF" at bounding box center [765, 404] width 81 height 25
click at [759, 450] on link "View CE PDF" at bounding box center [765, 444] width 81 height 25
click at [422, 10] on div "DeVanna Lawrence's Compliance Training Expires On Status Cont. Education Certif…" at bounding box center [585, 271] width 1170 height 542
